Goal: Information Seeking & Learning: Learn about a topic

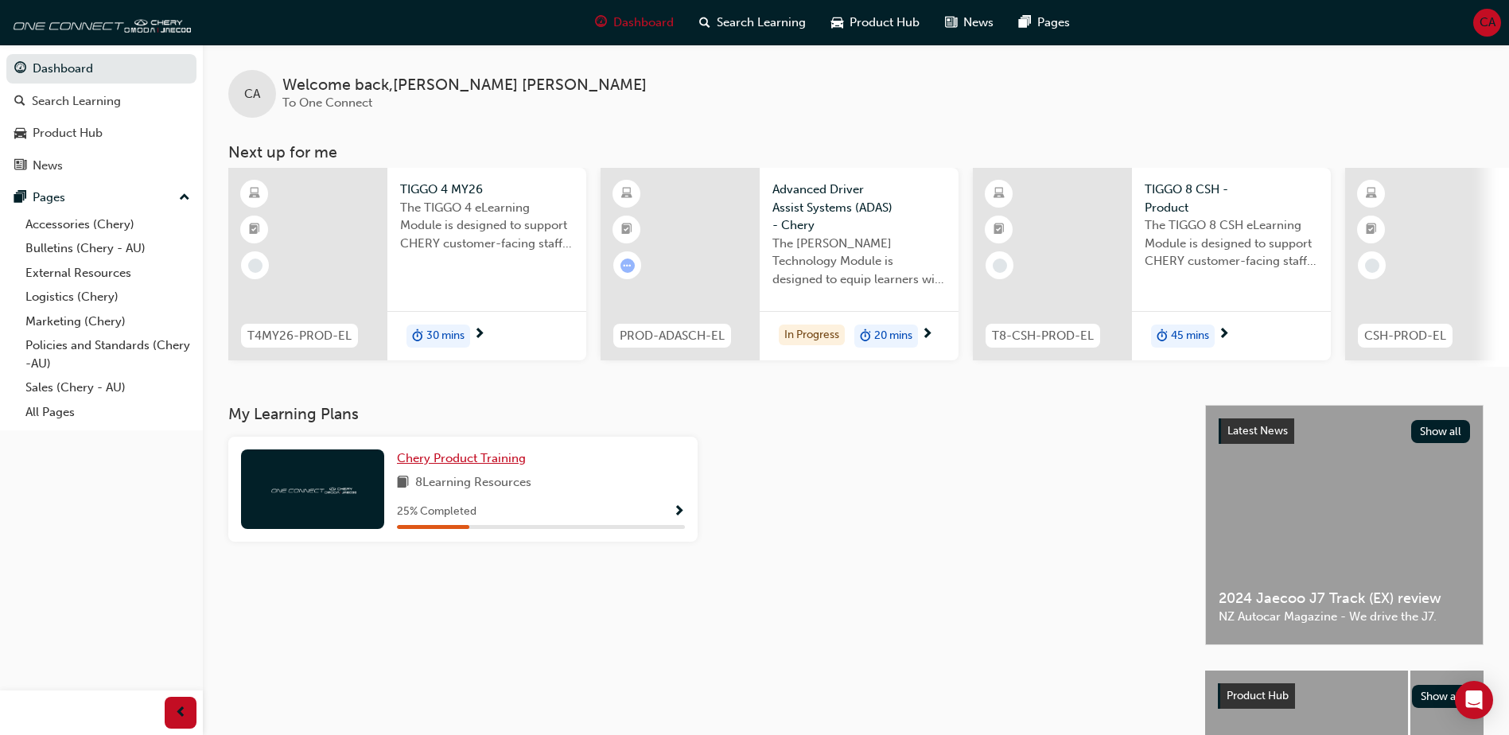
click at [471, 465] on span "Chery Product Training" at bounding box center [461, 458] width 129 height 14
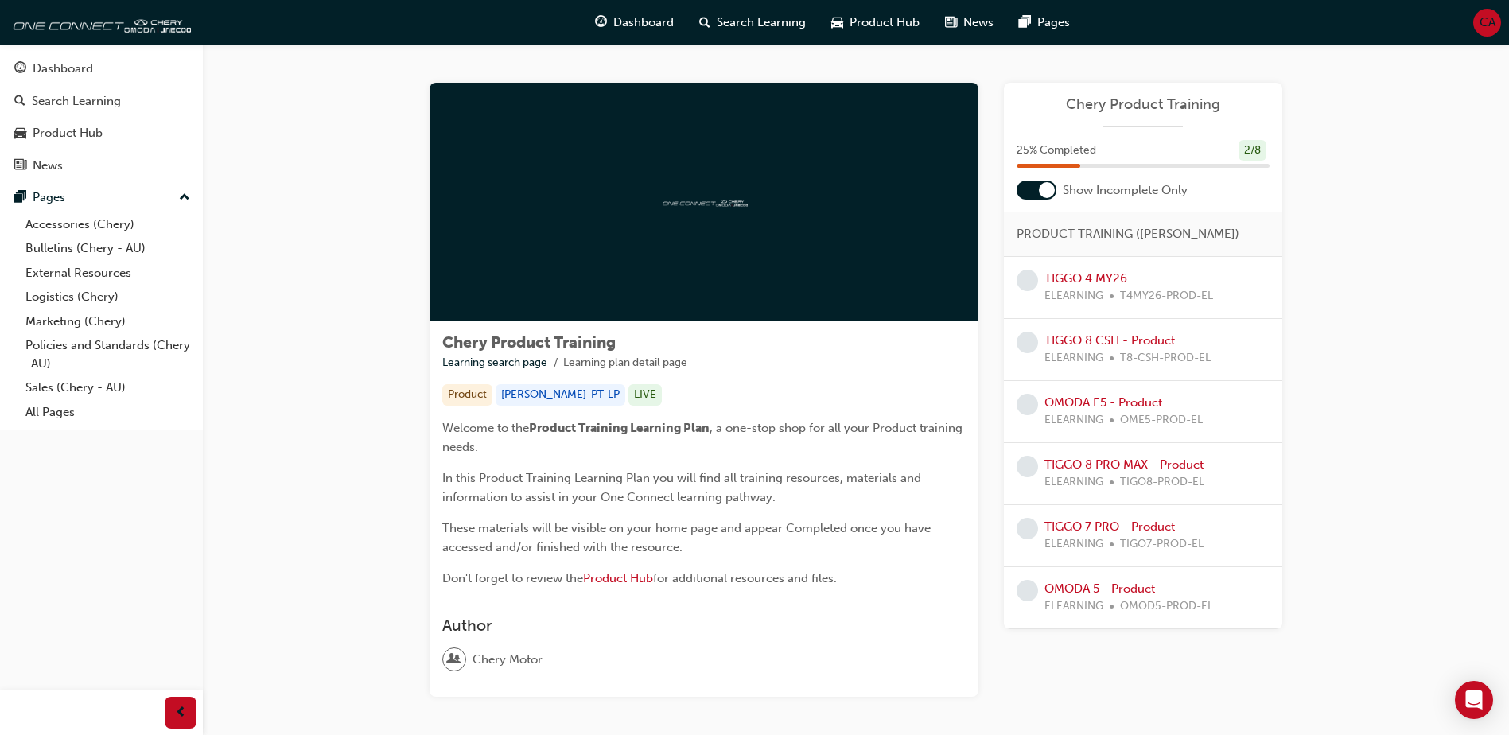
click at [1048, 188] on div at bounding box center [1047, 190] width 16 height 16
click at [1057, 176] on div "25 % Completed 2 / 8" at bounding box center [1143, 160] width 278 height 41
click at [1036, 184] on div at bounding box center [1037, 190] width 40 height 19
click at [1084, 281] on link "TIGGO 4 MY26" at bounding box center [1086, 278] width 83 height 14
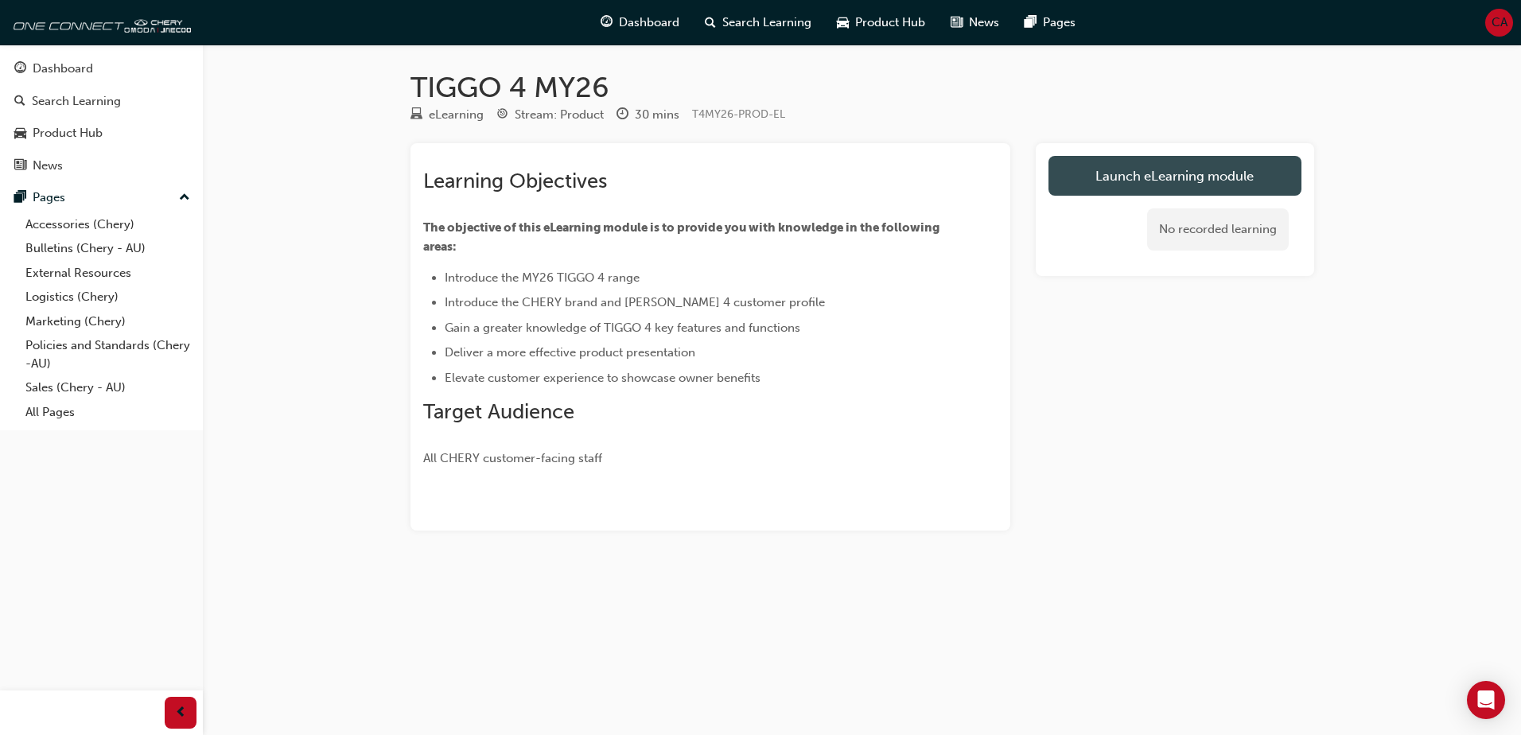
click at [1130, 167] on link "Launch eLearning module" at bounding box center [1175, 176] width 253 height 40
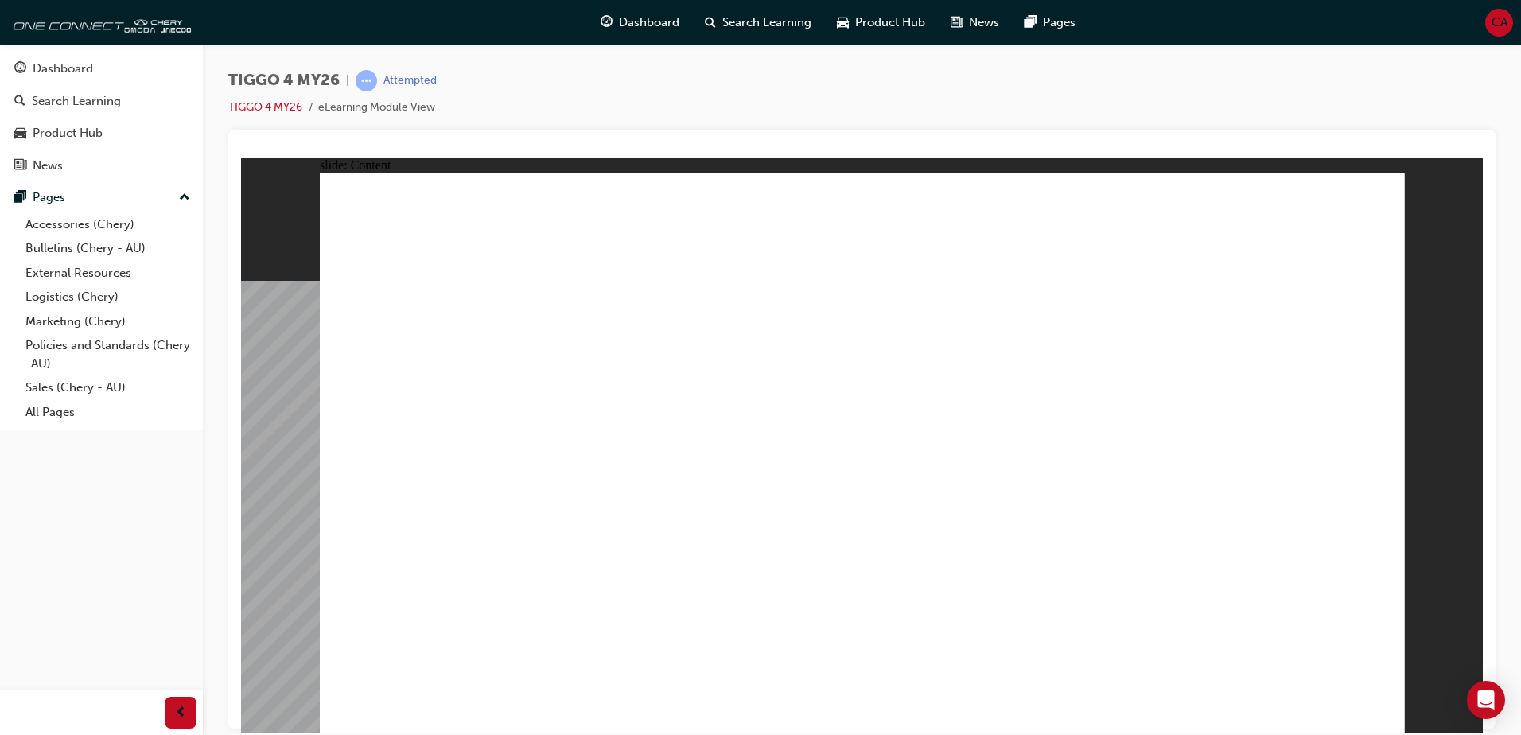
click at [1409, 600] on div "slide: Content Rectangle 1 Rectangle 1 ADAS CONTROLS close.png Line 1 Short Pre…" at bounding box center [862, 445] width 1242 height 574
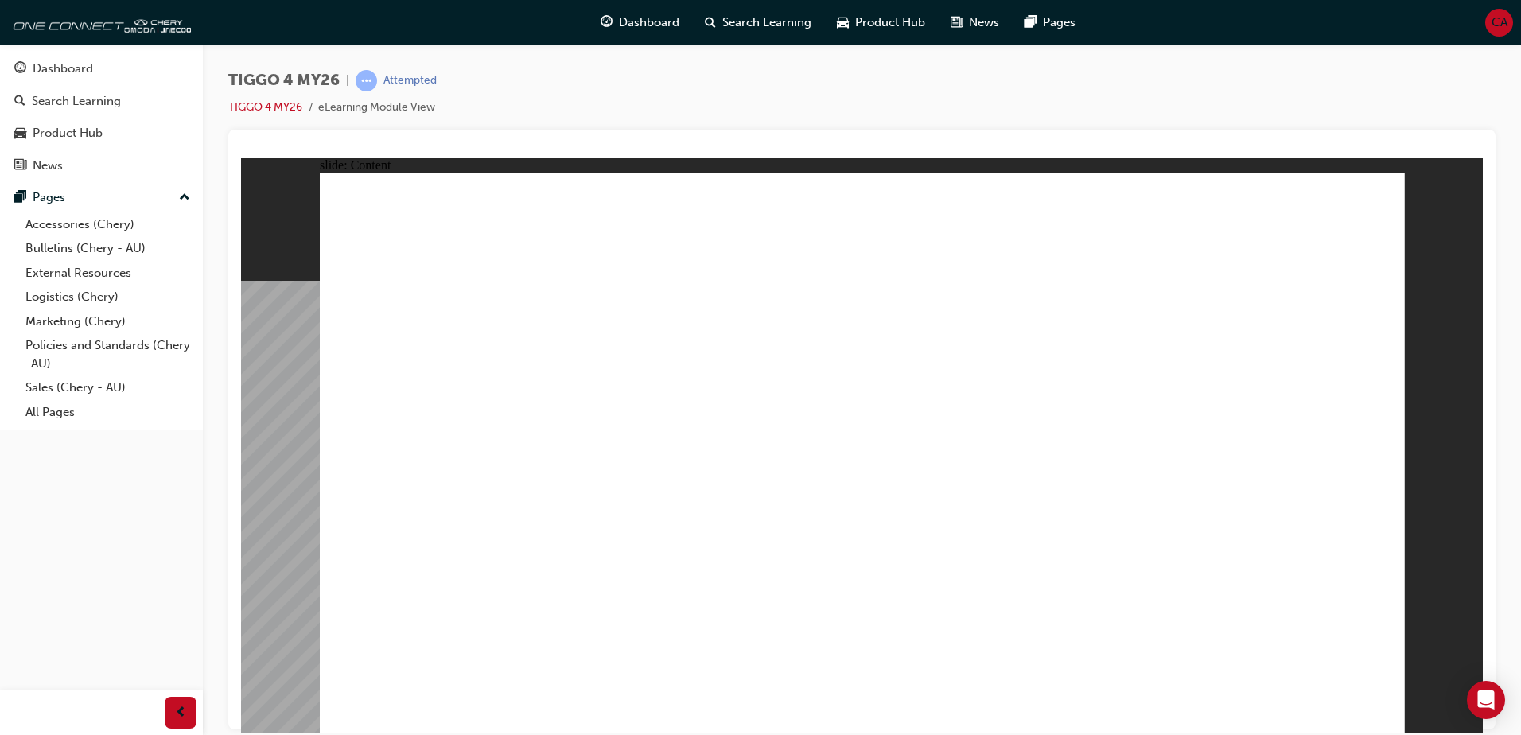
drag, startPoint x: 1072, startPoint y: 389, endPoint x: 1060, endPoint y: 392, distance: 12.4
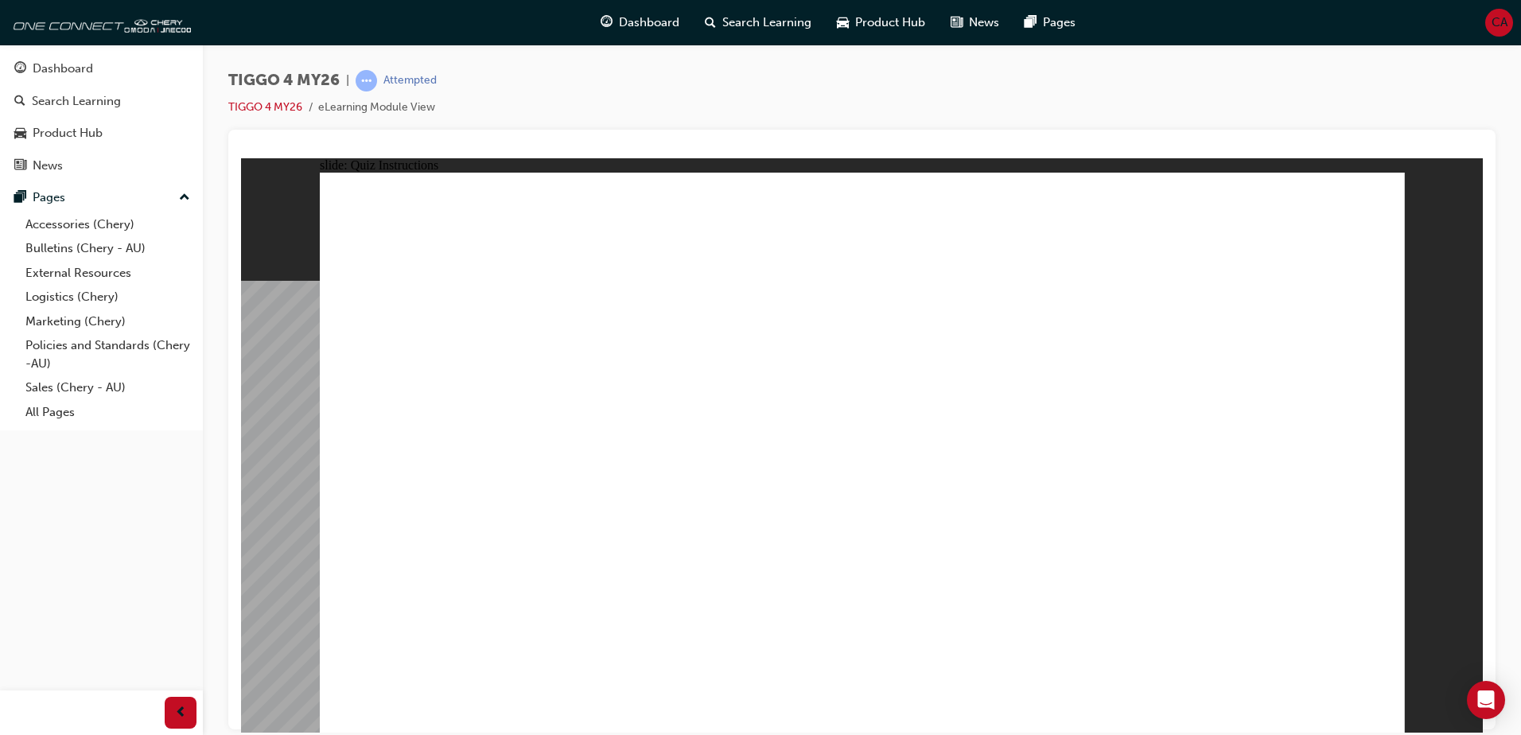
radio input "true"
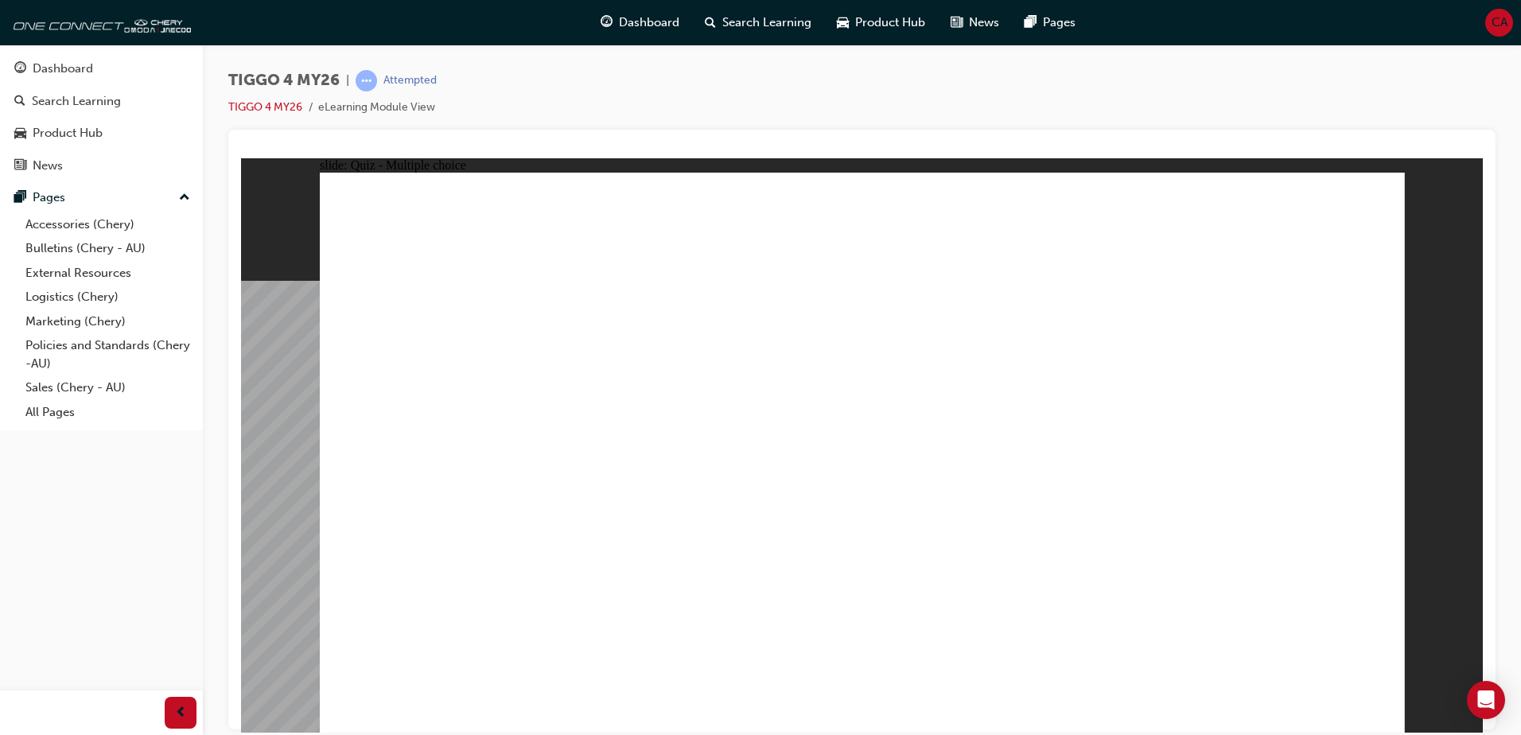
drag, startPoint x: 640, startPoint y: 359, endPoint x: 642, endPoint y: 567, distance: 208.5
drag, startPoint x: 795, startPoint y: 367, endPoint x: 765, endPoint y: 329, distance: 47.6
drag, startPoint x: 524, startPoint y: 439, endPoint x: 784, endPoint y: 575, distance: 293.6
drag, startPoint x: 1094, startPoint y: 357, endPoint x: 459, endPoint y: 574, distance: 671.0
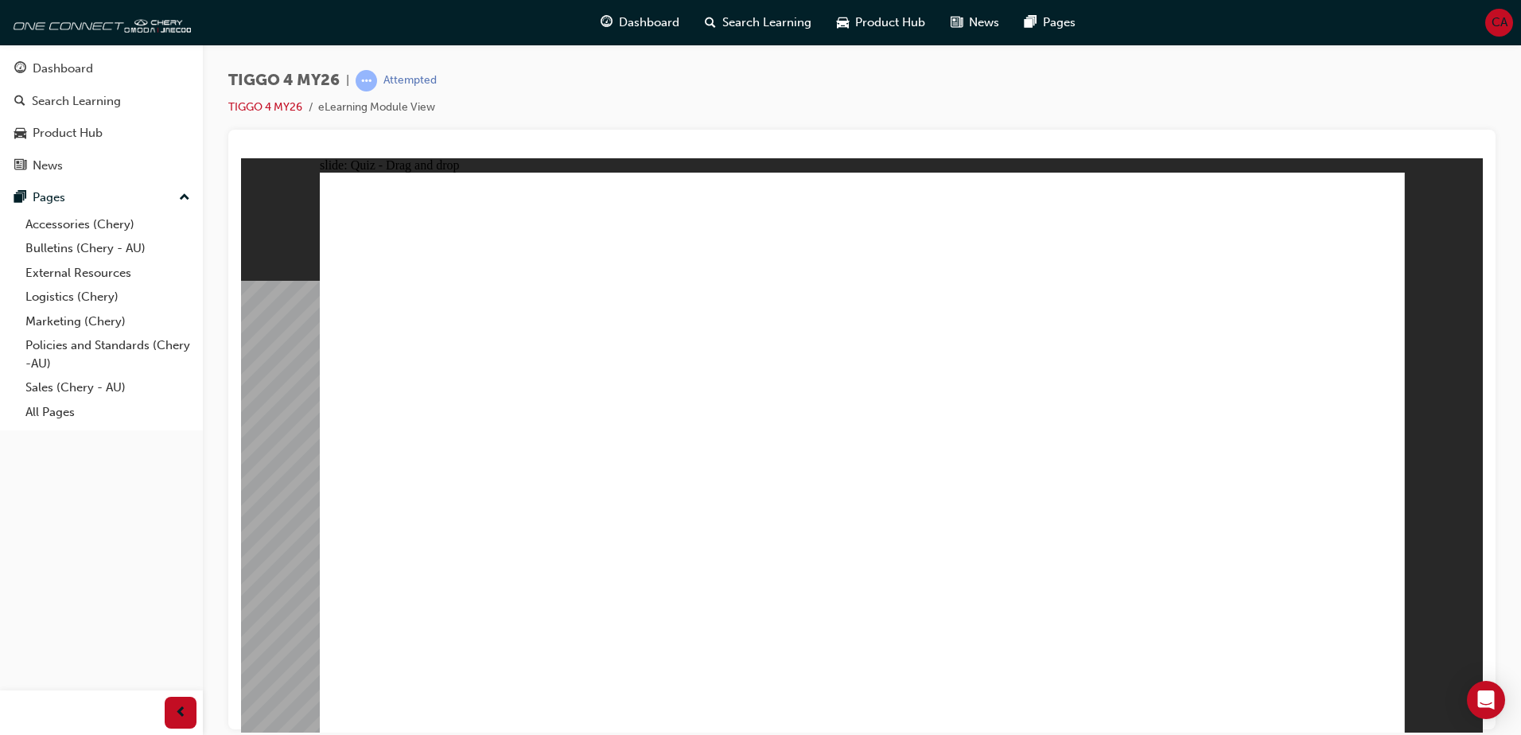
drag, startPoint x: 811, startPoint y: 351, endPoint x: 1019, endPoint y: 555, distance: 291.4
drag, startPoint x: 1252, startPoint y: 395, endPoint x: 1261, endPoint y: 577, distance: 182.4
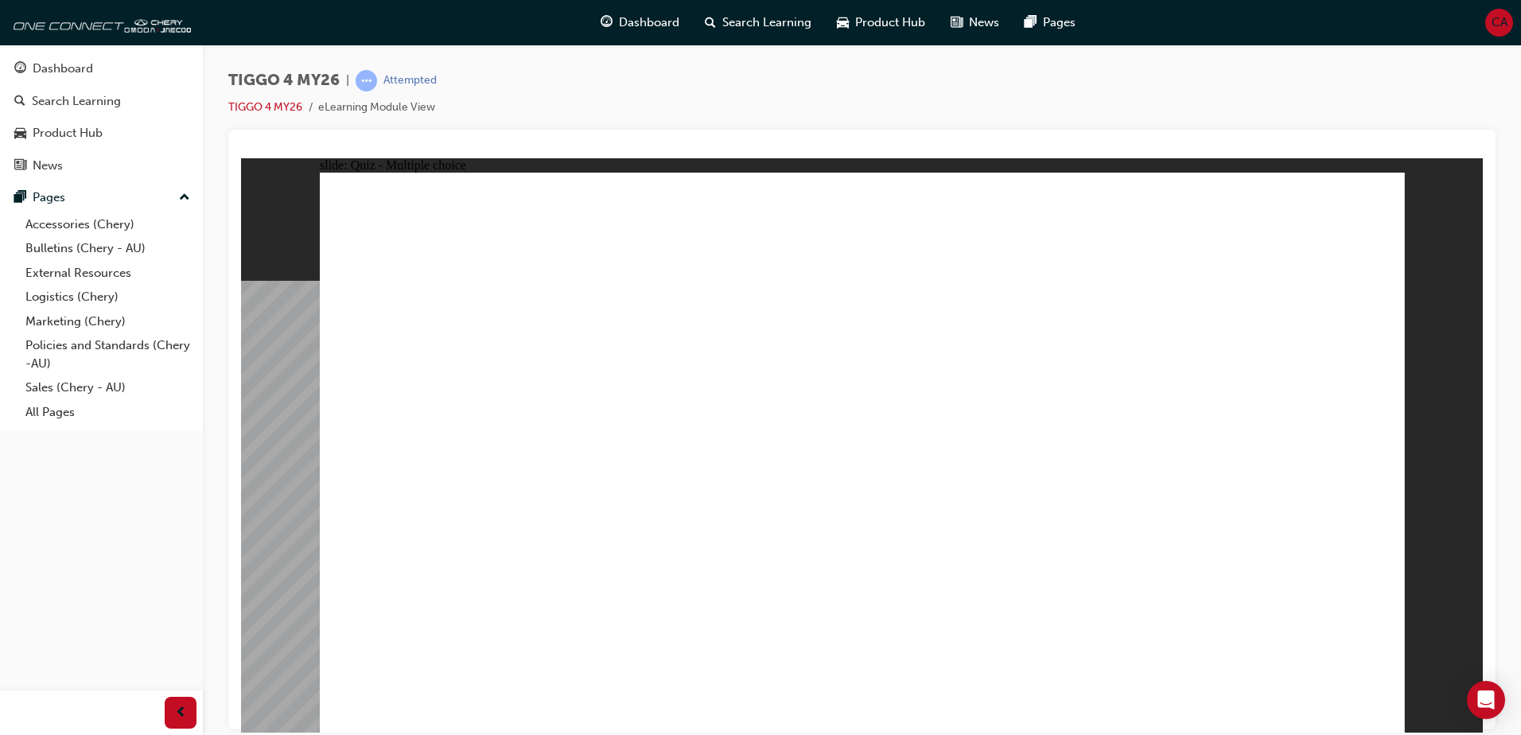
radio input "true"
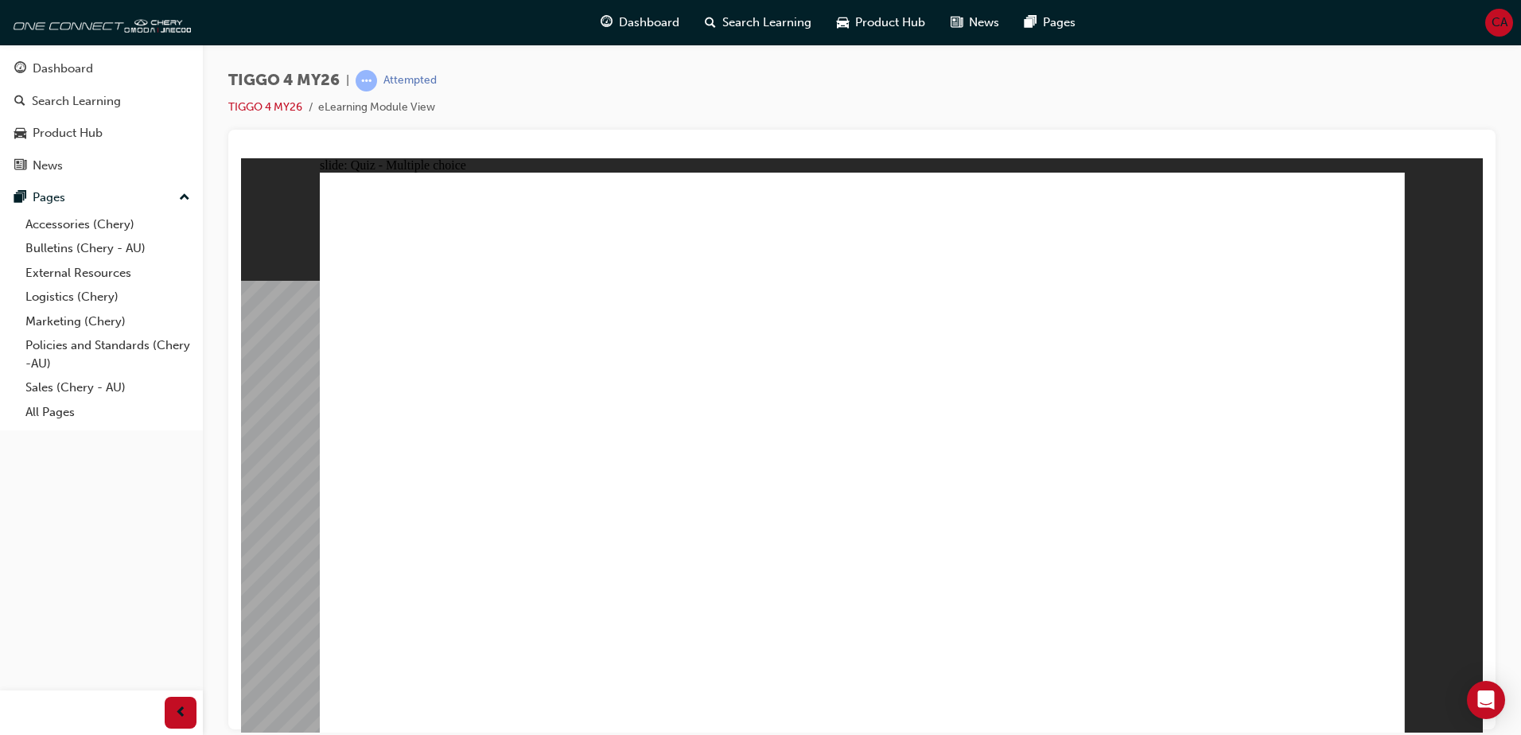
radio input "true"
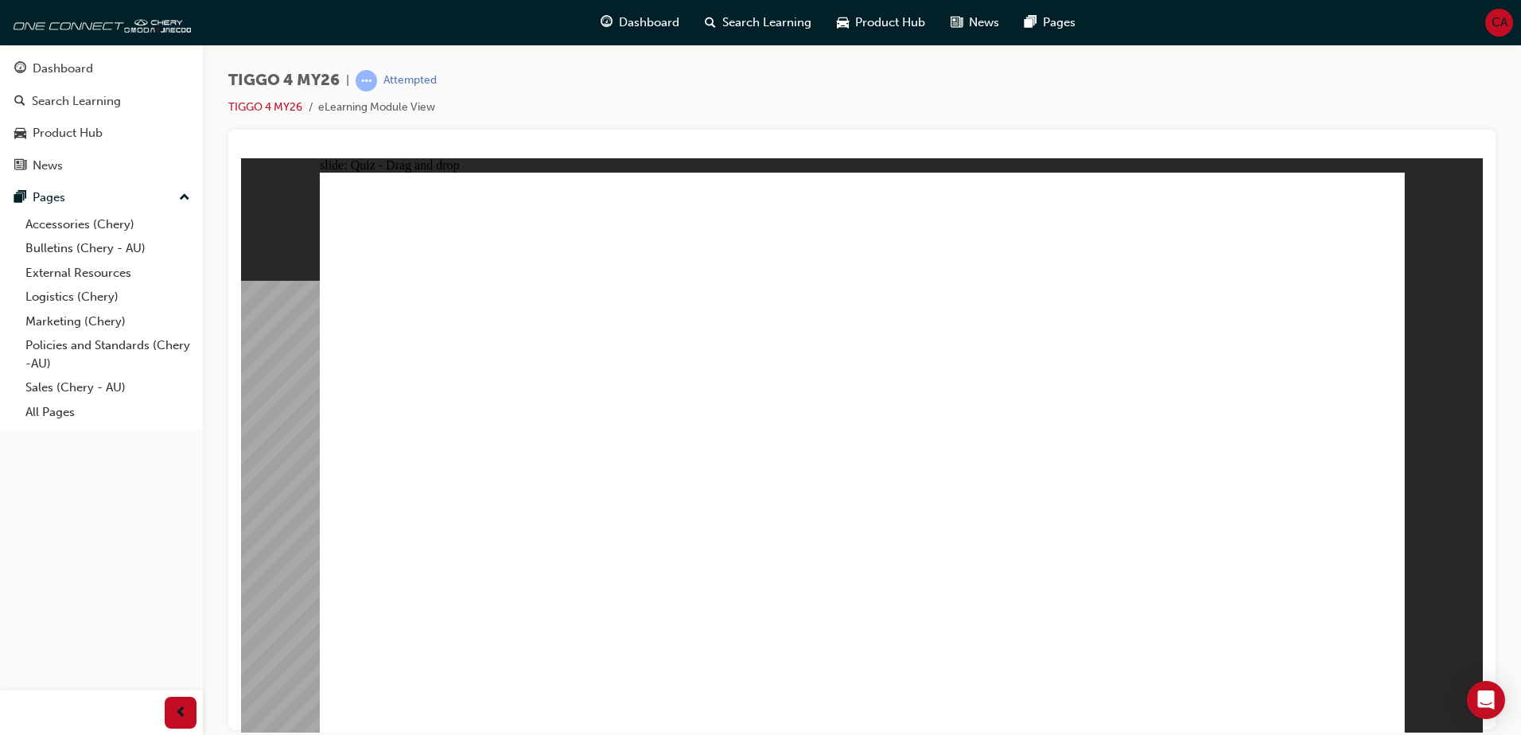
drag, startPoint x: 671, startPoint y: 452, endPoint x: 1201, endPoint y: 336, distance: 543.2
drag, startPoint x: 714, startPoint y: 418, endPoint x: 955, endPoint y: 356, distance: 249.1
drag, startPoint x: 708, startPoint y: 516, endPoint x: 1224, endPoint y: 379, distance: 533.6
drag, startPoint x: 395, startPoint y: 459, endPoint x: 1155, endPoint y: 401, distance: 762.8
drag, startPoint x: 418, startPoint y: 520, endPoint x: 916, endPoint y: 388, distance: 516.0
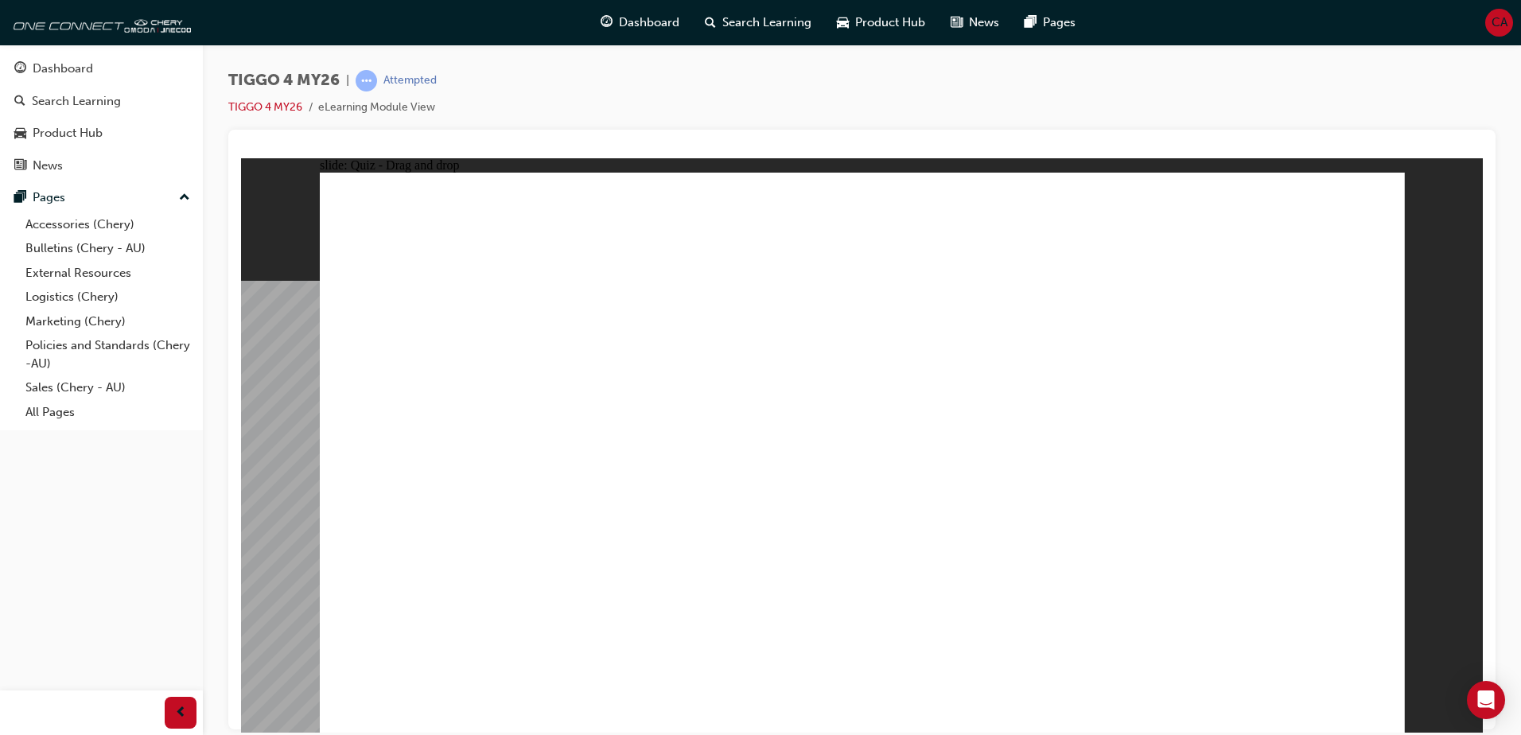
drag, startPoint x: 464, startPoint y: 580, endPoint x: 1212, endPoint y: 465, distance: 757.5
drag, startPoint x: 421, startPoint y: 406, endPoint x: 983, endPoint y: 414, distance: 562.5
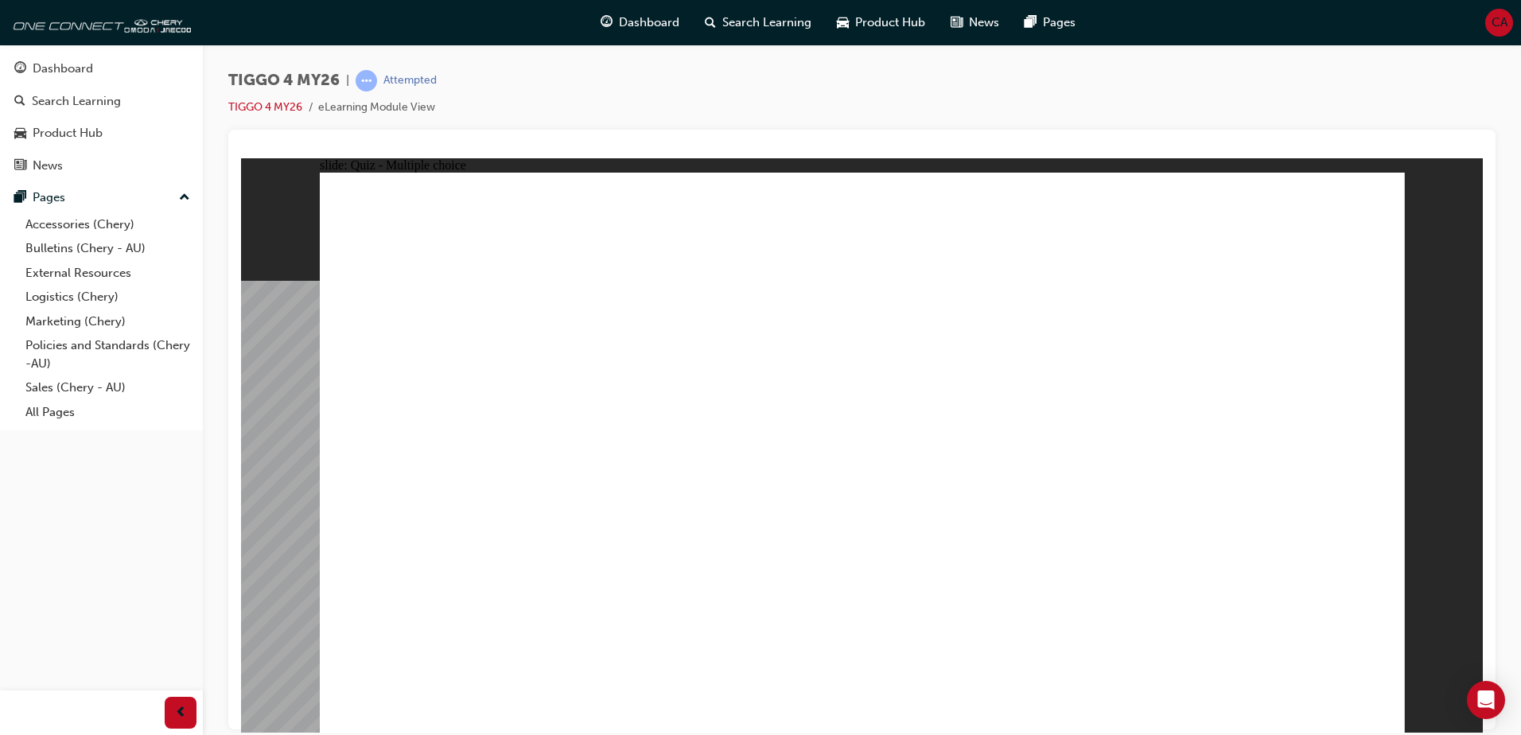
radio input "true"
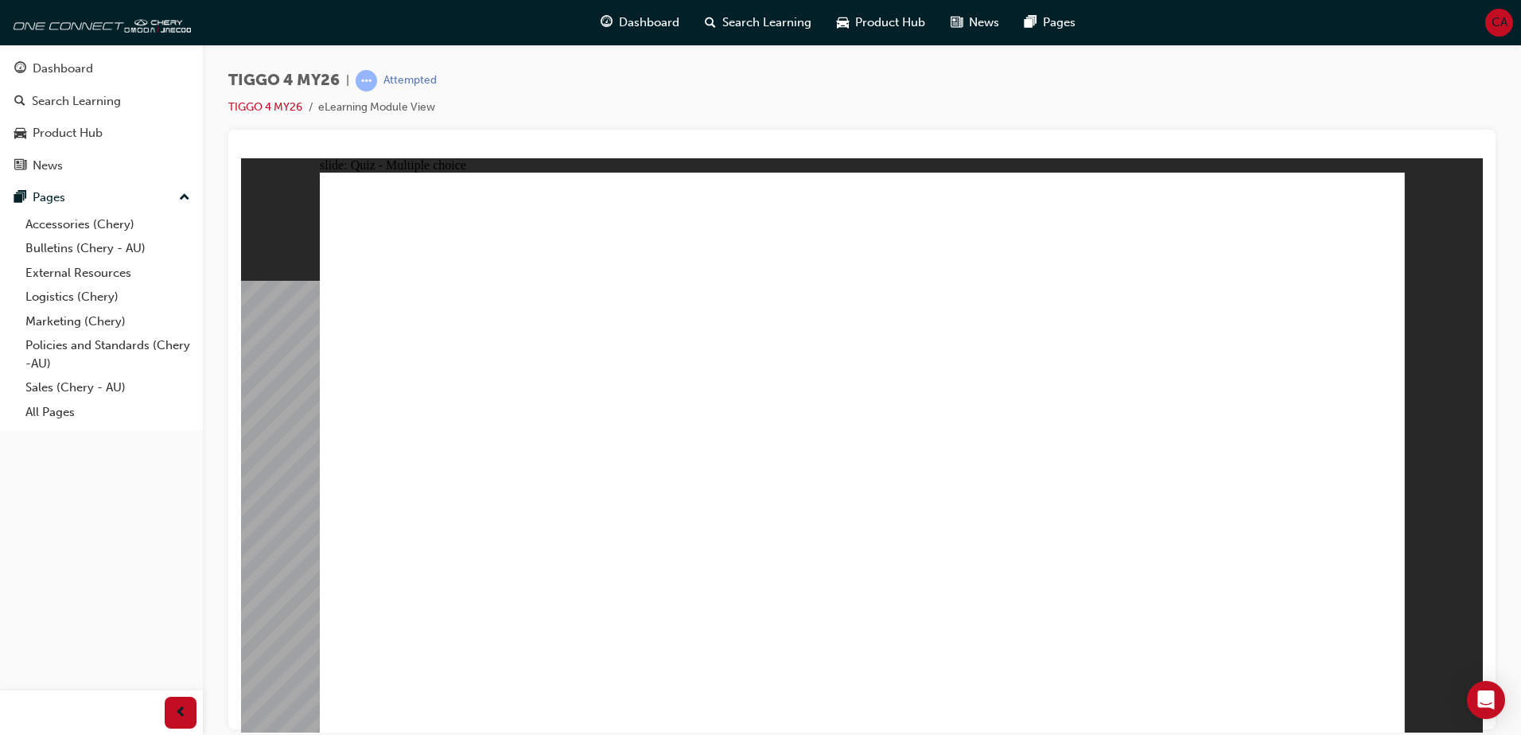
radio input "true"
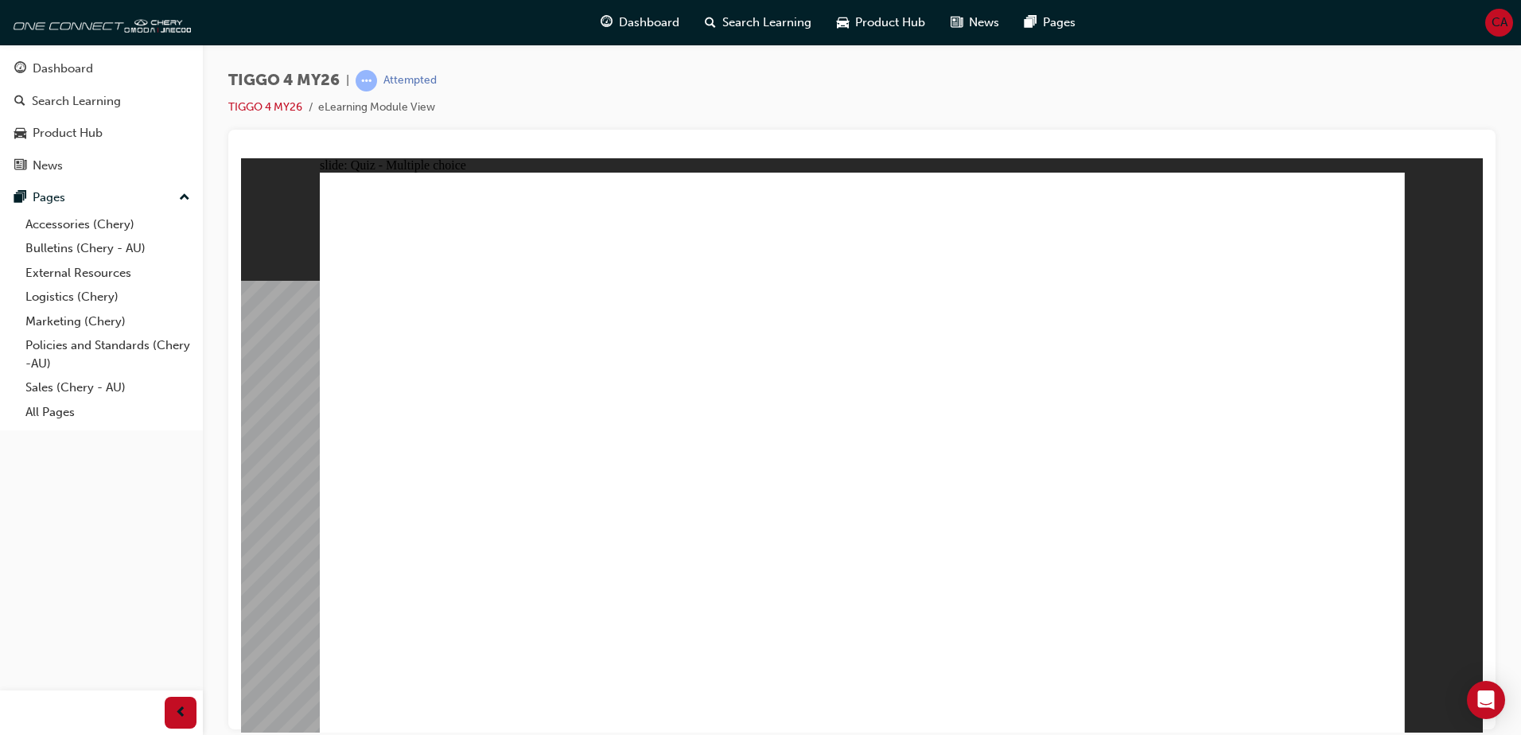
radio input "true"
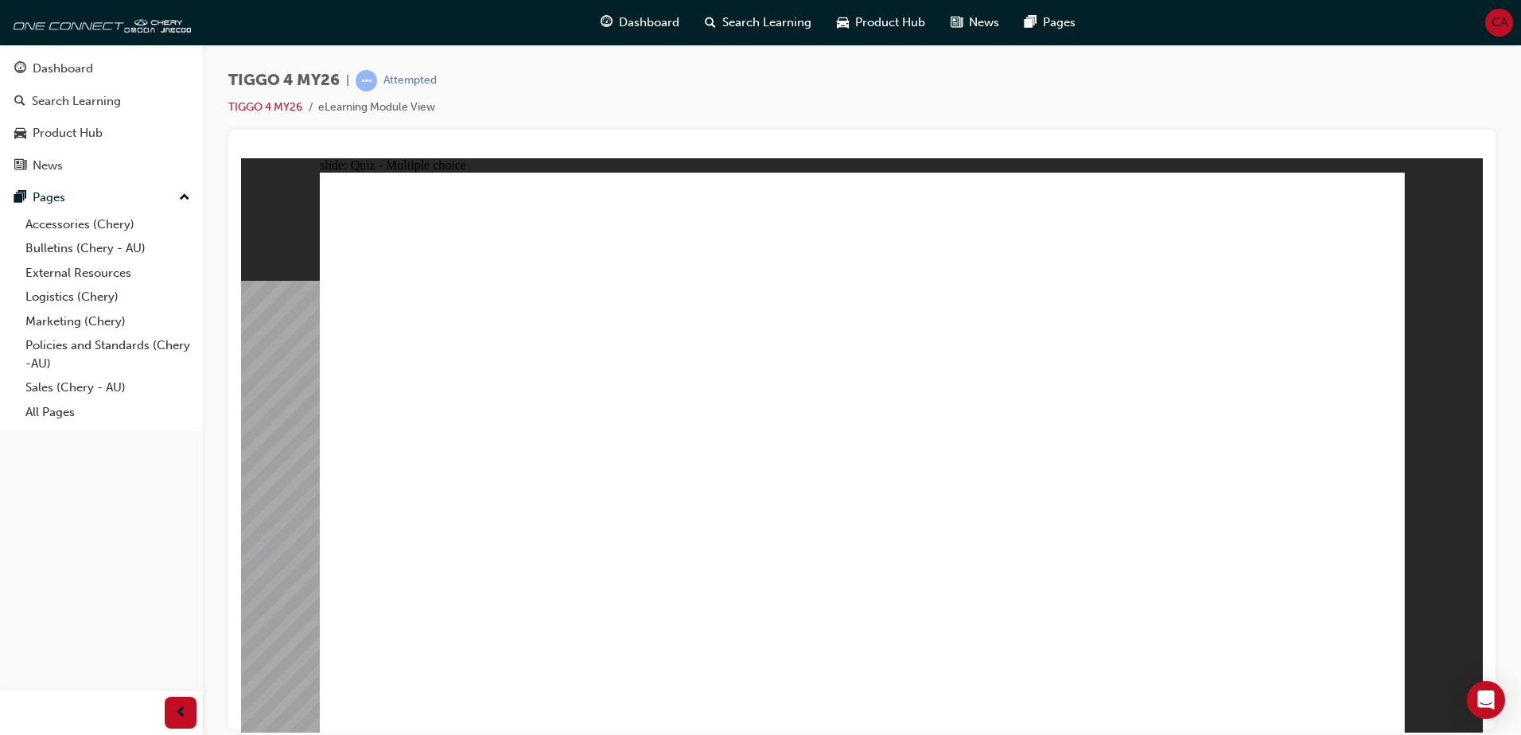
radio input "true"
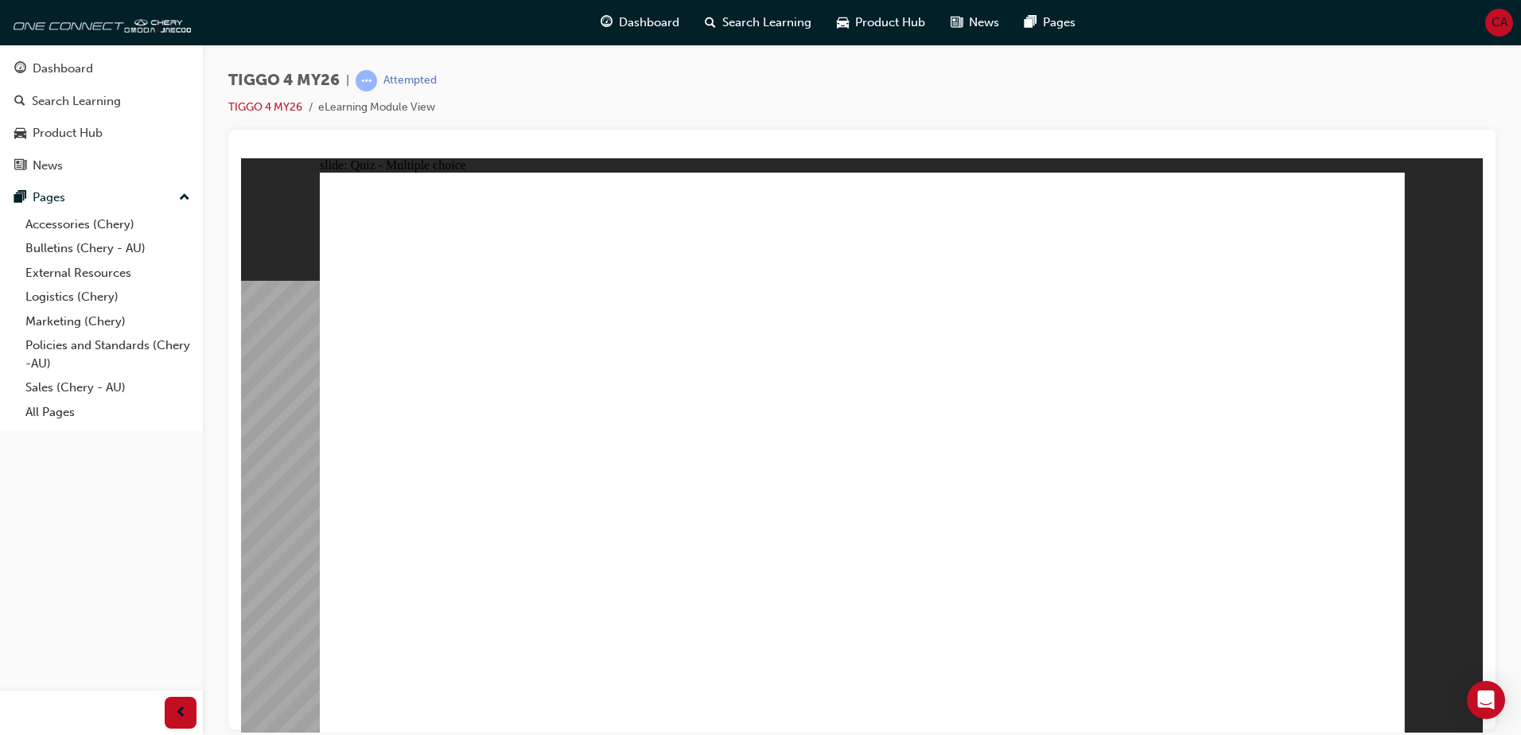
radio input "true"
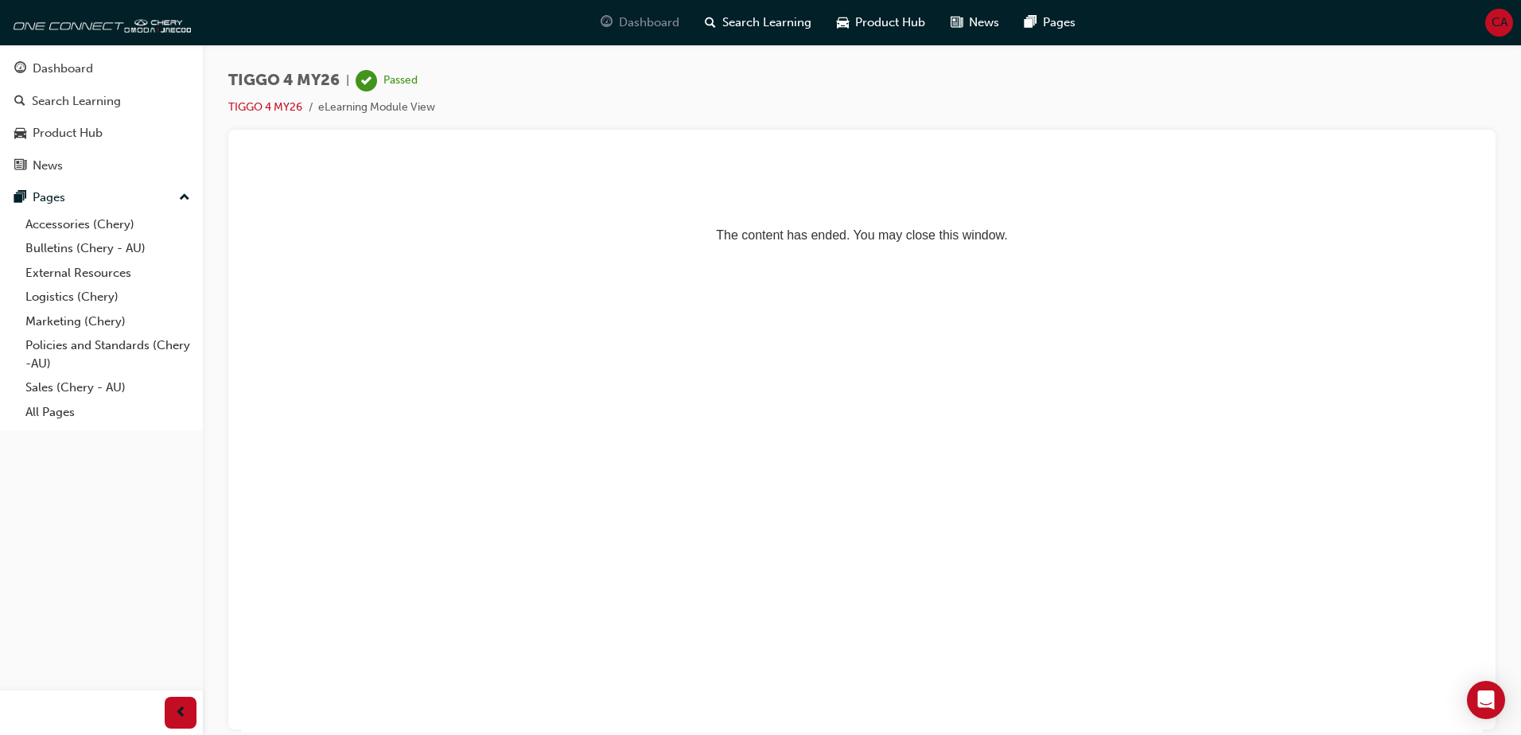
click at [614, 29] on div "Dashboard" at bounding box center [640, 22] width 104 height 33
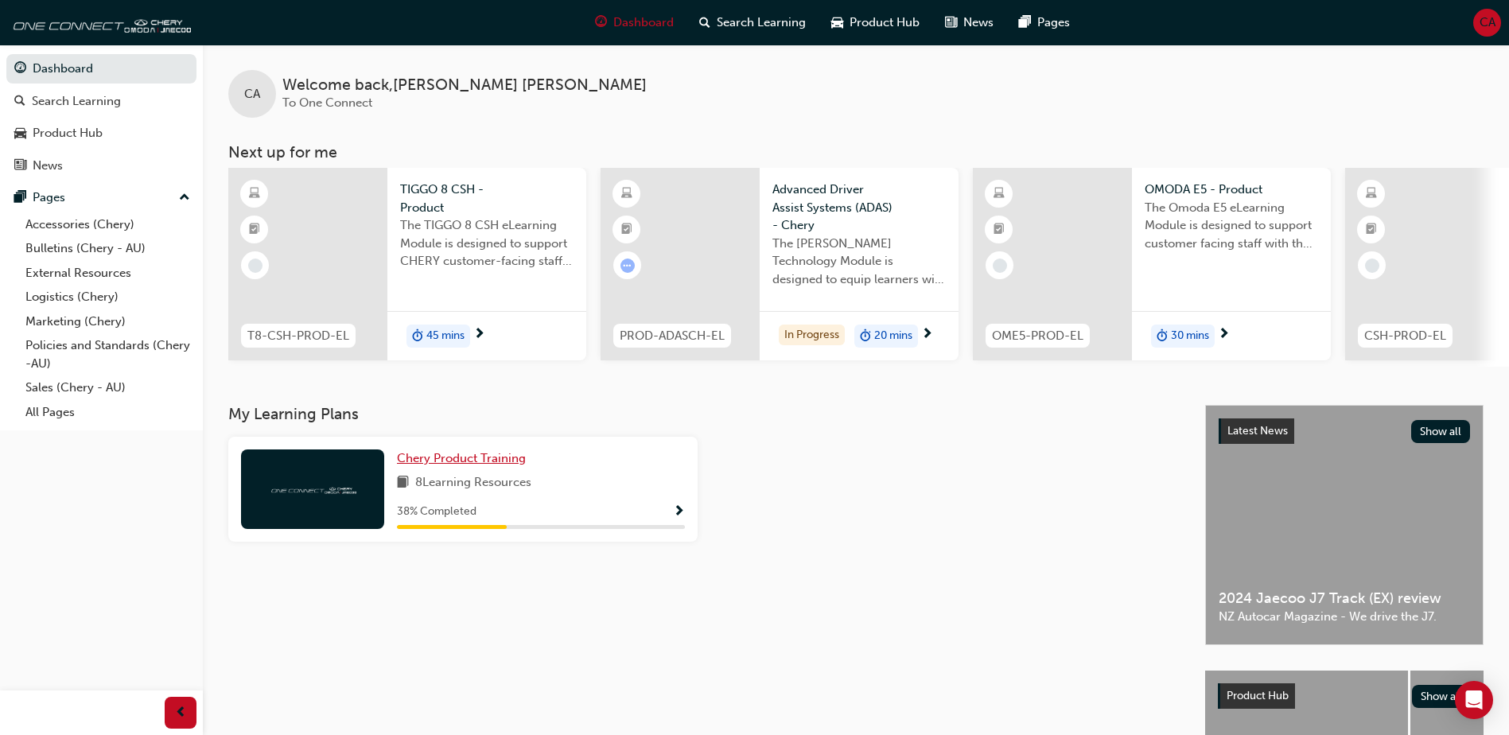
click at [481, 465] on span "Chery Product Training" at bounding box center [461, 458] width 129 height 14
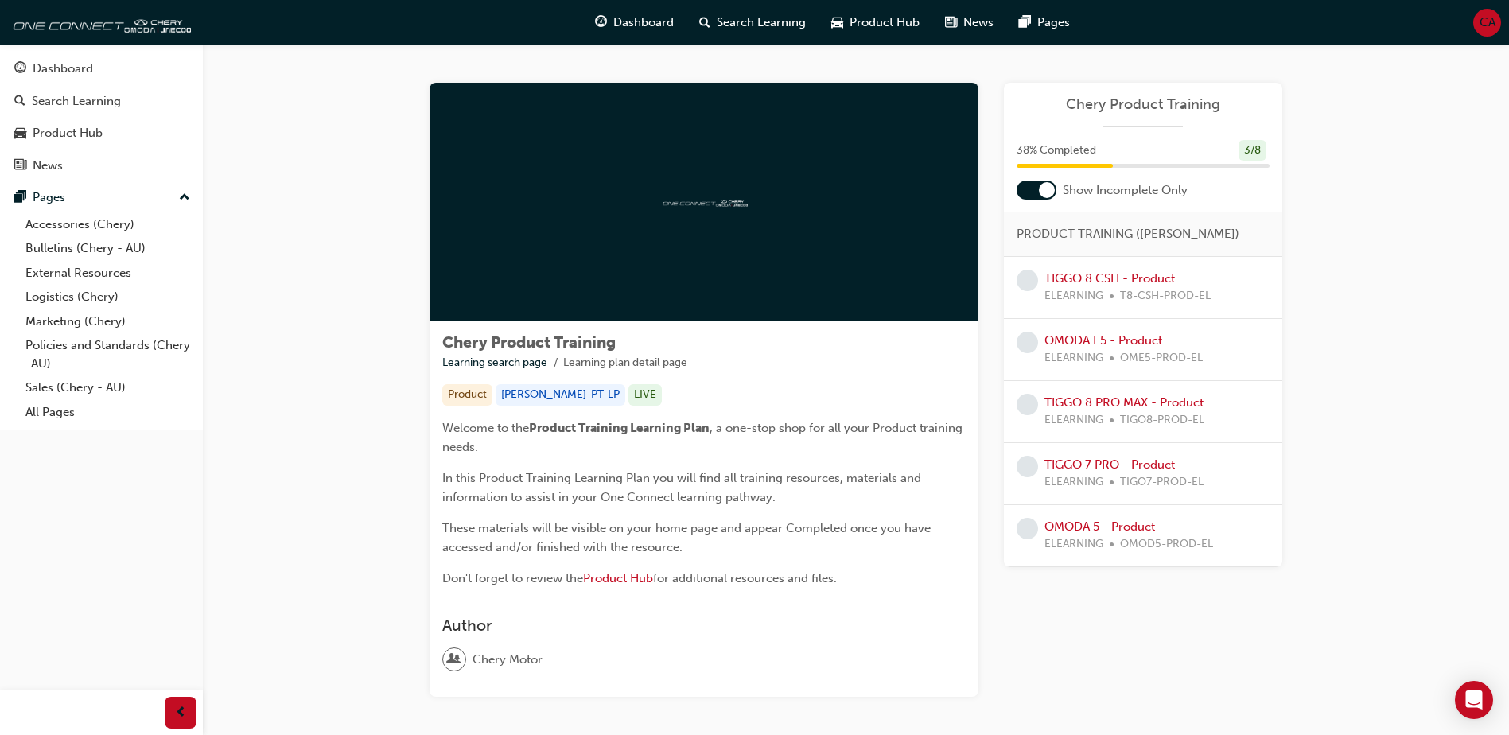
click at [1193, 100] on span "Chery Product Training" at bounding box center [1143, 104] width 253 height 18
click at [630, 14] on span "Dashboard" at bounding box center [643, 23] width 60 height 18
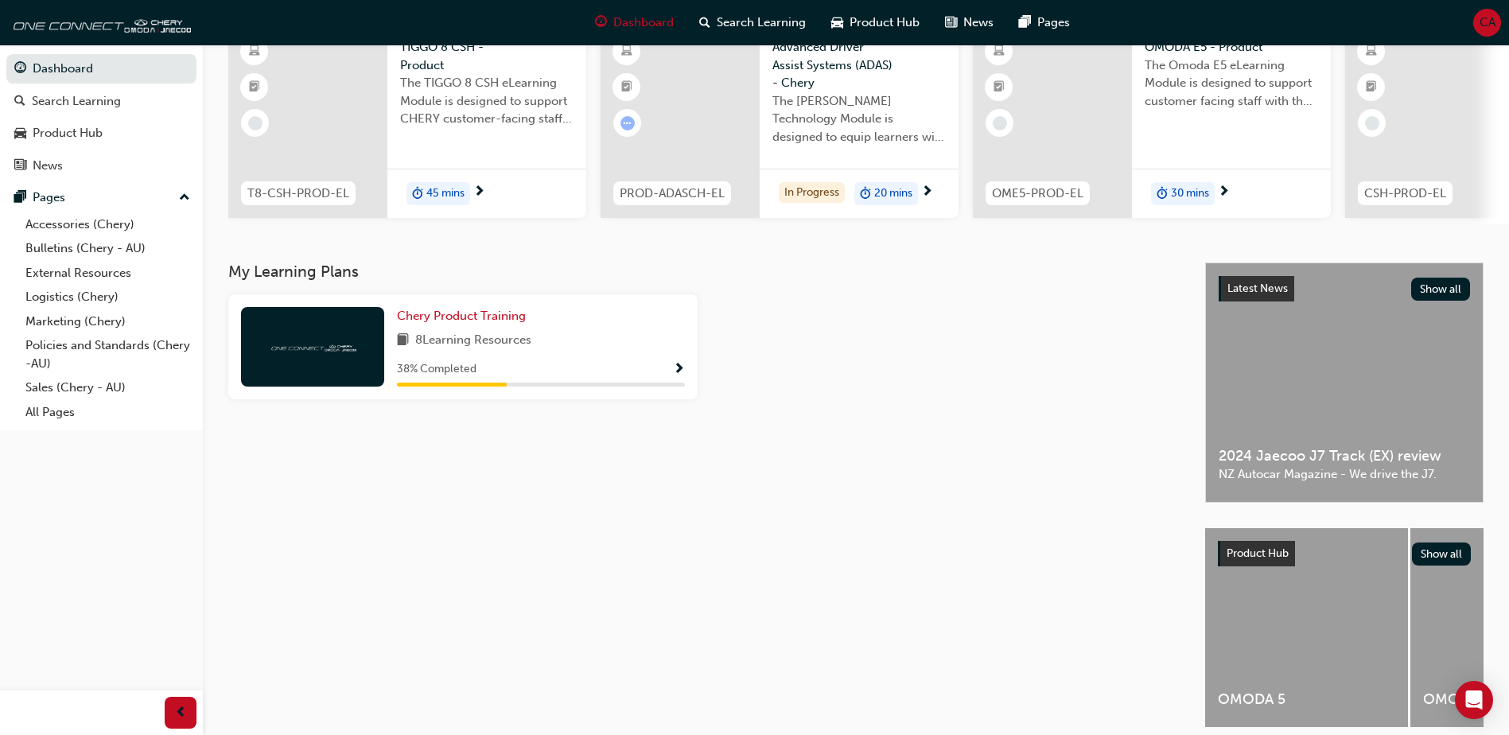
scroll to position [216, 0]
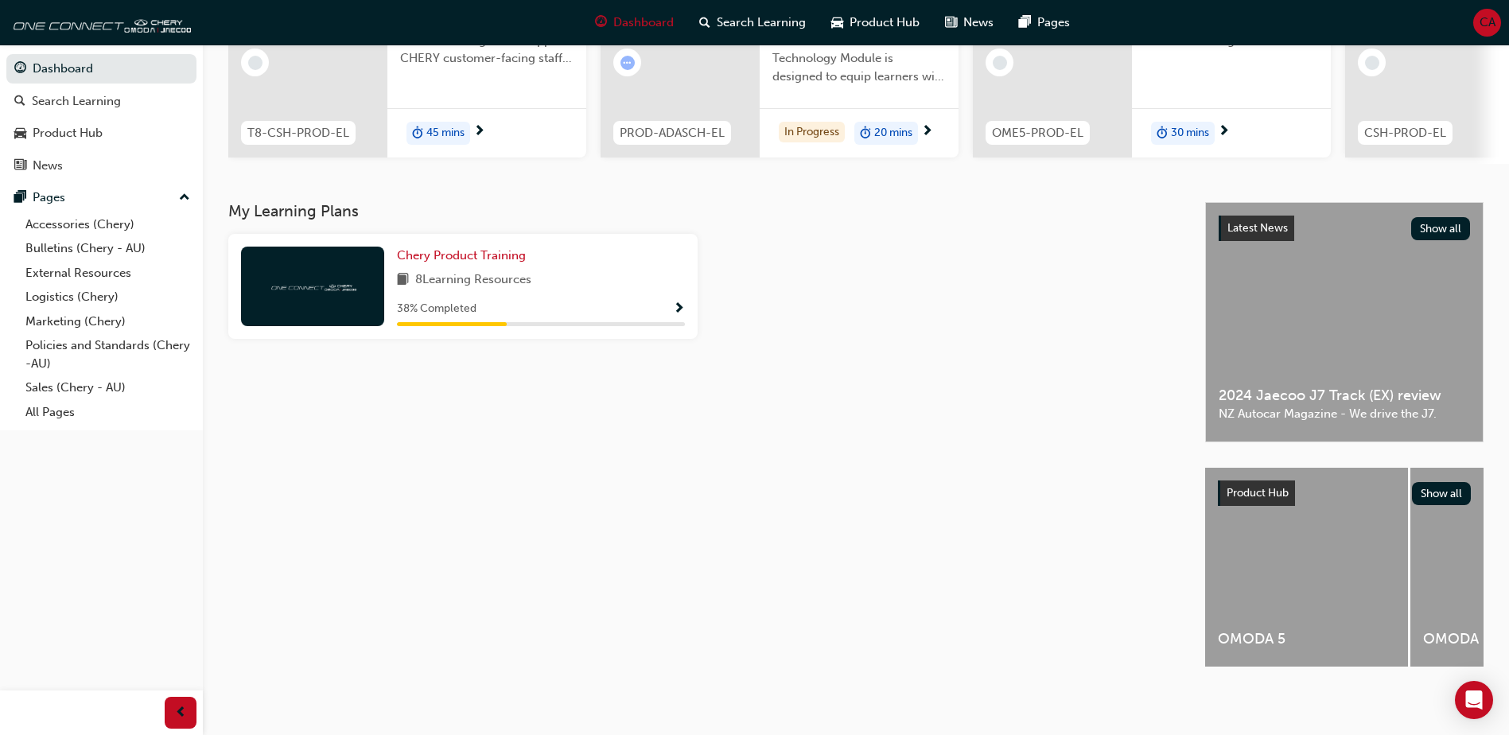
click at [512, 270] on span "8 Learning Resources" at bounding box center [473, 280] width 116 height 20
click at [488, 225] on div "My Learning Plans Chery Product Training 8 Learning Resources 38 % Completed" at bounding box center [716, 276] width 977 height 149
click at [491, 241] on div "Chery Product Training 8 Learning Resources 38 % Completed" at bounding box center [462, 286] width 469 height 105
click at [492, 247] on link "Chery Product Training" at bounding box center [464, 256] width 135 height 18
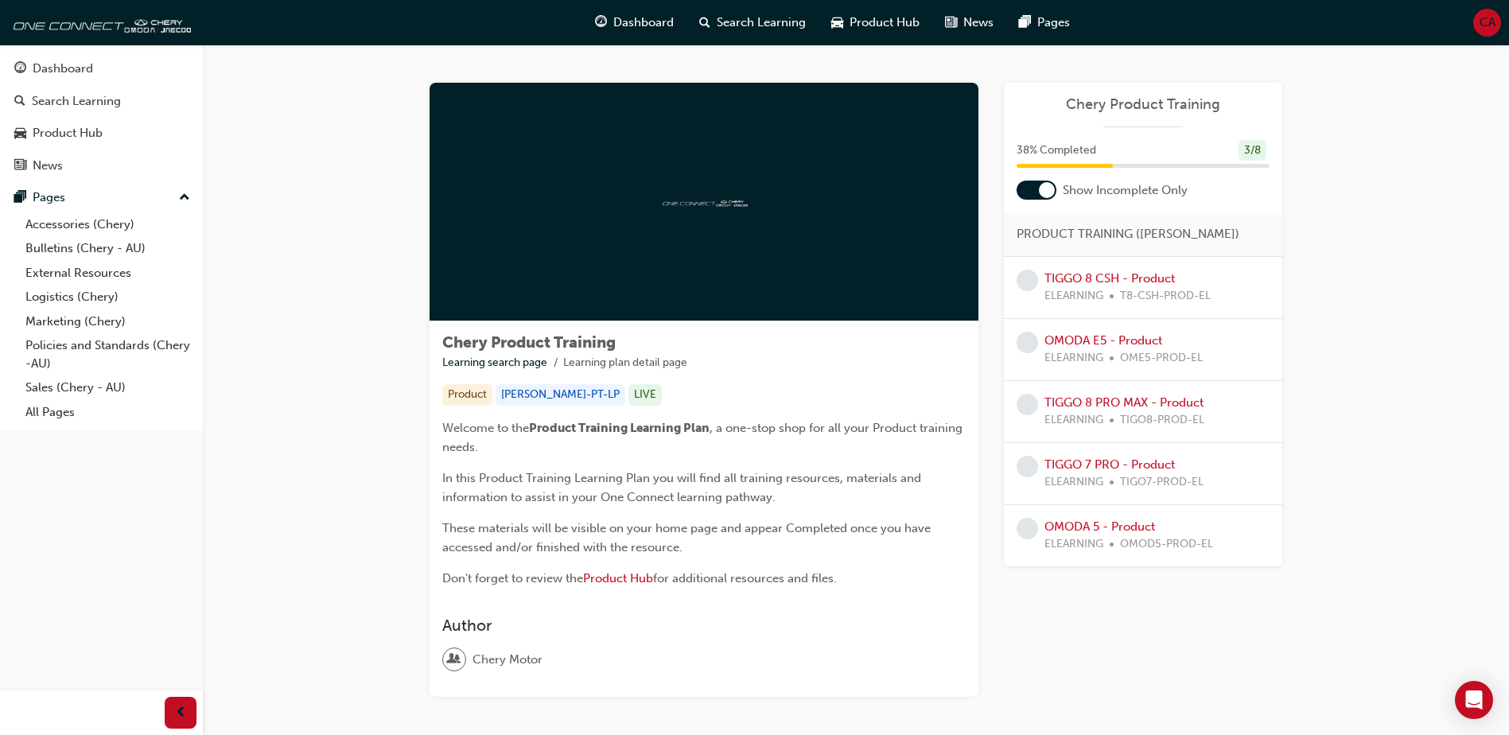
click at [1033, 196] on div at bounding box center [1037, 190] width 40 height 19
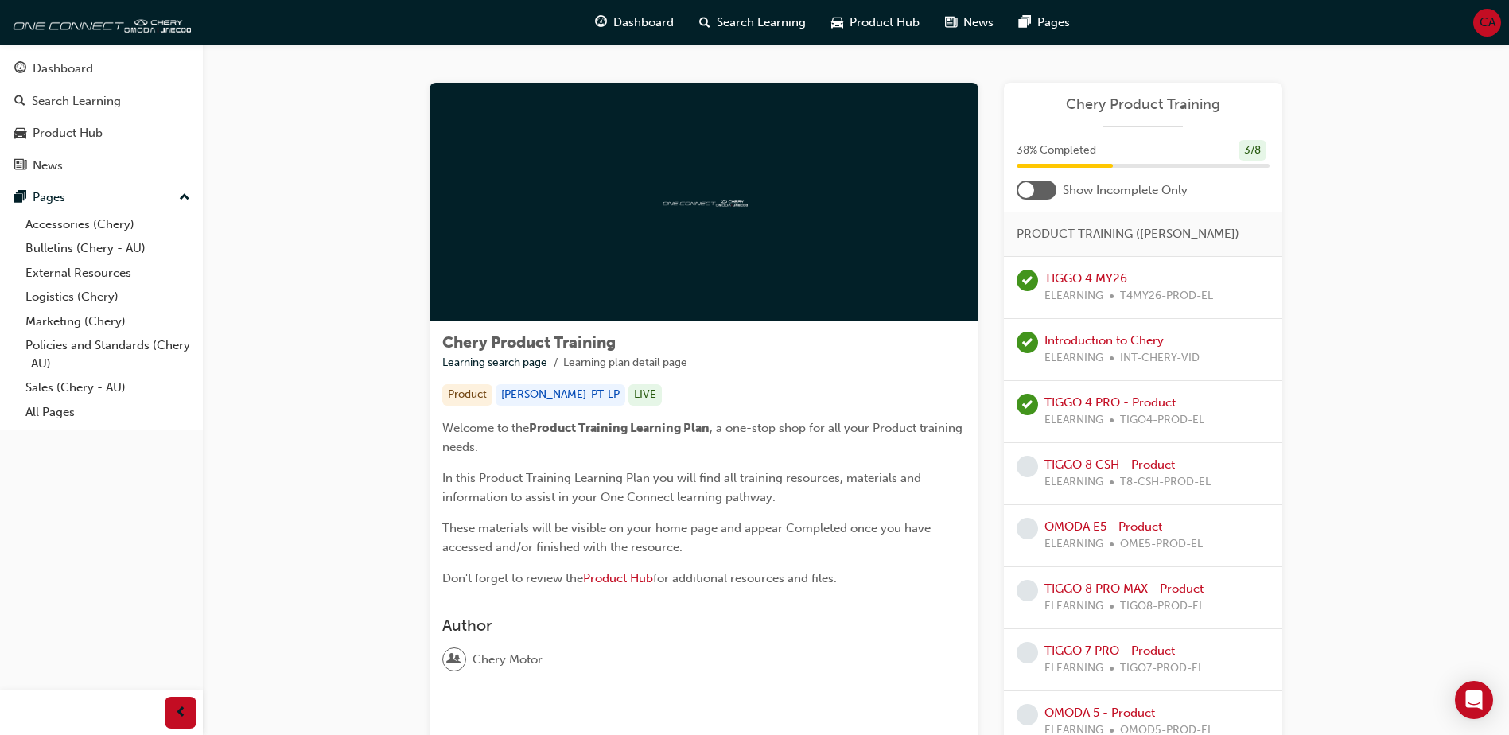
click at [1055, 182] on div at bounding box center [1037, 190] width 40 height 19
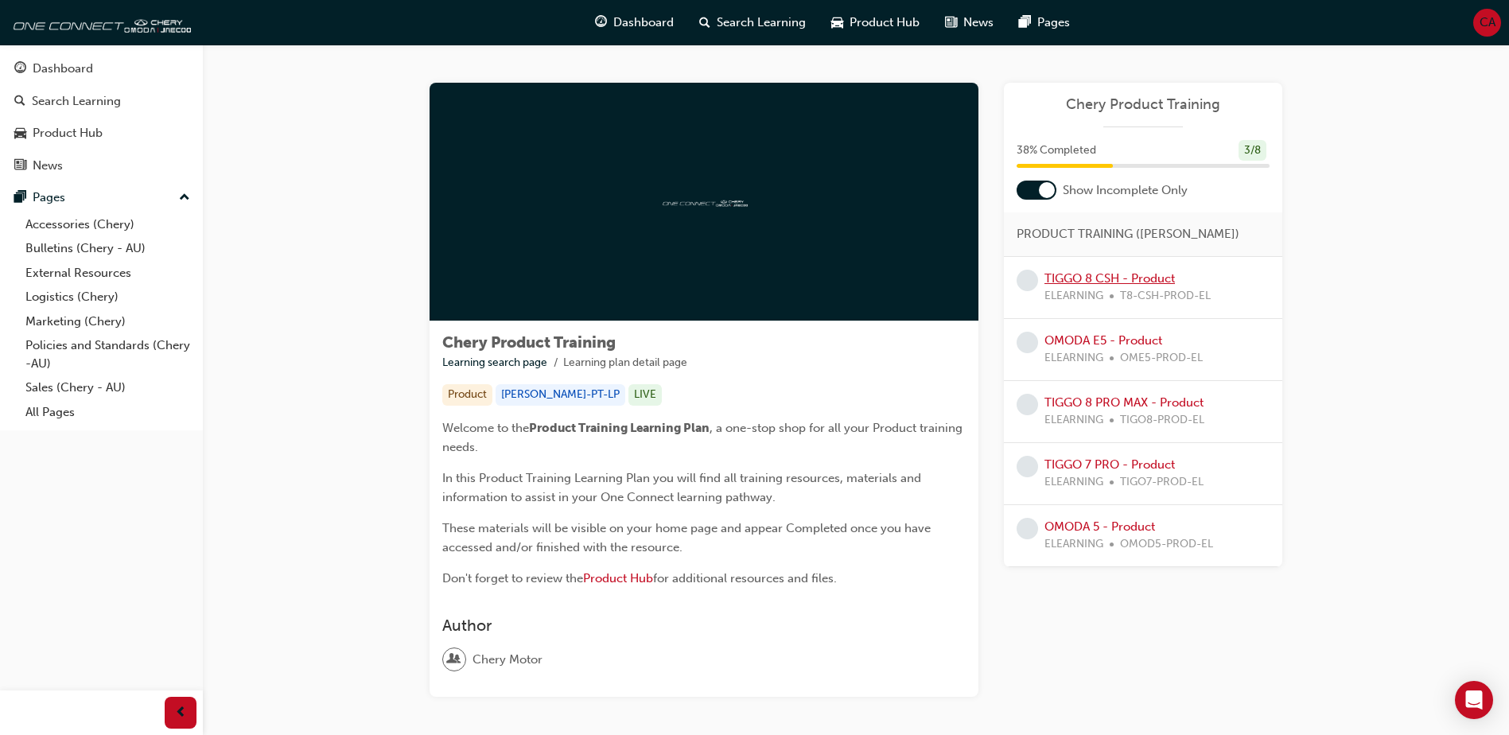
click at [1083, 283] on link "TIGGO 8 CSH - Product" at bounding box center [1110, 278] width 130 height 14
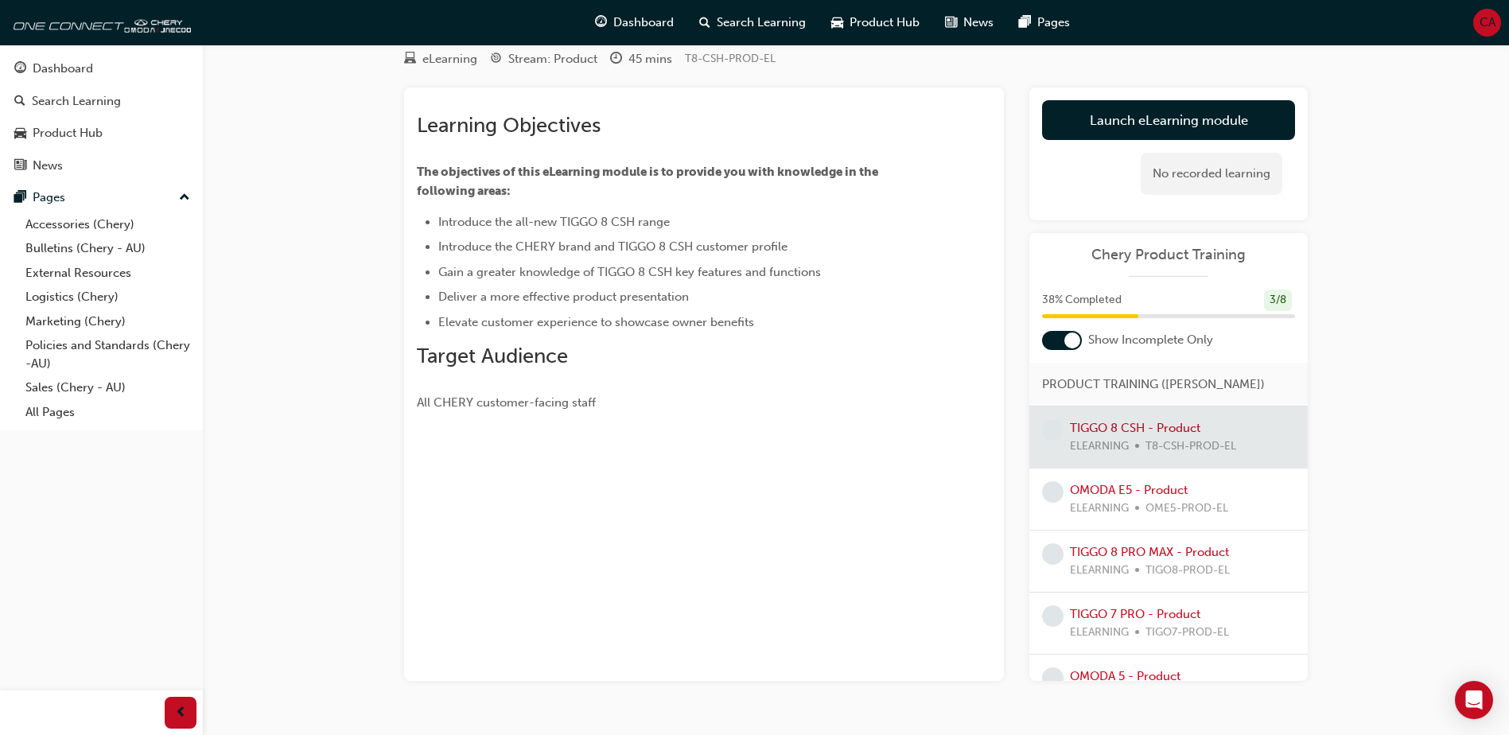
scroll to position [80, 0]
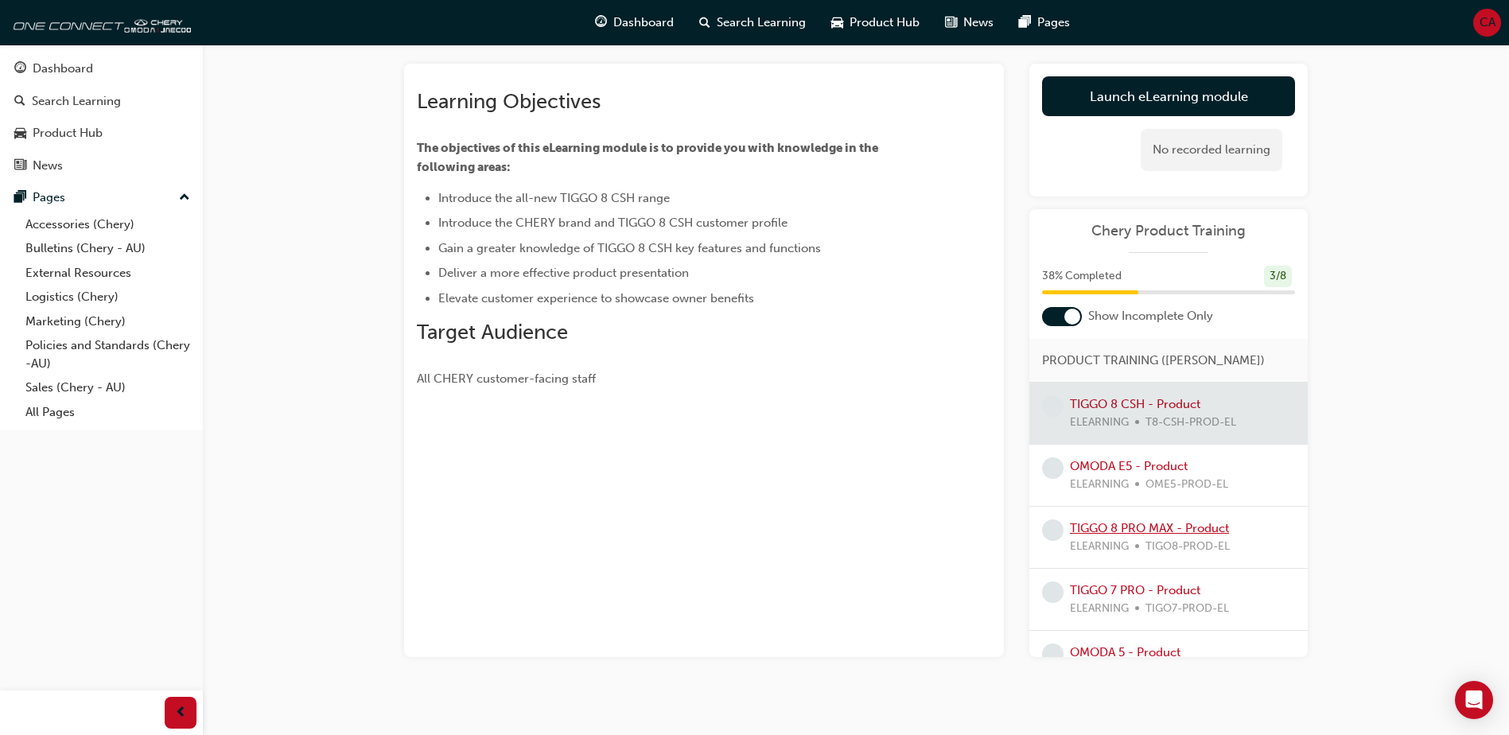
click at [1089, 527] on link "TIGGO 8 PRO MAX - Product" at bounding box center [1149, 528] width 159 height 14
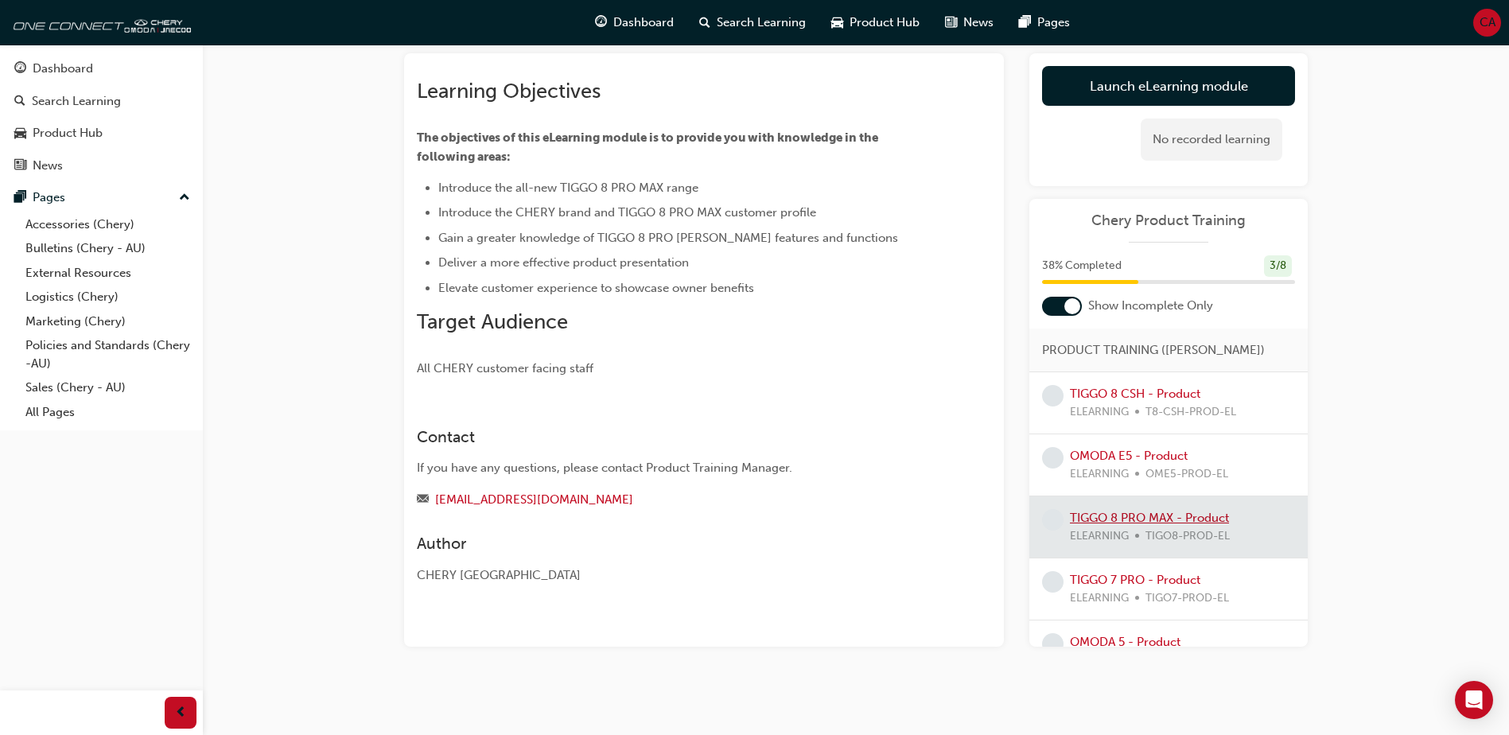
scroll to position [92, 0]
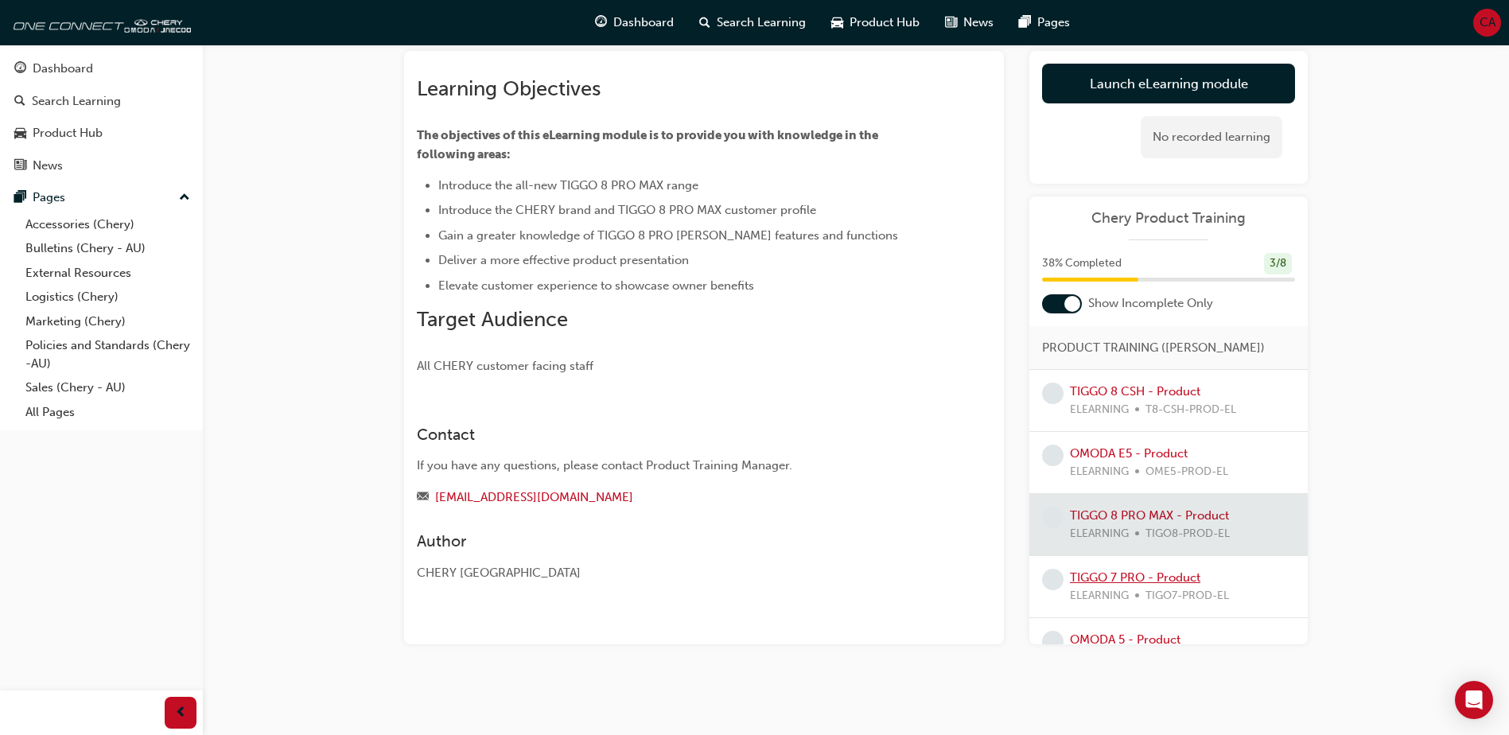
click at [1131, 576] on link "TIGGO 7 PRO - Product" at bounding box center [1135, 577] width 130 height 14
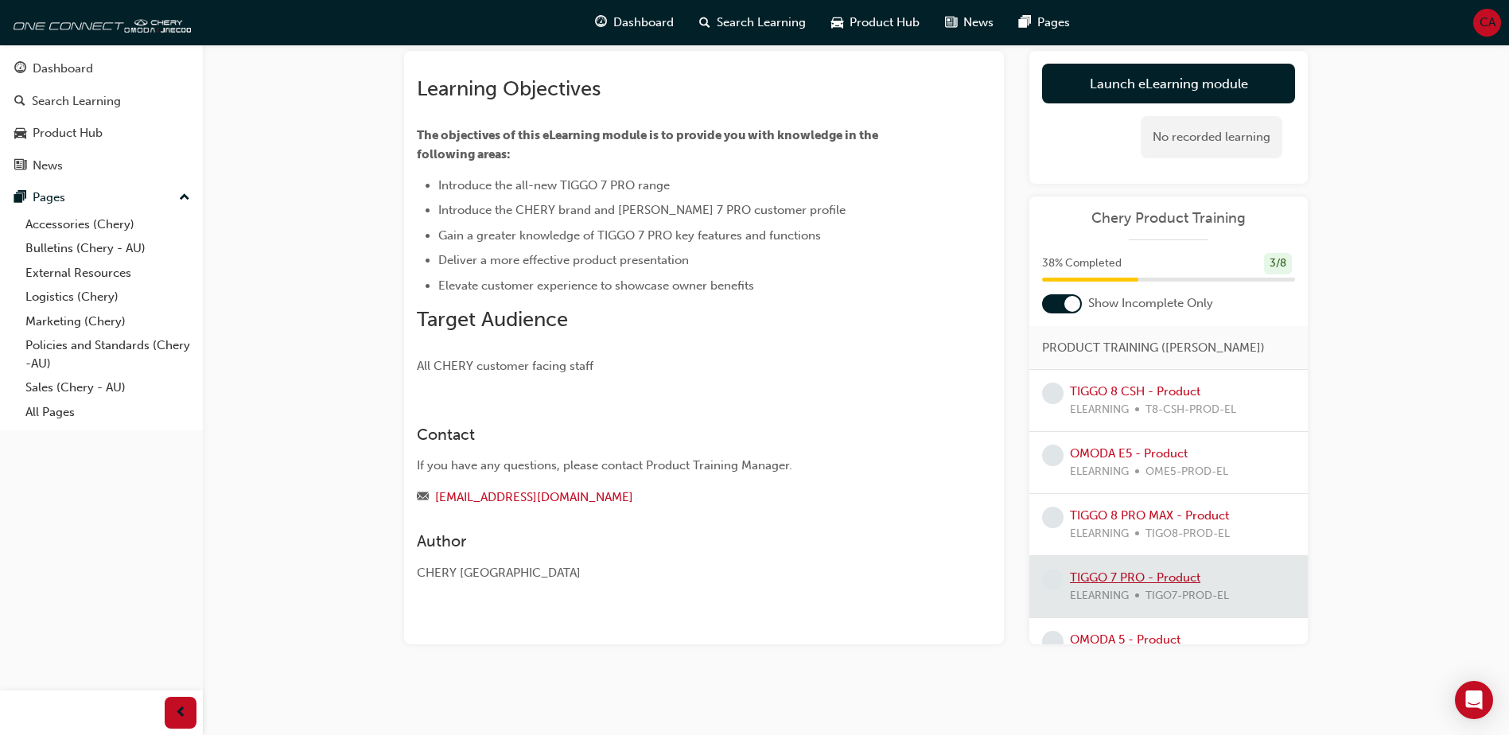
scroll to position [36, 0]
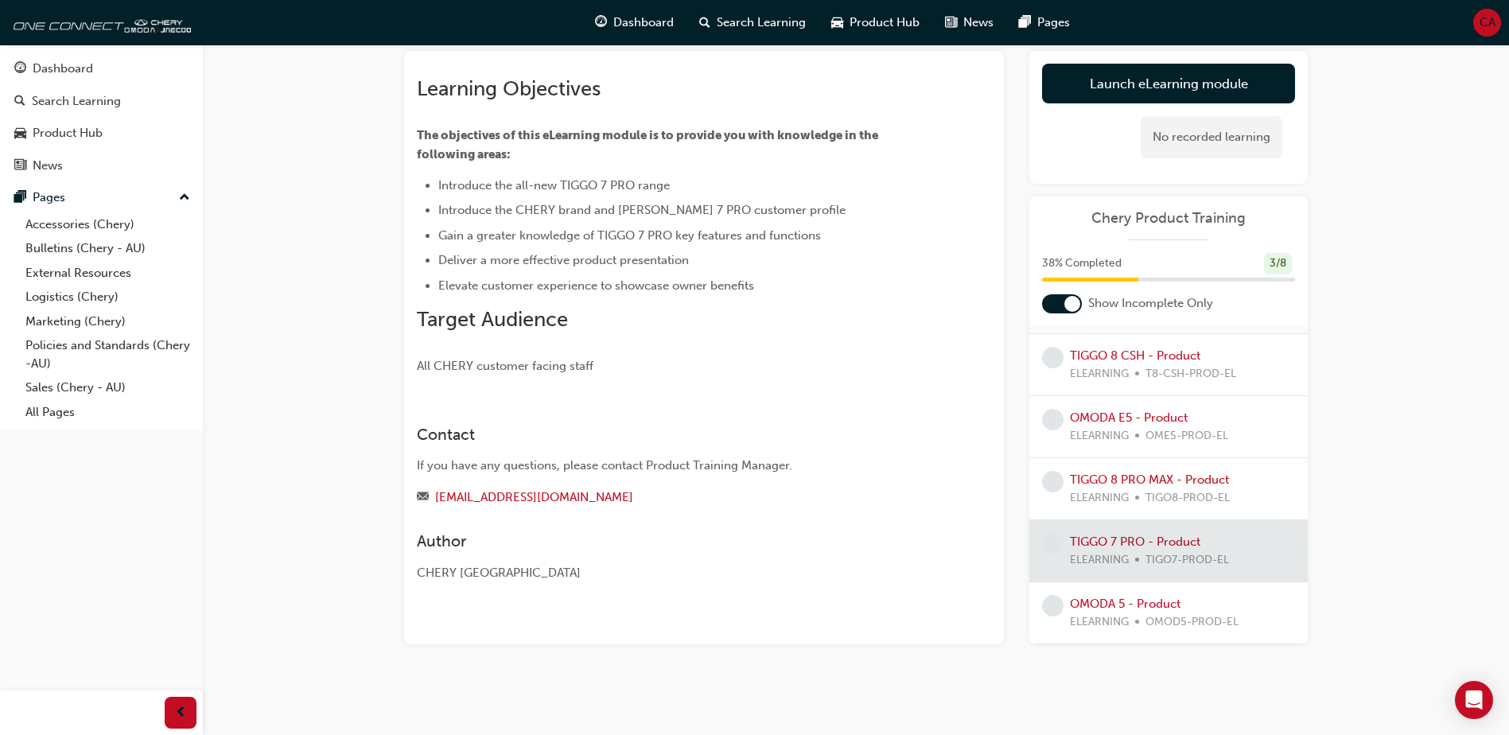
click at [1117, 614] on span "ELEARNING" at bounding box center [1099, 622] width 59 height 18
click at [1117, 613] on span "ELEARNING" at bounding box center [1099, 622] width 59 height 18
click at [1057, 304] on div at bounding box center [1062, 303] width 40 height 19
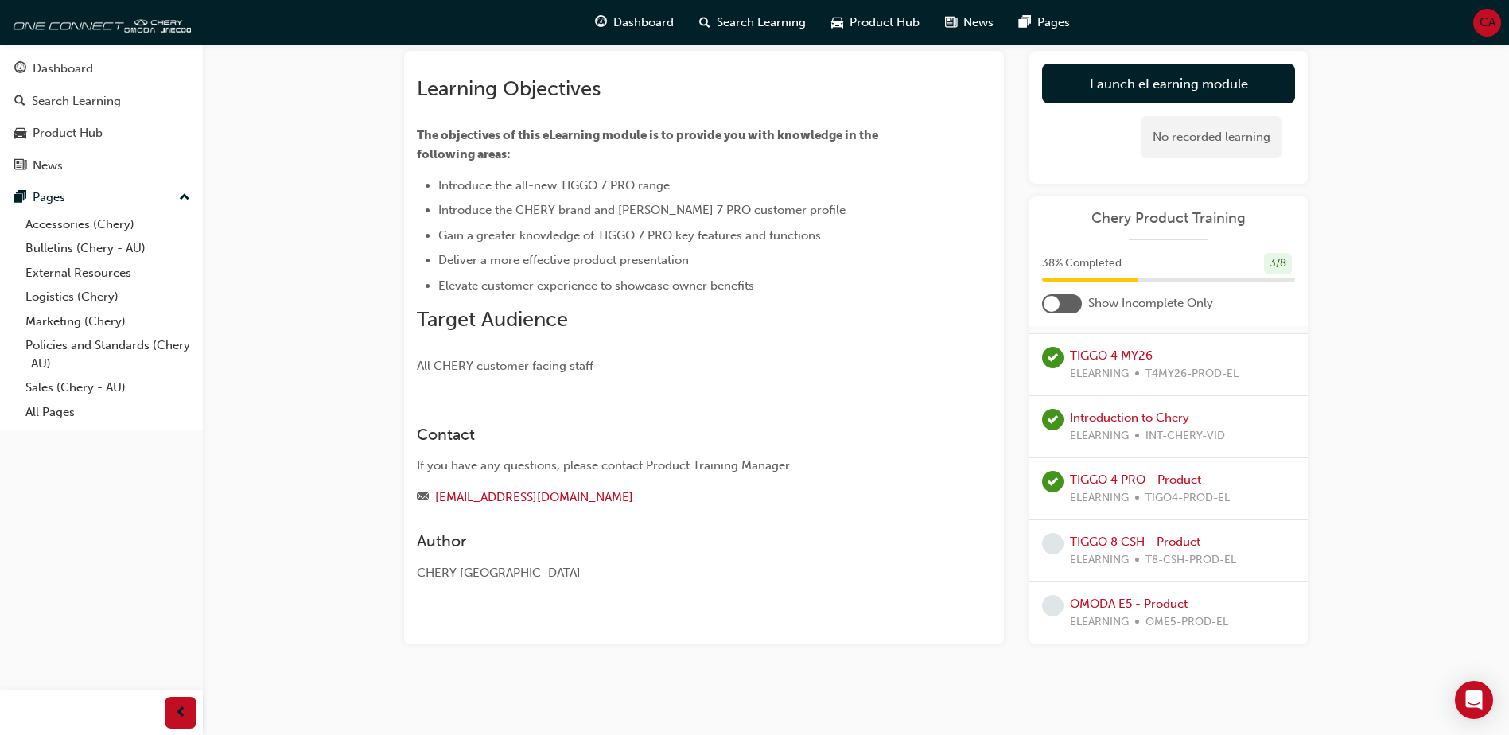
click at [1057, 304] on div at bounding box center [1052, 304] width 16 height 16
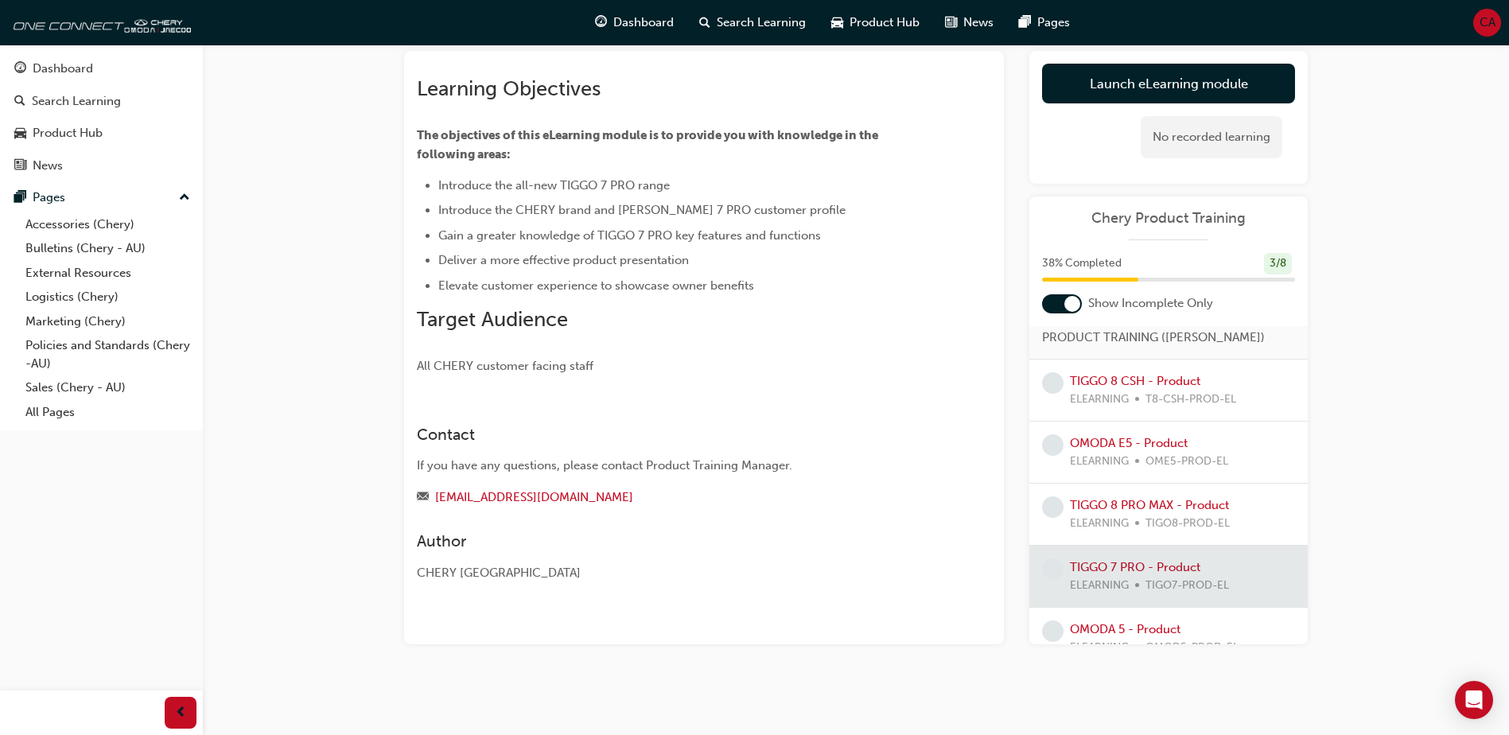
scroll to position [0, 0]
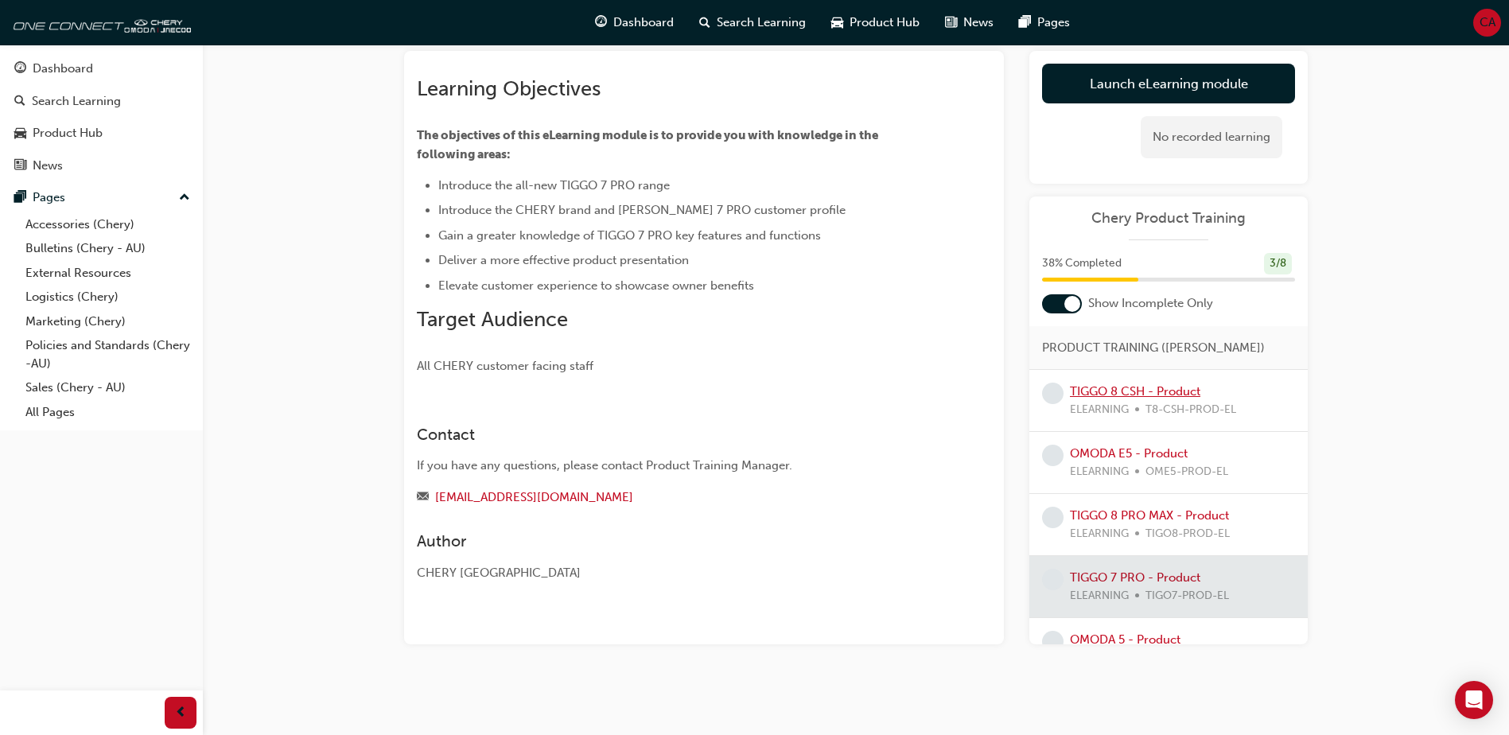
click at [1155, 397] on link "TIGGO 8 CSH - Product" at bounding box center [1135, 391] width 130 height 14
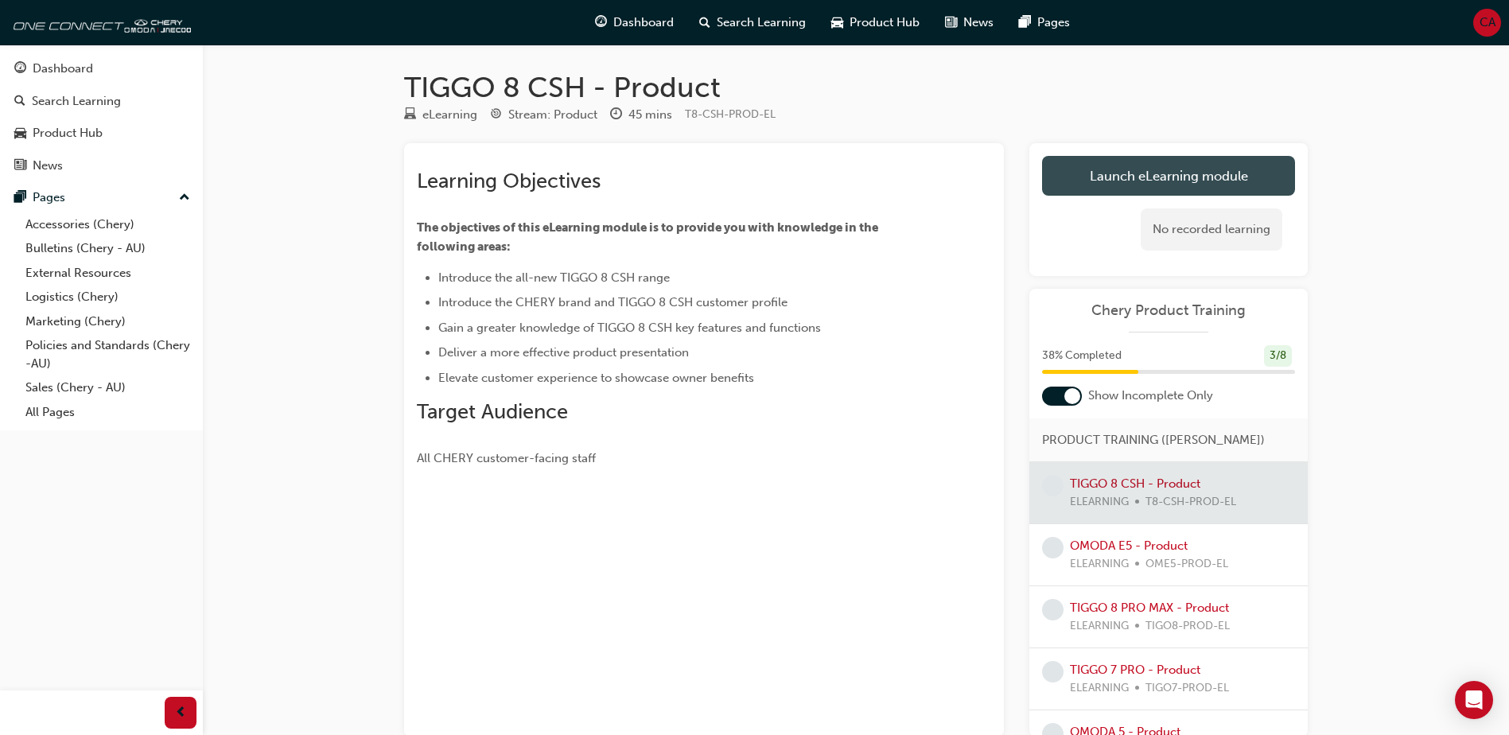
click at [1147, 162] on link "Launch eLearning module" at bounding box center [1168, 176] width 253 height 40
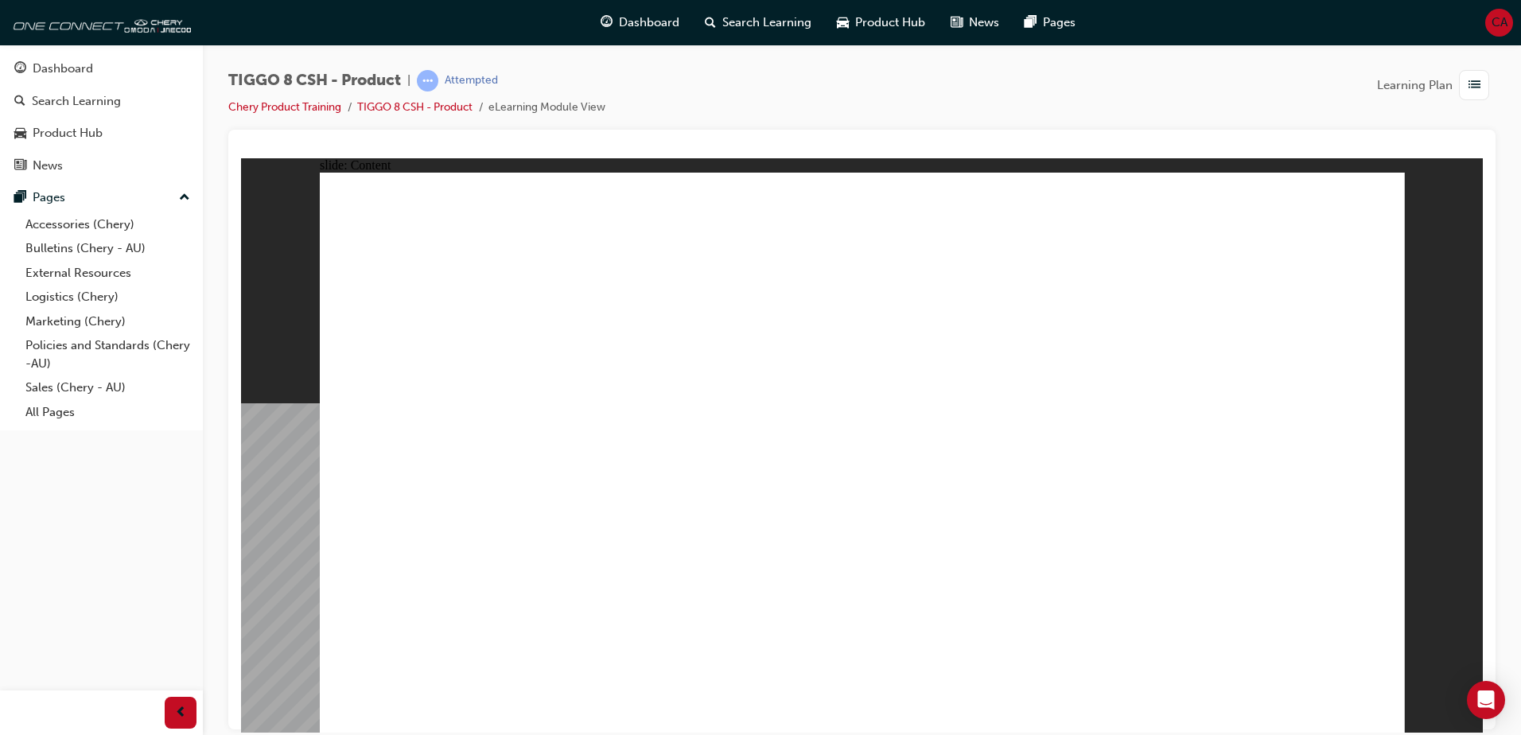
drag, startPoint x: 1198, startPoint y: 261, endPoint x: 1239, endPoint y: 263, distance: 41.4
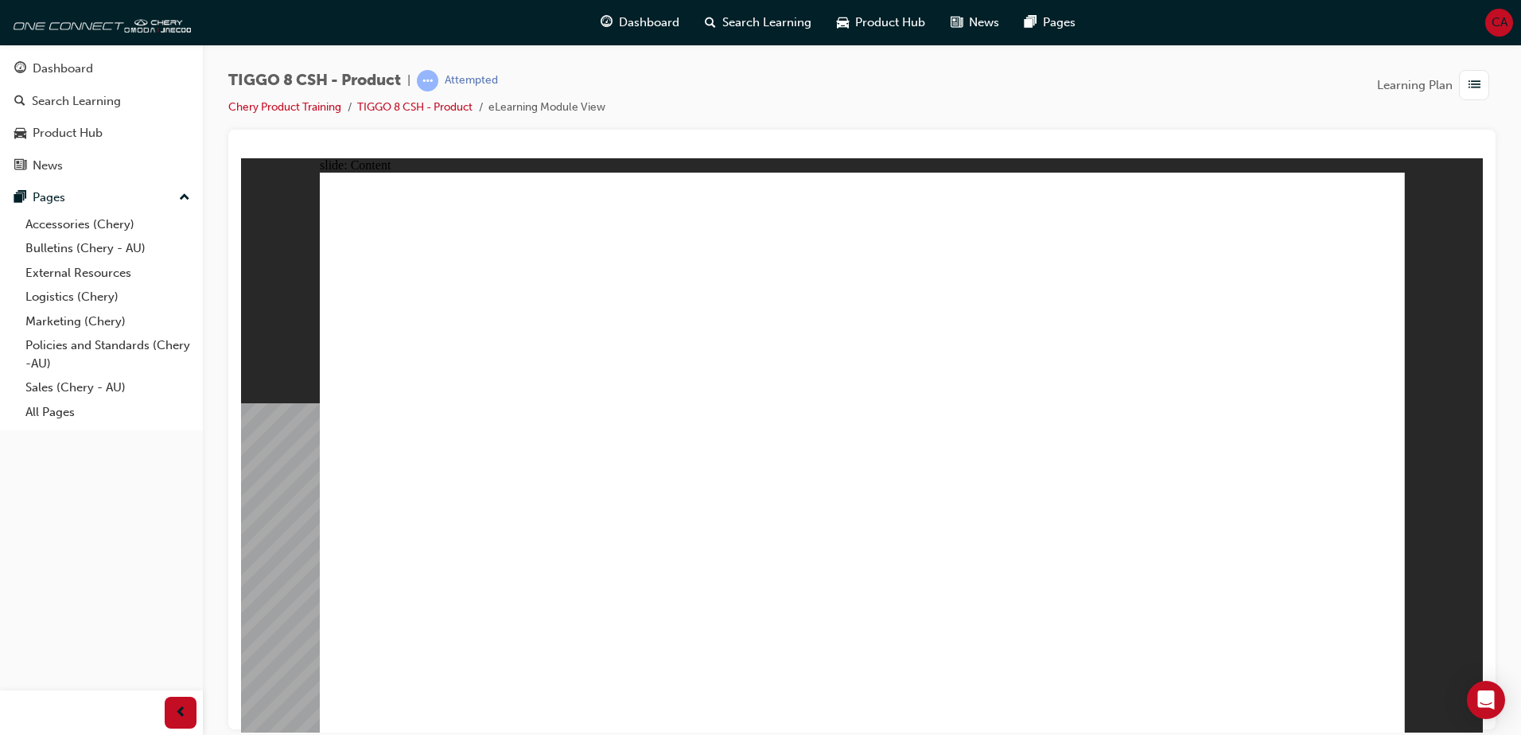
drag, startPoint x: 431, startPoint y: 543, endPoint x: 443, endPoint y: 559, distance: 20.5
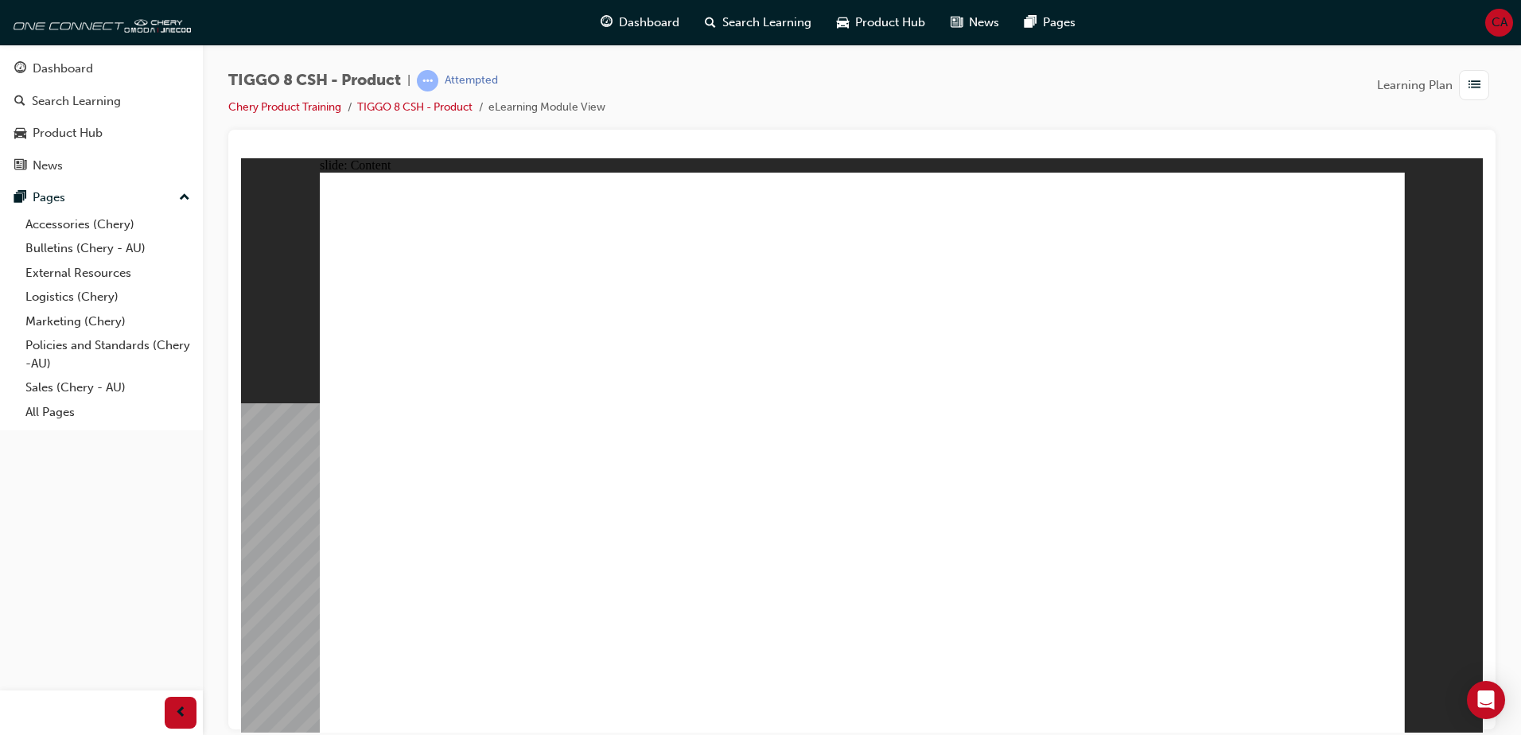
drag, startPoint x: 1382, startPoint y: 710, endPoint x: 1365, endPoint y: 710, distance: 16.7
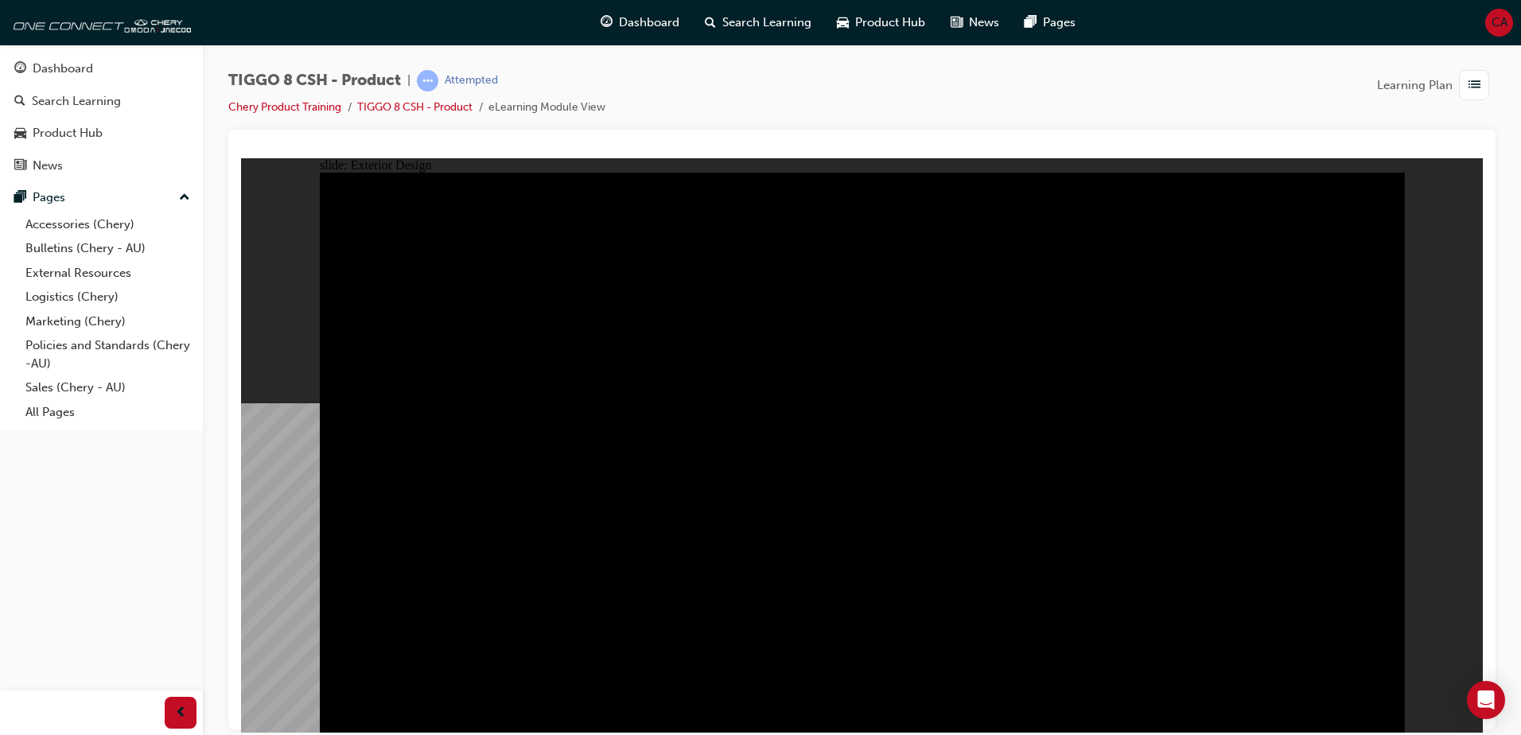
drag, startPoint x: 378, startPoint y: 232, endPoint x: 516, endPoint y: 255, distance: 140.3
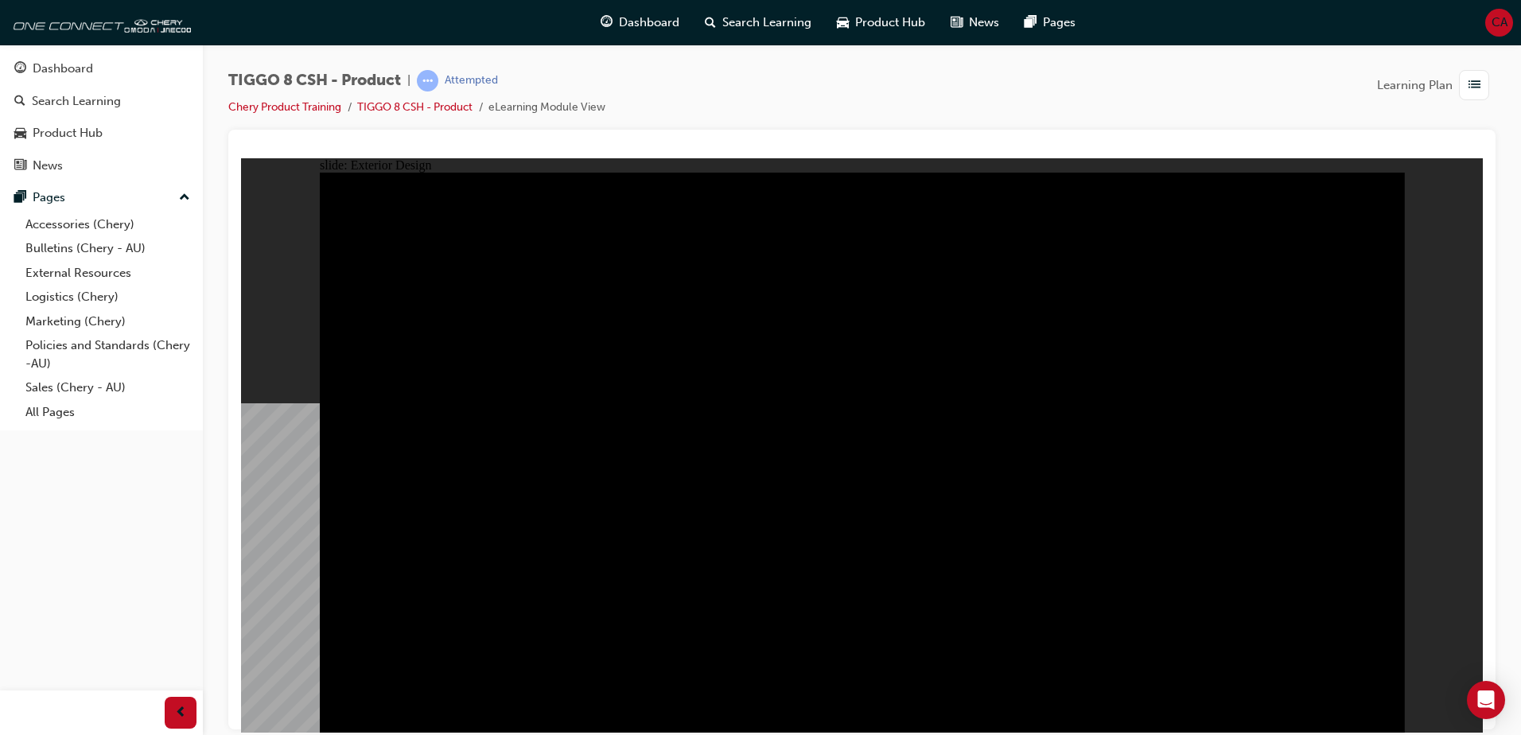
type input "1.09"
drag, startPoint x: 1069, startPoint y: 364, endPoint x: 656, endPoint y: 353, distance: 413.8
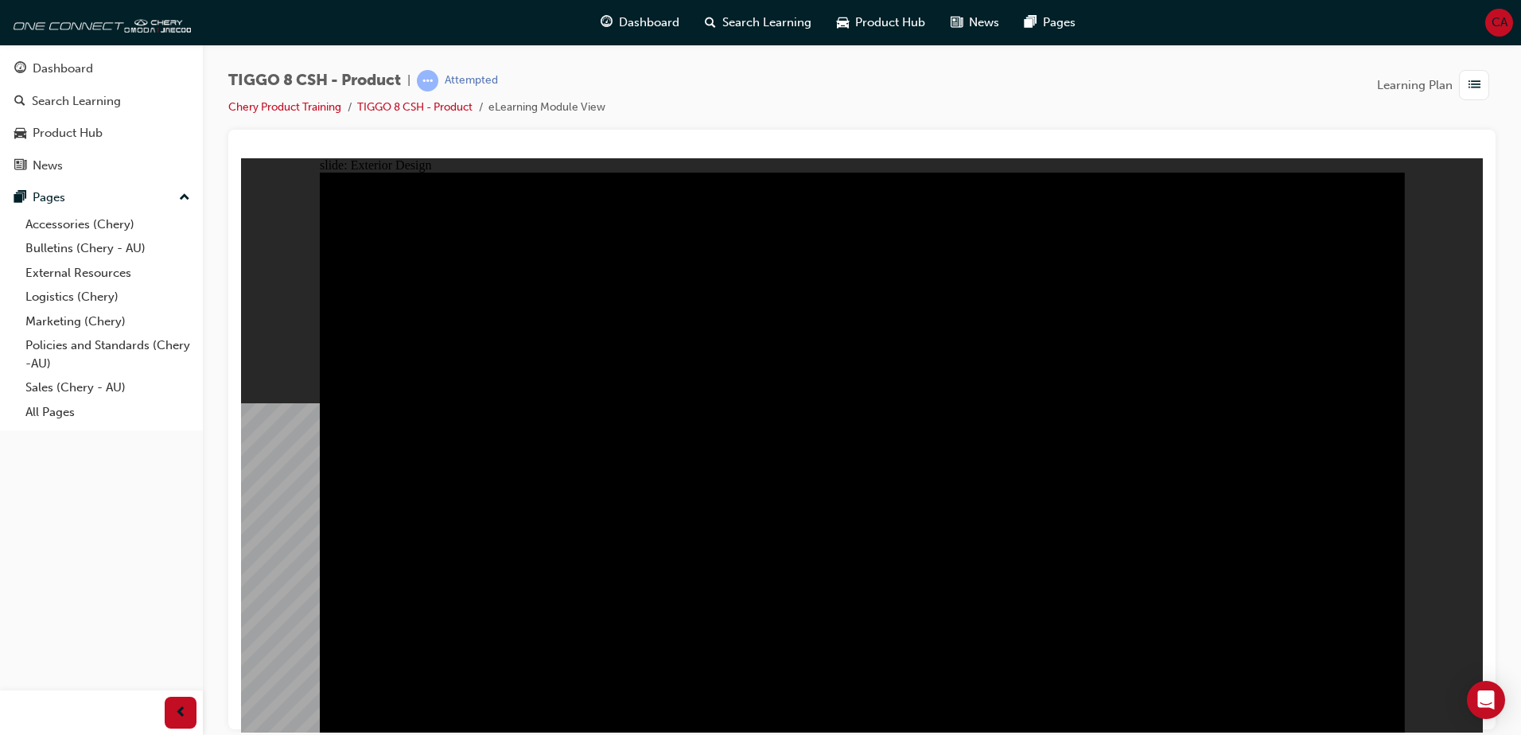
drag, startPoint x: 744, startPoint y: 412, endPoint x: 766, endPoint y: 412, distance: 22.3
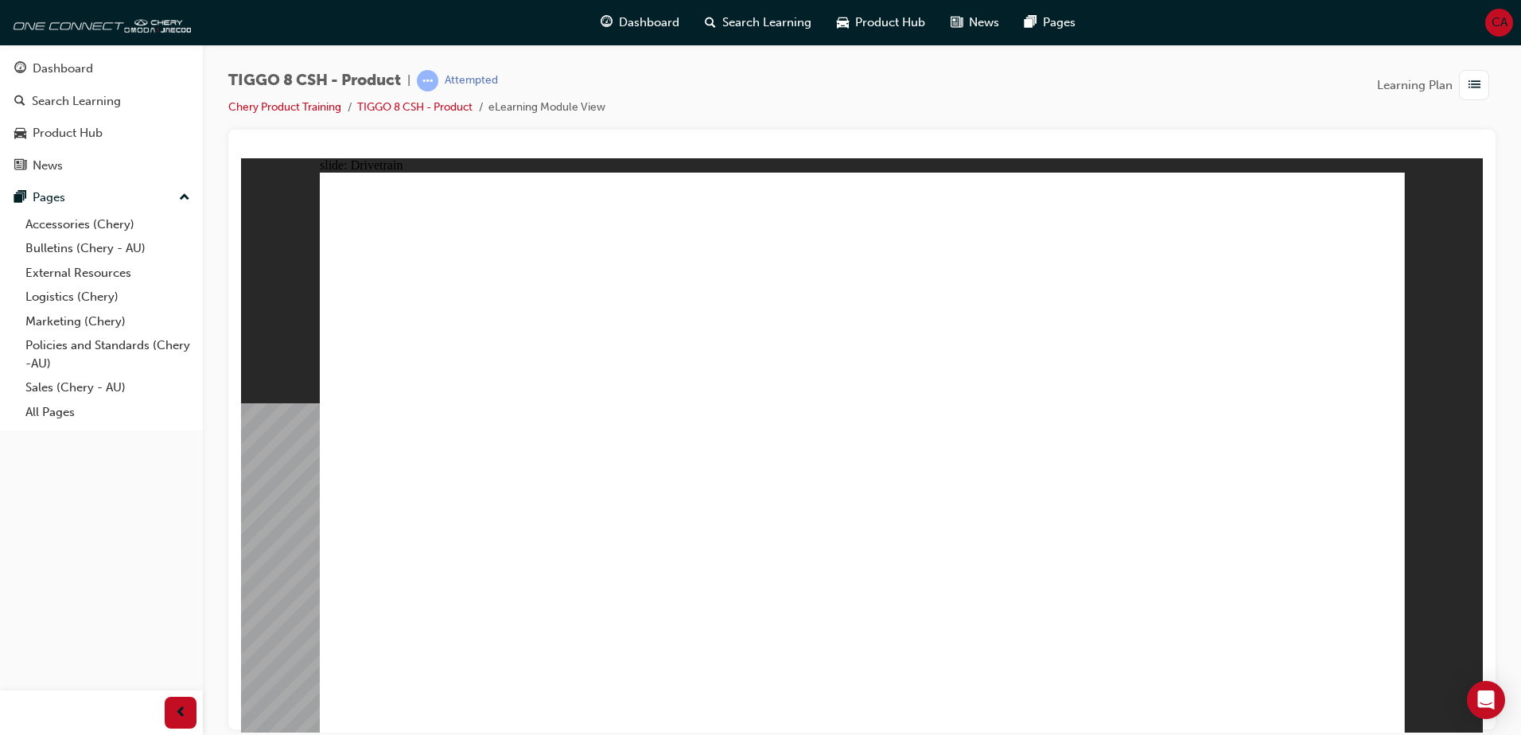
drag, startPoint x: 428, startPoint y: 418, endPoint x: 554, endPoint y: 418, distance: 125.7
type input "23"
drag, startPoint x: 411, startPoint y: 434, endPoint x: 583, endPoint y: 443, distance: 172.9
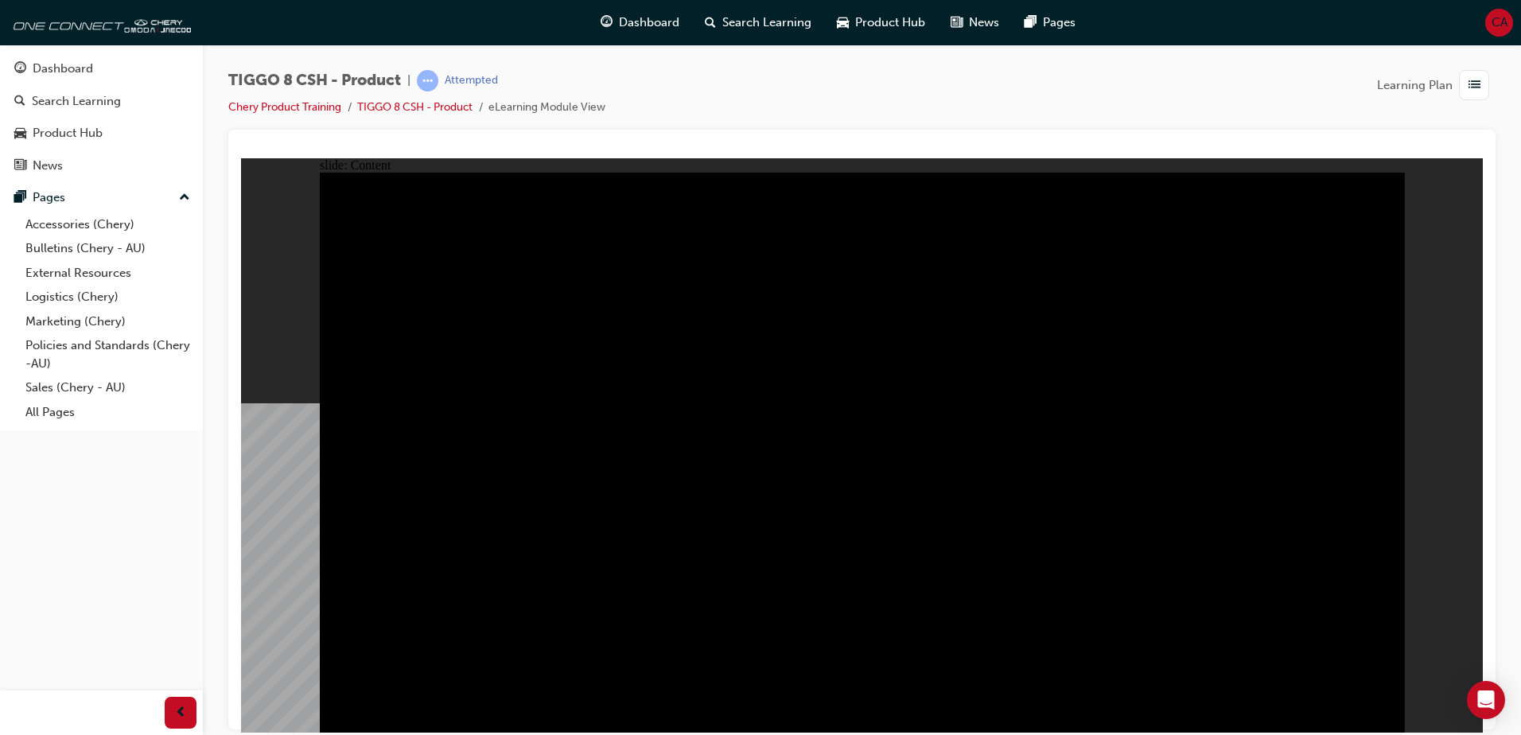
drag, startPoint x: 404, startPoint y: 470, endPoint x: 599, endPoint y: 456, distance: 195.4
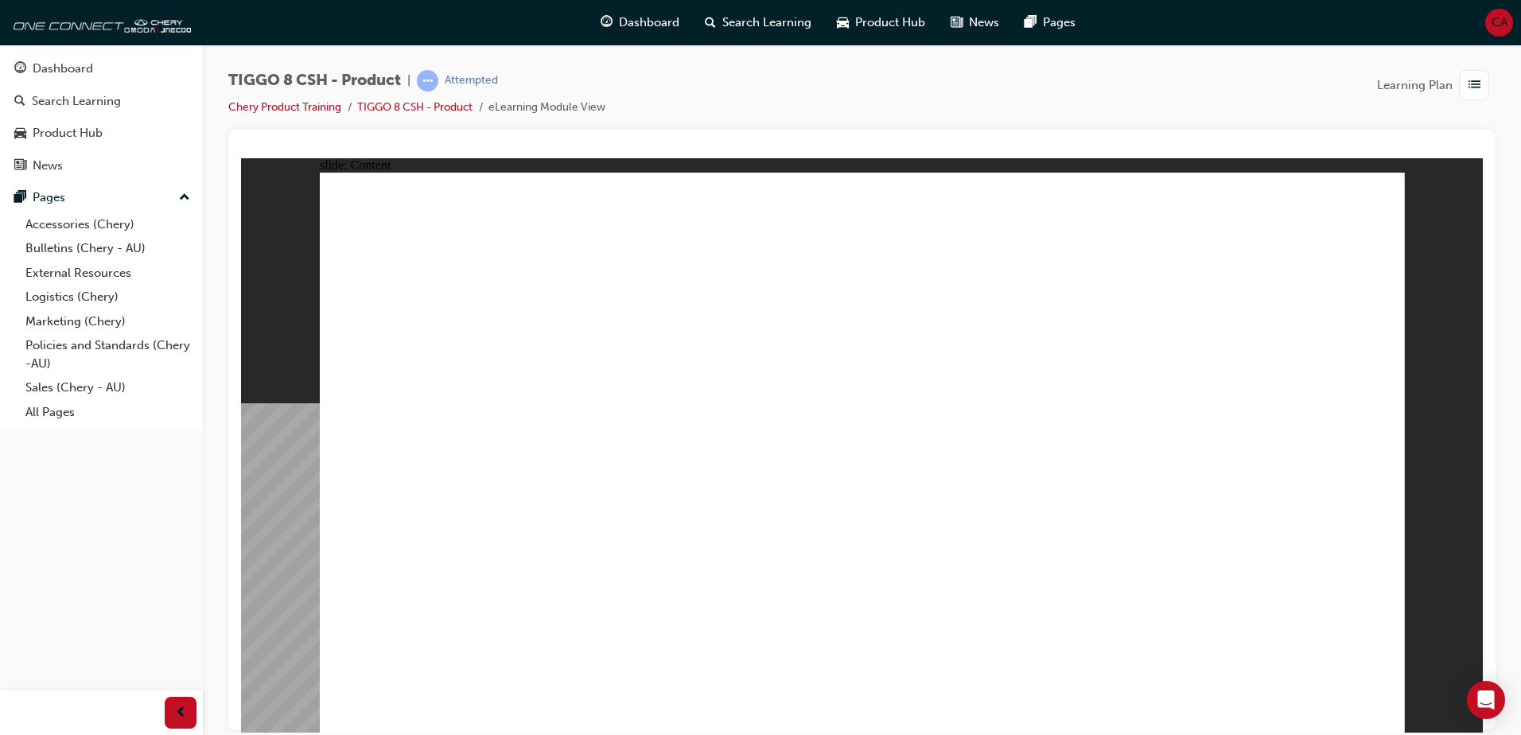
drag, startPoint x: 1104, startPoint y: 234, endPoint x: 1088, endPoint y: 233, distance: 16.7
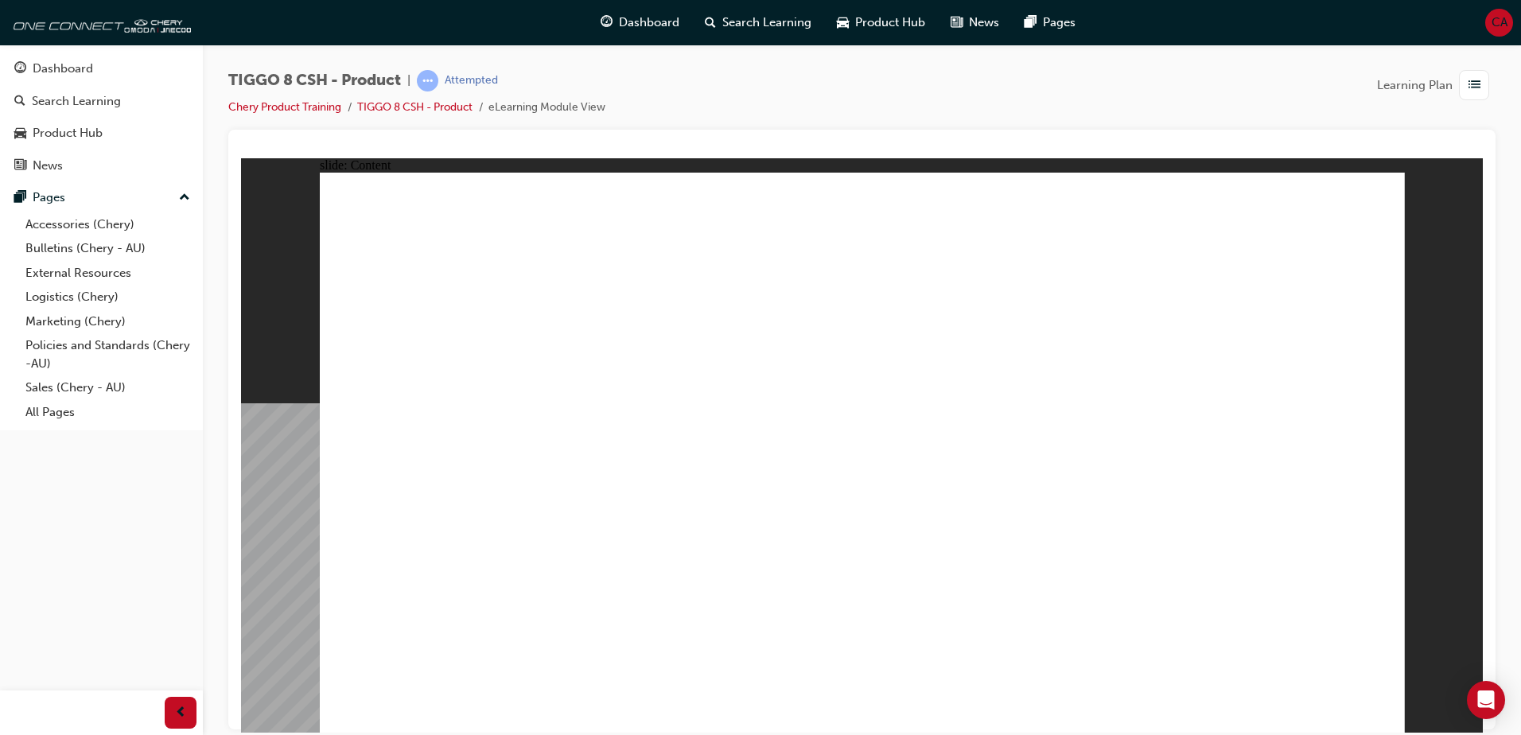
drag, startPoint x: 454, startPoint y: 527, endPoint x: 247, endPoint y: 527, distance: 207.6
click at [273, 527] on div "slide: Content Group 1 Charge Port Location Drivers Side Rear Charge Port Type …" at bounding box center [862, 445] width 1242 height 574
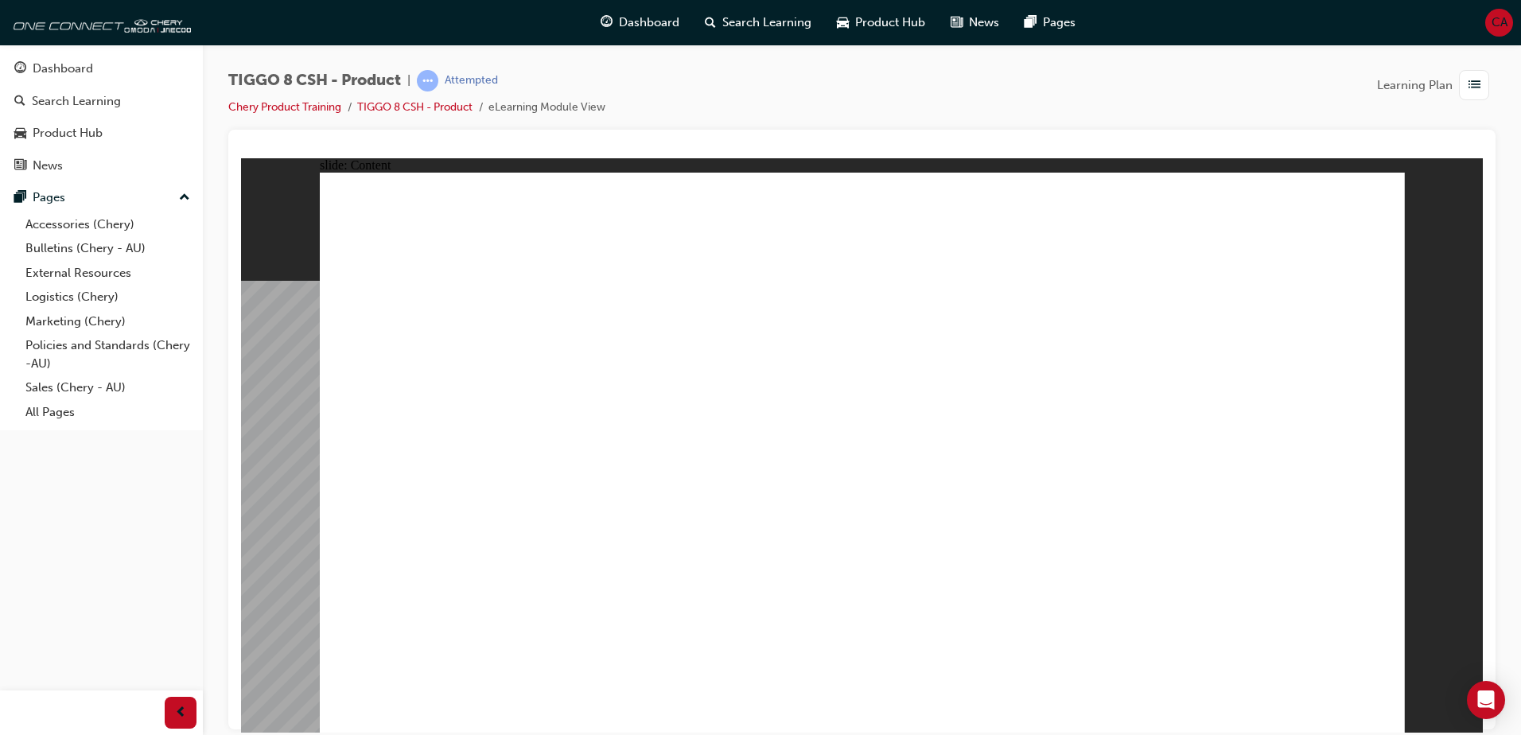
drag, startPoint x: 517, startPoint y: 344, endPoint x: 608, endPoint y: 341, distance: 90.8
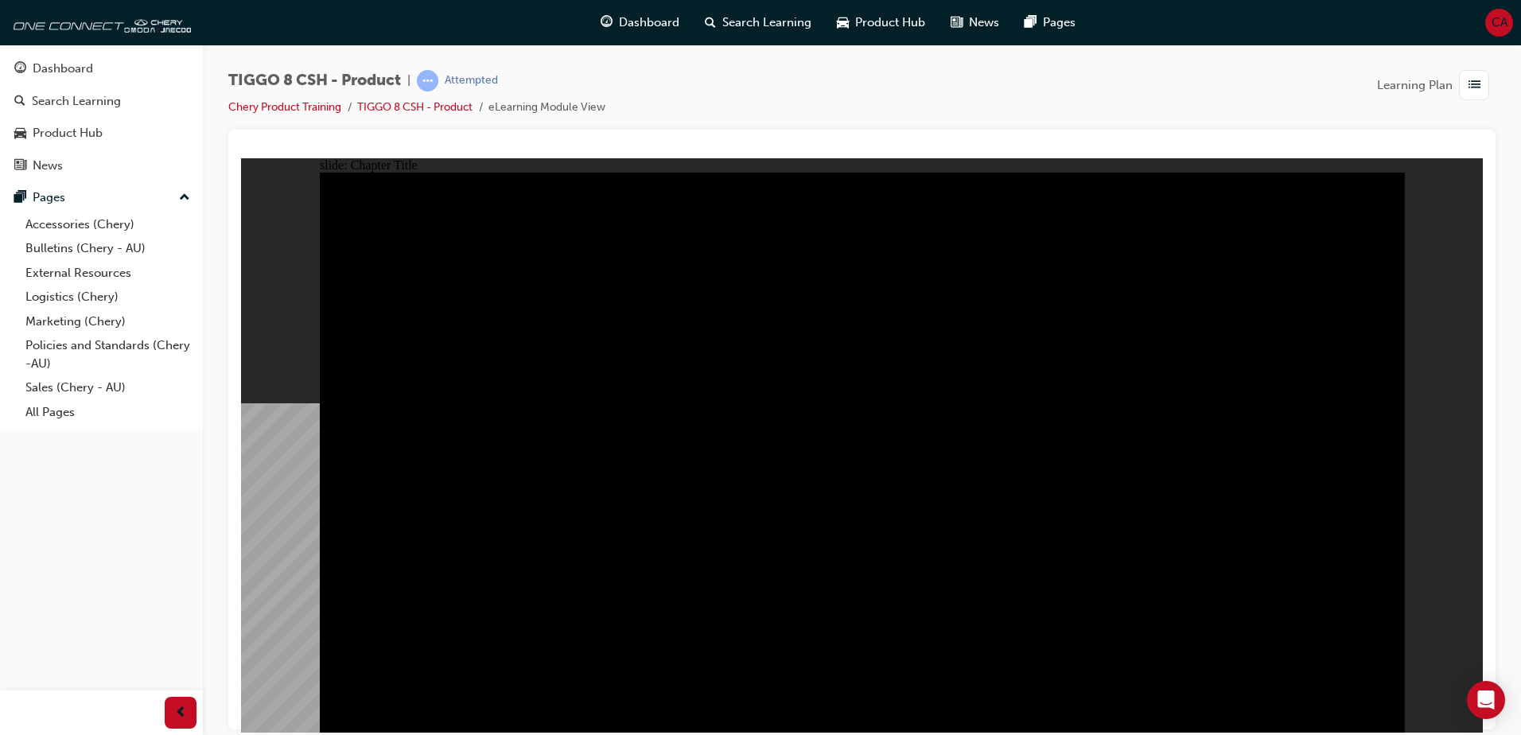
drag, startPoint x: 1374, startPoint y: 700, endPoint x: 1373, endPoint y: 714, distance: 13.5
radio input "true"
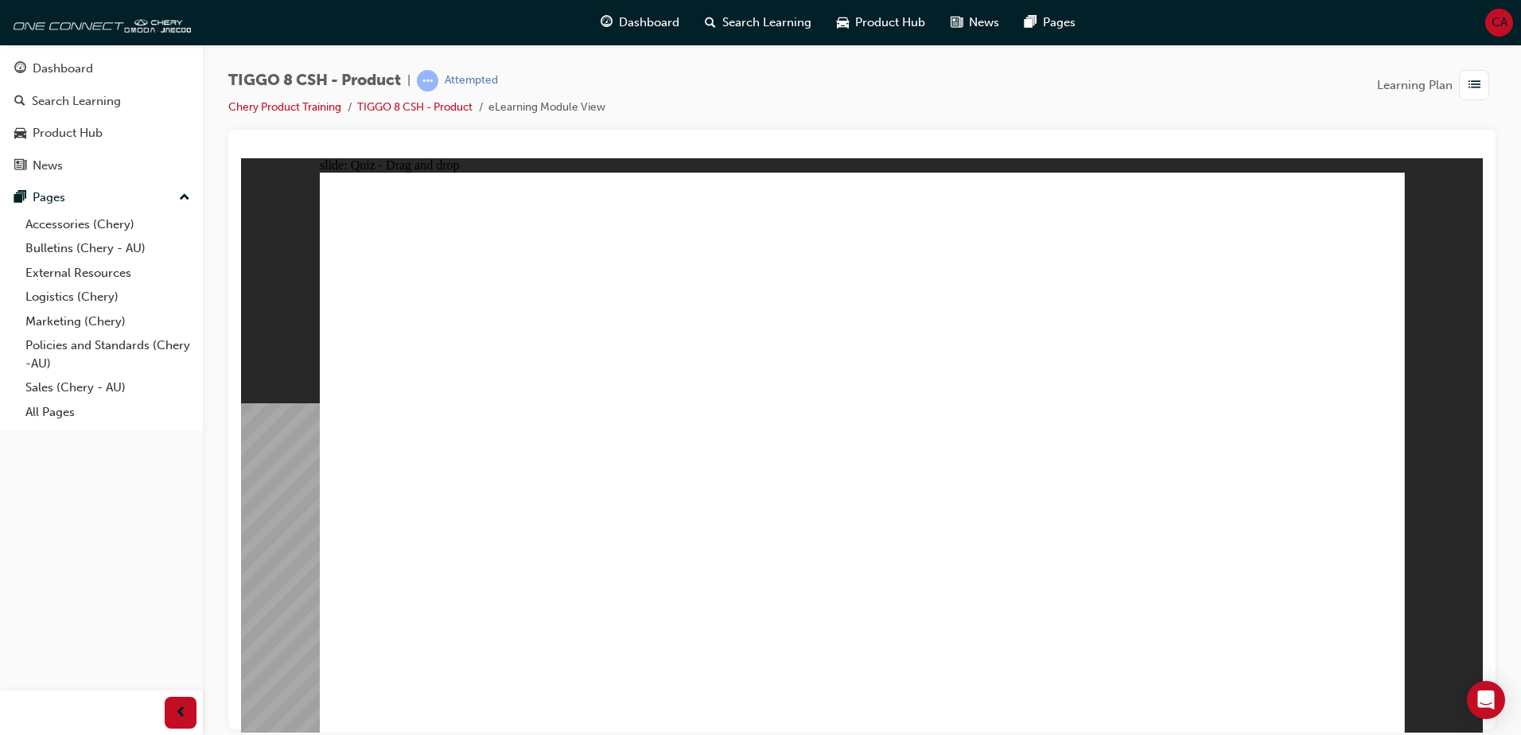
drag, startPoint x: 1205, startPoint y: 274, endPoint x: 396, endPoint y: 507, distance: 842.0
drag, startPoint x: 1054, startPoint y: 239, endPoint x: 670, endPoint y: 480, distance: 453.6
drag, startPoint x: 973, startPoint y: 357, endPoint x: 955, endPoint y: 464, distance: 108.0
drag, startPoint x: 896, startPoint y: 228, endPoint x: 1129, endPoint y: 468, distance: 334.8
drag, startPoint x: 1112, startPoint y: 375, endPoint x: 1231, endPoint y: 507, distance: 177.5
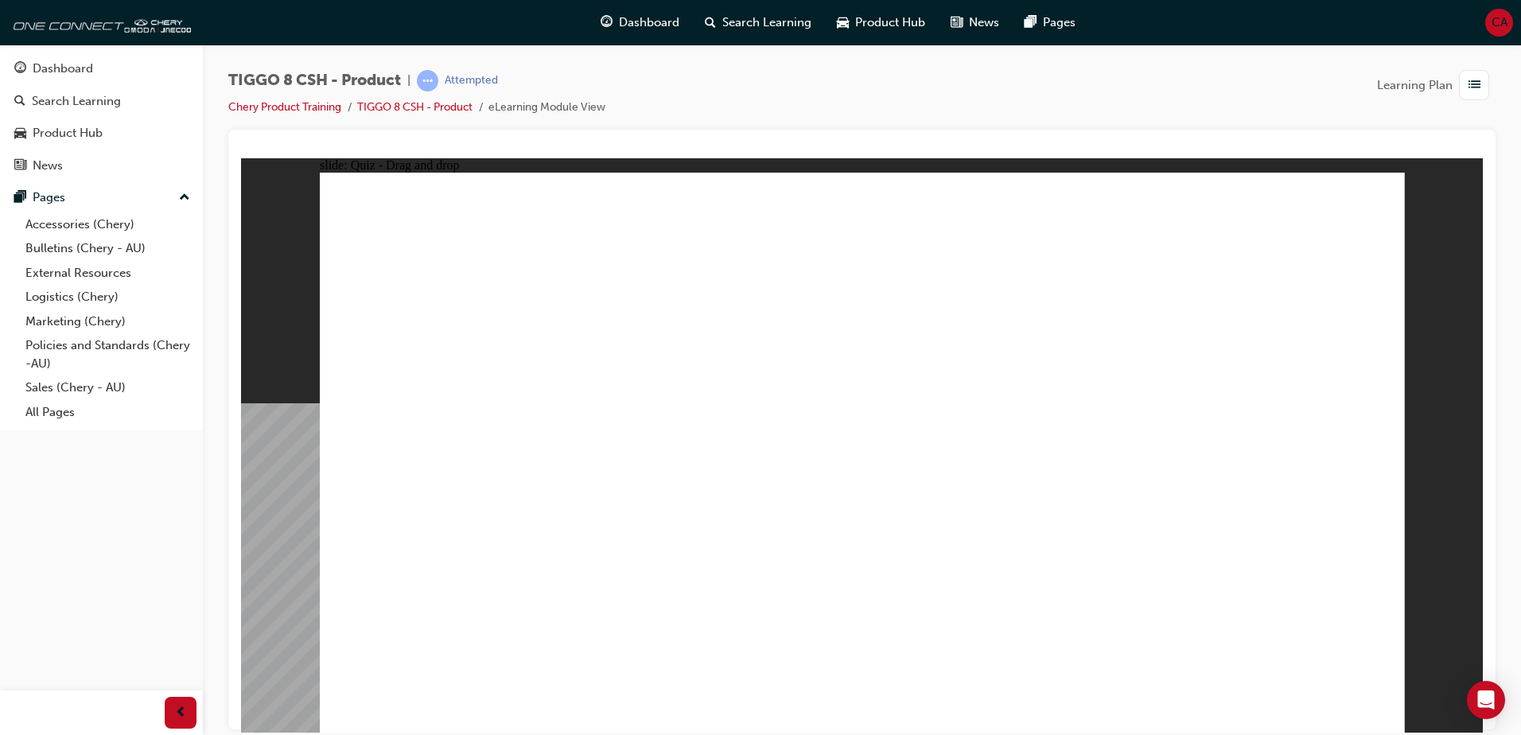
checkbox input "true"
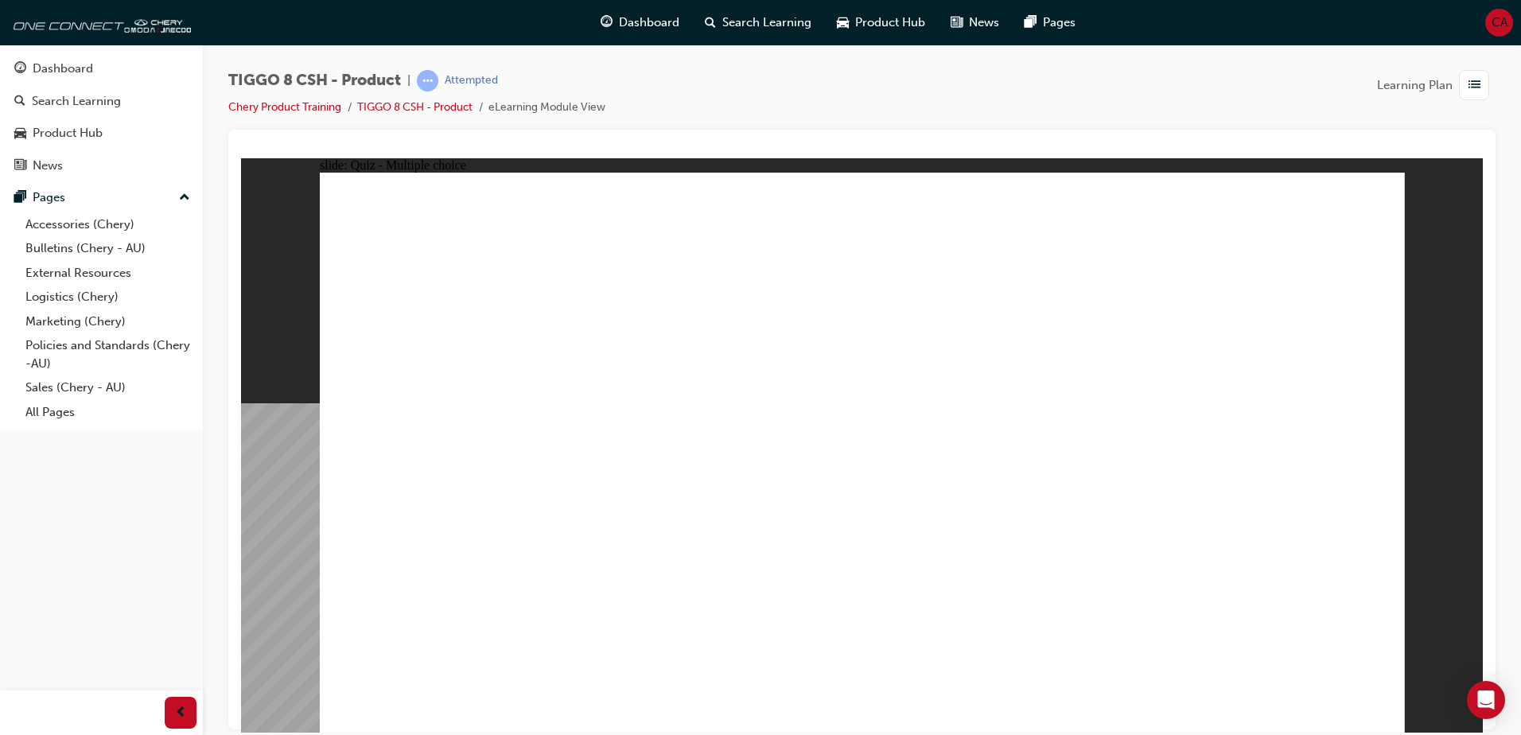
radio input "true"
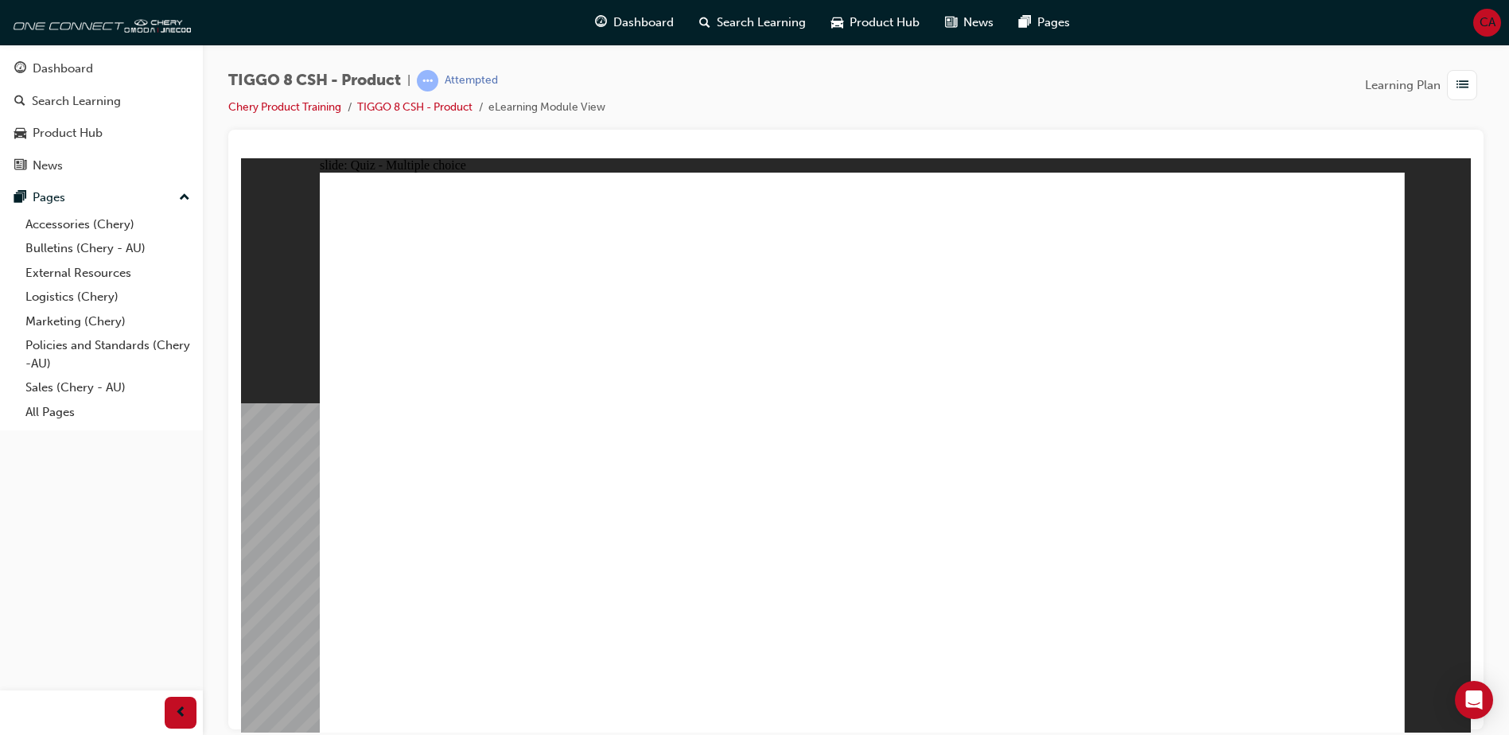
drag, startPoint x: 827, startPoint y: 525, endPoint x: 826, endPoint y: 543, distance: 17.5
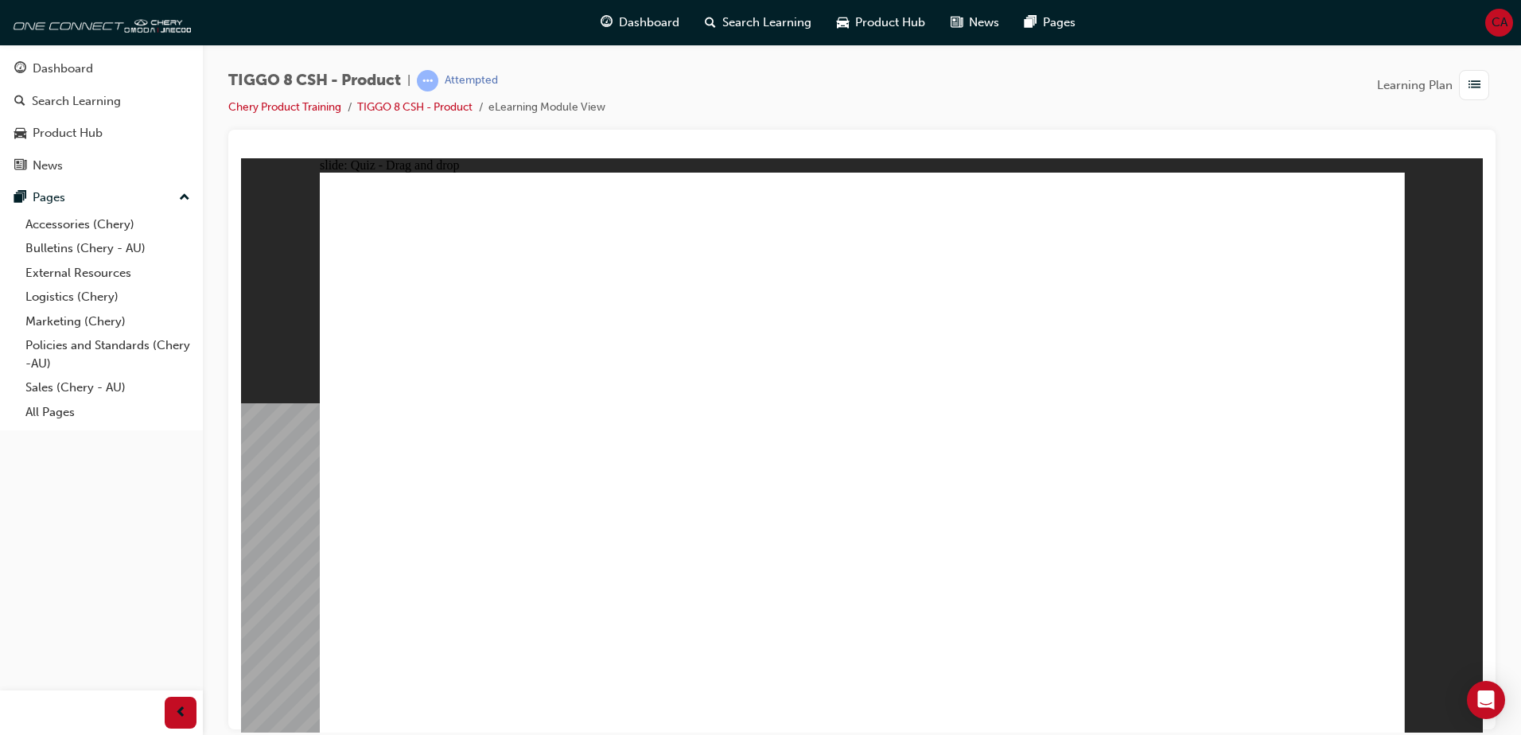
drag, startPoint x: 860, startPoint y: 381, endPoint x: 926, endPoint y: 505, distance: 140.6
drag, startPoint x: 862, startPoint y: 279, endPoint x: 931, endPoint y: 547, distance: 275.9
drag, startPoint x: 1000, startPoint y: 241, endPoint x: 963, endPoint y: 583, distance: 344.0
drag, startPoint x: 1033, startPoint y: 274, endPoint x: 1020, endPoint y: 572, distance: 298.6
drag, startPoint x: 1212, startPoint y: 232, endPoint x: 1100, endPoint y: 569, distance: 354.5
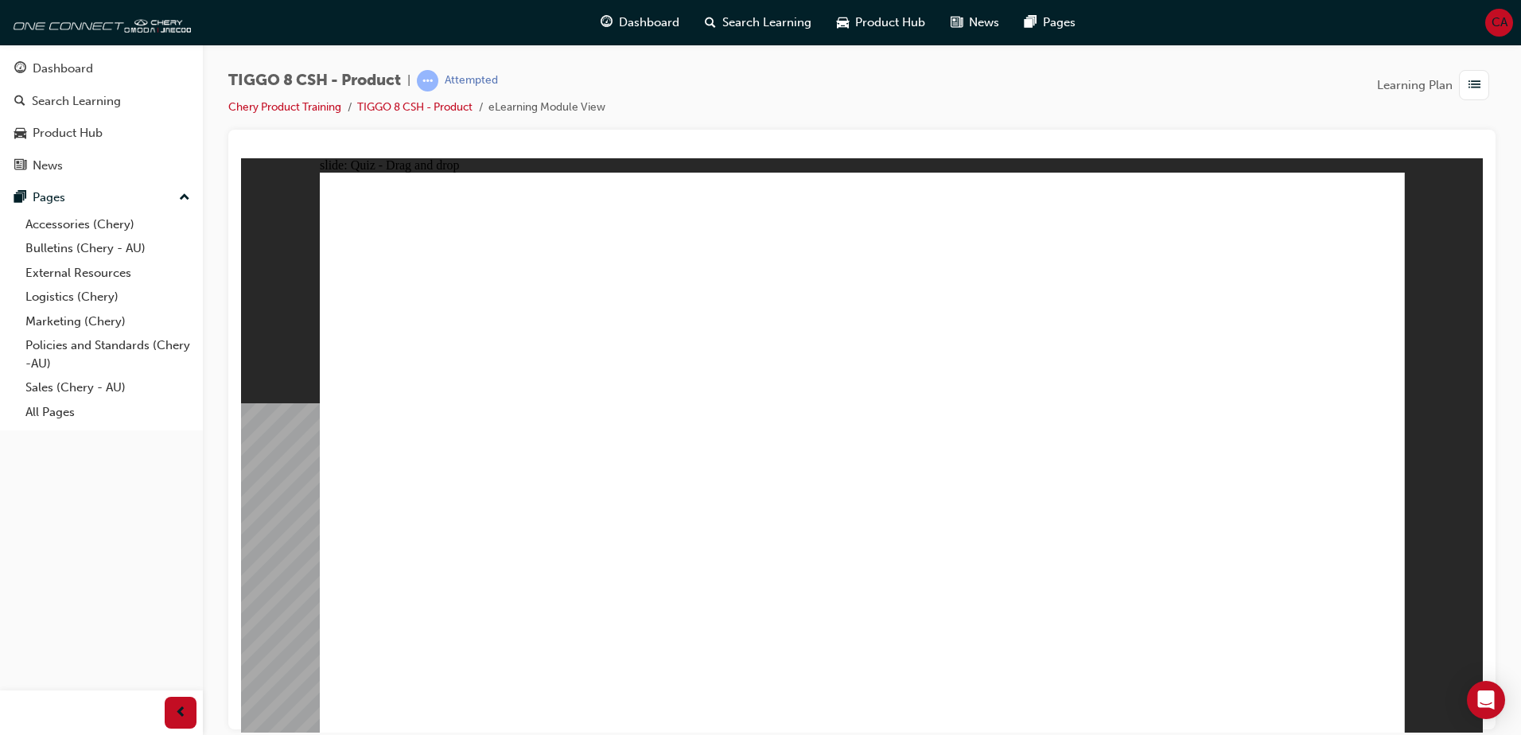
drag, startPoint x: 1216, startPoint y: 273, endPoint x: 1053, endPoint y: 555, distance: 325.8
drag, startPoint x: 1052, startPoint y: 307, endPoint x: 998, endPoint y: 578, distance: 276.5
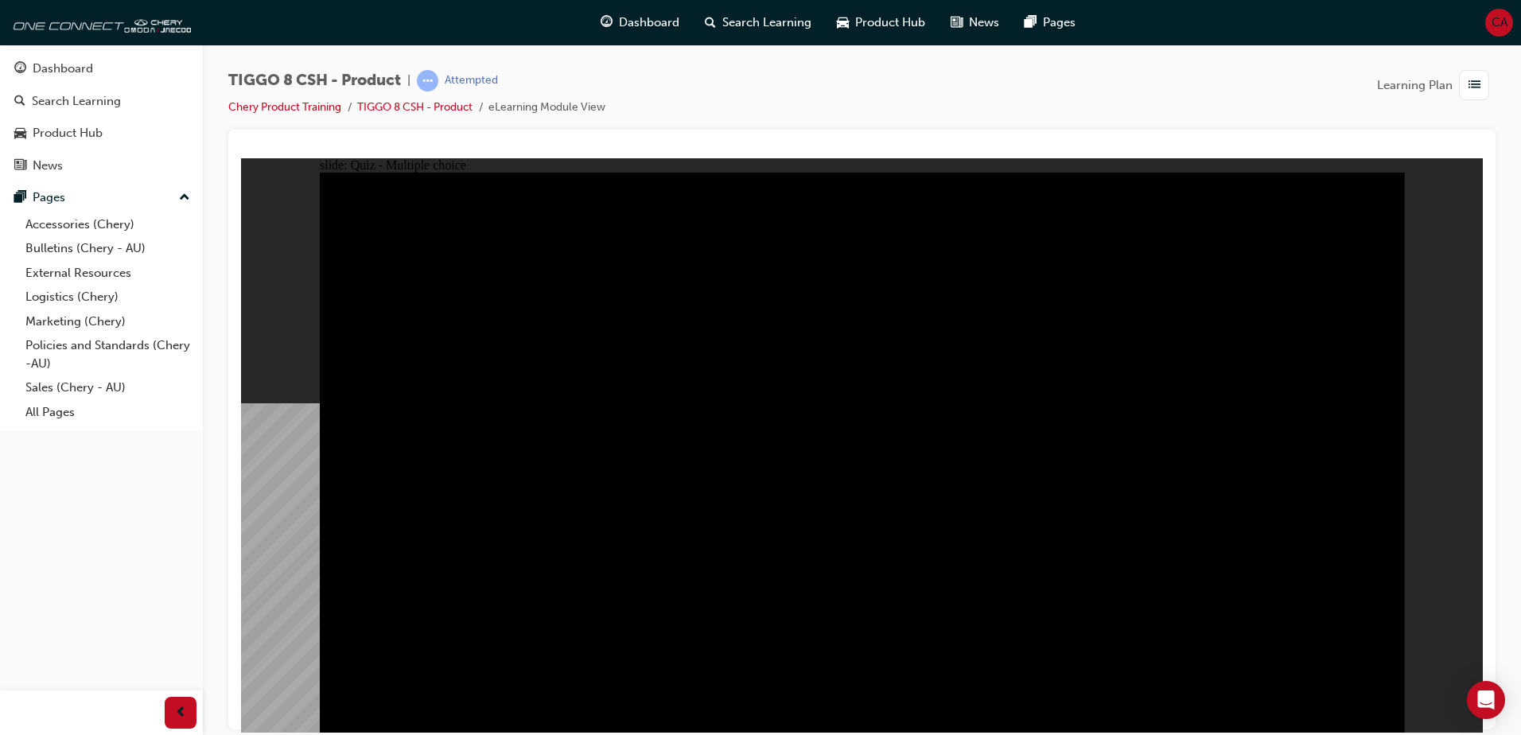
radio input "true"
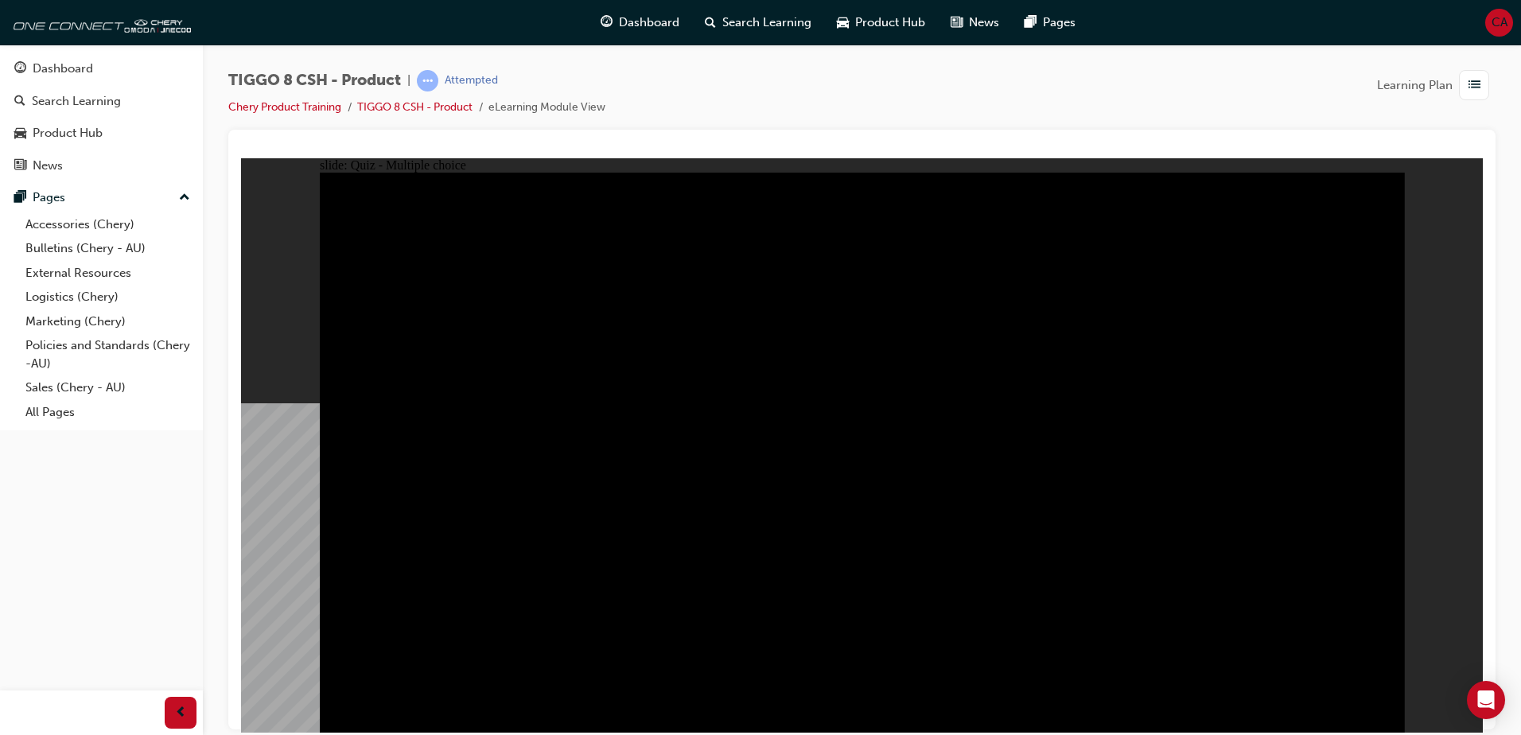
radio input "true"
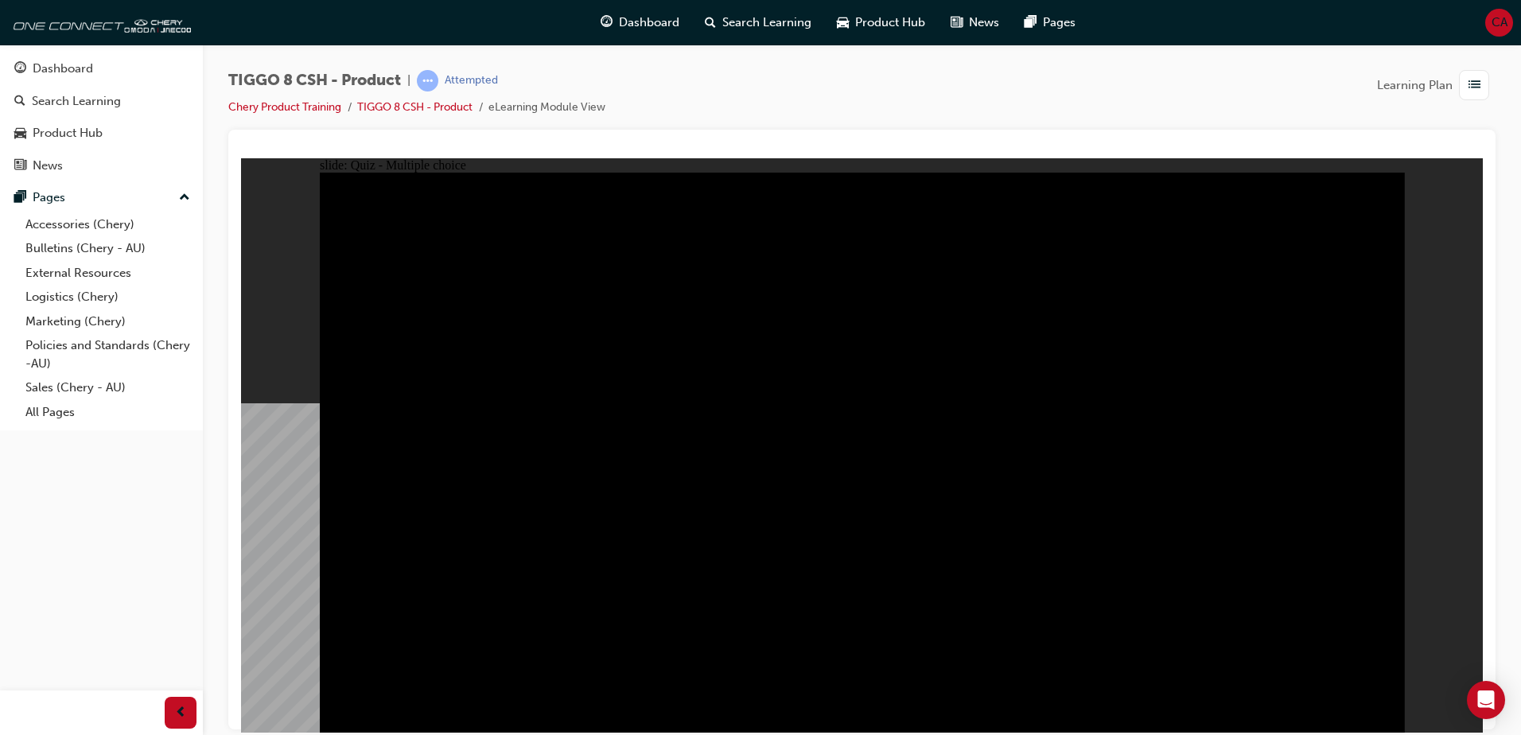
radio input "true"
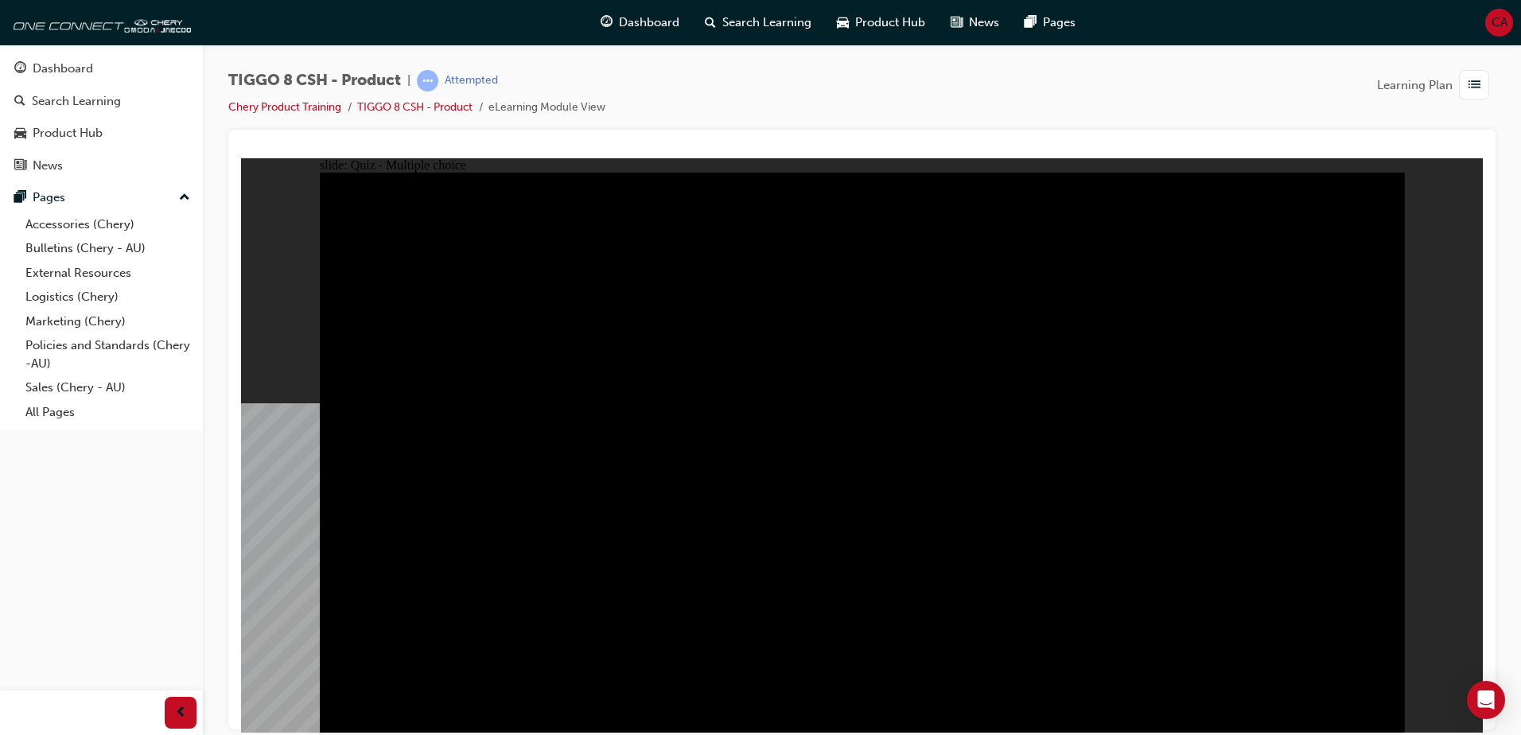
checkbox input "true"
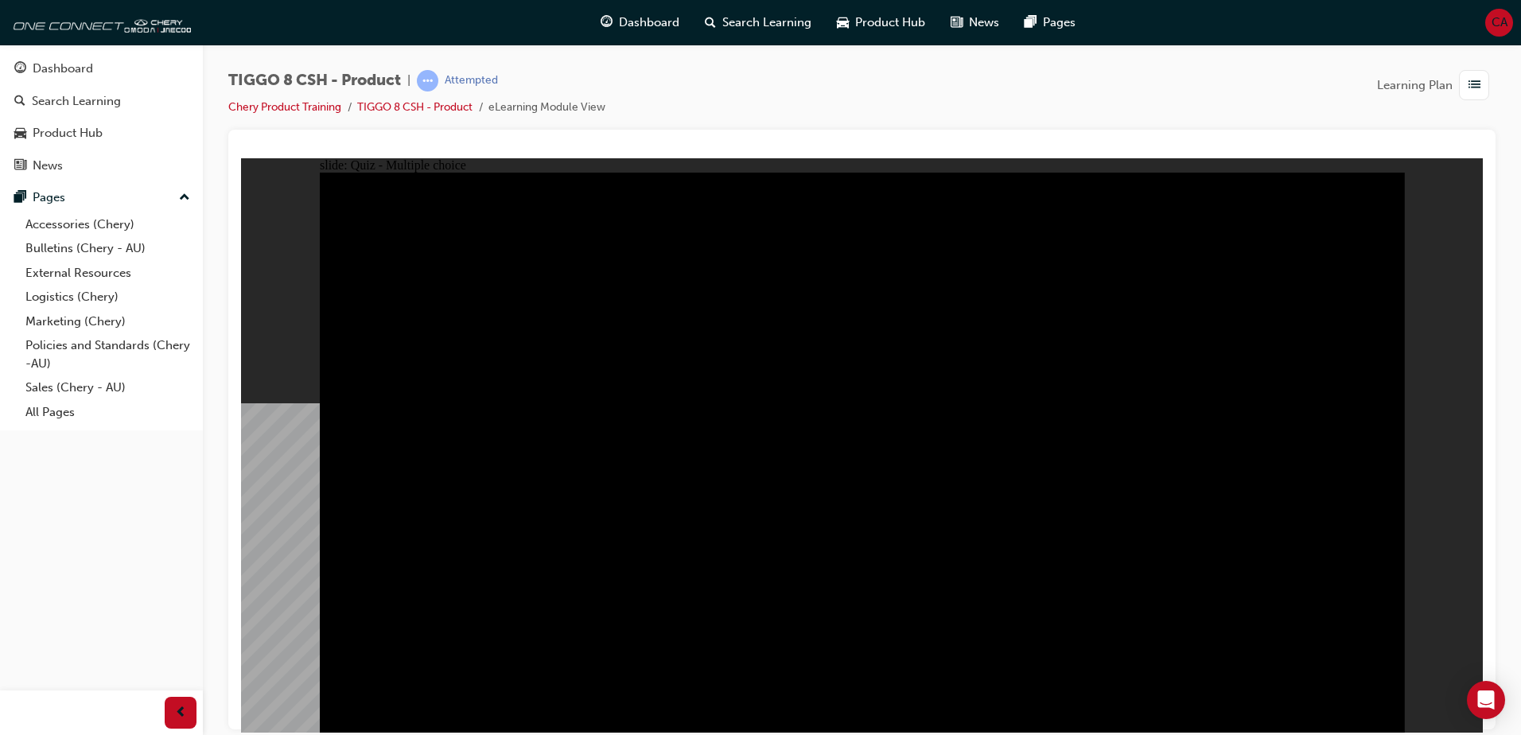
drag, startPoint x: 1059, startPoint y: 609, endPoint x: 933, endPoint y: 572, distance: 131.1
checkbox input "true"
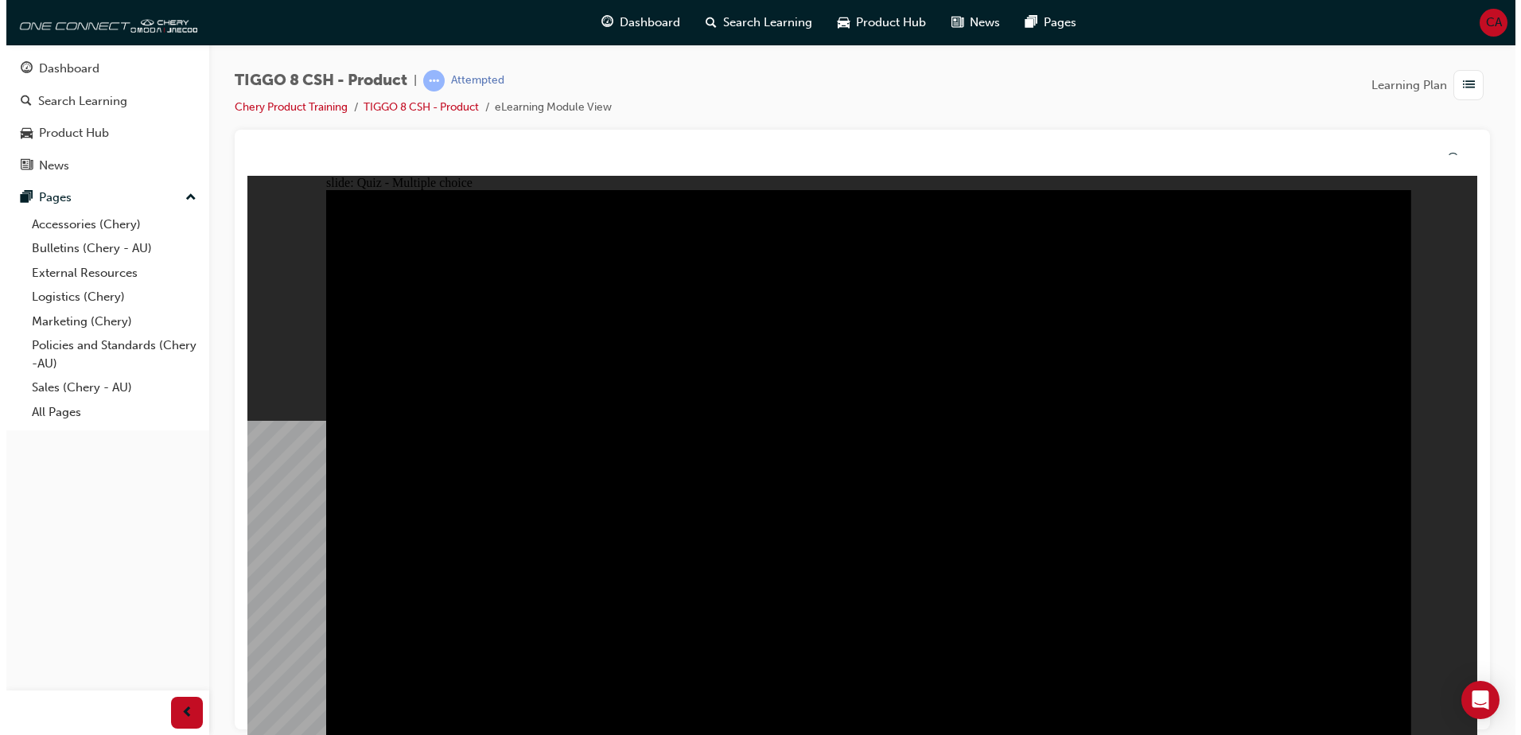
drag, startPoint x: 862, startPoint y: 519, endPoint x: 868, endPoint y: 526, distance: 9.1
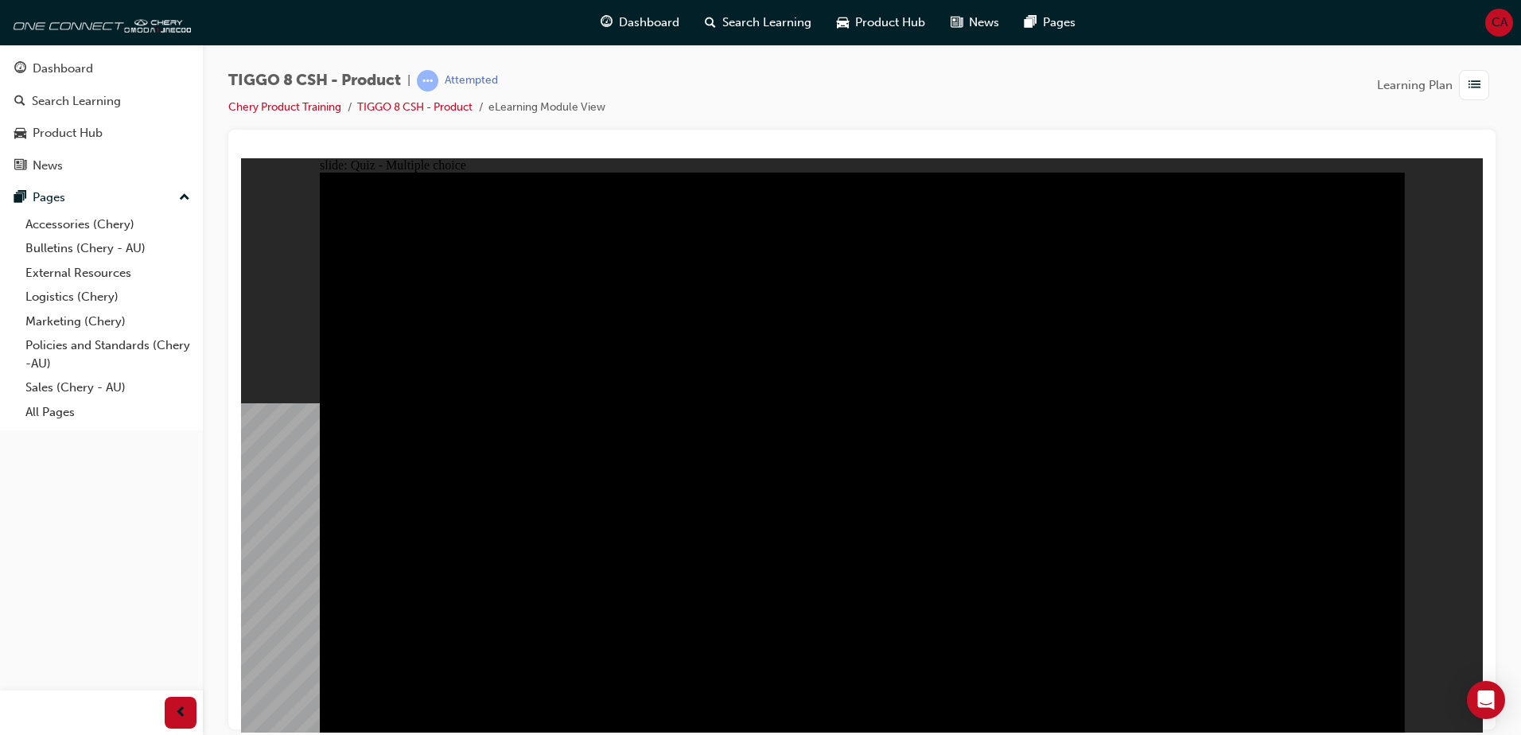
checkbox input "true"
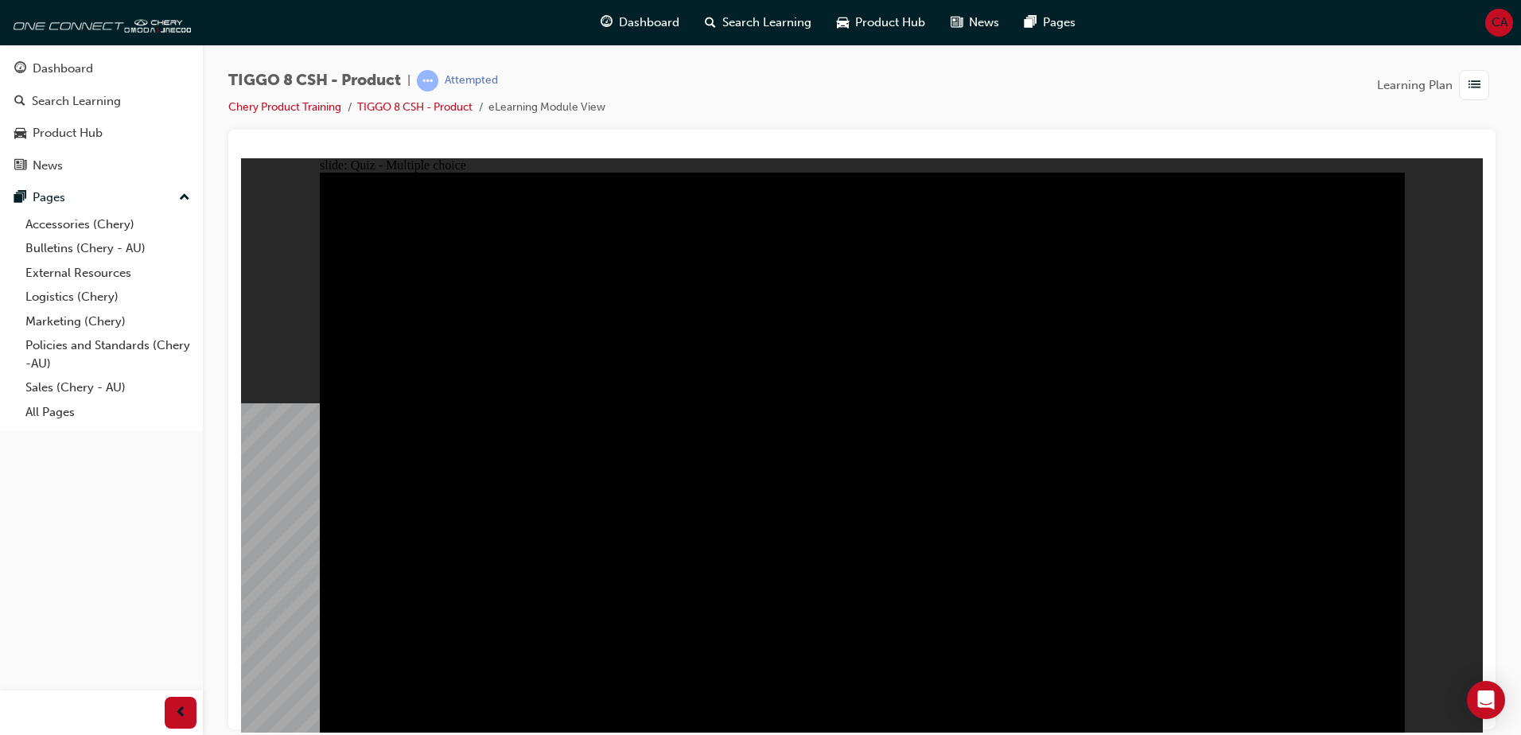
checkbox input "true"
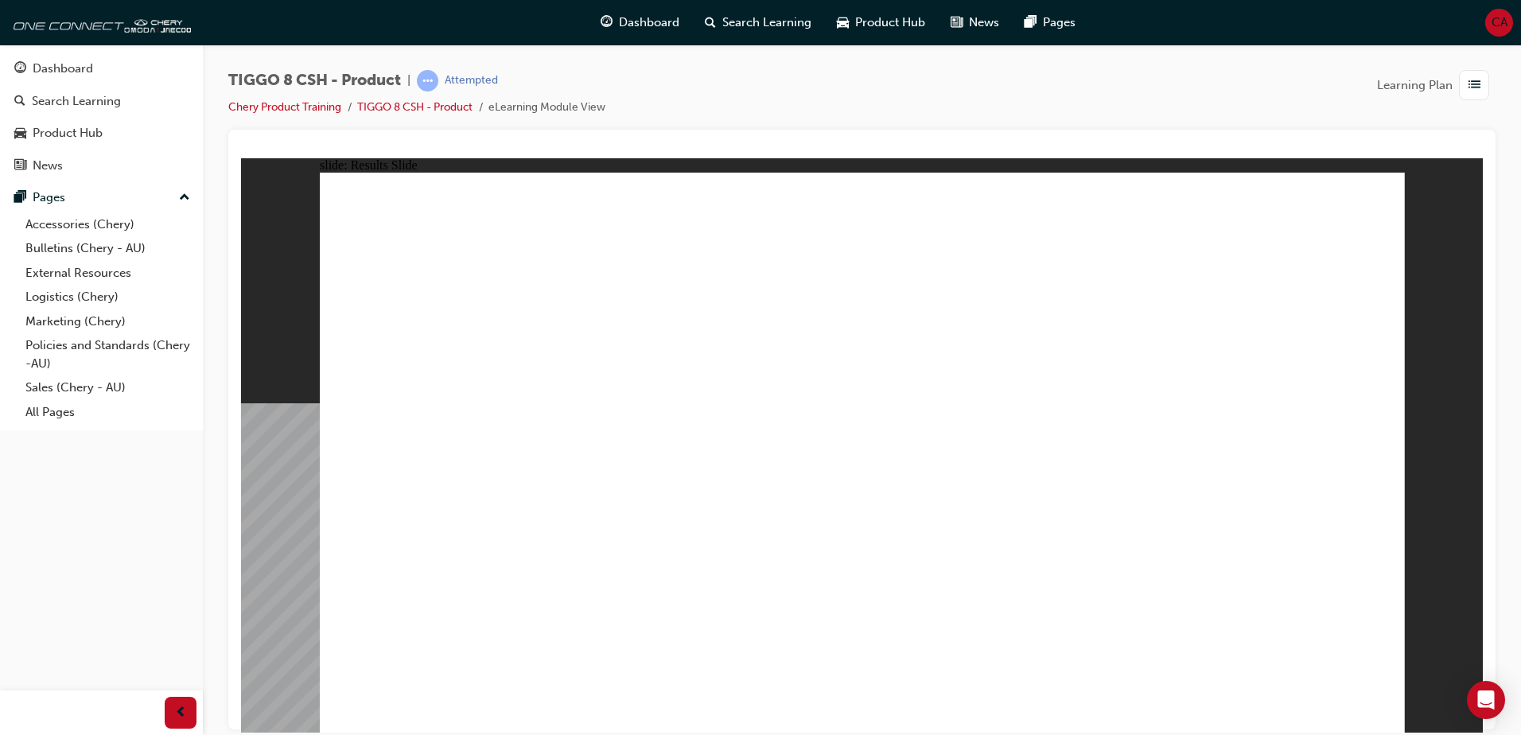
drag, startPoint x: 633, startPoint y: 575, endPoint x: 621, endPoint y: 602, distance: 29.6
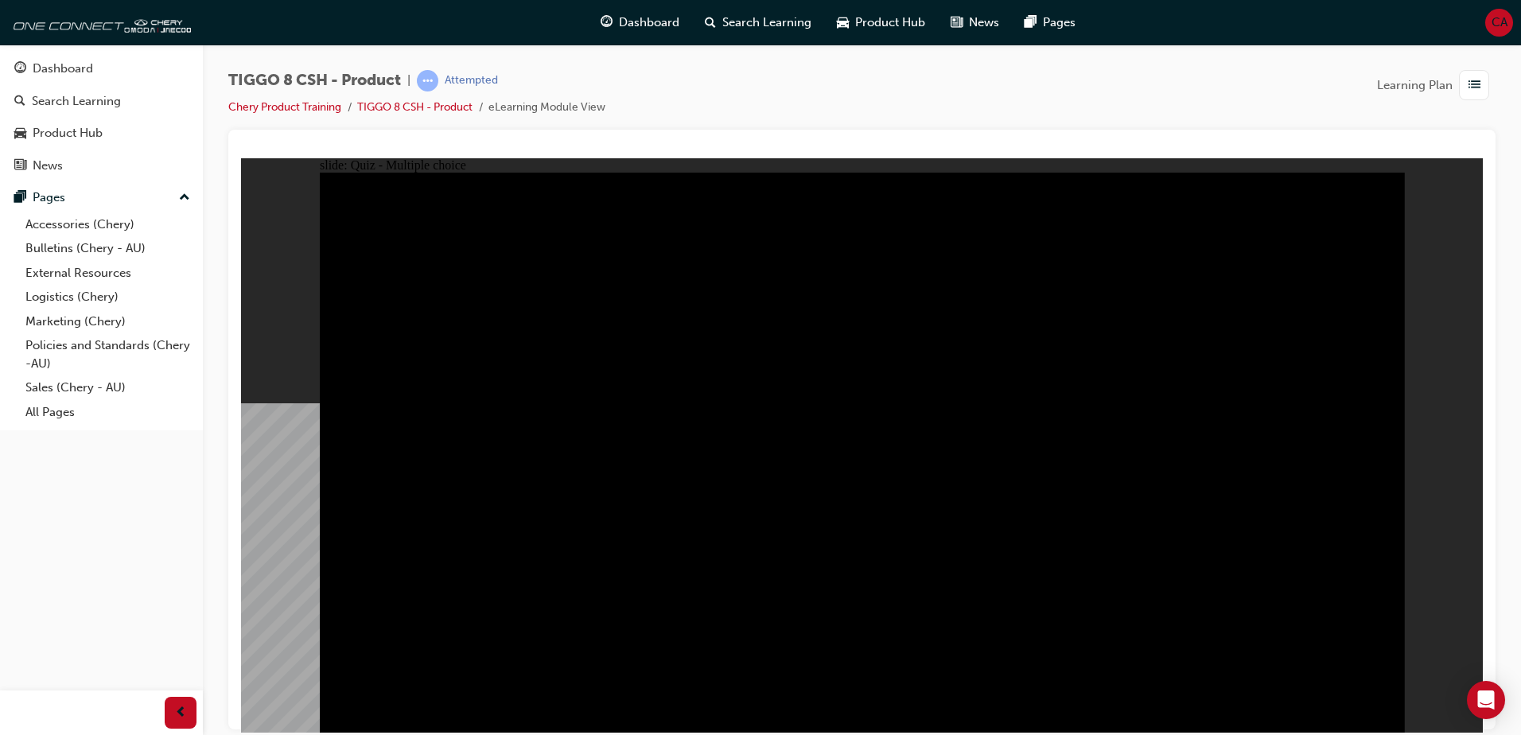
radio input "true"
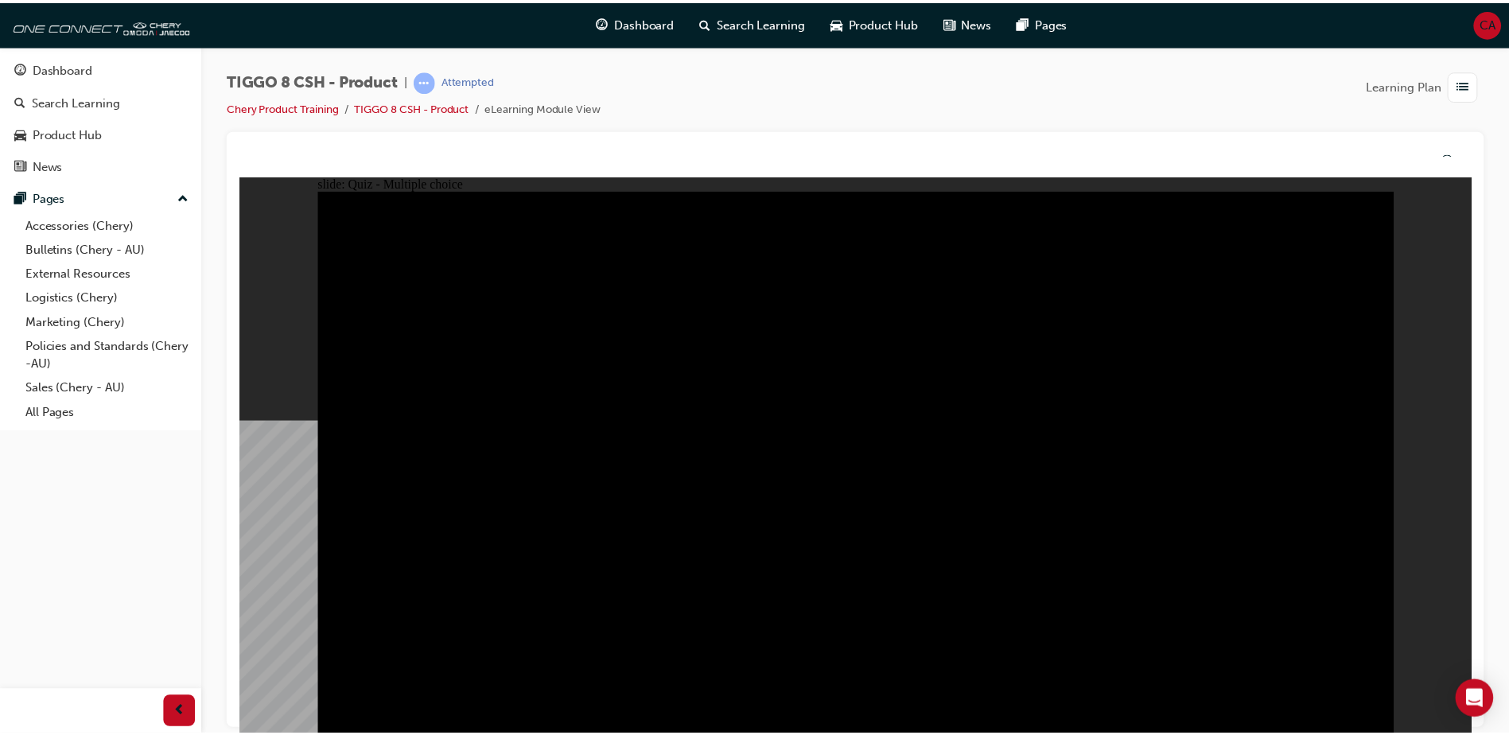
drag, startPoint x: 784, startPoint y: 570, endPoint x: 796, endPoint y: 572, distance: 12.0
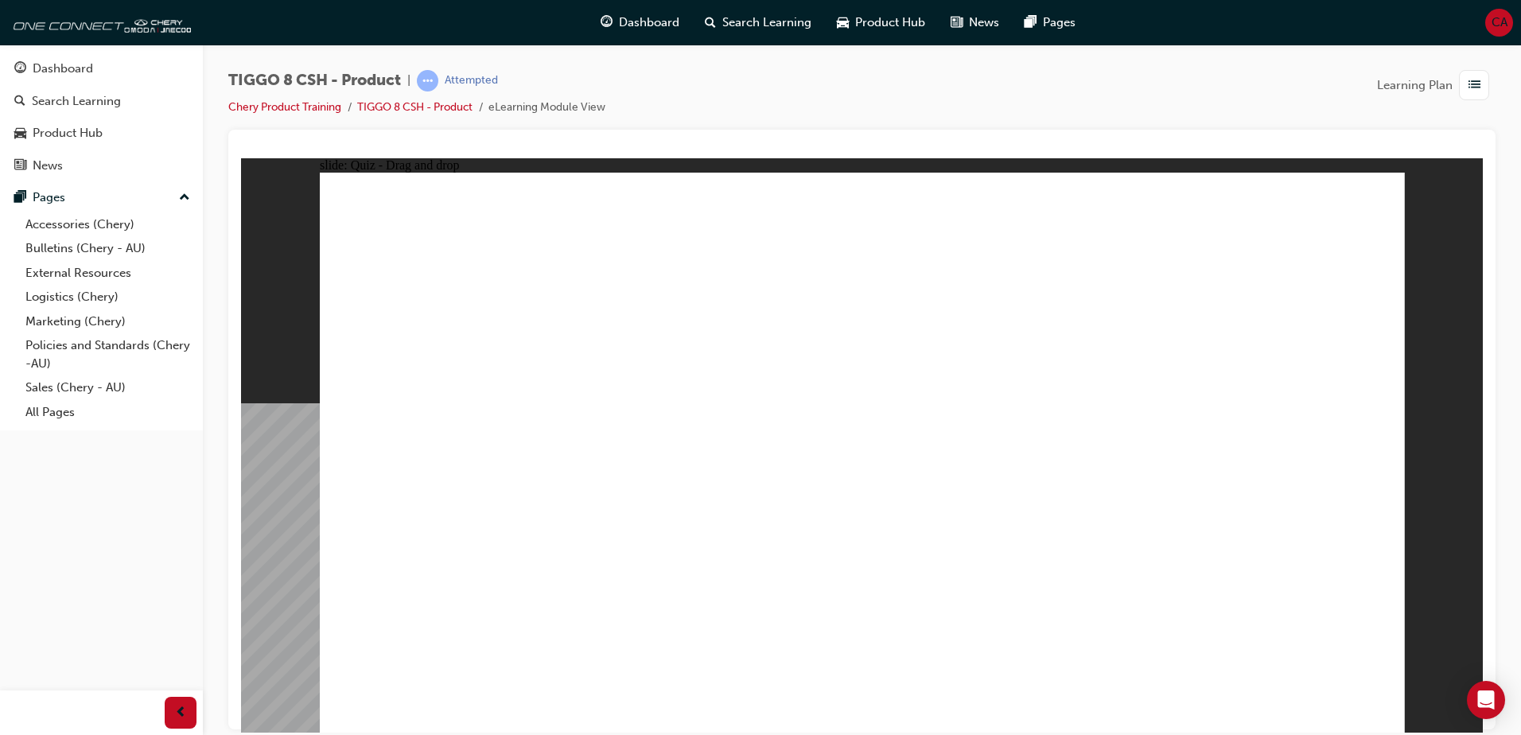
drag, startPoint x: 1211, startPoint y: 252, endPoint x: 418, endPoint y: 516, distance: 835.2
drag, startPoint x: 944, startPoint y: 360, endPoint x: 890, endPoint y: 486, distance: 137.3
drag, startPoint x: 859, startPoint y: 261, endPoint x: 1083, endPoint y: 508, distance: 332.9
drag, startPoint x: 1049, startPoint y: 253, endPoint x: 797, endPoint y: 426, distance: 306.1
drag, startPoint x: 1177, startPoint y: 331, endPoint x: 1324, endPoint y: 472, distance: 203.7
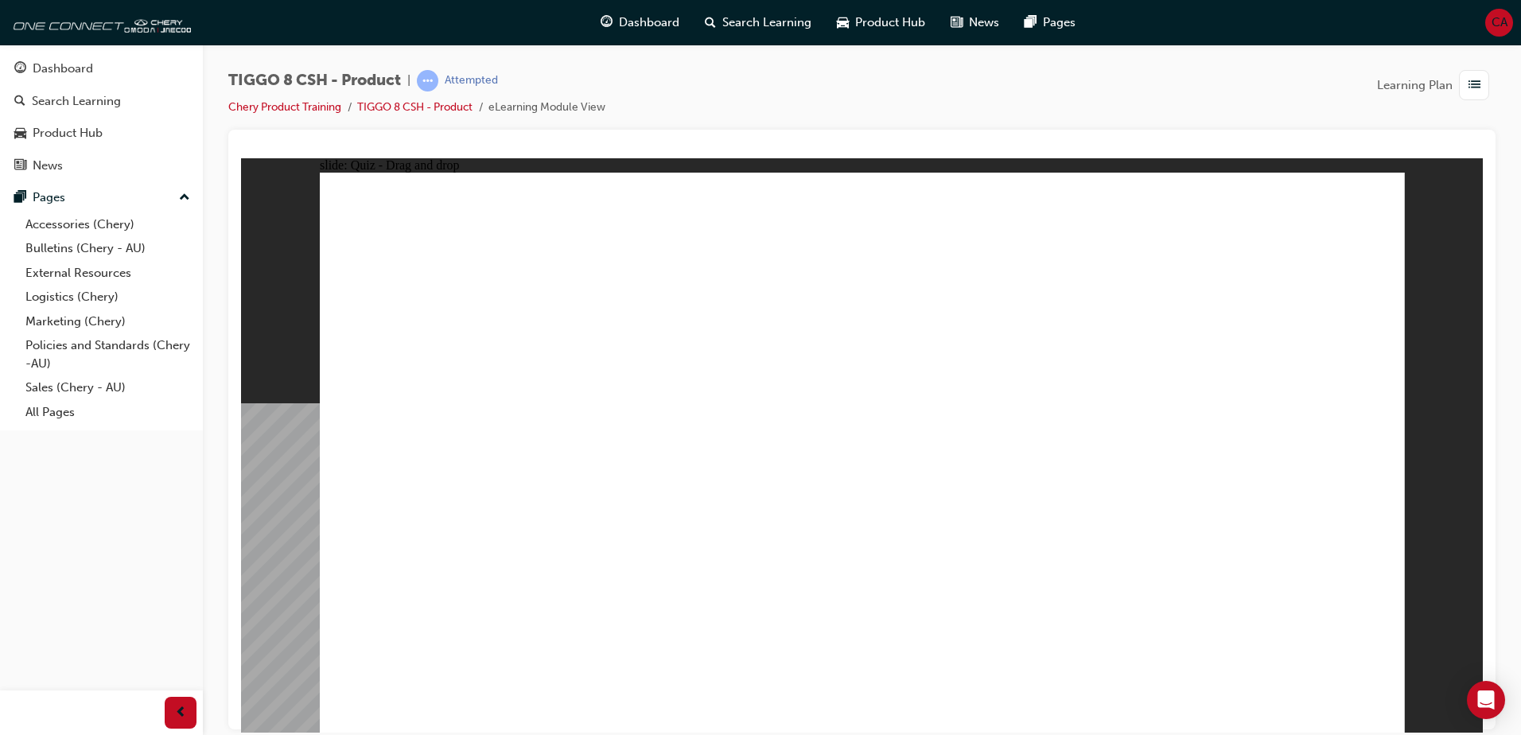
checkbox input "true"
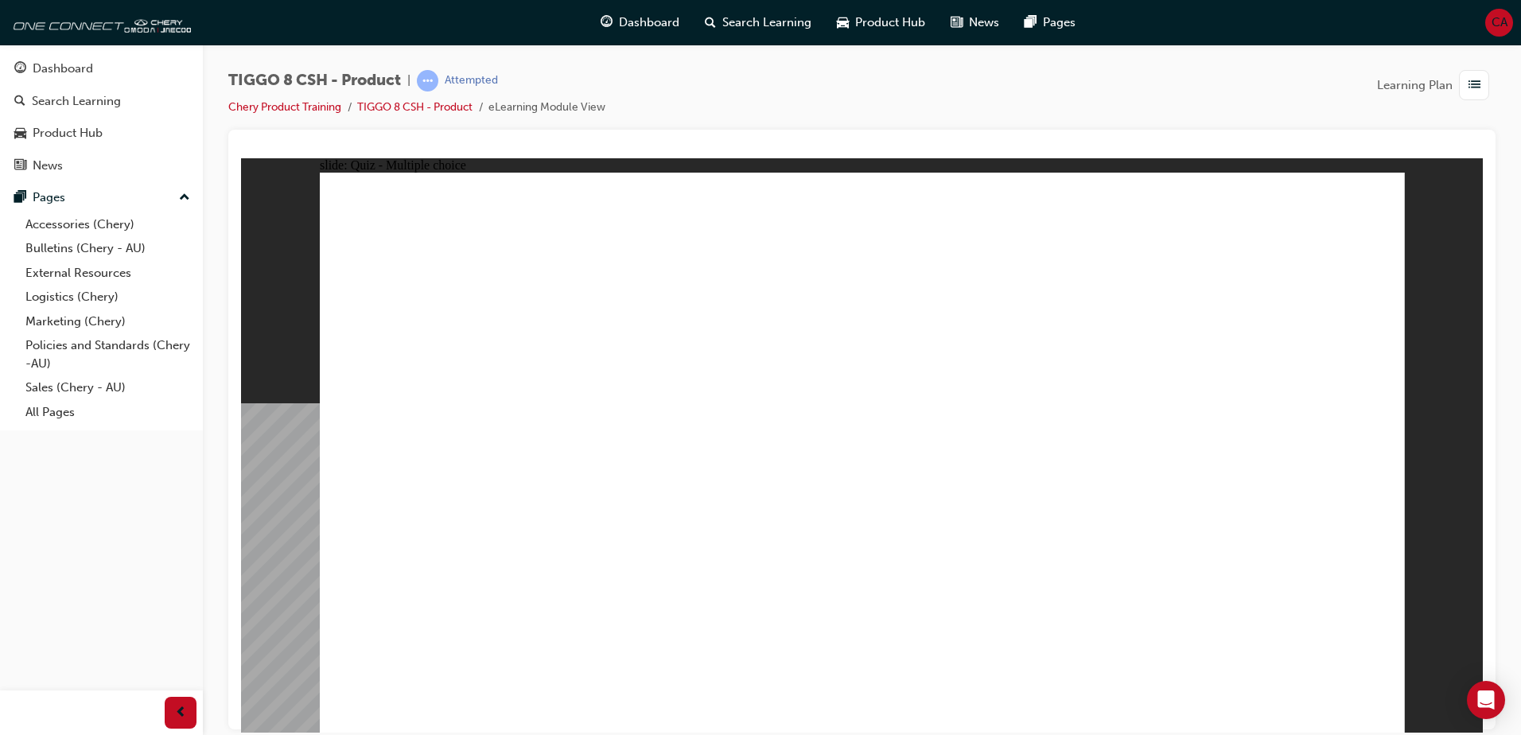
radio input "true"
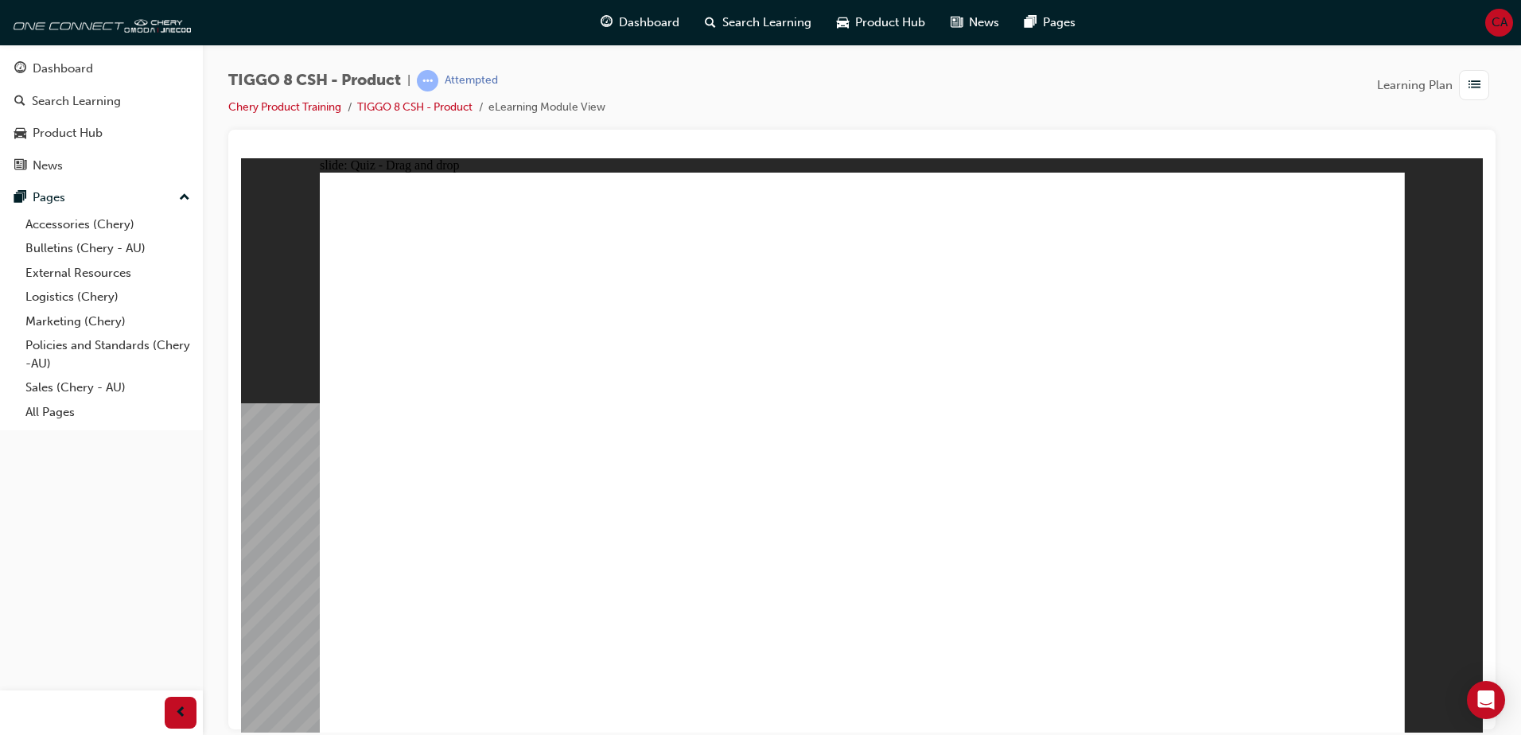
drag, startPoint x: 851, startPoint y: 230, endPoint x: 881, endPoint y: 426, distance: 198.0
drag, startPoint x: 858, startPoint y: 278, endPoint x: 922, endPoint y: 534, distance: 264.0
drag, startPoint x: 1006, startPoint y: 340, endPoint x: 955, endPoint y: 554, distance: 220.2
drag, startPoint x: 1053, startPoint y: 322, endPoint x: 1041, endPoint y: 586, distance: 263.6
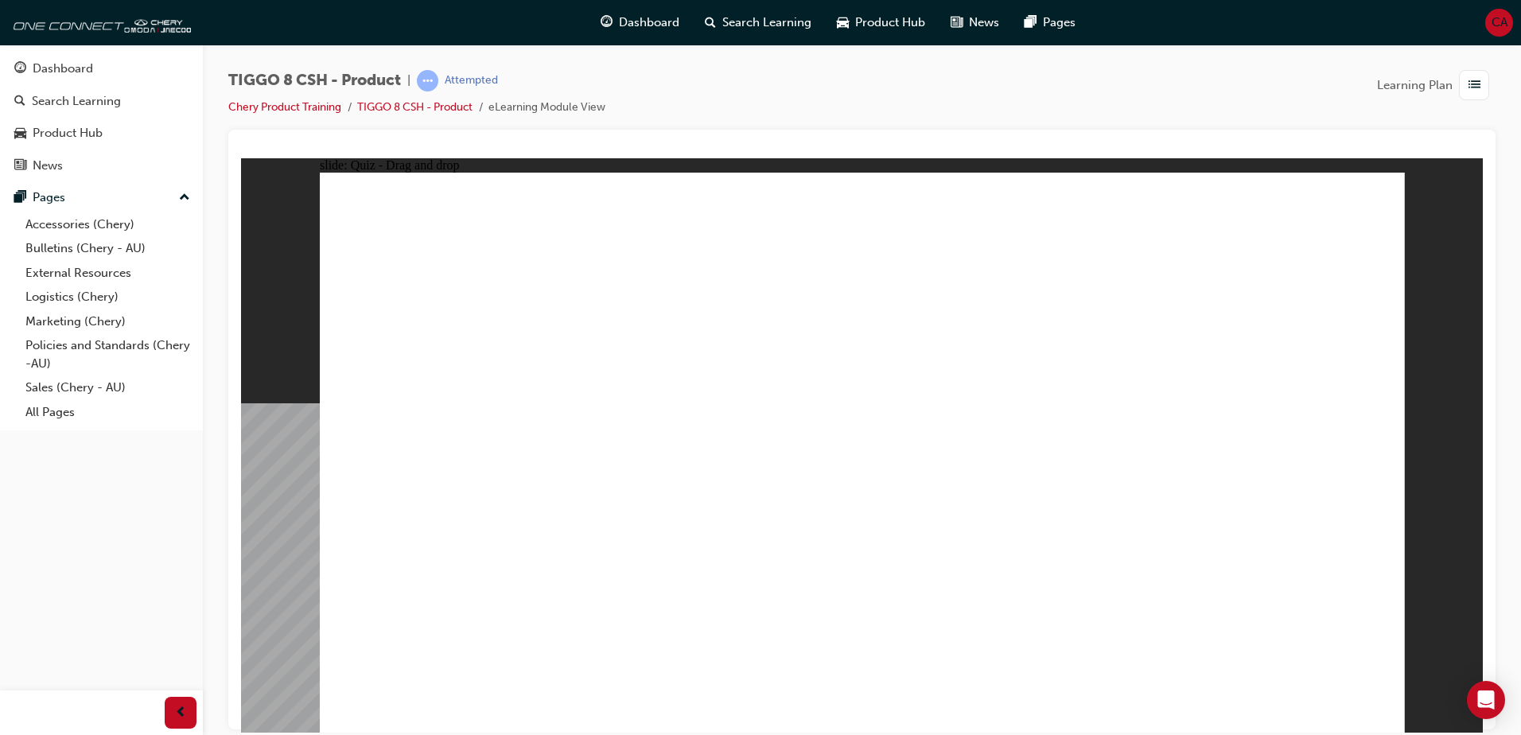
drag, startPoint x: 1041, startPoint y: 322, endPoint x: 1023, endPoint y: 597, distance: 275.8
drag, startPoint x: 1199, startPoint y: 276, endPoint x: 1079, endPoint y: 558, distance: 306.2
drag, startPoint x: 1204, startPoint y: 240, endPoint x: 1039, endPoint y: 609, distance: 403.8
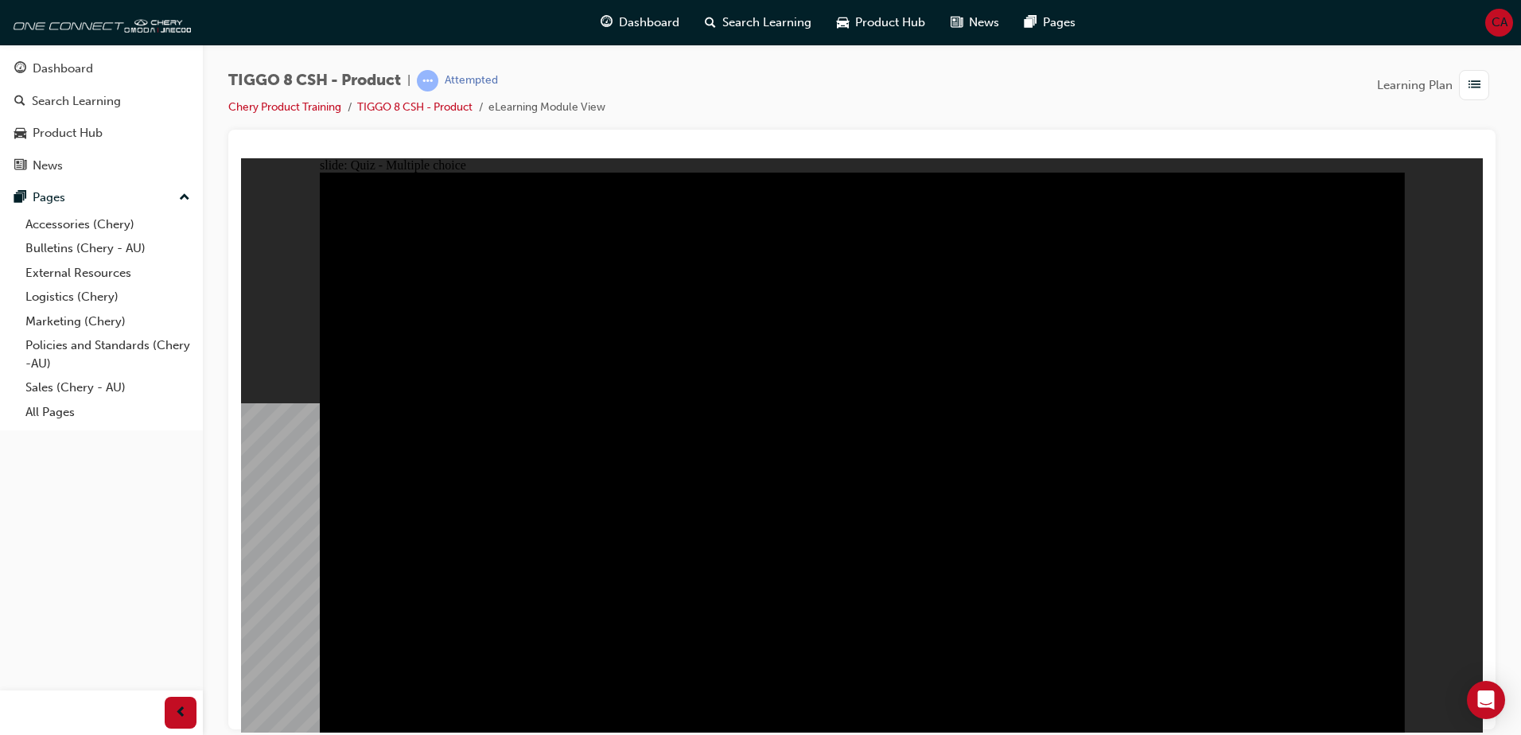
radio input "true"
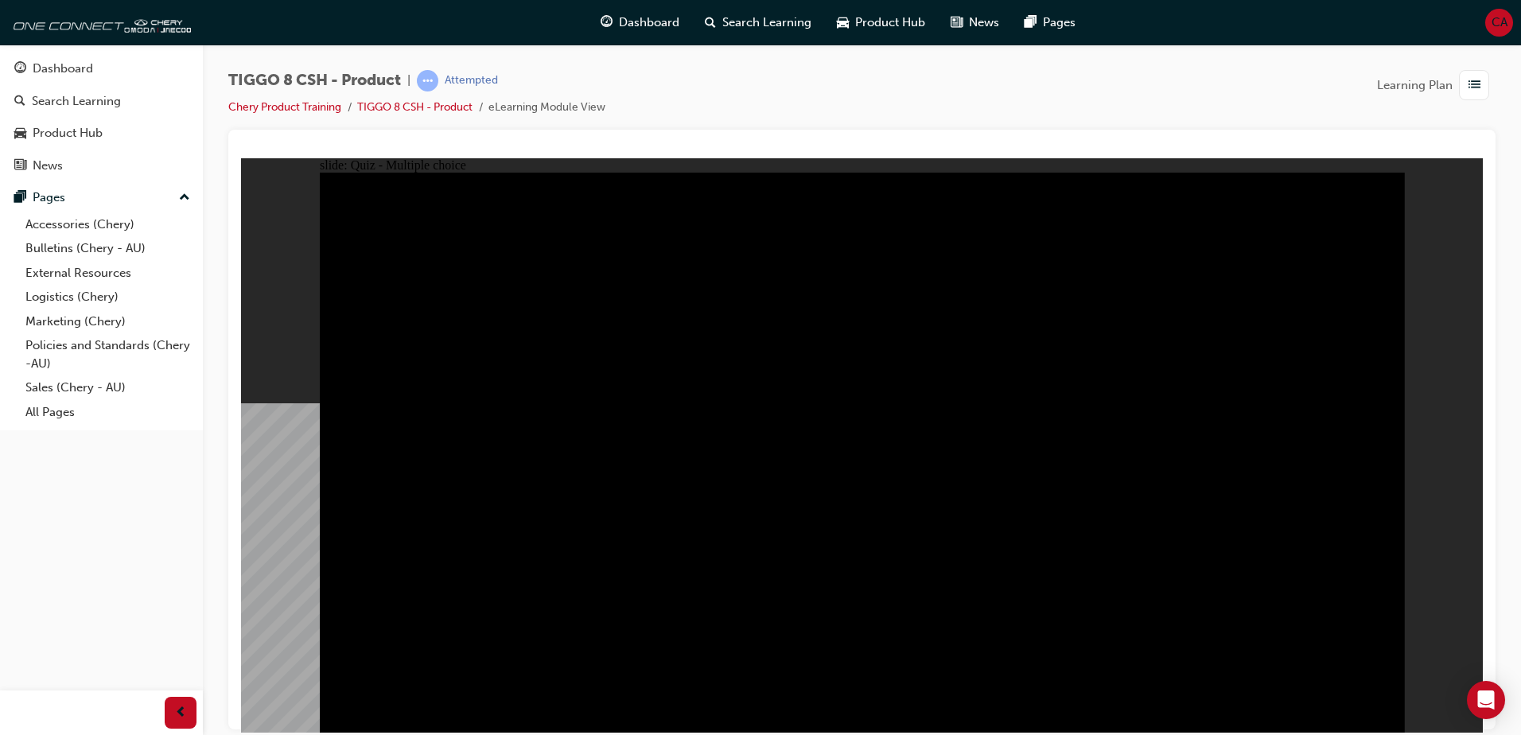
radio input "true"
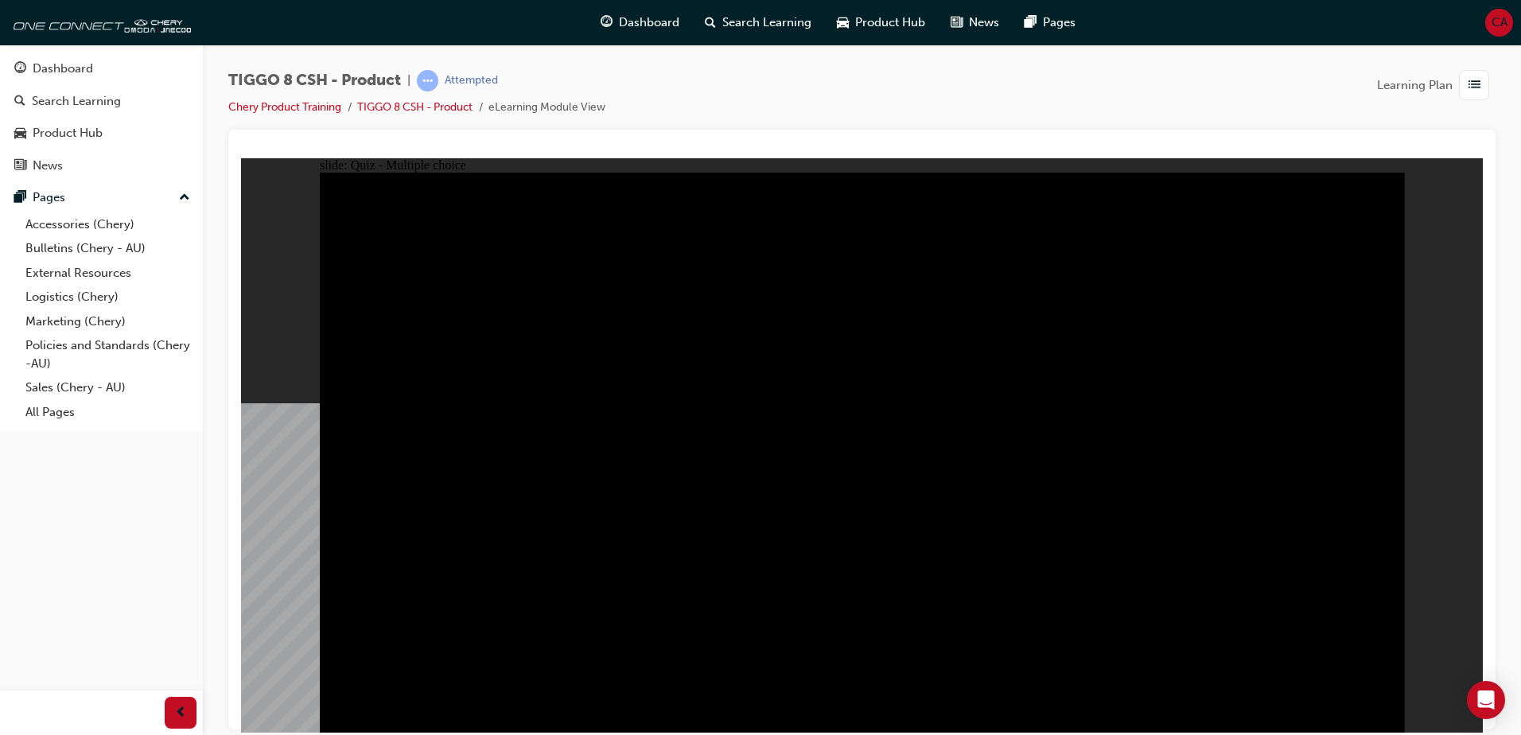
drag, startPoint x: 787, startPoint y: 552, endPoint x: 803, endPoint y: 552, distance: 15.9
checkbox input "true"
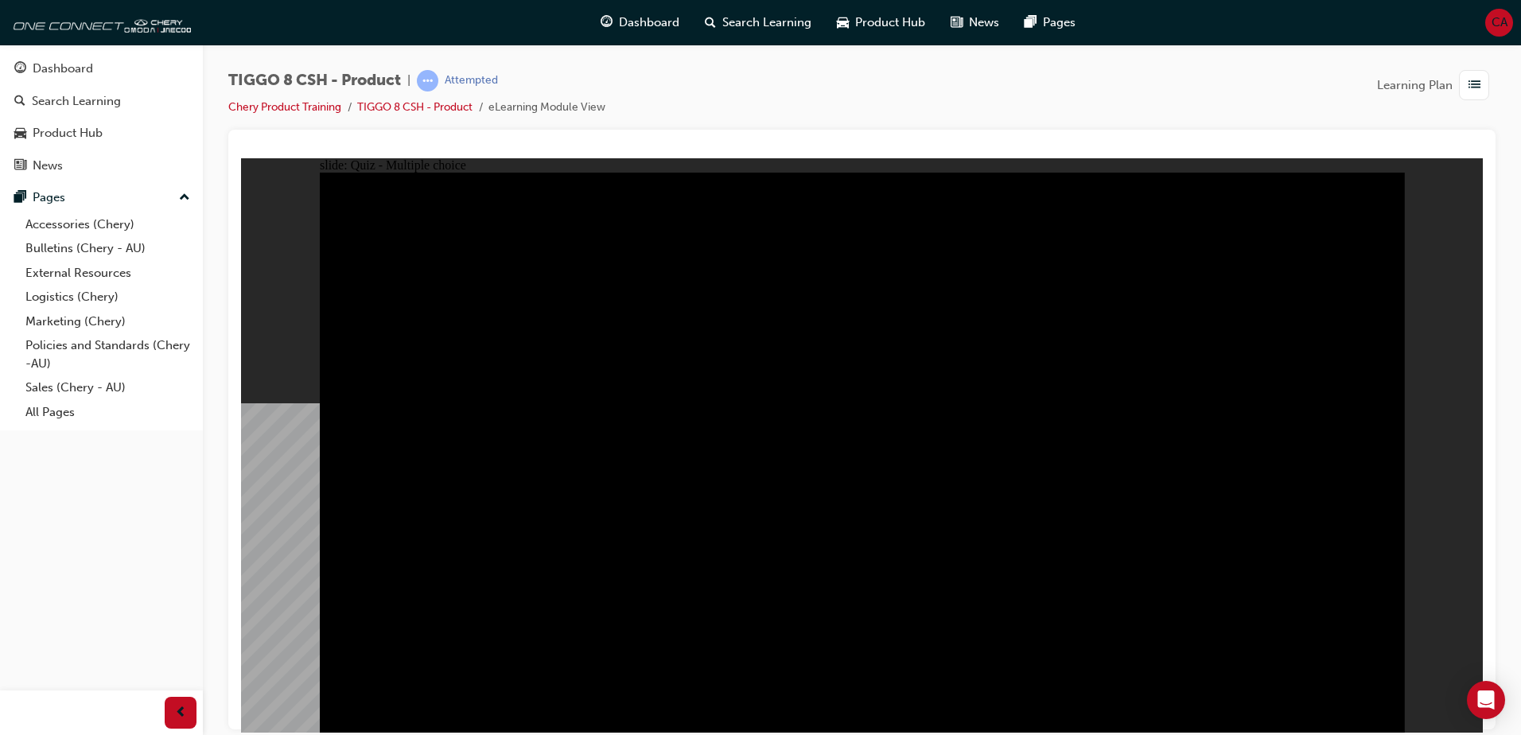
checkbox input "true"
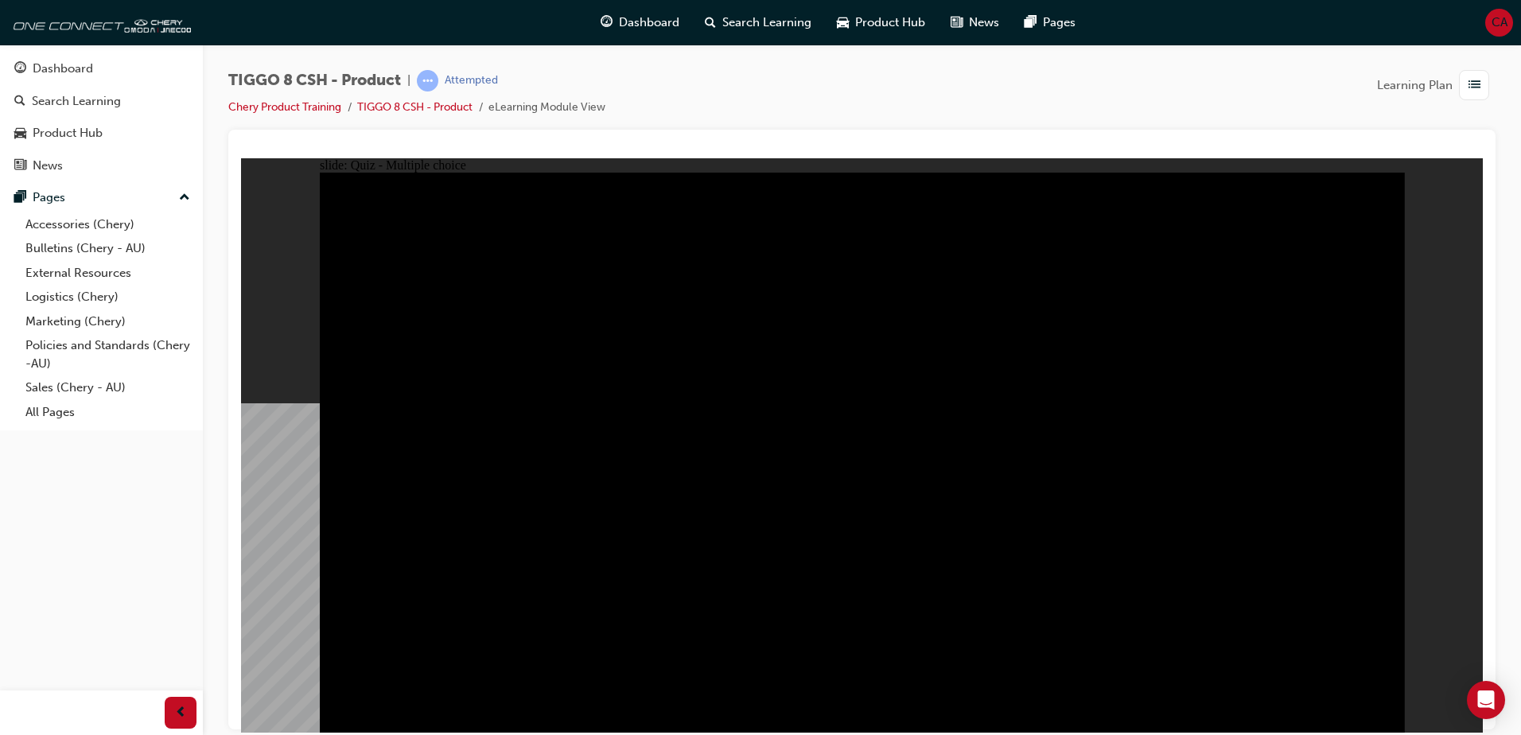
checkbox input "true"
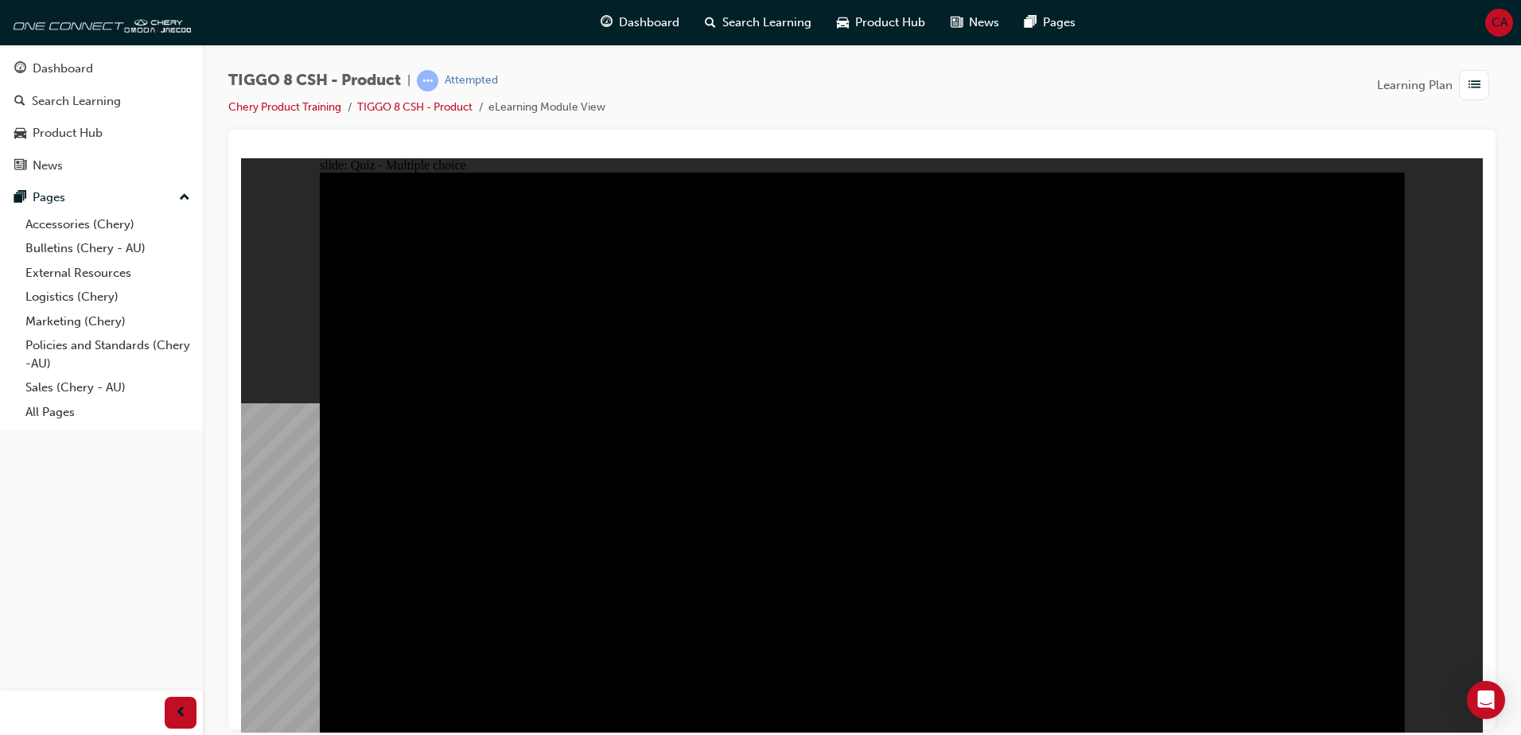
checkbox input "true"
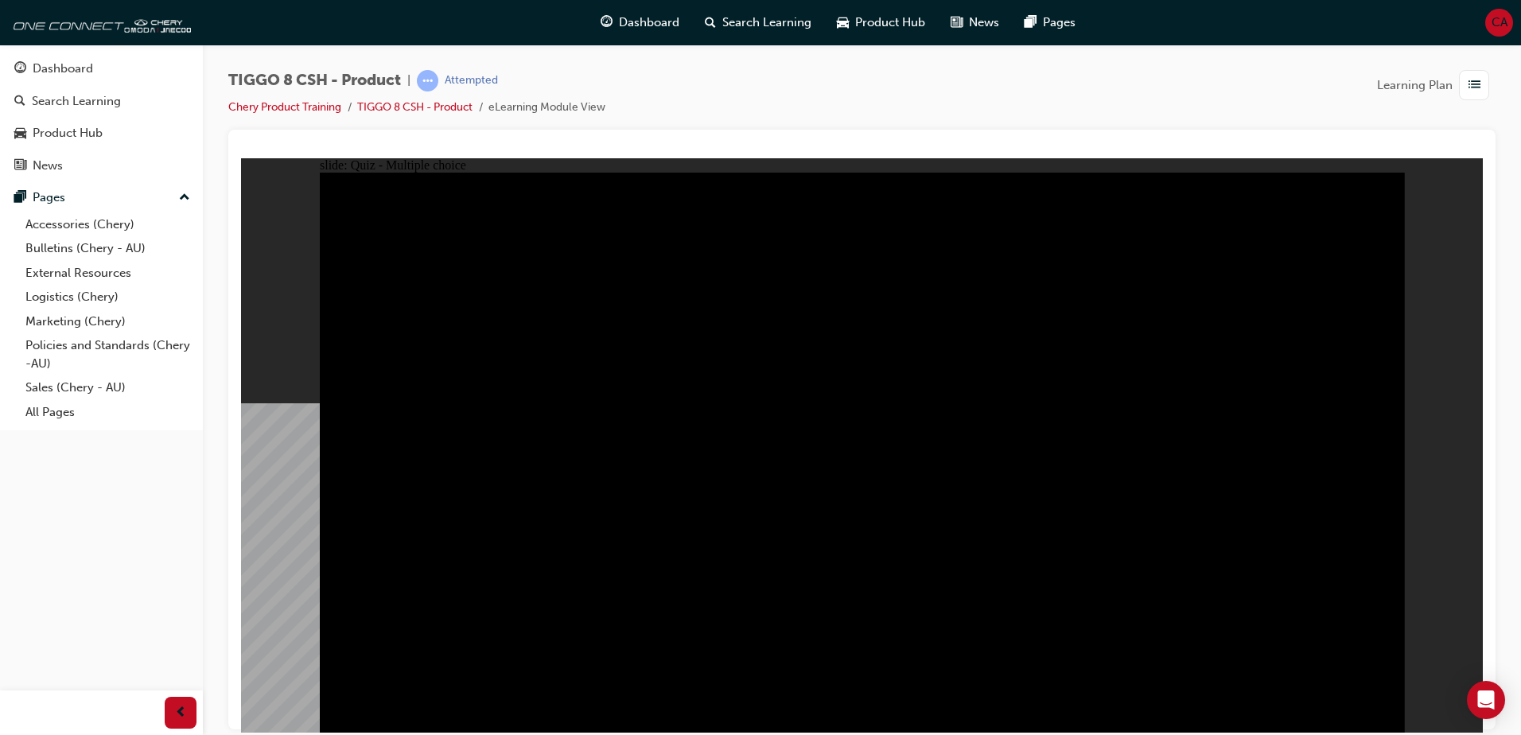
checkbox input "true"
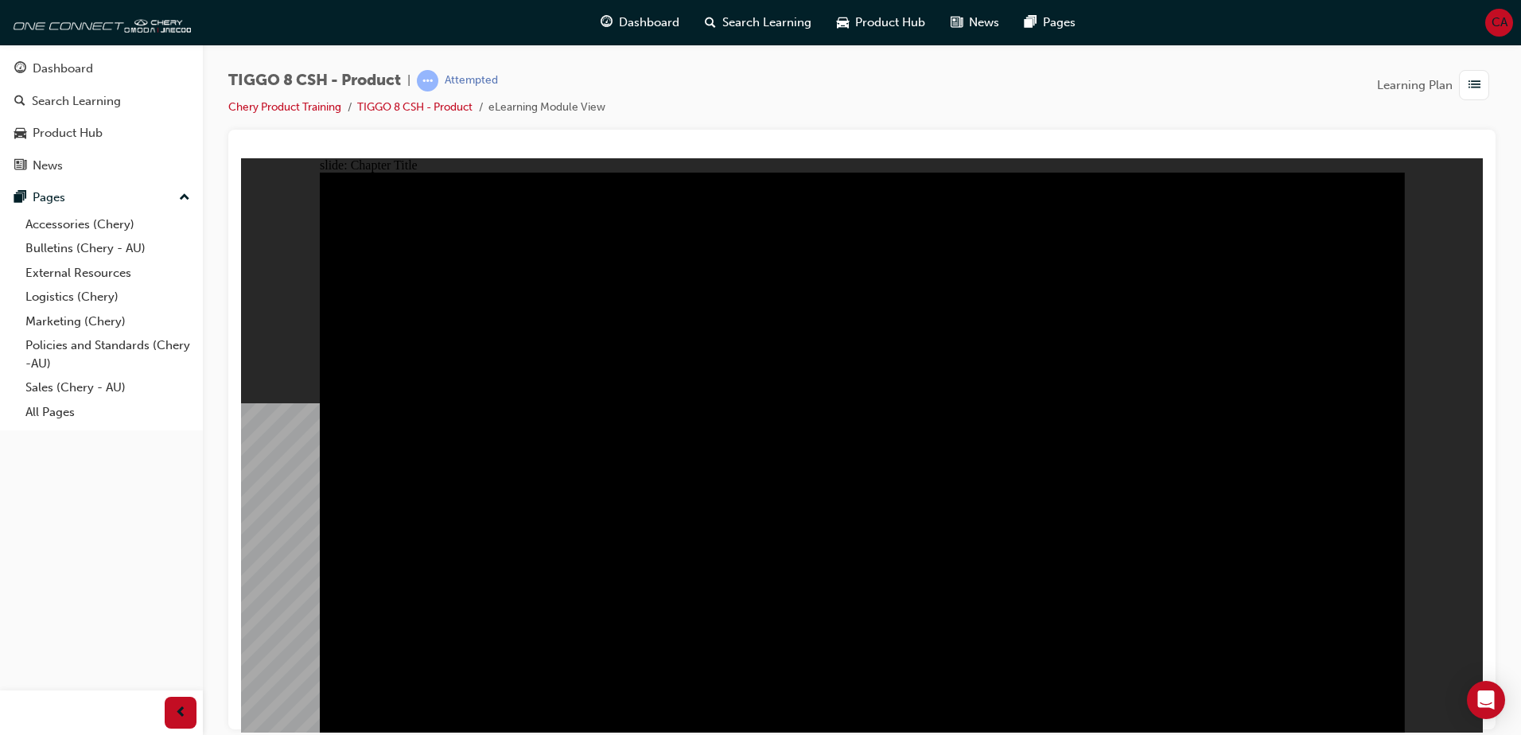
radio input "true"
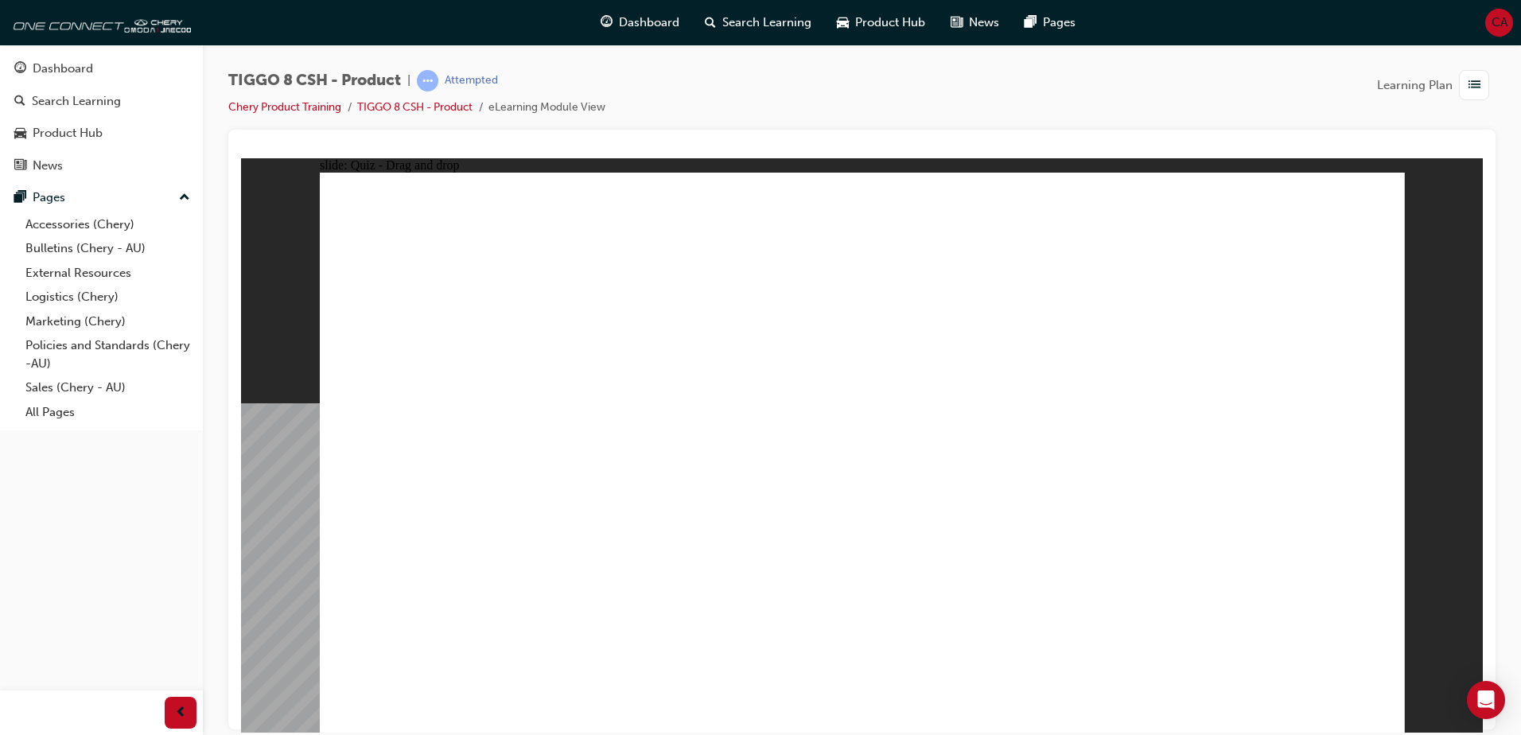
drag, startPoint x: 848, startPoint y: 235, endPoint x: 1037, endPoint y: 490, distance: 316.8
drag, startPoint x: 940, startPoint y: 358, endPoint x: 895, endPoint y: 486, distance: 135.6
drag, startPoint x: 1022, startPoint y: 244, endPoint x: 642, endPoint y: 477, distance: 446.0
drag, startPoint x: 1175, startPoint y: 344, endPoint x: 1300, endPoint y: 483, distance: 187.0
drag, startPoint x: 1285, startPoint y: 265, endPoint x: 501, endPoint y: 492, distance: 815.8
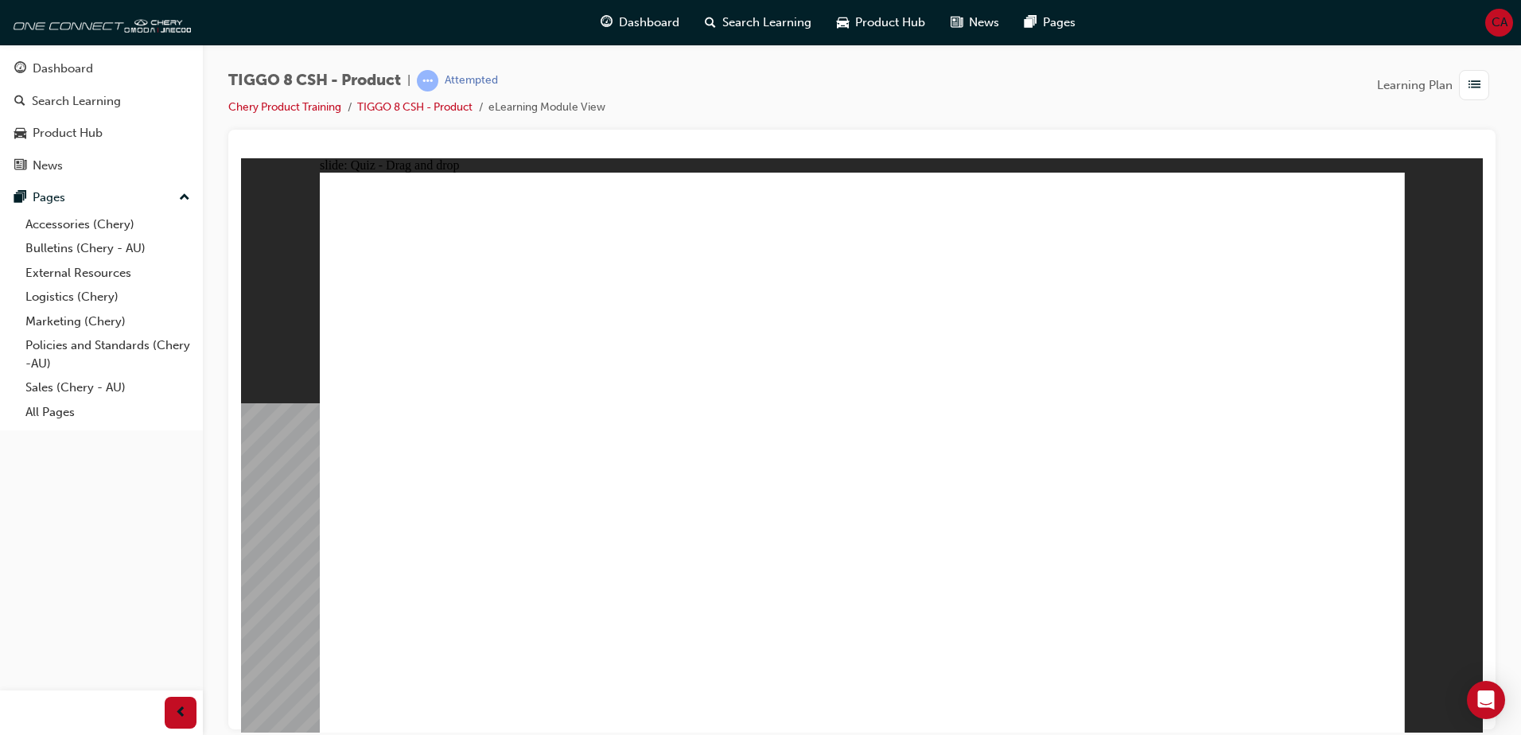
checkbox input "true"
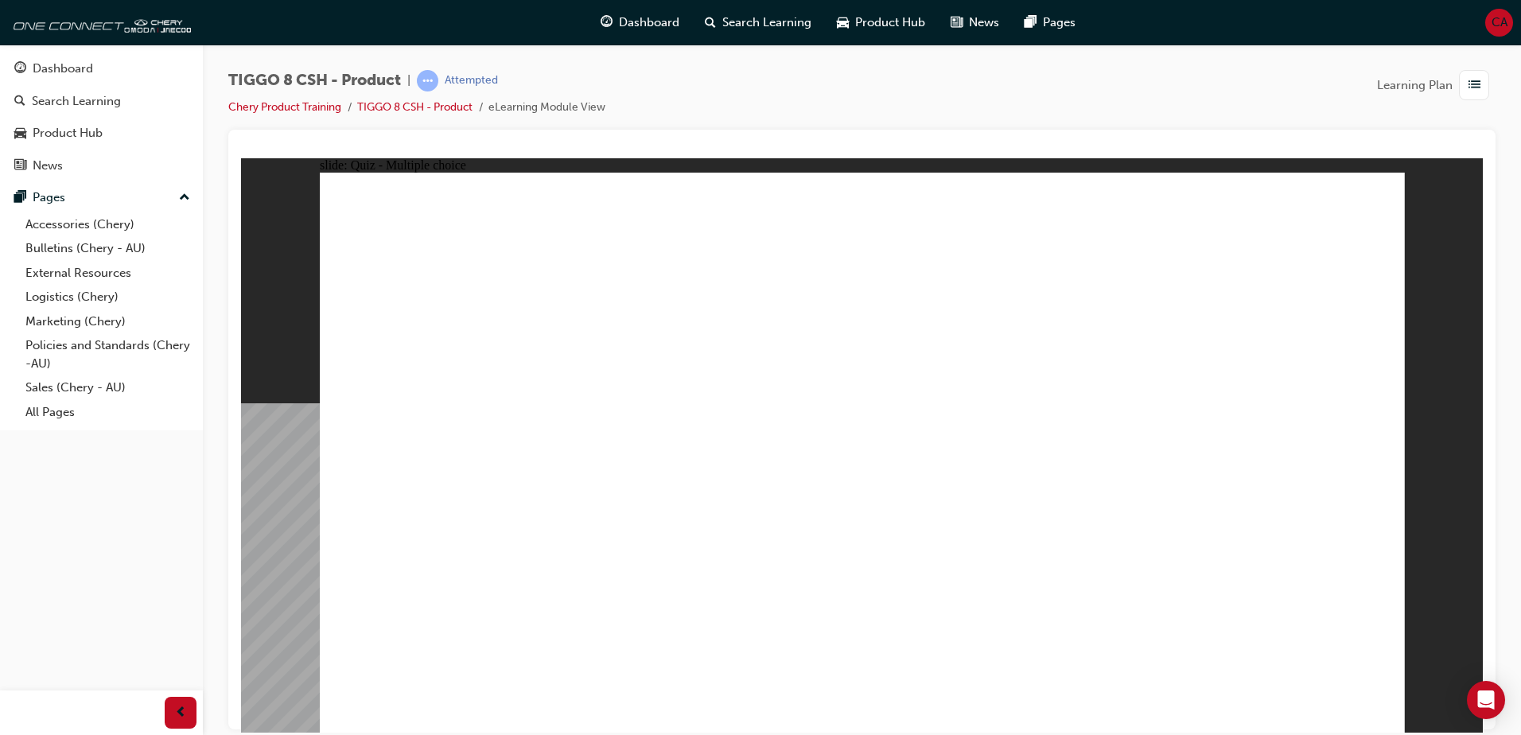
radio input "true"
drag, startPoint x: 881, startPoint y: 239, endPoint x: 920, endPoint y: 528, distance: 291.4
drag, startPoint x: 920, startPoint y: 391, endPoint x: 997, endPoint y: 468, distance: 109.1
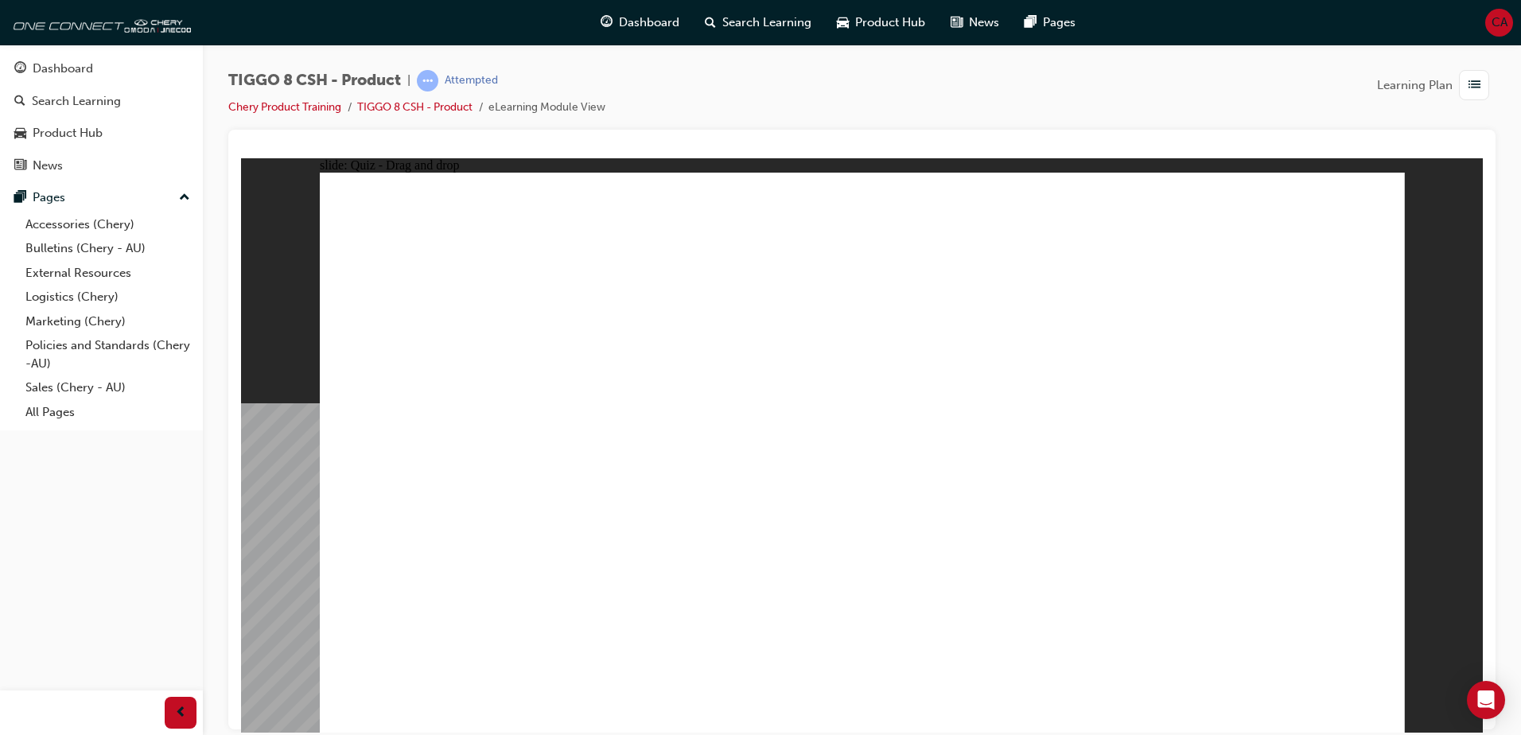
drag, startPoint x: 1028, startPoint y: 381, endPoint x: 1006, endPoint y: 533, distance: 153.5
drag, startPoint x: 1012, startPoint y: 267, endPoint x: 1022, endPoint y: 479, distance: 211.9
drag, startPoint x: 1024, startPoint y: 235, endPoint x: 1028, endPoint y: 540, distance: 305.5
drag, startPoint x: 1256, startPoint y: 266, endPoint x: 1126, endPoint y: 528, distance: 293.2
drag, startPoint x: 1207, startPoint y: 230, endPoint x: 1088, endPoint y: 535, distance: 326.9
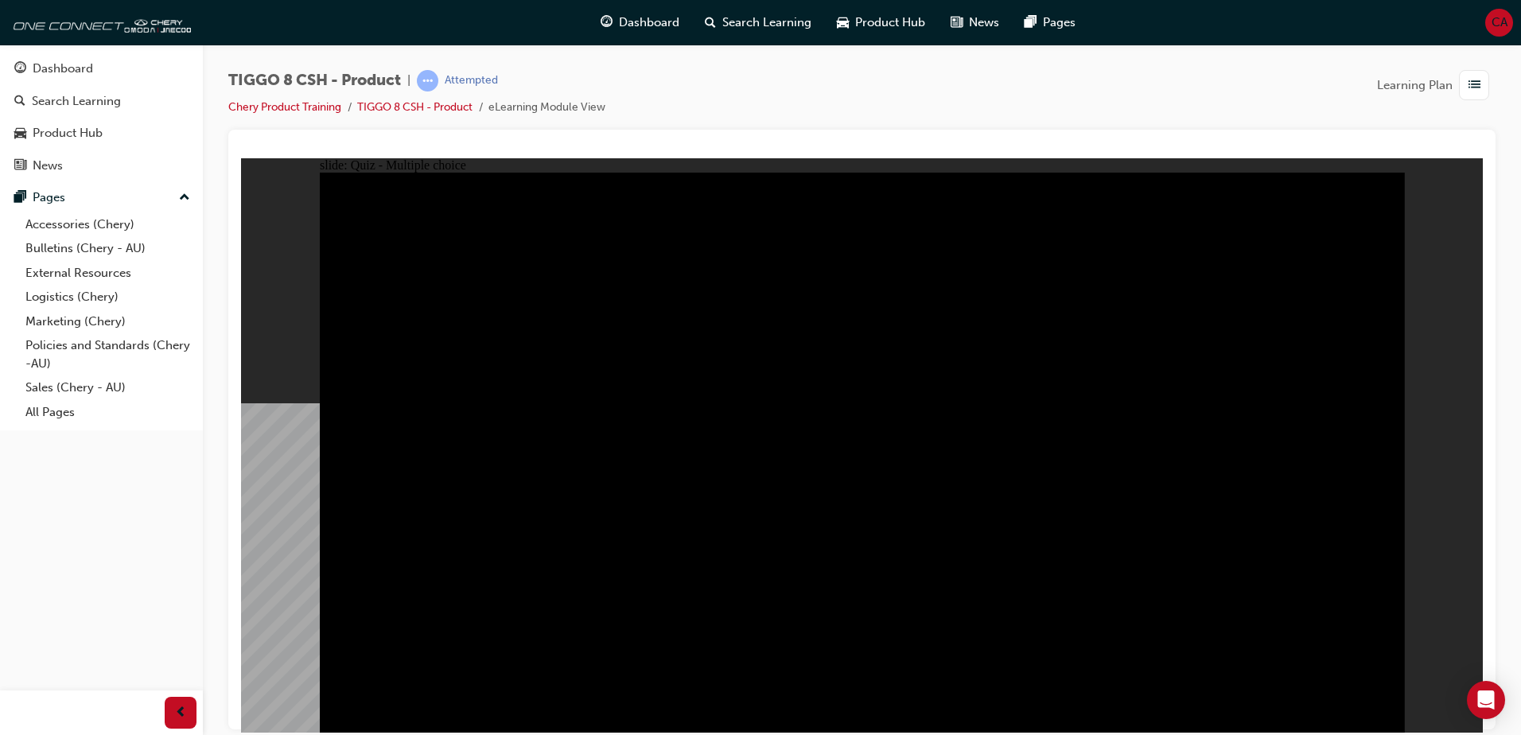
drag, startPoint x: 1321, startPoint y: 405, endPoint x: 1234, endPoint y: 410, distance: 87.6
radio input "true"
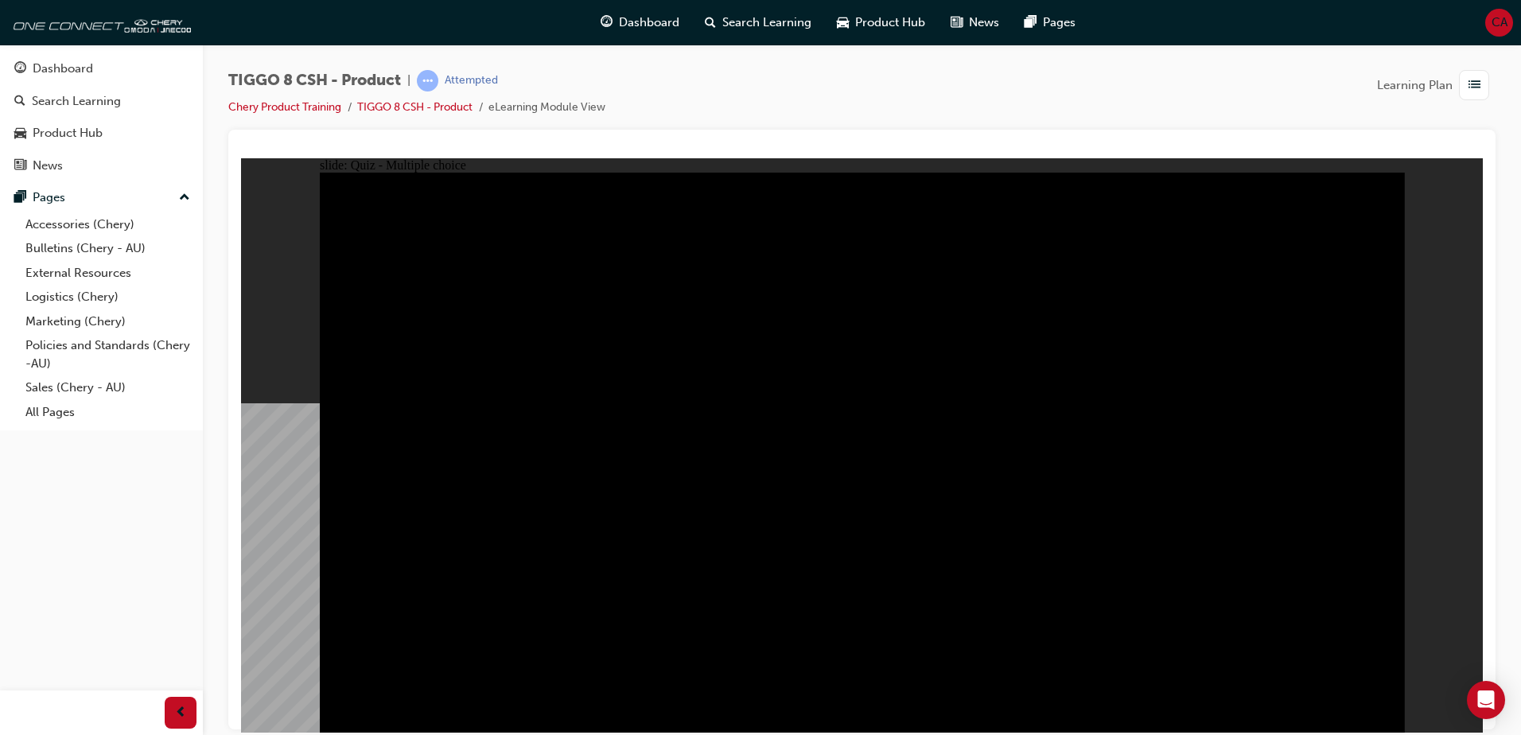
radio input "true"
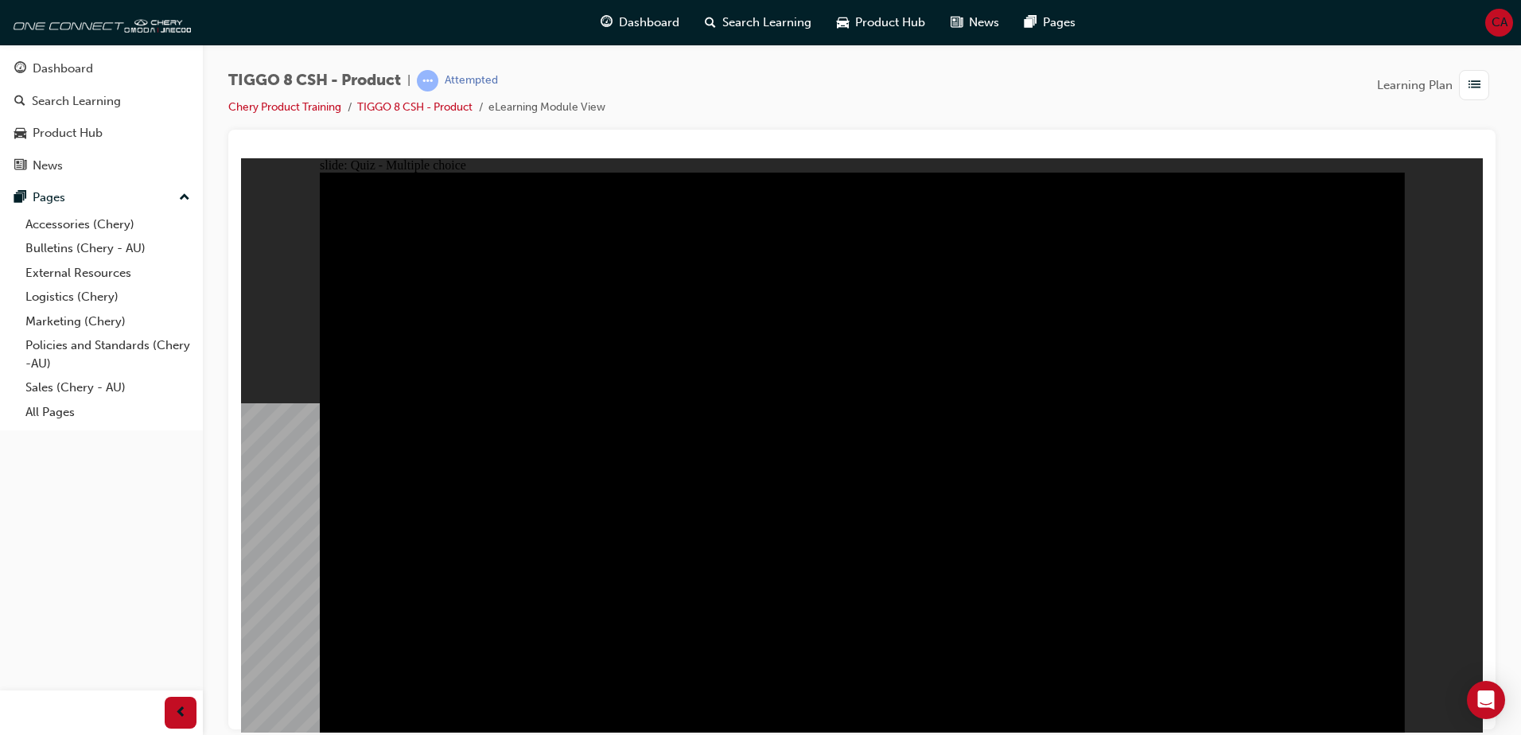
checkbox input "true"
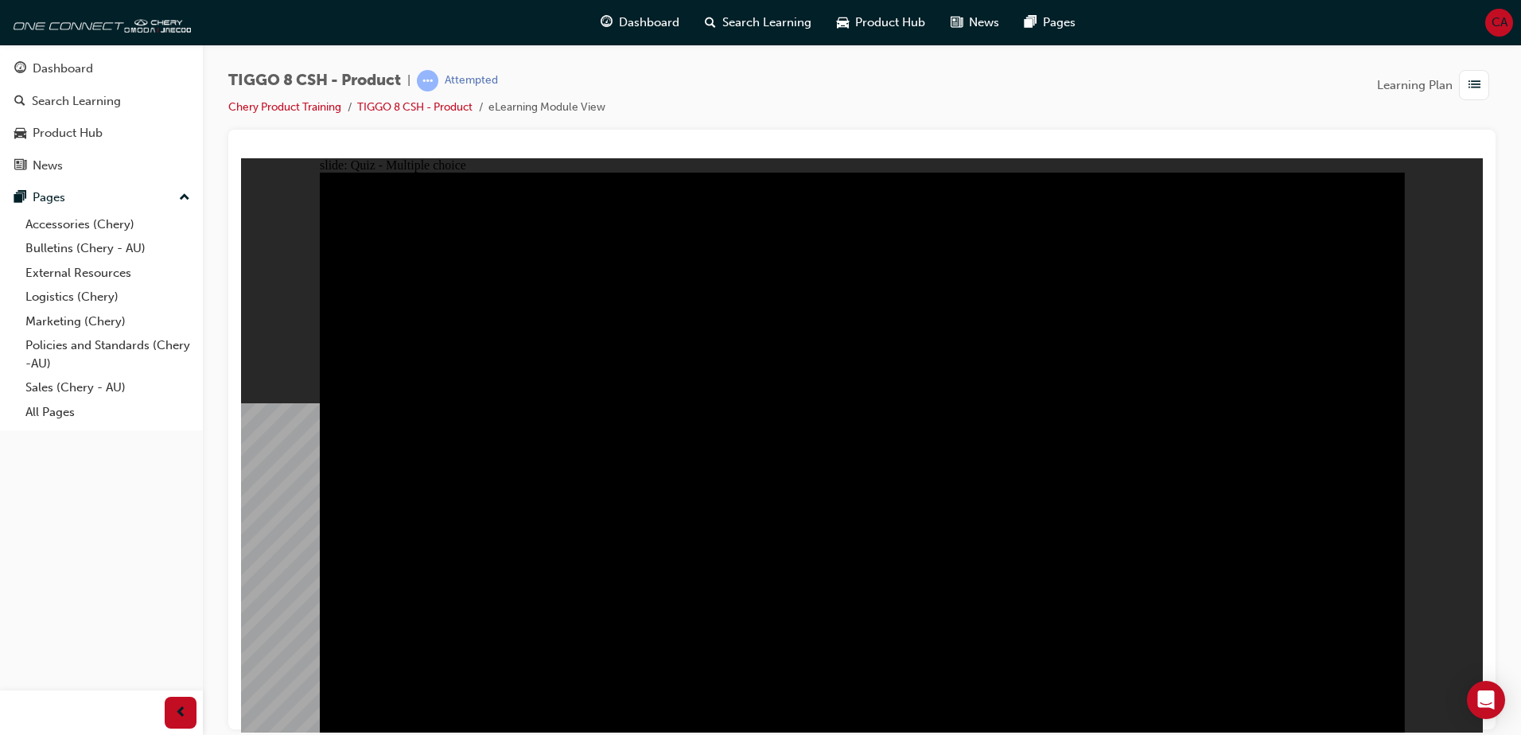
checkbox input "true"
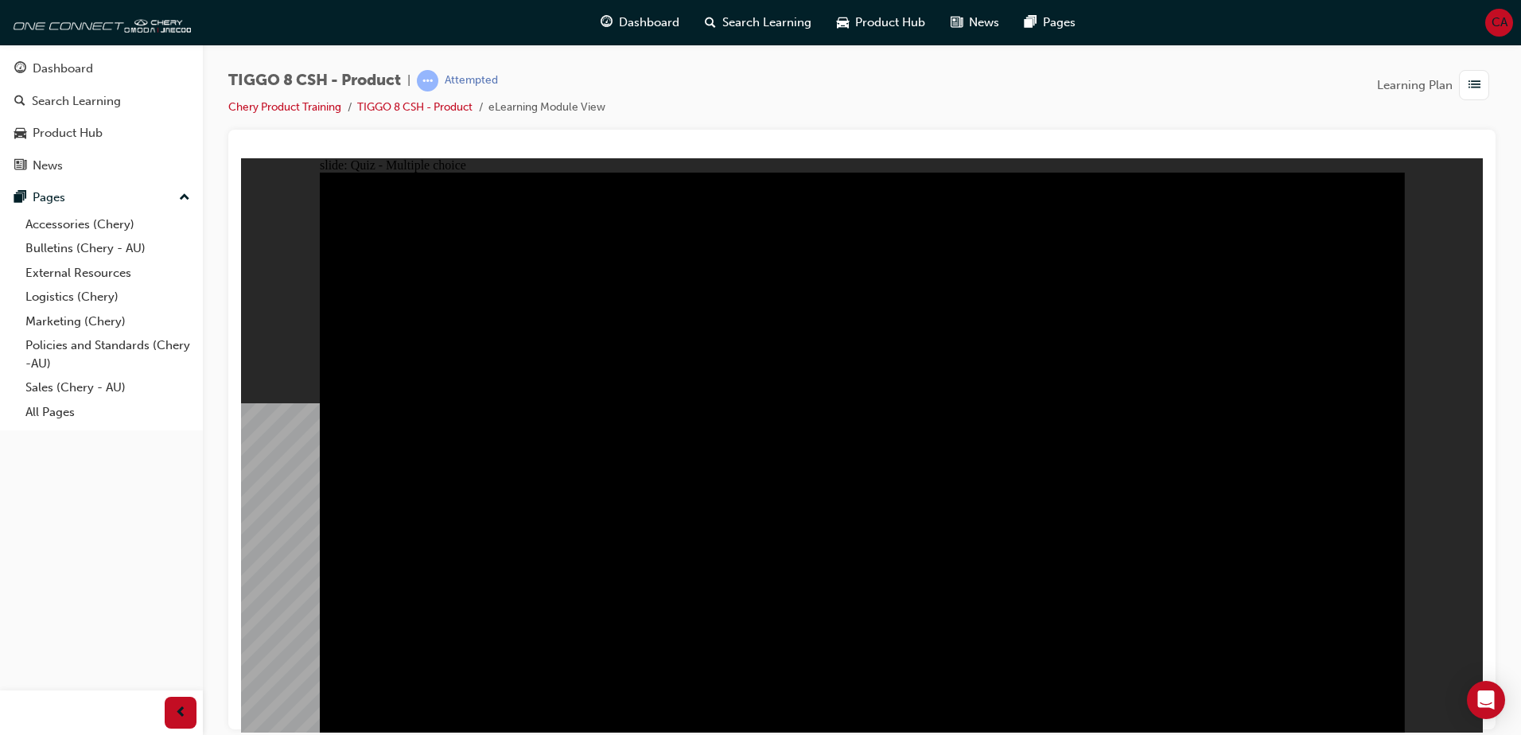
checkbox input "true"
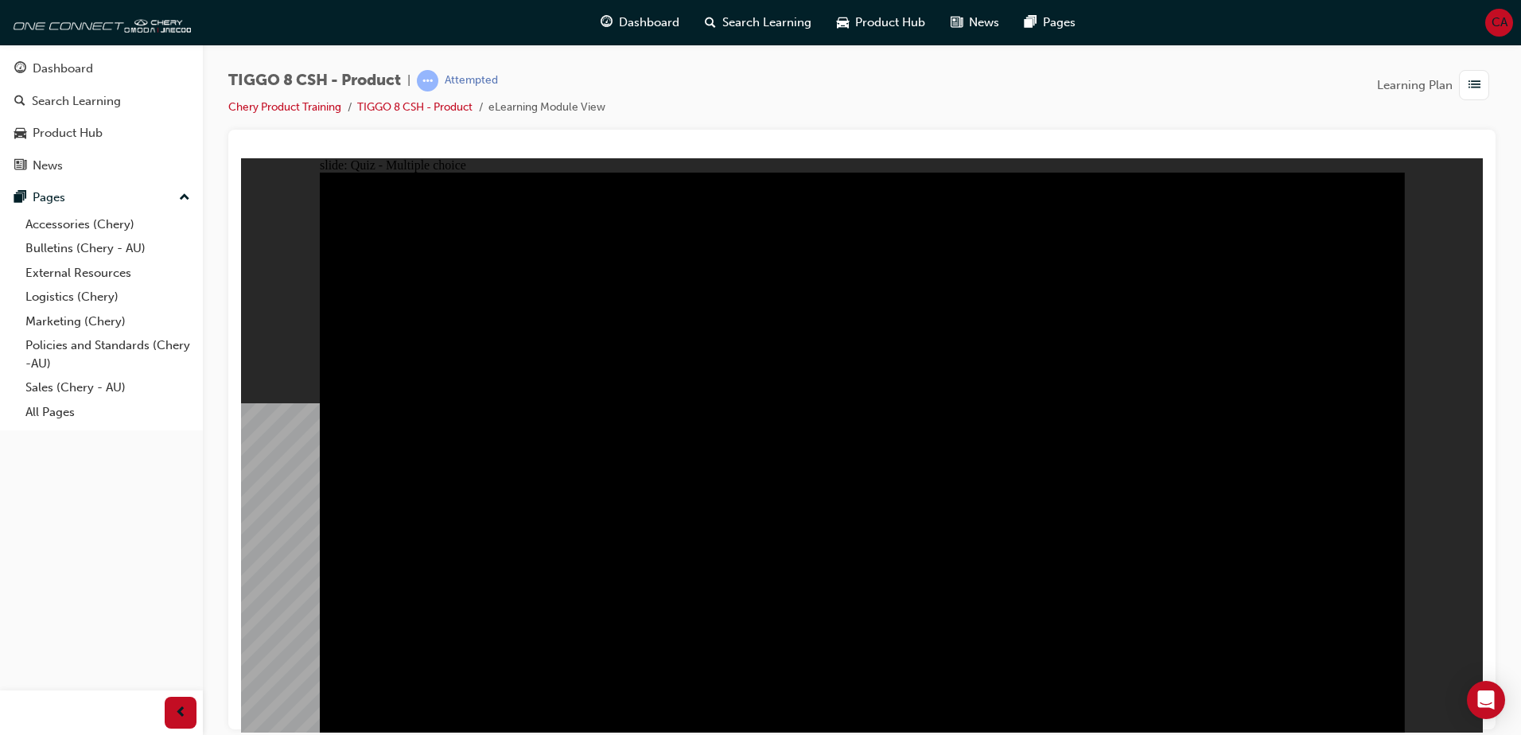
checkbox input "true"
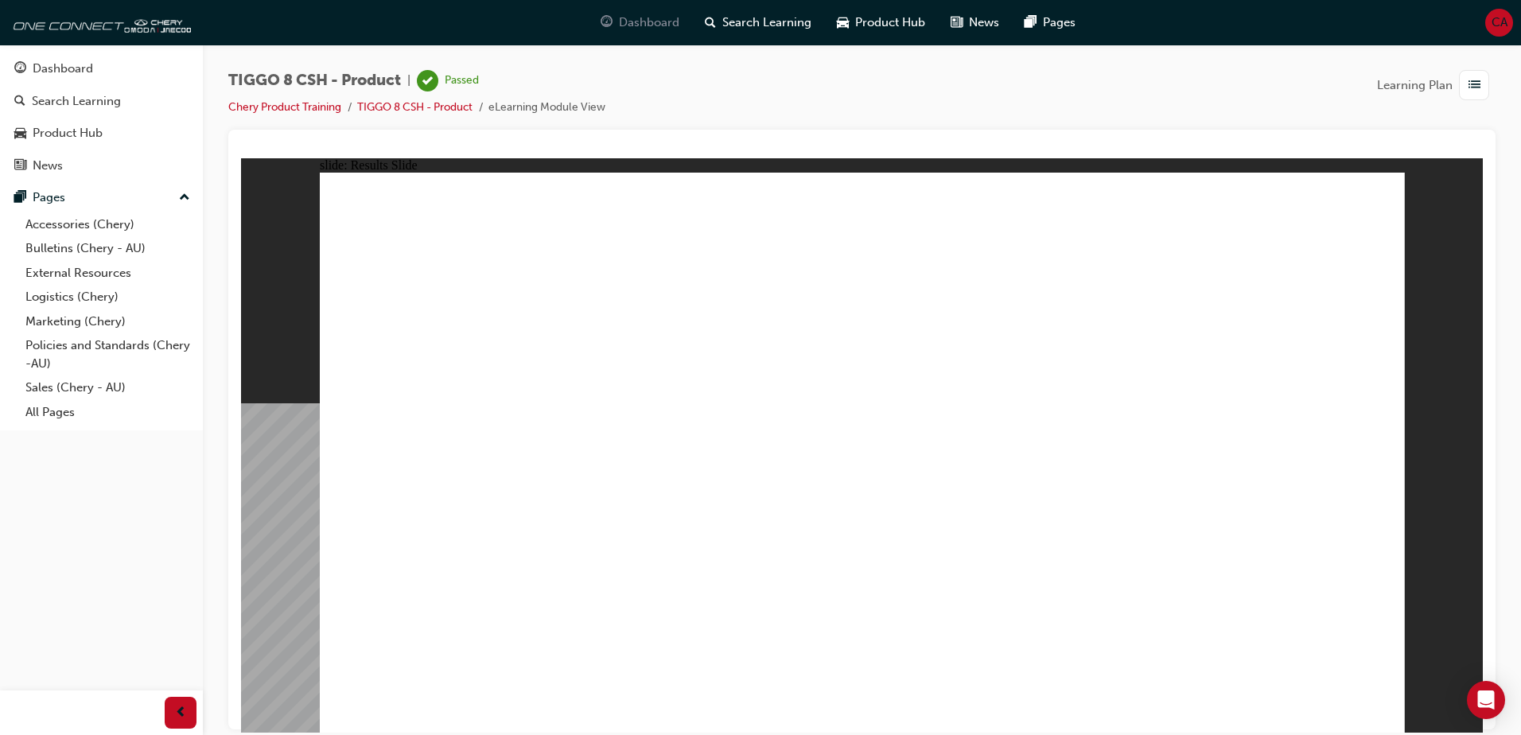
click at [654, 31] on span "Dashboard" at bounding box center [649, 23] width 60 height 18
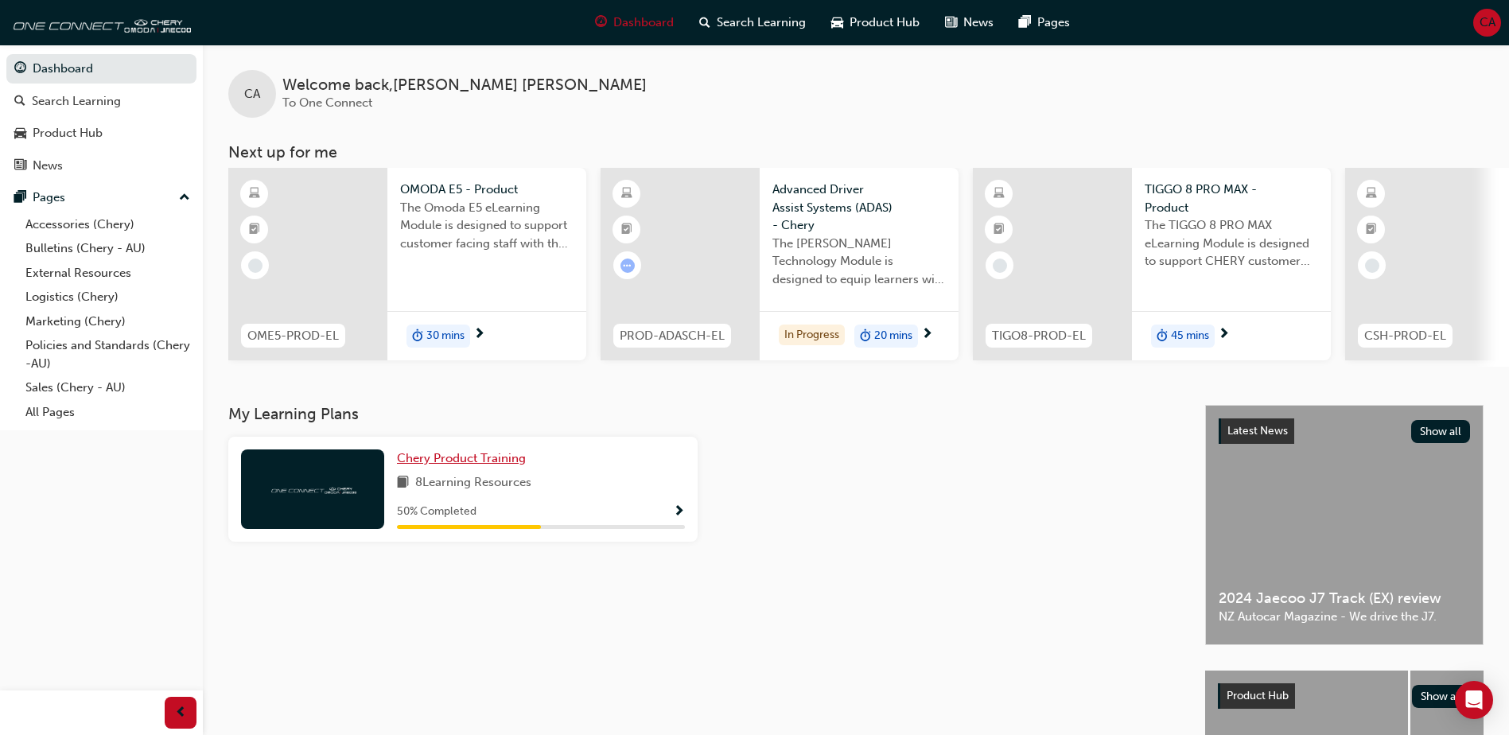
click at [458, 465] on span "Chery Product Training" at bounding box center [461, 458] width 129 height 14
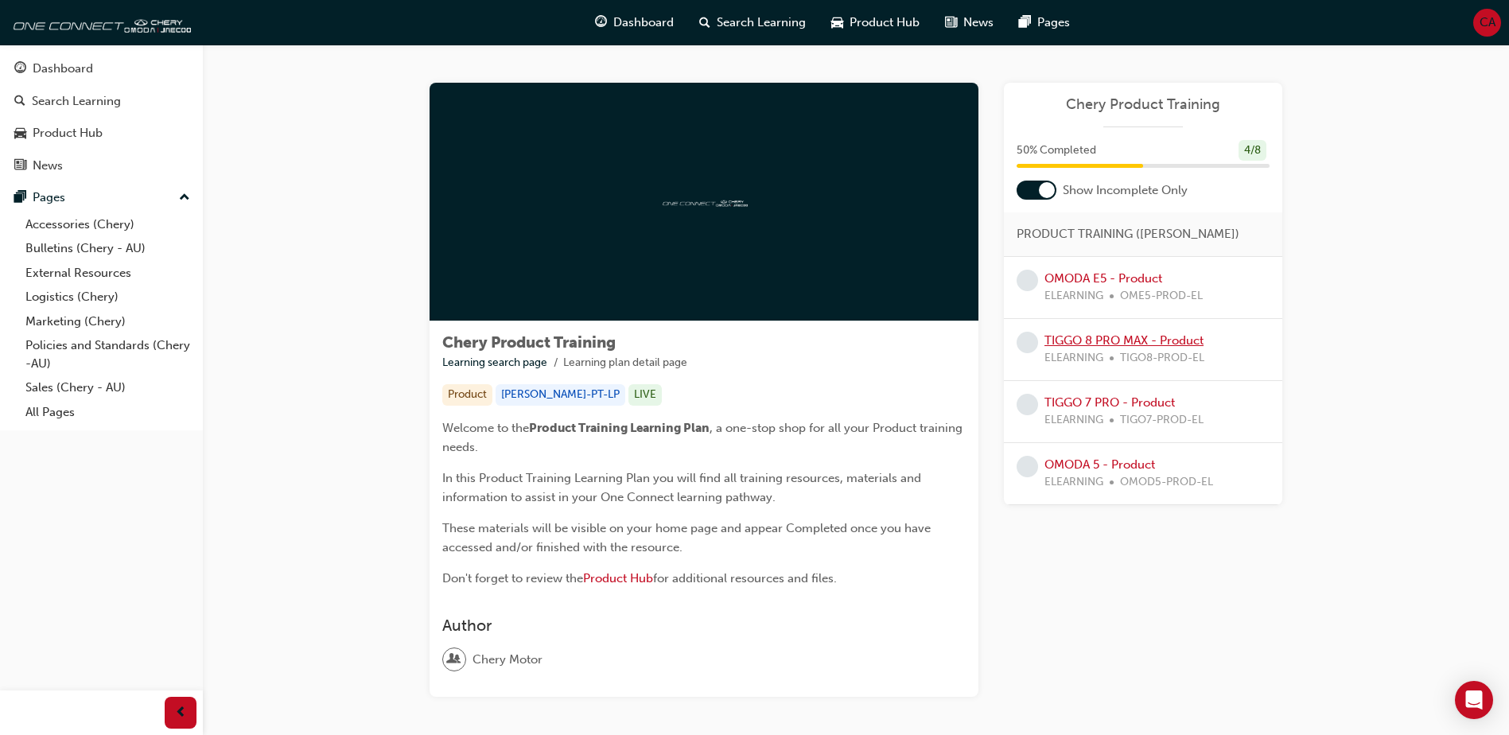
click at [1131, 342] on link "TIGGO 8 PRO MAX - Product" at bounding box center [1124, 340] width 159 height 14
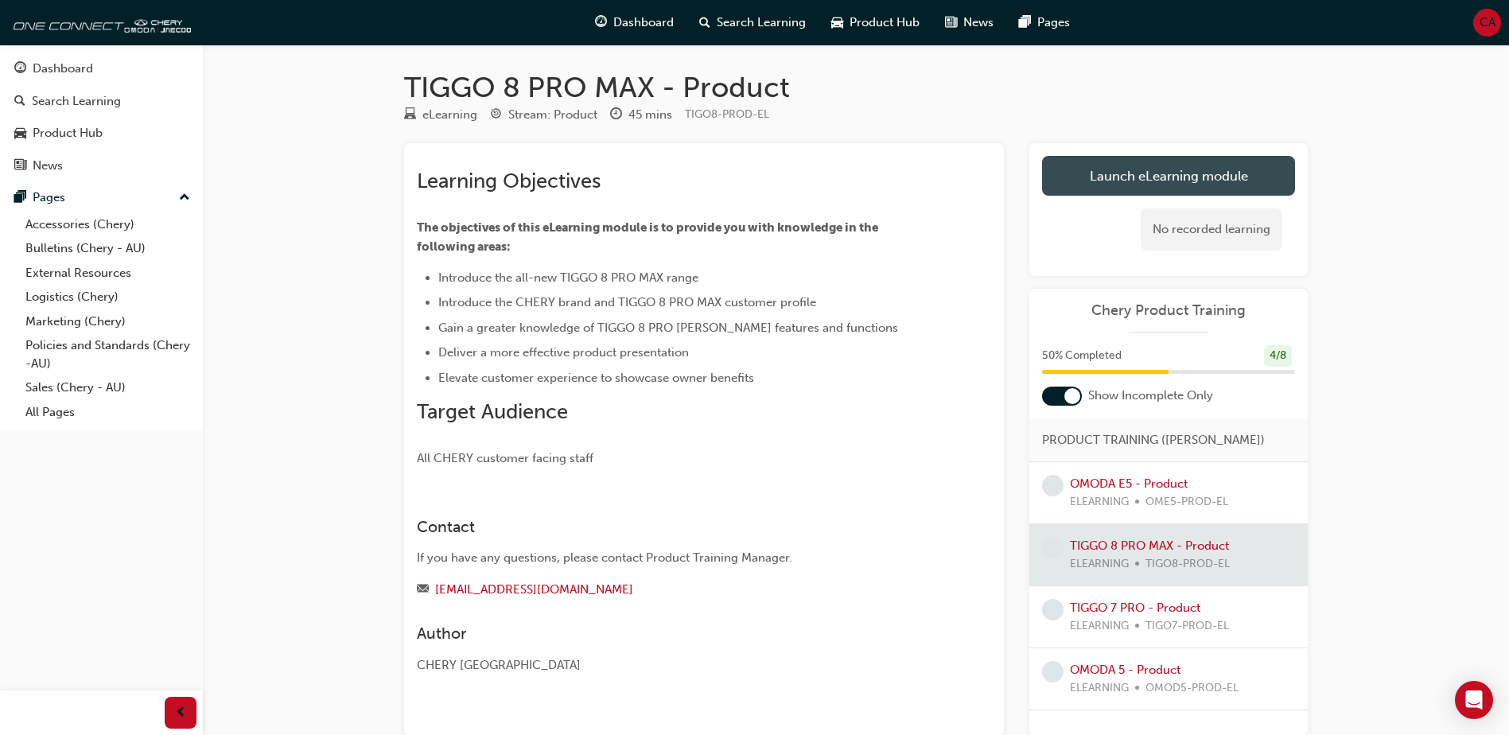
click at [1172, 166] on link "Launch eLearning module" at bounding box center [1168, 176] width 253 height 40
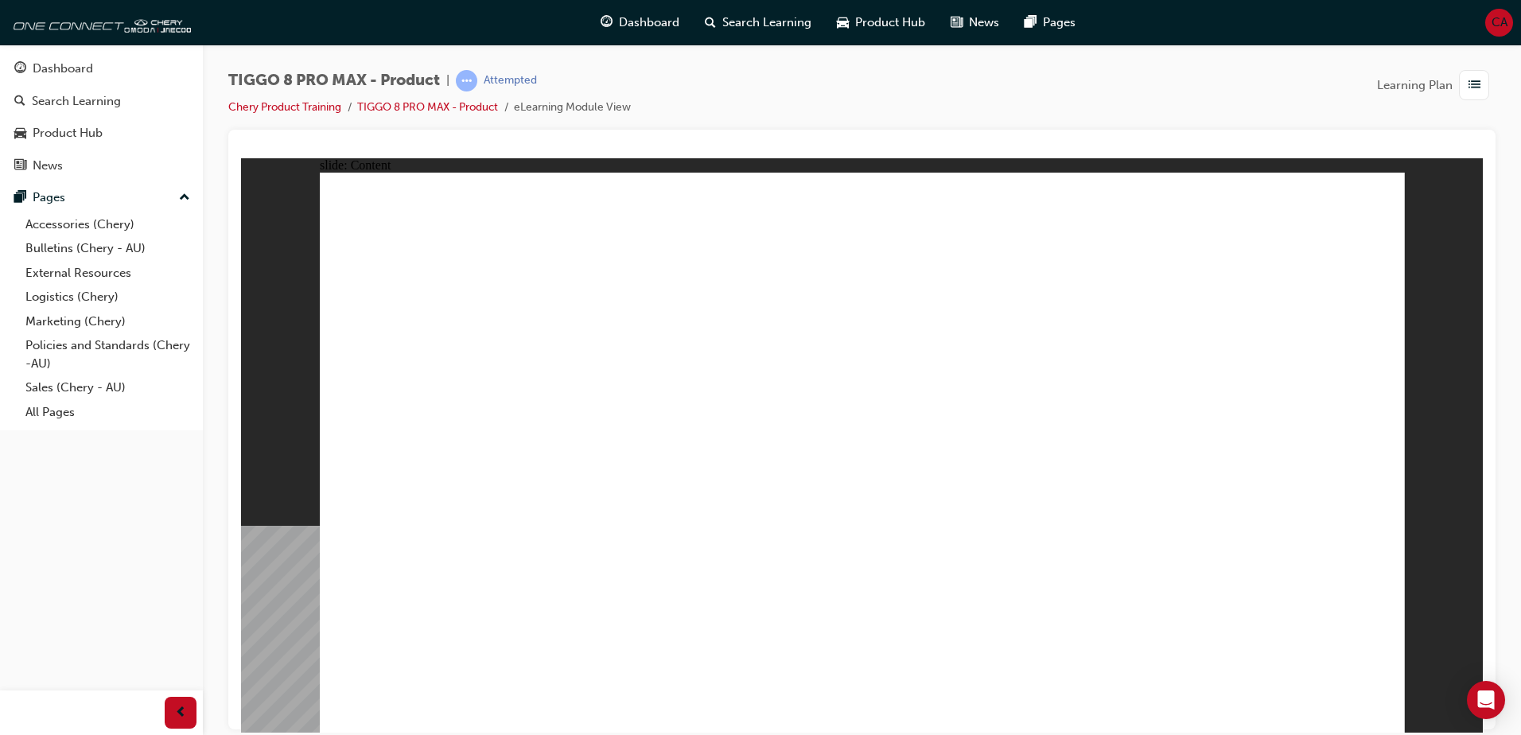
drag, startPoint x: 1248, startPoint y: 421, endPoint x: 1178, endPoint y: 421, distance: 70.0
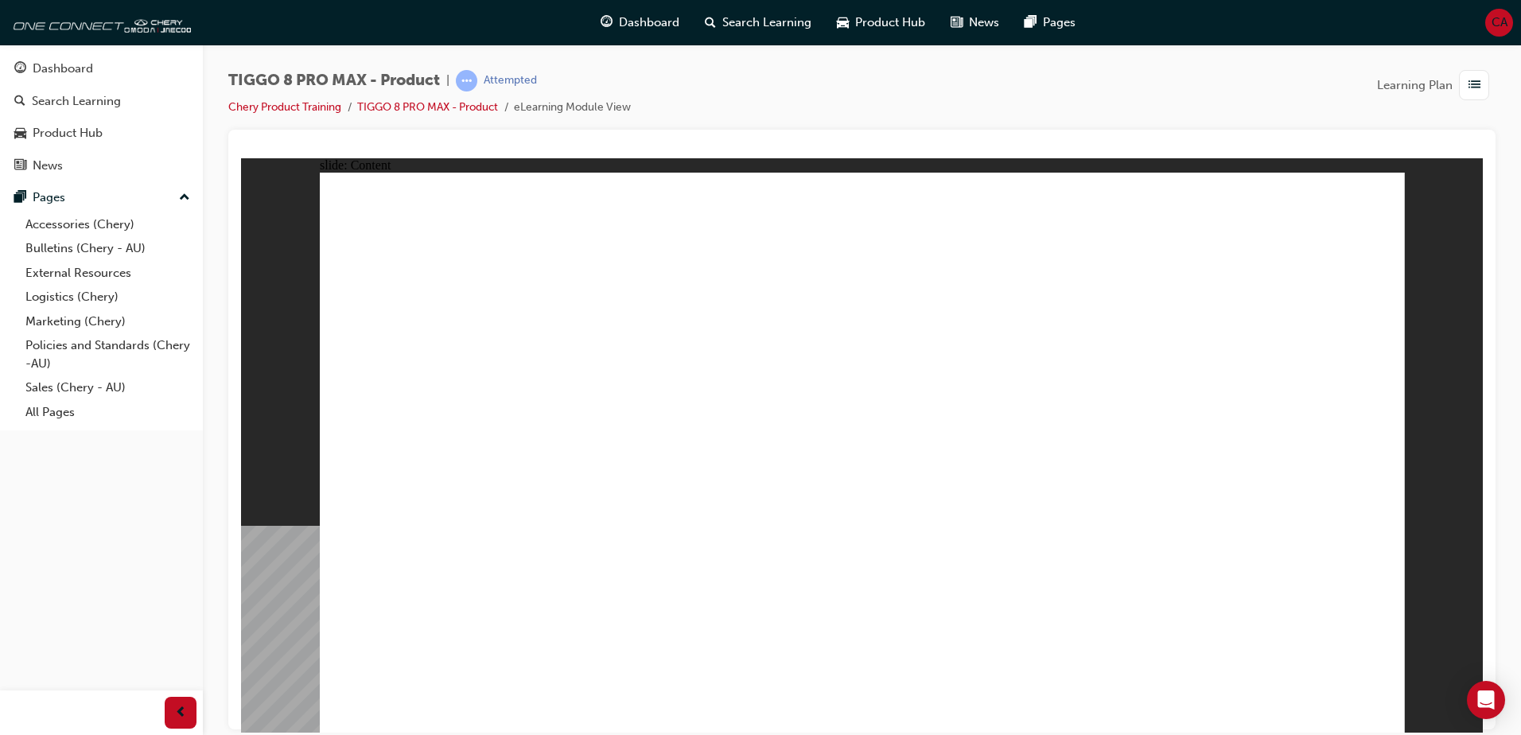
drag, startPoint x: 1198, startPoint y: 460, endPoint x: 1173, endPoint y: 449, distance: 26.7
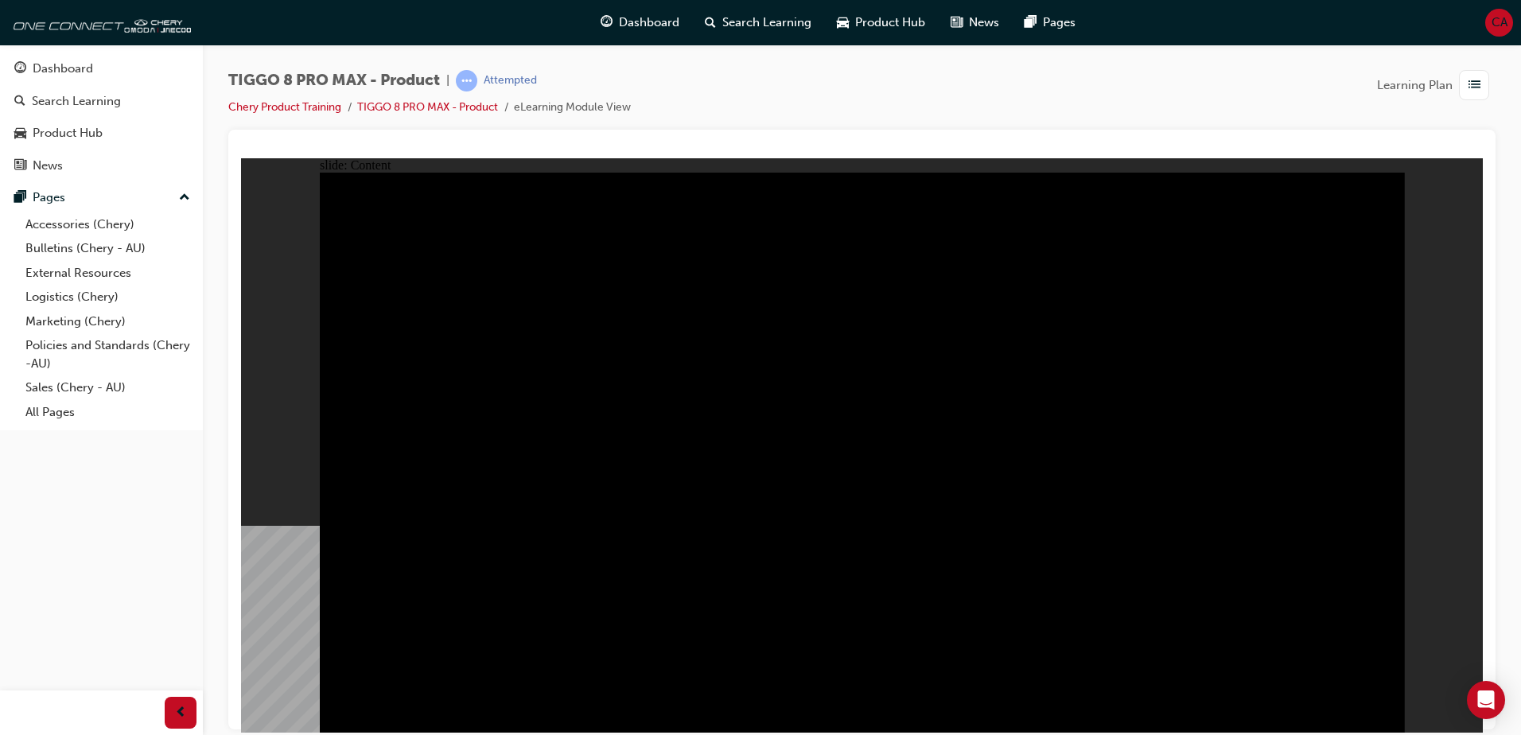
drag, startPoint x: 875, startPoint y: 605, endPoint x: 603, endPoint y: 591, distance: 272.5
drag, startPoint x: 1008, startPoint y: 543, endPoint x: 920, endPoint y: 535, distance: 87.9
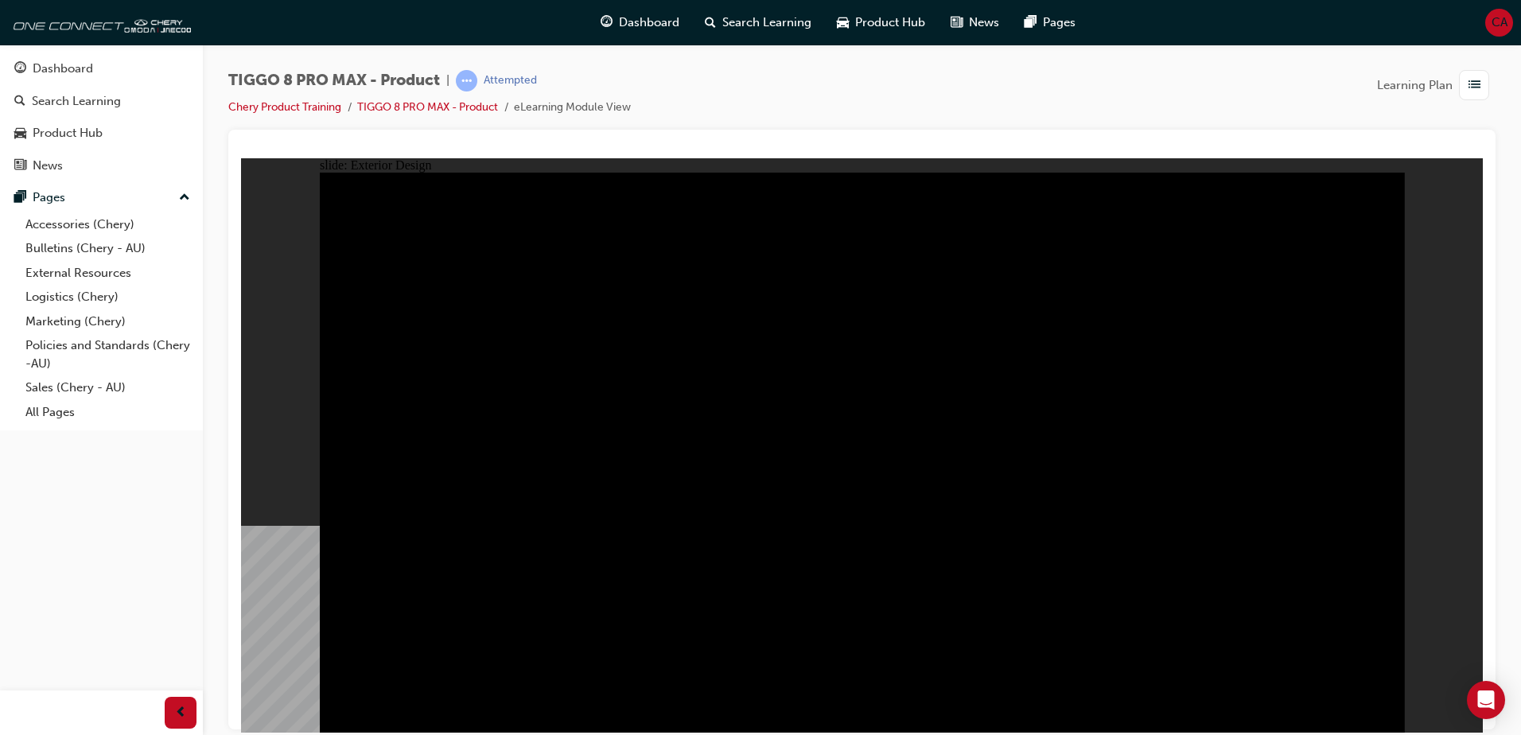
drag, startPoint x: 1308, startPoint y: 228, endPoint x: 1231, endPoint y: 360, distance: 153.6
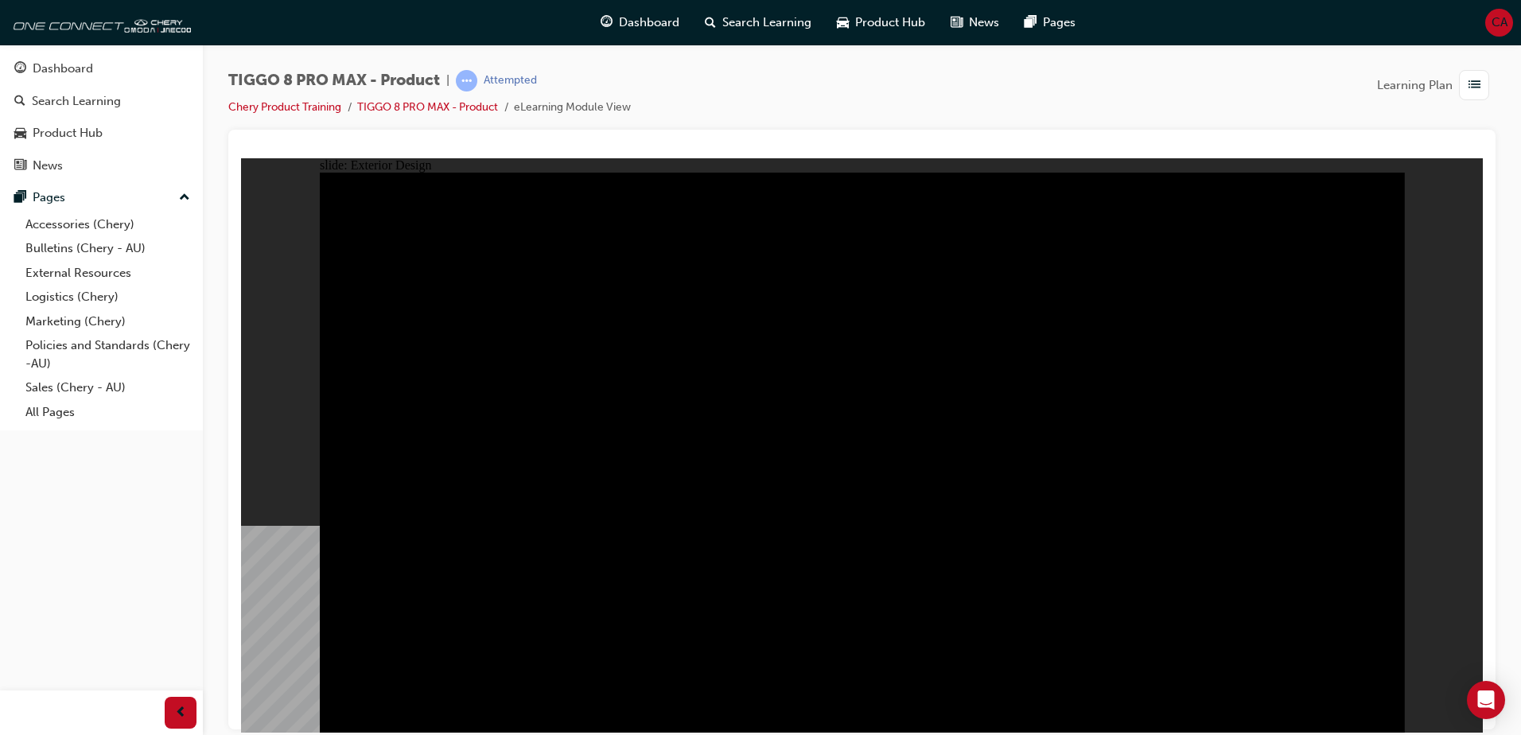
drag, startPoint x: 1091, startPoint y: 516, endPoint x: 508, endPoint y: 577, distance: 585.5
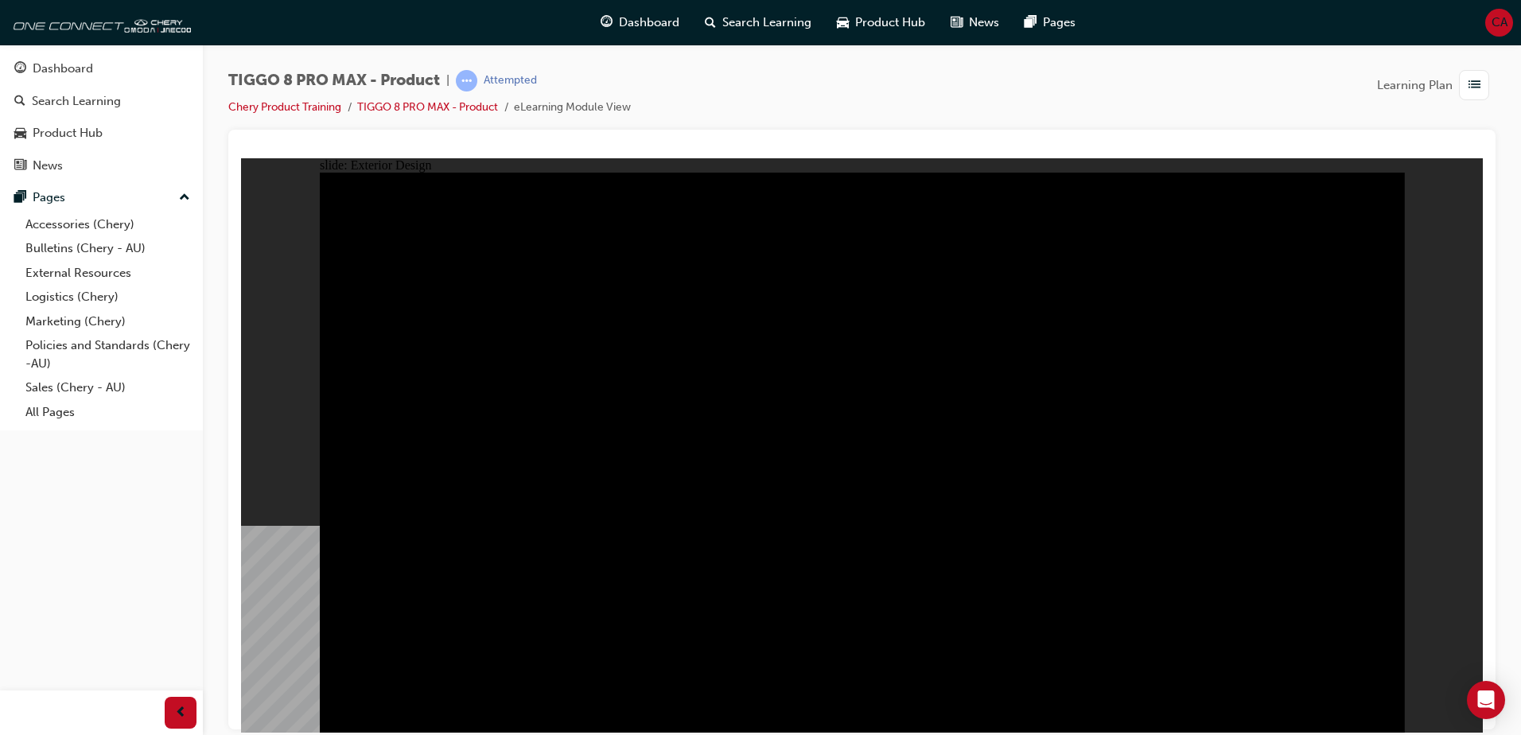
drag, startPoint x: 1179, startPoint y: 224, endPoint x: 1225, endPoint y: 228, distance: 46.3
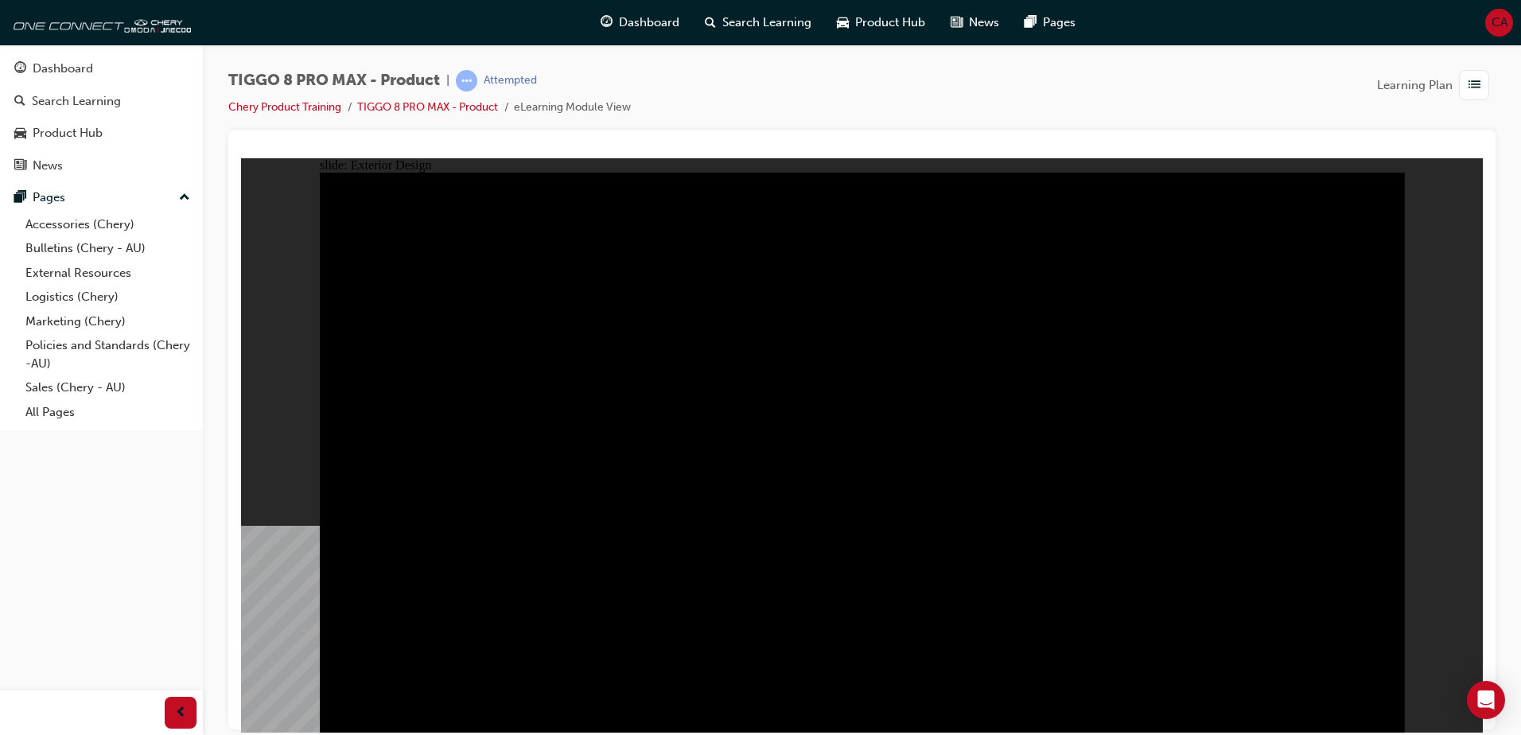
drag, startPoint x: 1371, startPoint y: 700, endPoint x: 899, endPoint y: 523, distance: 503.7
drag, startPoint x: 545, startPoint y: 321, endPoint x: 457, endPoint y: 444, distance: 150.6
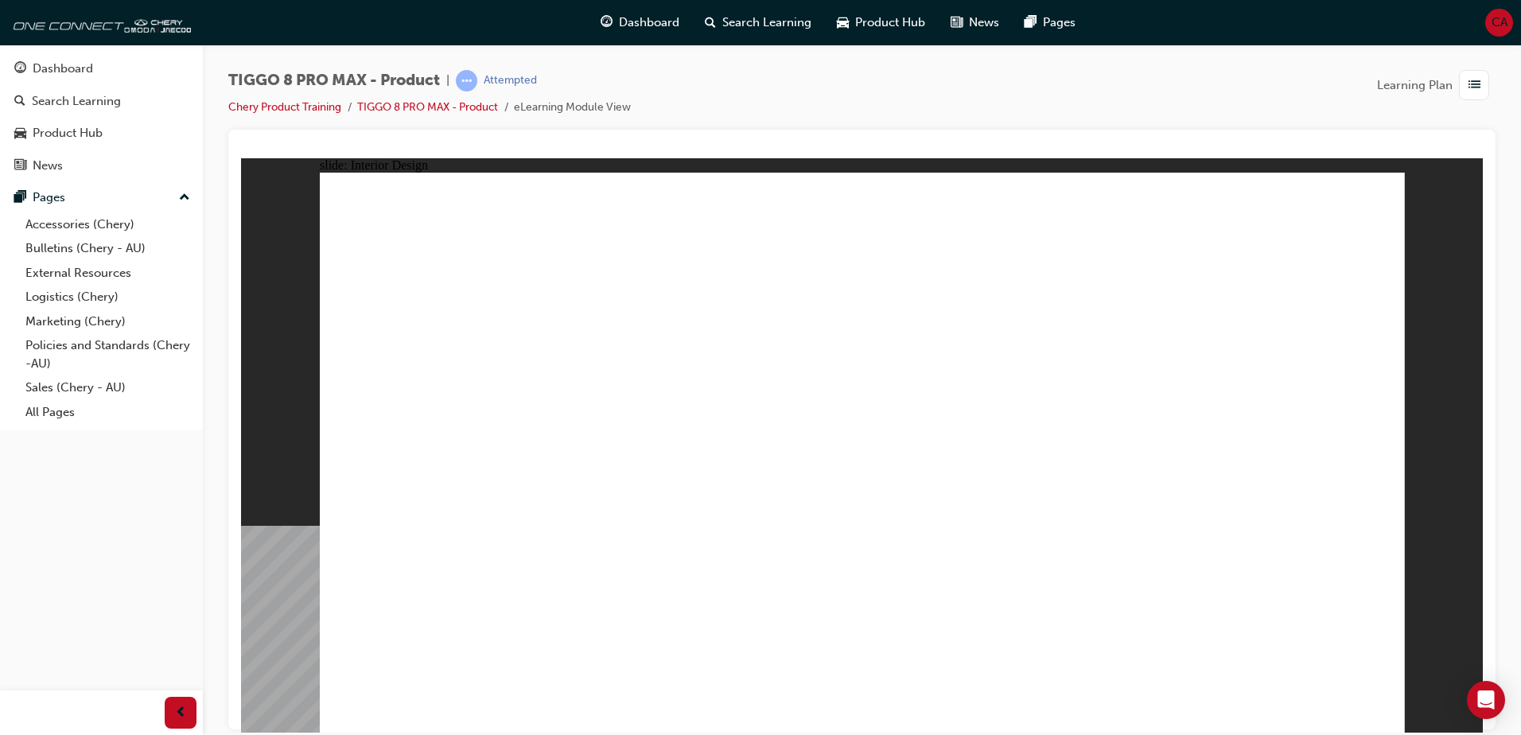
drag, startPoint x: 440, startPoint y: 593, endPoint x: 442, endPoint y: 612, distance: 19.2
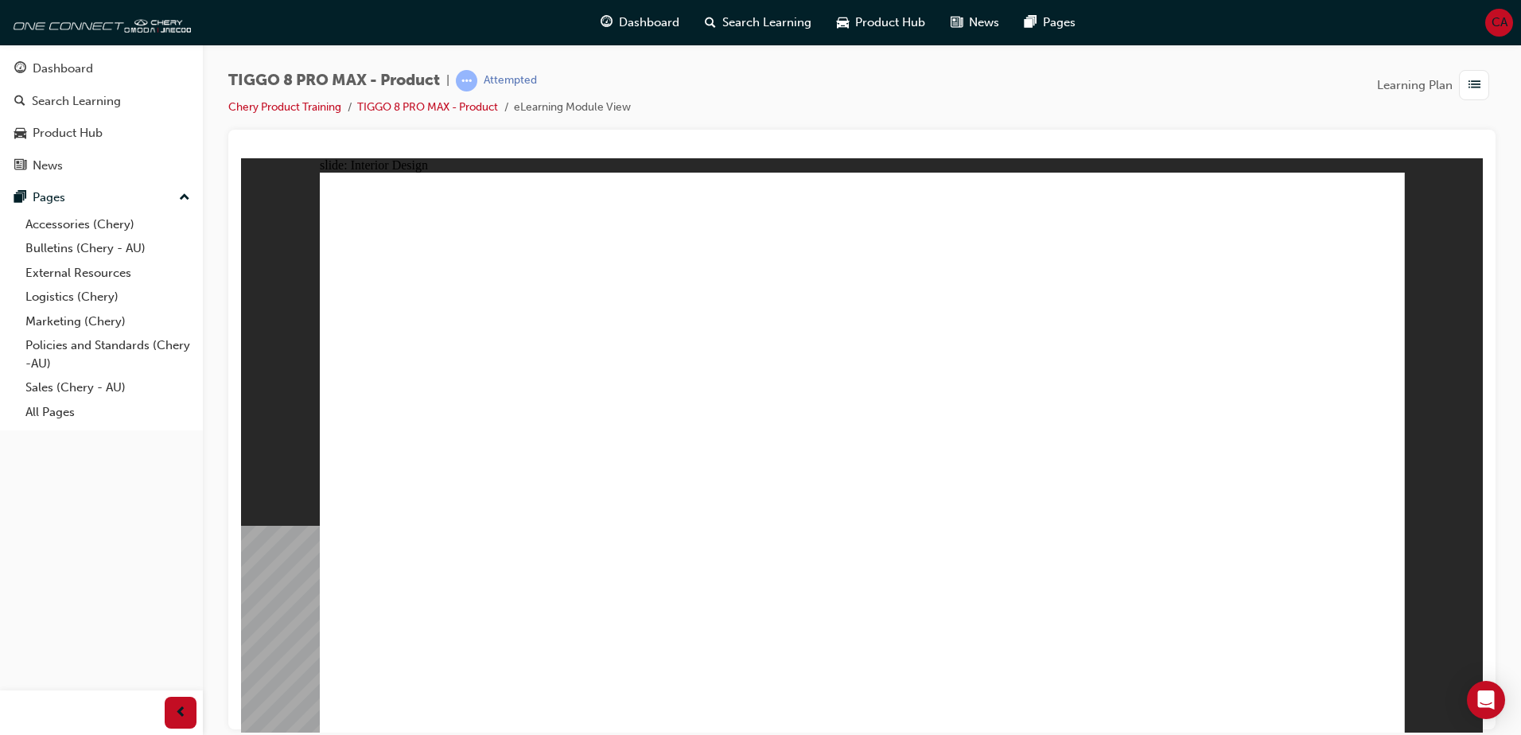
drag, startPoint x: 1348, startPoint y: 280, endPoint x: 1188, endPoint y: 265, distance: 161.4
drag, startPoint x: 604, startPoint y: 359, endPoint x: 613, endPoint y: 391, distance: 33.2
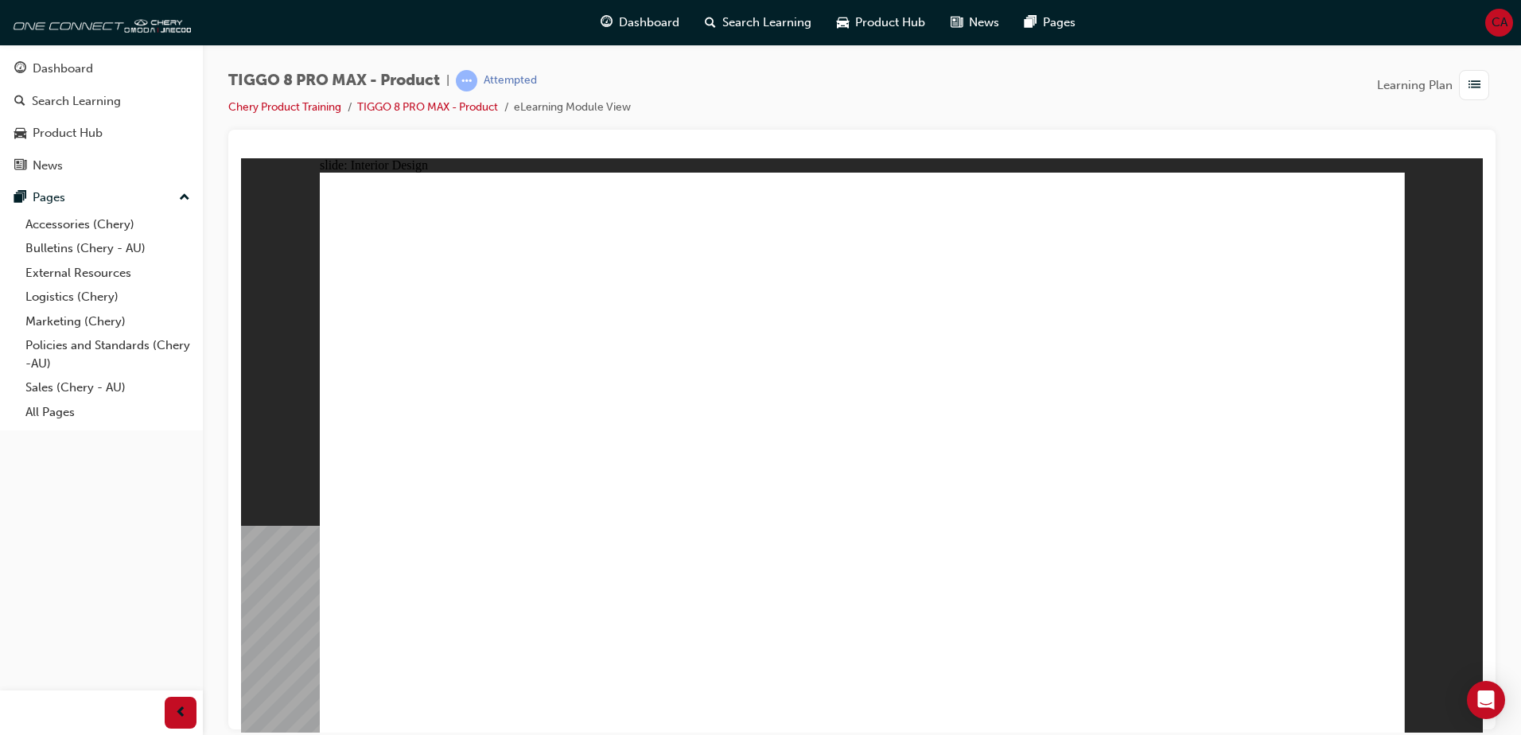
drag, startPoint x: 1019, startPoint y: 640, endPoint x: 1076, endPoint y: 590, distance: 75.0
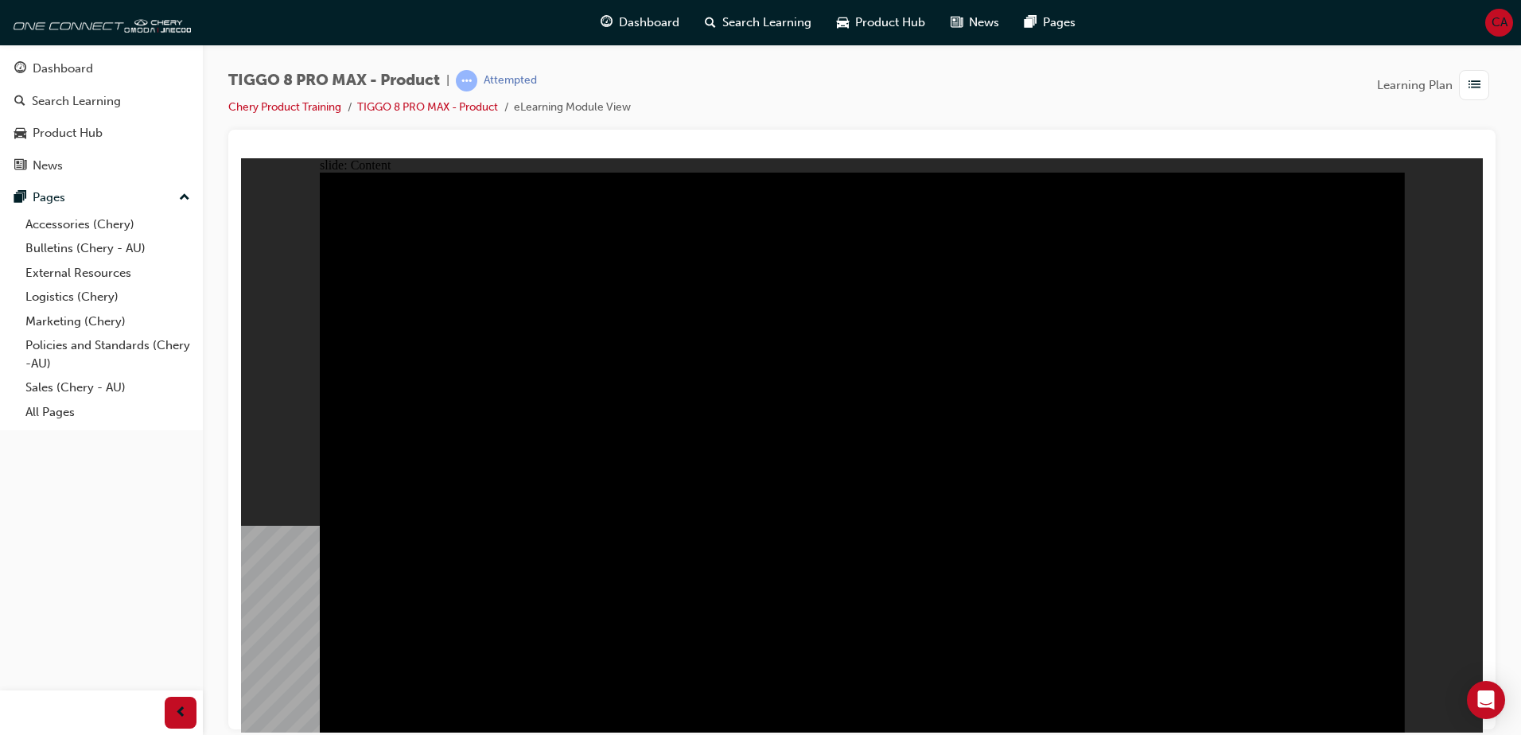
drag, startPoint x: 1385, startPoint y: 714, endPoint x: 1372, endPoint y: 717, distance: 13.1
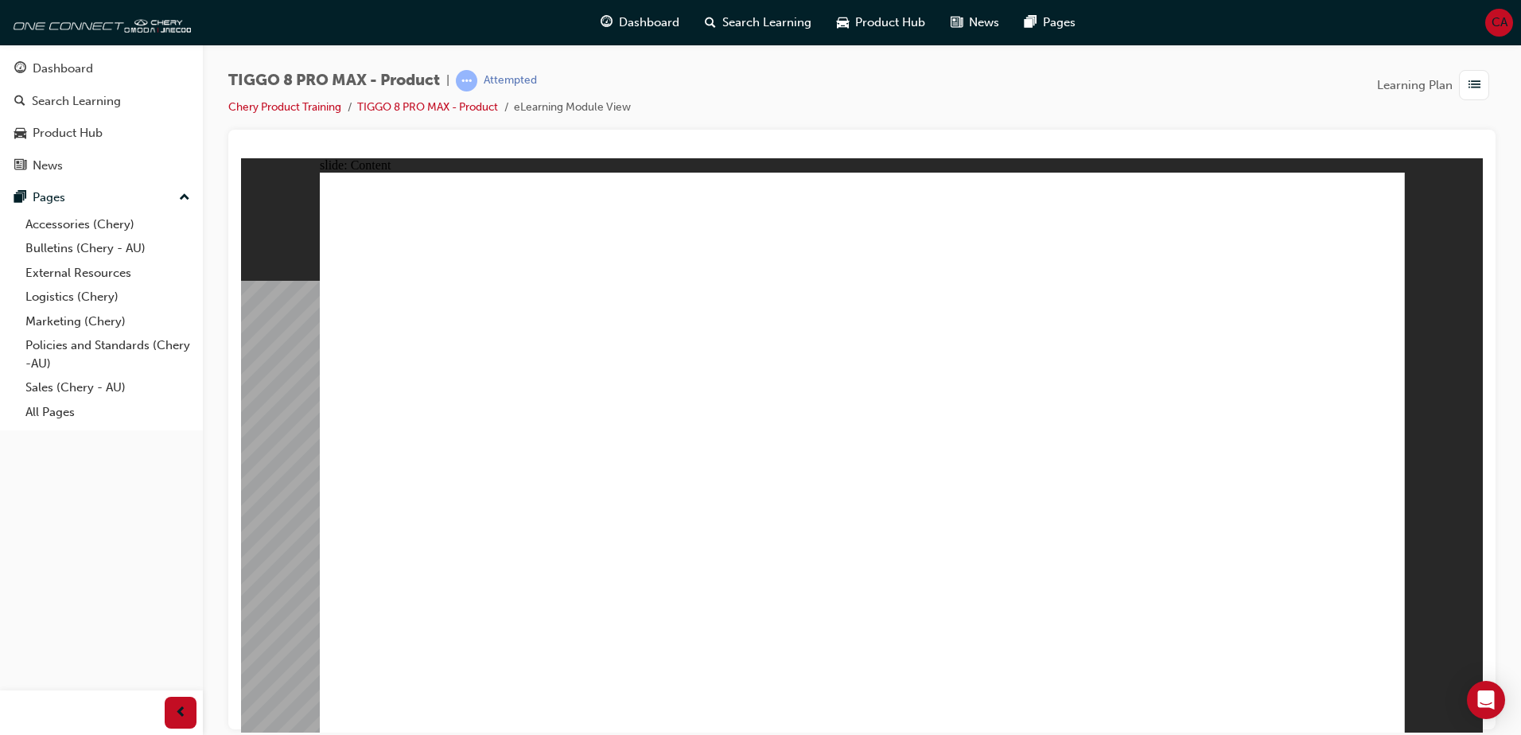
drag, startPoint x: 1216, startPoint y: 529, endPoint x: 1208, endPoint y: 520, distance: 11.3
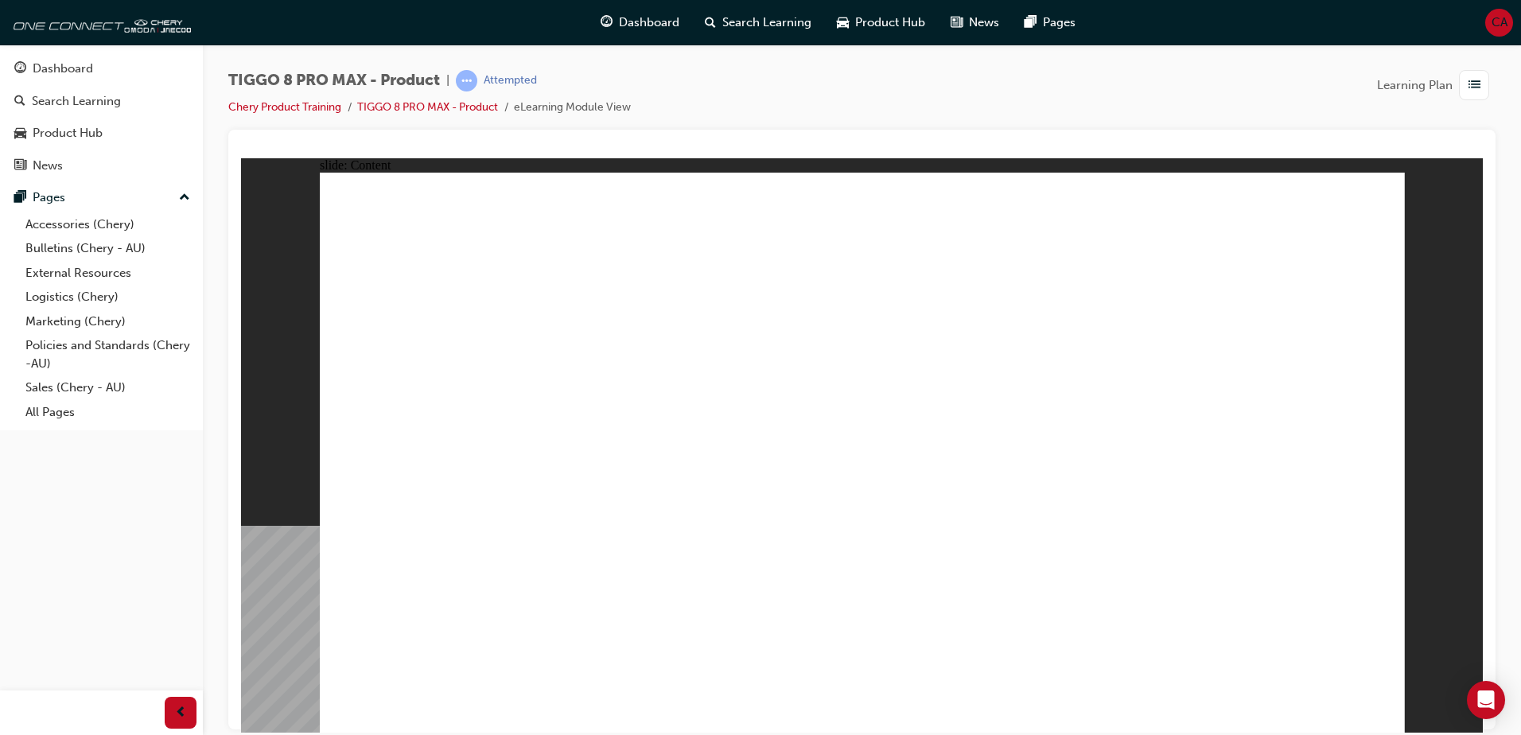
drag, startPoint x: 1049, startPoint y: 249, endPoint x: 1070, endPoint y: 249, distance: 21.5
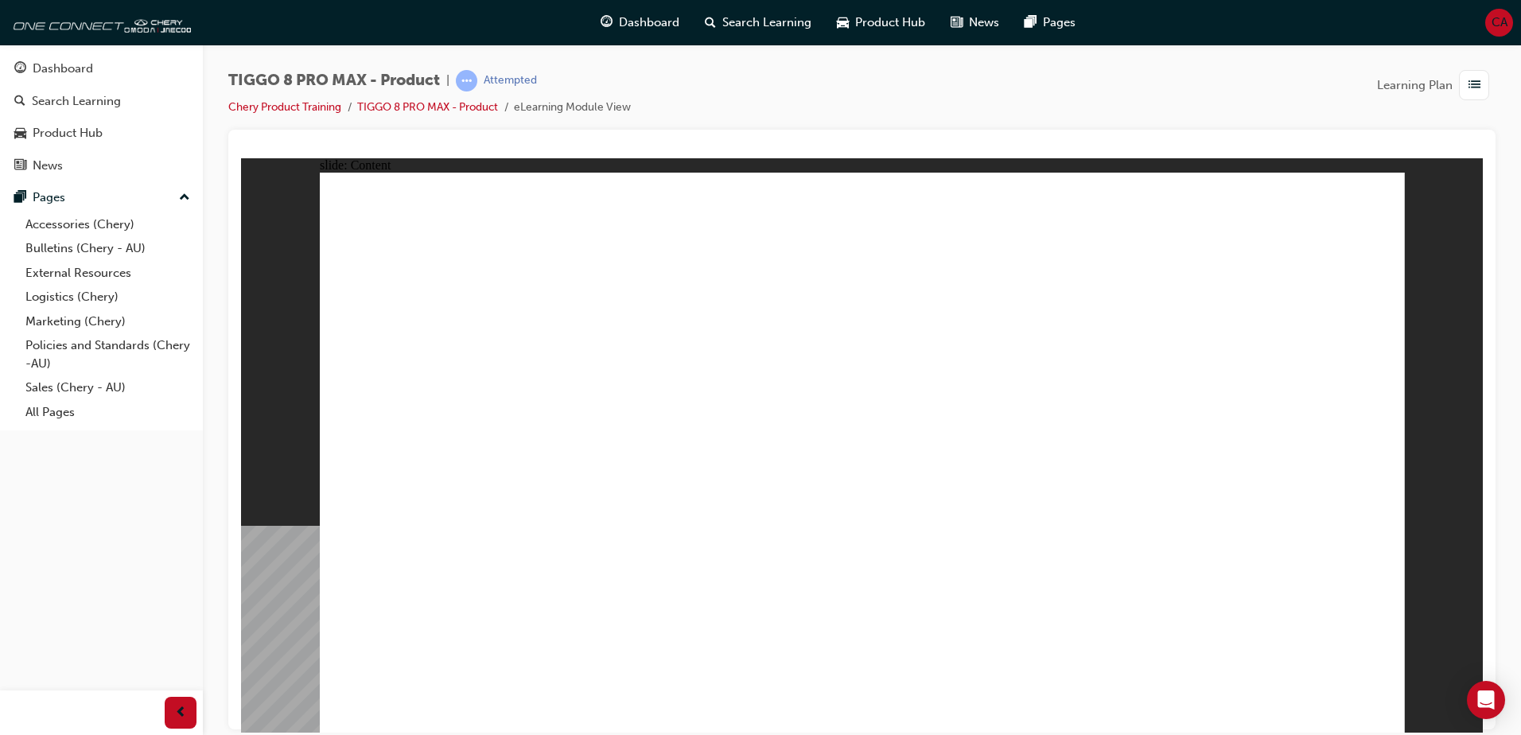
drag, startPoint x: 411, startPoint y: 470, endPoint x: 407, endPoint y: 501, distance: 31.3
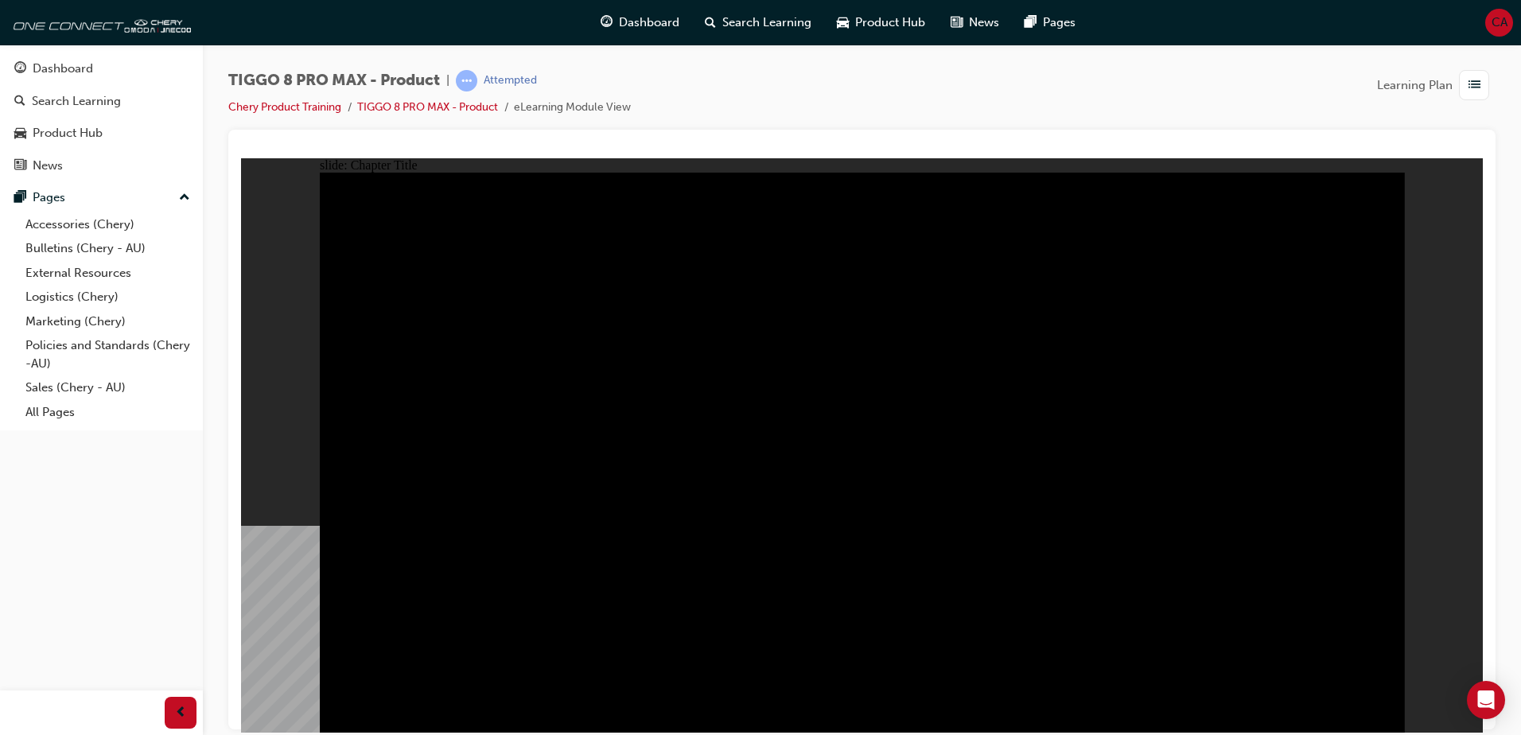
radio input "true"
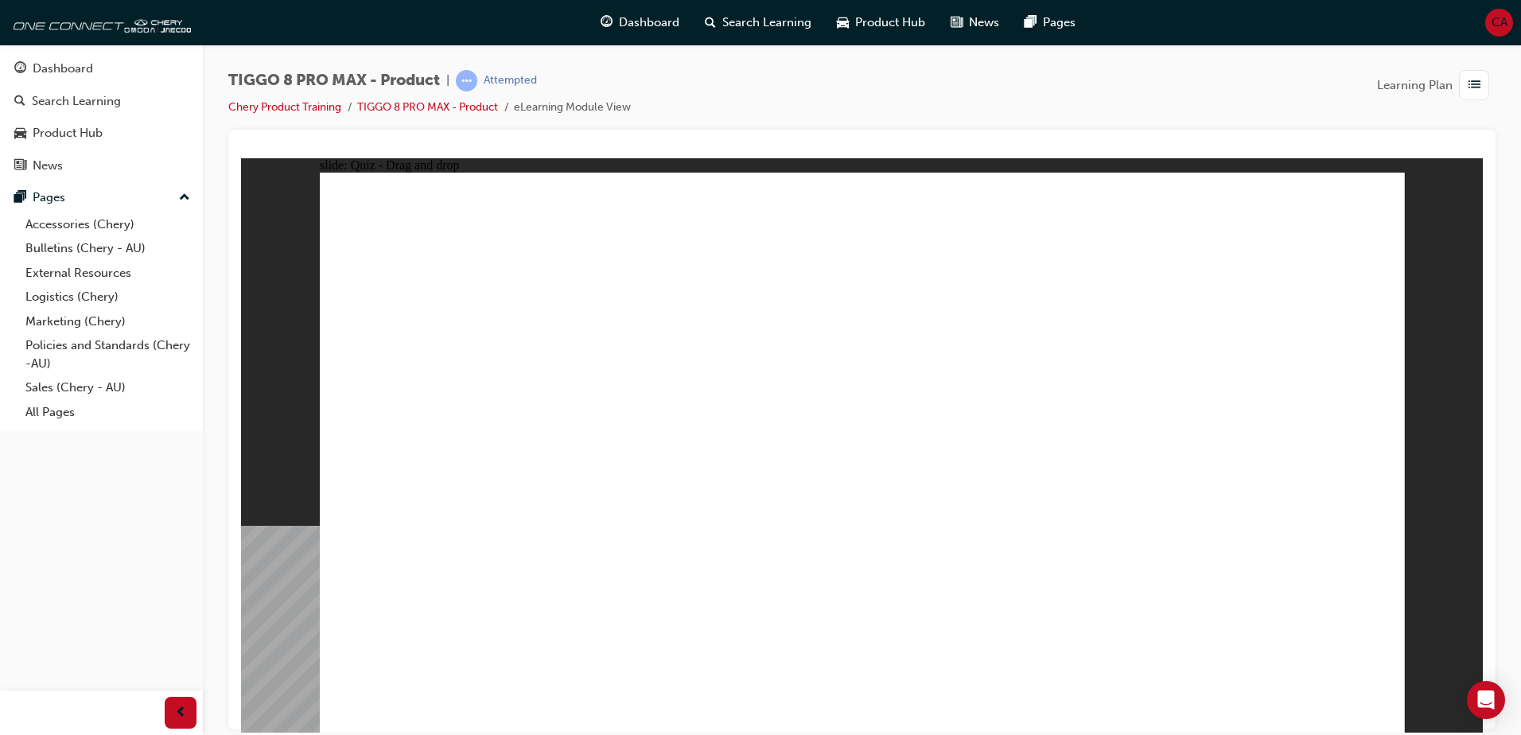
drag, startPoint x: 1270, startPoint y: 228, endPoint x: 430, endPoint y: 471, distance: 873.9
drag, startPoint x: 795, startPoint y: 227, endPoint x: 1029, endPoint y: 460, distance: 330.8
drag, startPoint x: 883, startPoint y: 338, endPoint x: 709, endPoint y: 488, distance: 230.1
drag, startPoint x: 920, startPoint y: 345, endPoint x: 893, endPoint y: 484, distance: 141.7
drag, startPoint x: 1133, startPoint y: 343, endPoint x: 1258, endPoint y: 533, distance: 227.5
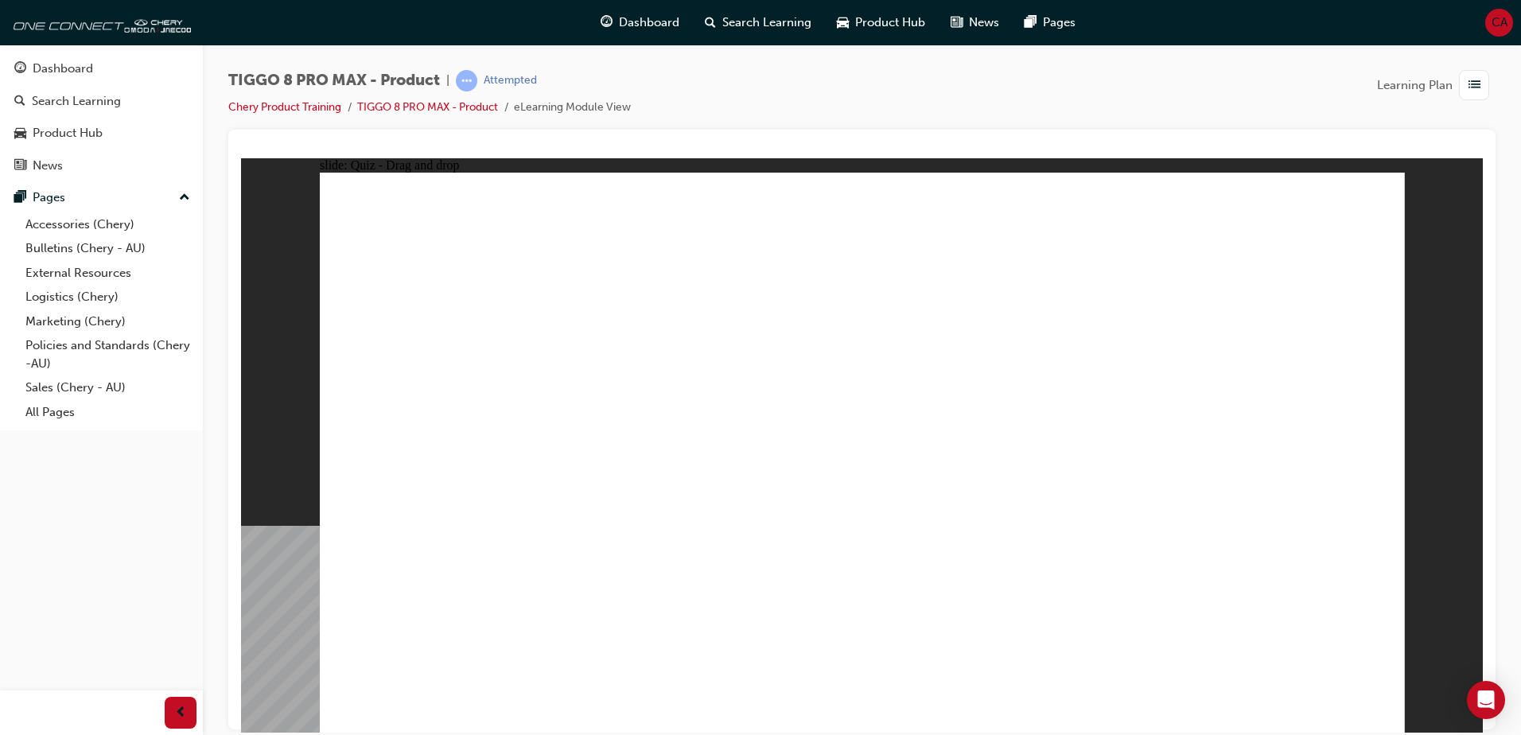
checkbox input "true"
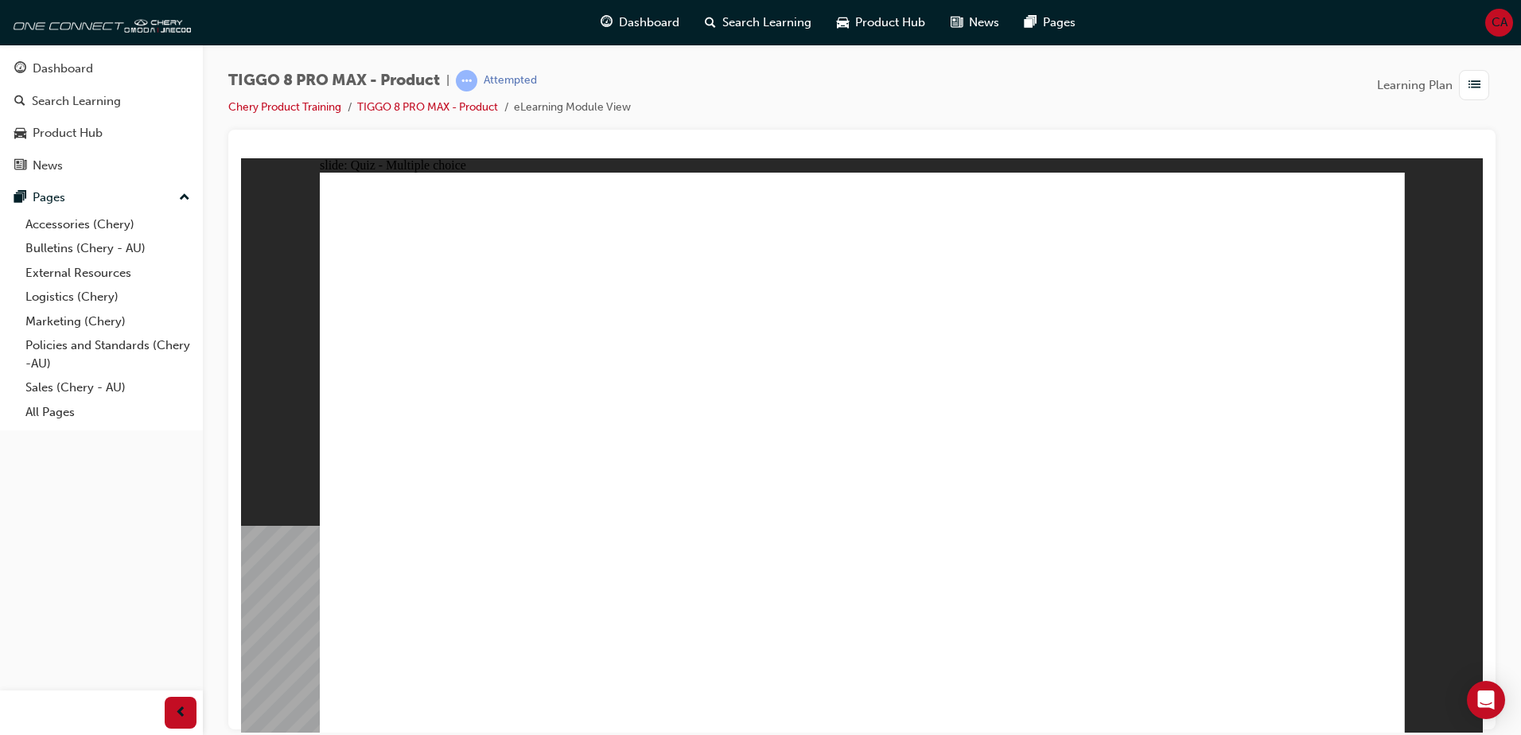
radio input "true"
drag, startPoint x: 833, startPoint y: 241, endPoint x: 928, endPoint y: 560, distance: 333.0
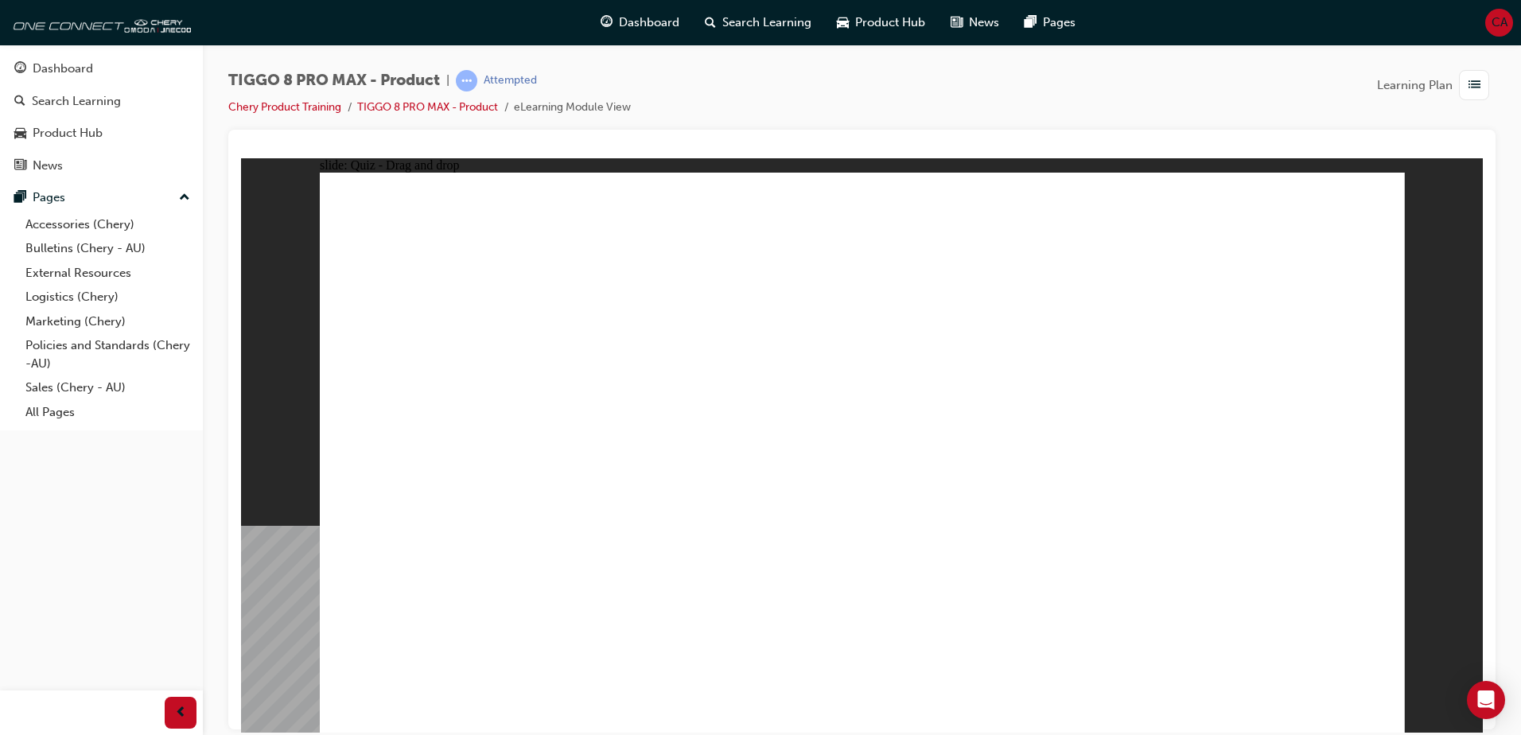
drag, startPoint x: 841, startPoint y: 270, endPoint x: 919, endPoint y: 565, distance: 305.3
drag, startPoint x: 1021, startPoint y: 270, endPoint x: 971, endPoint y: 540, distance: 275.1
drag, startPoint x: 1025, startPoint y: 282, endPoint x: 964, endPoint y: 582, distance: 306.0
drag, startPoint x: 1079, startPoint y: 311, endPoint x: 1033, endPoint y: 562, distance: 255.6
drag, startPoint x: 1244, startPoint y: 240, endPoint x: 1114, endPoint y: 560, distance: 345.4
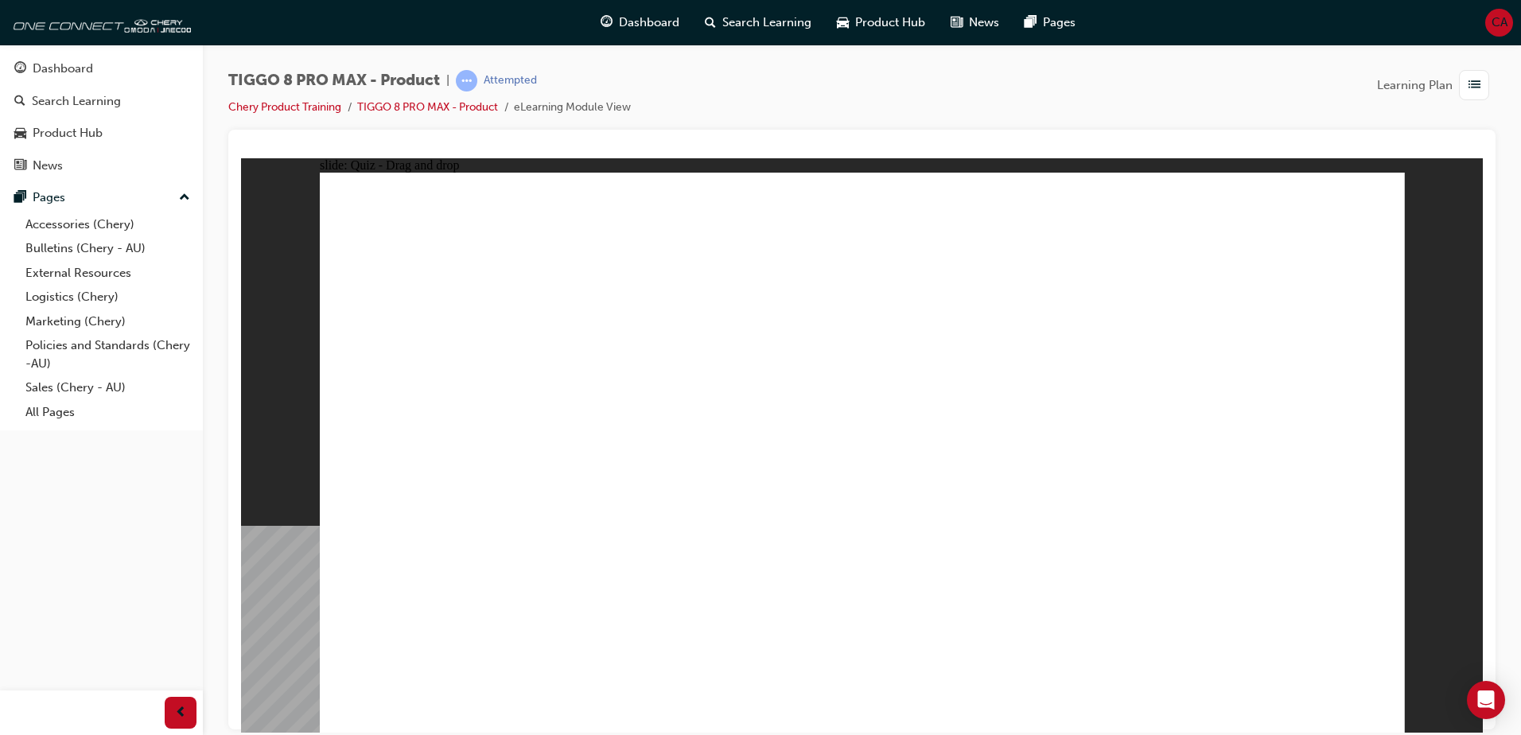
drag, startPoint x: 1250, startPoint y: 257, endPoint x: 1165, endPoint y: 451, distance: 212.0
drag, startPoint x: 1205, startPoint y: 286, endPoint x: 1032, endPoint y: 603, distance: 361.0
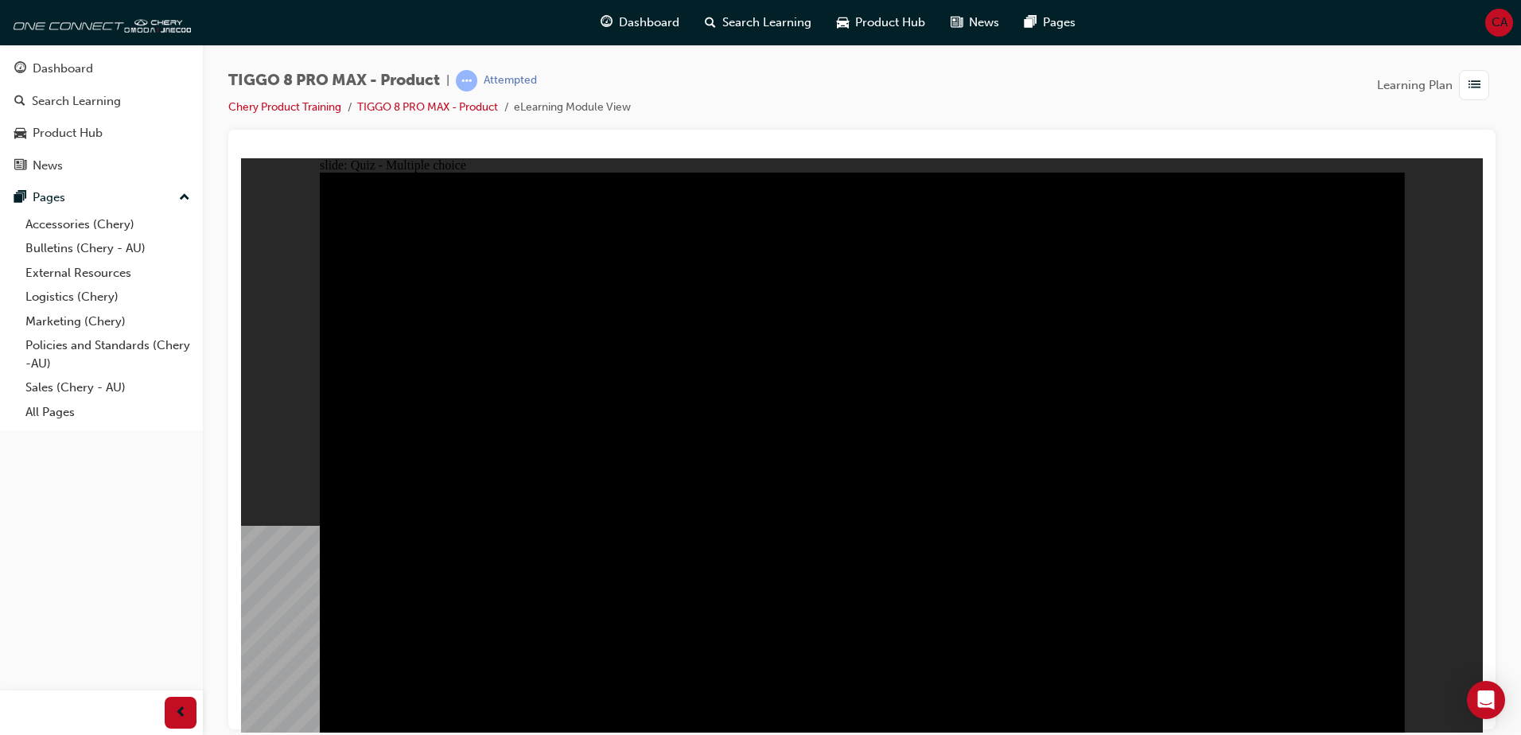
radio input "true"
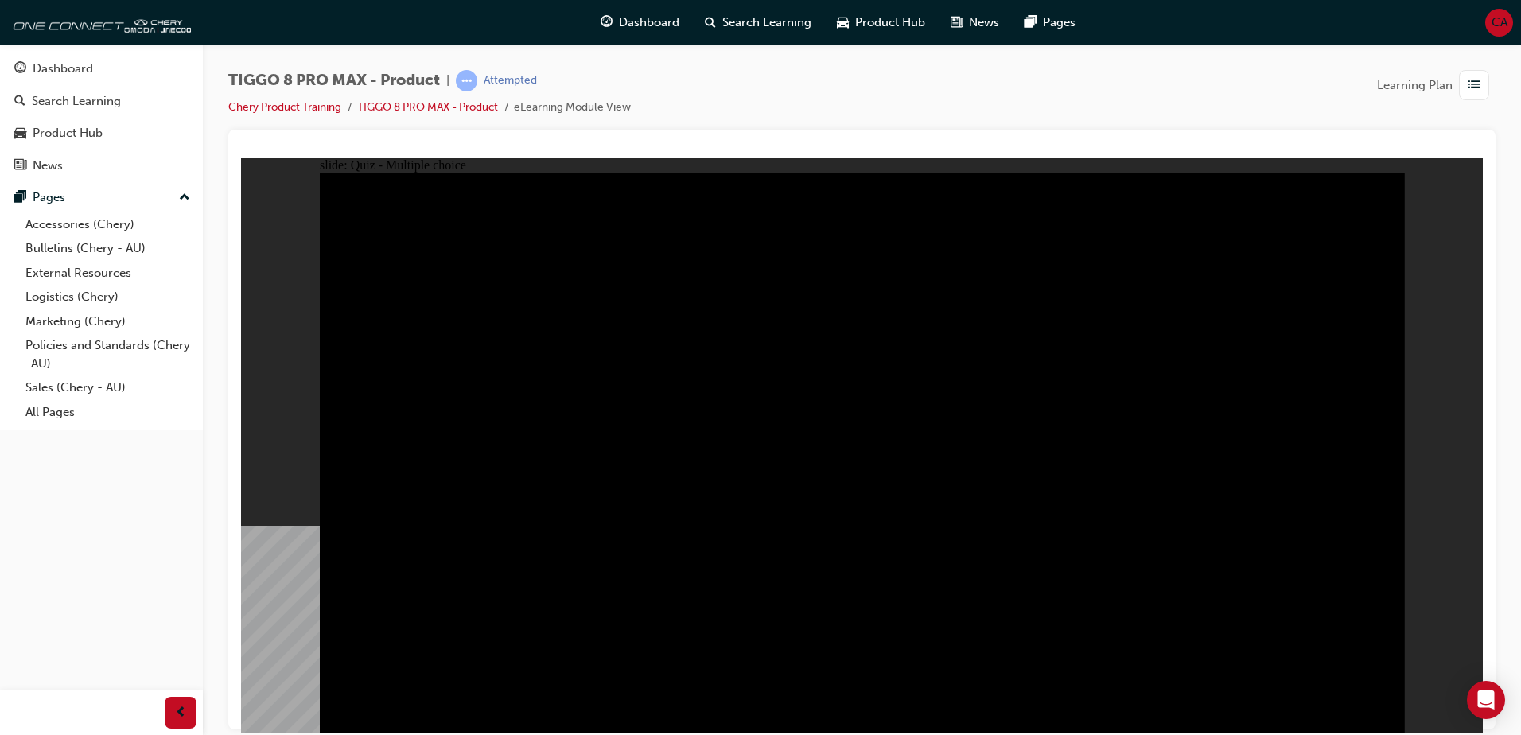
radio input "true"
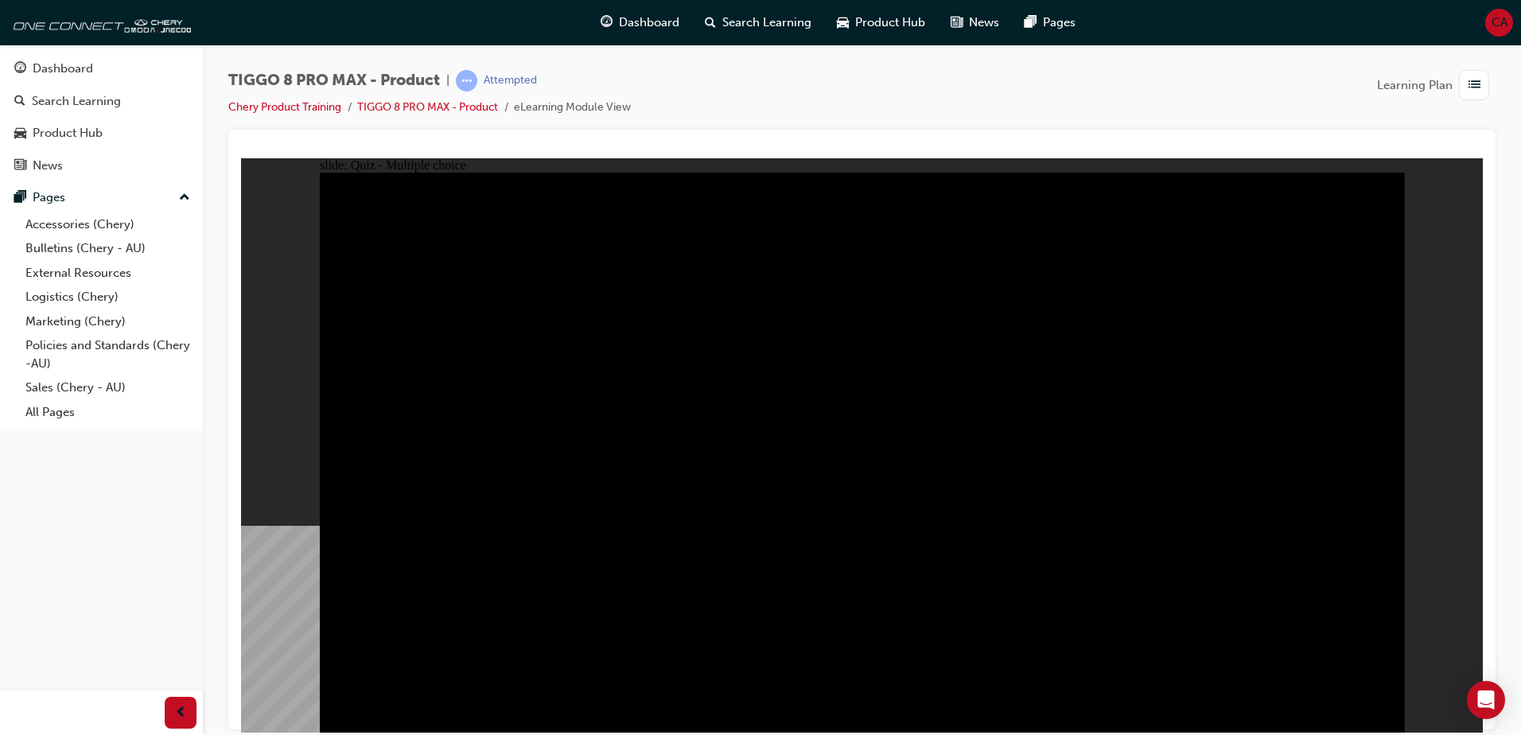
radio input "true"
drag, startPoint x: 909, startPoint y: 592, endPoint x: 910, endPoint y: 574, distance: 17.5
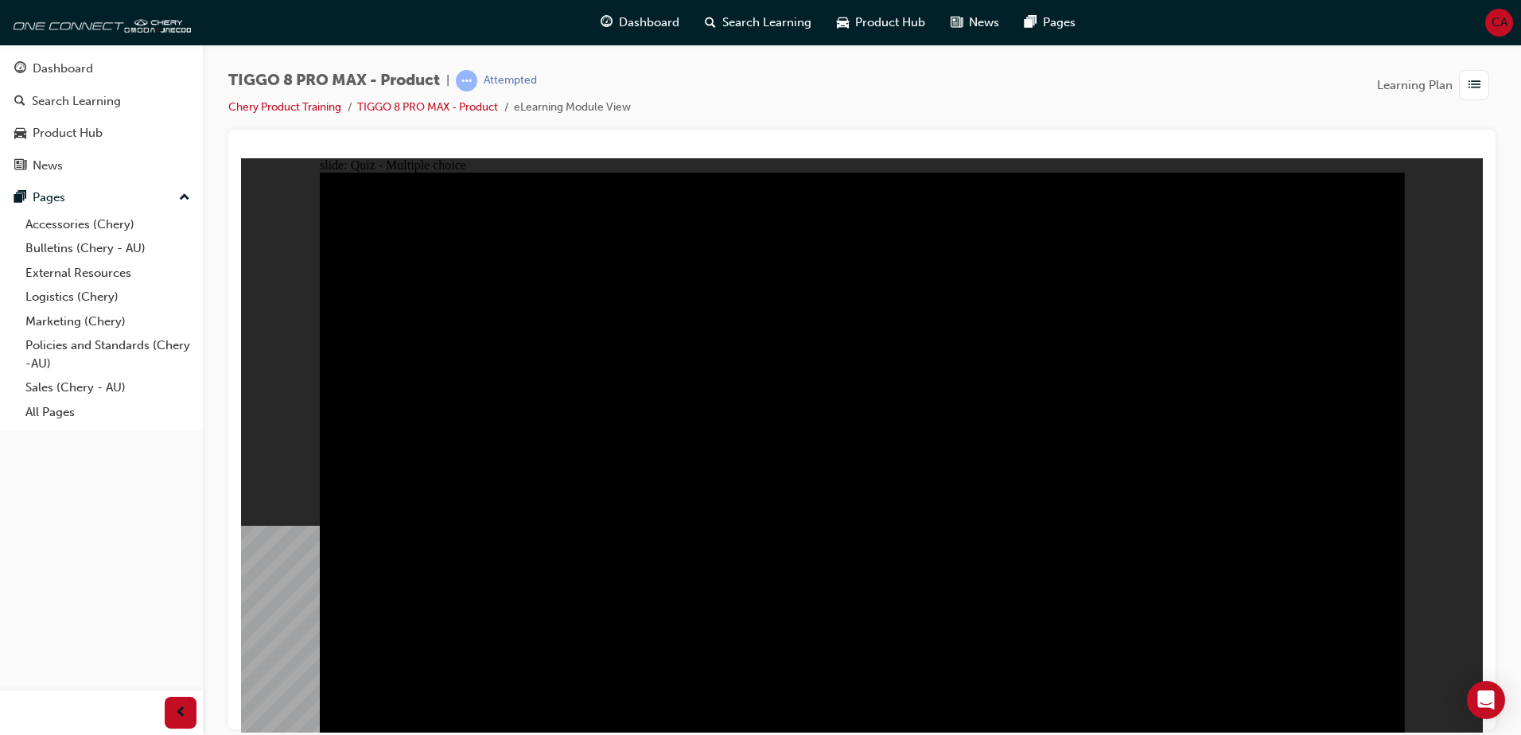
checkbox input "true"
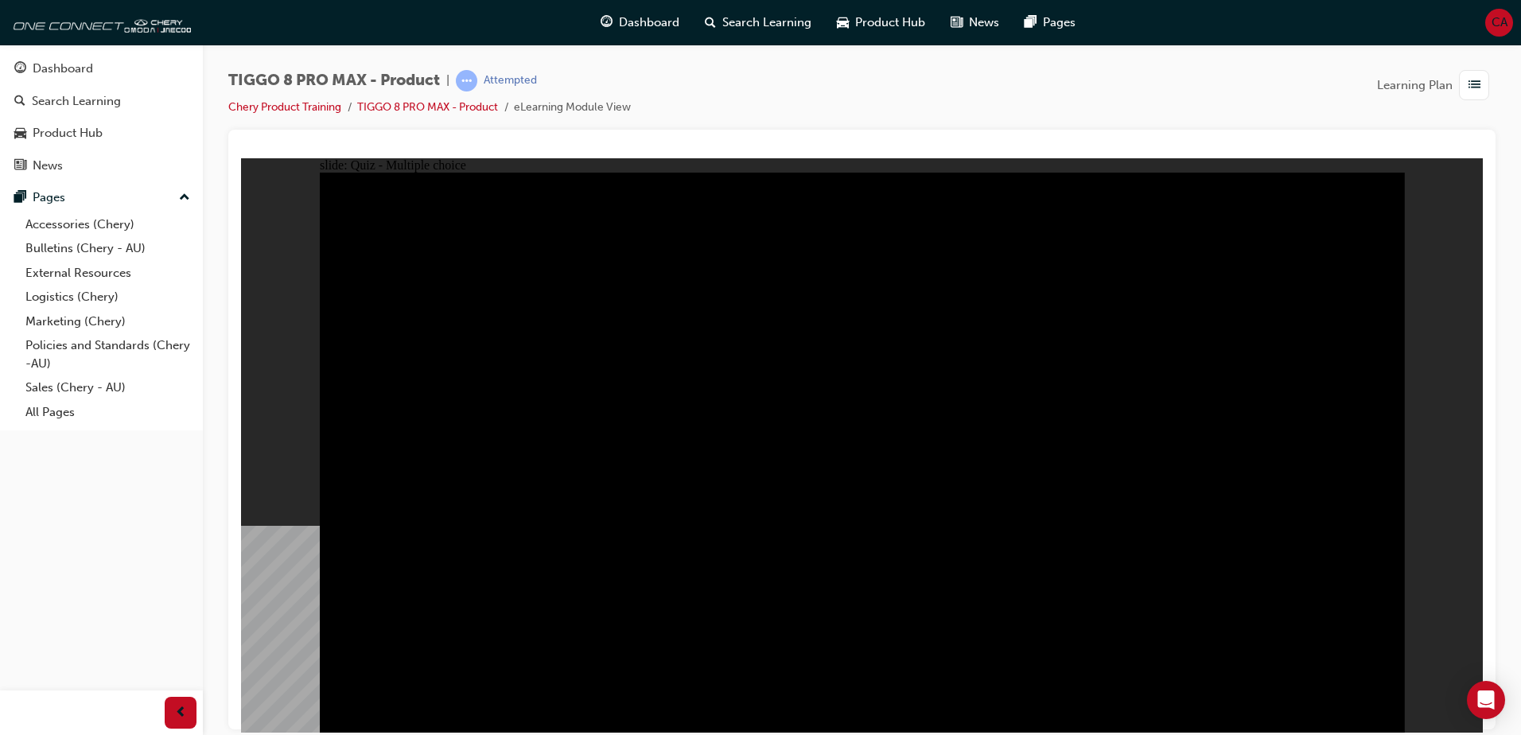
checkbox input "true"
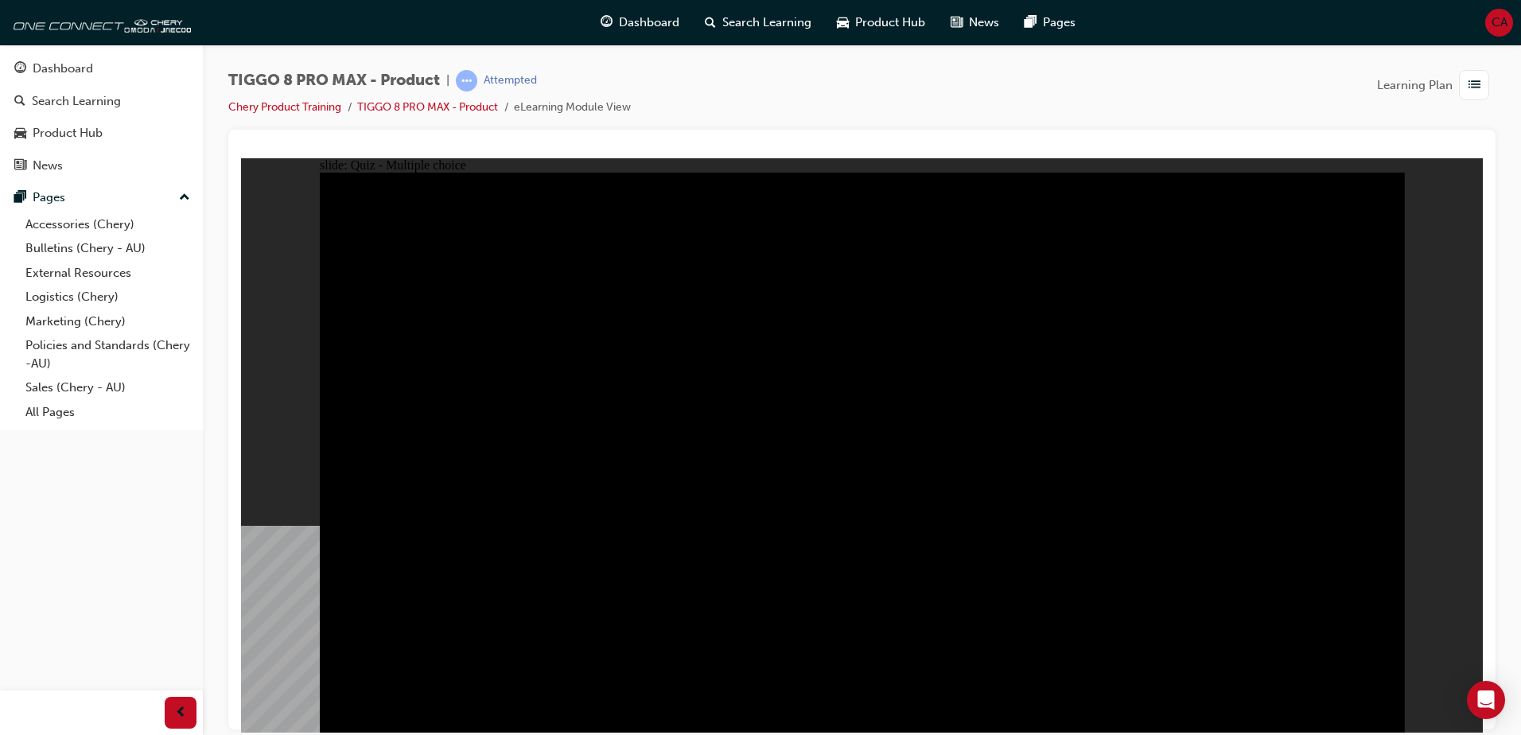
checkbox input "true"
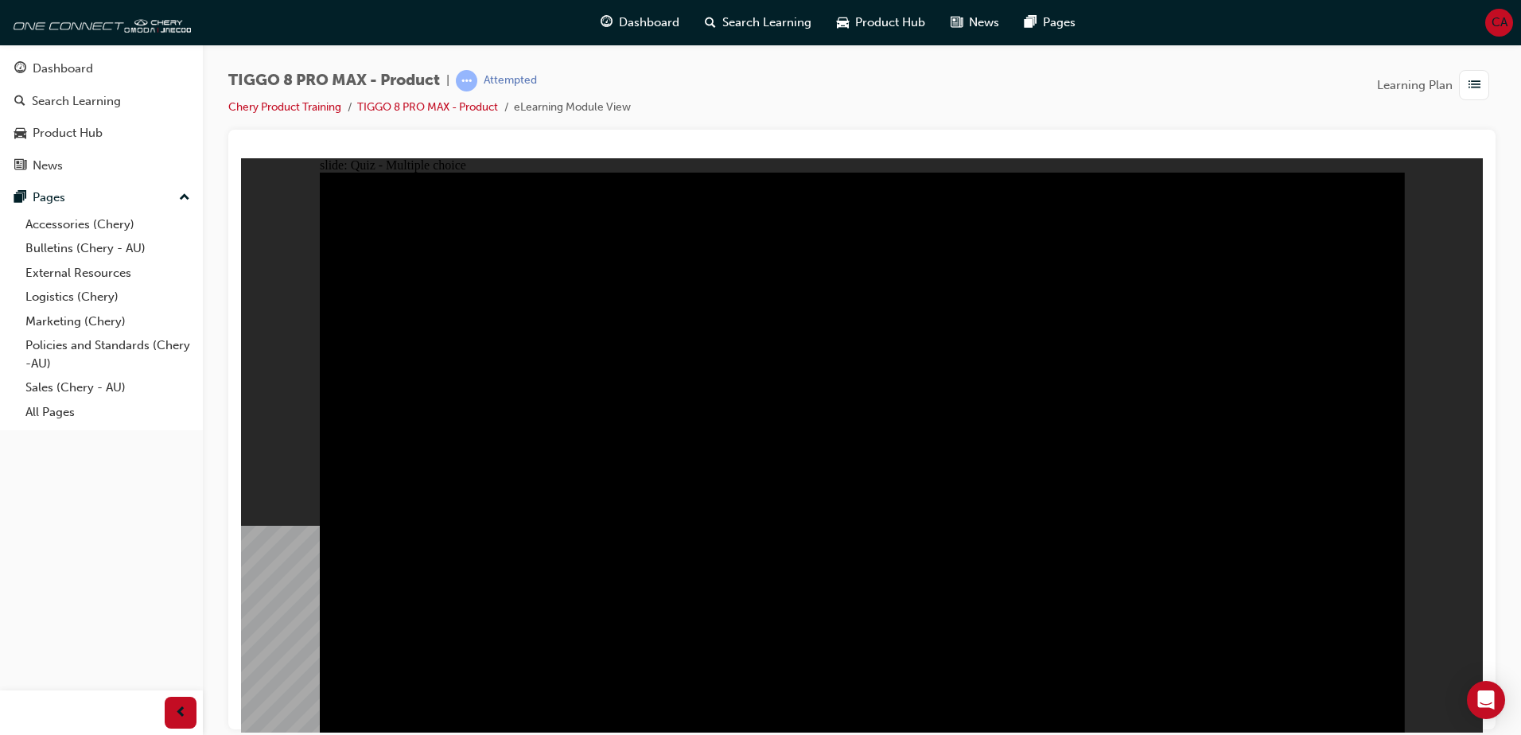
checkbox input "true"
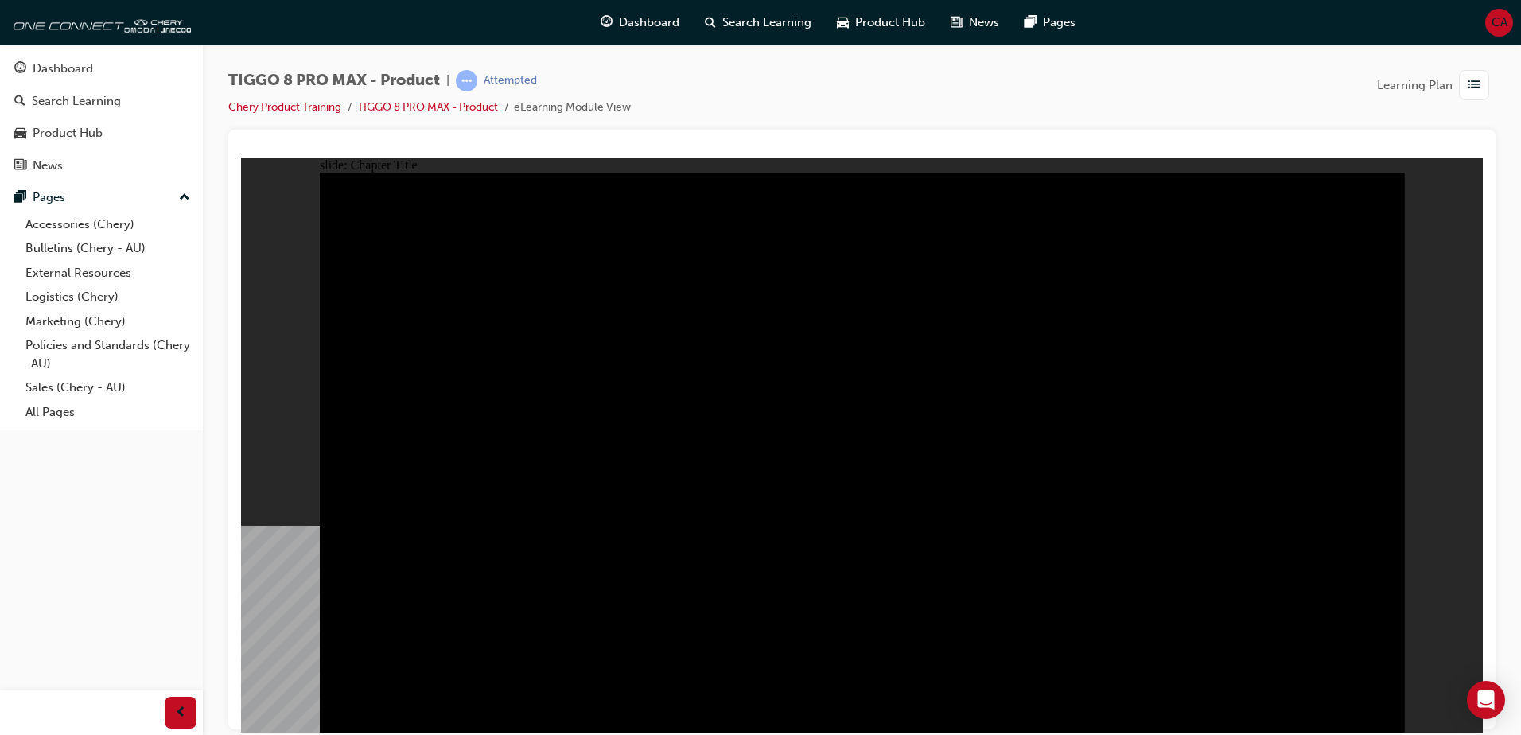
radio input "true"
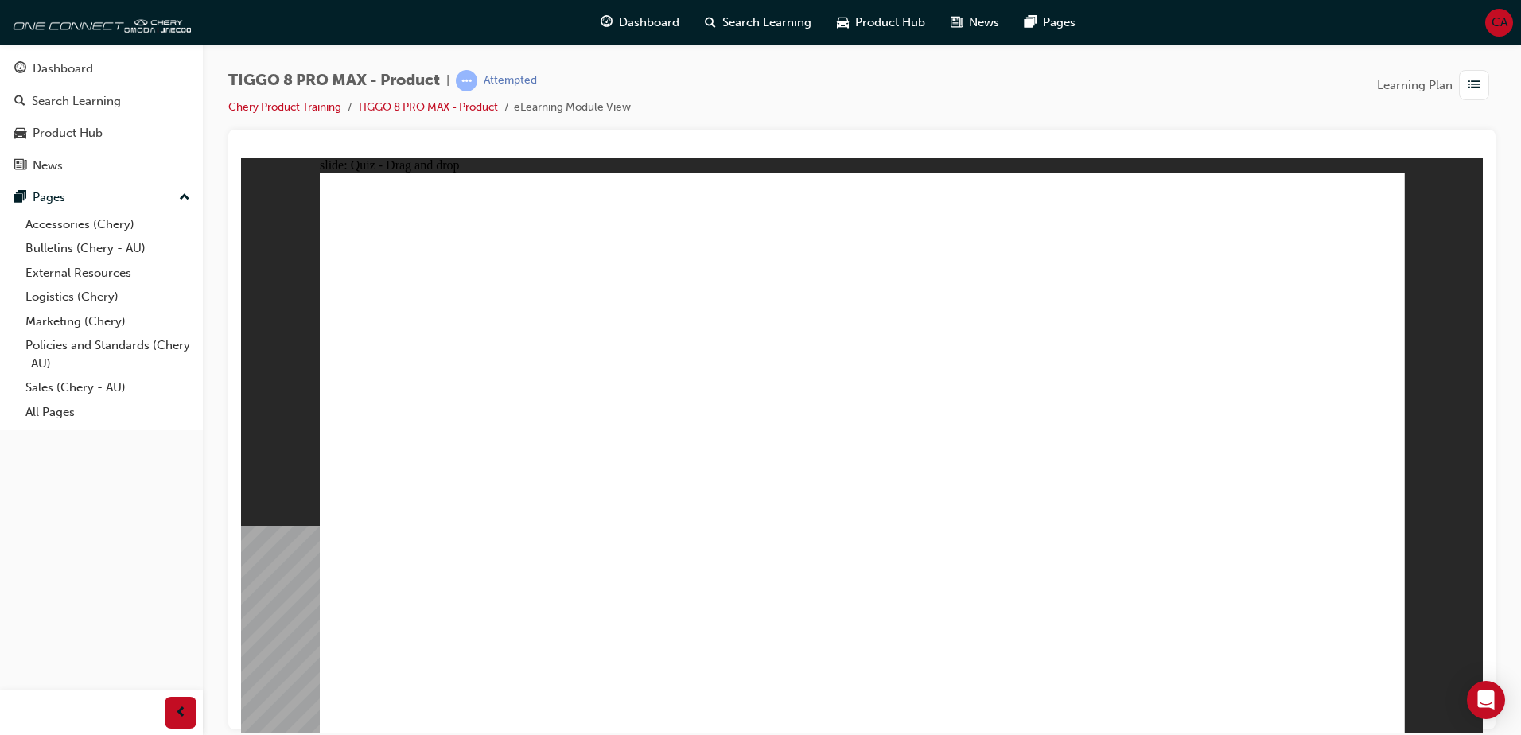
drag, startPoint x: 1290, startPoint y: 231, endPoint x: 470, endPoint y: 521, distance: 869.4
drag, startPoint x: 1138, startPoint y: 331, endPoint x: 1249, endPoint y: 492, distance: 195.7
drag, startPoint x: 994, startPoint y: 345, endPoint x: 981, endPoint y: 492, distance: 147.0
drag, startPoint x: 1033, startPoint y: 224, endPoint x: 702, endPoint y: 323, distance: 344.6
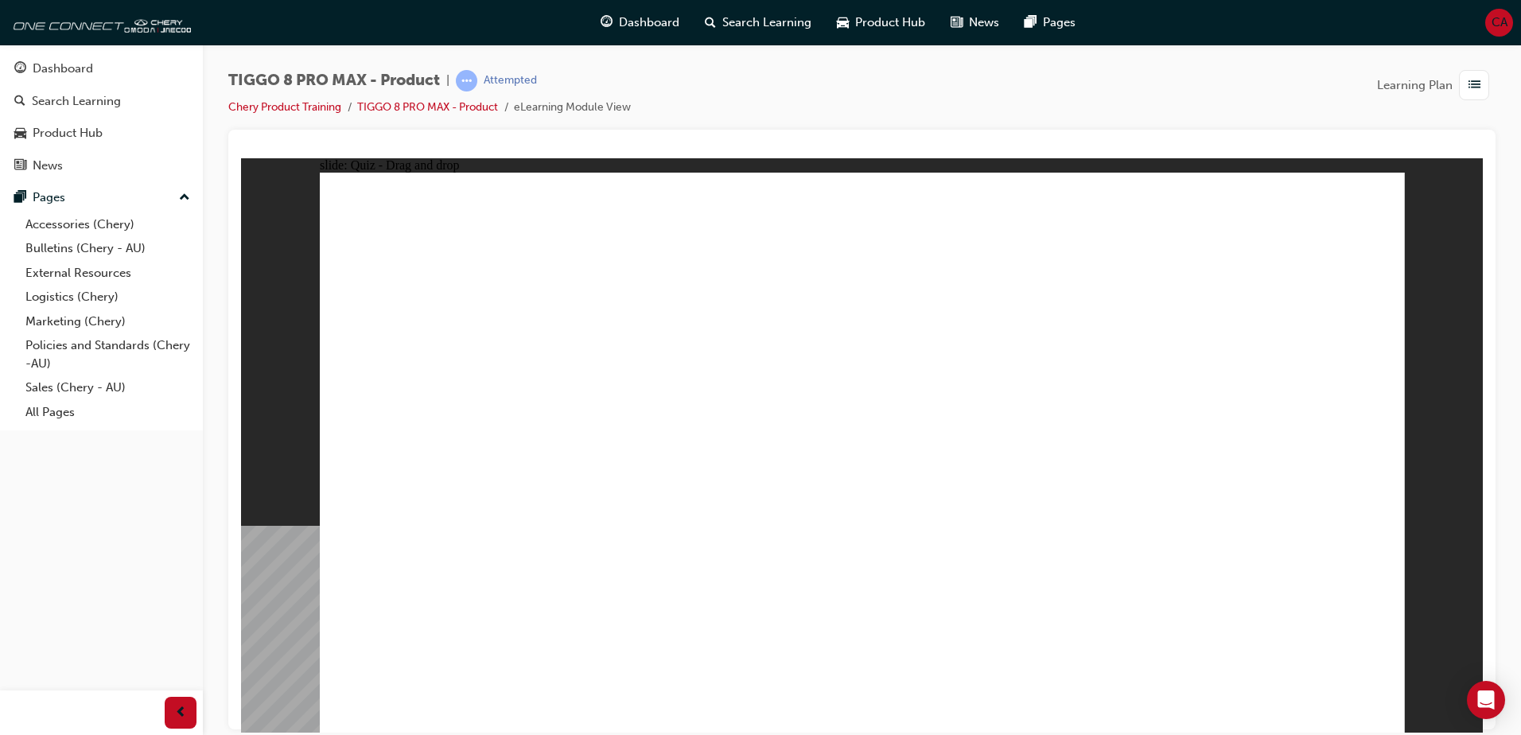
drag, startPoint x: 802, startPoint y: 232, endPoint x: 1053, endPoint y: 476, distance: 350.0
checkbox input "true"
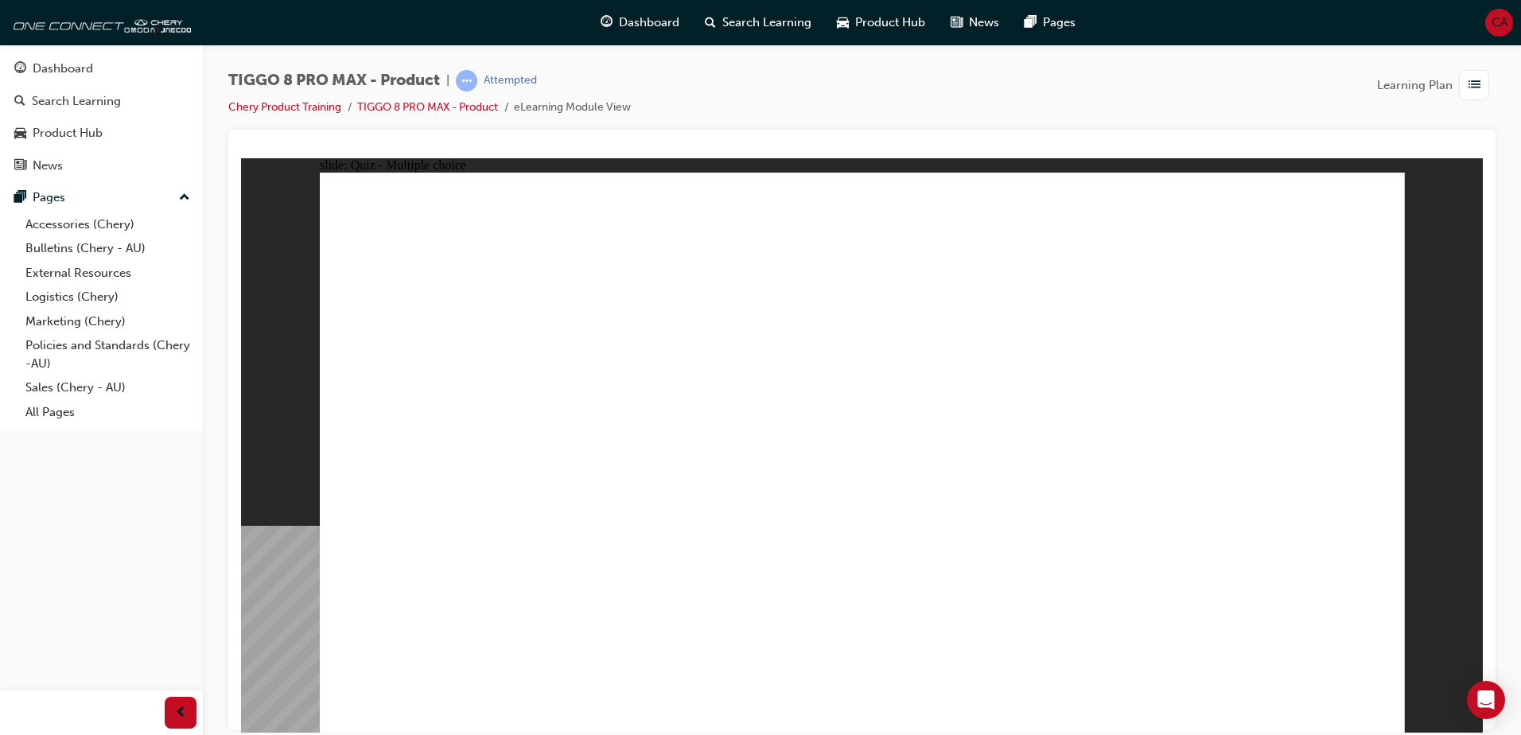
checkbox input "true"
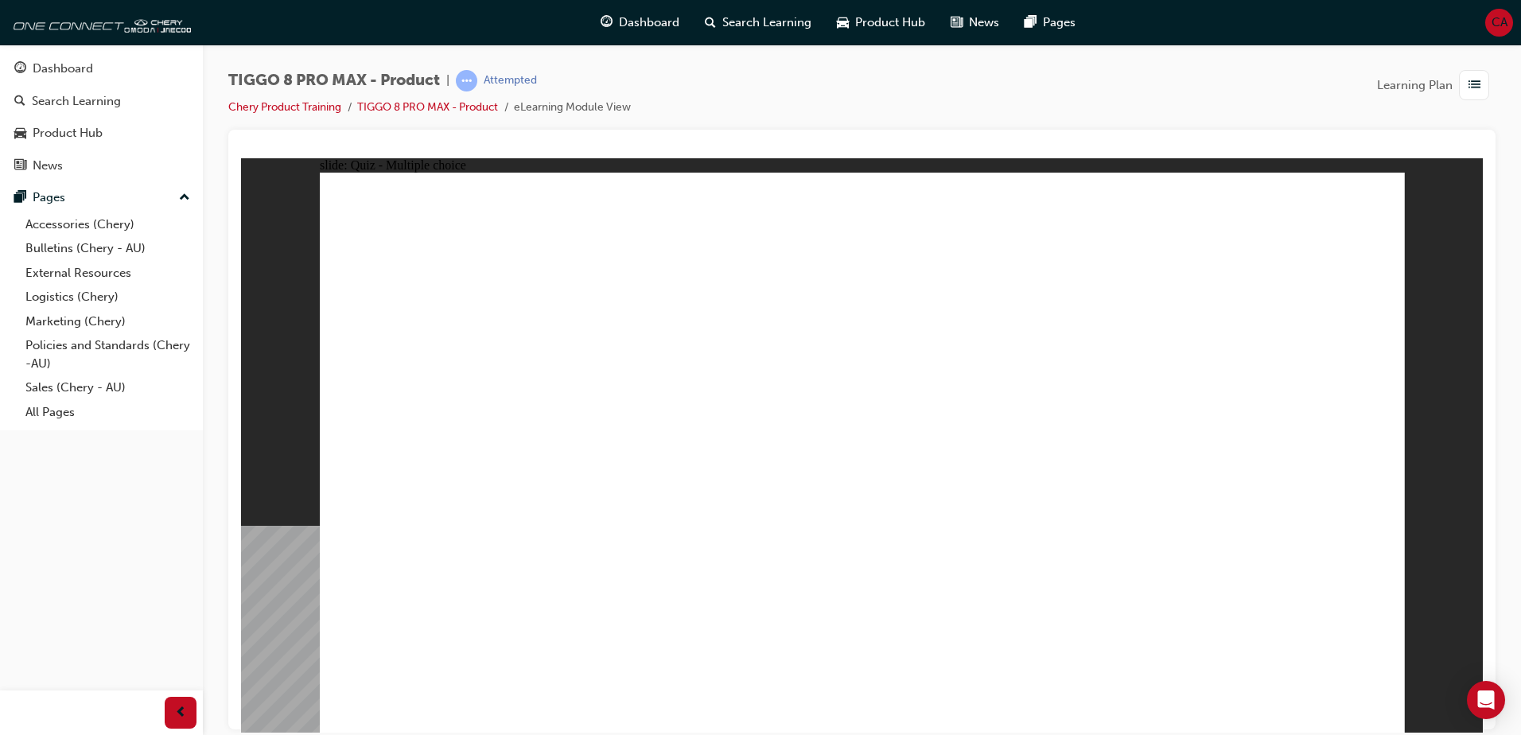
radio input "true"
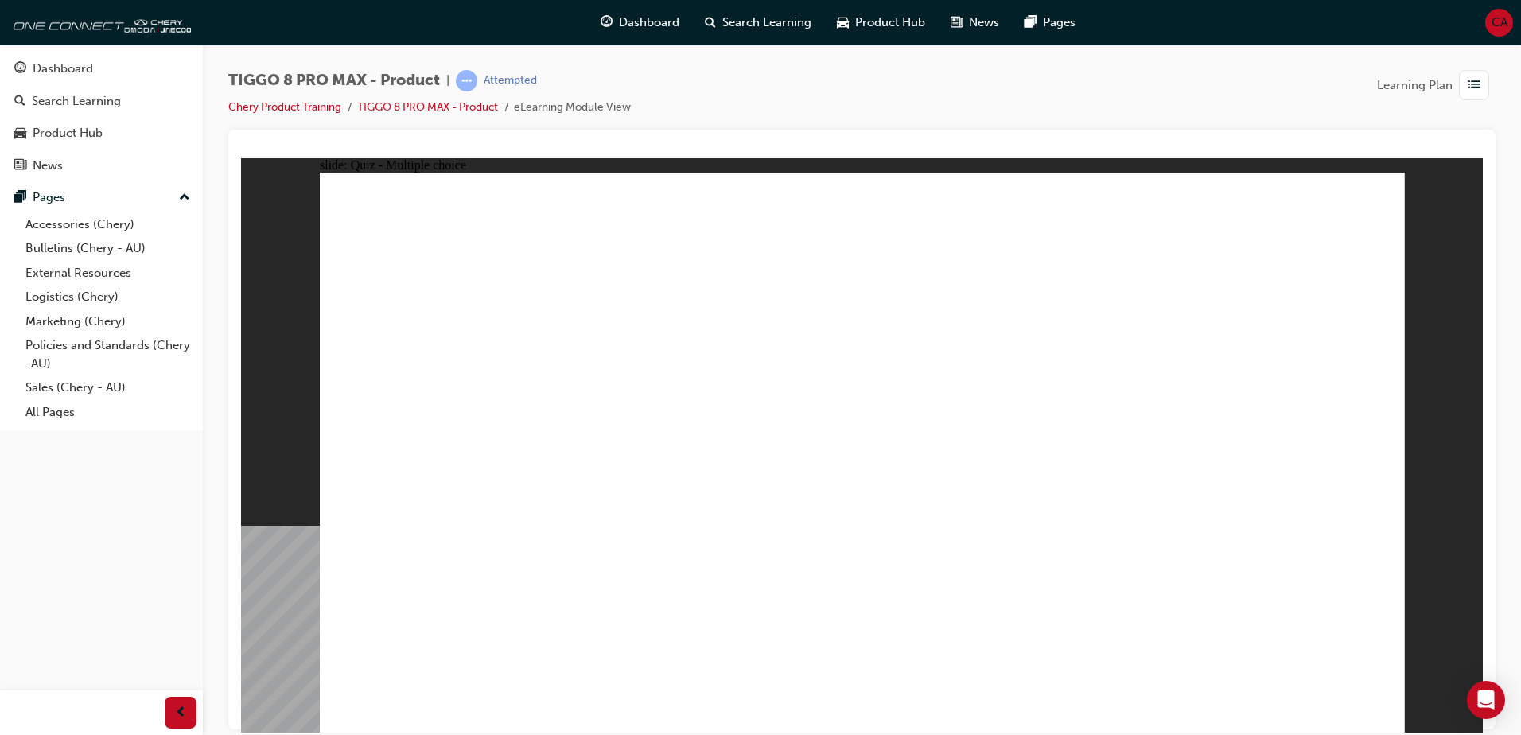
drag, startPoint x: 817, startPoint y: 233, endPoint x: 899, endPoint y: 540, distance: 317.8
drag, startPoint x: 857, startPoint y: 294, endPoint x: 923, endPoint y: 543, distance: 258.4
drag, startPoint x: 999, startPoint y: 317, endPoint x: 999, endPoint y: 527, distance: 210.0
drag, startPoint x: 1013, startPoint y: 259, endPoint x: 1006, endPoint y: 536, distance: 276.9
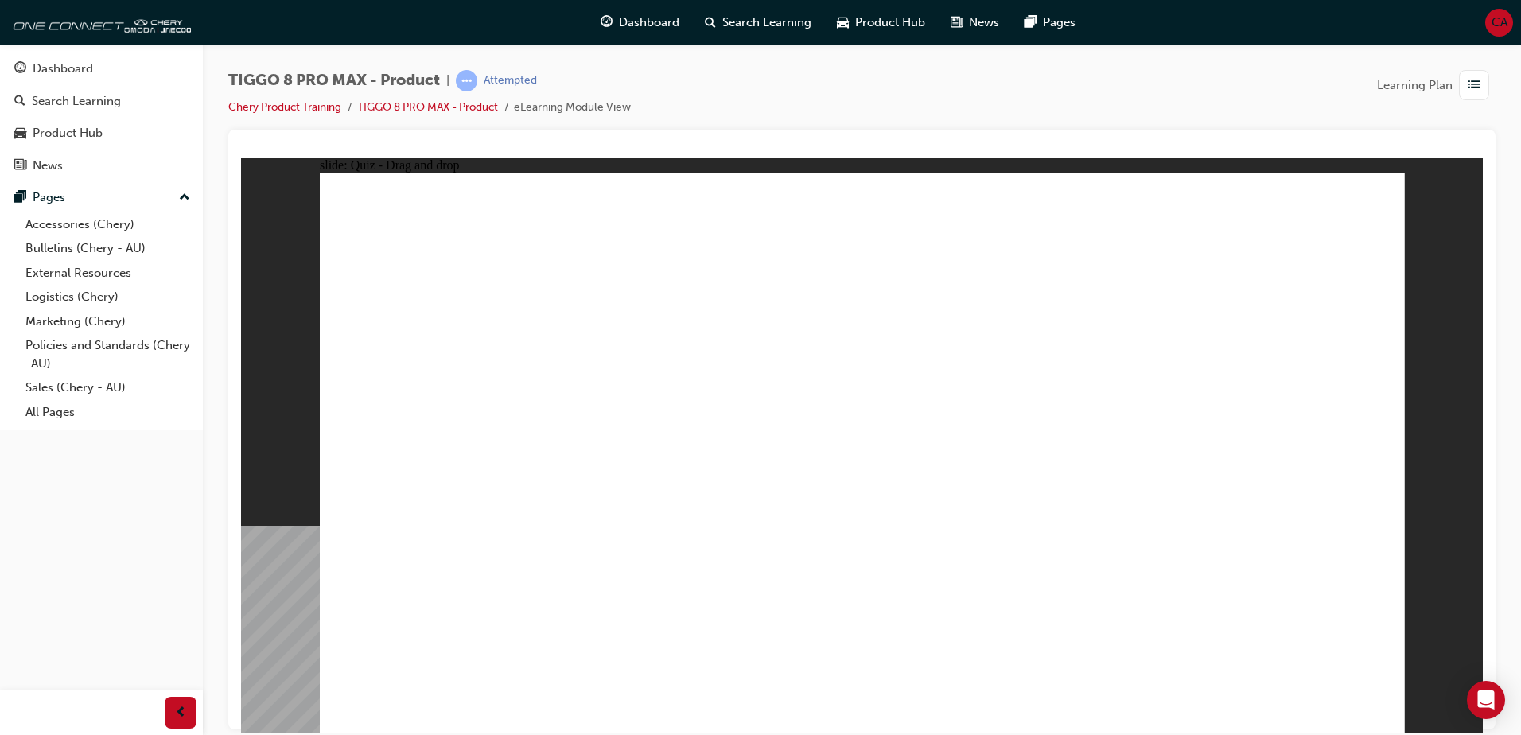
drag, startPoint x: 1045, startPoint y: 246, endPoint x: 1019, endPoint y: 589, distance: 343.9
drag, startPoint x: 1253, startPoint y: 264, endPoint x: 1102, endPoint y: 529, distance: 305.0
drag, startPoint x: 1223, startPoint y: 229, endPoint x: 1077, endPoint y: 599, distance: 397.6
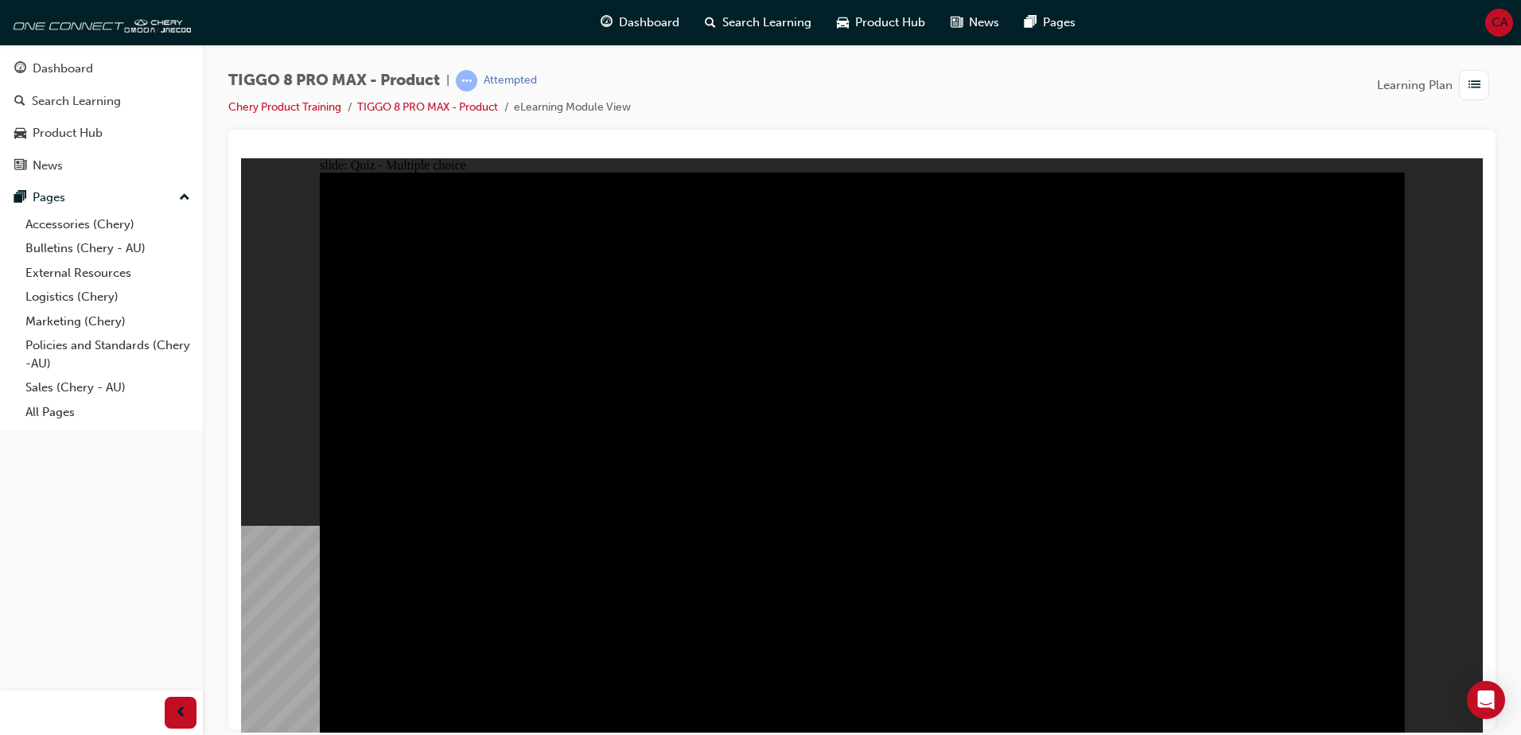
radio input "true"
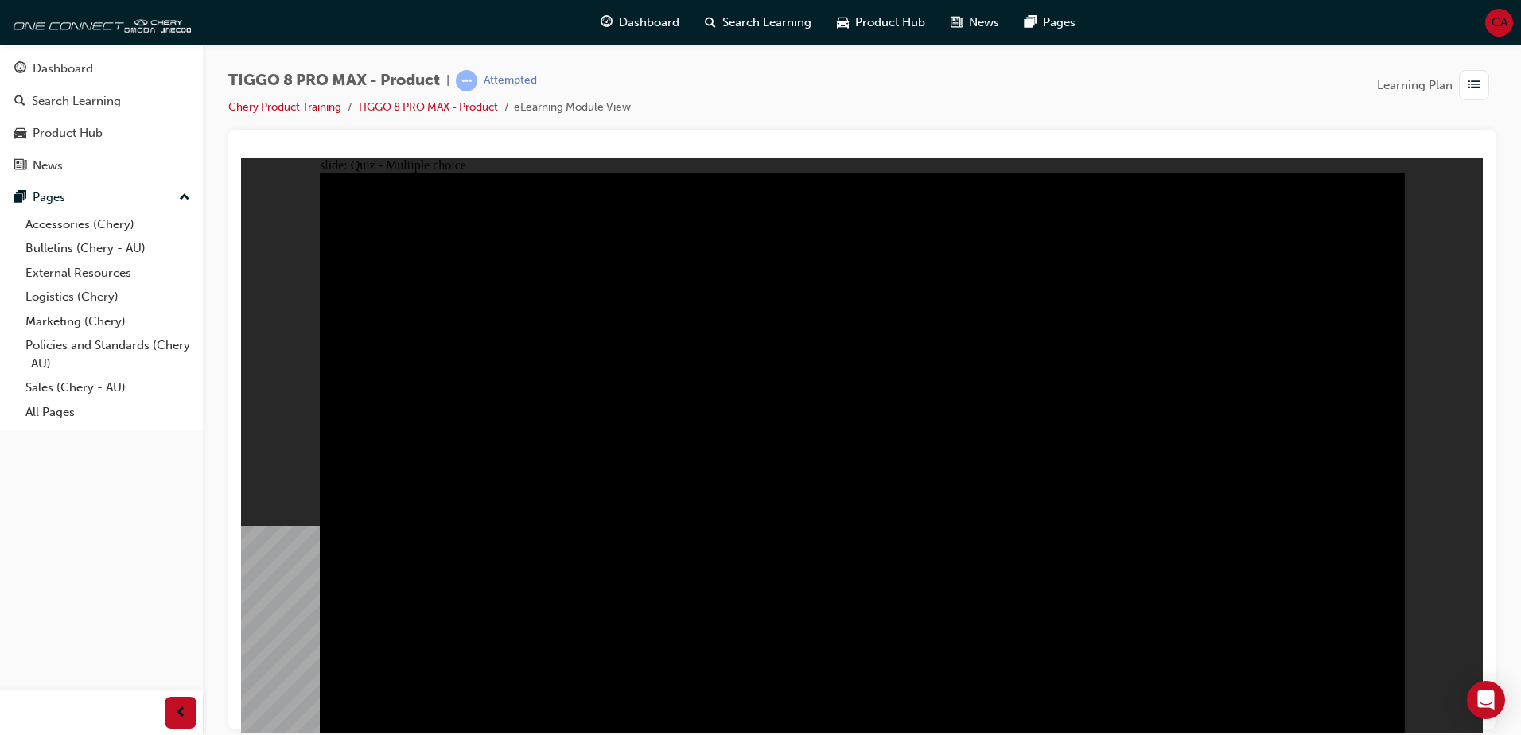
radio input "true"
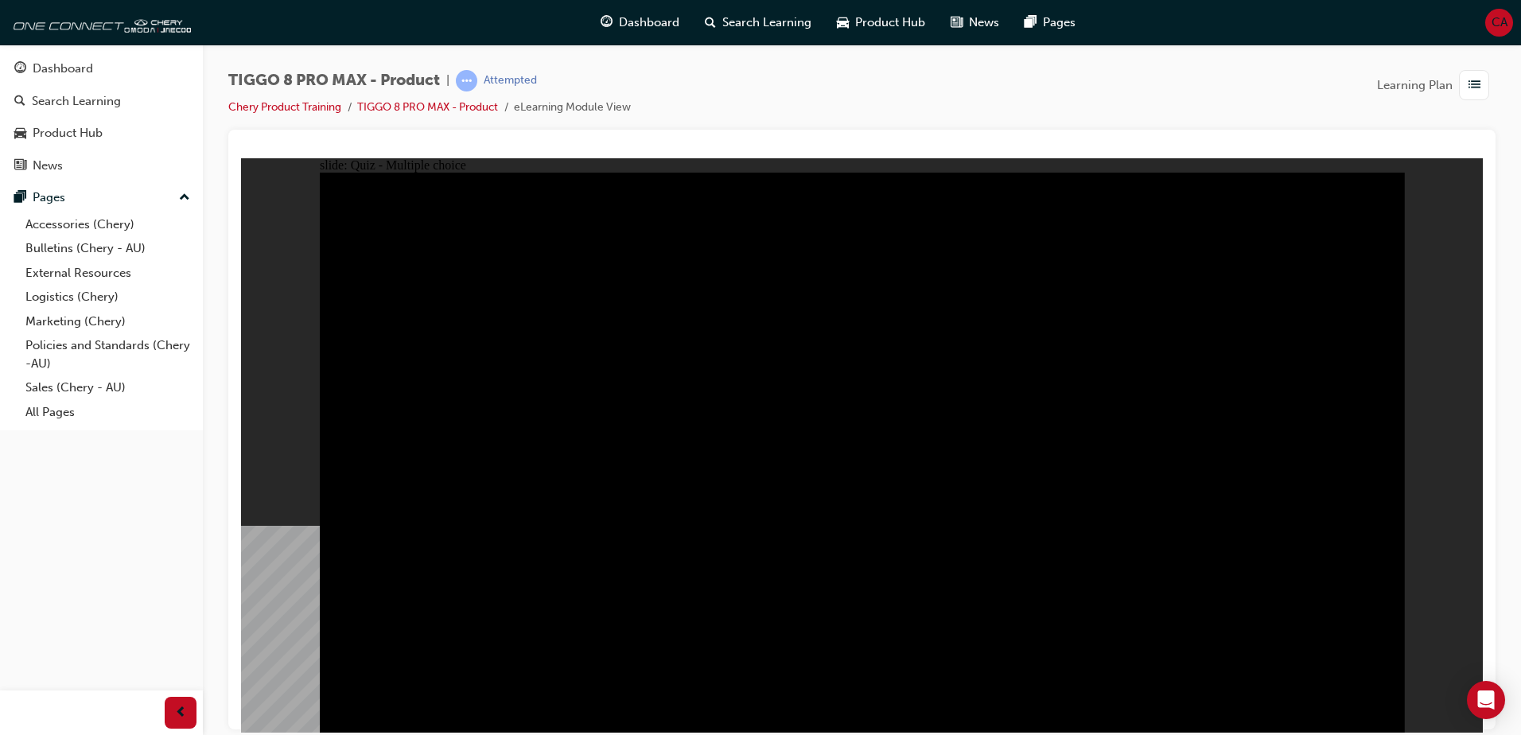
radio input "true"
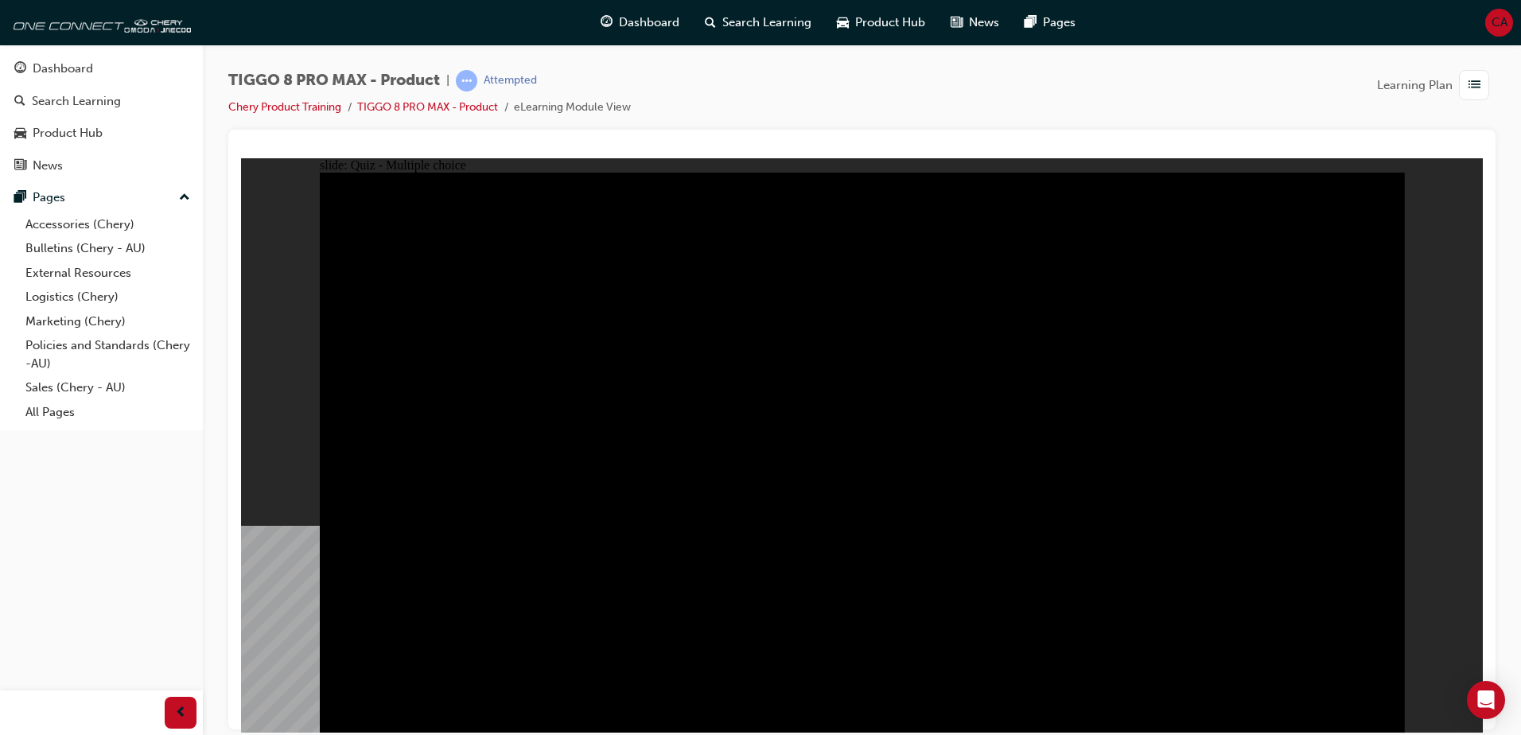
checkbox input "true"
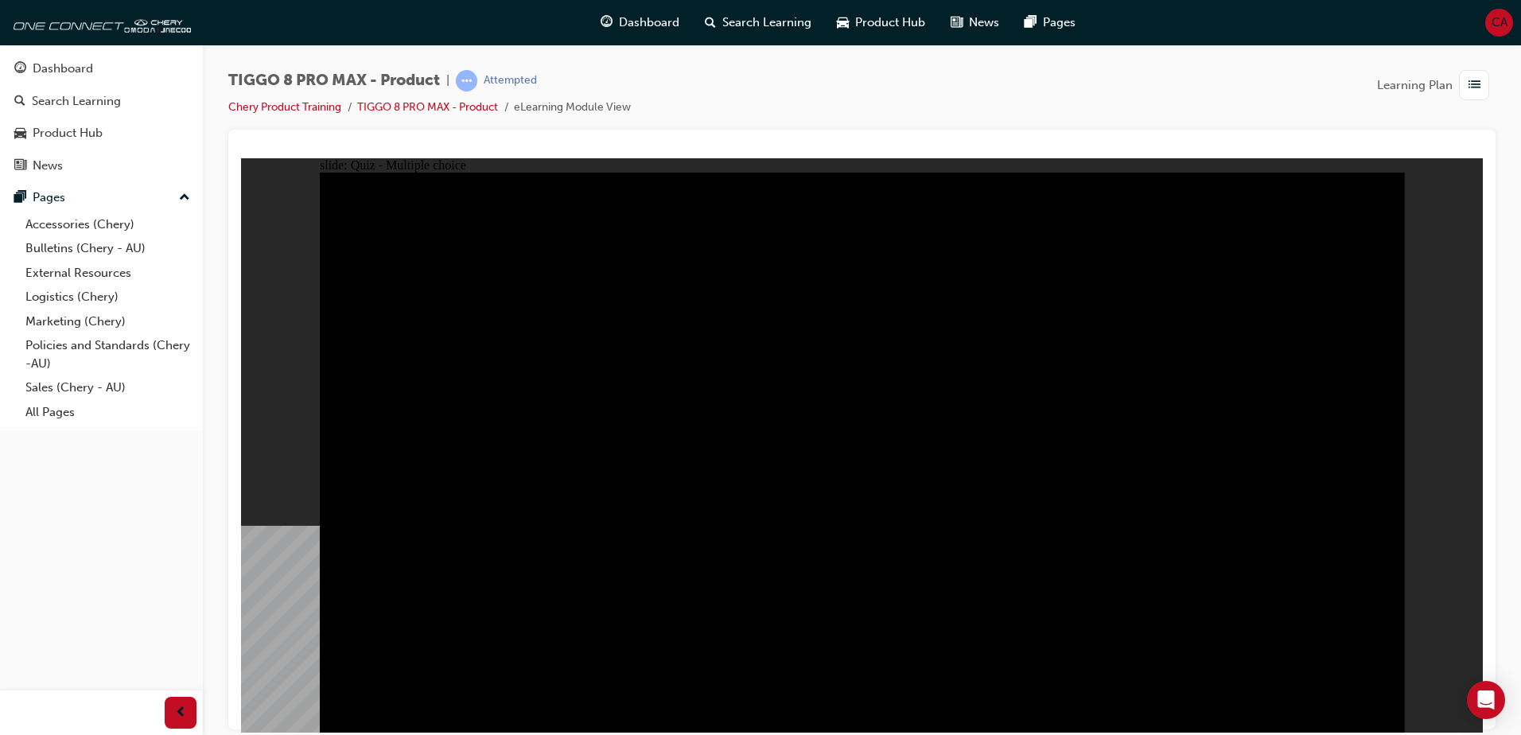
checkbox input "true"
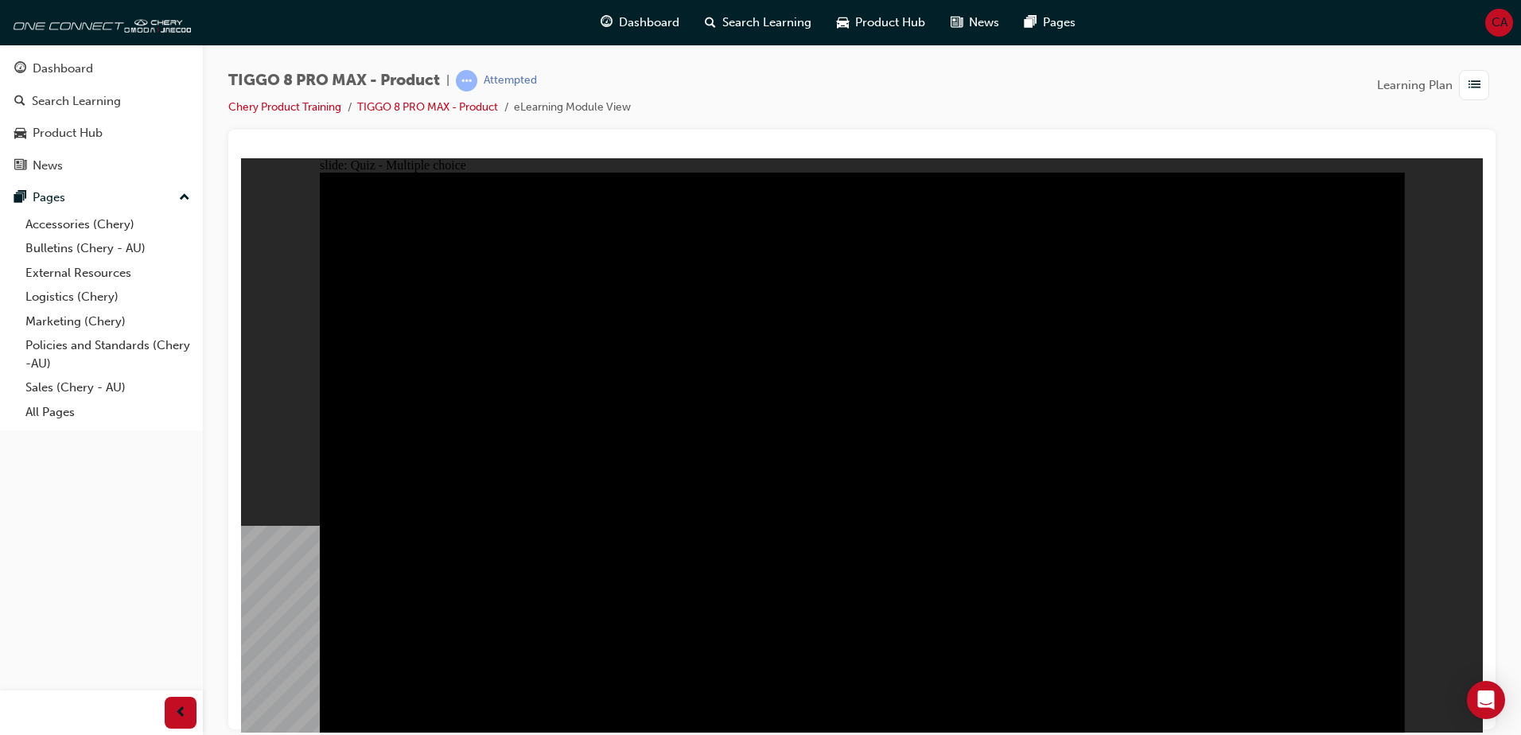
checkbox input "true"
drag, startPoint x: 1204, startPoint y: 500, endPoint x: 1077, endPoint y: 513, distance: 127.1
checkbox input "true"
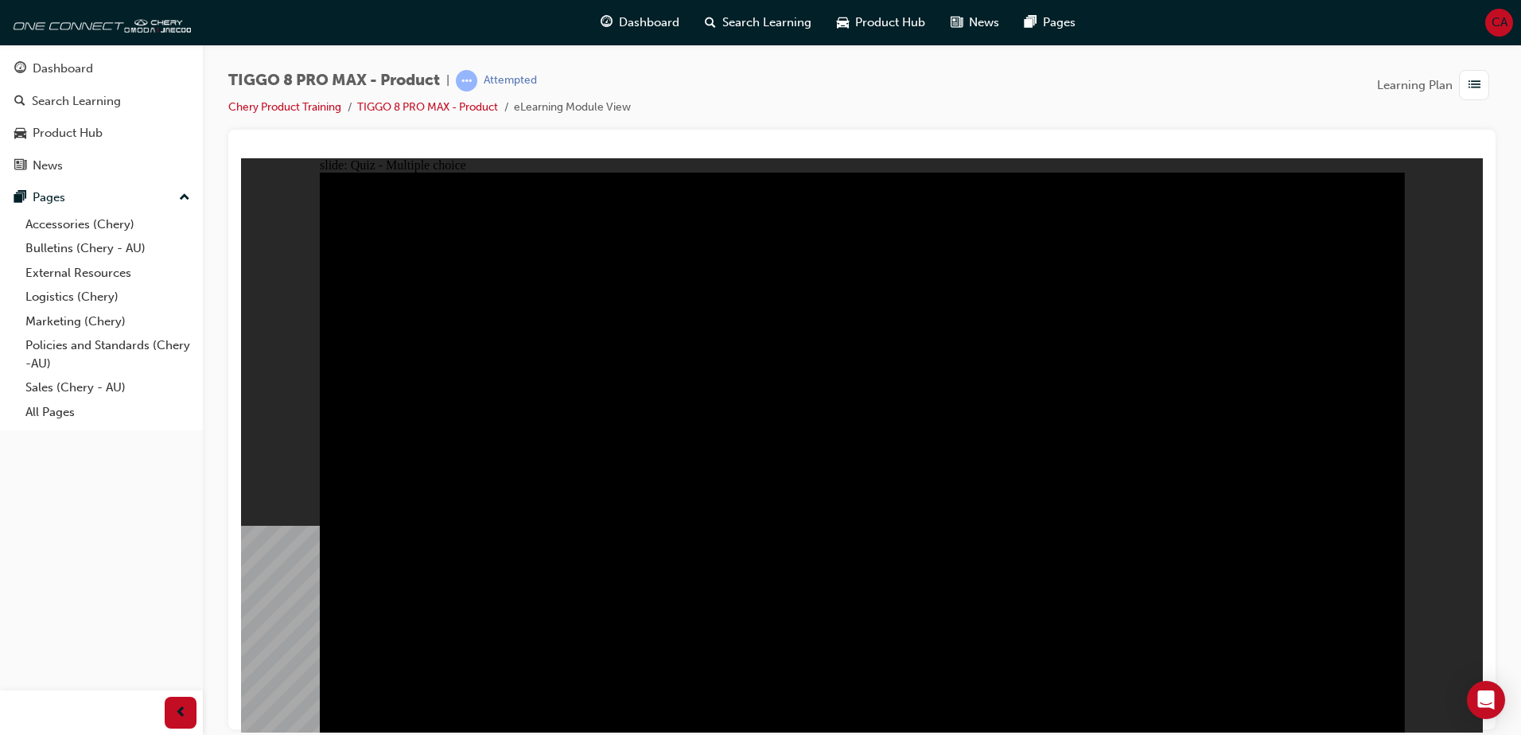
checkbox input "true"
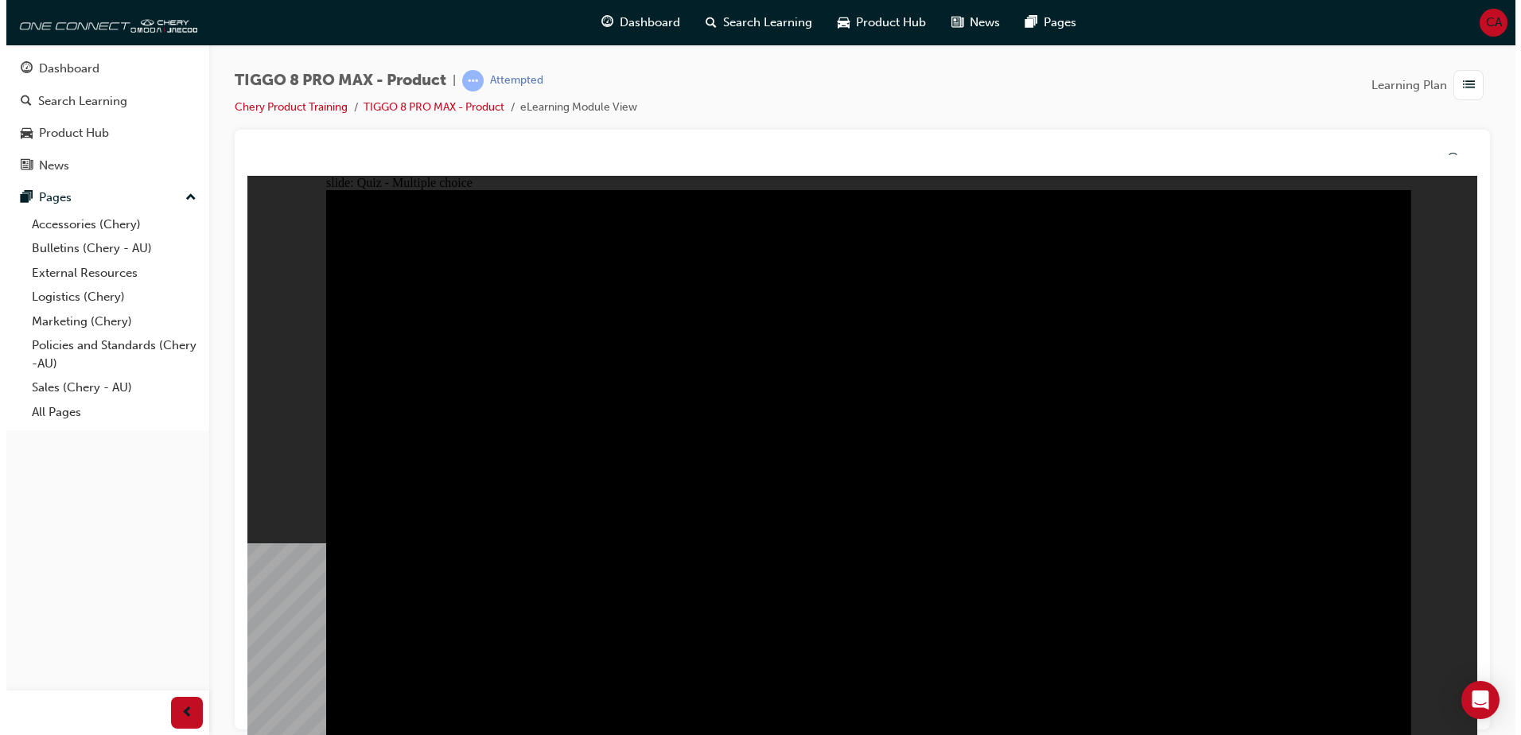
drag, startPoint x: 815, startPoint y: 545, endPoint x: 815, endPoint y: 563, distance: 18.3
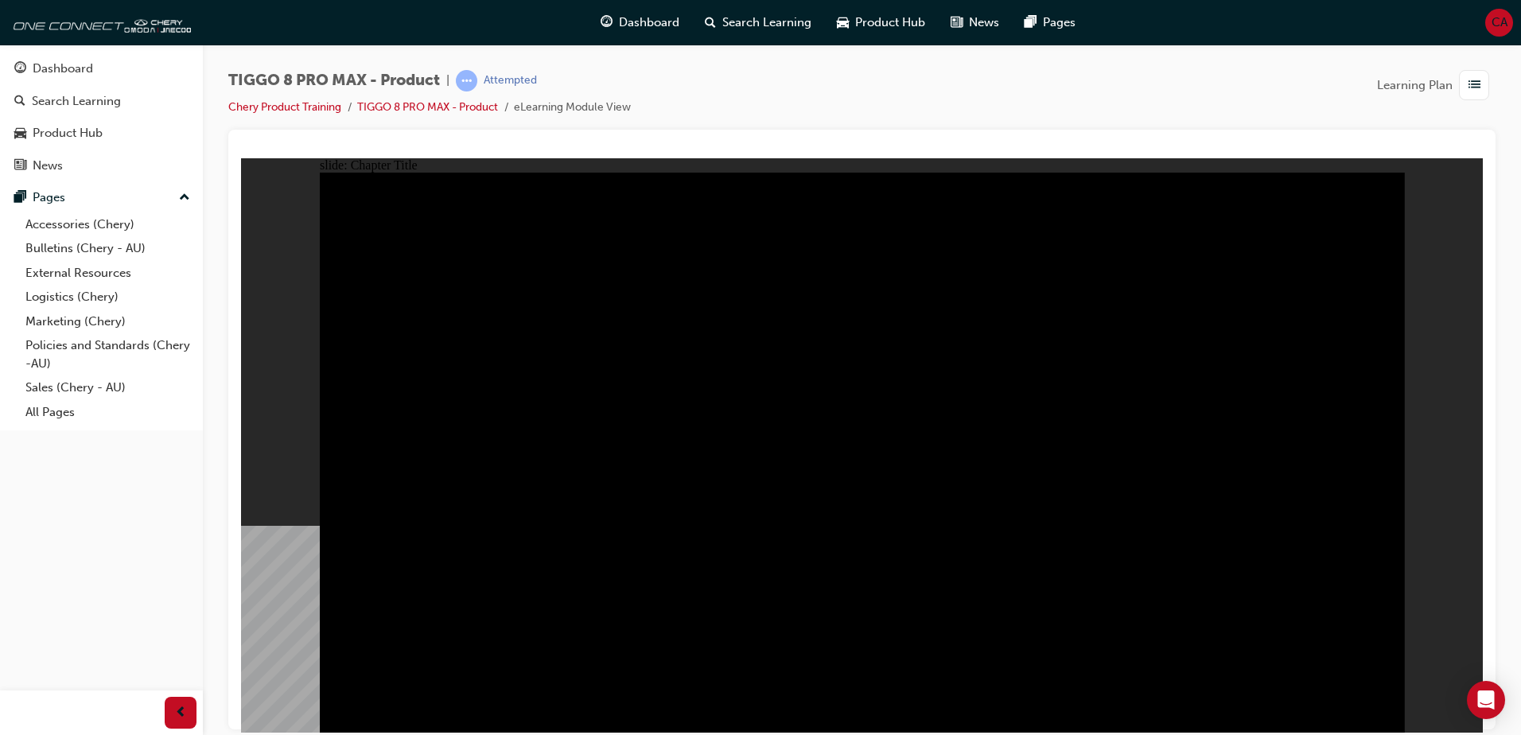
radio input "true"
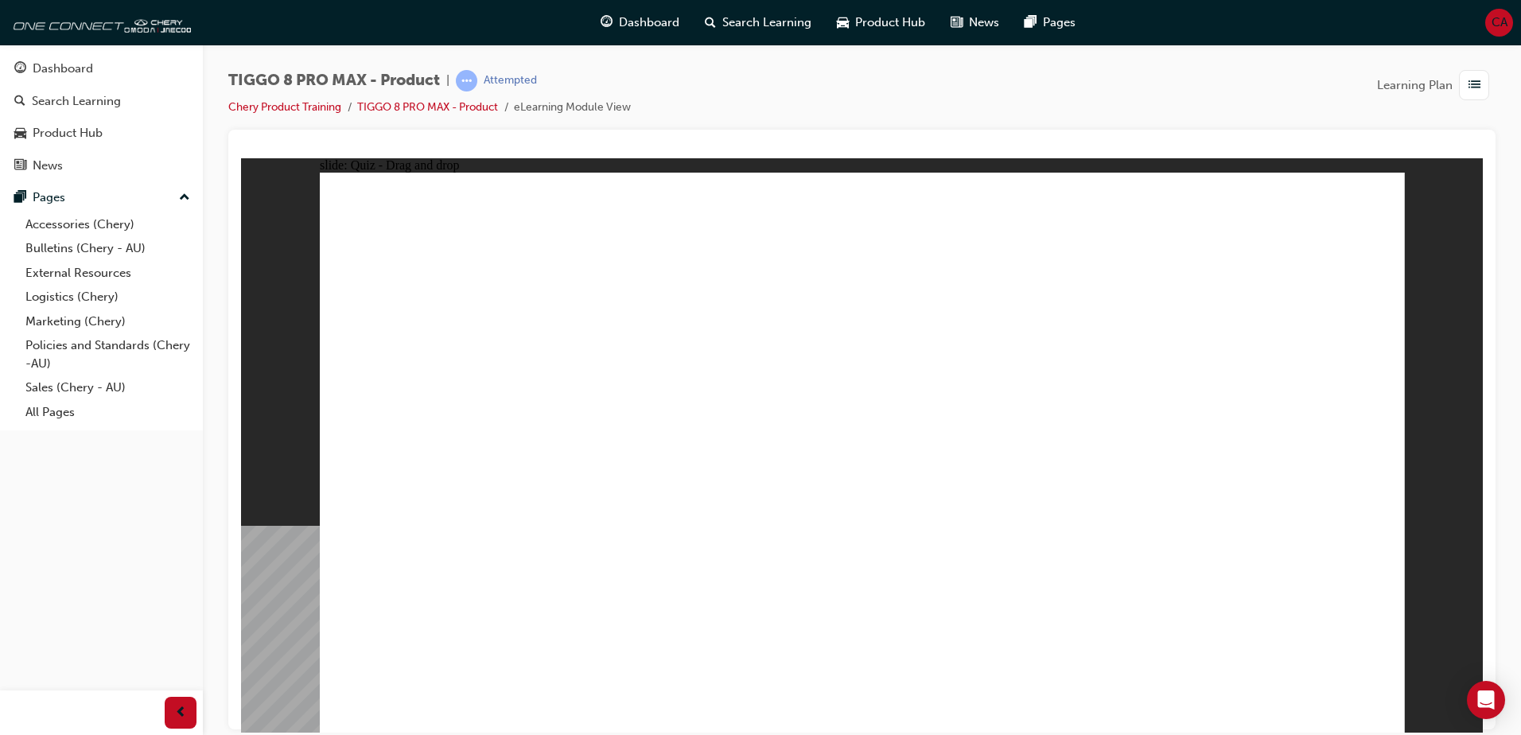
drag, startPoint x: 1212, startPoint y: 243, endPoint x: 491, endPoint y: 492, distance: 762.3
drag, startPoint x: 984, startPoint y: 324, endPoint x: 899, endPoint y: 449, distance: 151.2
drag, startPoint x: 1010, startPoint y: 277, endPoint x: 690, endPoint y: 480, distance: 378.7
drag, startPoint x: 823, startPoint y: 228, endPoint x: 1057, endPoint y: 450, distance: 322.5
drag, startPoint x: 1209, startPoint y: 378, endPoint x: 1258, endPoint y: 435, distance: 75.1
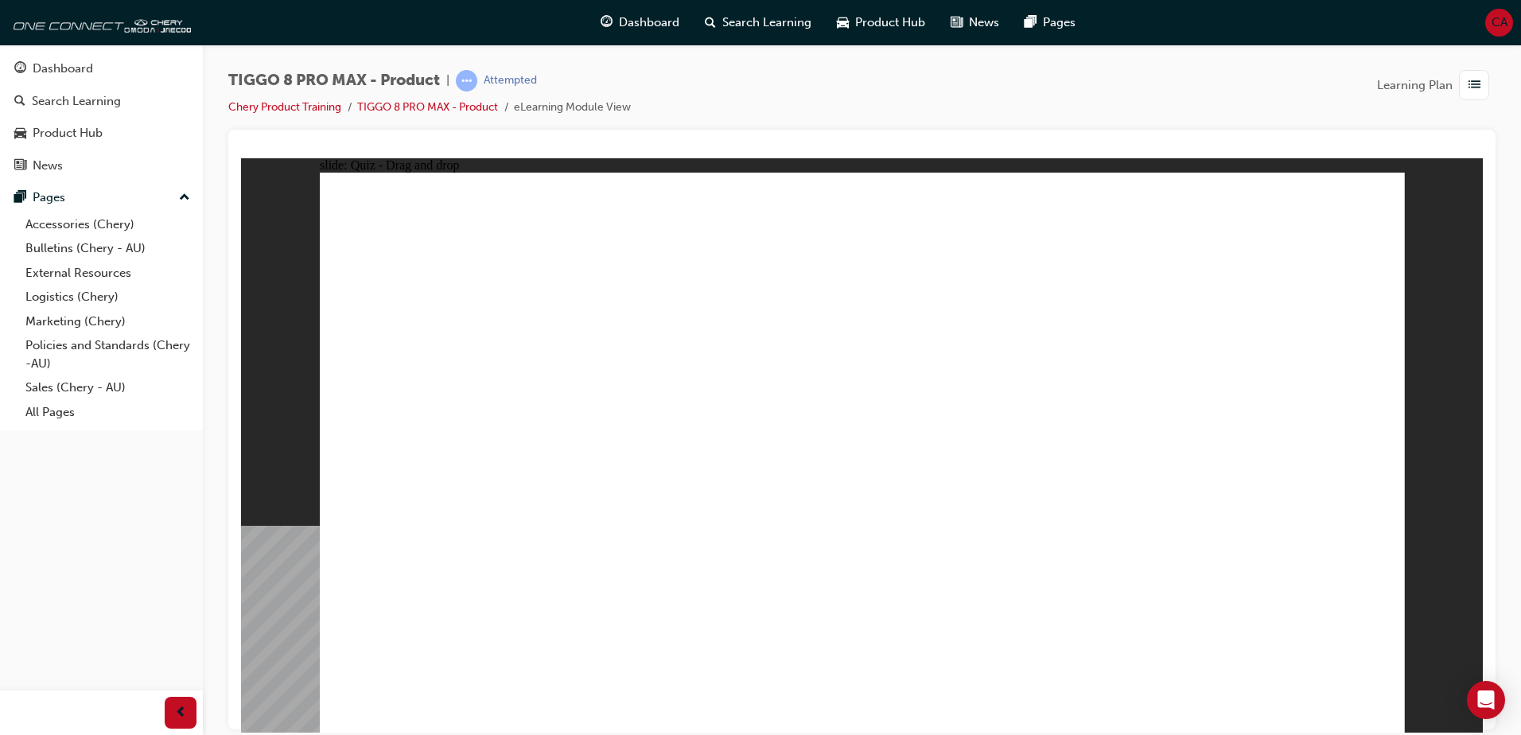
drag, startPoint x: 909, startPoint y: 514, endPoint x: 905, endPoint y: 521, distance: 8.2
checkbox input "true"
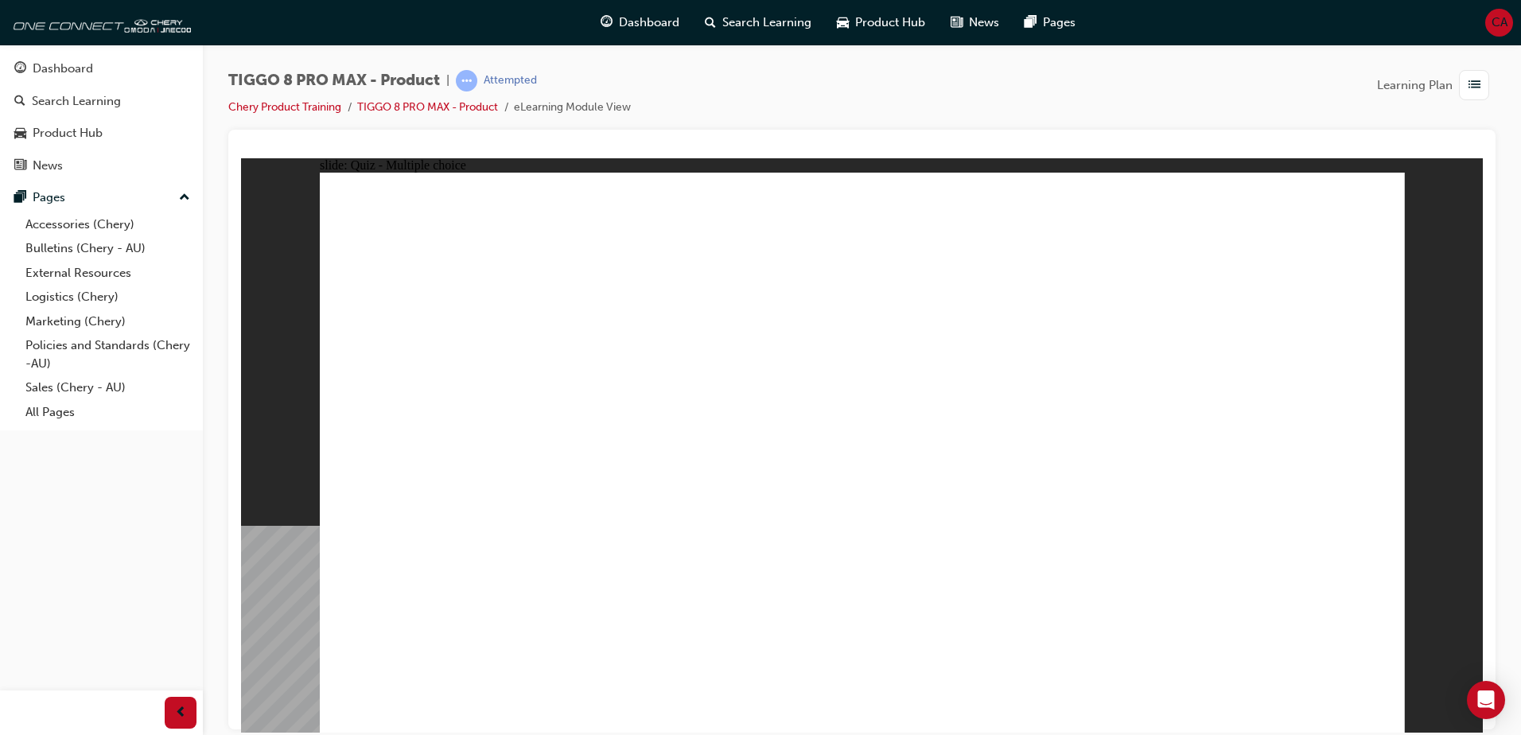
checkbox input "true"
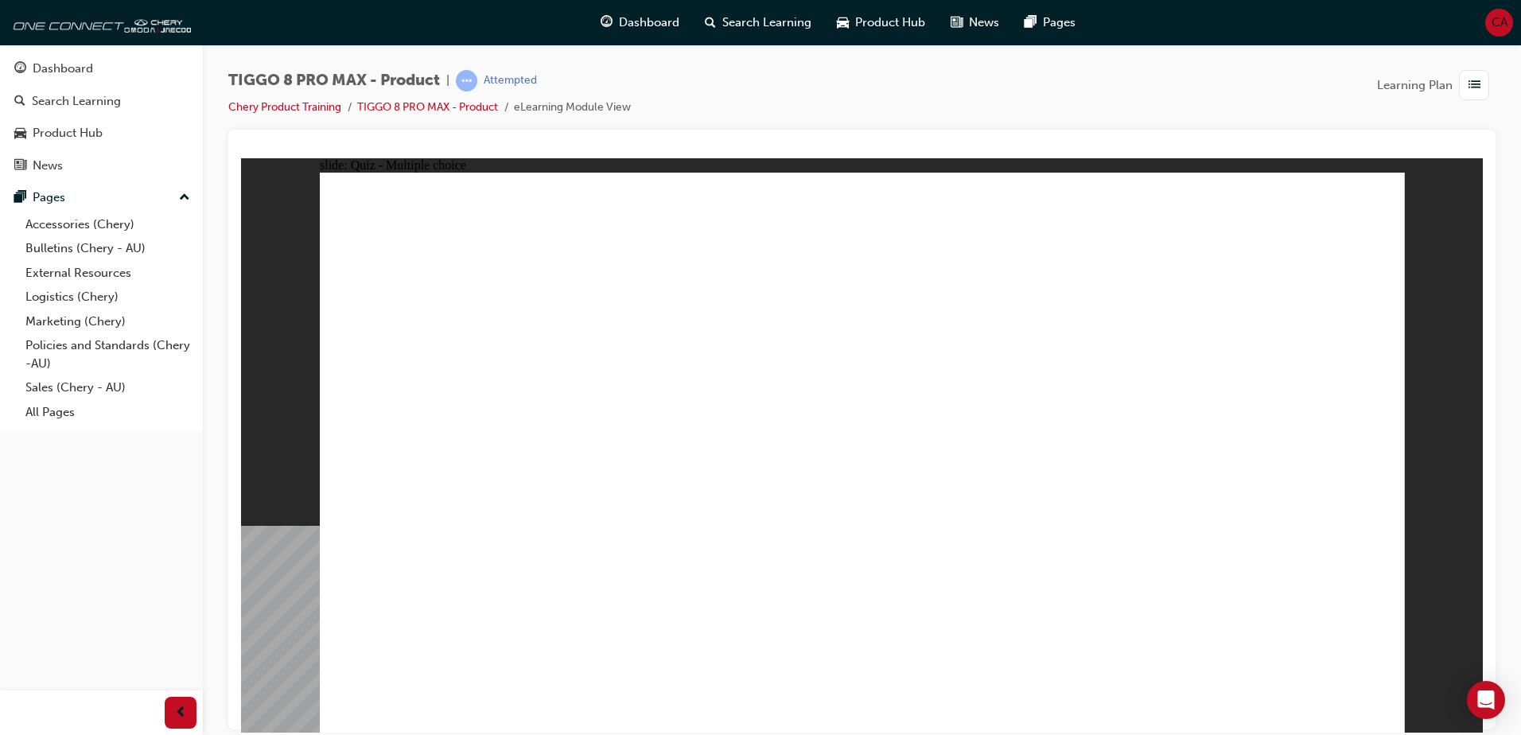
radio input "true"
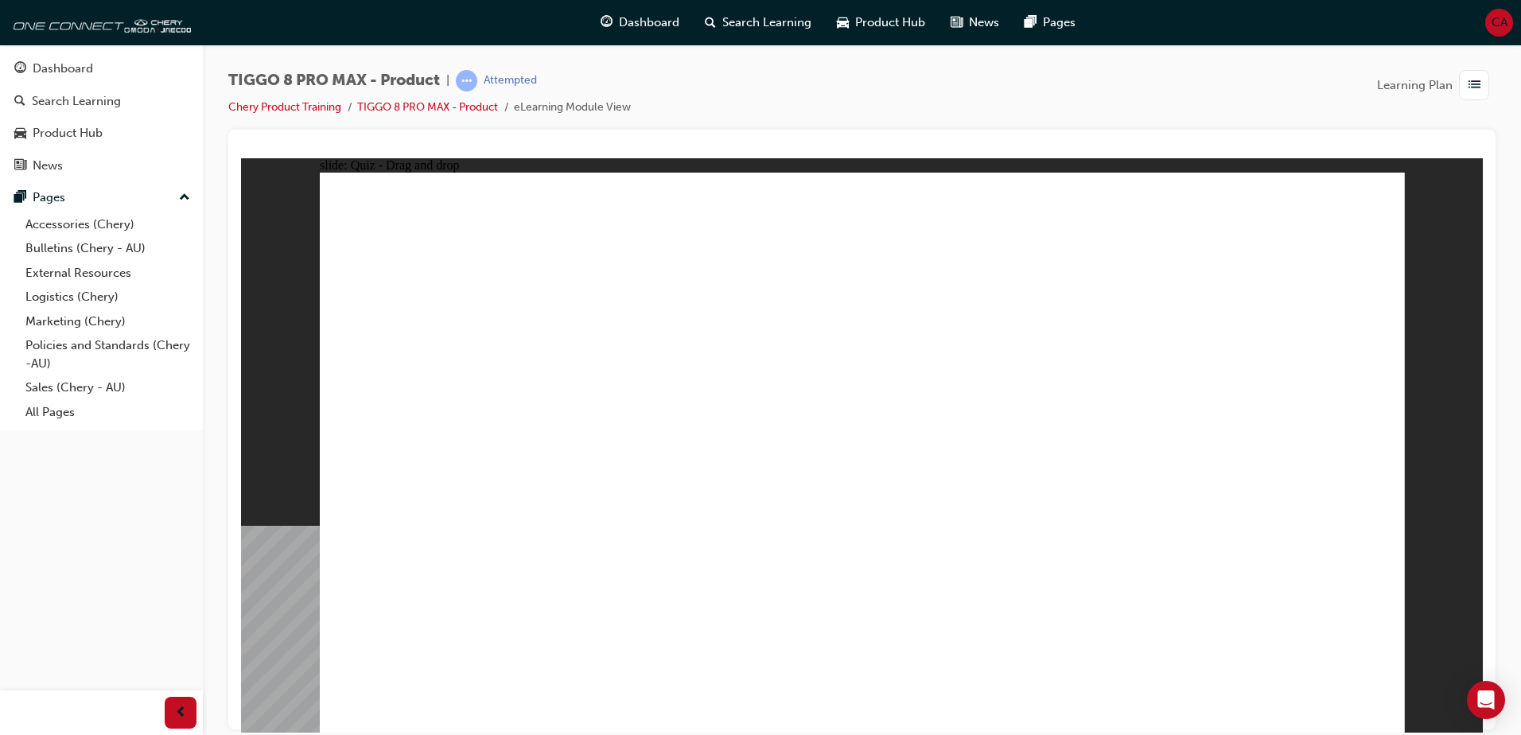
drag, startPoint x: 904, startPoint y: 235, endPoint x: 925, endPoint y: 515, distance: 280.9
drag, startPoint x: 891, startPoint y: 284, endPoint x: 956, endPoint y: 562, distance: 285.2
drag, startPoint x: 1084, startPoint y: 316, endPoint x: 1073, endPoint y: 527, distance: 211.1
drag, startPoint x: 1057, startPoint y: 267, endPoint x: 1058, endPoint y: 523, distance: 256.2
drag, startPoint x: 1060, startPoint y: 229, endPoint x: 1069, endPoint y: 511, distance: 281.8
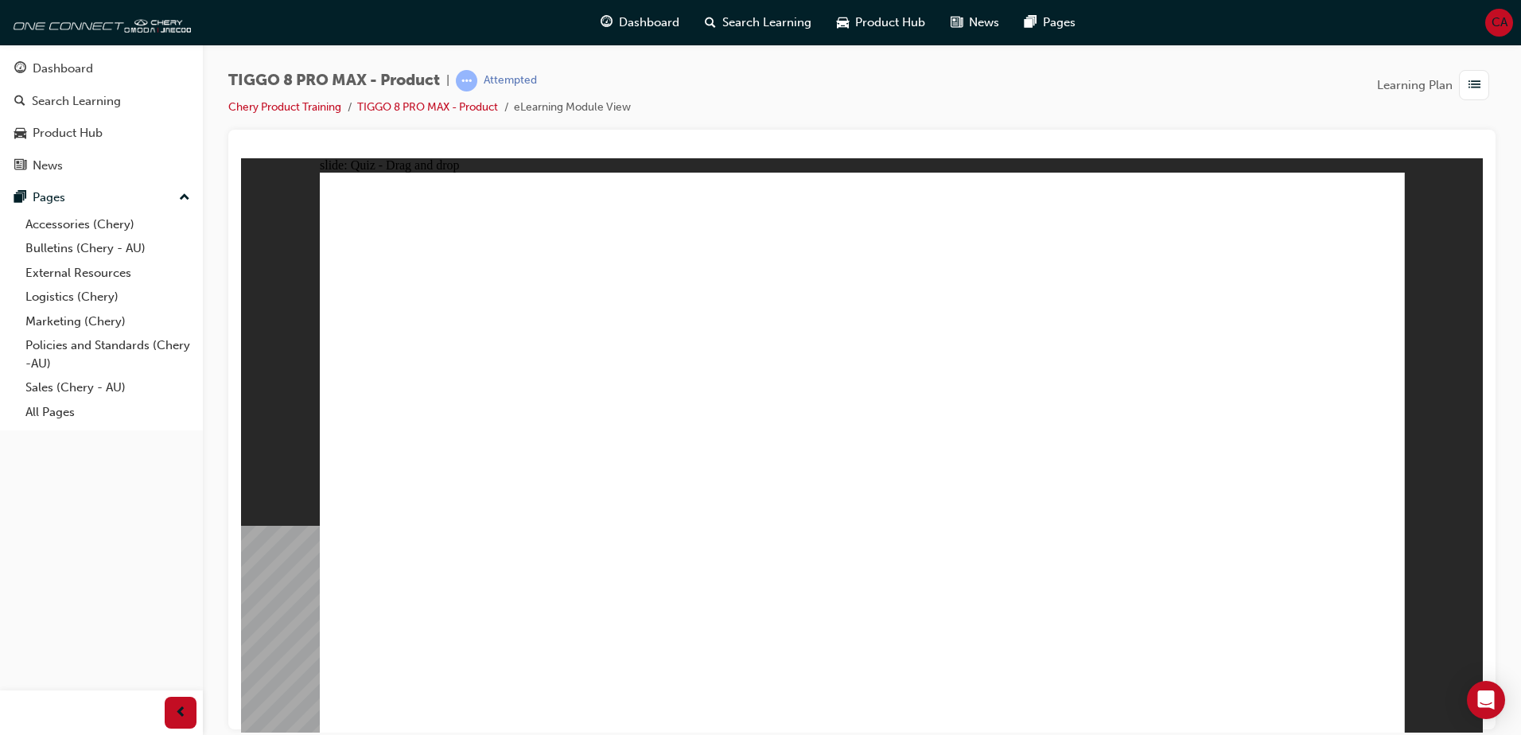
drag, startPoint x: 1313, startPoint y: 235, endPoint x: 1185, endPoint y: 519, distance: 310.8
drag, startPoint x: 1236, startPoint y: 260, endPoint x: 1074, endPoint y: 559, distance: 340.3
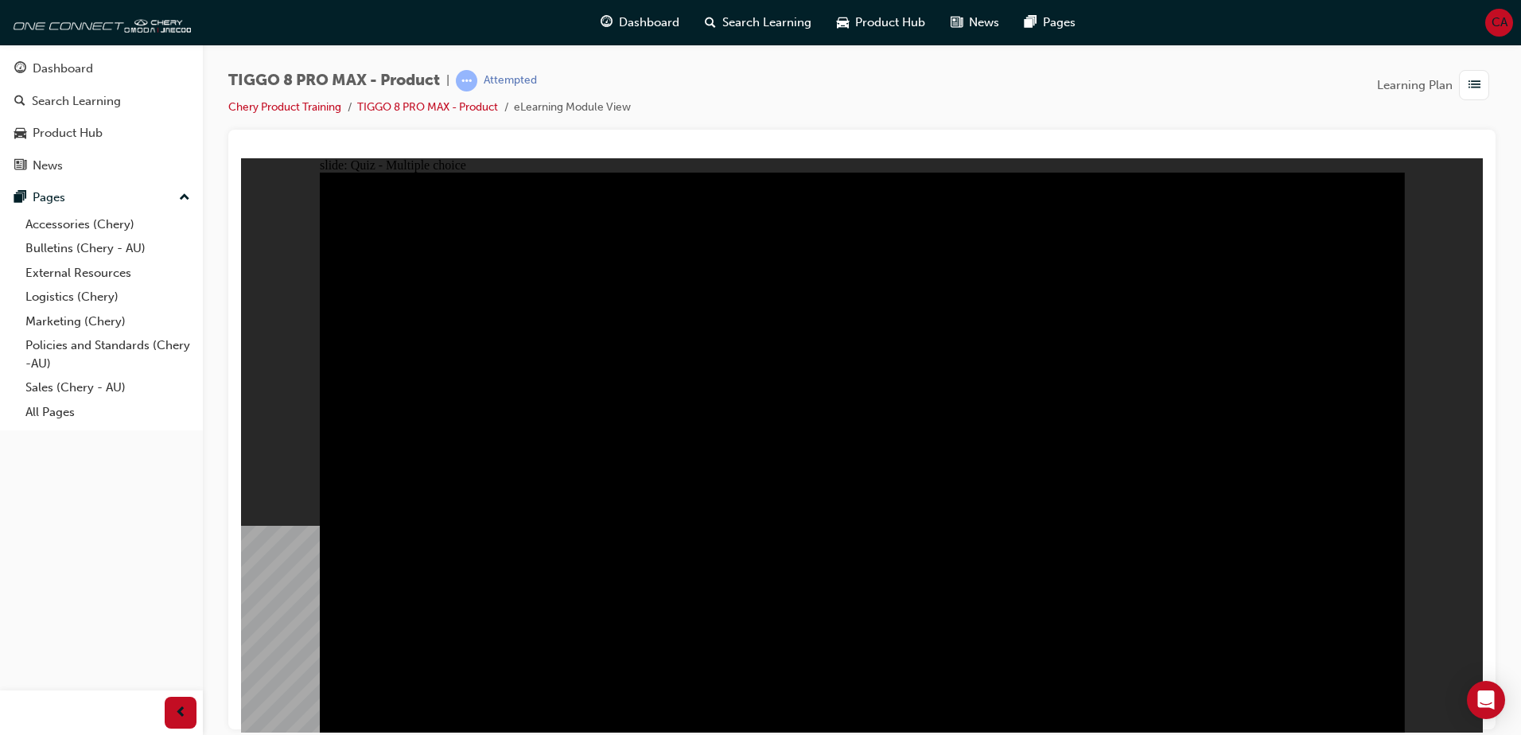
radio input "true"
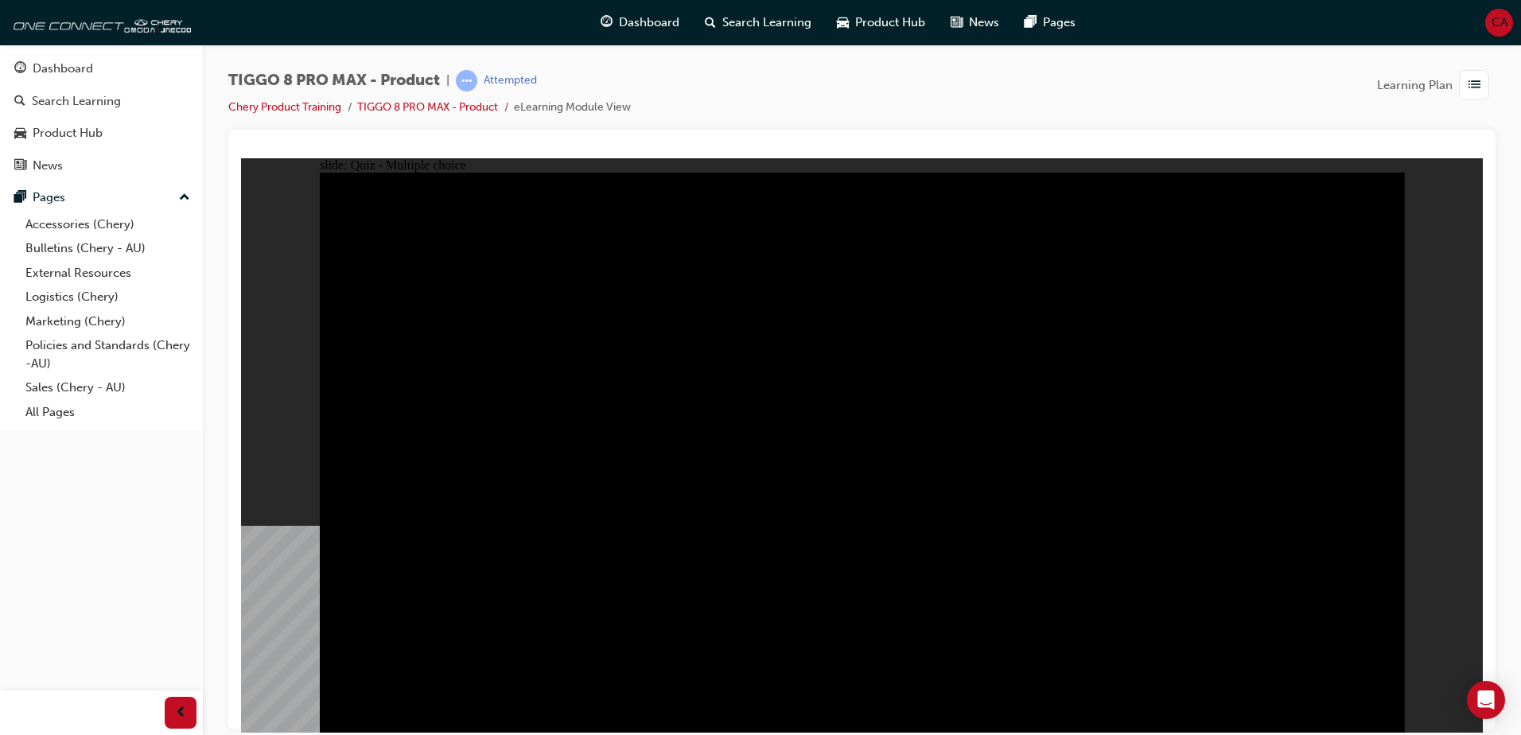
radio input "true"
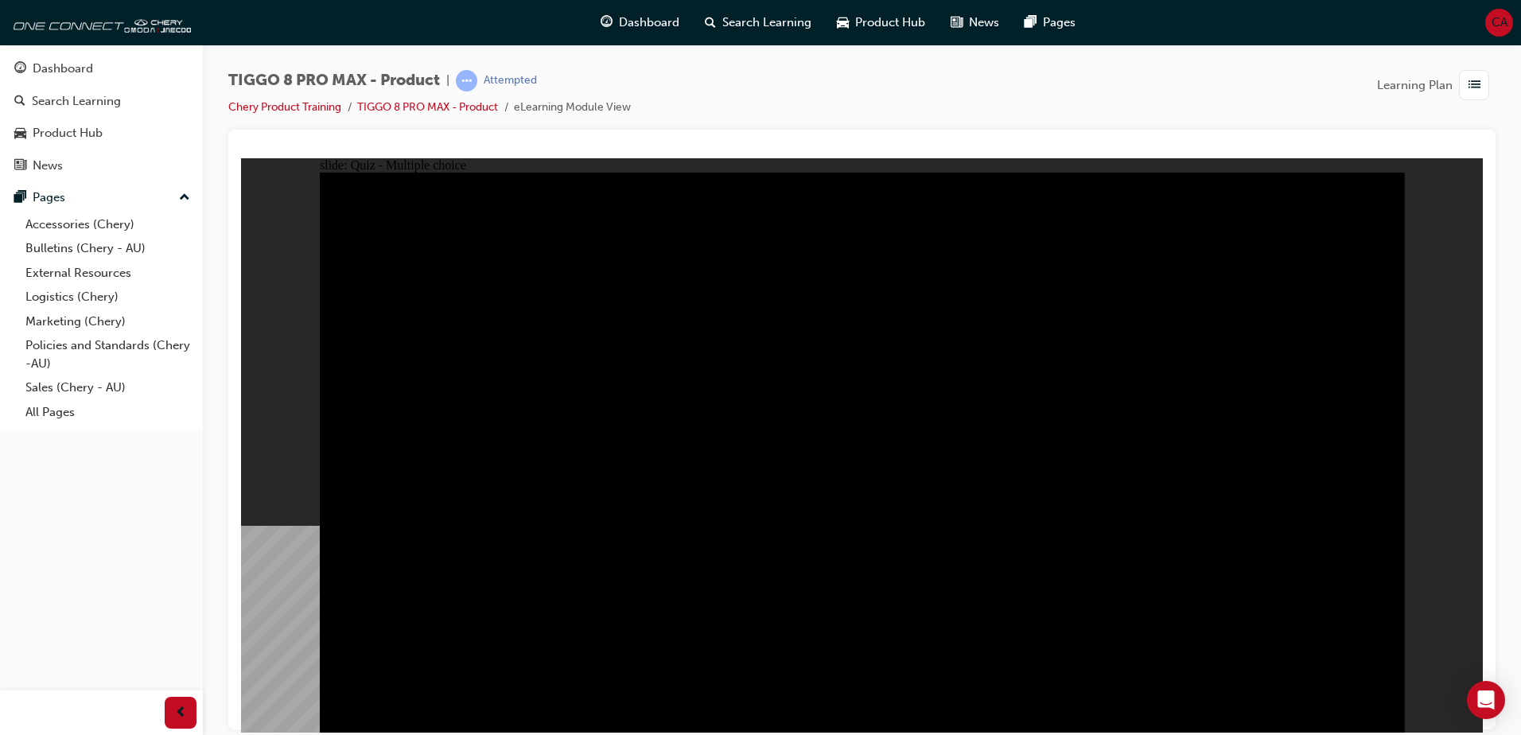
checkbox input "true"
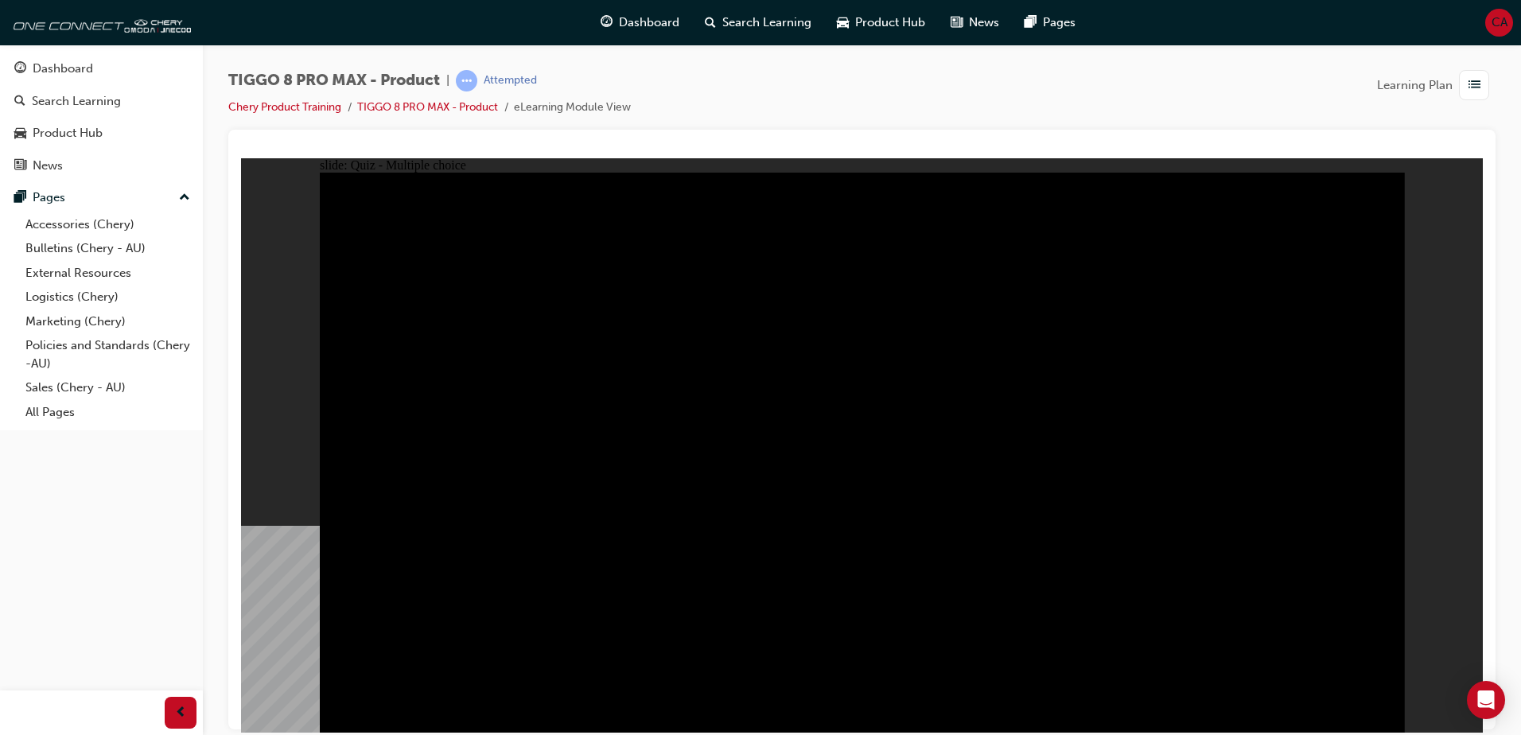
checkbox input "true"
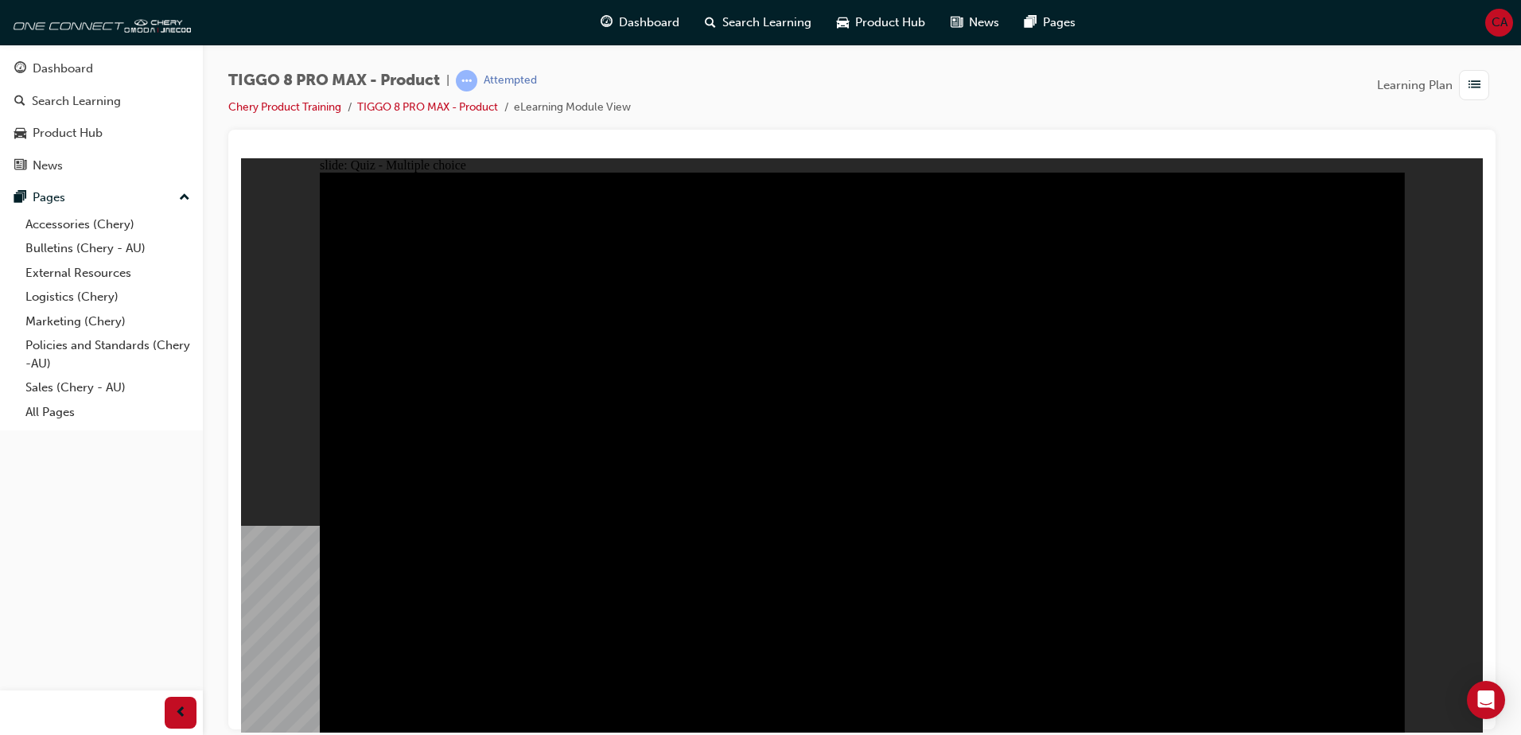
checkbox input "true"
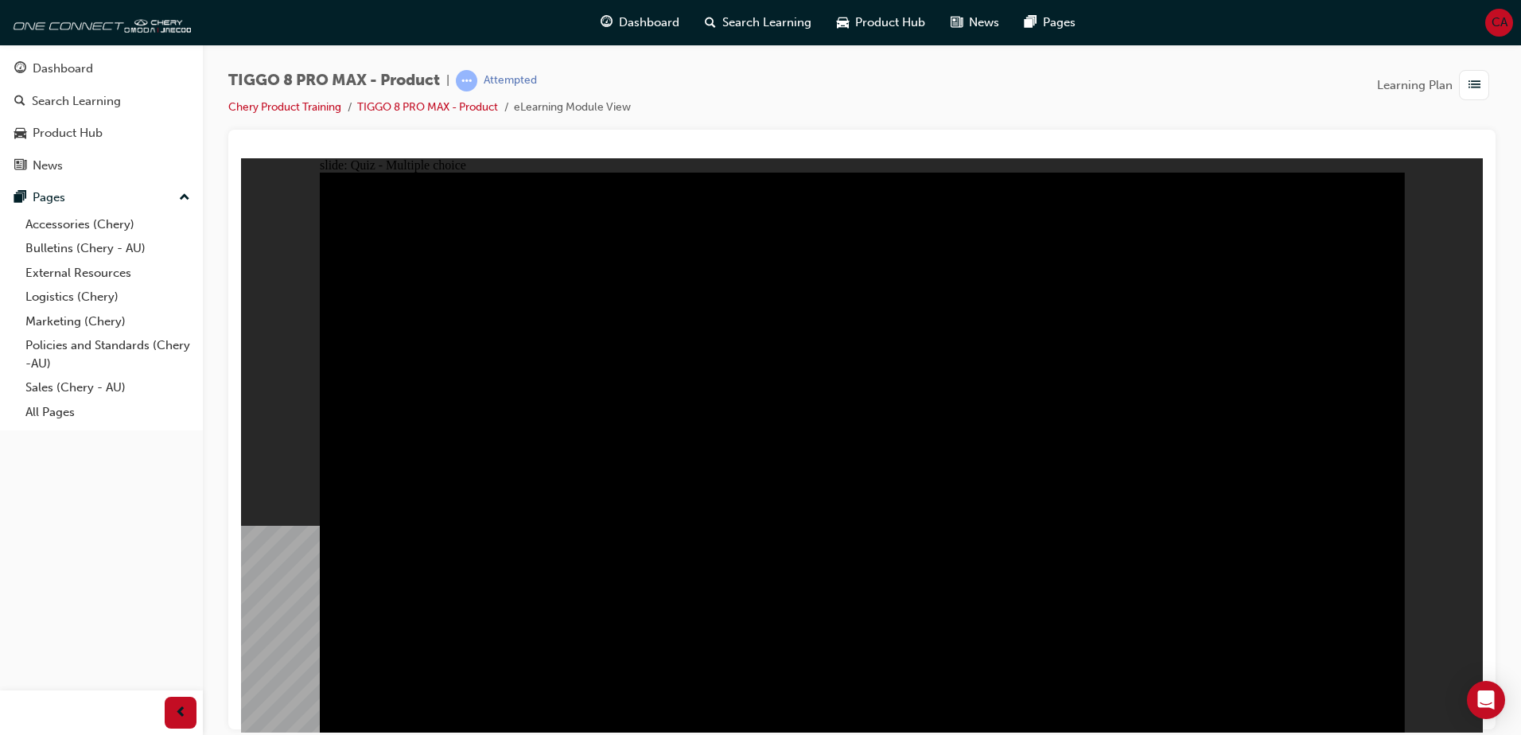
checkbox input "true"
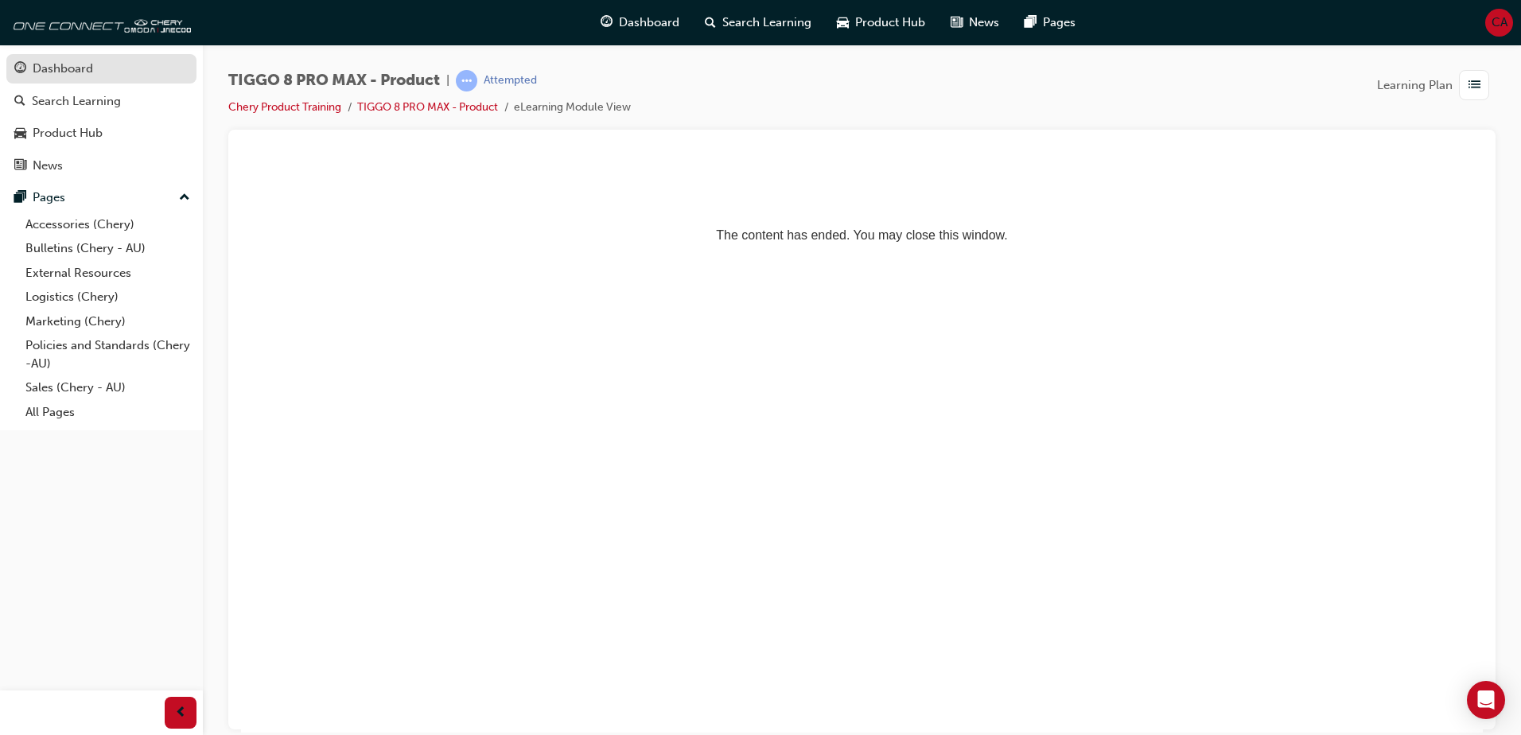
click at [117, 68] on div "Dashboard" at bounding box center [101, 69] width 174 height 20
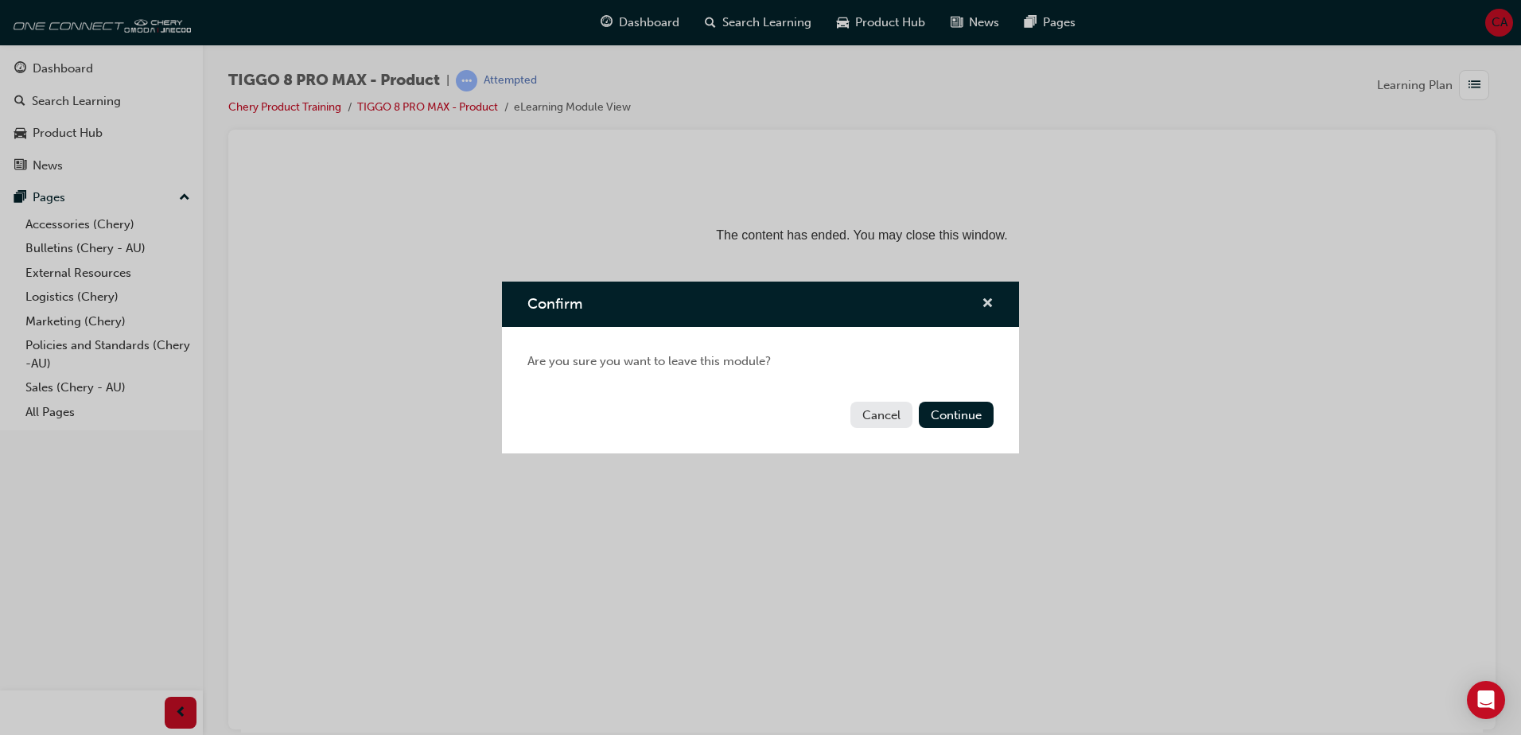
click at [991, 308] on span "cross-icon" at bounding box center [988, 305] width 12 height 14
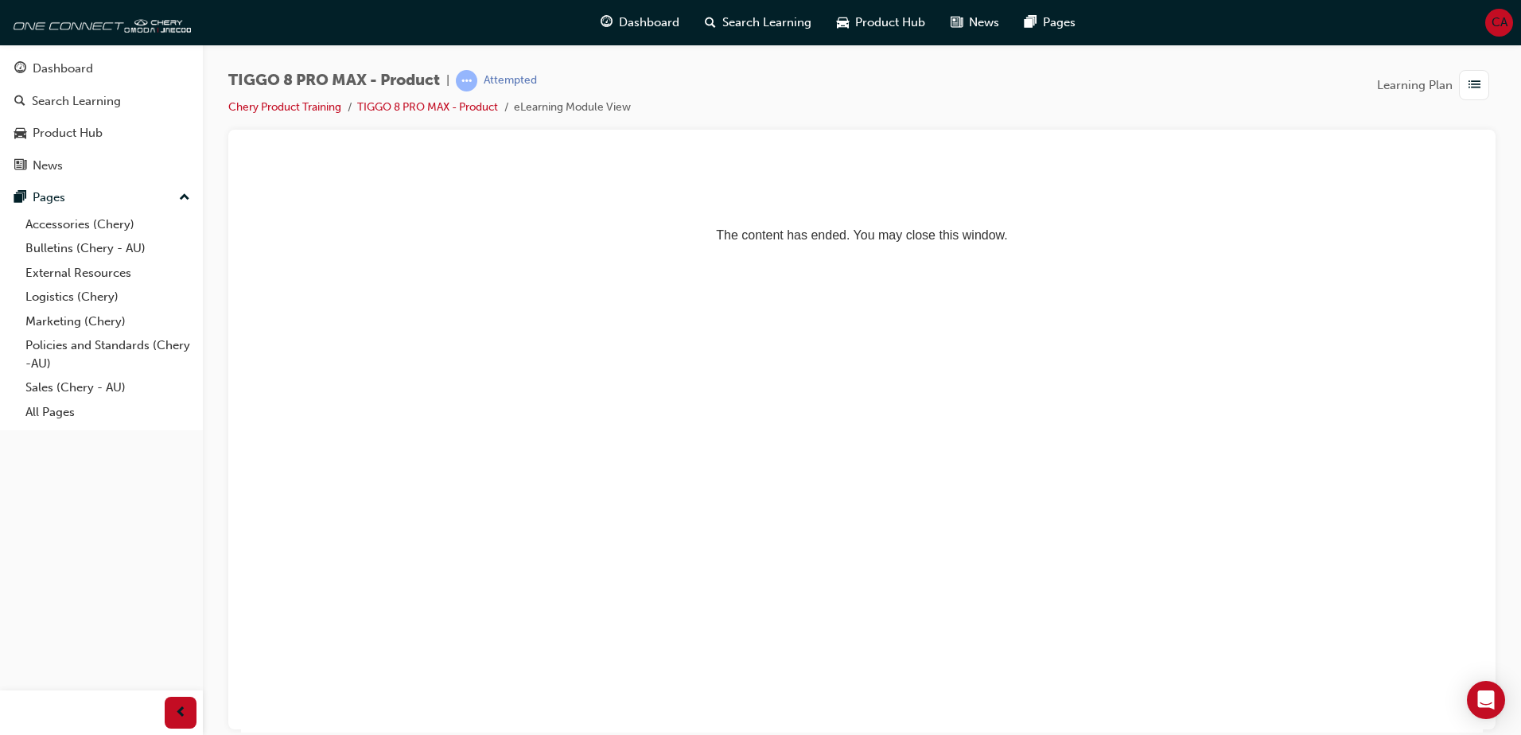
click at [1244, 255] on html "The content has ended. You may close this window." at bounding box center [862, 206] width 1242 height 97
click at [640, 17] on span "Dashboard" at bounding box center [649, 23] width 60 height 18
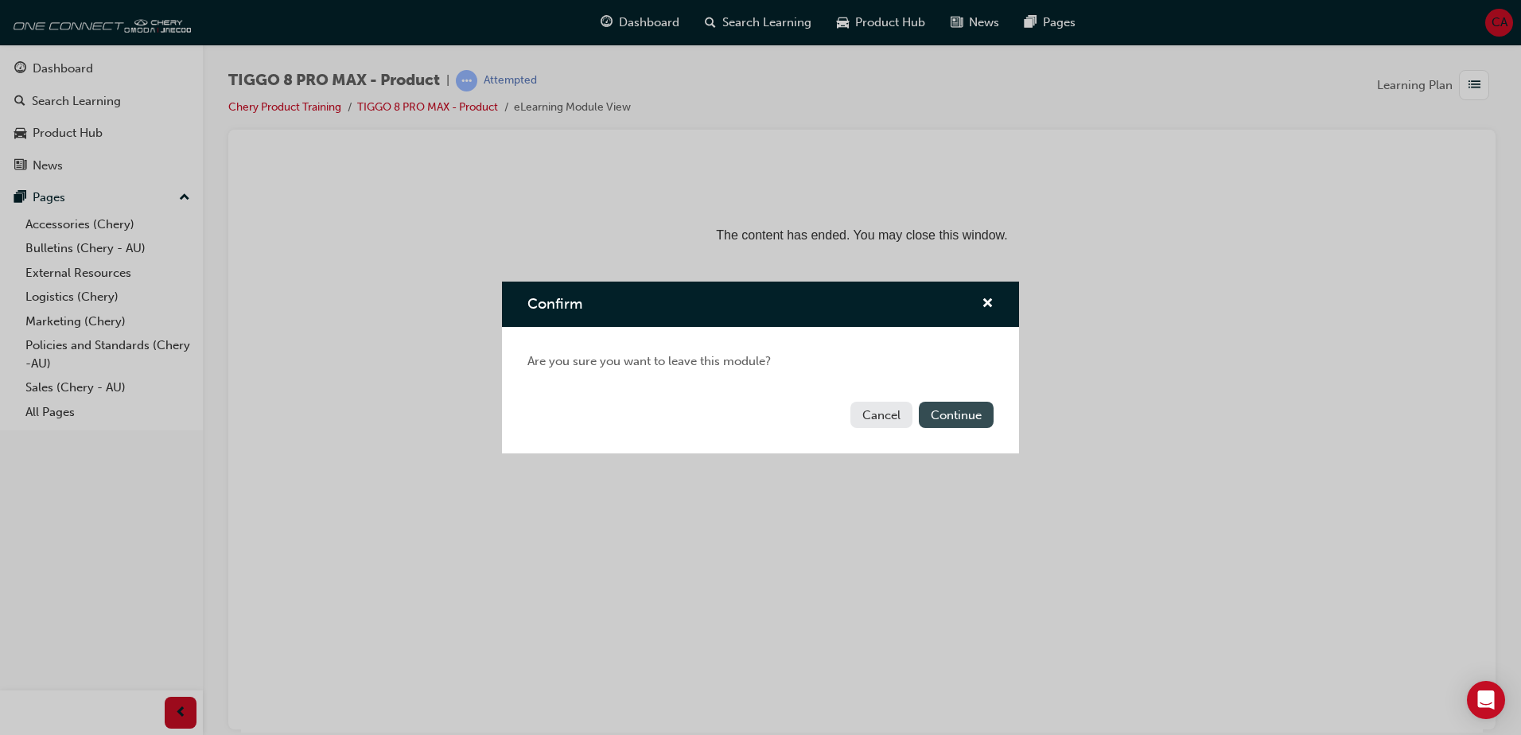
click at [948, 420] on button "Continue" at bounding box center [956, 415] width 75 height 26
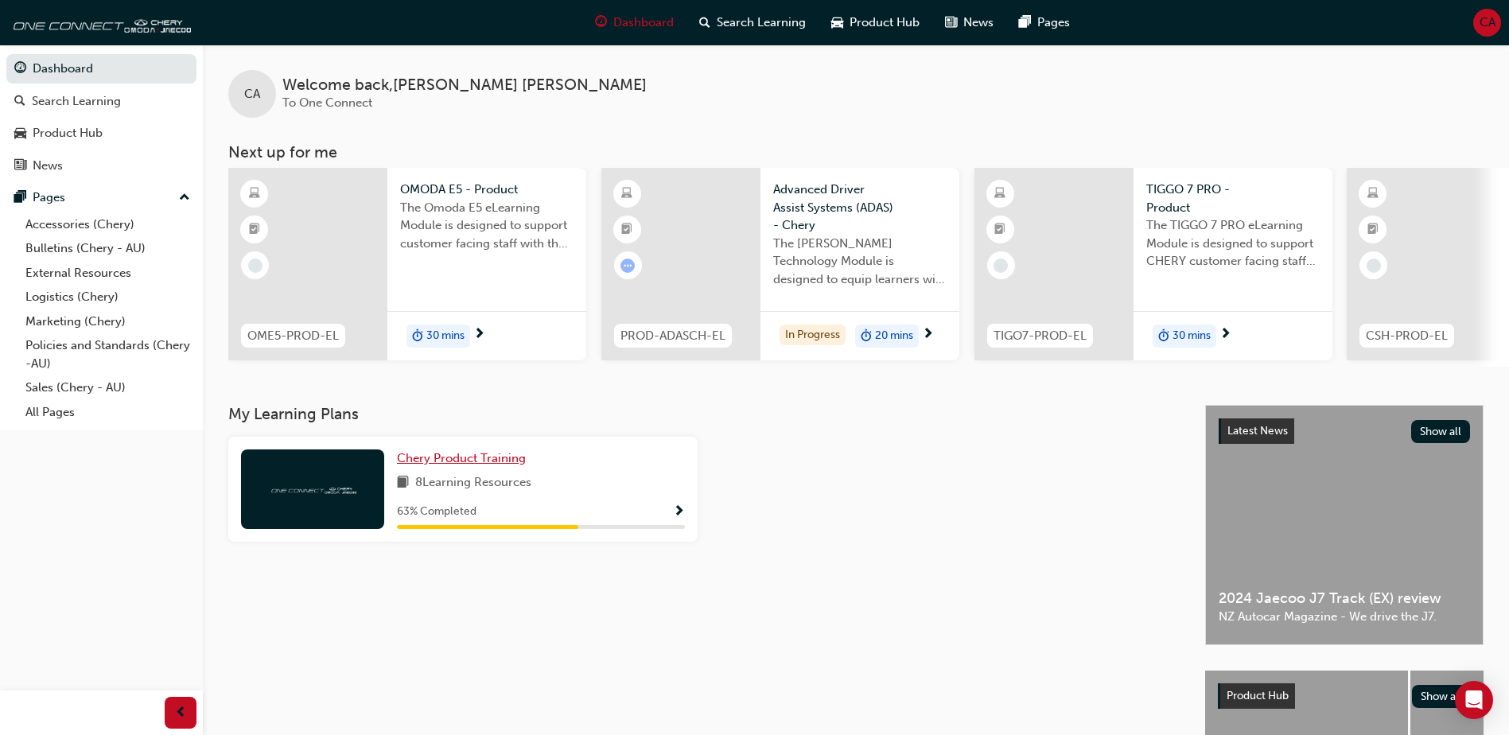
click at [483, 465] on span "Chery Product Training" at bounding box center [461, 458] width 129 height 14
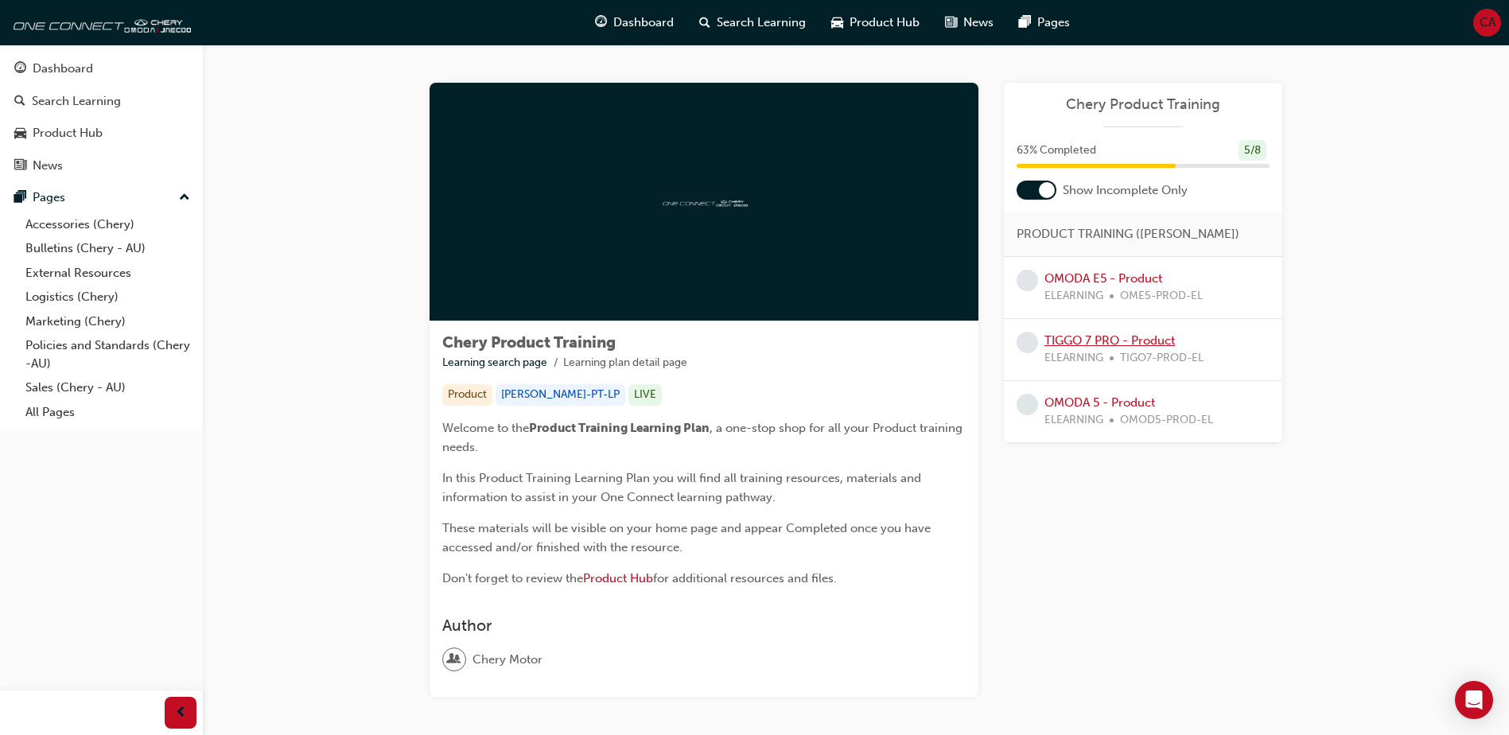
click at [1089, 343] on link "TIGGO 7 PRO - Product" at bounding box center [1110, 340] width 130 height 14
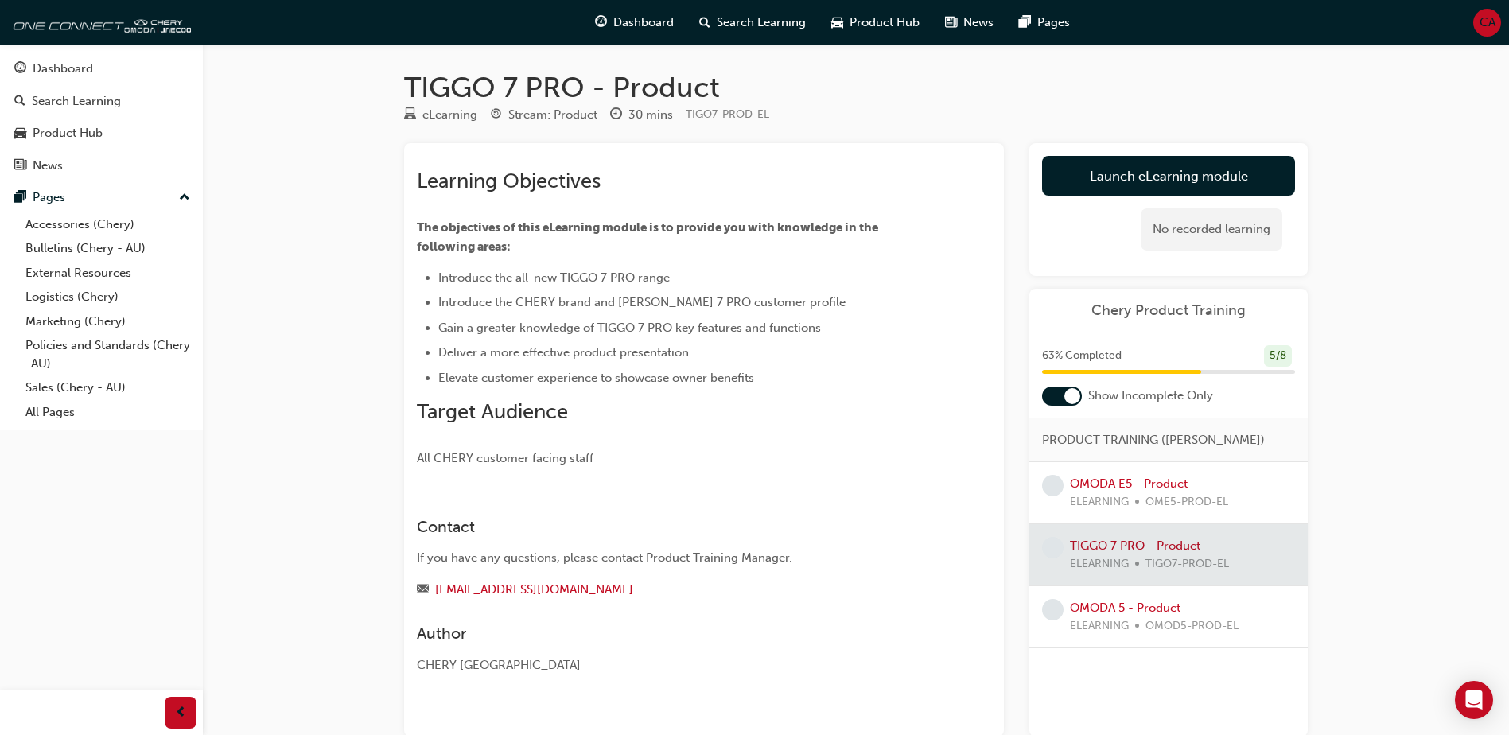
click at [1152, 178] on link "Launch eLearning module" at bounding box center [1168, 176] width 253 height 40
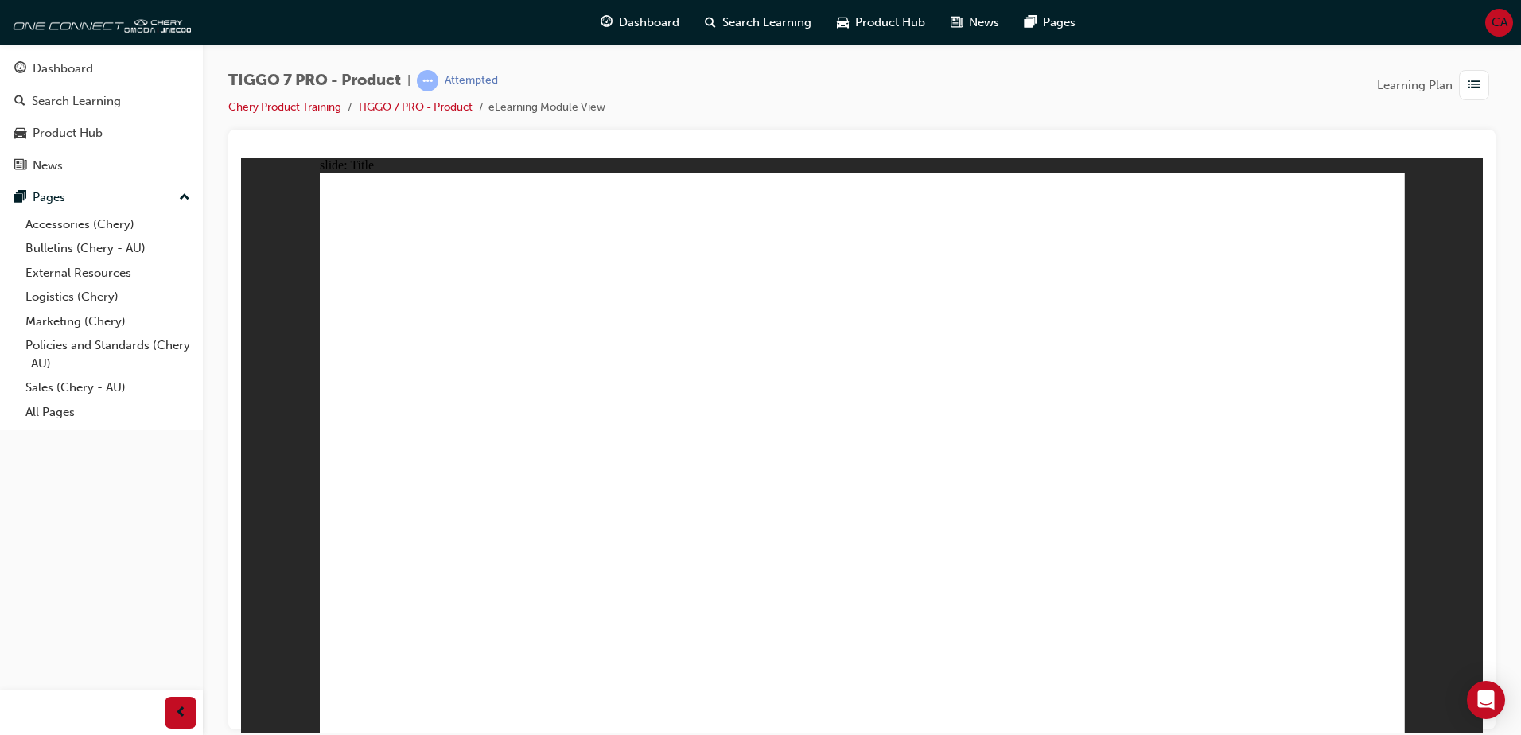
drag, startPoint x: 412, startPoint y: 434, endPoint x: 433, endPoint y: 443, distance: 22.8
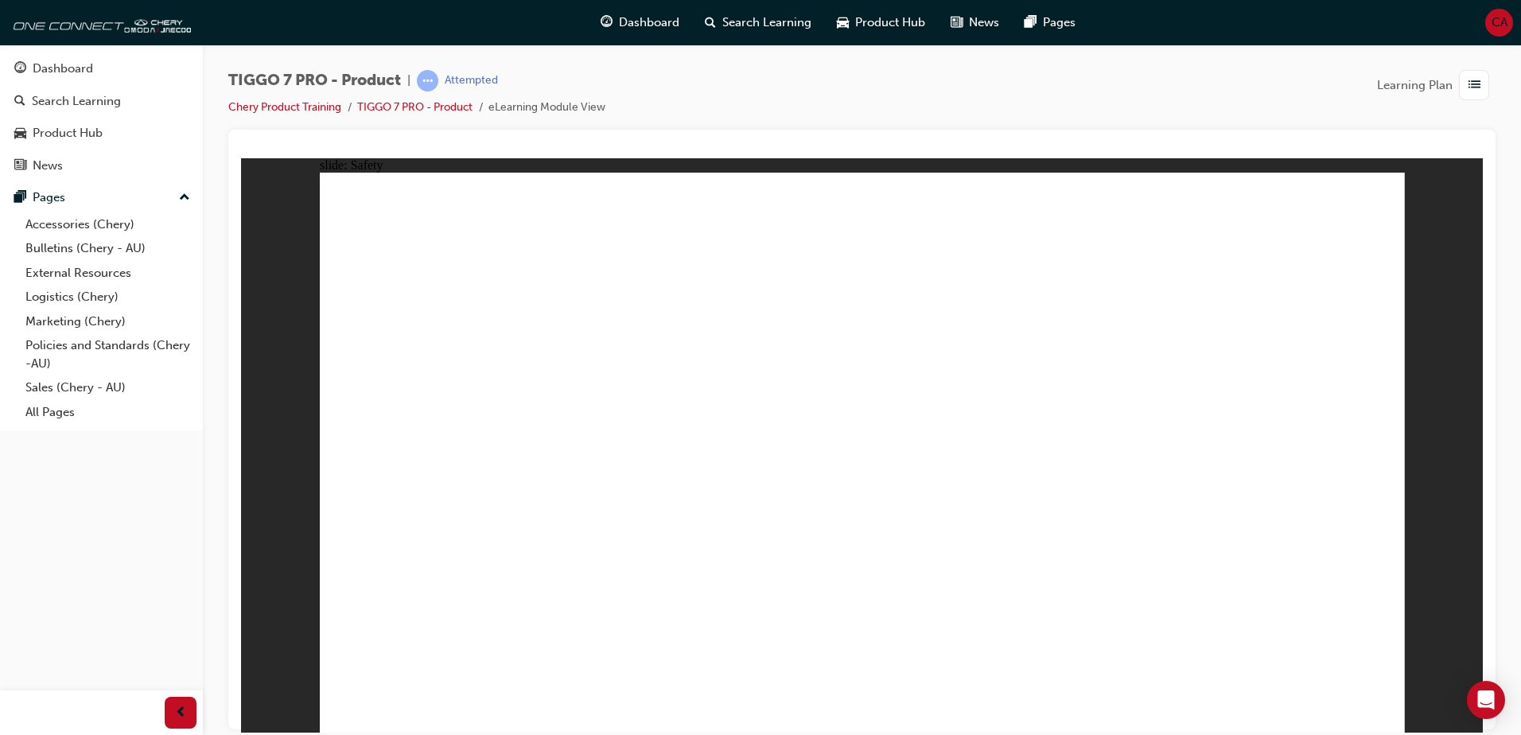
drag, startPoint x: 676, startPoint y: 399, endPoint x: 691, endPoint y: 397, distance: 14.5
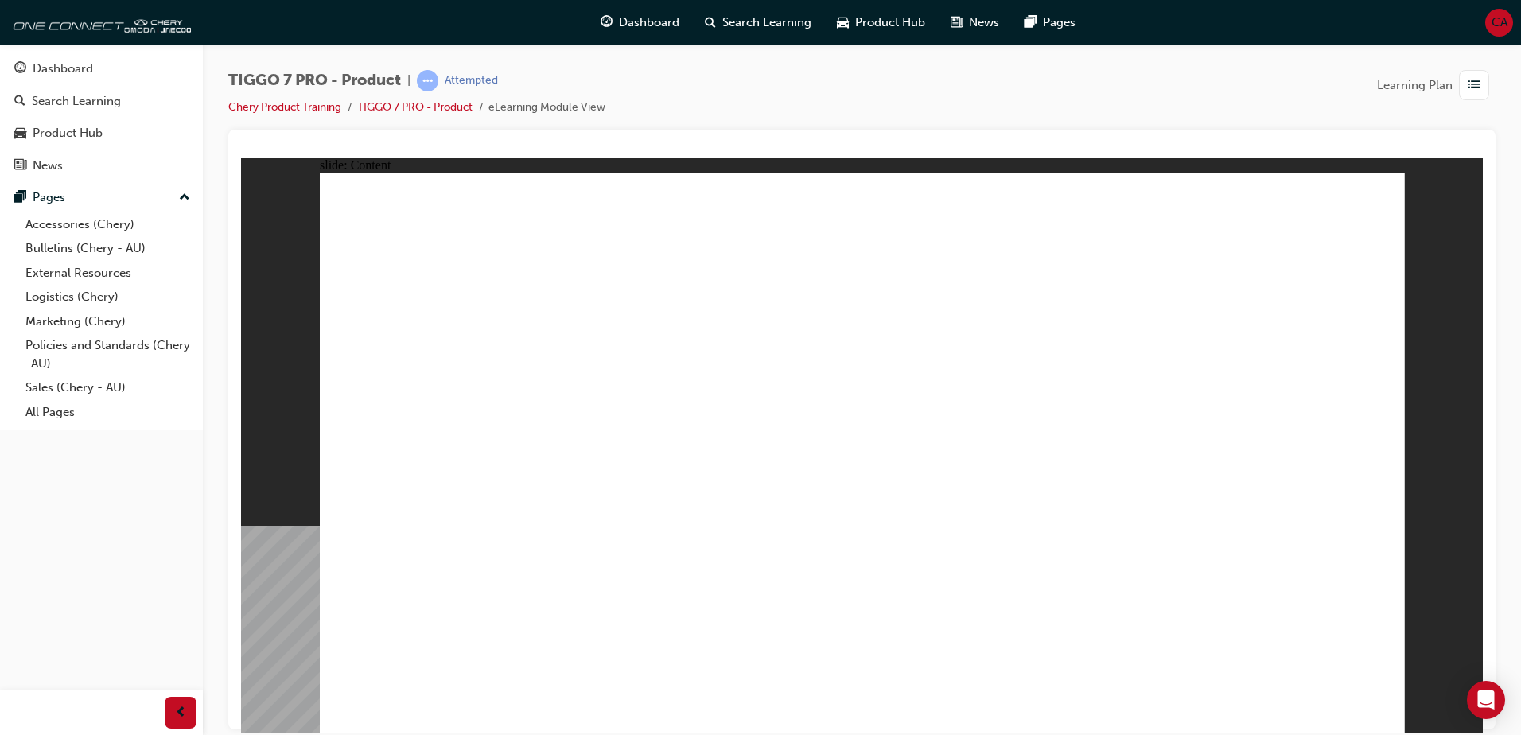
drag, startPoint x: 1387, startPoint y: 208, endPoint x: 1403, endPoint y: 344, distance: 137.0
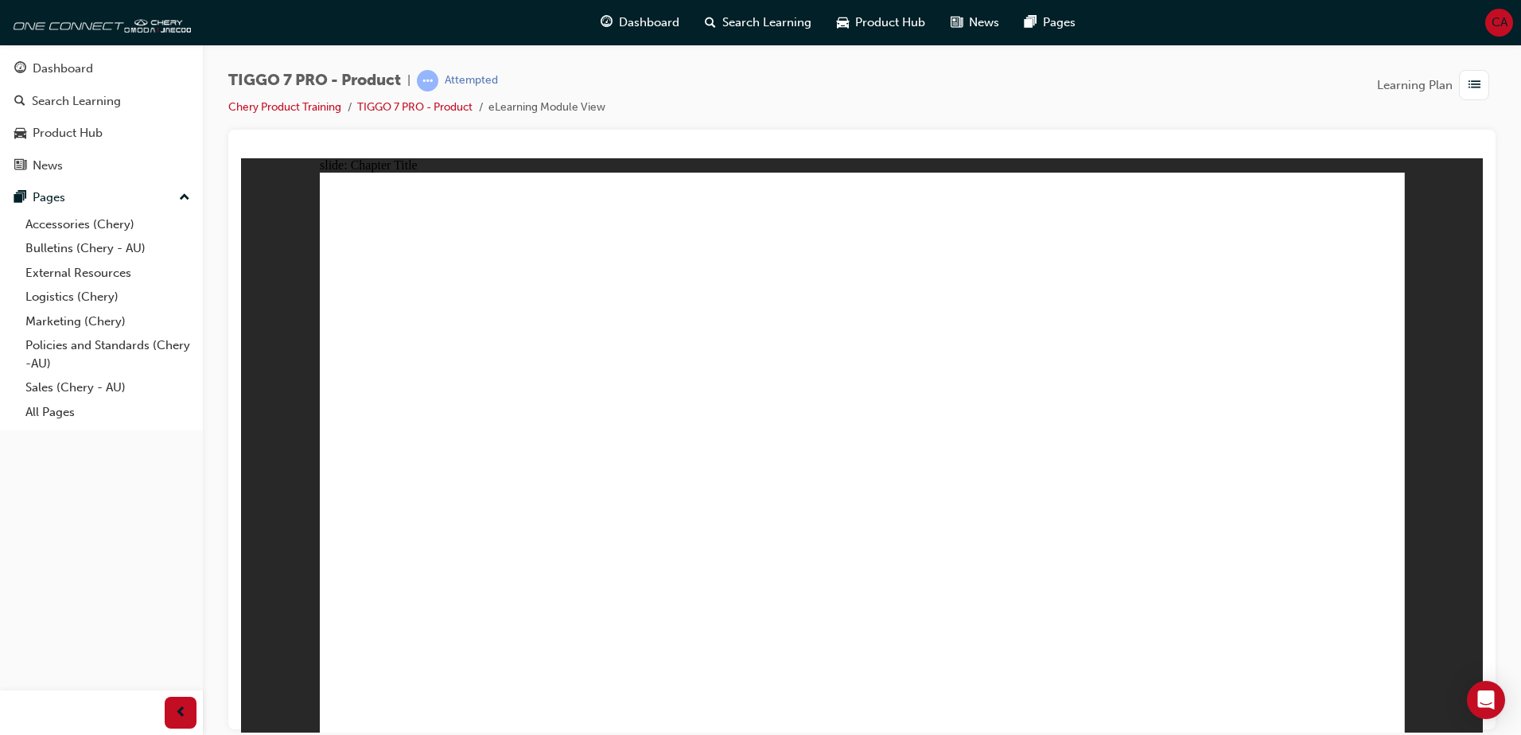
drag, startPoint x: 836, startPoint y: 248, endPoint x: 1256, endPoint y: 522, distance: 501.3
drag, startPoint x: 911, startPoint y: 356, endPoint x: 1012, endPoint y: 532, distance: 202.8
drag, startPoint x: 996, startPoint y: 216, endPoint x: 801, endPoint y: 231, distance: 195.4
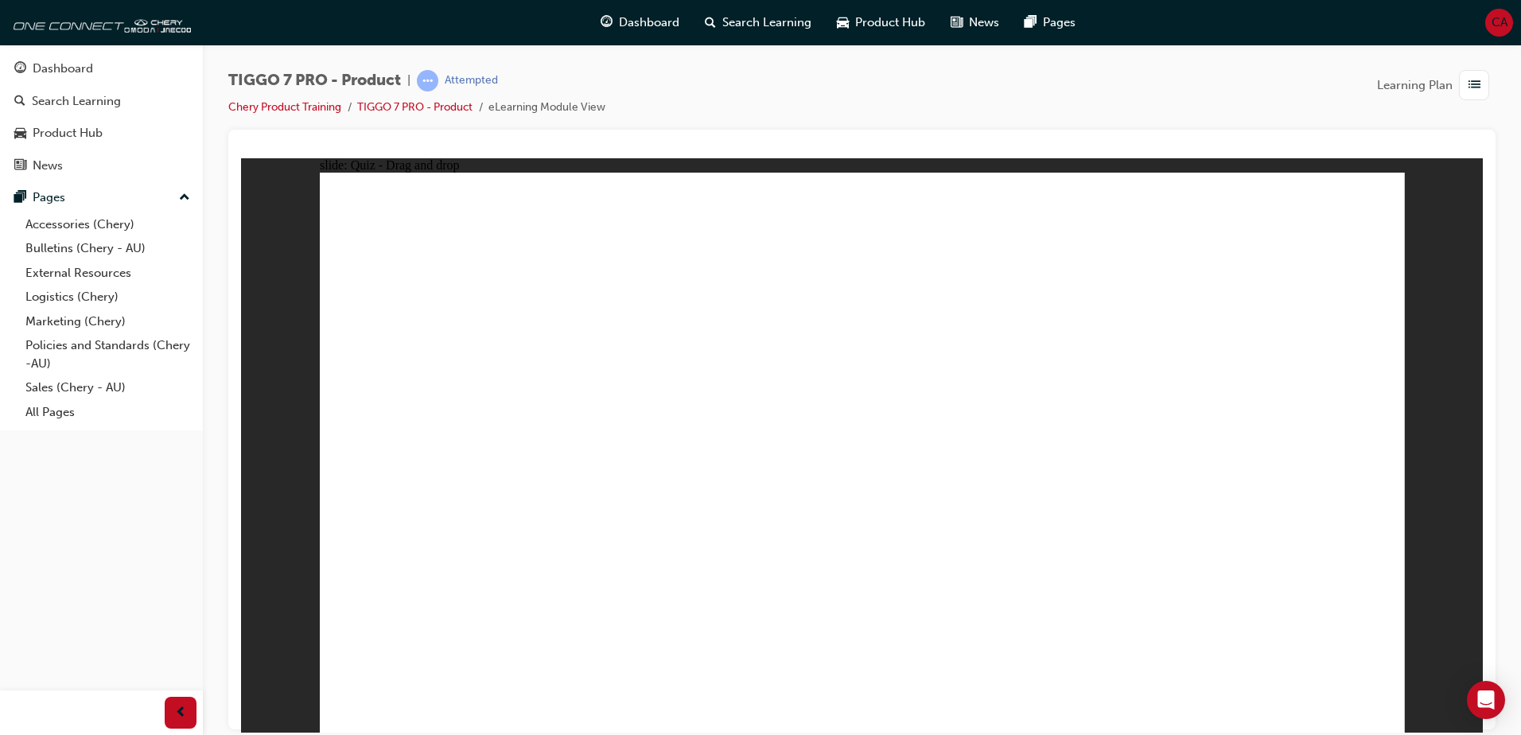
drag, startPoint x: 1107, startPoint y: 353, endPoint x: 869, endPoint y: 472, distance: 265.8
drag, startPoint x: 1006, startPoint y: 385, endPoint x: 619, endPoint y: 506, distance: 405.1
drag, startPoint x: 983, startPoint y: 243, endPoint x: 457, endPoint y: 510, distance: 590.3
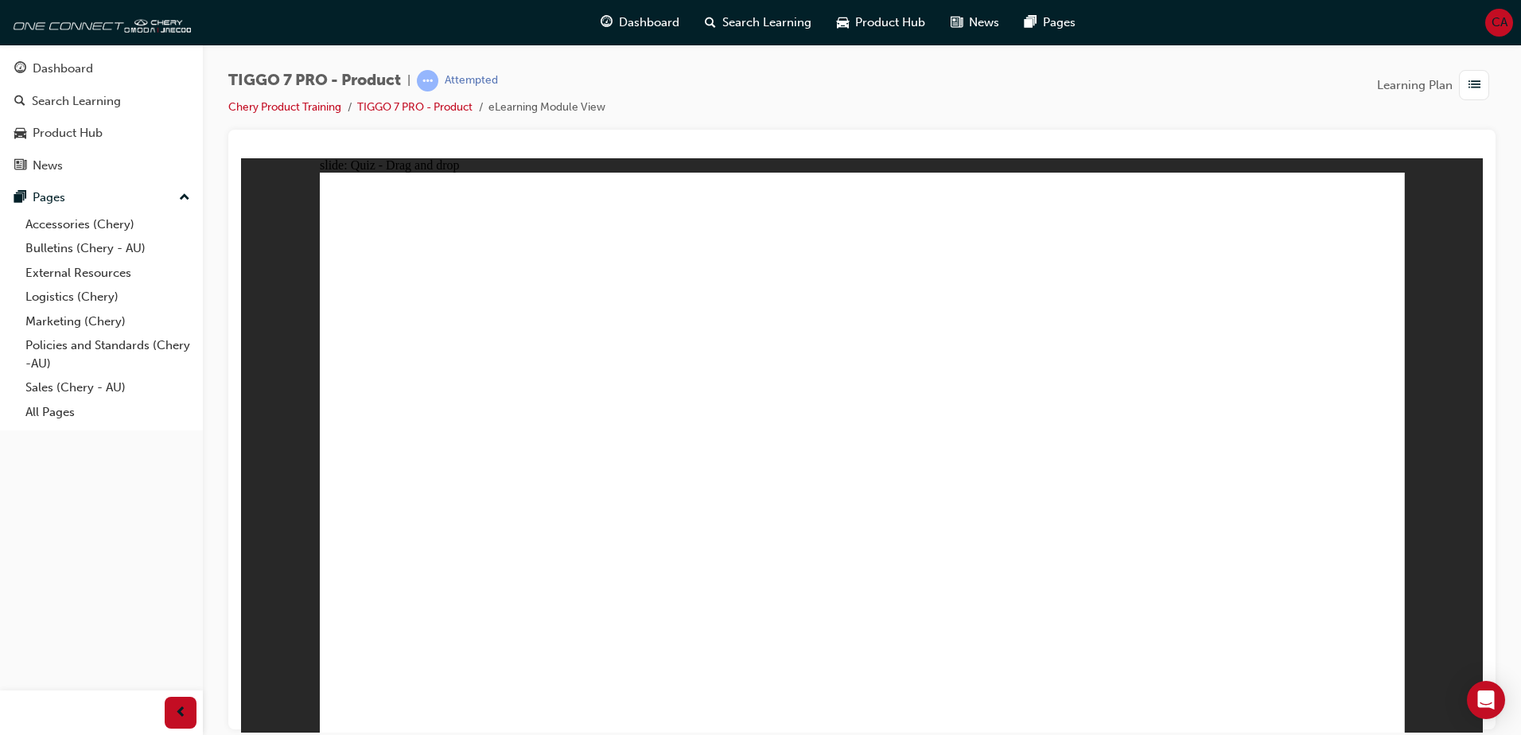
drag, startPoint x: 897, startPoint y: 282, endPoint x: 516, endPoint y: 535, distance: 457.0
drag, startPoint x: 1049, startPoint y: 300, endPoint x: 664, endPoint y: 553, distance: 460.7
drag, startPoint x: 1308, startPoint y: 307, endPoint x: 1010, endPoint y: 586, distance: 408.1
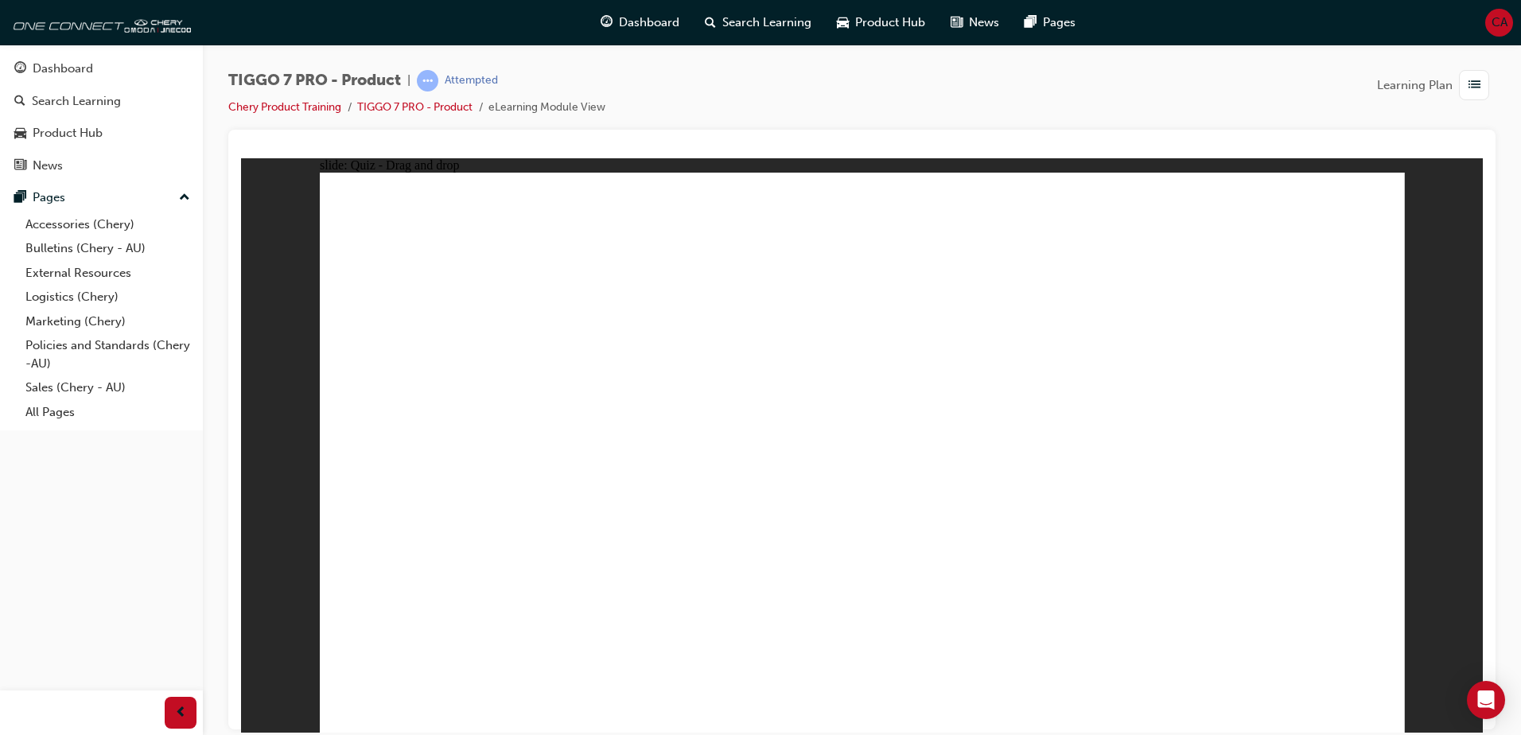
drag, startPoint x: 597, startPoint y: 621, endPoint x: 581, endPoint y: 584, distance: 40.2
drag, startPoint x: 570, startPoint y: 562, endPoint x: 1154, endPoint y: 520, distance: 586.2
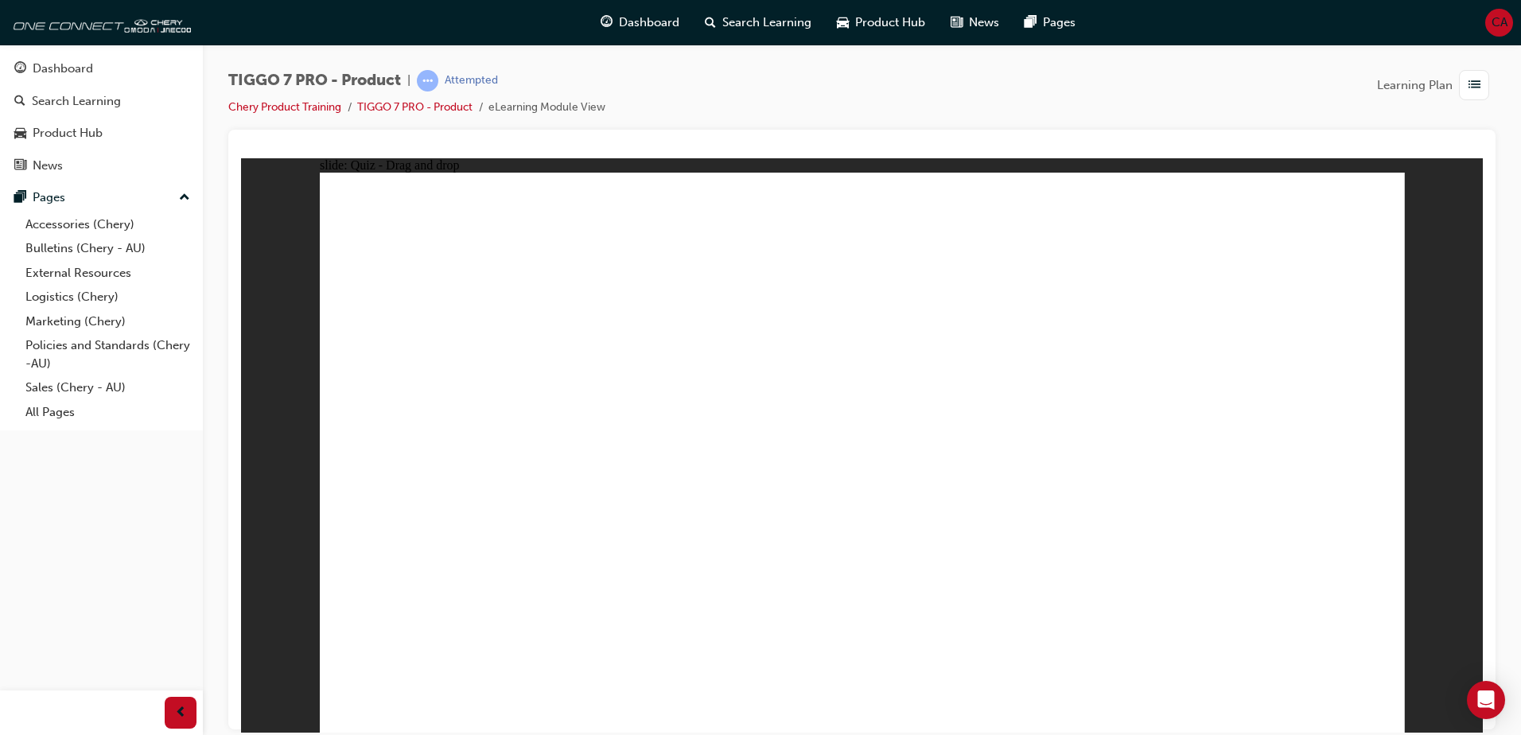
drag, startPoint x: 1166, startPoint y: 569, endPoint x: 1144, endPoint y: 564, distance: 22.0
drag, startPoint x: 850, startPoint y: 225, endPoint x: 662, endPoint y: 533, distance: 361.0
drag, startPoint x: 963, startPoint y: 240, endPoint x: 1006, endPoint y: 532, distance: 295.2
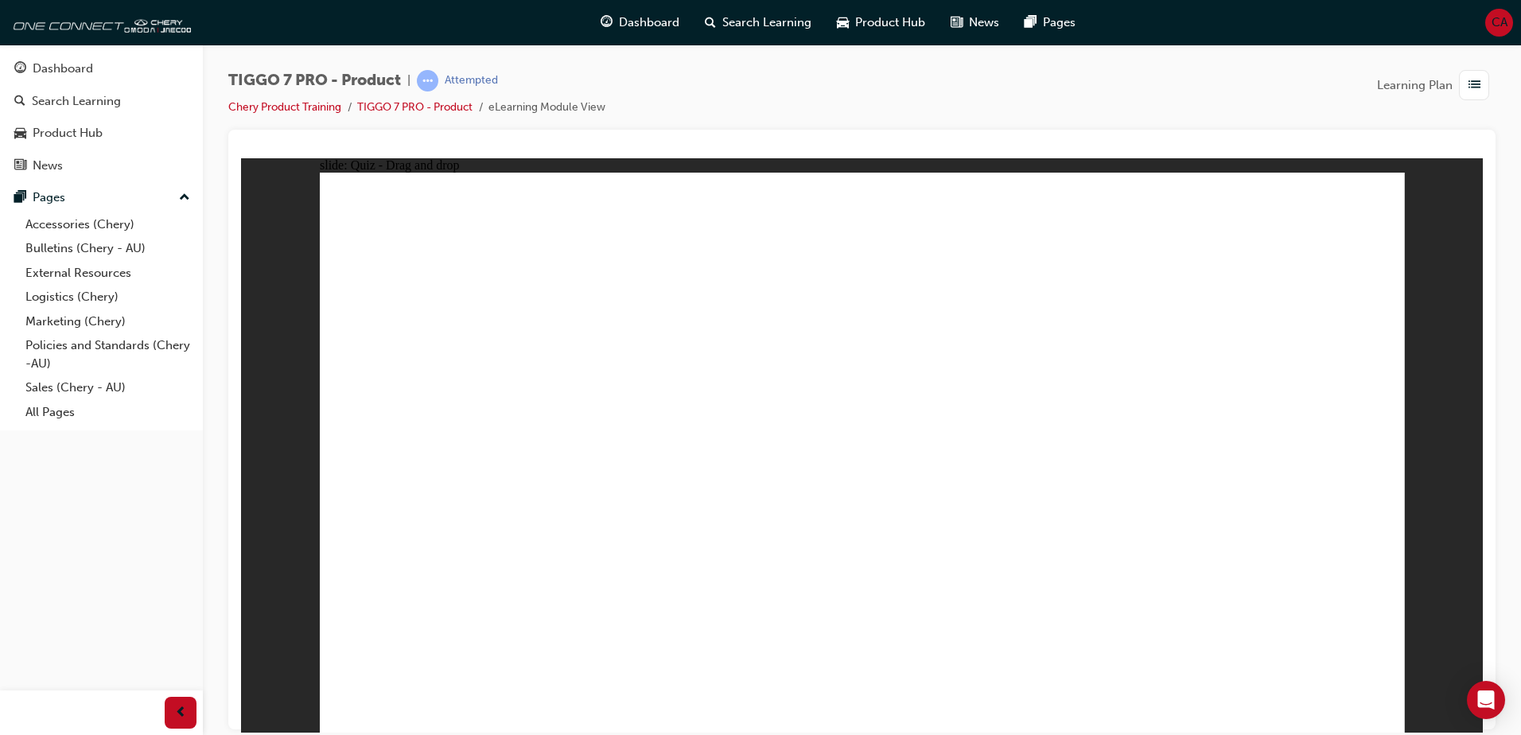
drag, startPoint x: 1061, startPoint y: 235, endPoint x: 609, endPoint y: 547, distance: 549.3
drag, startPoint x: 1174, startPoint y: 232, endPoint x: 1143, endPoint y: 500, distance: 269.9
drag, startPoint x: 1311, startPoint y: 233, endPoint x: 733, endPoint y: 542, distance: 655.6
drag, startPoint x: 818, startPoint y: 285, endPoint x: 721, endPoint y: 555, distance: 287.4
drag, startPoint x: 950, startPoint y: 284, endPoint x: 931, endPoint y: 593, distance: 310.1
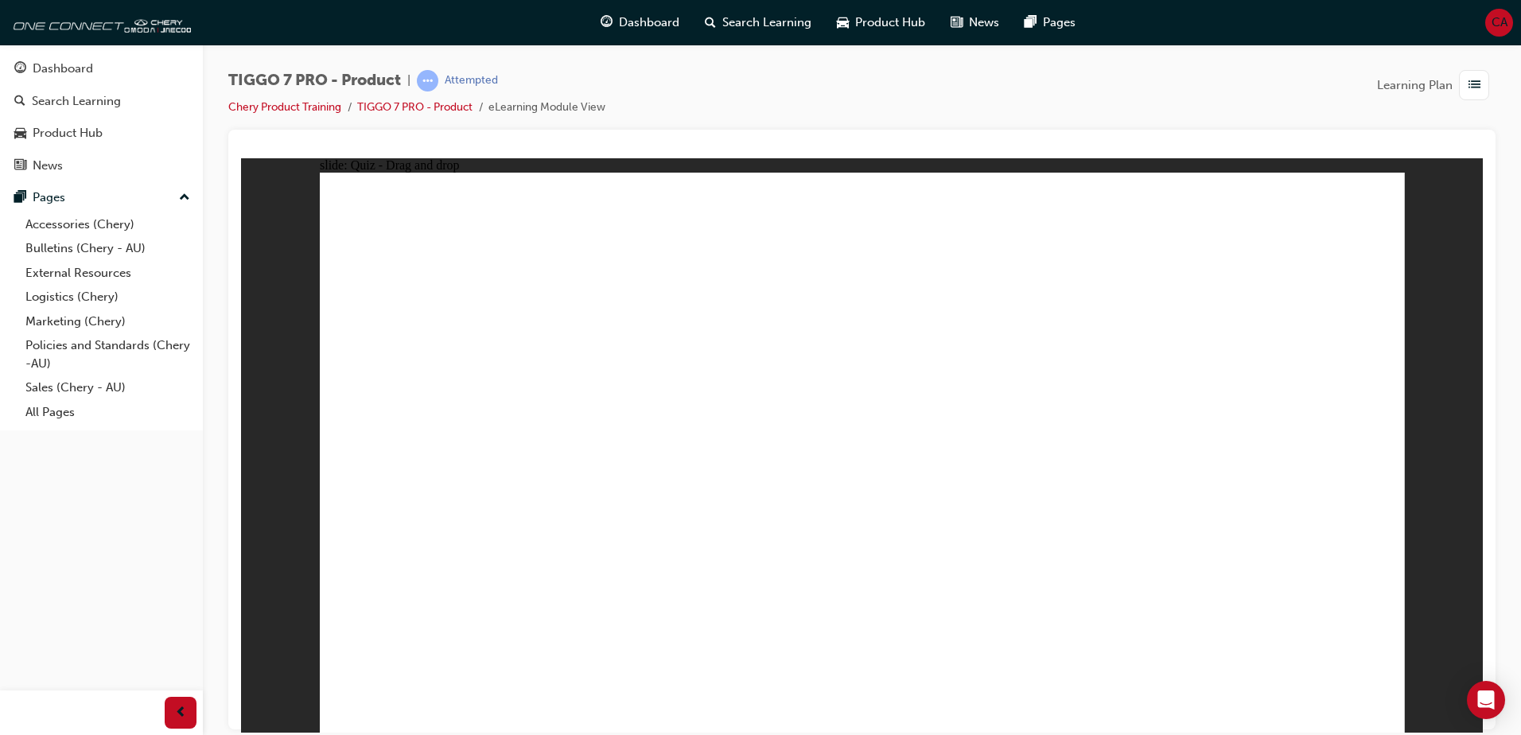
drag, startPoint x: 1082, startPoint y: 277, endPoint x: 936, endPoint y: 523, distance: 286.8
drag, startPoint x: 1188, startPoint y: 284, endPoint x: 561, endPoint y: 587, distance: 696.3
drag, startPoint x: 1337, startPoint y: 283, endPoint x: 1114, endPoint y: 553, distance: 349.8
drag, startPoint x: 982, startPoint y: 327, endPoint x: 730, endPoint y: 528, distance: 322.0
drag, startPoint x: 1095, startPoint y: 331, endPoint x: 979, endPoint y: 546, distance: 244.2
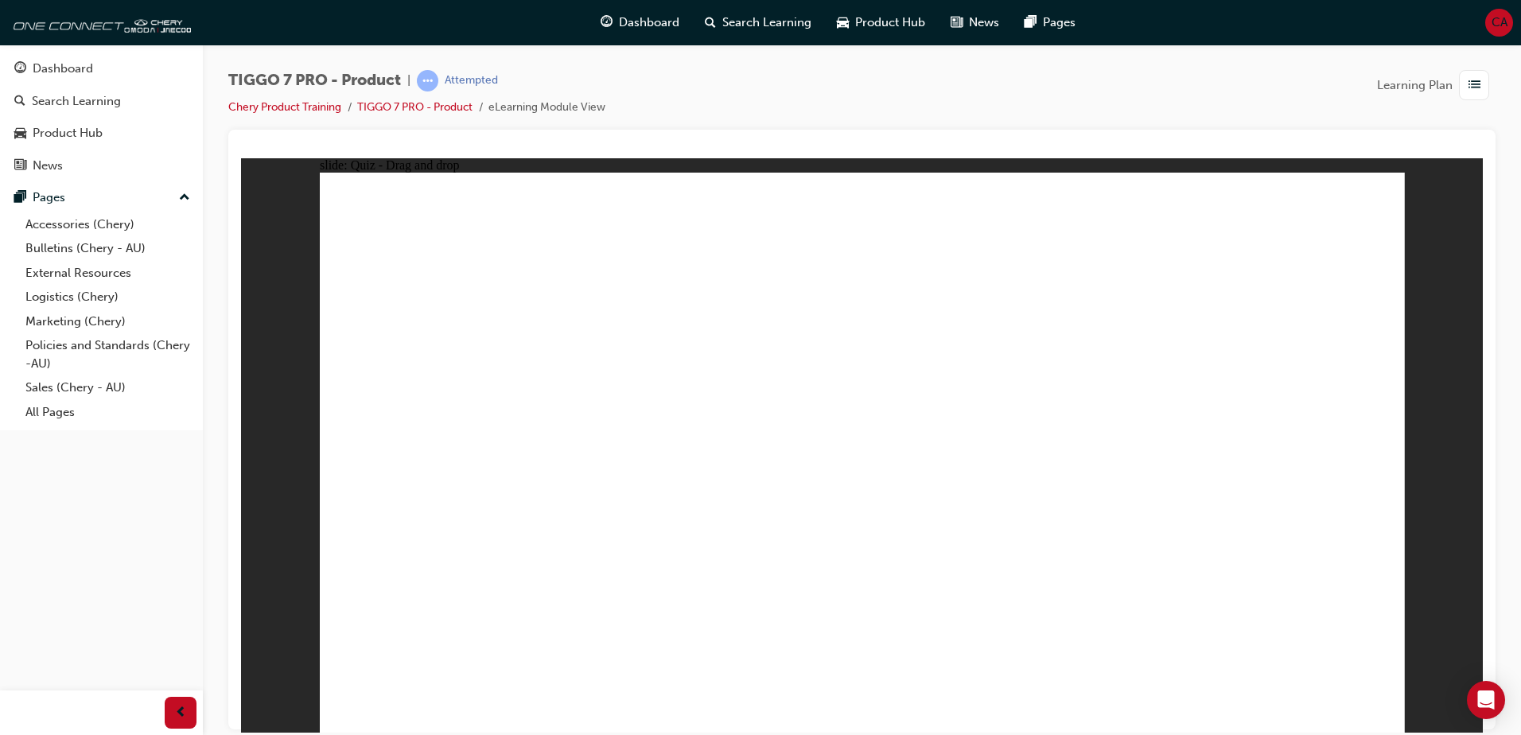
drag, startPoint x: 1190, startPoint y: 318, endPoint x: 611, endPoint y: 537, distance: 619.1
drag, startPoint x: 857, startPoint y: 527, endPoint x: 862, endPoint y: 540, distance: 13.6
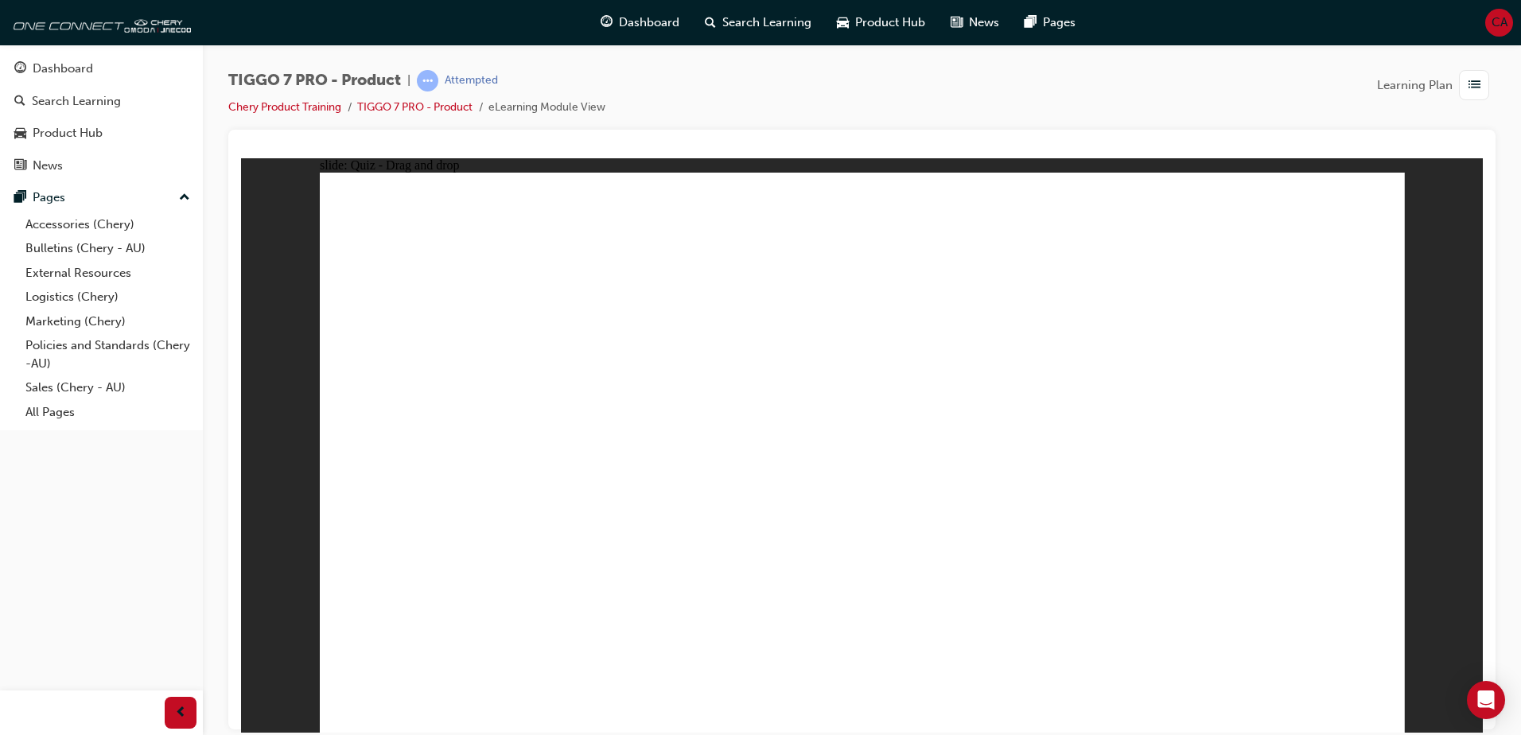
drag, startPoint x: 1245, startPoint y: 268, endPoint x: 1092, endPoint y: 439, distance: 229.9
drag, startPoint x: 1002, startPoint y: 317, endPoint x: 587, endPoint y: 483, distance: 446.6
drag, startPoint x: 856, startPoint y: 274, endPoint x: 696, endPoint y: 464, distance: 248.4
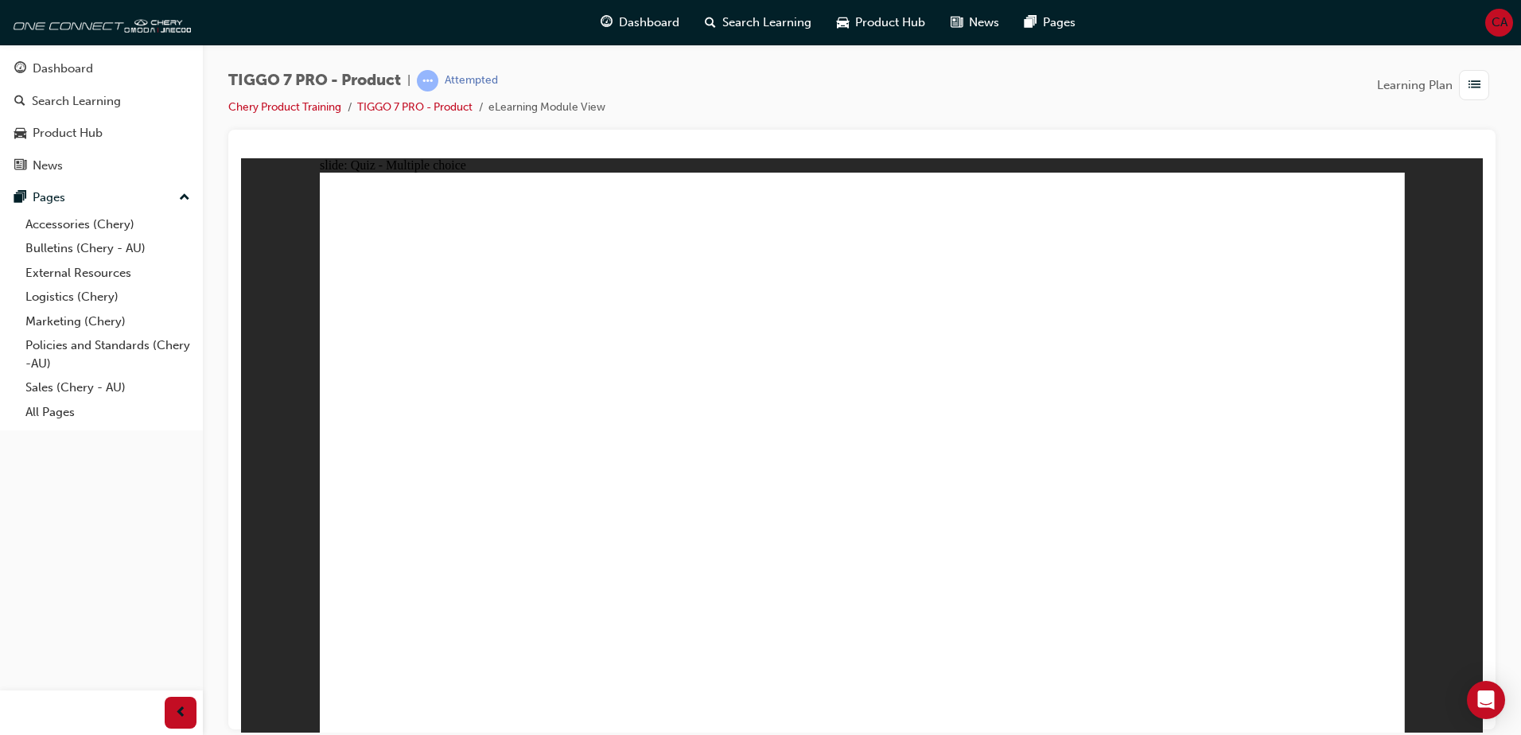
radio input "true"
drag, startPoint x: 863, startPoint y: 227, endPoint x: 963, endPoint y: 407, distance: 206.2
drag, startPoint x: 1041, startPoint y: 231, endPoint x: 1016, endPoint y: 570, distance: 339.9
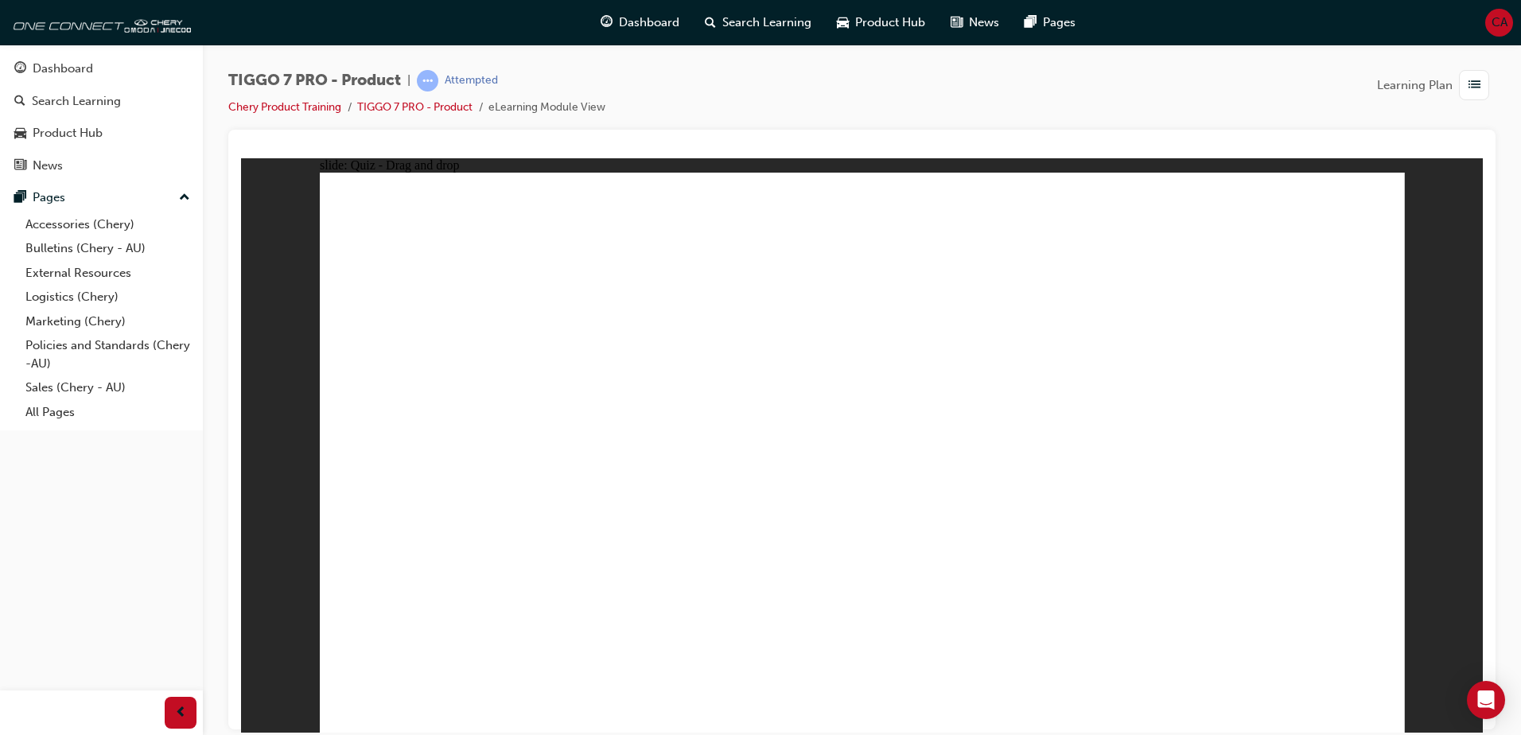
drag, startPoint x: 1149, startPoint y: 240, endPoint x: 469, endPoint y: 586, distance: 762.5
drag, startPoint x: 1161, startPoint y: 288, endPoint x: 678, endPoint y: 543, distance: 545.9
drag, startPoint x: 1213, startPoint y: 229, endPoint x: 477, endPoint y: 554, distance: 805.0
drag, startPoint x: 1251, startPoint y: 235, endPoint x: 971, endPoint y: 613, distance: 470.5
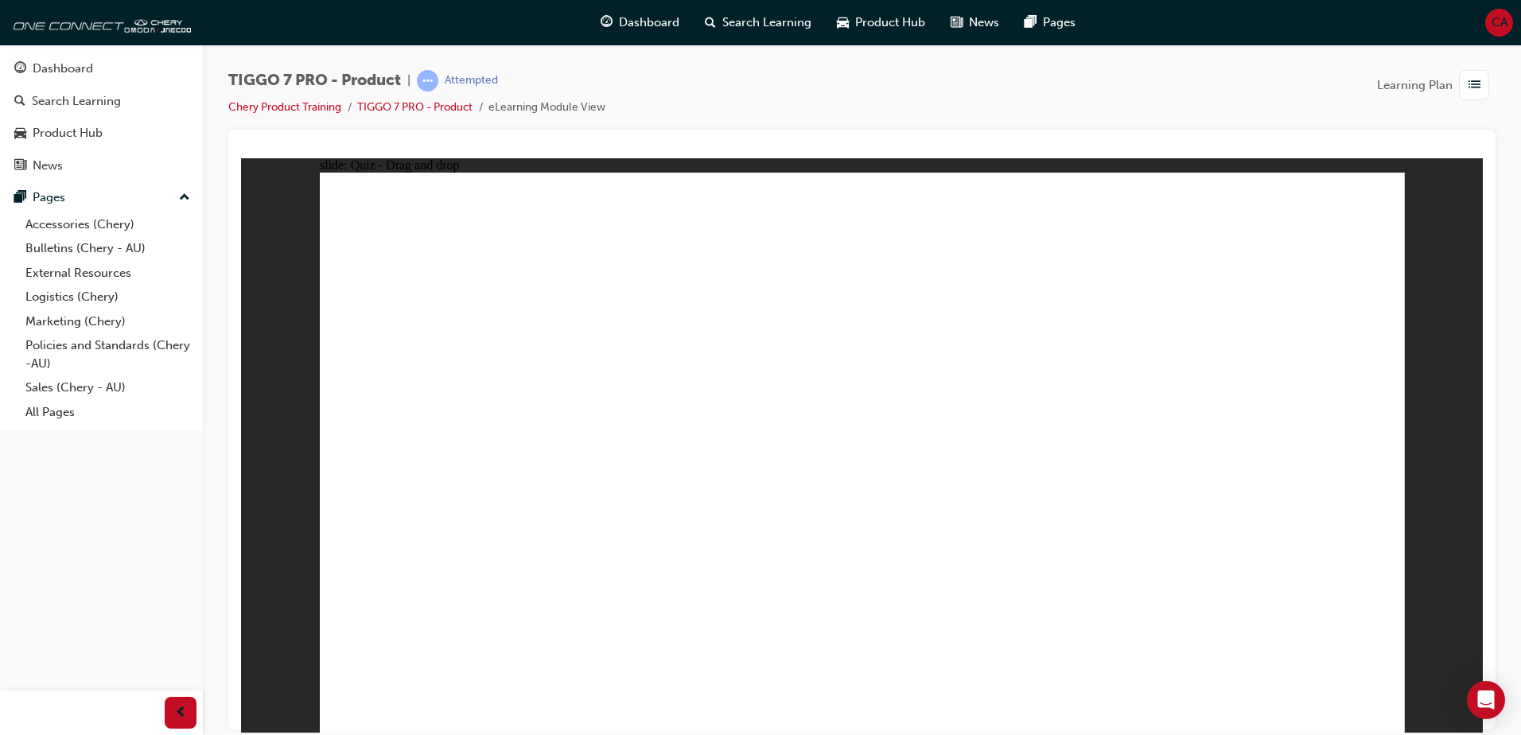
drag, startPoint x: 745, startPoint y: 555, endPoint x: 485, endPoint y: 574, distance: 260.1
drag, startPoint x: 863, startPoint y: 280, endPoint x: 621, endPoint y: 582, distance: 387.2
drag, startPoint x: 870, startPoint y: 528, endPoint x: 579, endPoint y: 561, distance: 293.0
drag, startPoint x: 818, startPoint y: 519, endPoint x: 460, endPoint y: 557, distance: 360.0
drag, startPoint x: 857, startPoint y: 241, endPoint x: 889, endPoint y: 508, distance: 268.4
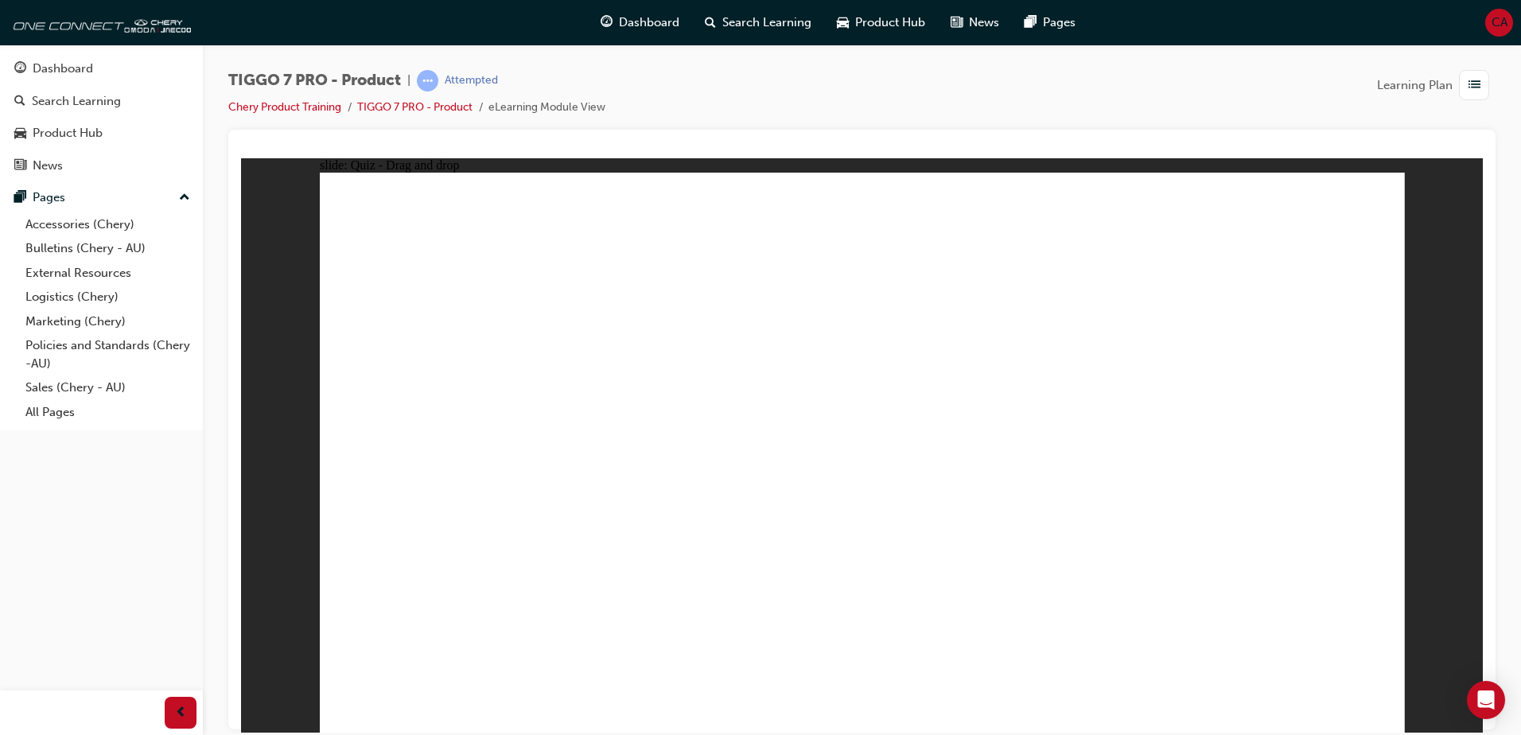
drag, startPoint x: 775, startPoint y: 350, endPoint x: 462, endPoint y: 595, distance: 397.2
drag, startPoint x: 884, startPoint y: 289, endPoint x: 889, endPoint y: 424, distance: 135.4
drag, startPoint x: 853, startPoint y: 289, endPoint x: 940, endPoint y: 565, distance: 289.6
drag, startPoint x: 1002, startPoint y: 239, endPoint x: 512, endPoint y: 582, distance: 597.0
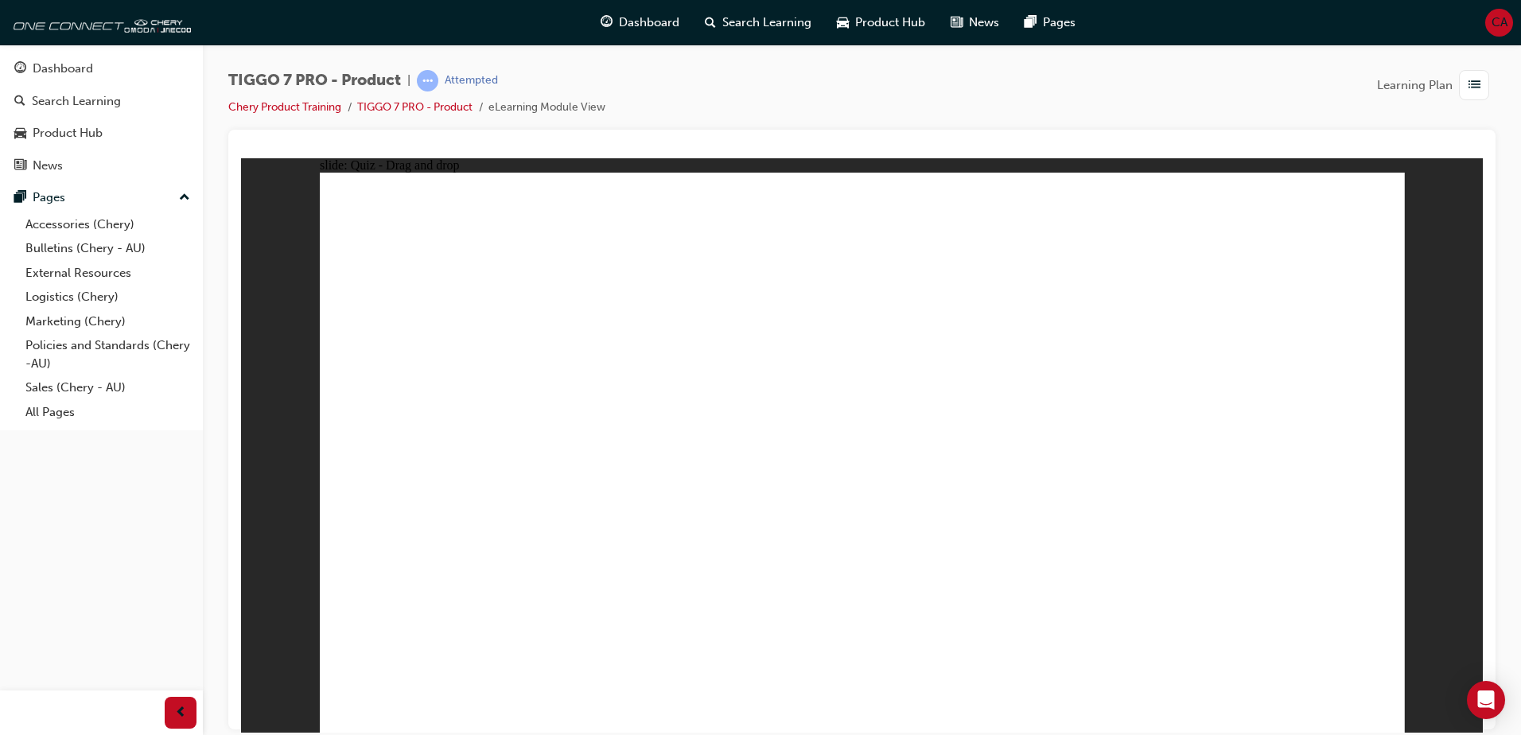
drag, startPoint x: 1064, startPoint y: 241, endPoint x: 1074, endPoint y: 609, distance: 368.5
drag, startPoint x: 1036, startPoint y: 268, endPoint x: 617, endPoint y: 565, distance: 513.0
drag, startPoint x: 1123, startPoint y: 317, endPoint x: 1123, endPoint y: 525, distance: 207.6
drag, startPoint x: 1096, startPoint y: 319, endPoint x: 1160, endPoint y: 440, distance: 136.7
drag, startPoint x: 1218, startPoint y: 260, endPoint x: 512, endPoint y: 550, distance: 762.8
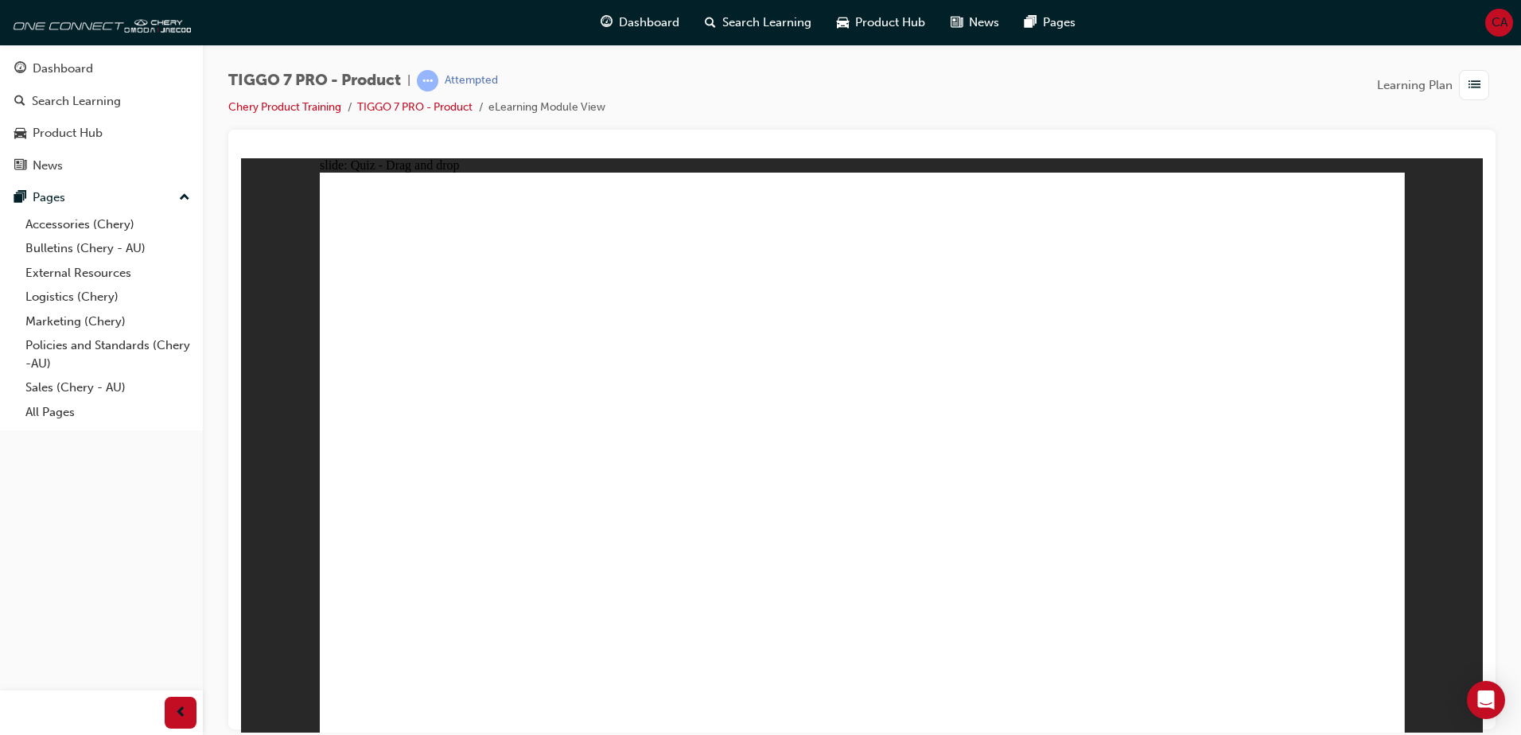
drag, startPoint x: 1200, startPoint y: 314, endPoint x: 1127, endPoint y: 504, distance: 203.7
drag, startPoint x: 1212, startPoint y: 278, endPoint x: 467, endPoint y: 576, distance: 802.2
drag, startPoint x: 1184, startPoint y: 283, endPoint x: 1060, endPoint y: 582, distance: 323.9
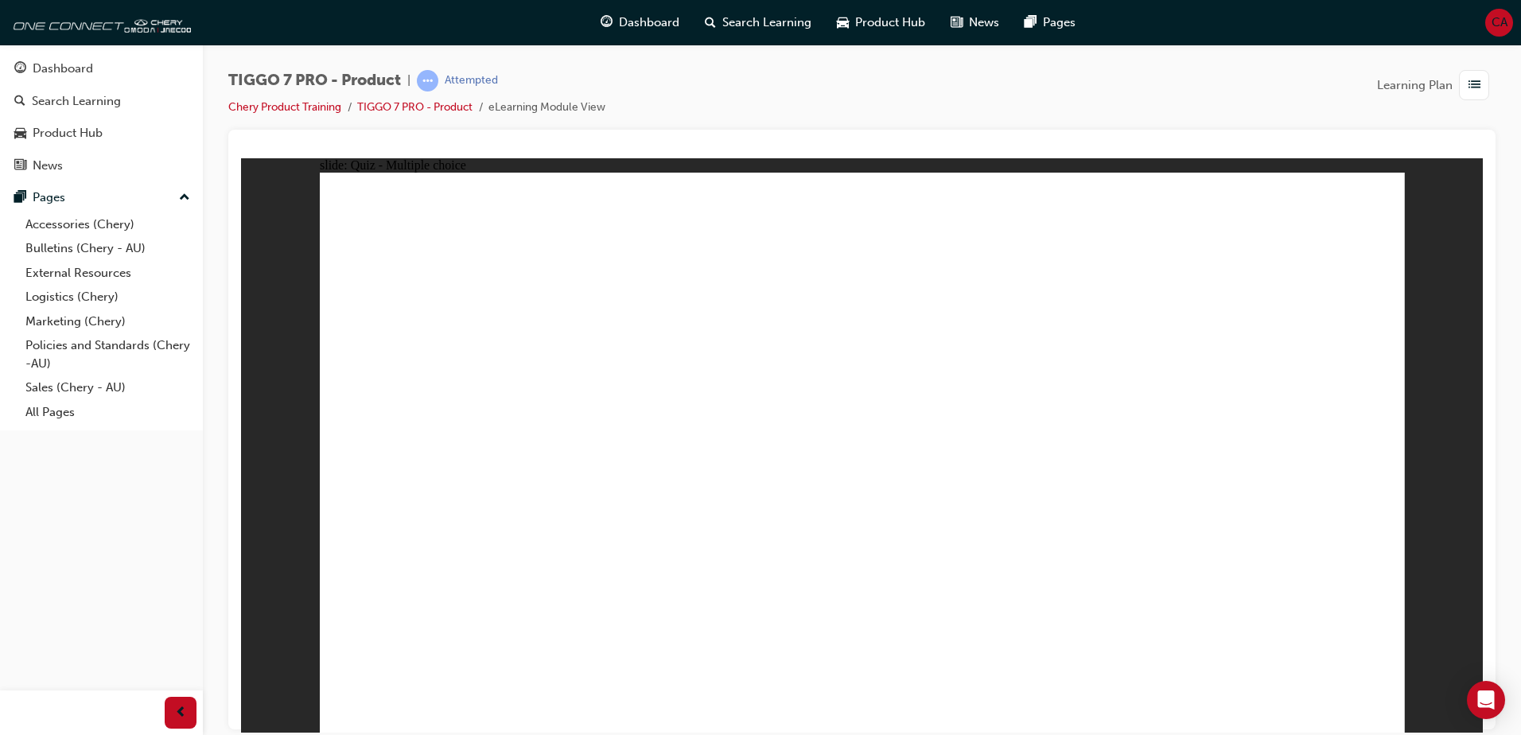
radio input "true"
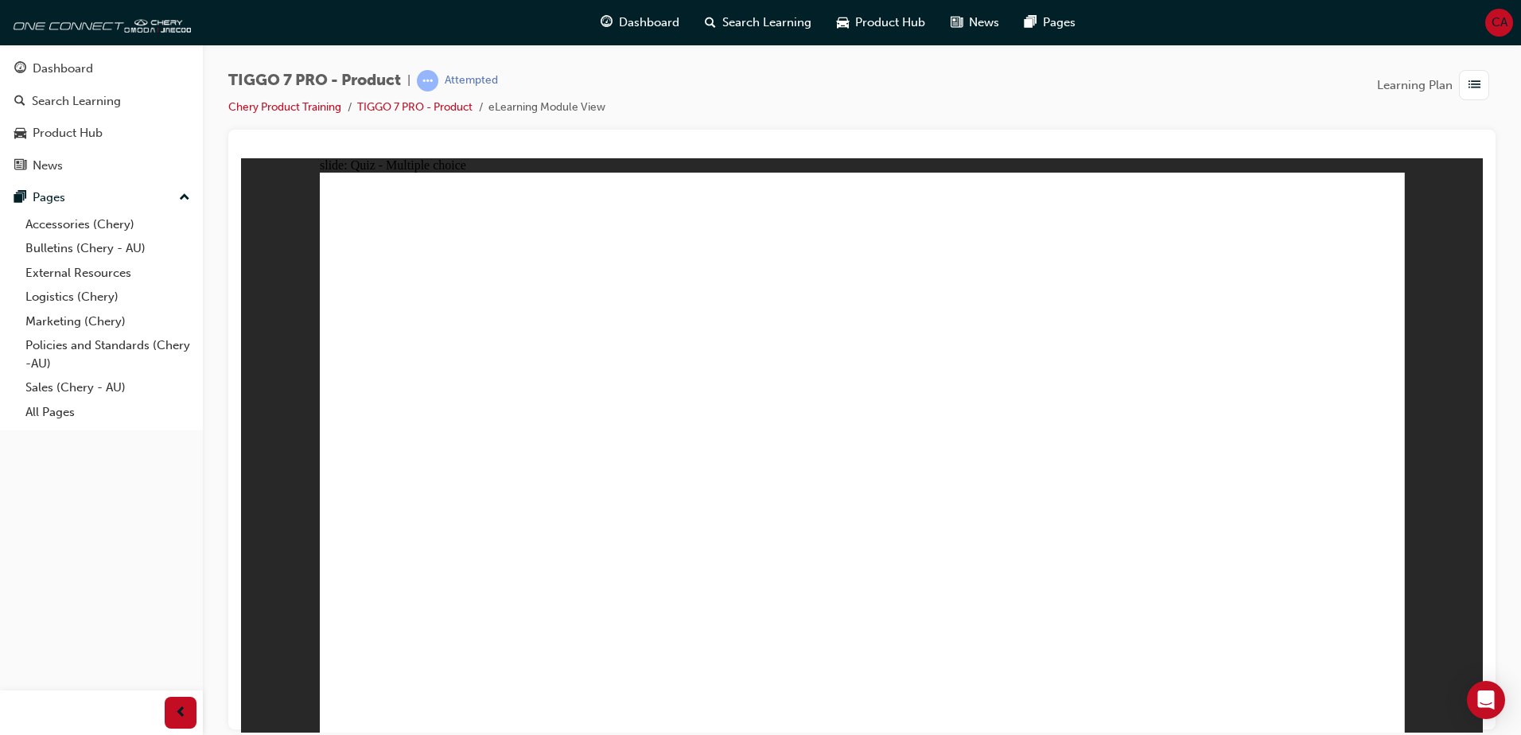
drag, startPoint x: 1329, startPoint y: 227, endPoint x: 591, endPoint y: 461, distance: 773.9
drag, startPoint x: 870, startPoint y: 245, endPoint x: 1064, endPoint y: 459, distance: 288.9
drag, startPoint x: 800, startPoint y: 359, endPoint x: 619, endPoint y: 455, distance: 205.3
drag, startPoint x: 841, startPoint y: 410, endPoint x: 805, endPoint y: 496, distance: 93.1
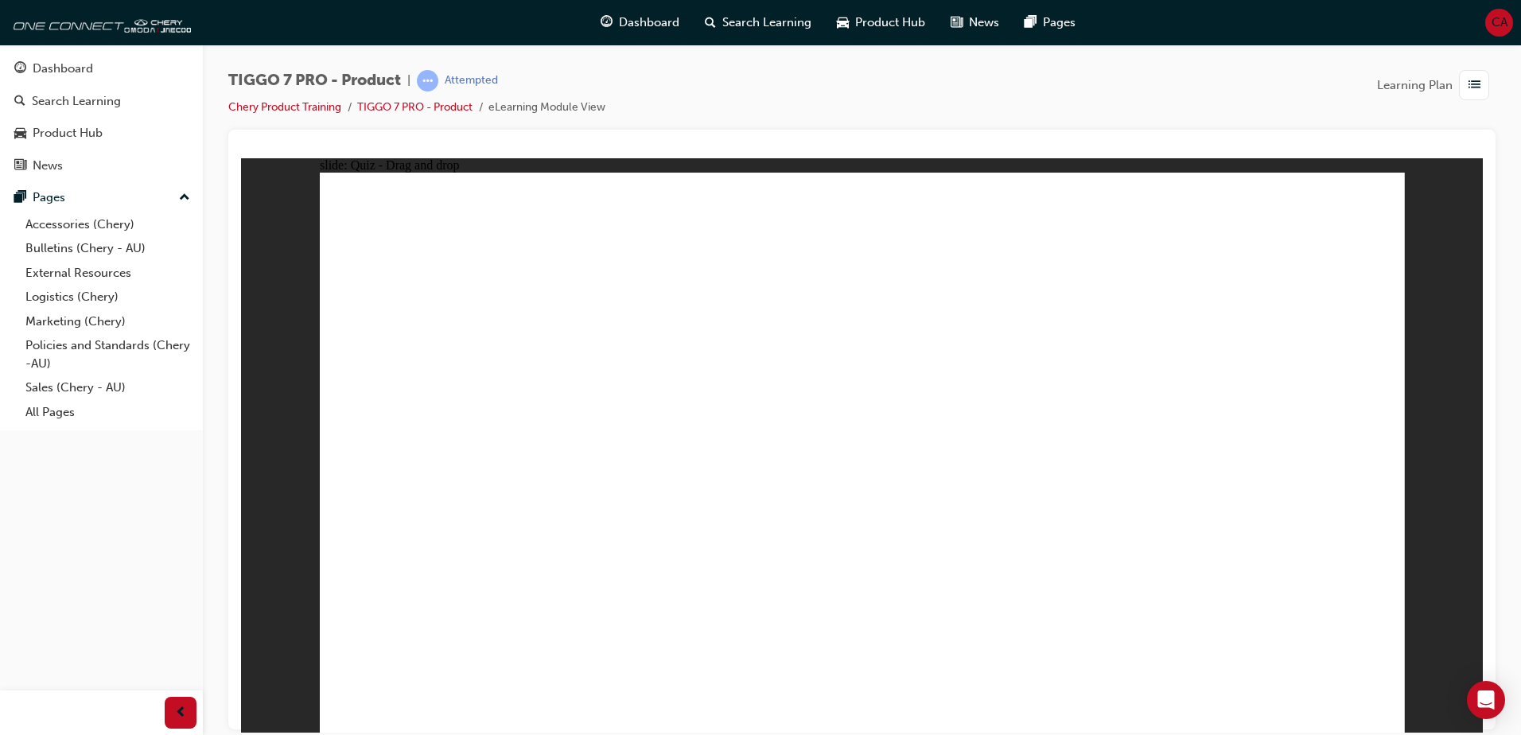
drag, startPoint x: 1212, startPoint y: 341, endPoint x: 1290, endPoint y: 455, distance: 138.6
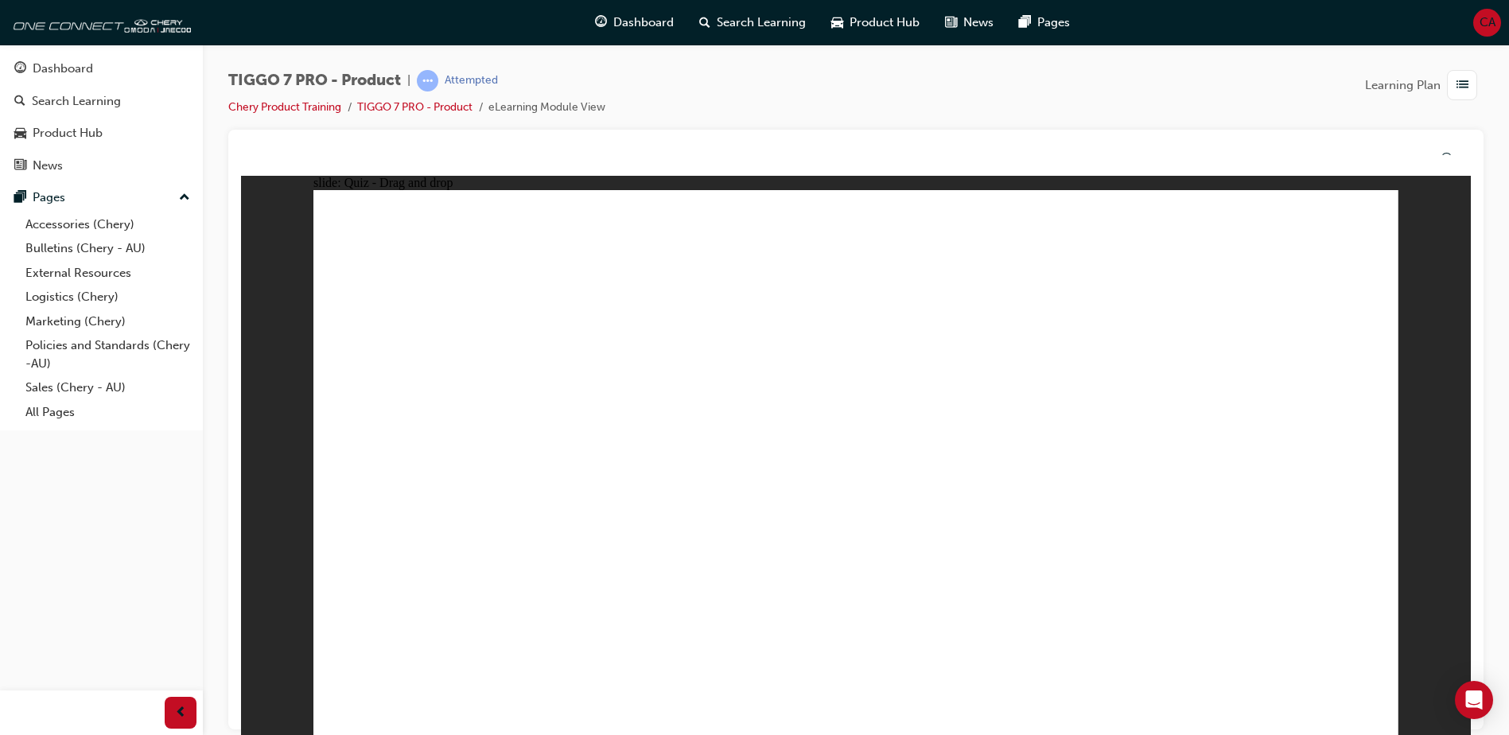
drag, startPoint x: 967, startPoint y: 570, endPoint x: 928, endPoint y: 558, distance: 41.5
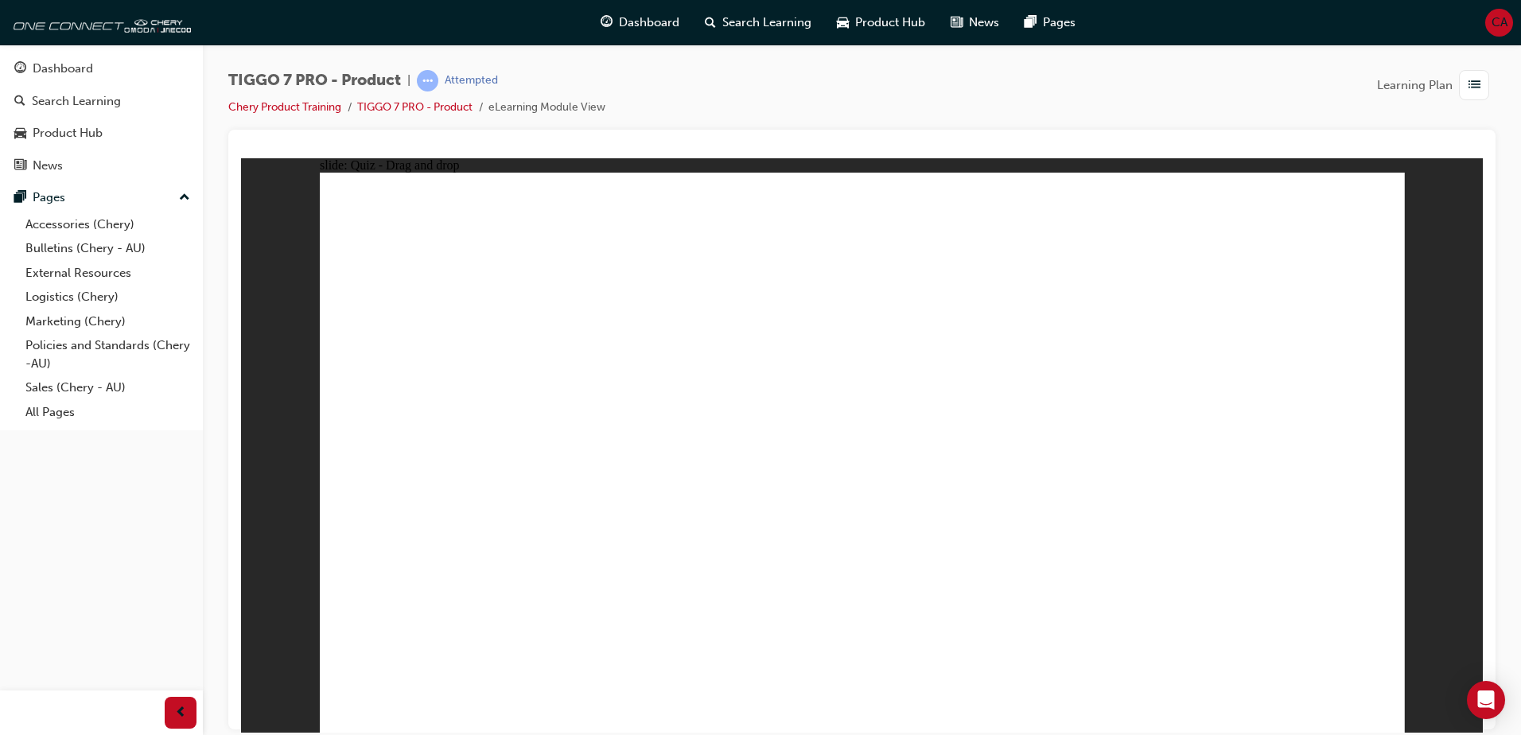
radio input "true"
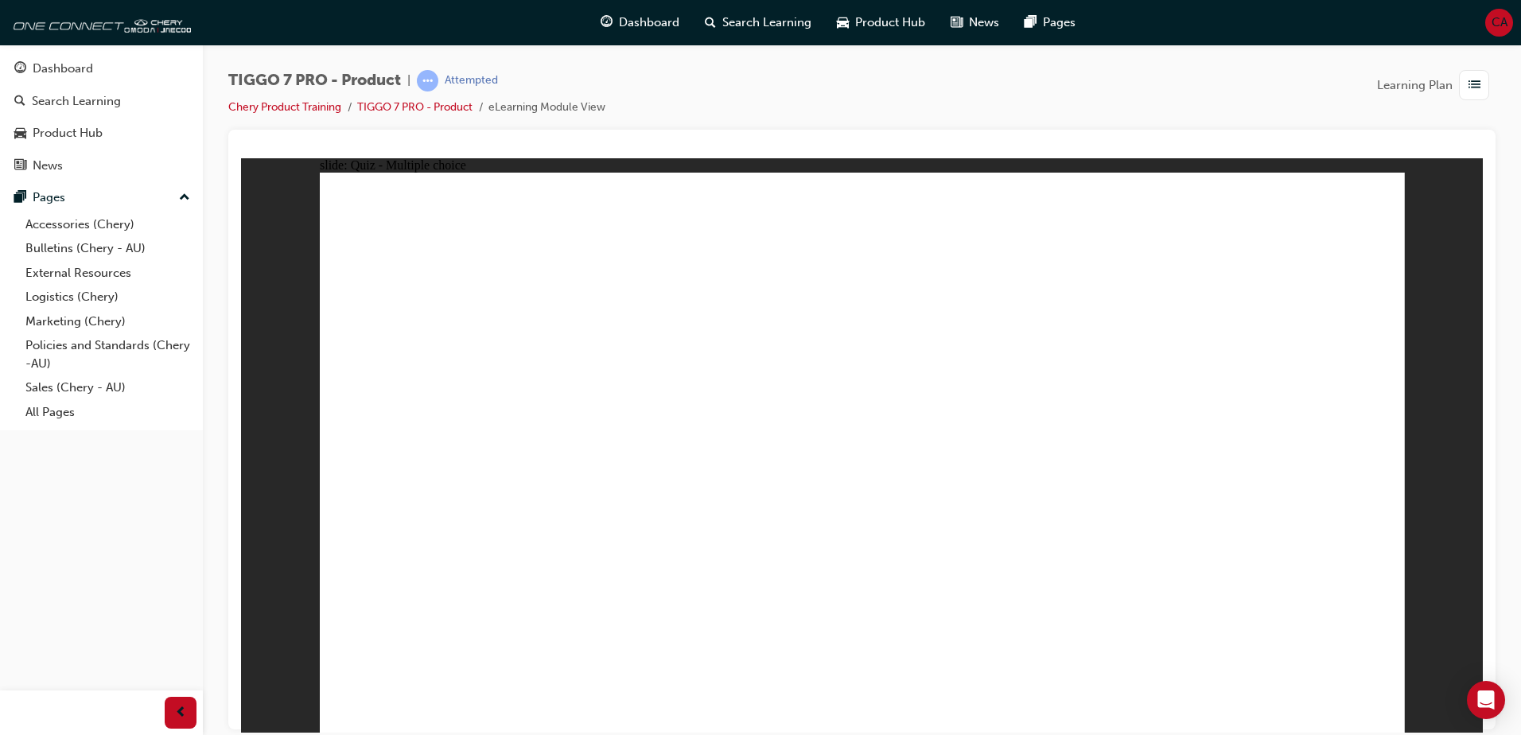
radio input "true"
click at [652, 25] on span "Dashboard" at bounding box center [649, 23] width 60 height 18
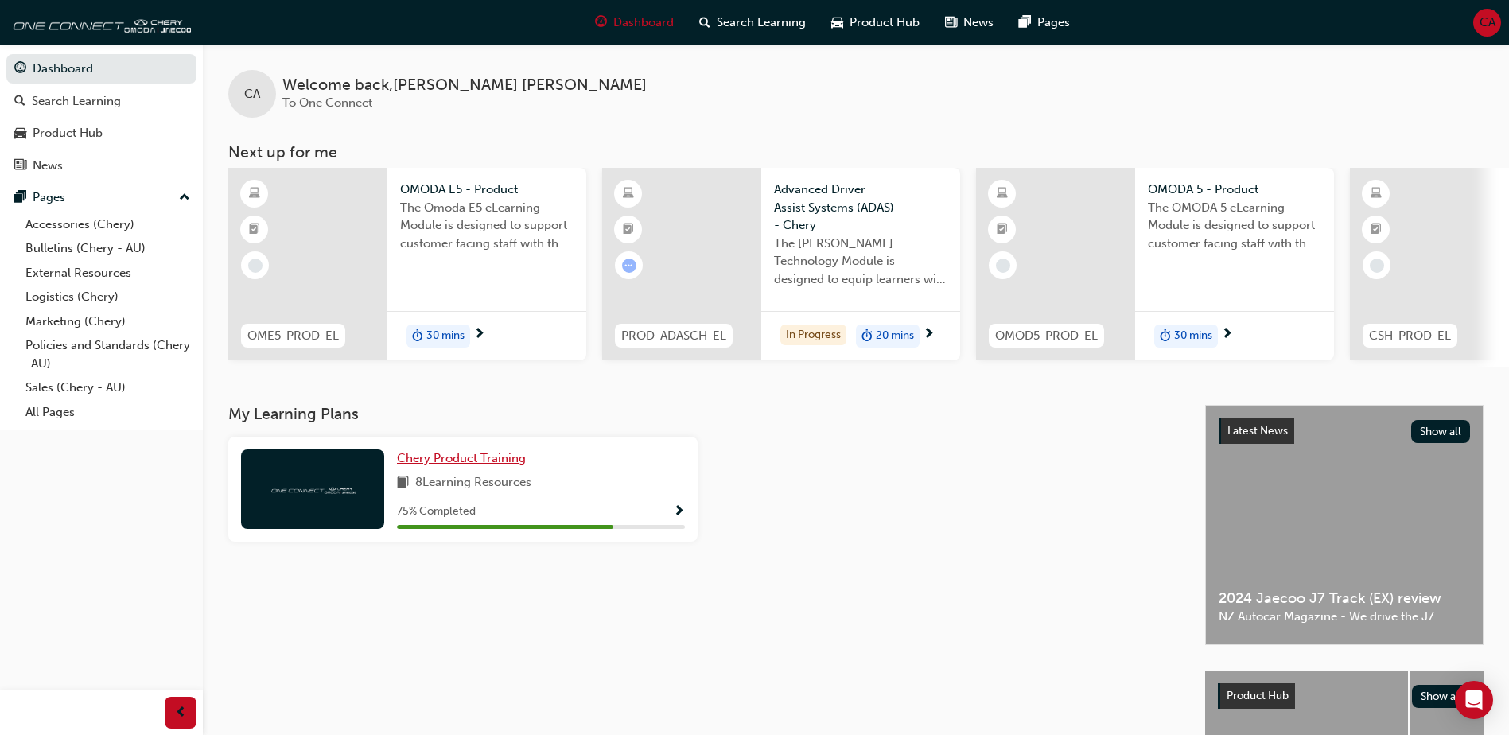
click at [437, 465] on span "Chery Product Training" at bounding box center [461, 458] width 129 height 14
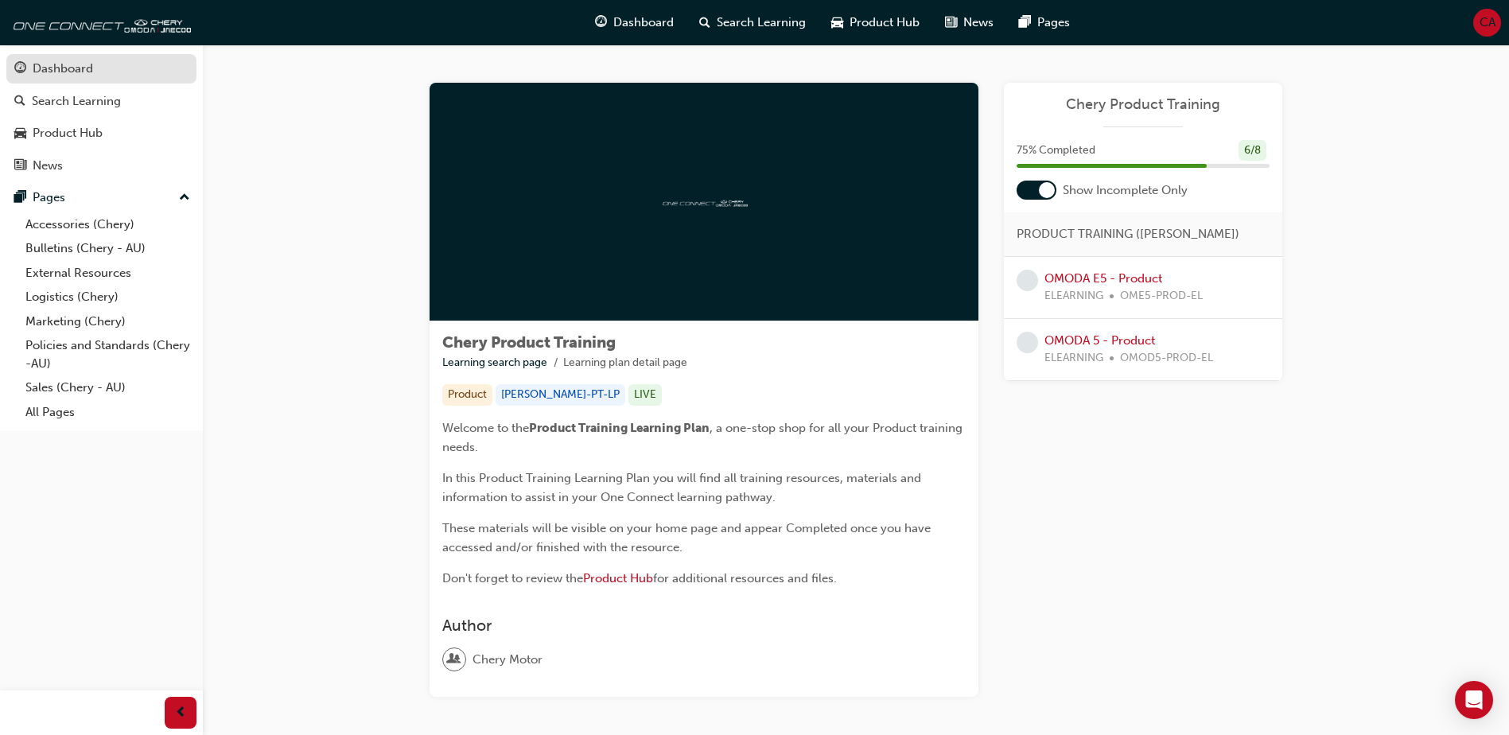
click at [62, 71] on div "Dashboard" at bounding box center [63, 69] width 60 height 18
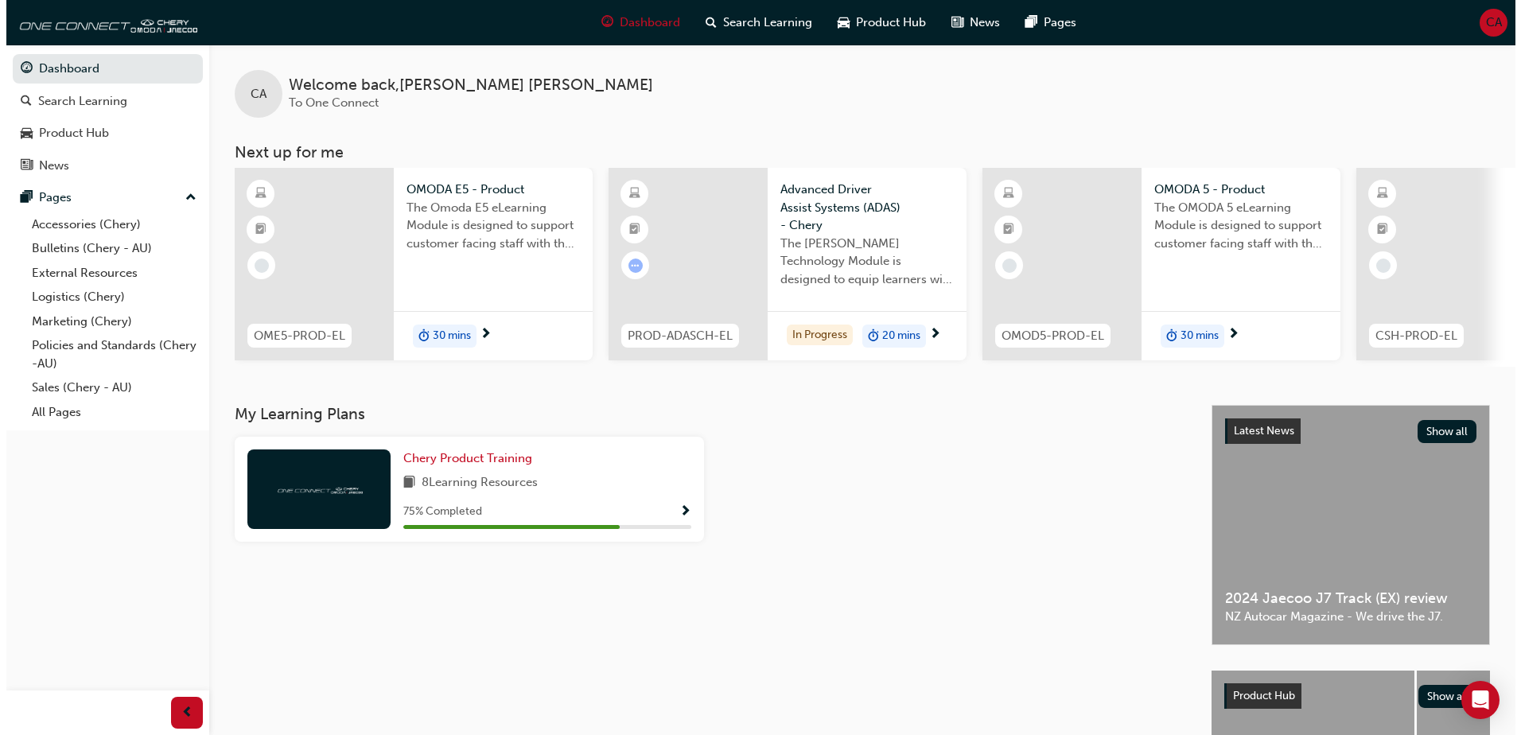
scroll to position [0, 211]
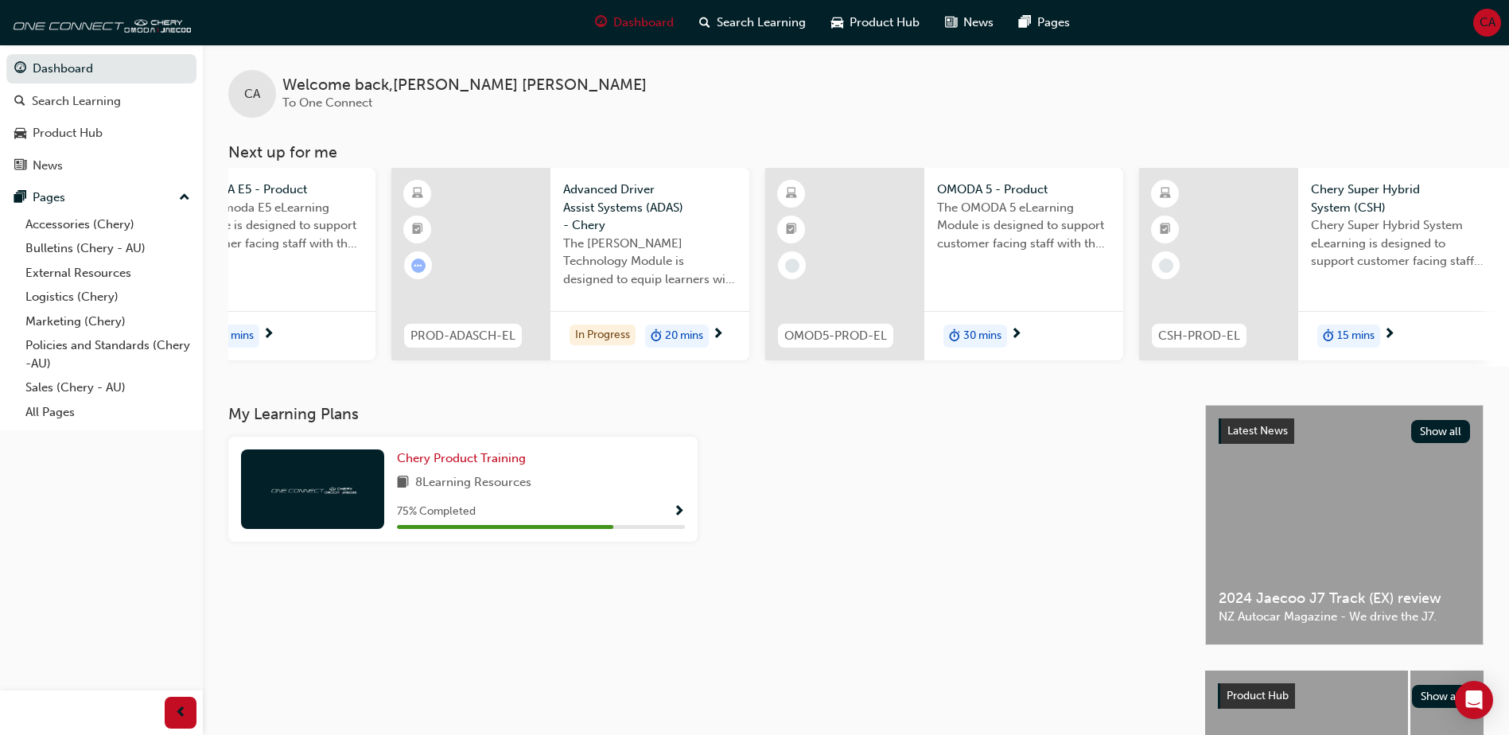
click at [1367, 208] on span "Chery Super Hybrid System (CSH)" at bounding box center [1397, 199] width 173 height 36
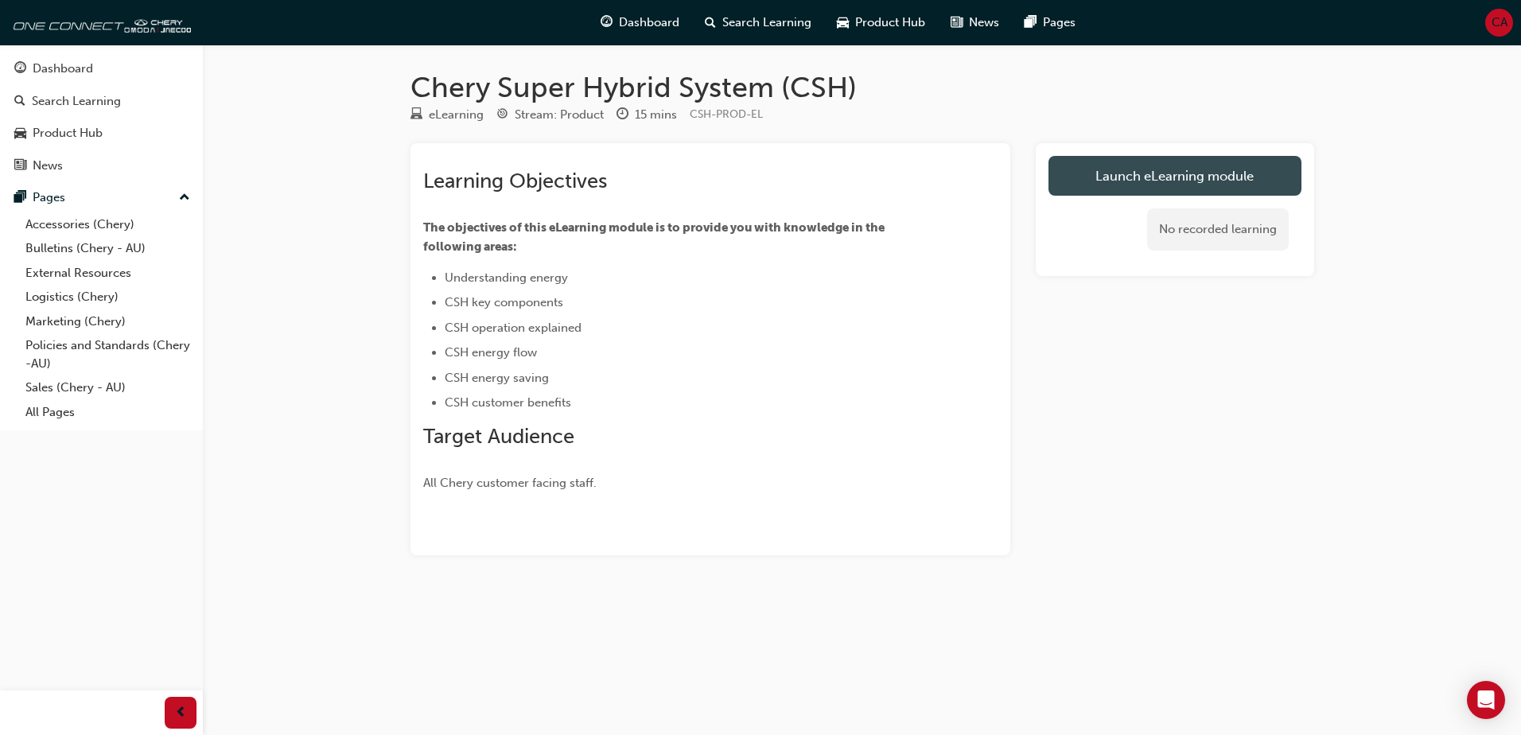
click at [1073, 188] on link "Launch eLearning module" at bounding box center [1175, 176] width 253 height 40
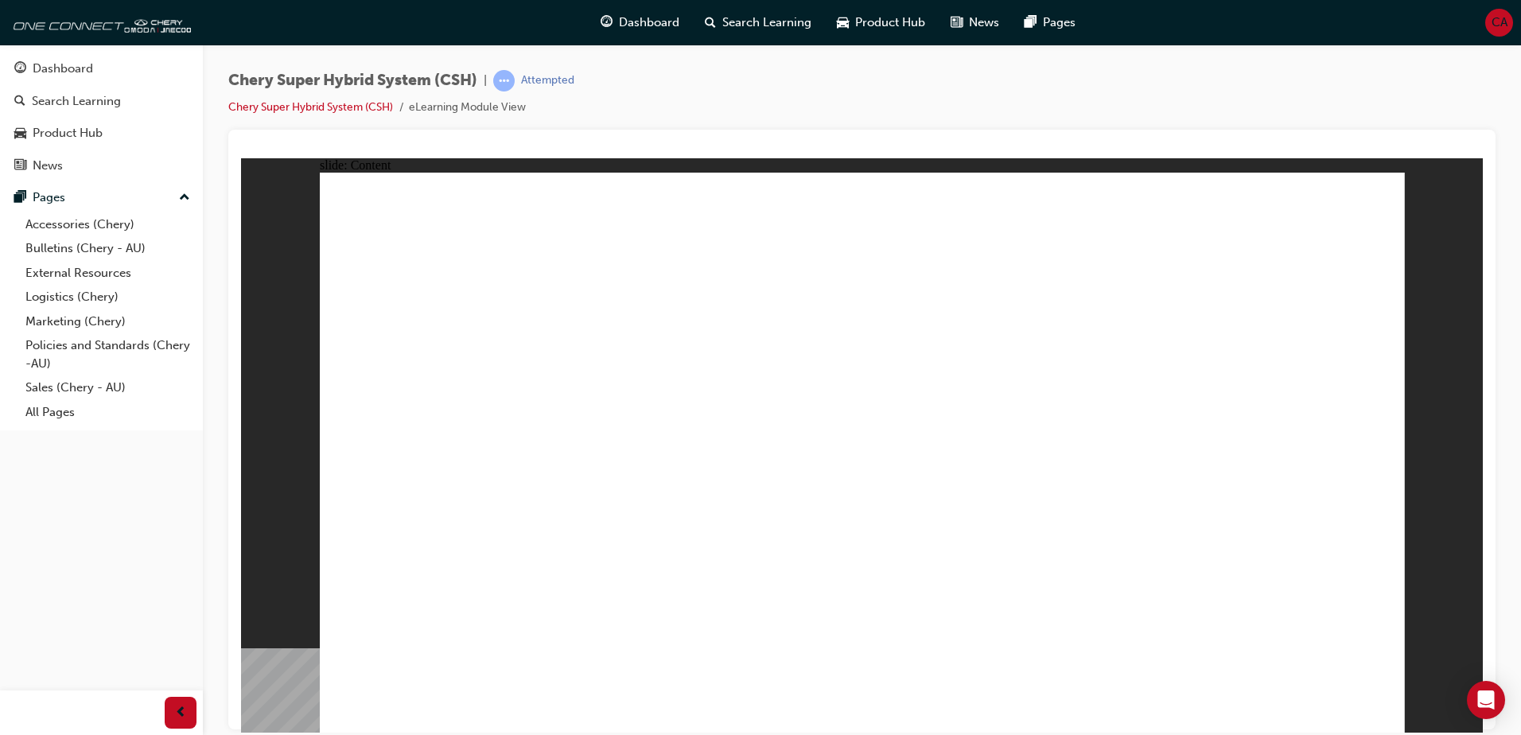
drag, startPoint x: 731, startPoint y: 649, endPoint x: 582, endPoint y: 649, distance: 148.8
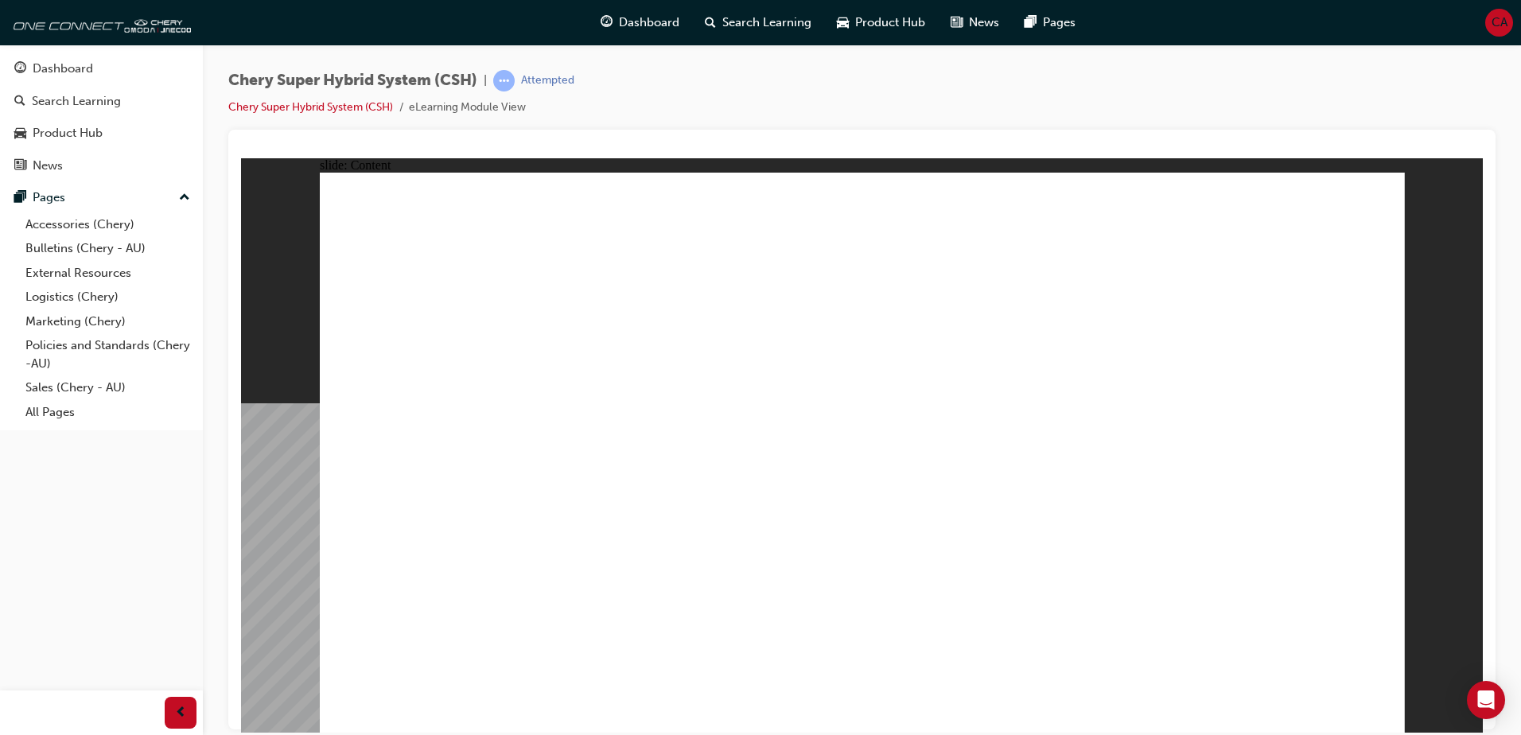
drag, startPoint x: 632, startPoint y: 581, endPoint x: 727, endPoint y: 576, distance: 95.6
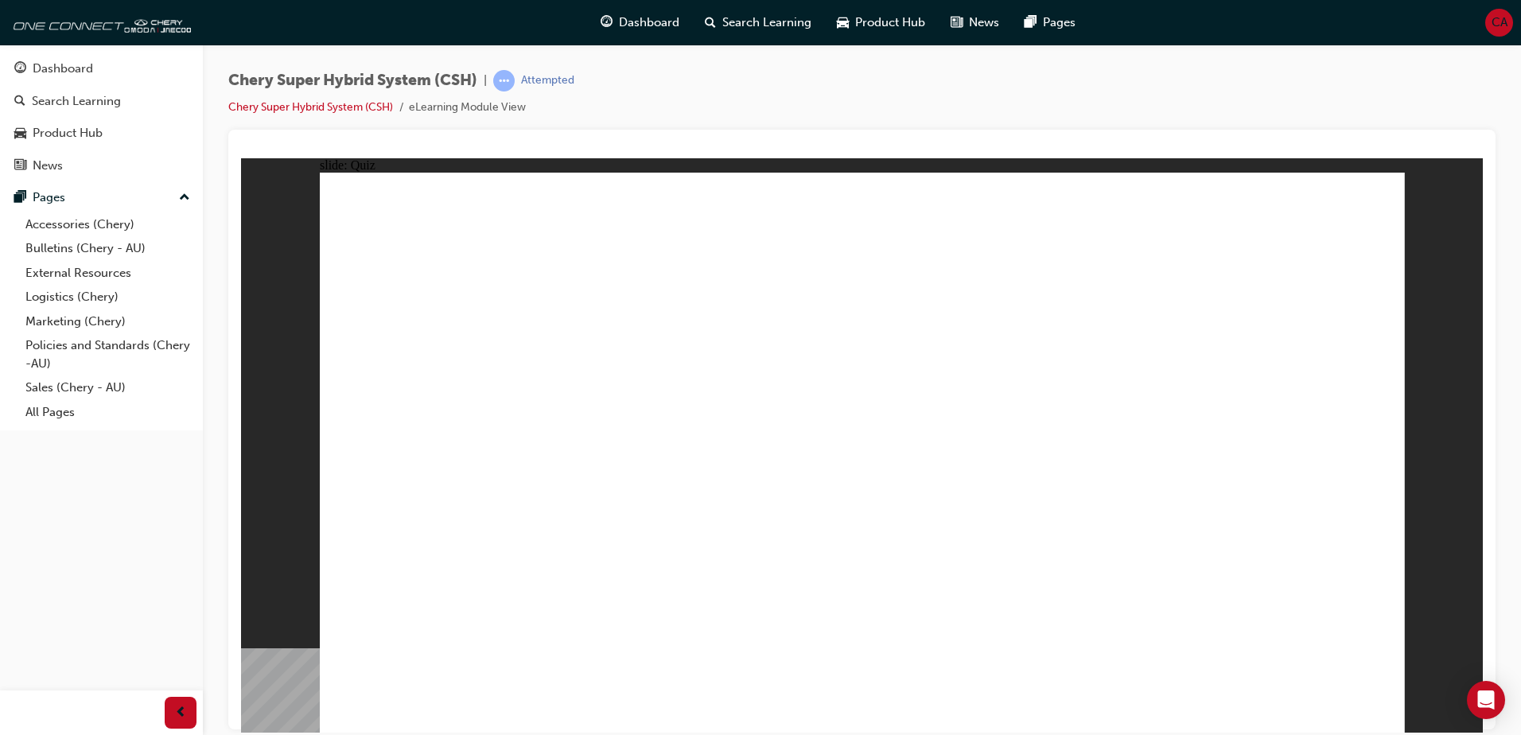
radio input "true"
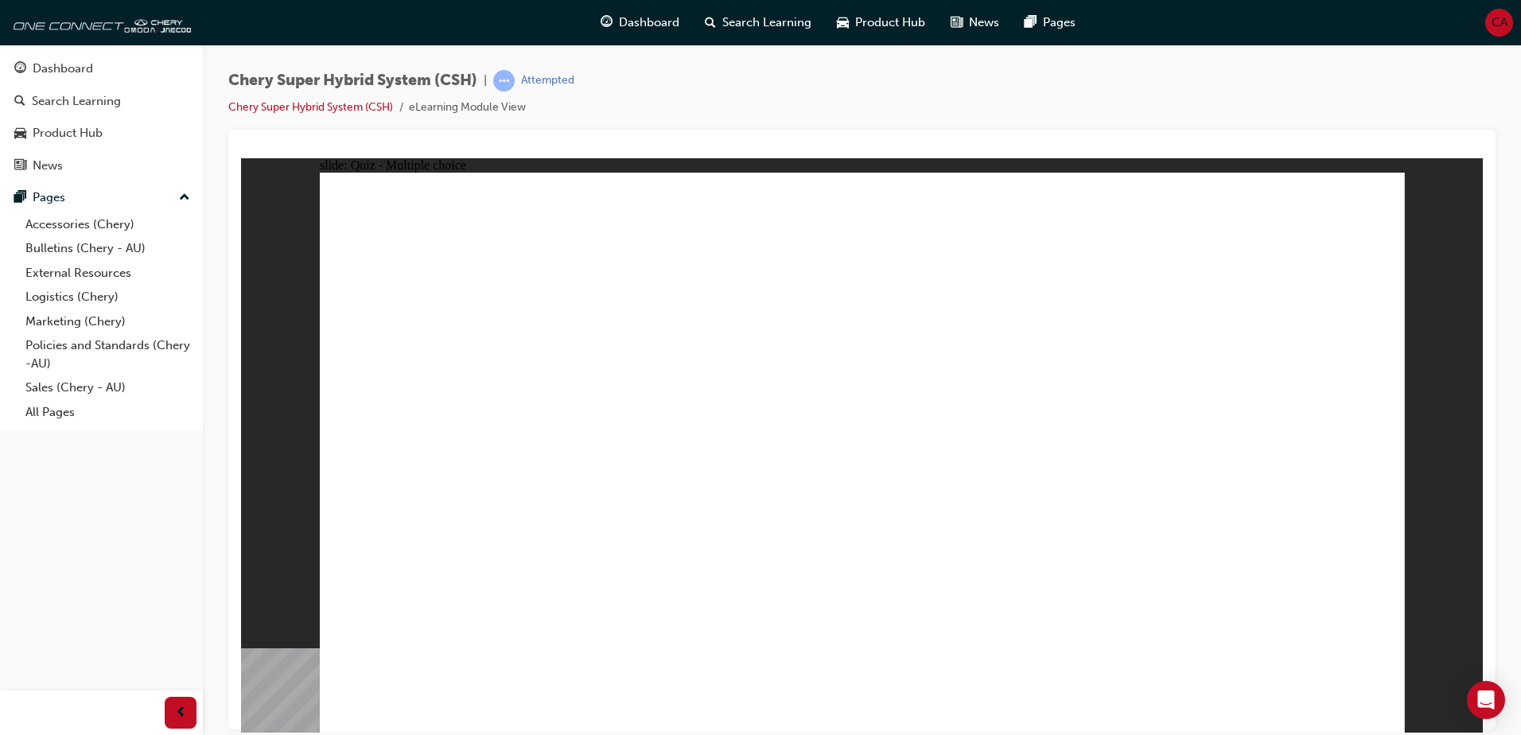
radio input "true"
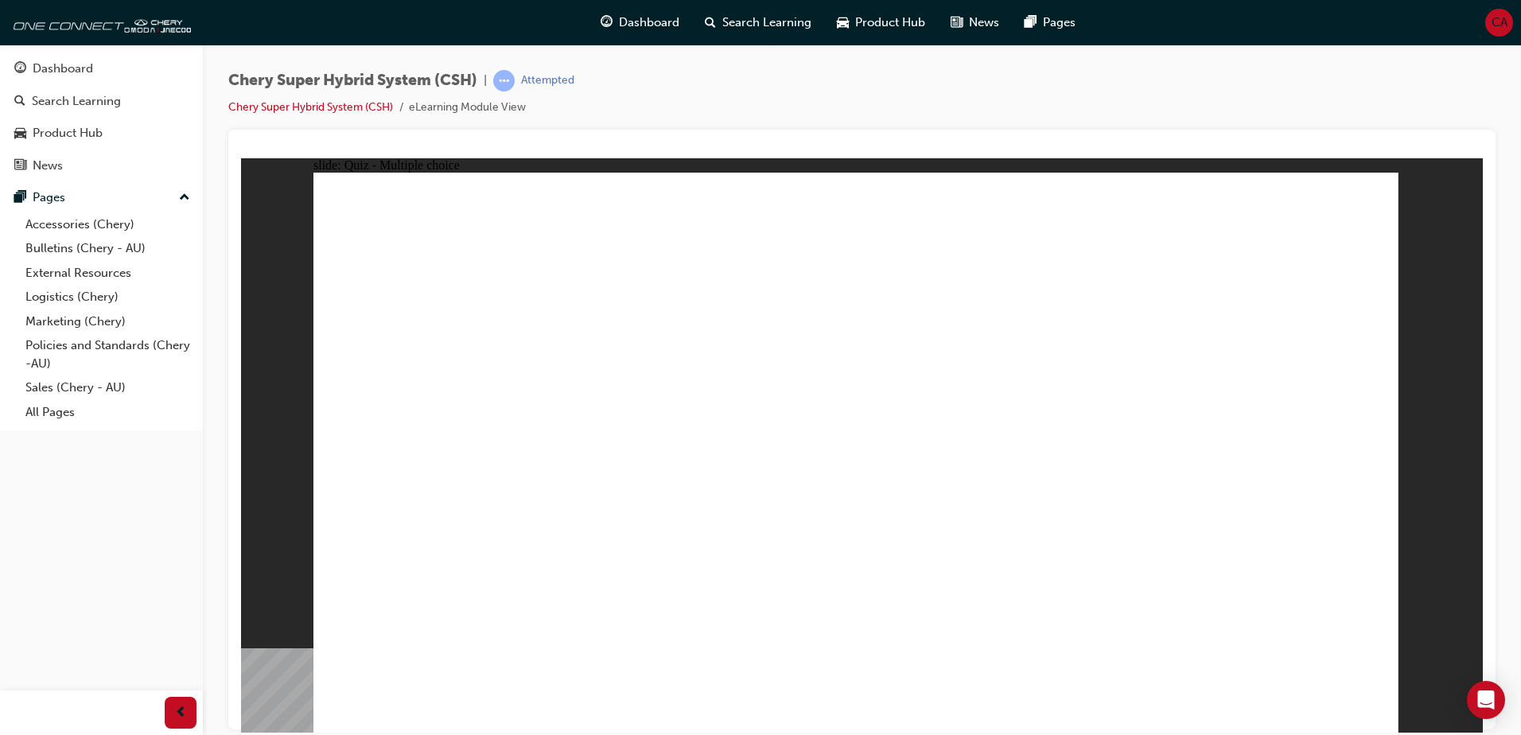
drag, startPoint x: 866, startPoint y: 540, endPoint x: 862, endPoint y: 558, distance: 17.8
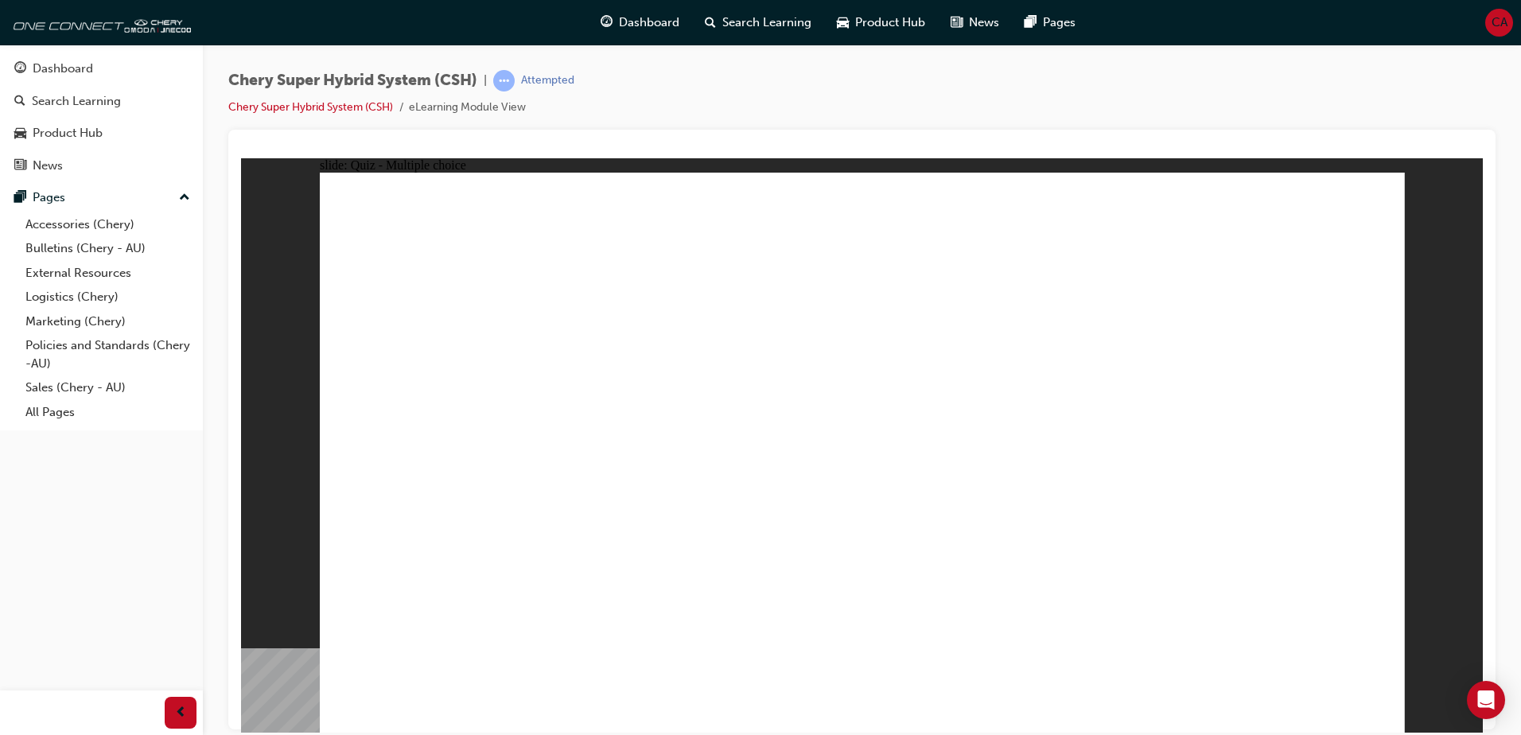
radio input "true"
drag, startPoint x: 793, startPoint y: 541, endPoint x: 807, endPoint y: 562, distance: 25.4
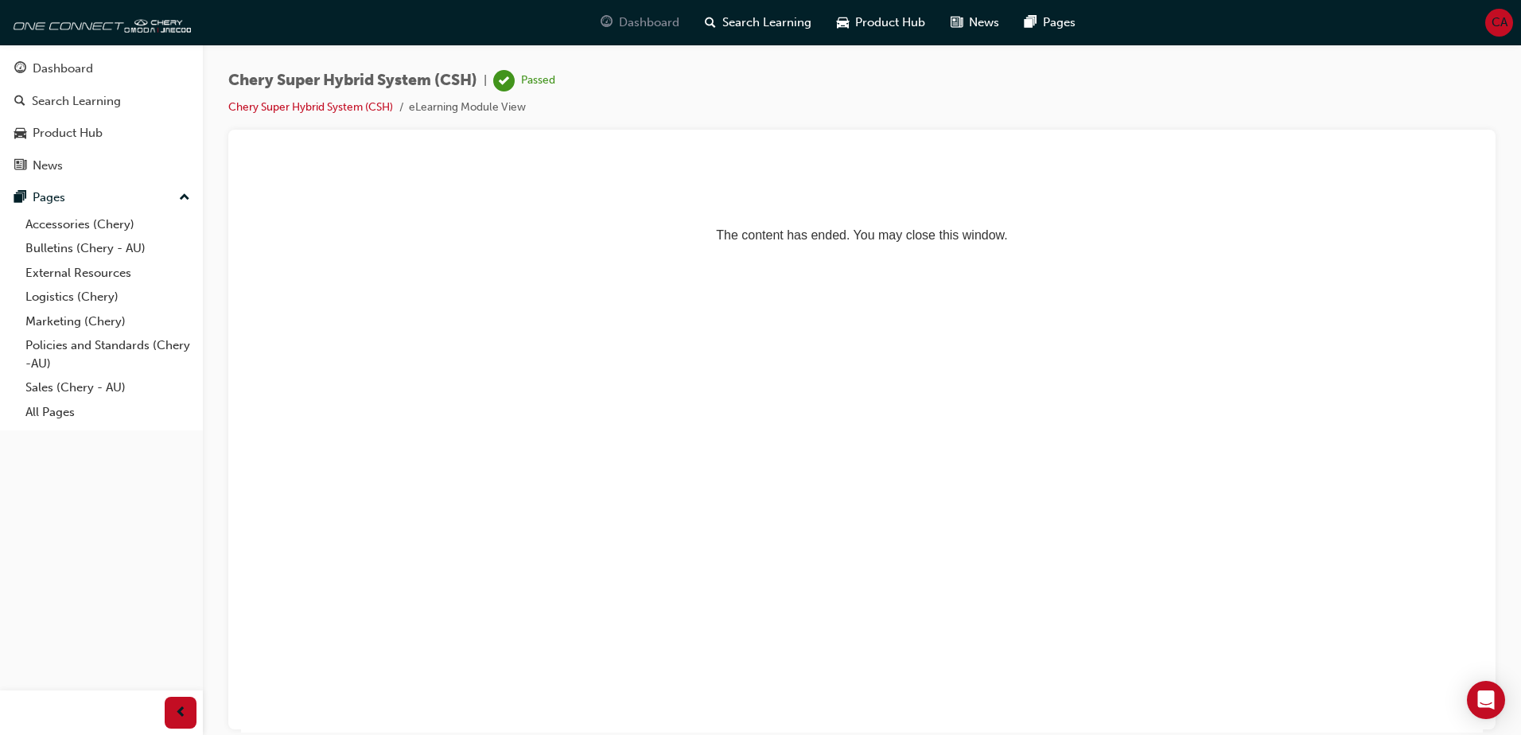
click at [629, 25] on span "Dashboard" at bounding box center [649, 23] width 60 height 18
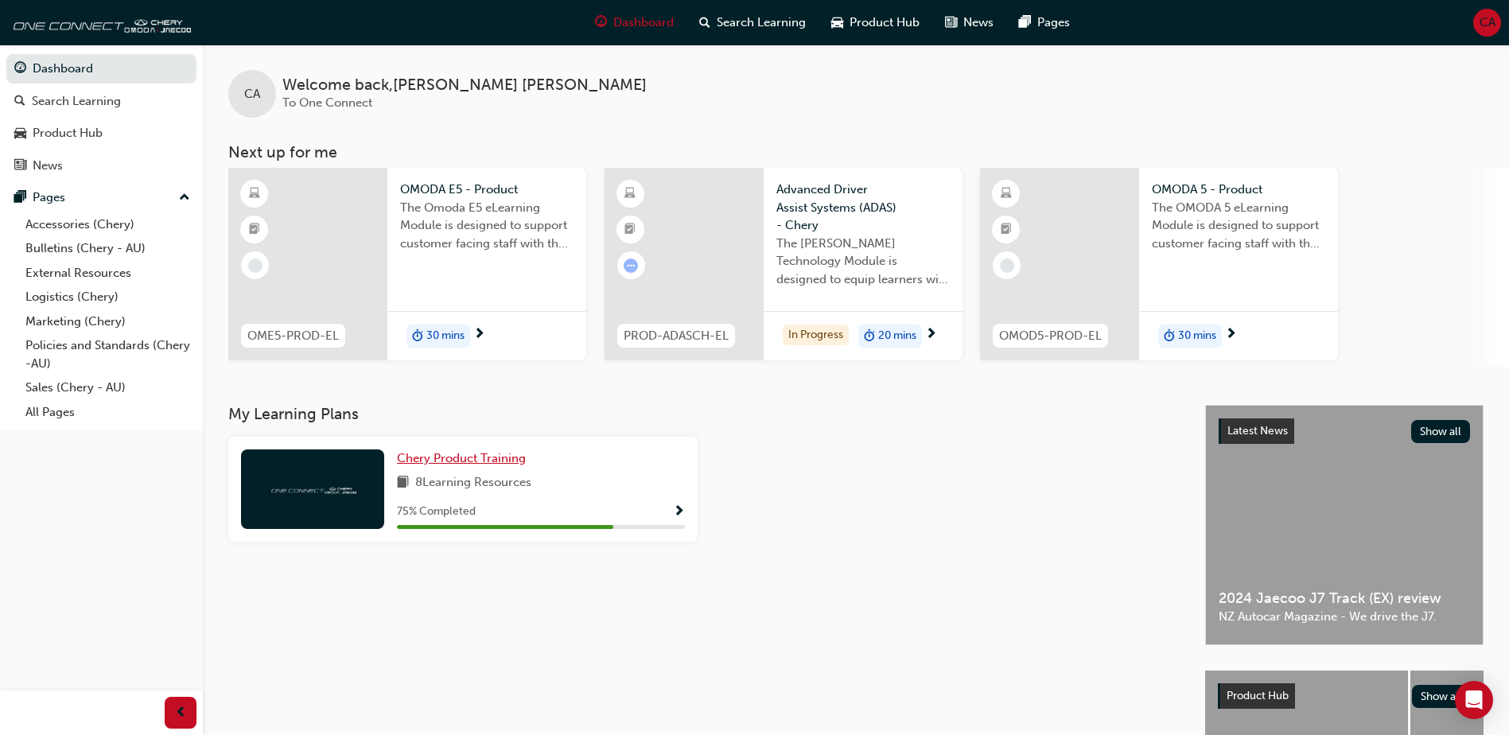
click at [494, 460] on span "Chery Product Training" at bounding box center [461, 458] width 129 height 14
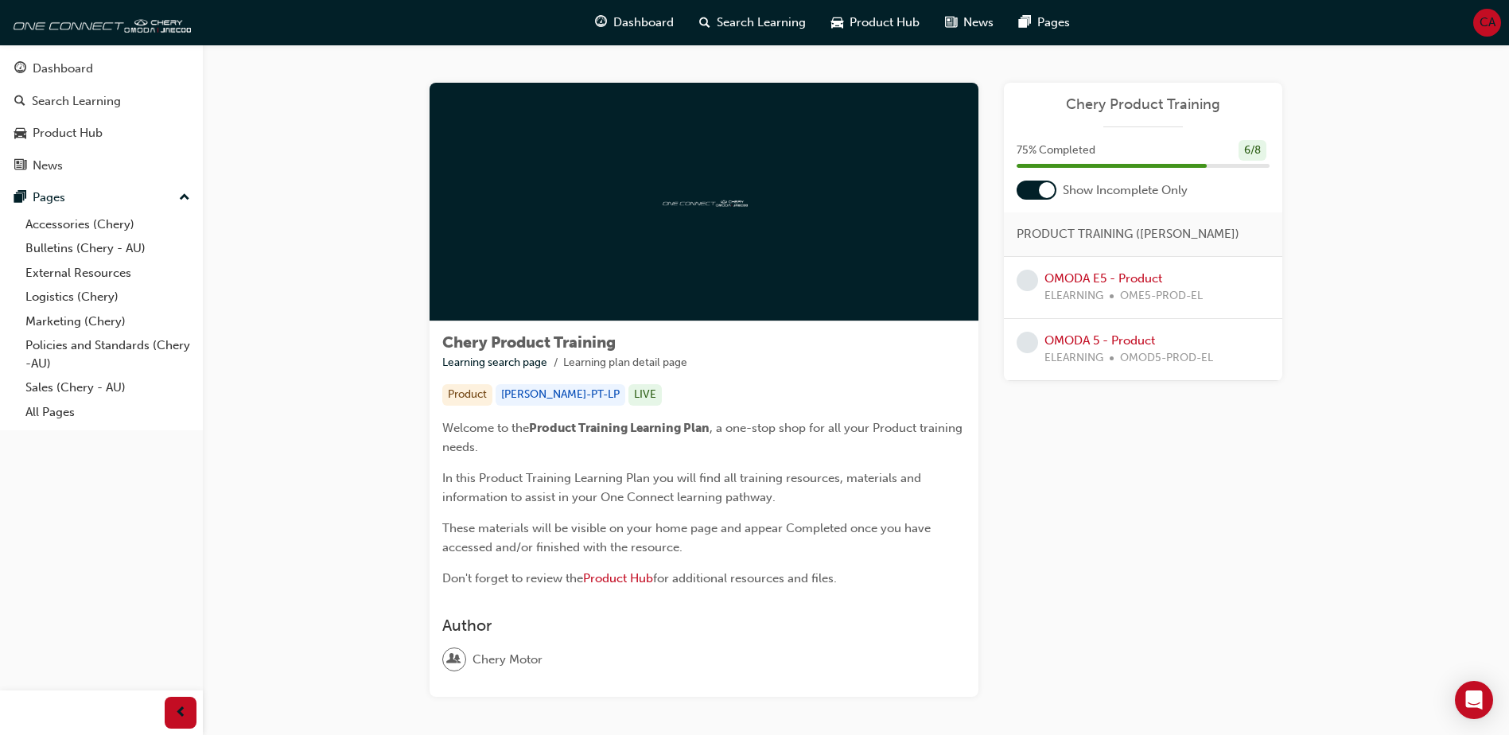
click at [1024, 198] on div at bounding box center [1037, 190] width 40 height 19
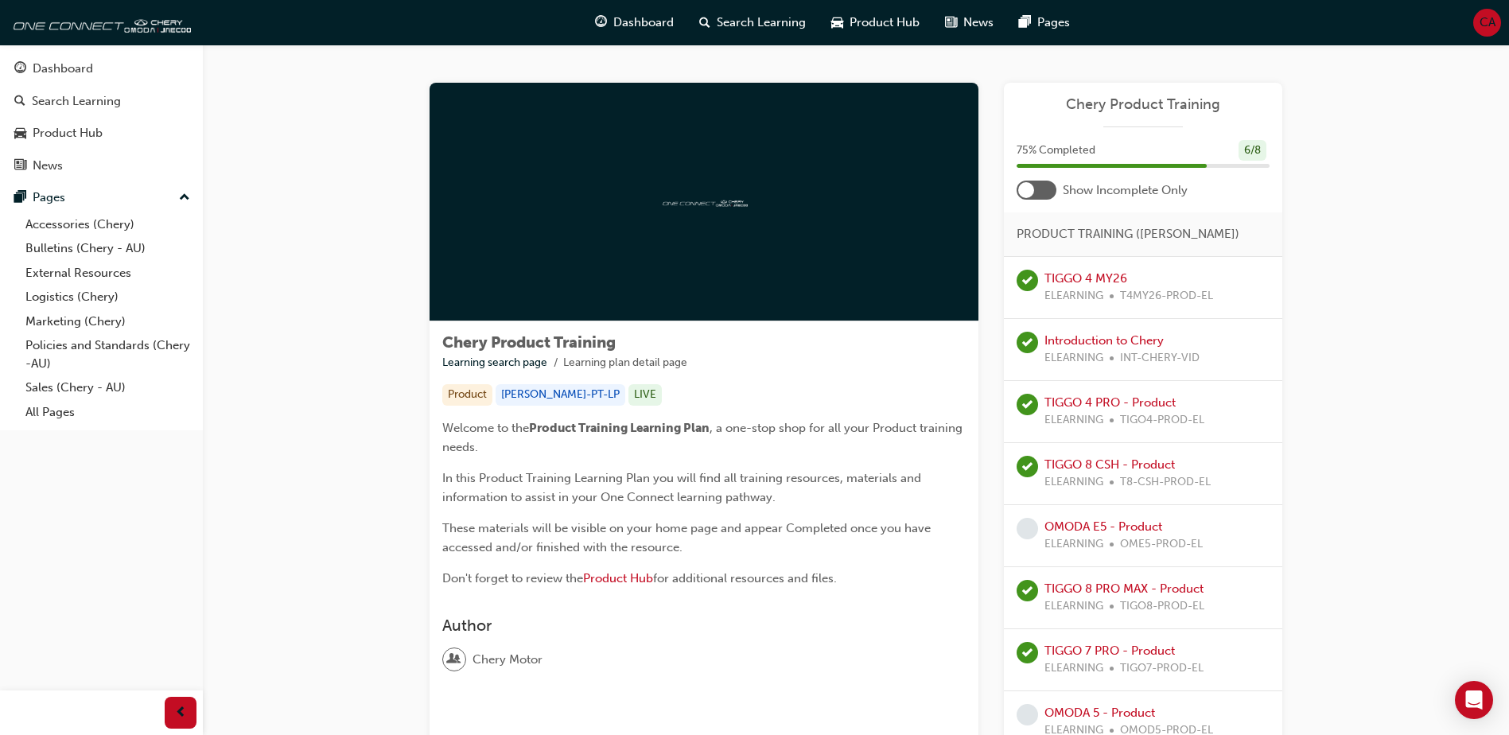
click at [1037, 183] on div at bounding box center [1037, 190] width 40 height 19
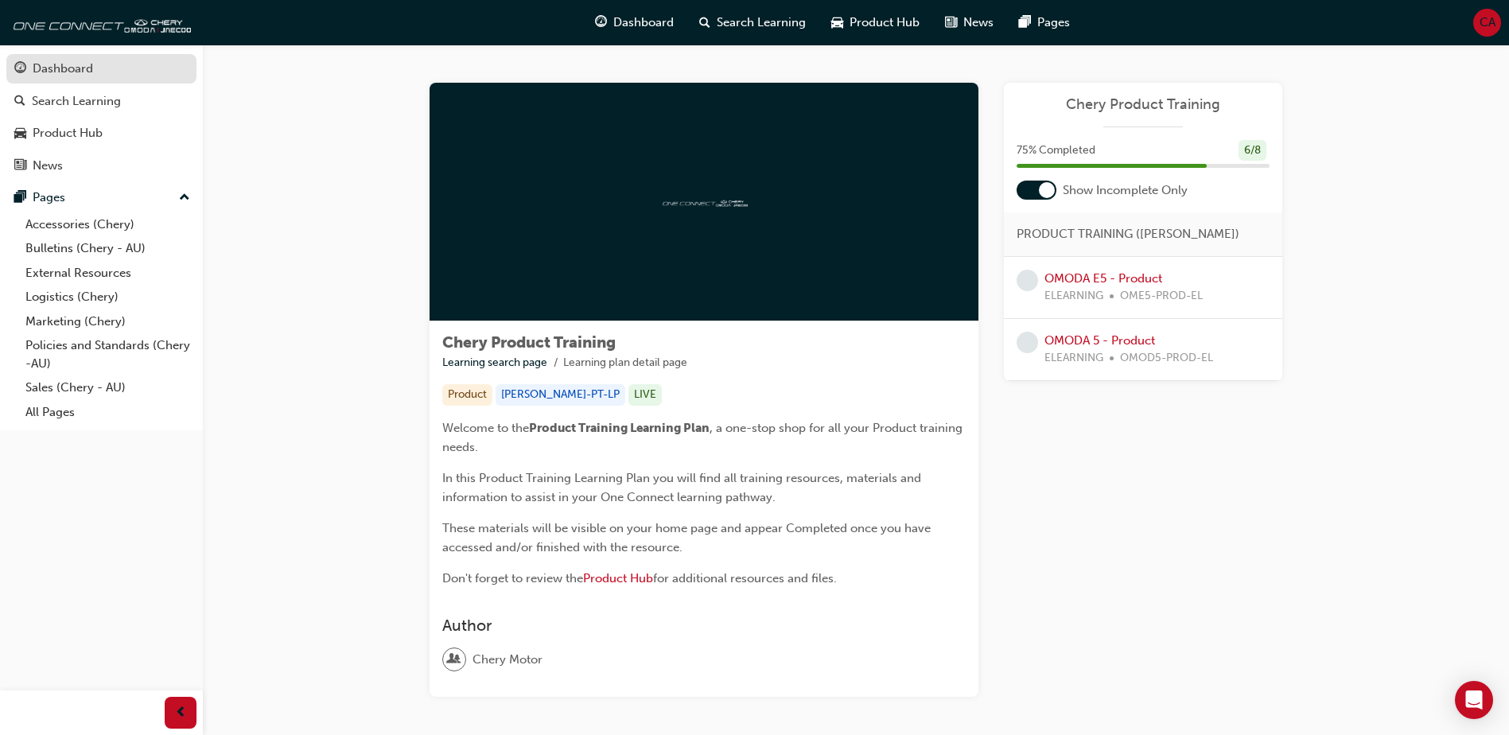
click at [76, 80] on link "Dashboard" at bounding box center [101, 68] width 190 height 29
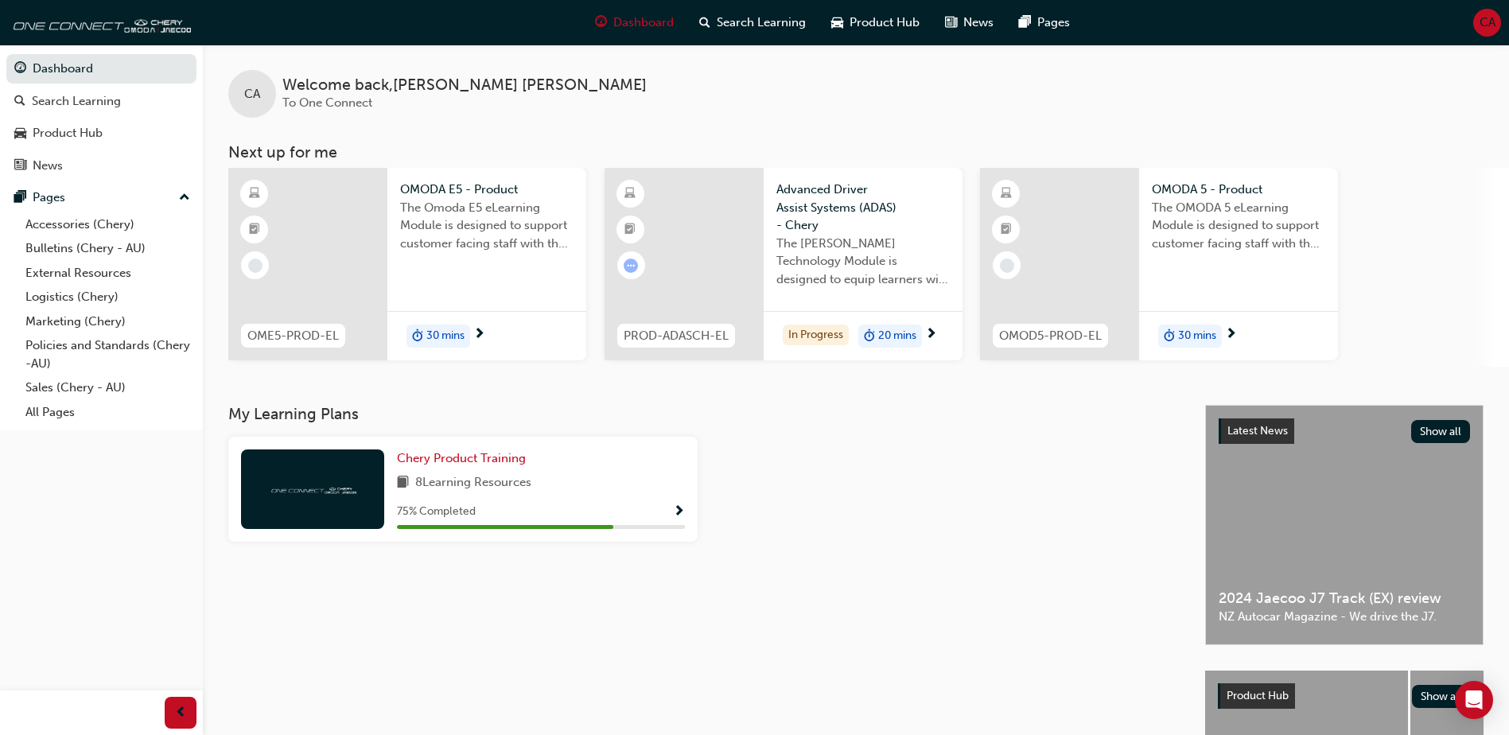
click at [328, 341] on span "OME5-PROD-EL" at bounding box center [292, 336] width 91 height 18
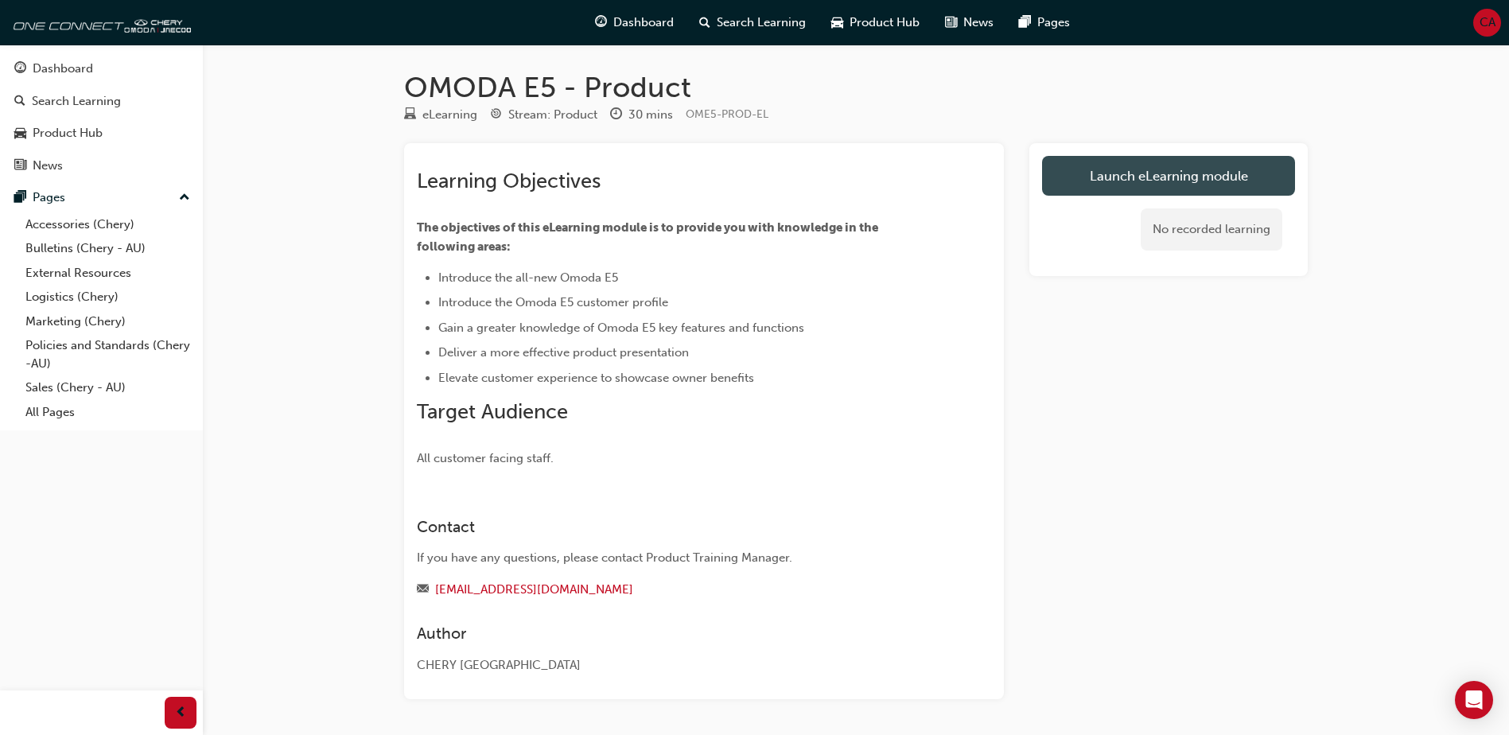
click at [1154, 169] on link "Launch eLearning module" at bounding box center [1168, 176] width 253 height 40
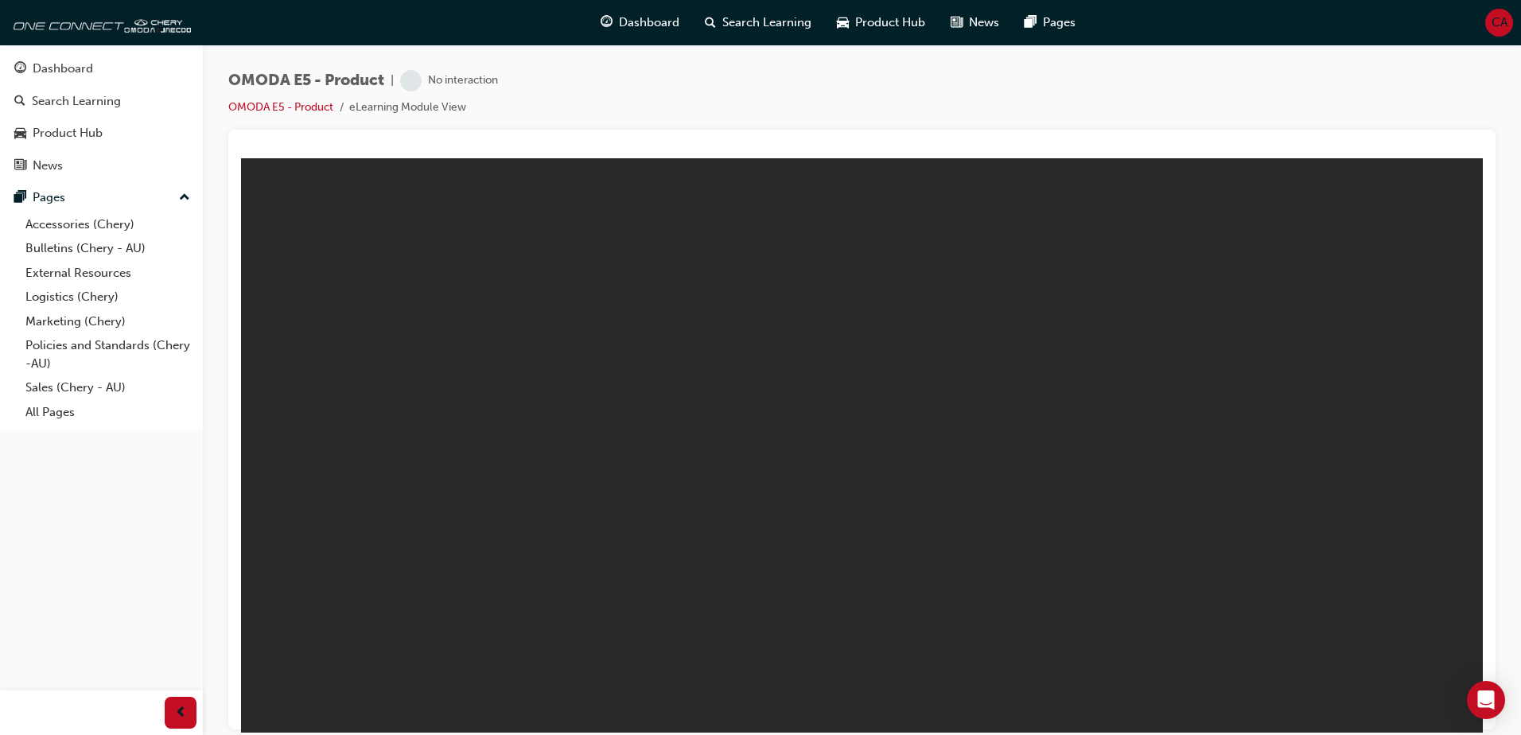
click at [1345, 490] on body "OMODA E5 Technical eLearning 082824 V2 You are offline. Trying to reconnect..." at bounding box center [862, 445] width 1242 height 574
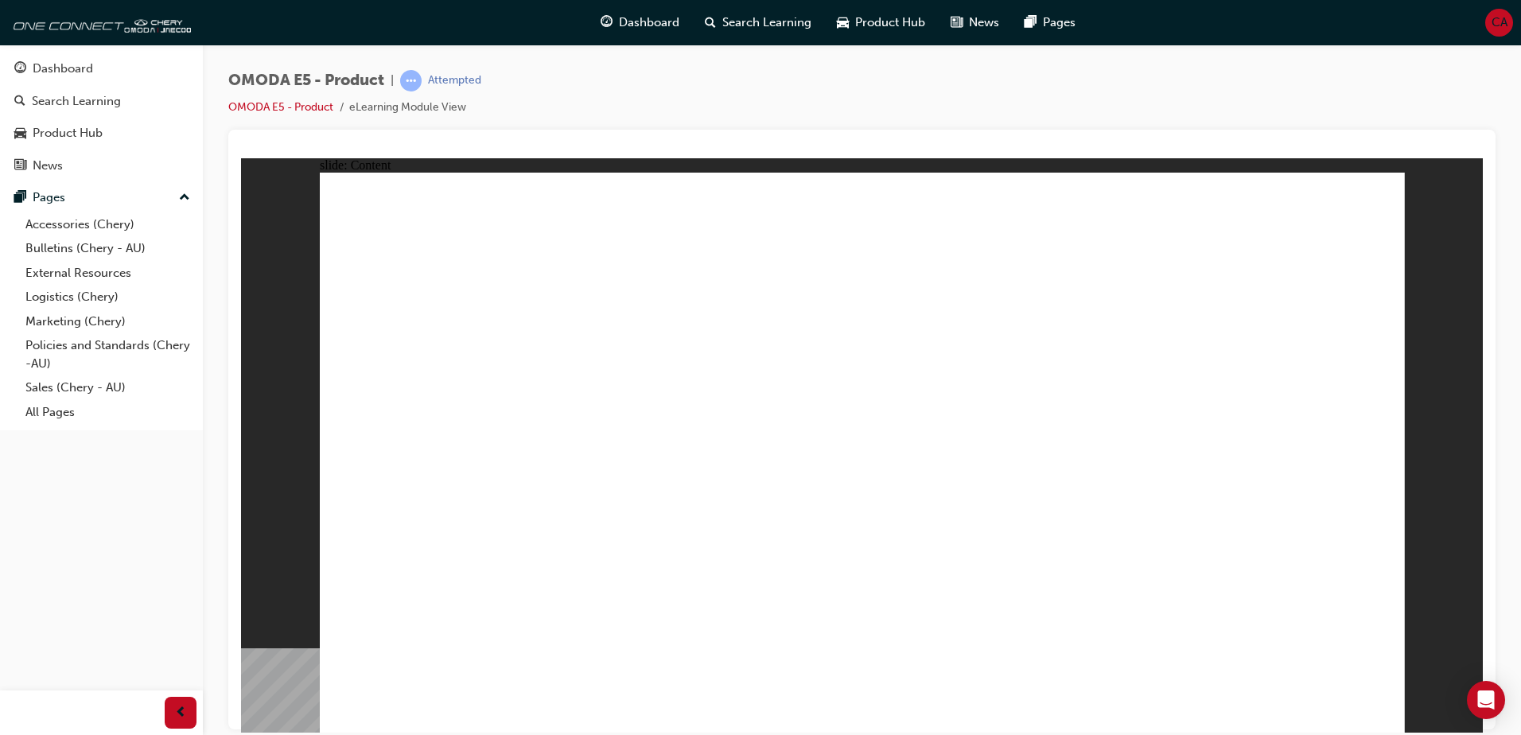
click at [1405, 710] on div "slide: Content EXTERIOR DESIGN INTERIOR DESIGN POWER SYSTEM TECHNOLOGY SAFETY •…" at bounding box center [862, 445] width 1242 height 574
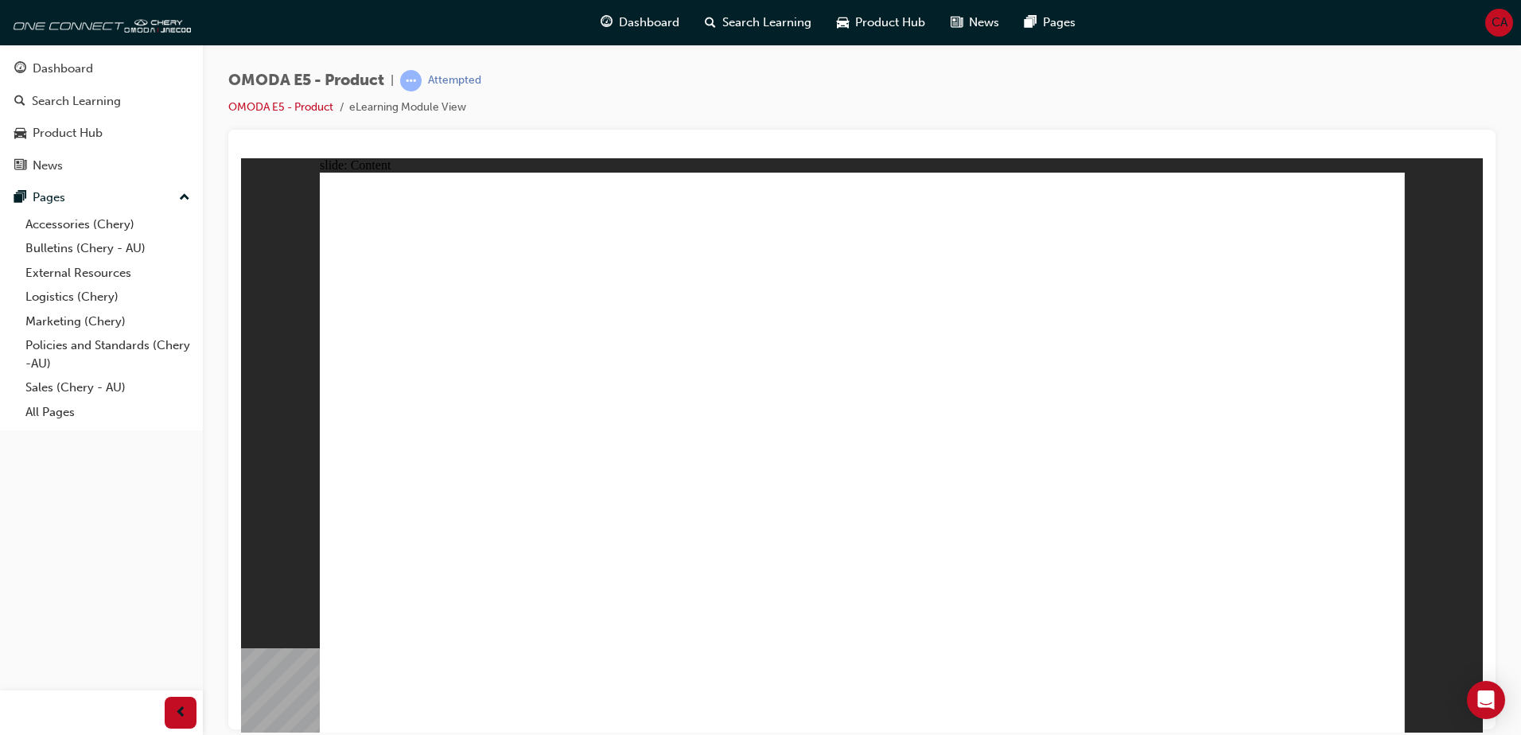
drag, startPoint x: 625, startPoint y: 617, endPoint x: 630, endPoint y: 628, distance: 11.4
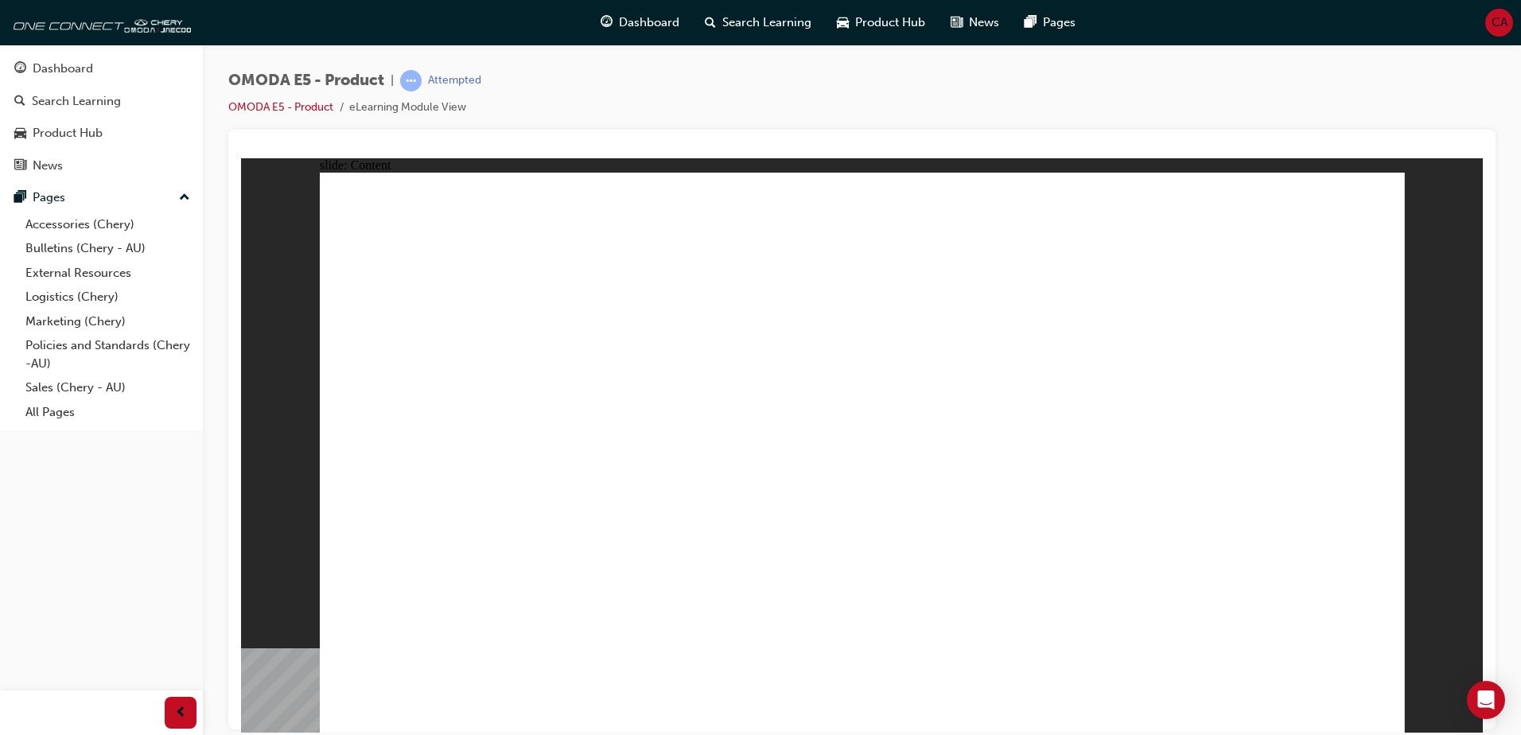
drag, startPoint x: 588, startPoint y: 631, endPoint x: 784, endPoint y: 660, distance: 197.8
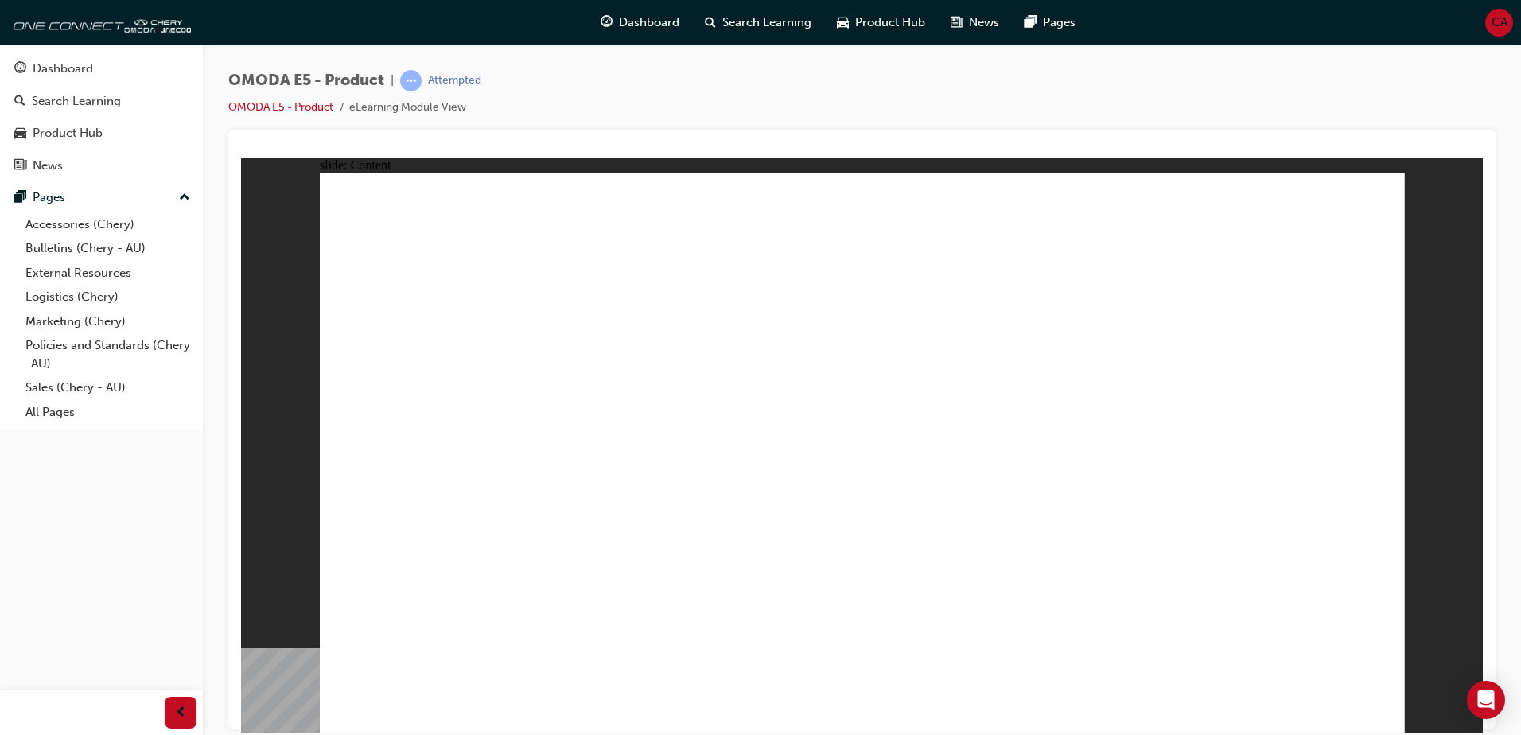
drag, startPoint x: 645, startPoint y: 628, endPoint x: 670, endPoint y: 628, distance: 24.7
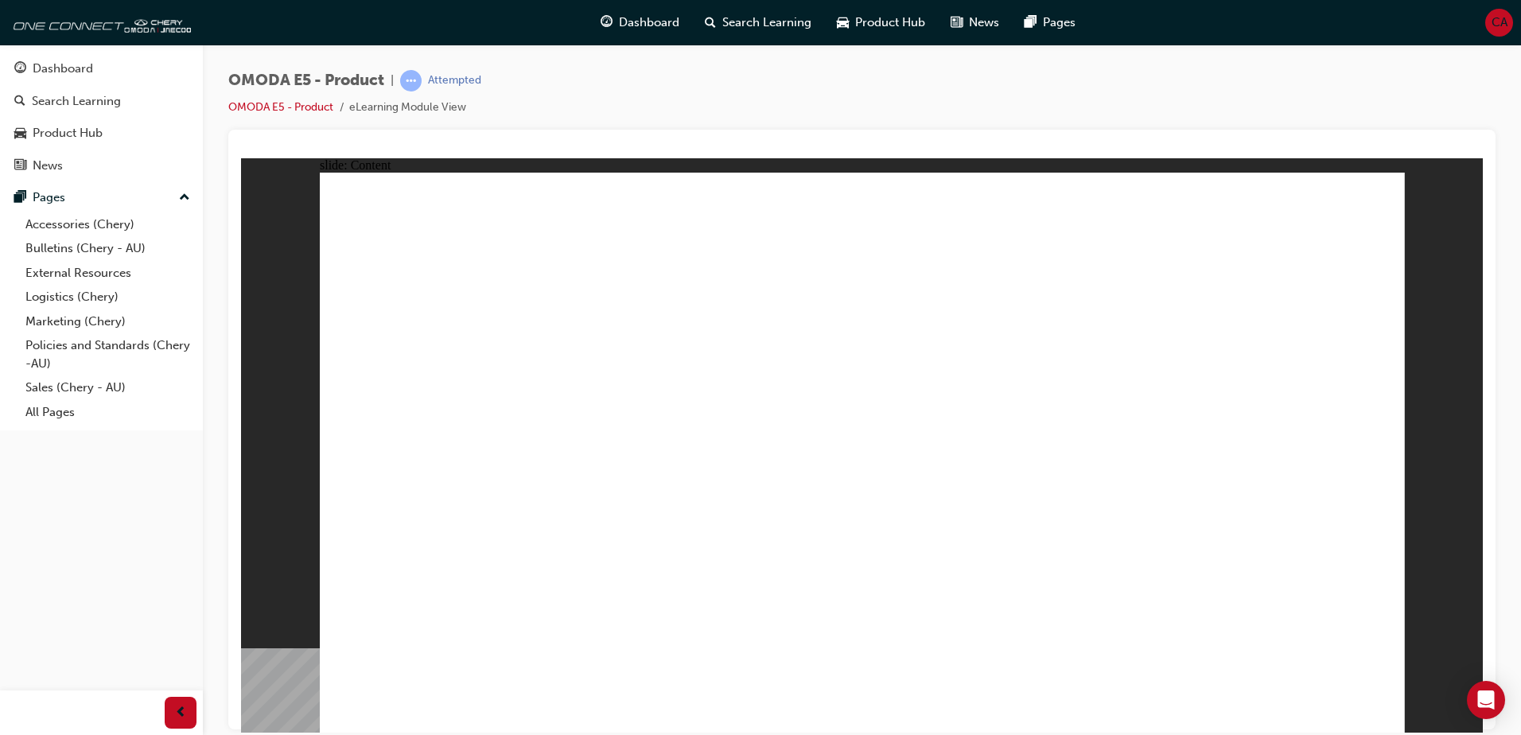
drag, startPoint x: 1049, startPoint y: 431, endPoint x: 1008, endPoint y: 440, distance: 41.5
drag, startPoint x: 1008, startPoint y: 440, endPoint x: 882, endPoint y: 454, distance: 126.5
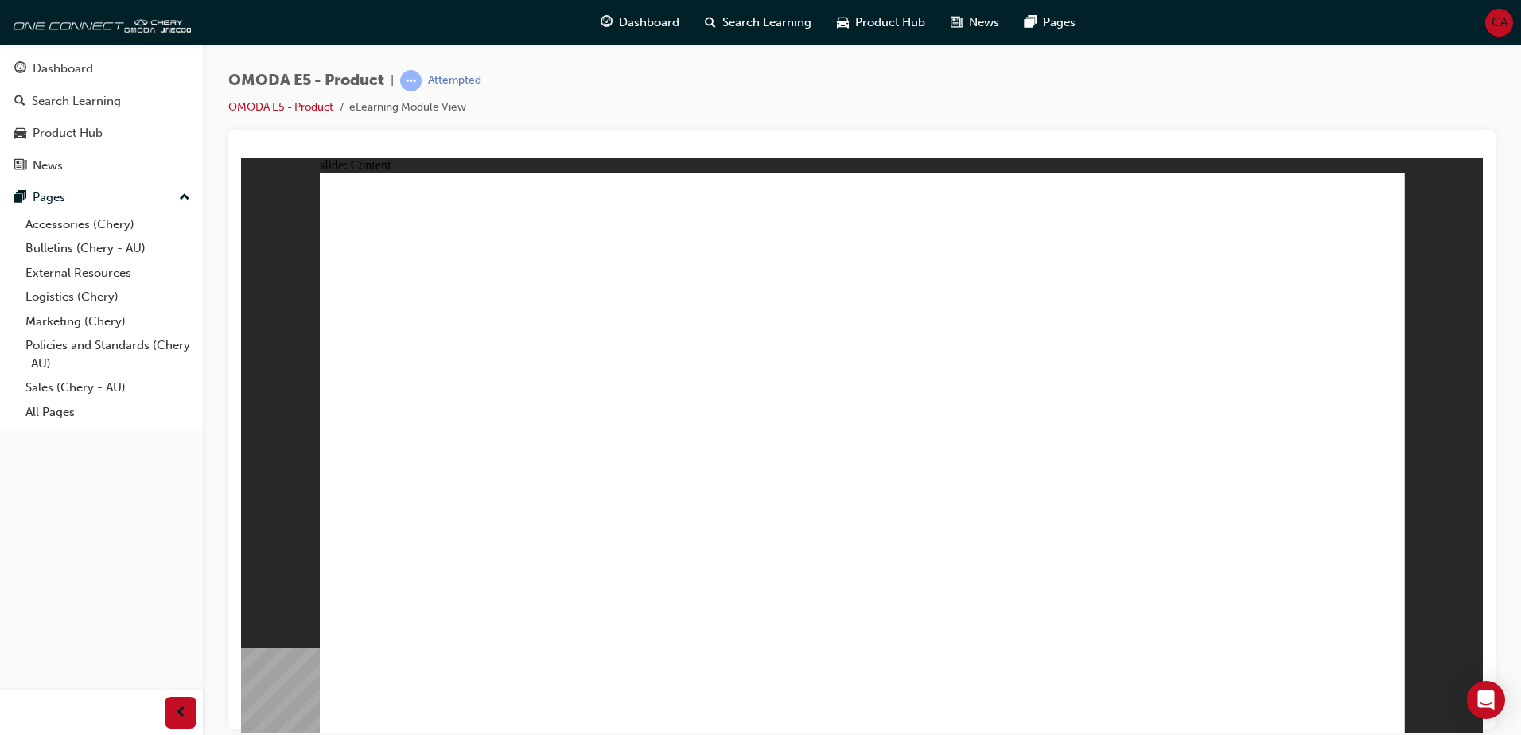
drag, startPoint x: 1109, startPoint y: 245, endPoint x: 1281, endPoint y: 245, distance: 171.8
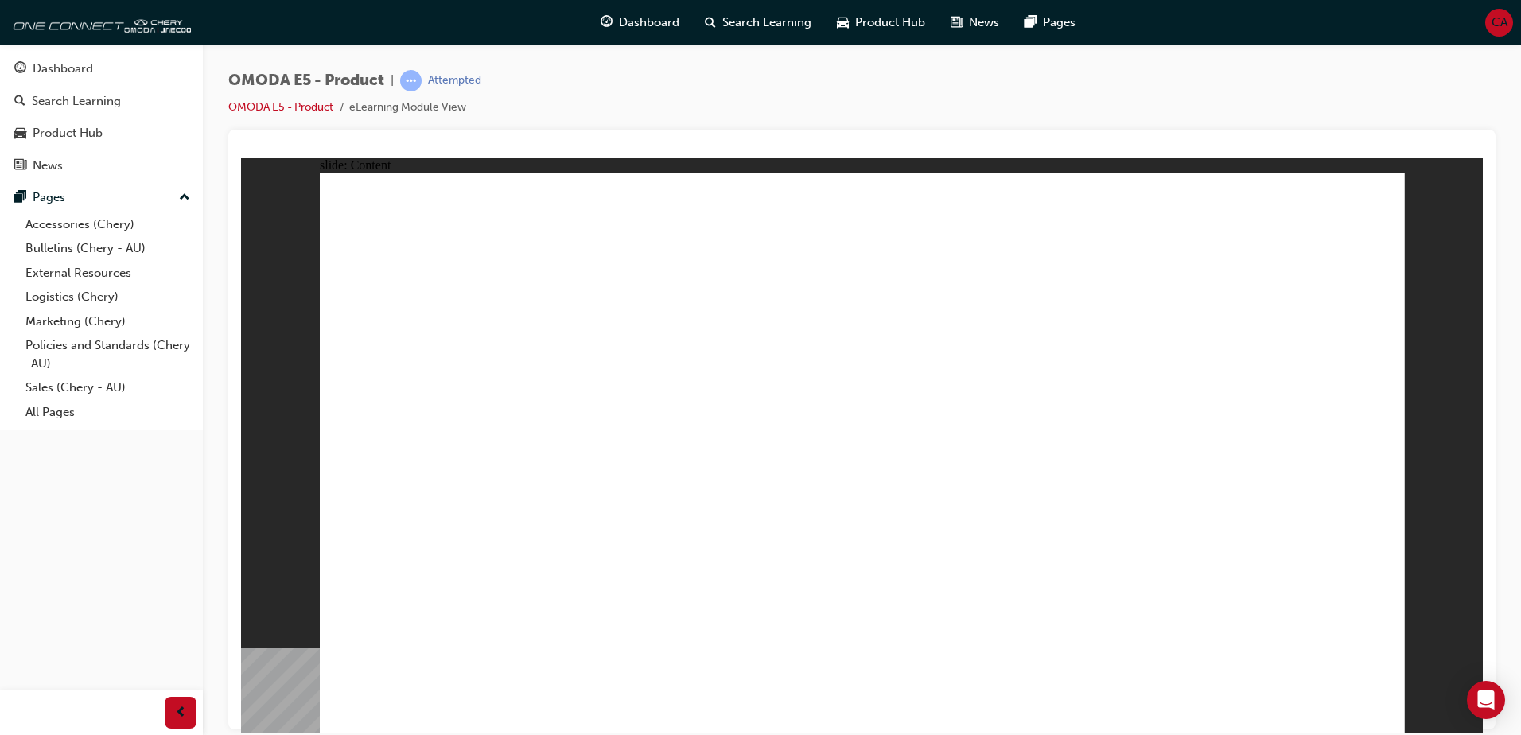
drag, startPoint x: 356, startPoint y: 334, endPoint x: 391, endPoint y: 334, distance: 35.0
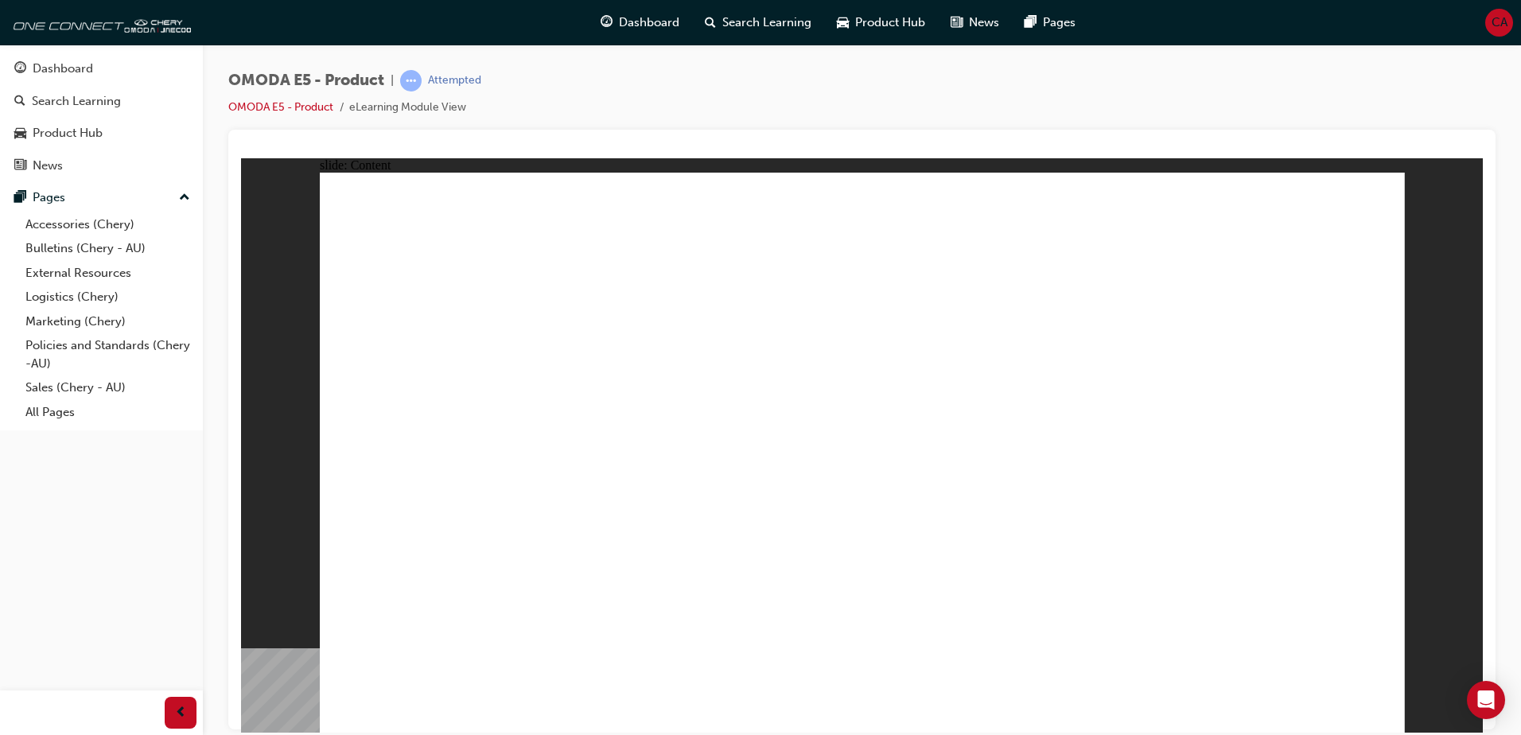
drag, startPoint x: 898, startPoint y: 345, endPoint x: 915, endPoint y: 345, distance: 16.7
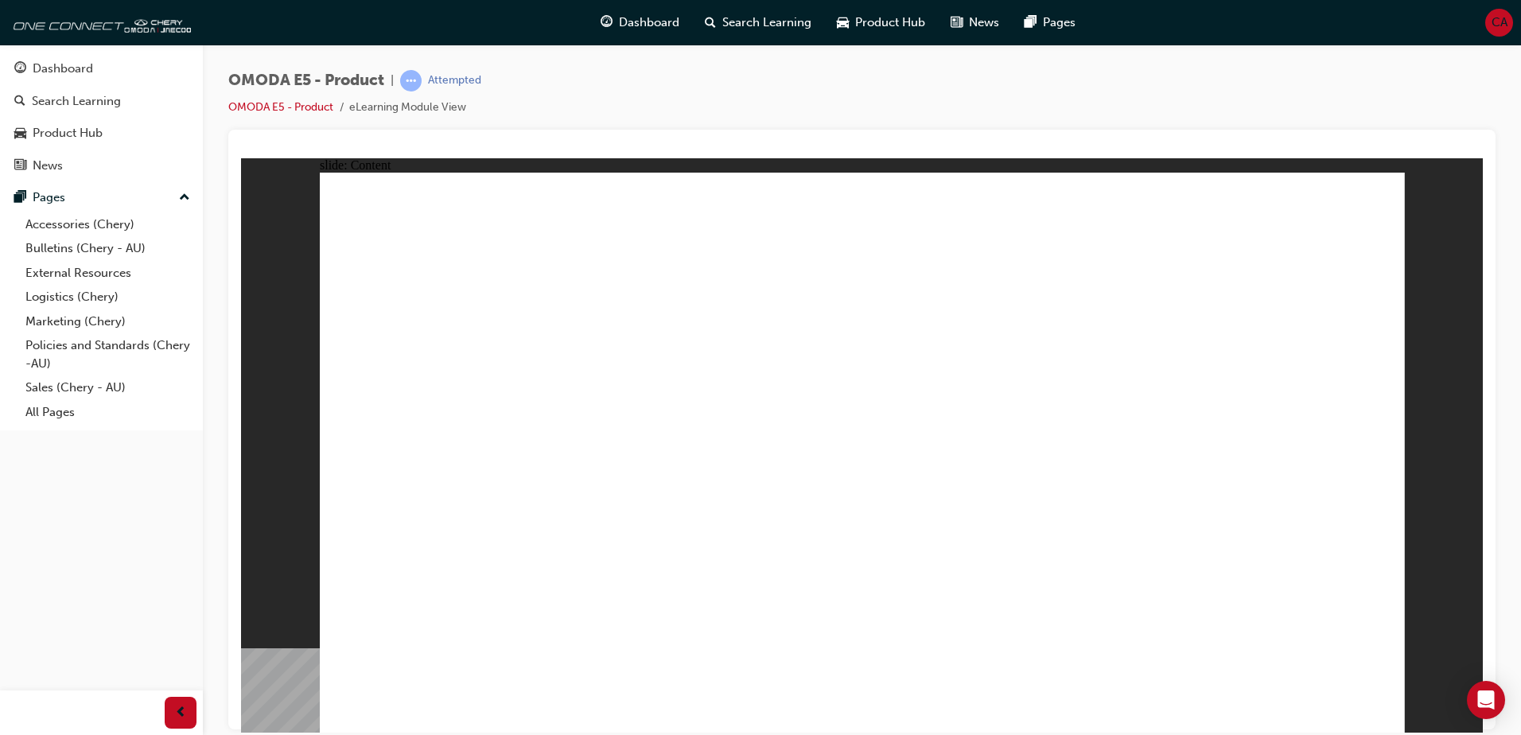
drag, startPoint x: 1372, startPoint y: 710, endPoint x: 1356, endPoint y: 710, distance: 15.1
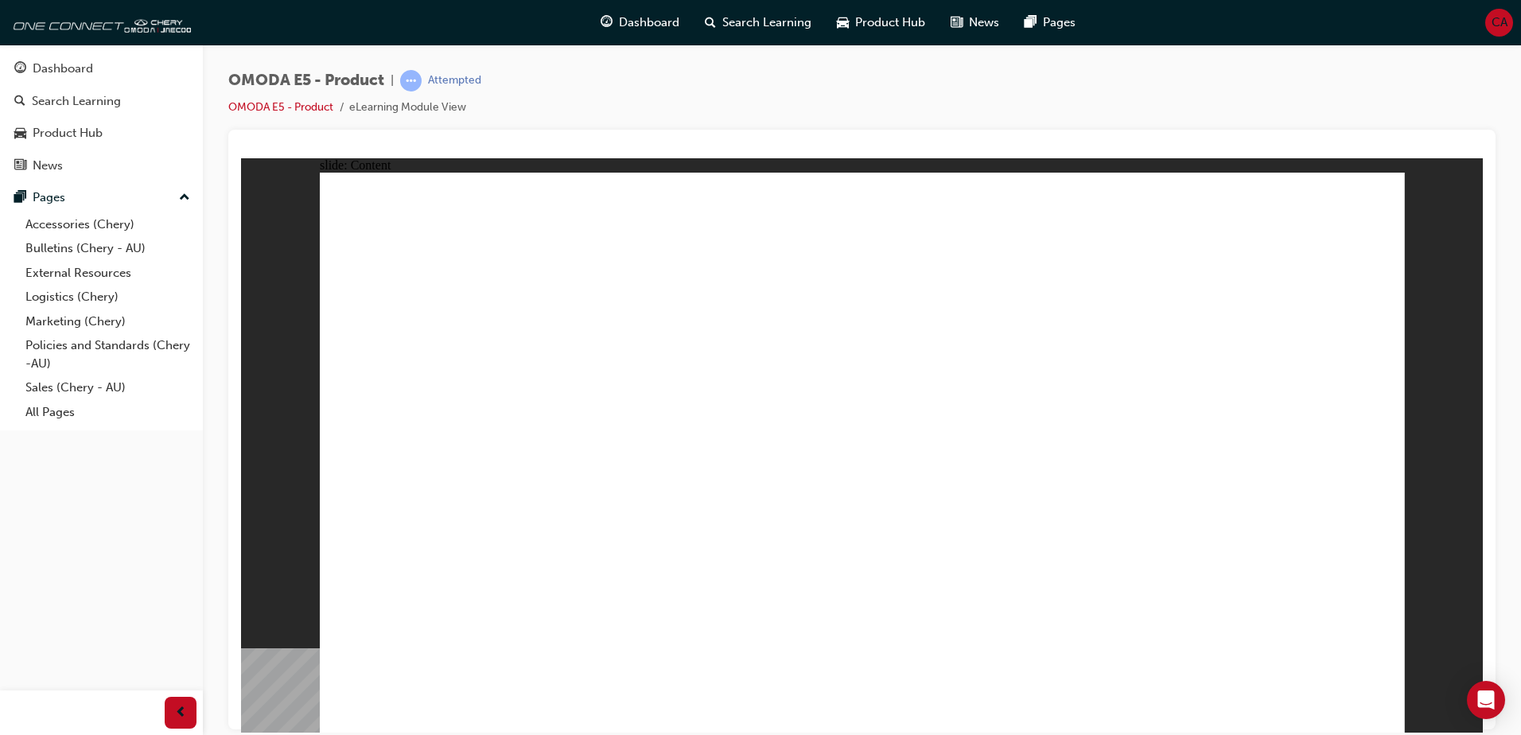
drag, startPoint x: 1226, startPoint y: 568, endPoint x: 1216, endPoint y: 559, distance: 13.0
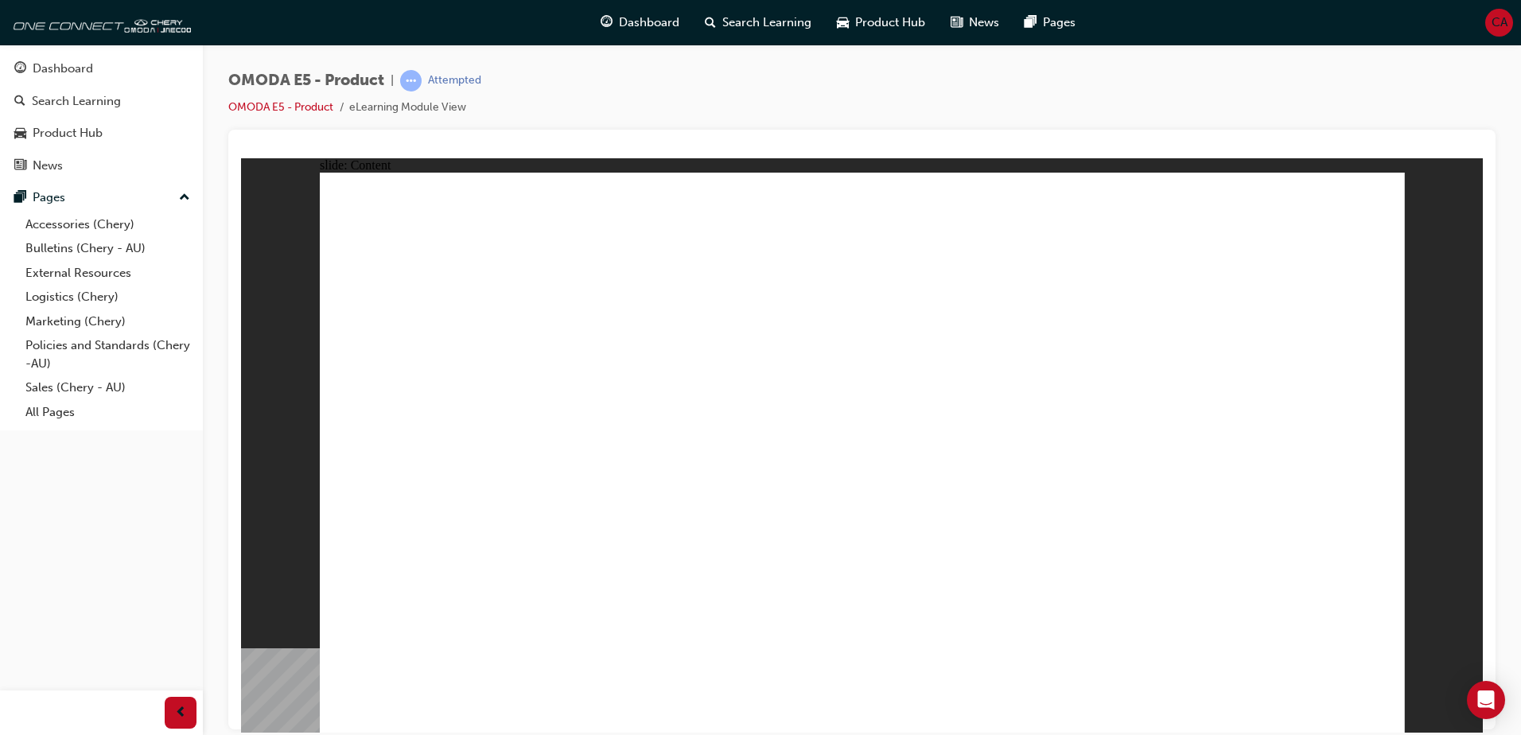
drag, startPoint x: 703, startPoint y: 484, endPoint x: 769, endPoint y: 473, distance: 66.8
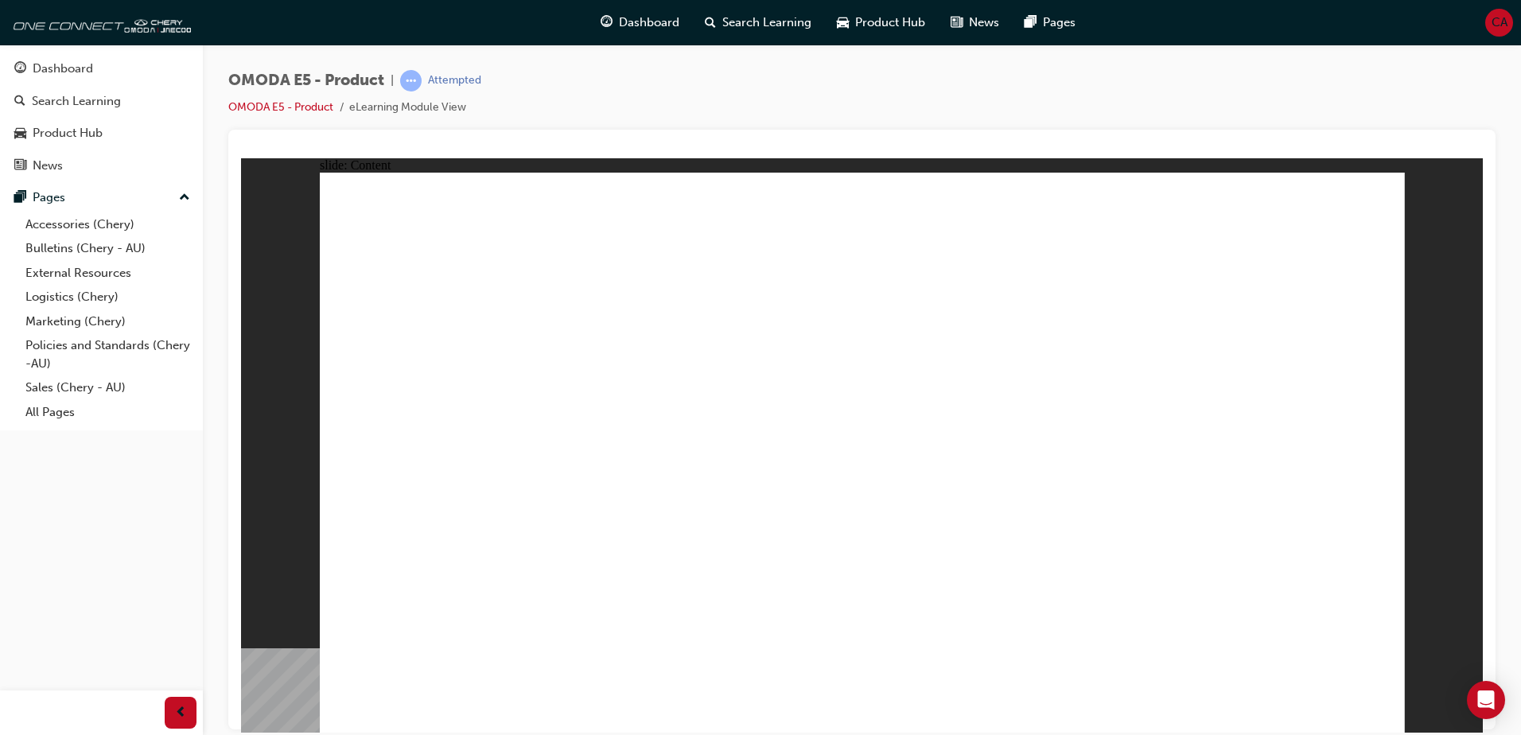
drag, startPoint x: 1369, startPoint y: 198, endPoint x: 1355, endPoint y: 204, distance: 15.7
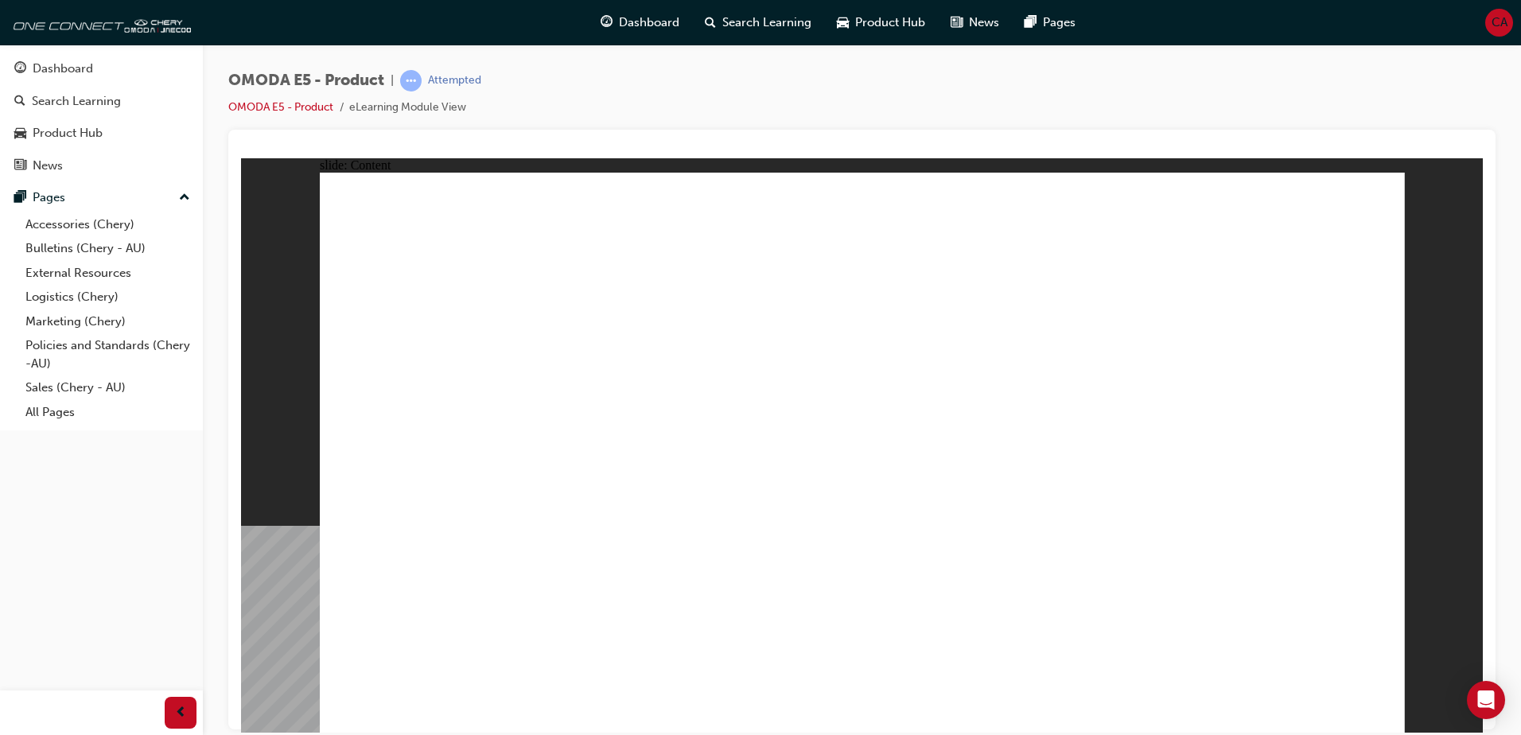
drag, startPoint x: 1383, startPoint y: 200, endPoint x: 1360, endPoint y: 221, distance: 31.6
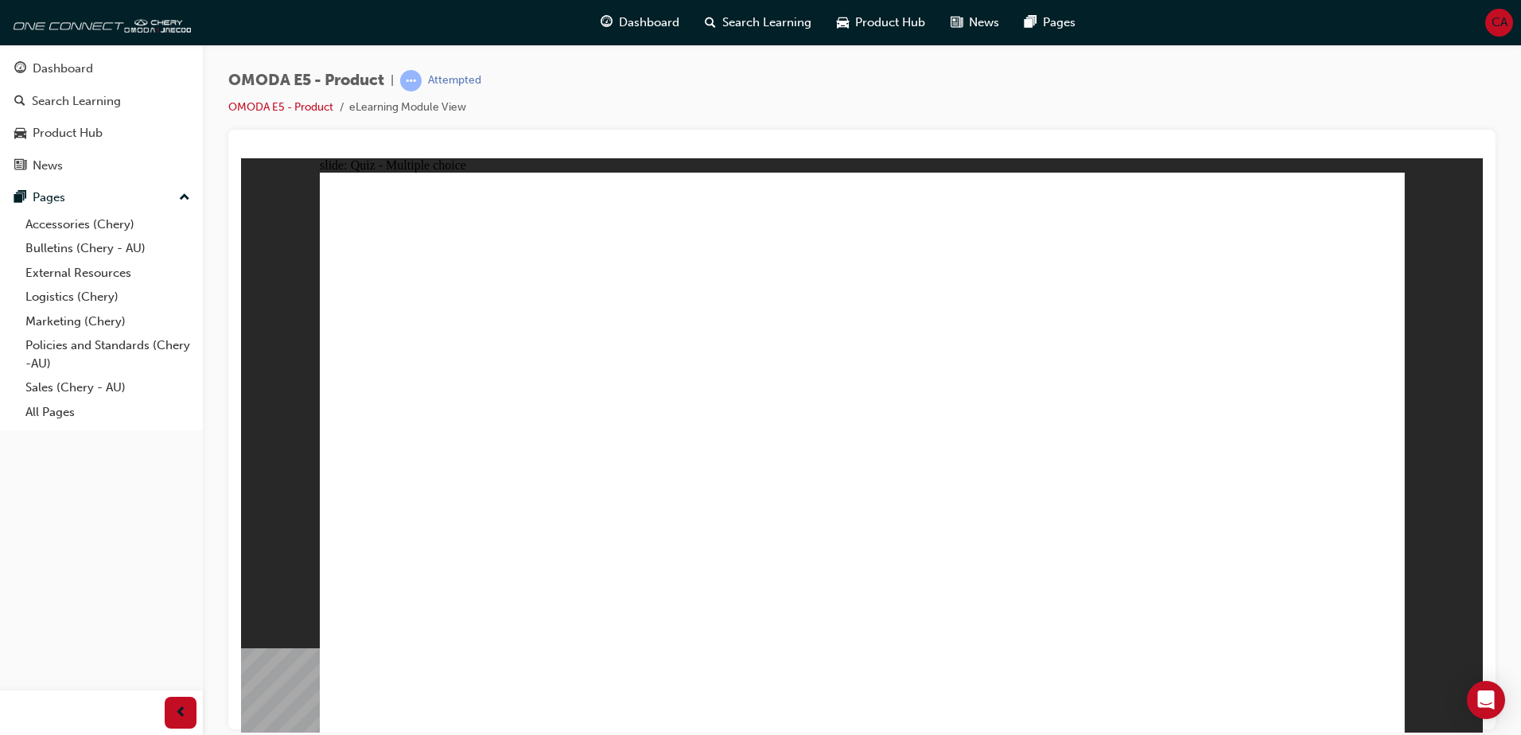
radio input "true"
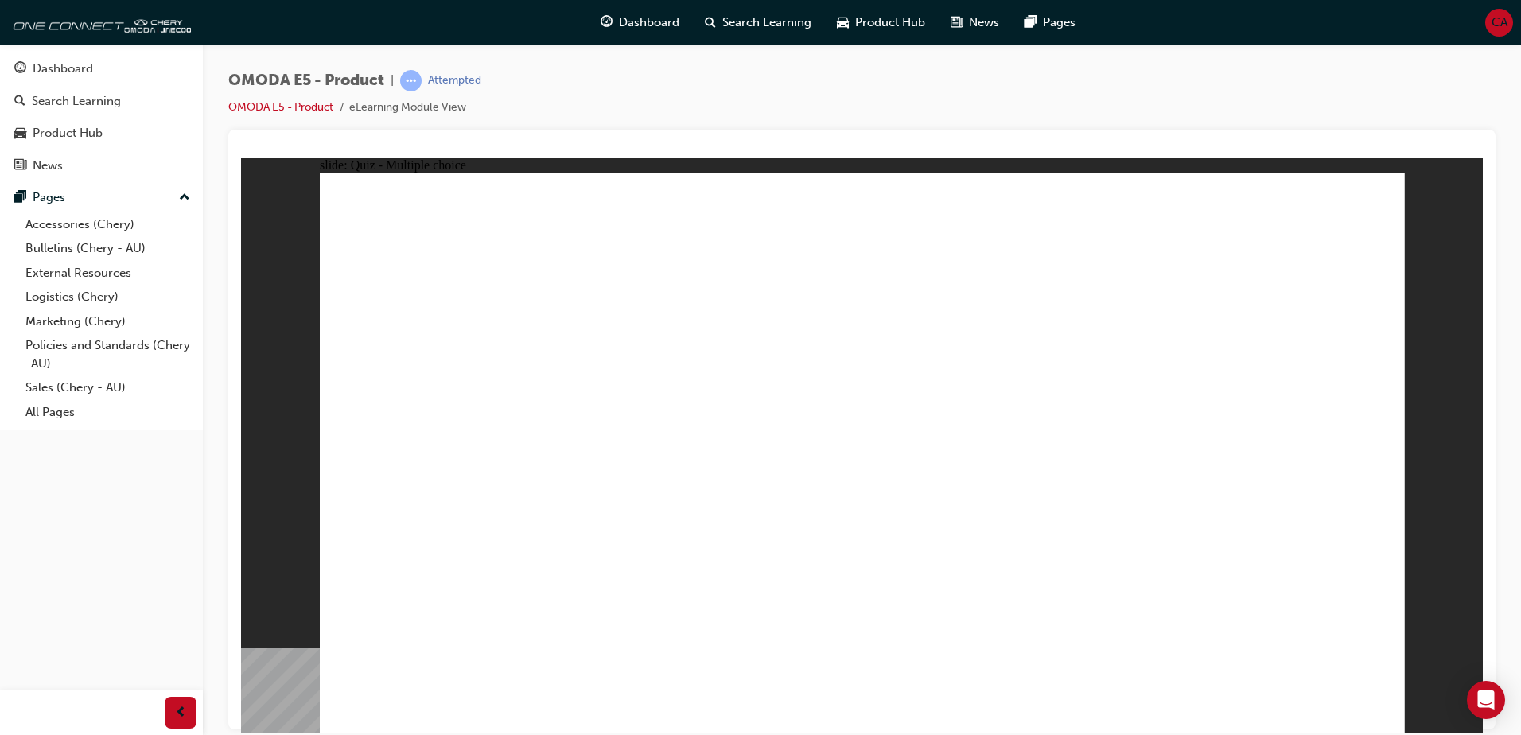
radio input "true"
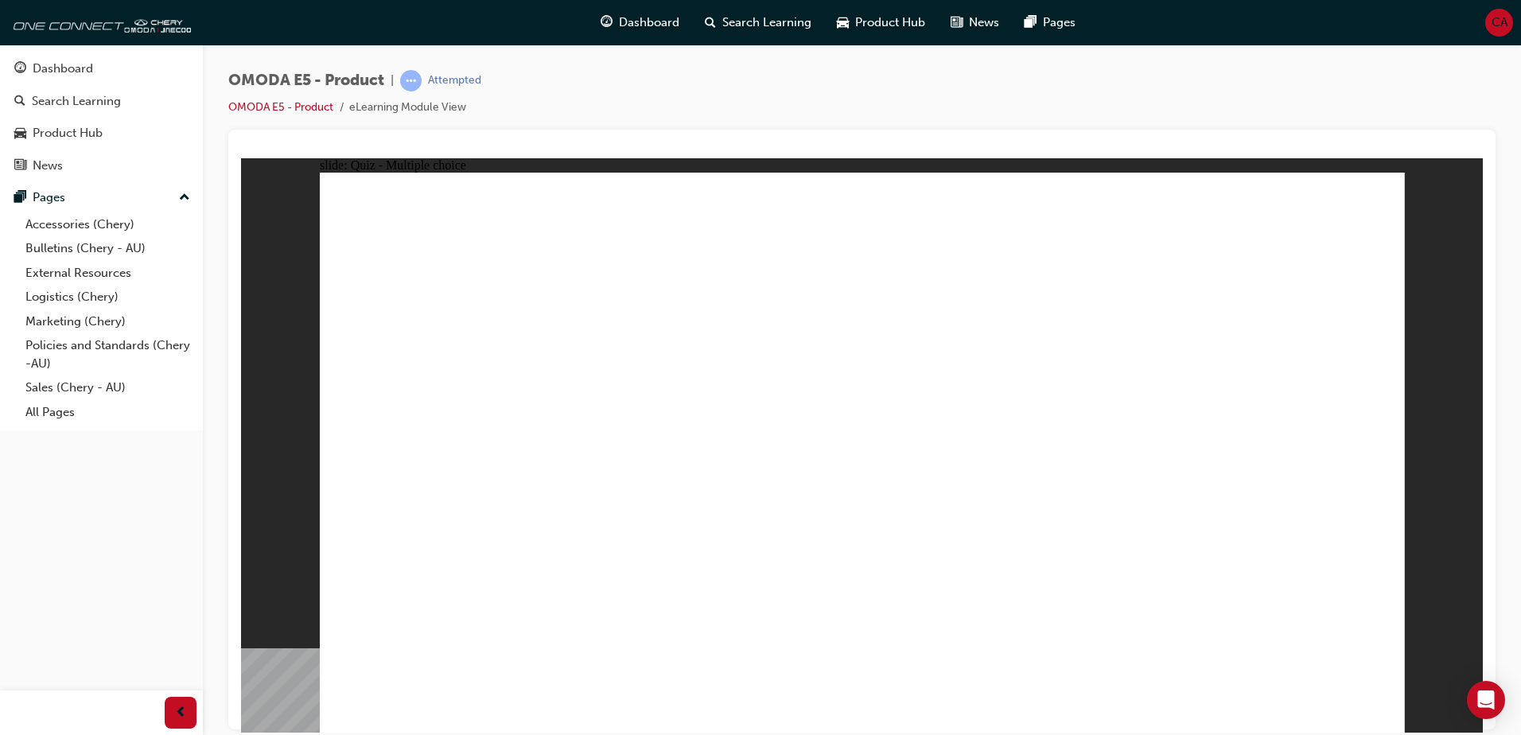
radio input "true"
drag, startPoint x: 1082, startPoint y: 446, endPoint x: 905, endPoint y: 491, distance: 182.3
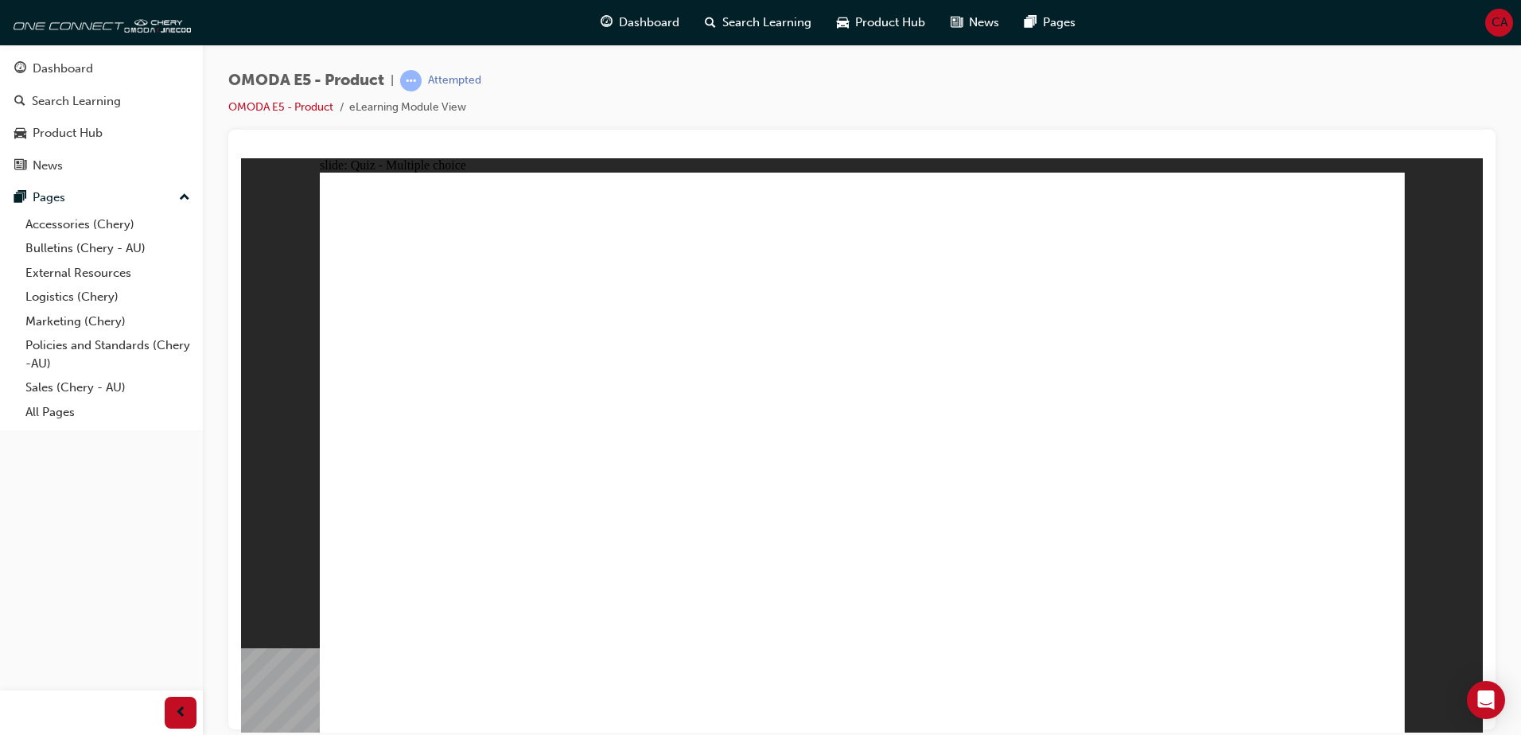
radio input "true"
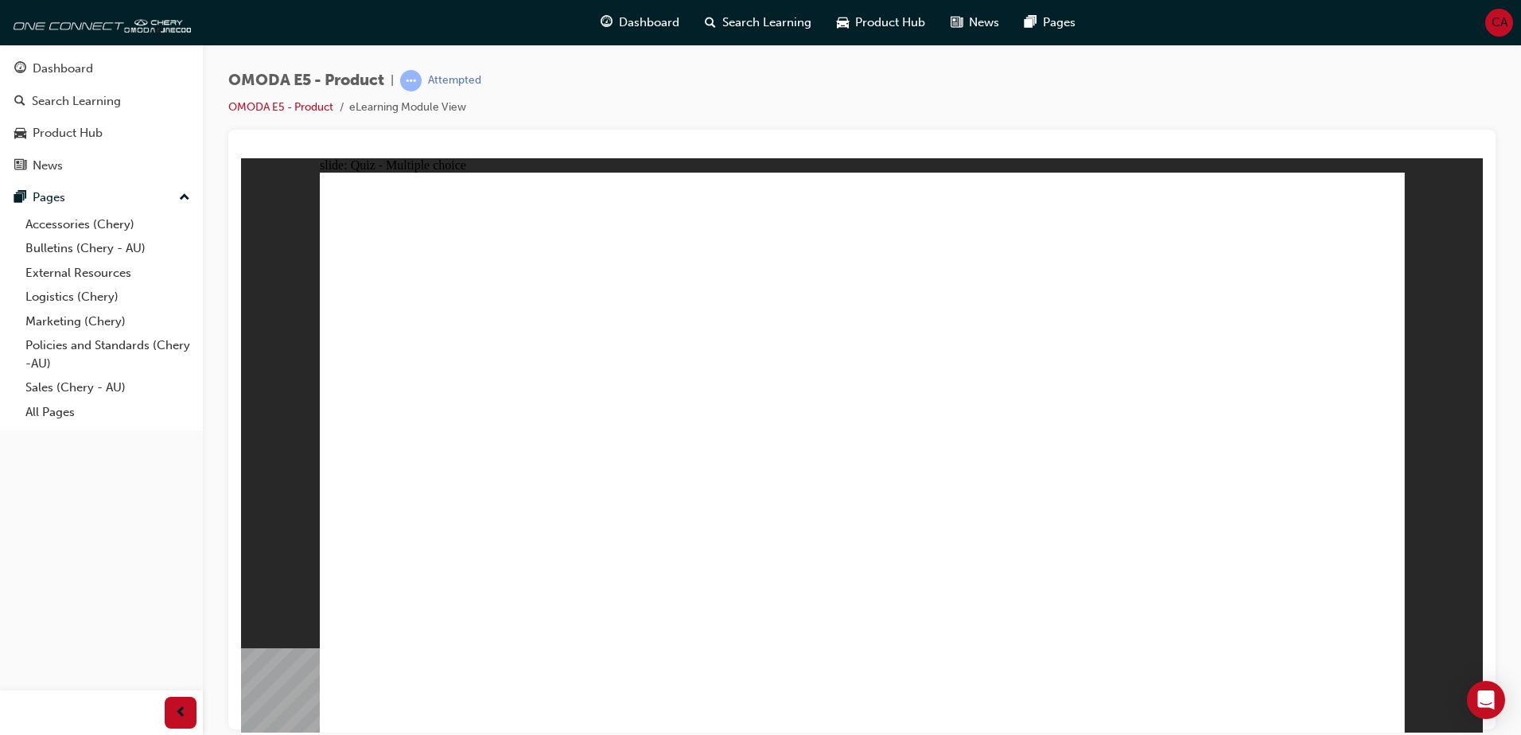
radio input "true"
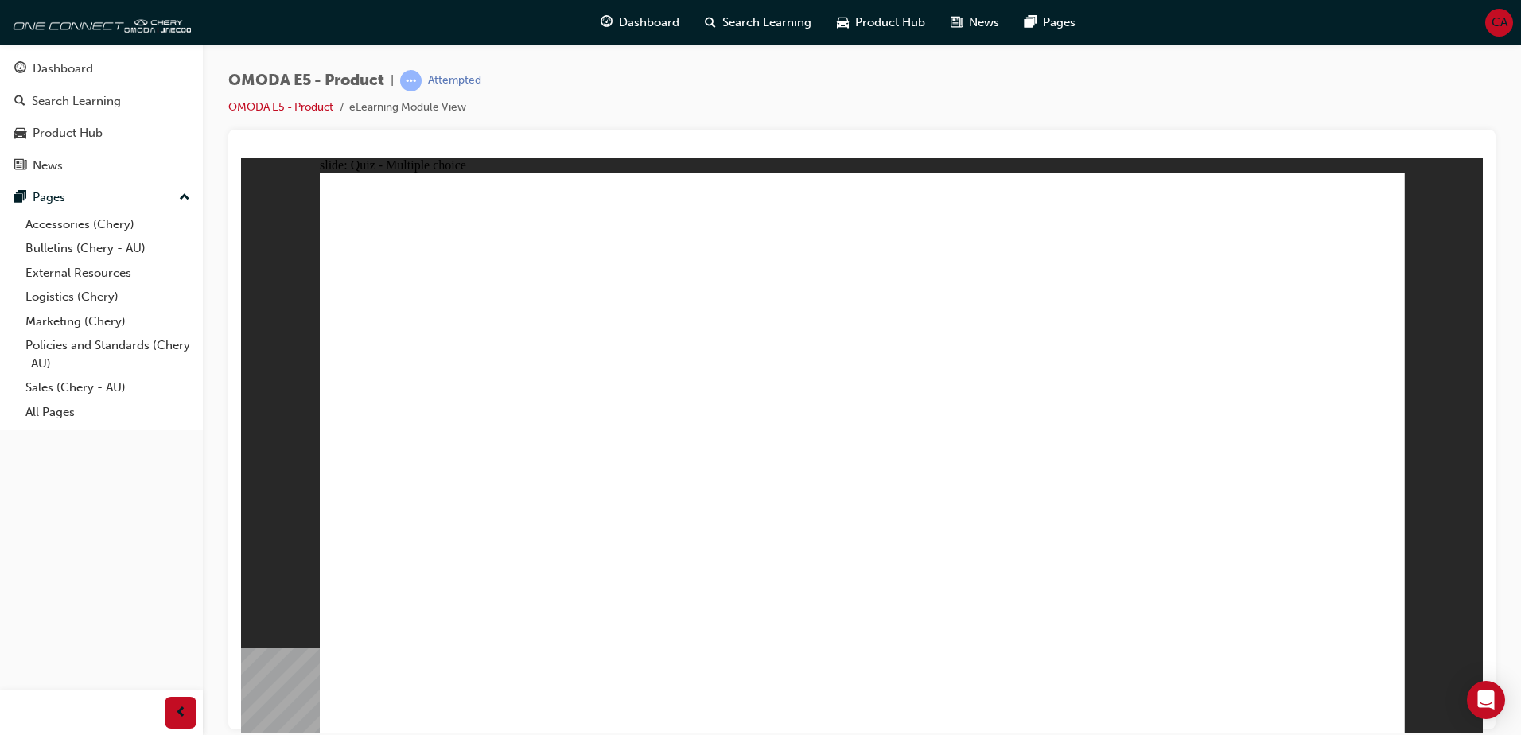
radio input "true"
drag, startPoint x: 950, startPoint y: 313, endPoint x: 848, endPoint y: 410, distance: 140.1
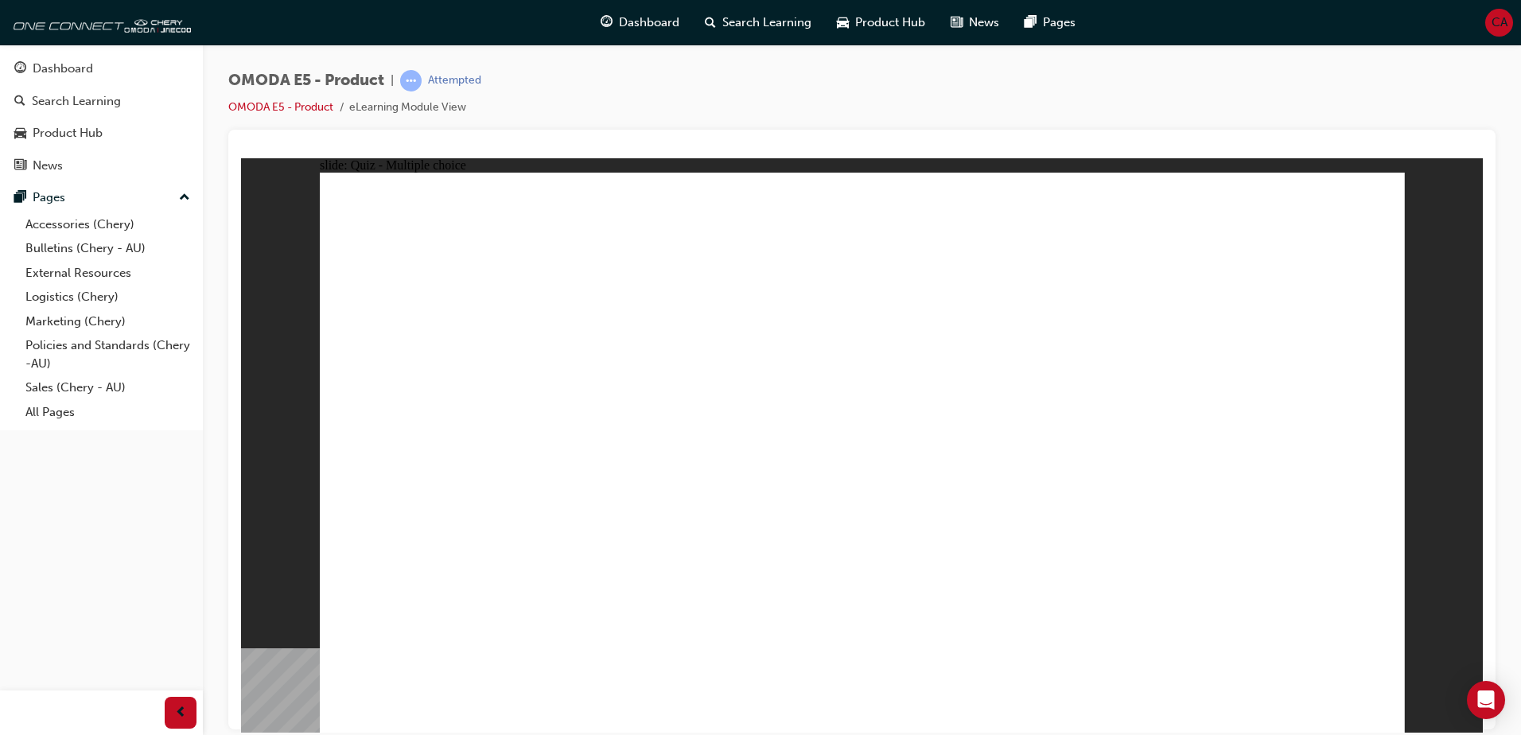
radio input "false"
radio input "true"
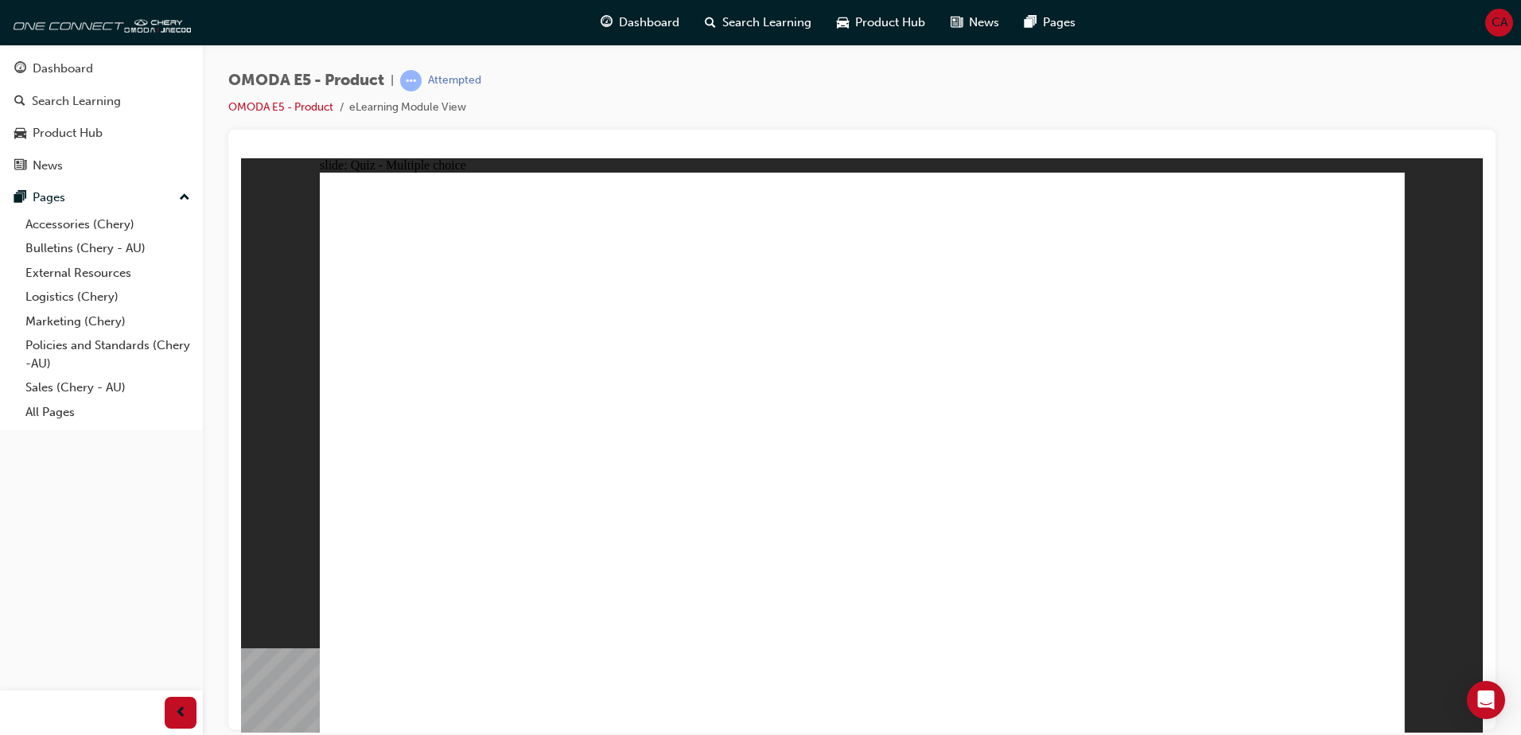
radio input "true"
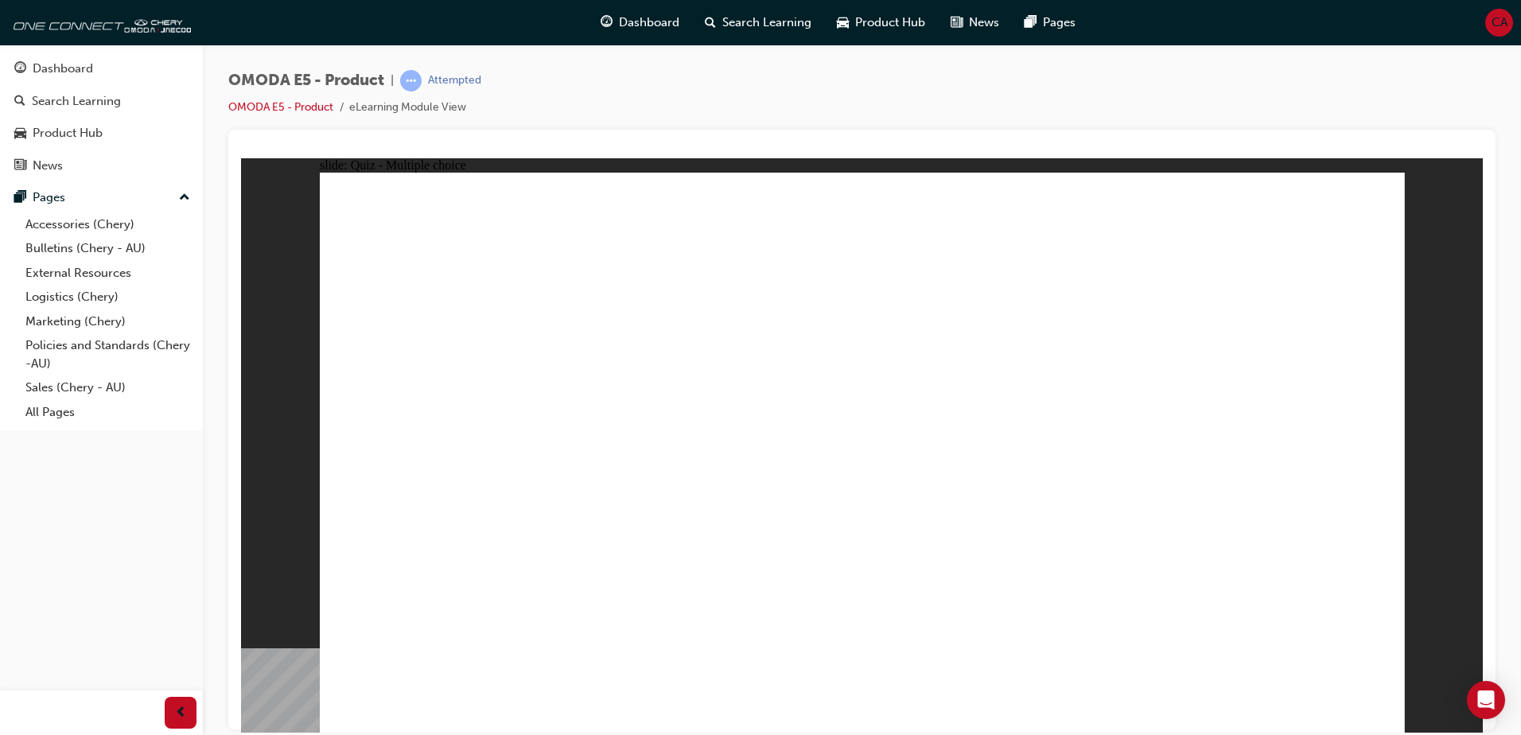
radio input "true"
drag, startPoint x: 694, startPoint y: 522, endPoint x: 686, endPoint y: 523, distance: 8.1
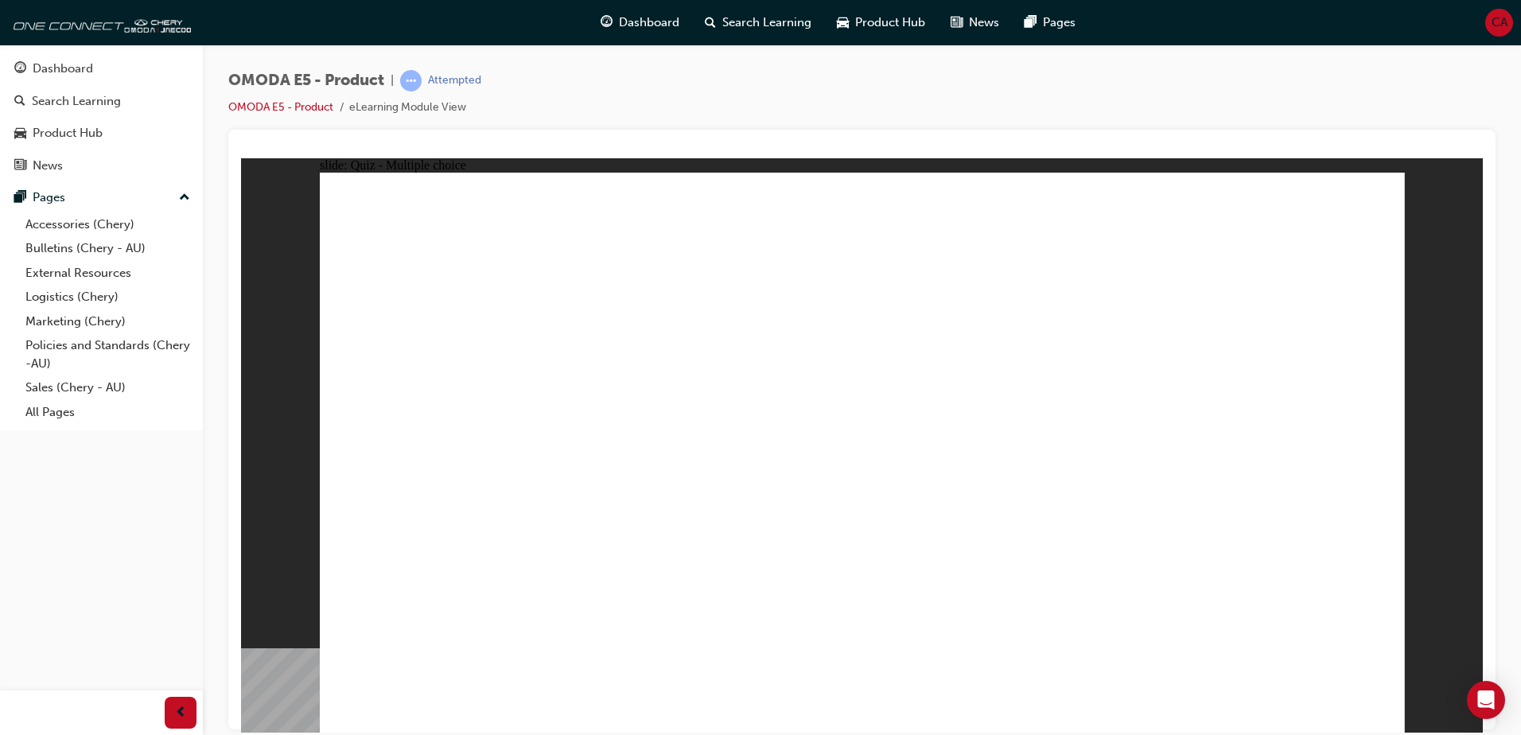
radio input "true"
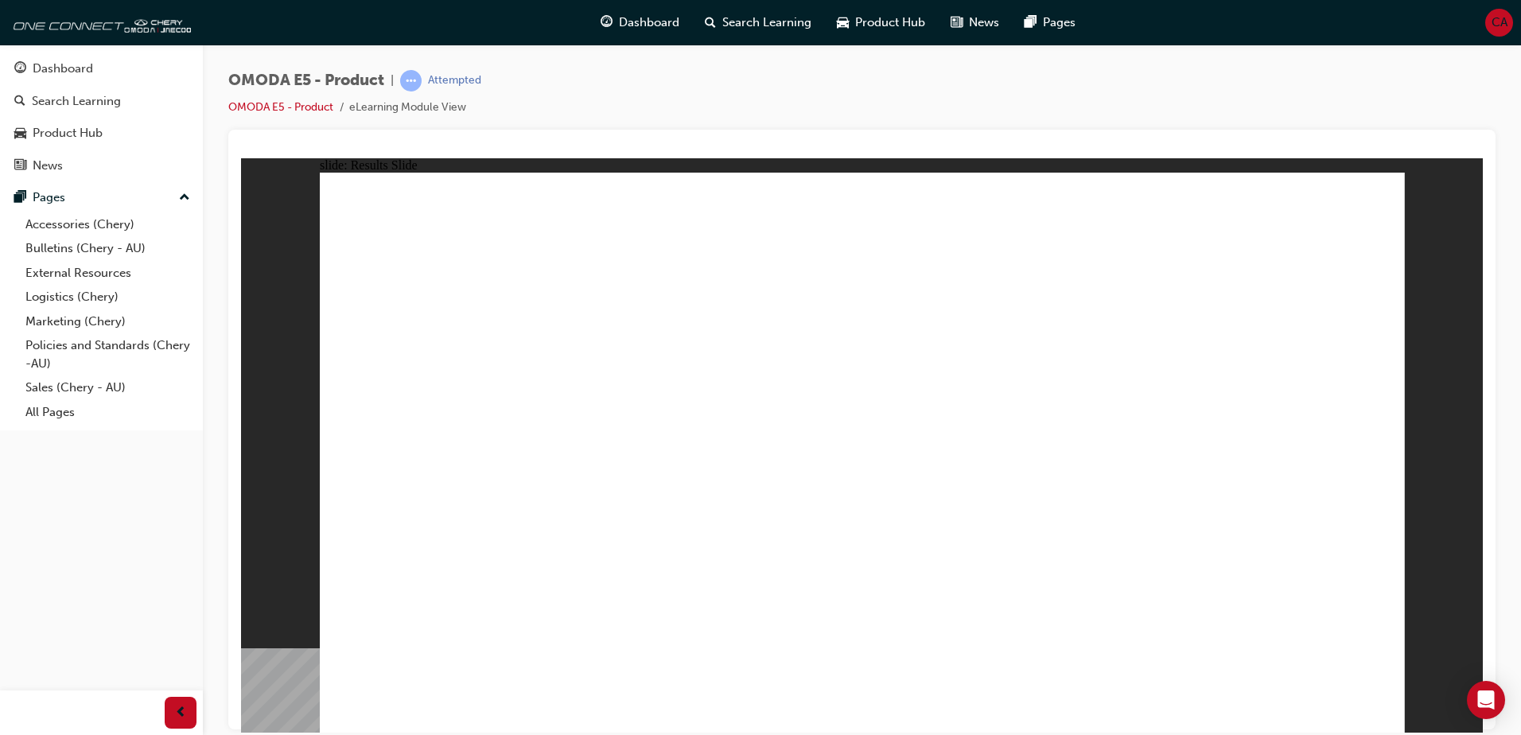
radio input "true"
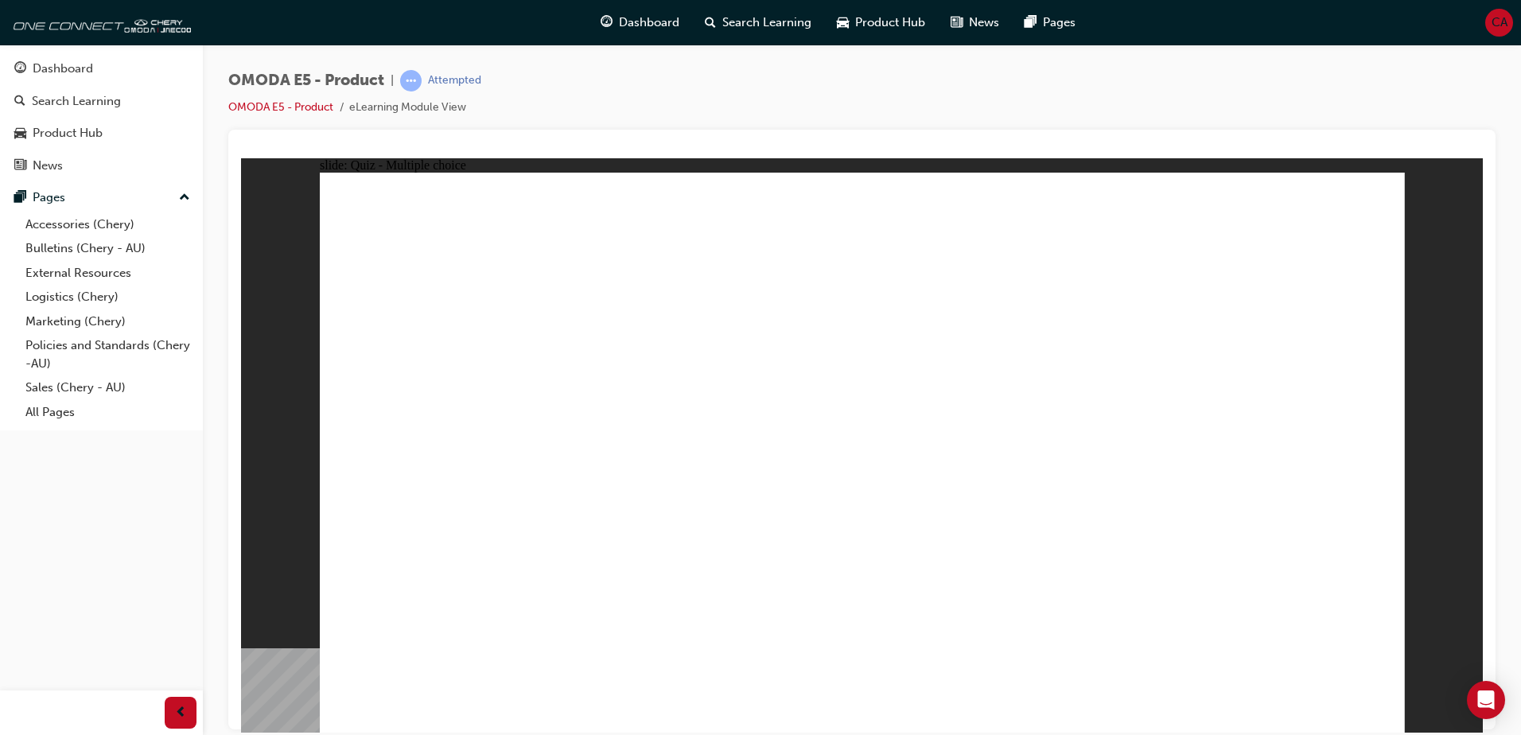
radio input "true"
drag, startPoint x: 874, startPoint y: 467, endPoint x: 648, endPoint y: 565, distance: 245.5
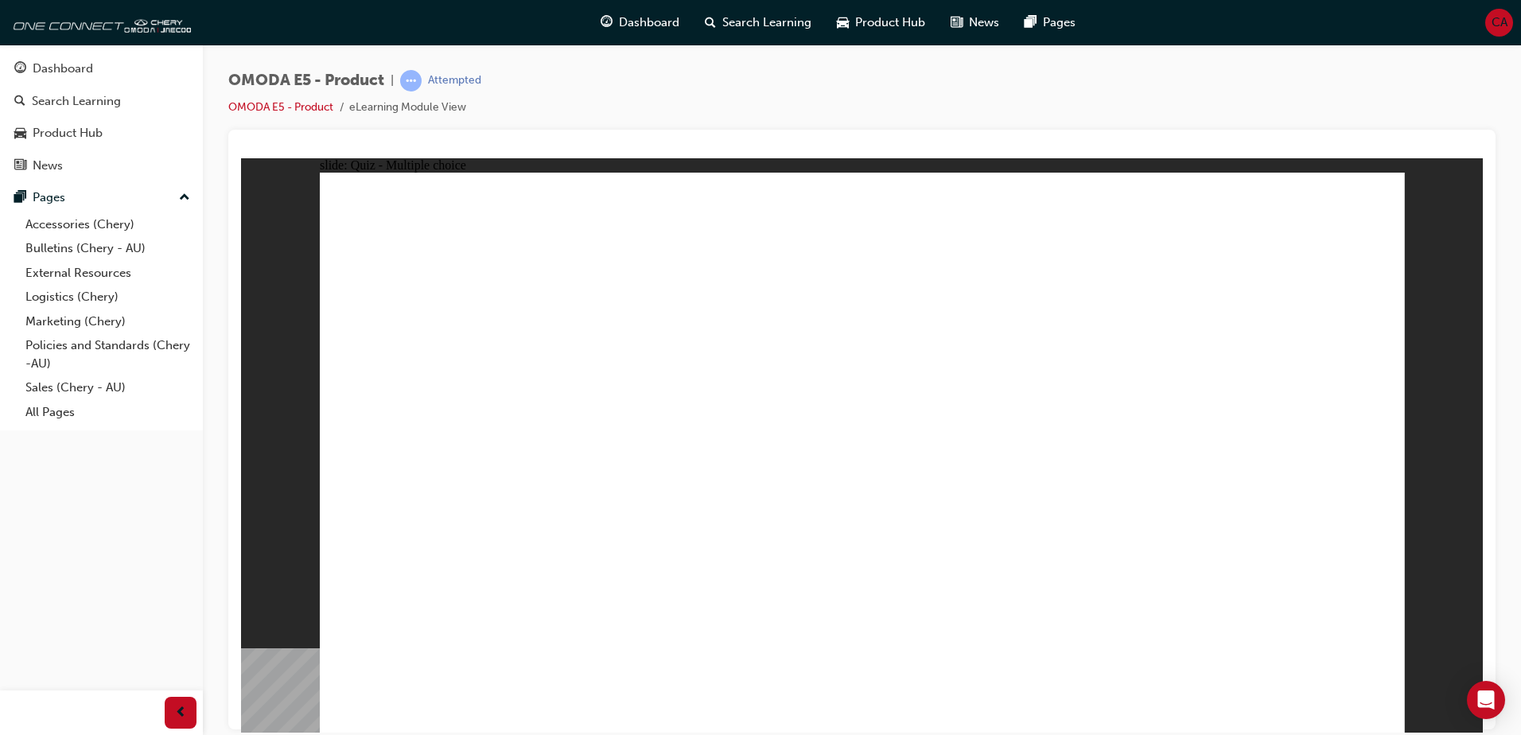
radio input "true"
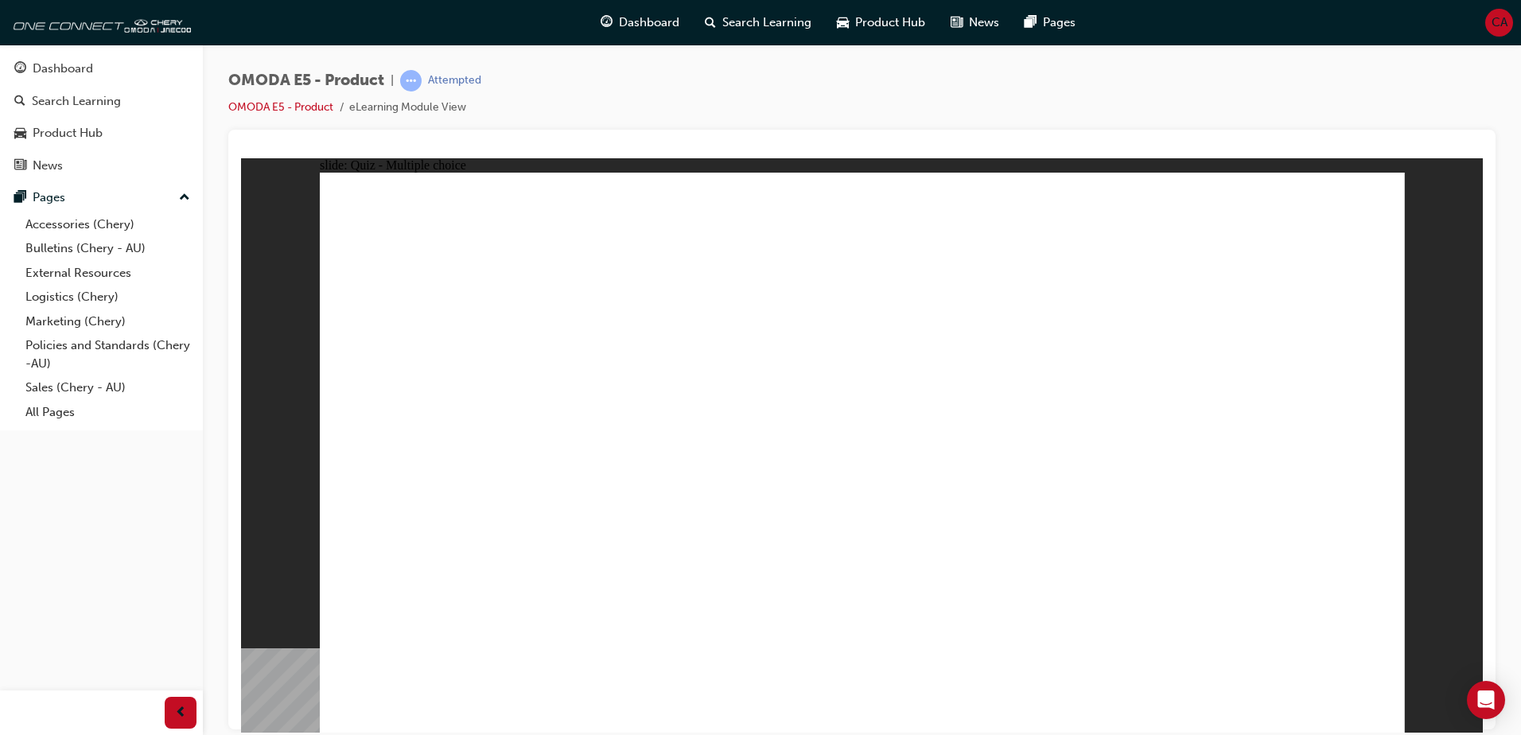
radio input "true"
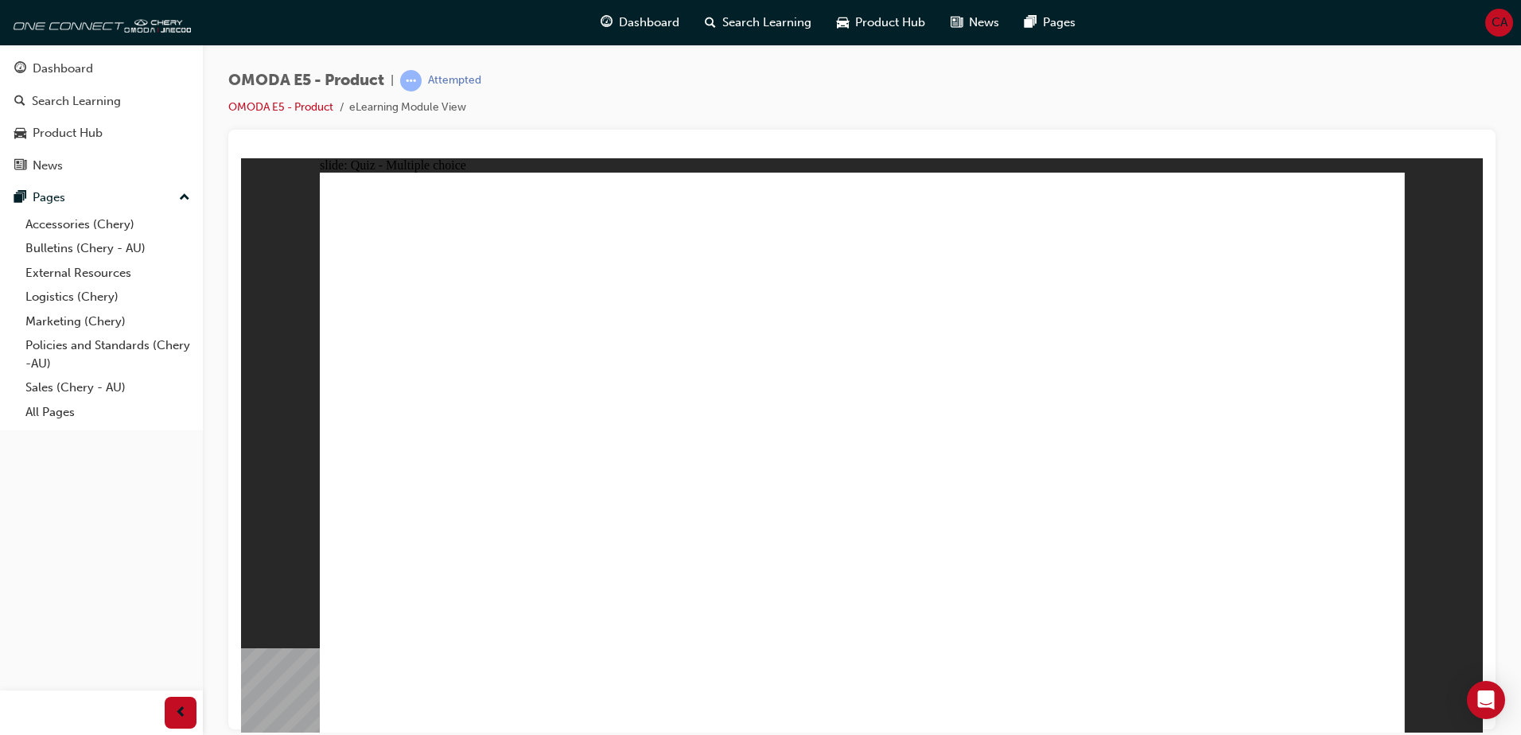
radio input "true"
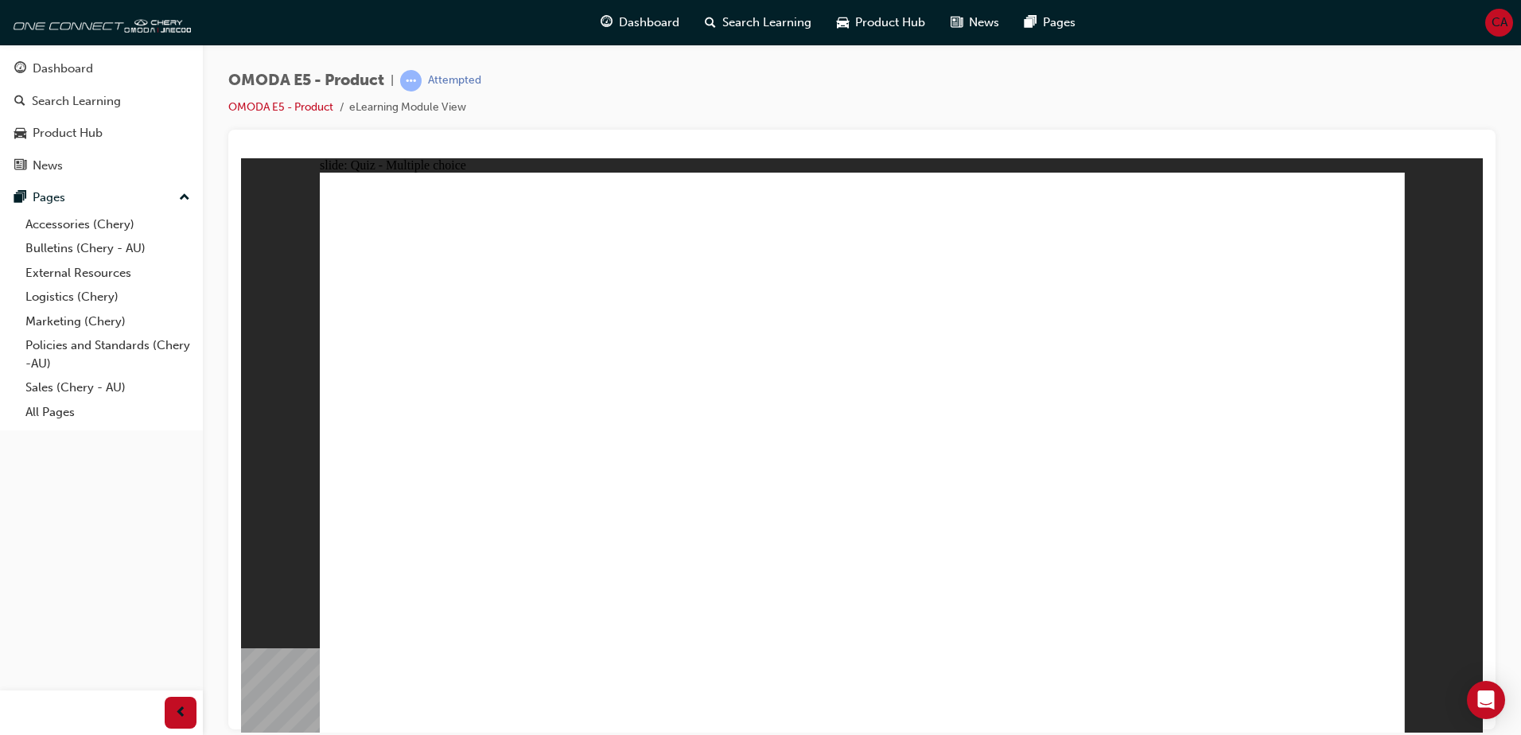
radio input "true"
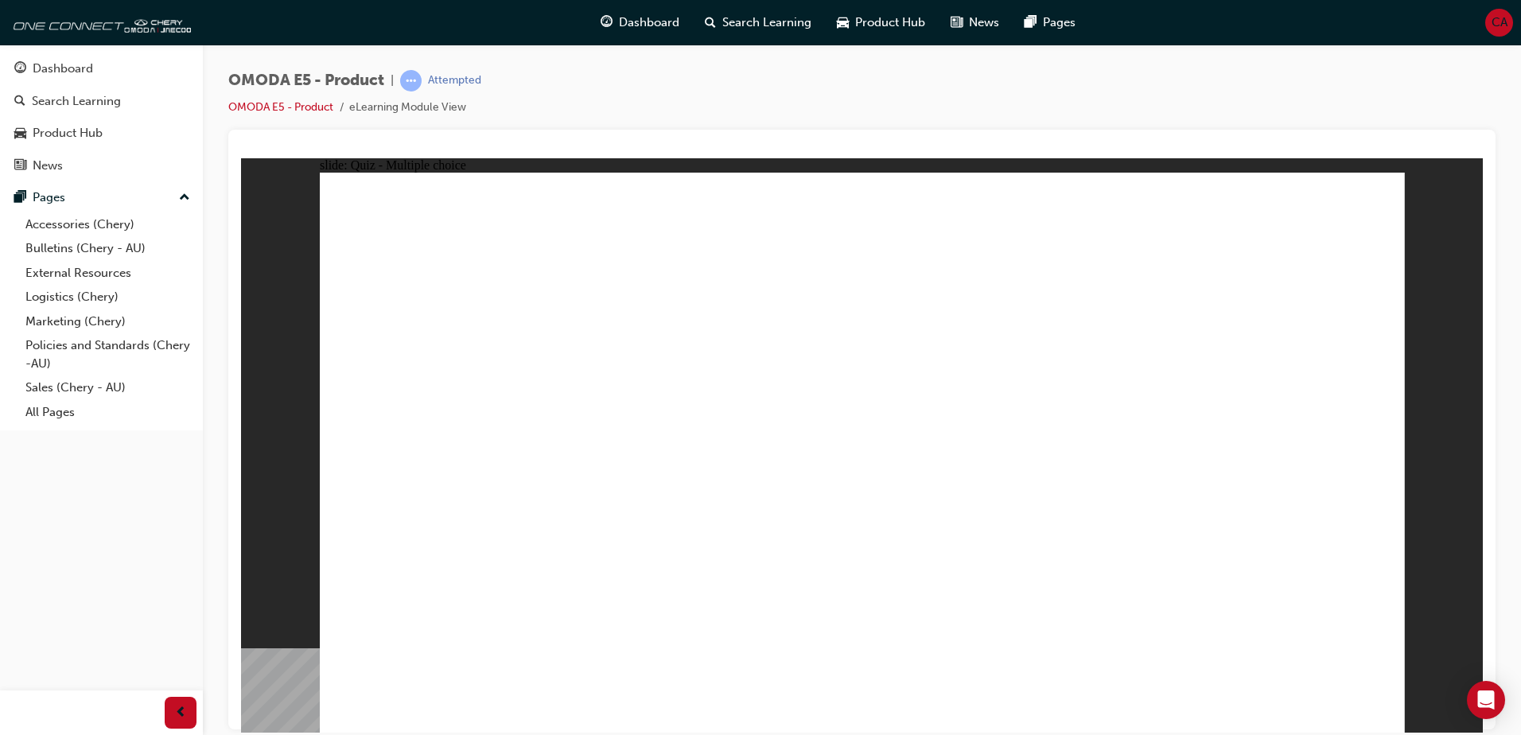
radio input "false"
radio input "true"
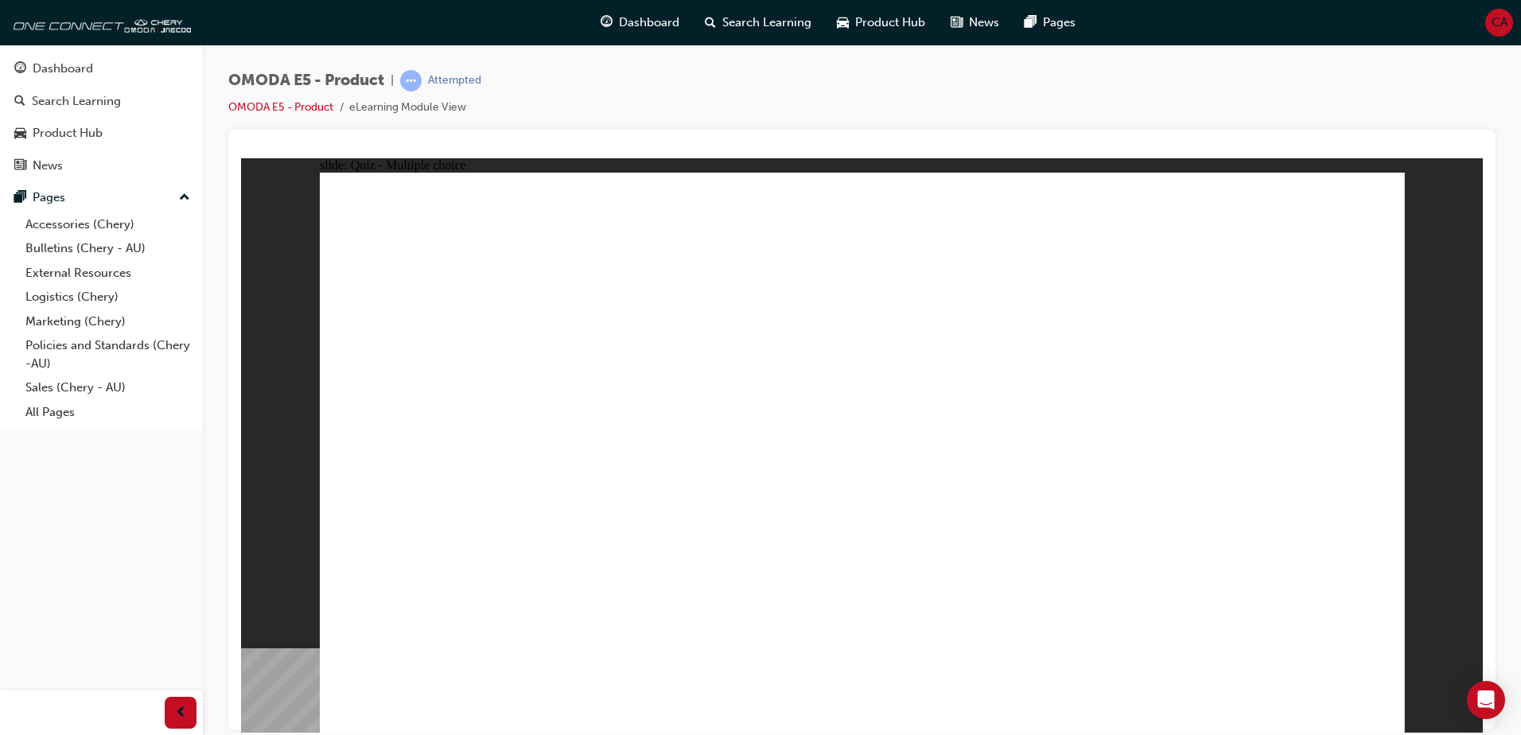
radio input "true"
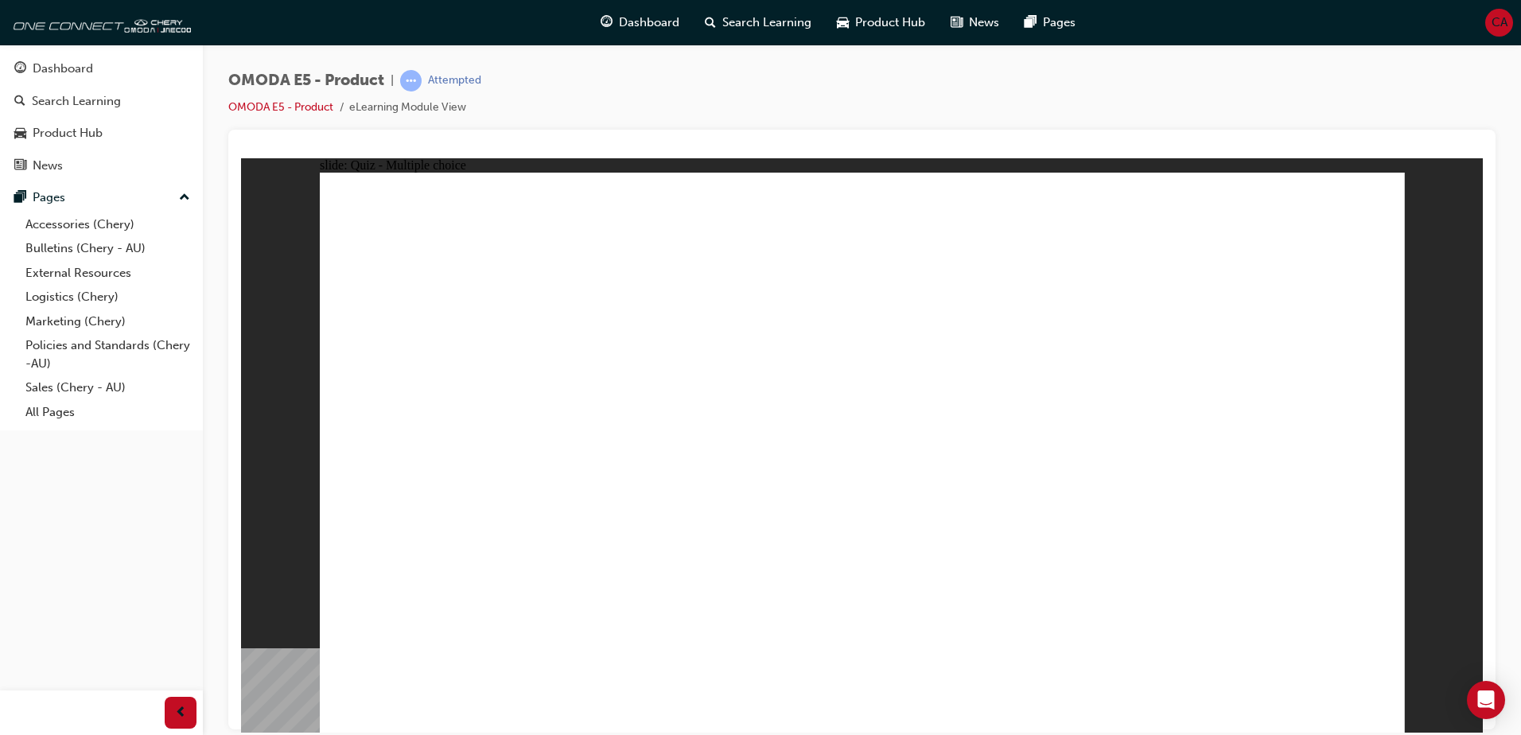
radio input "false"
radio input "true"
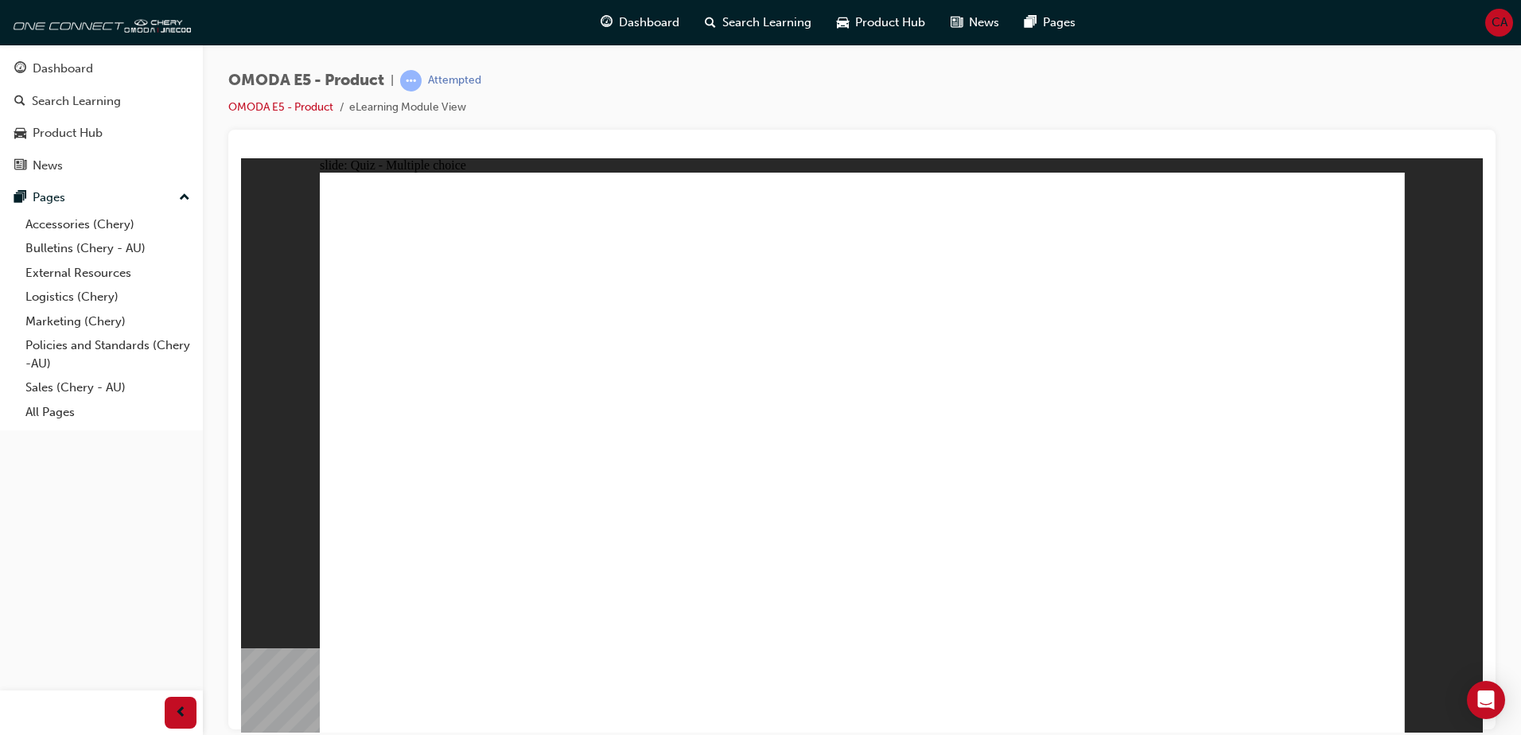
radio input "true"
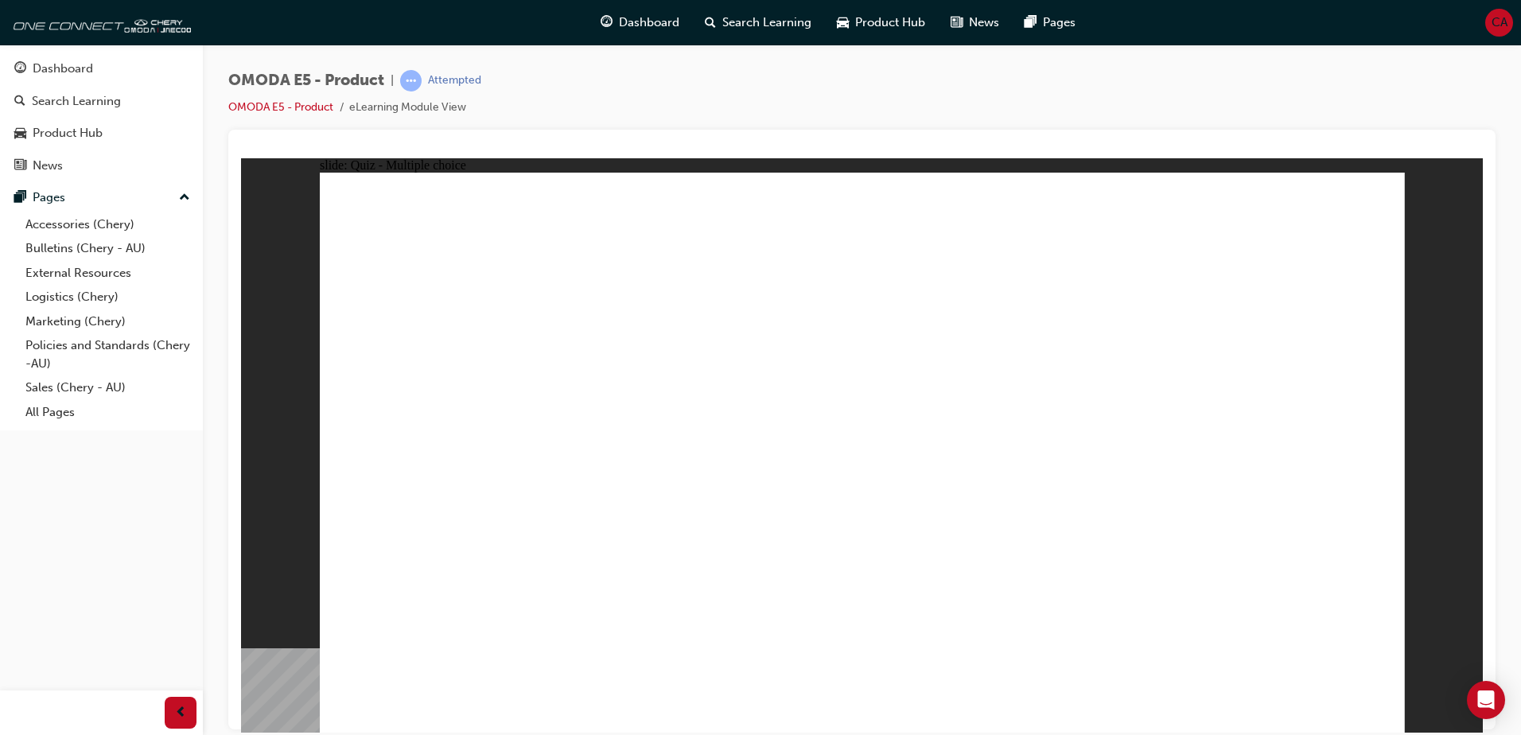
radio input "false"
radio input "true"
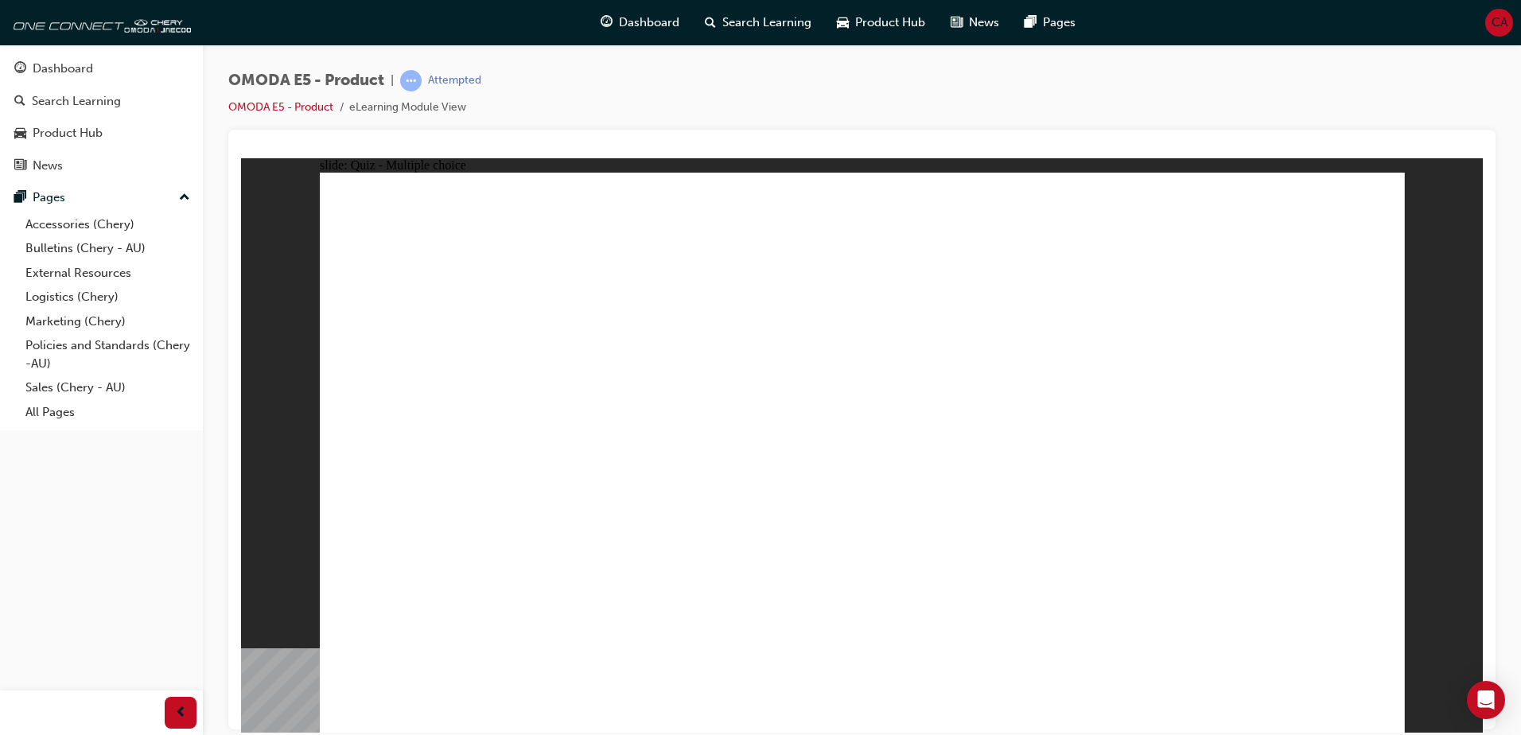
radio input "true"
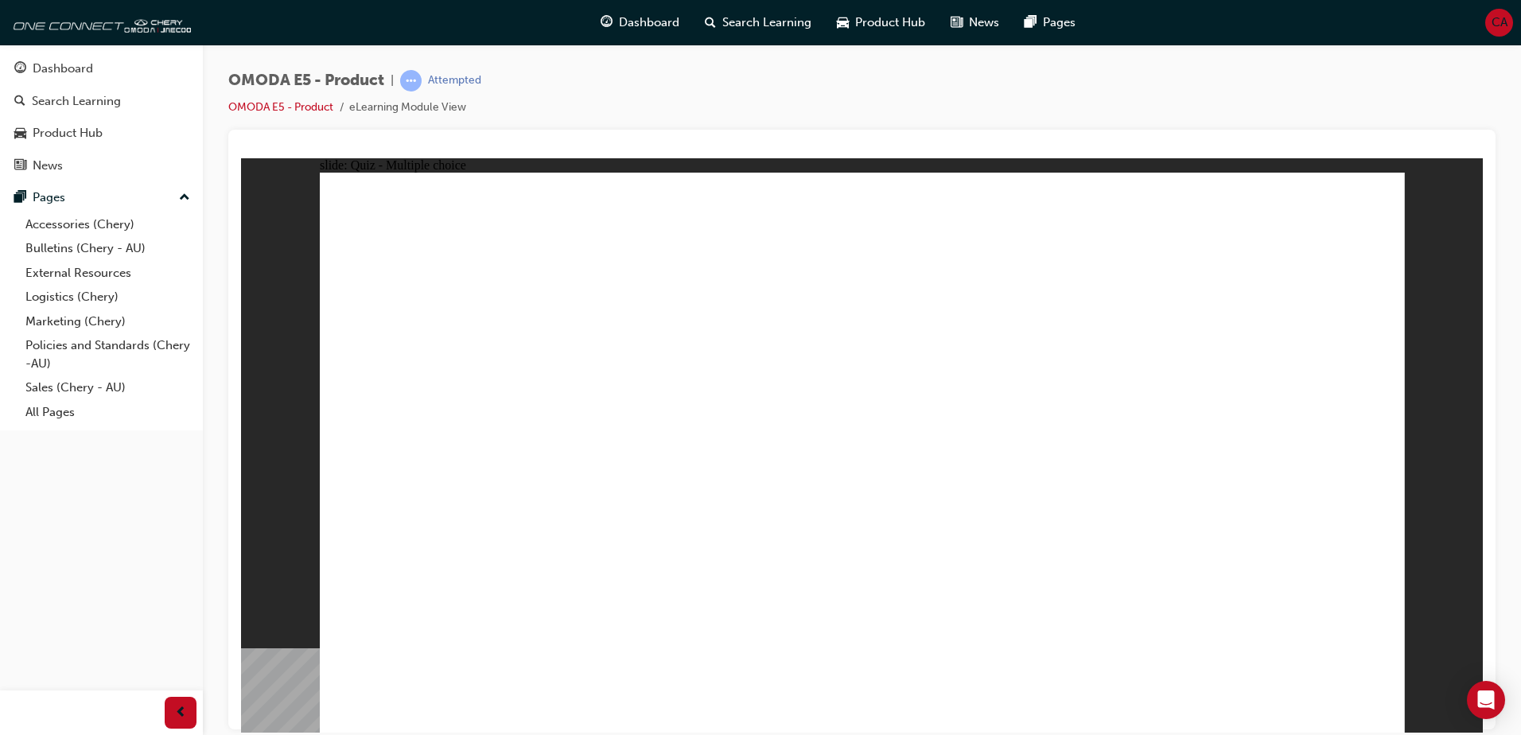
radio input "true"
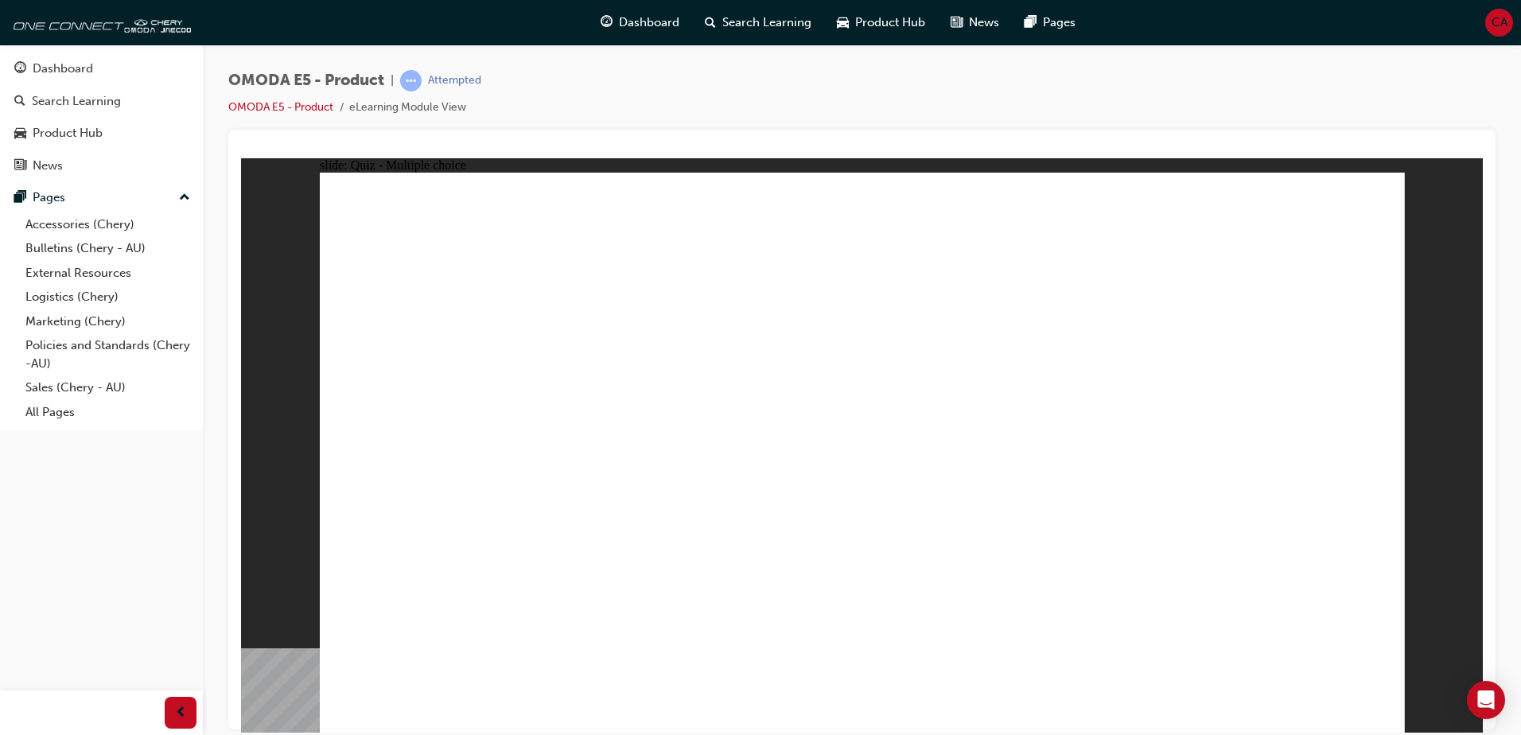
radio input "true"
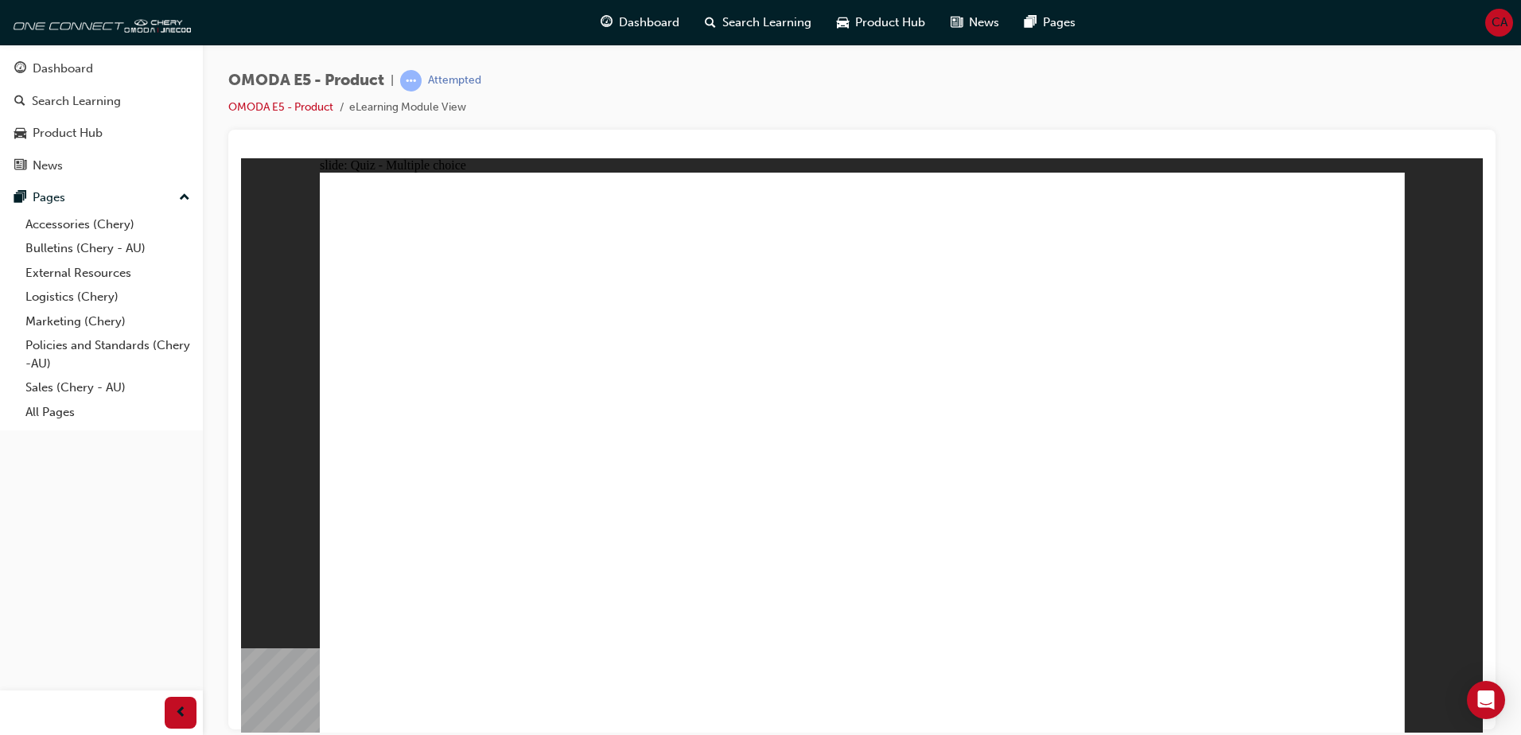
radio input "true"
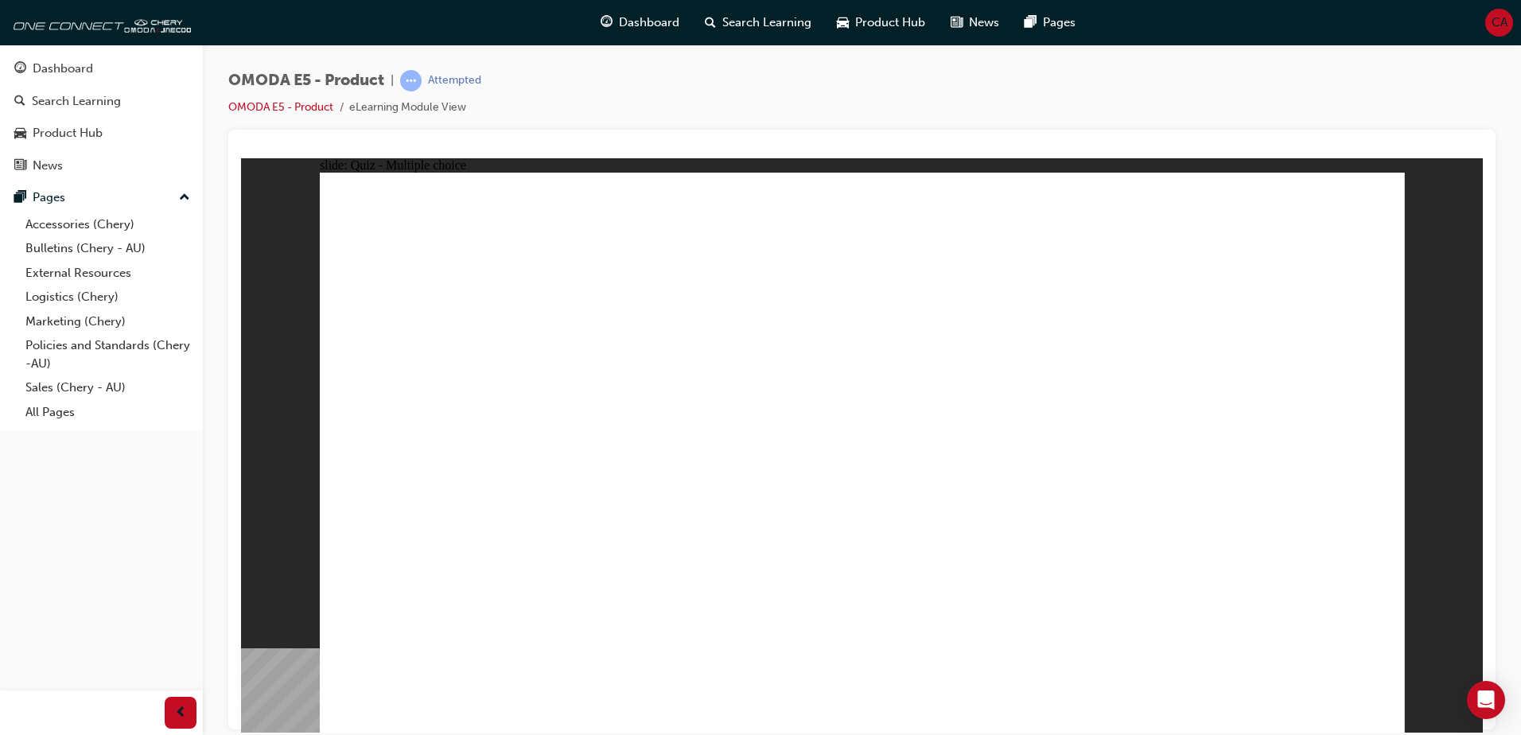
radio input "true"
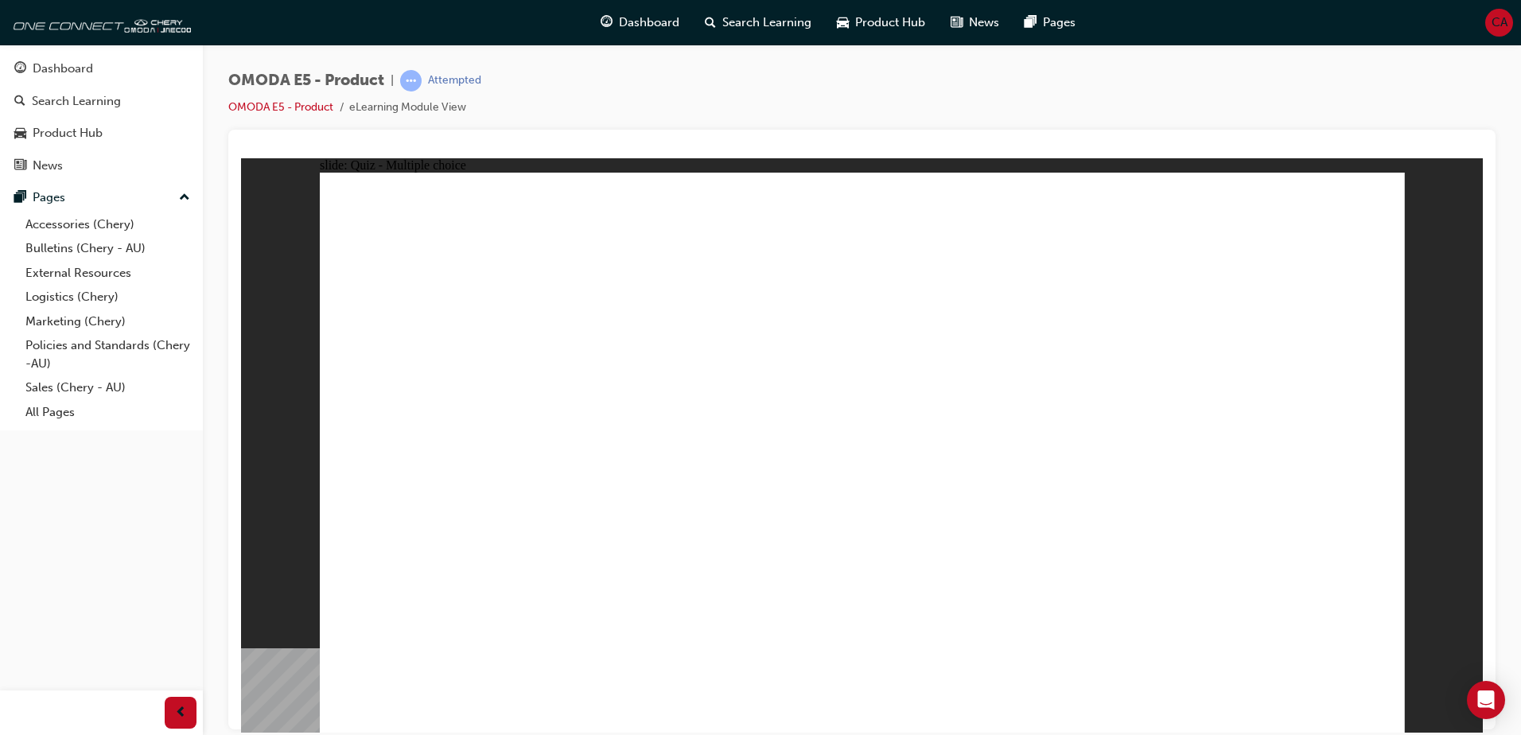
radio input "true"
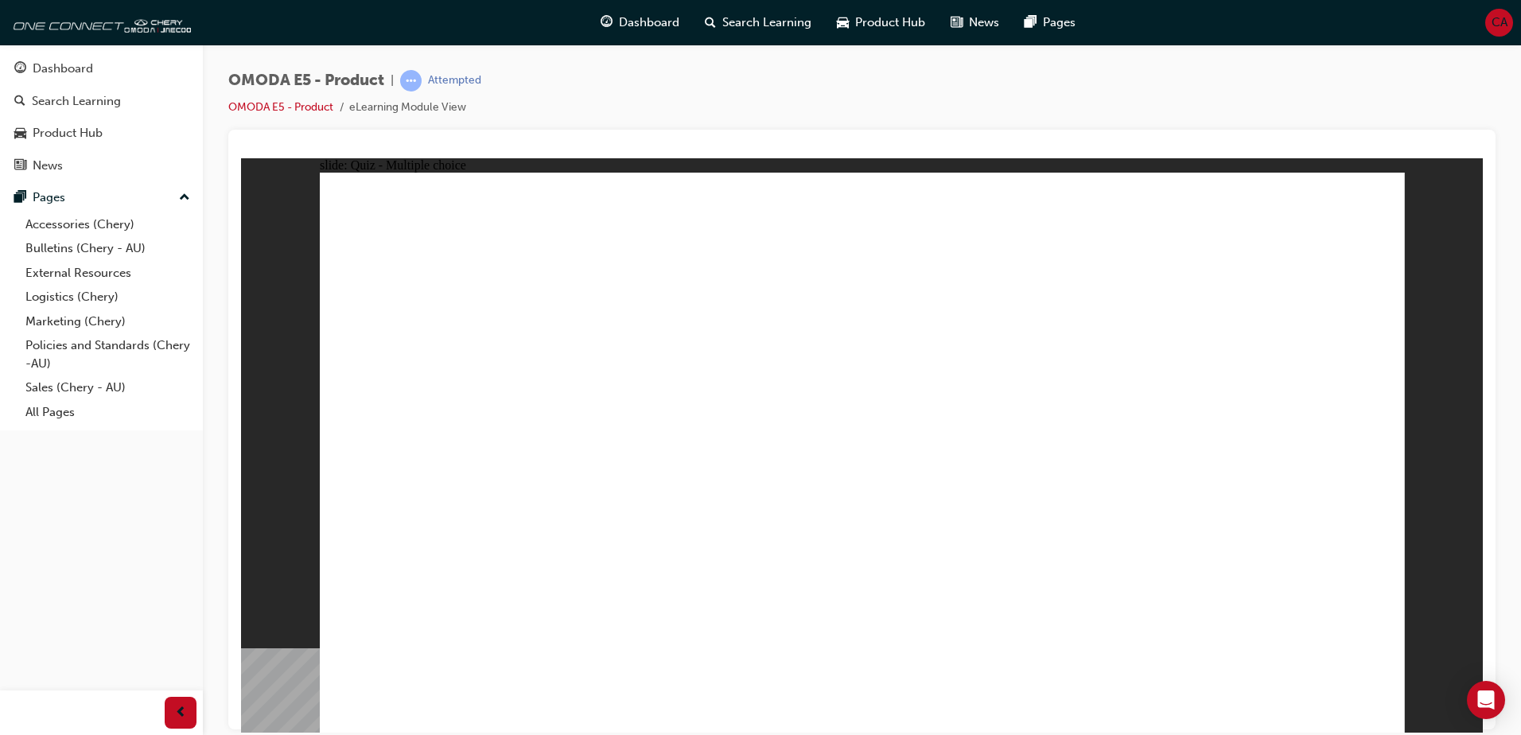
radio input "false"
radio input "true"
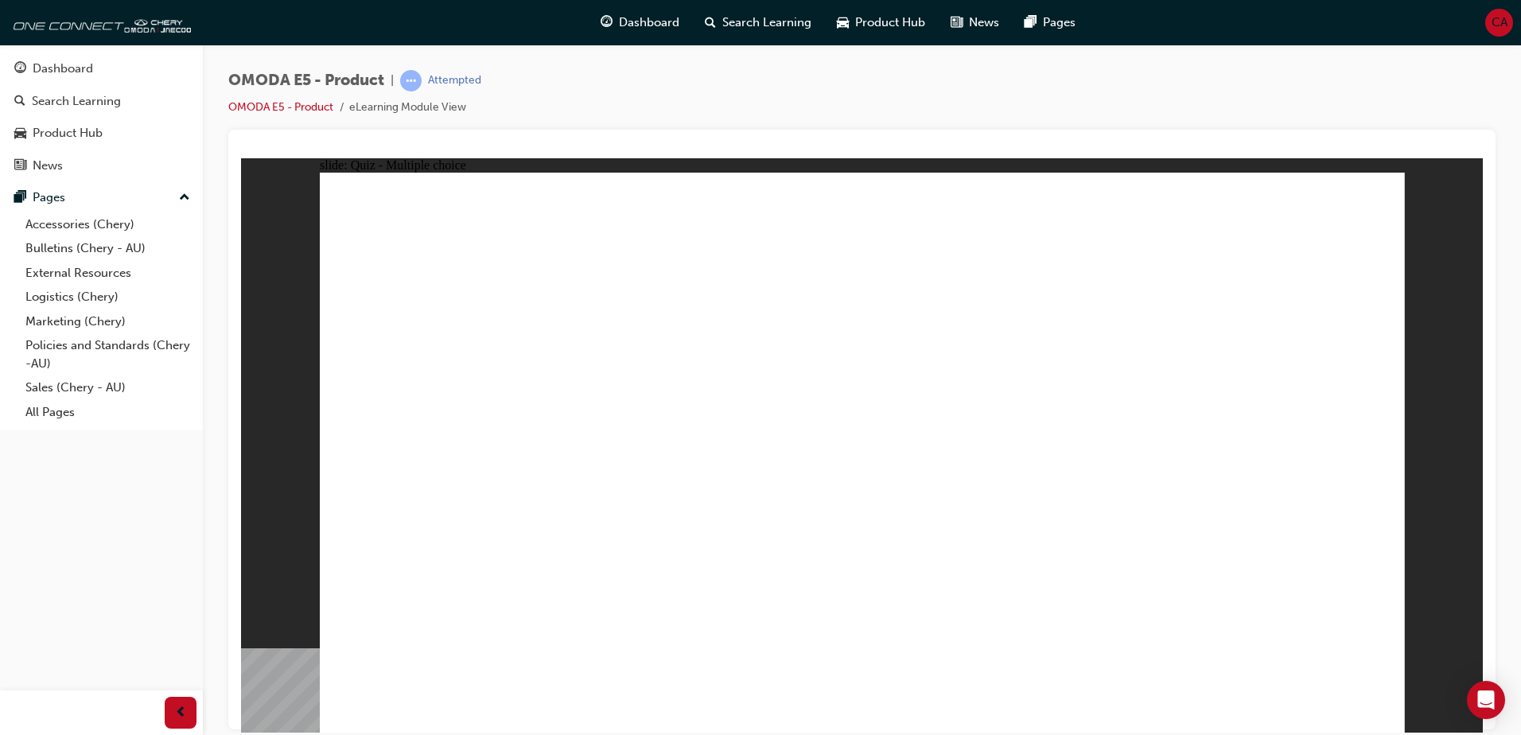
radio input "true"
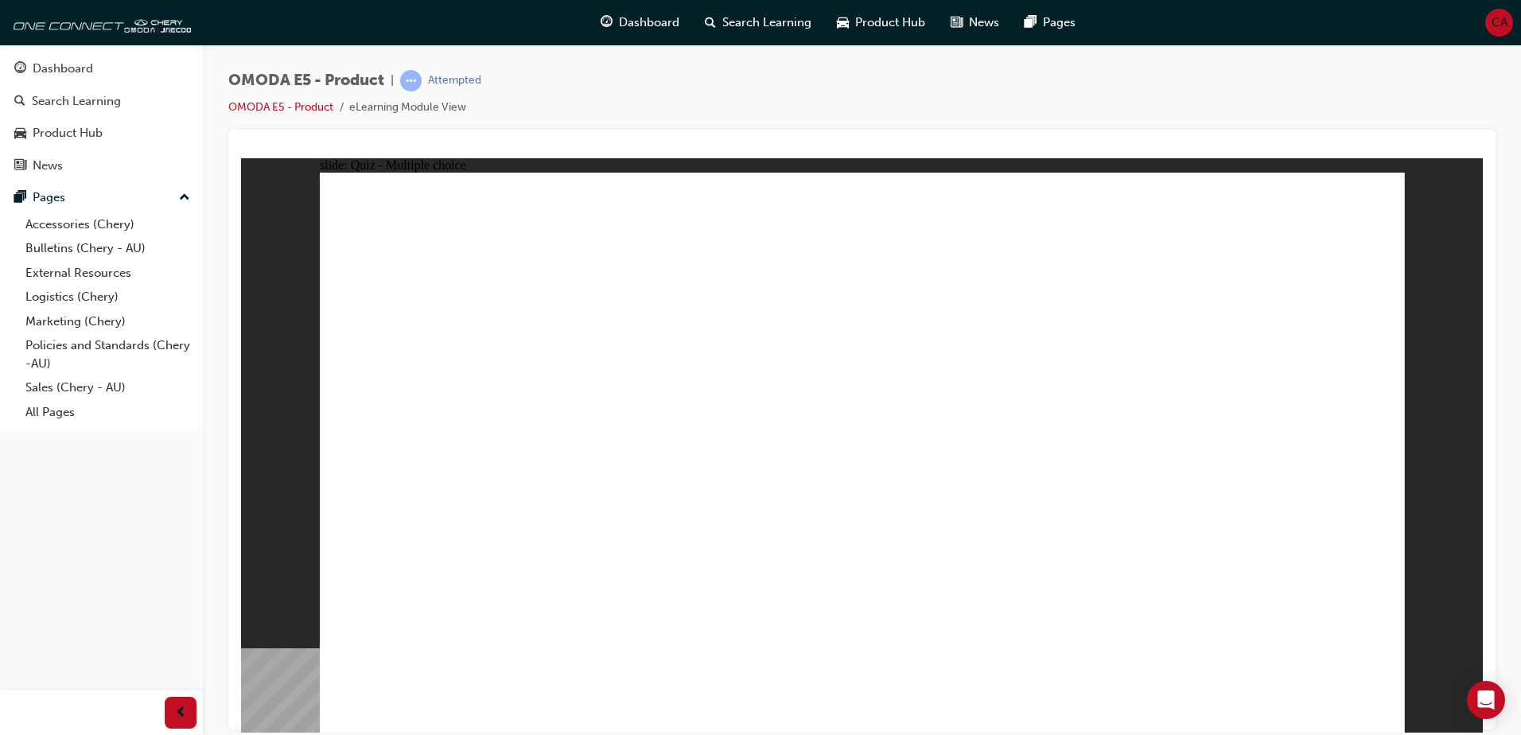
radio input "true"
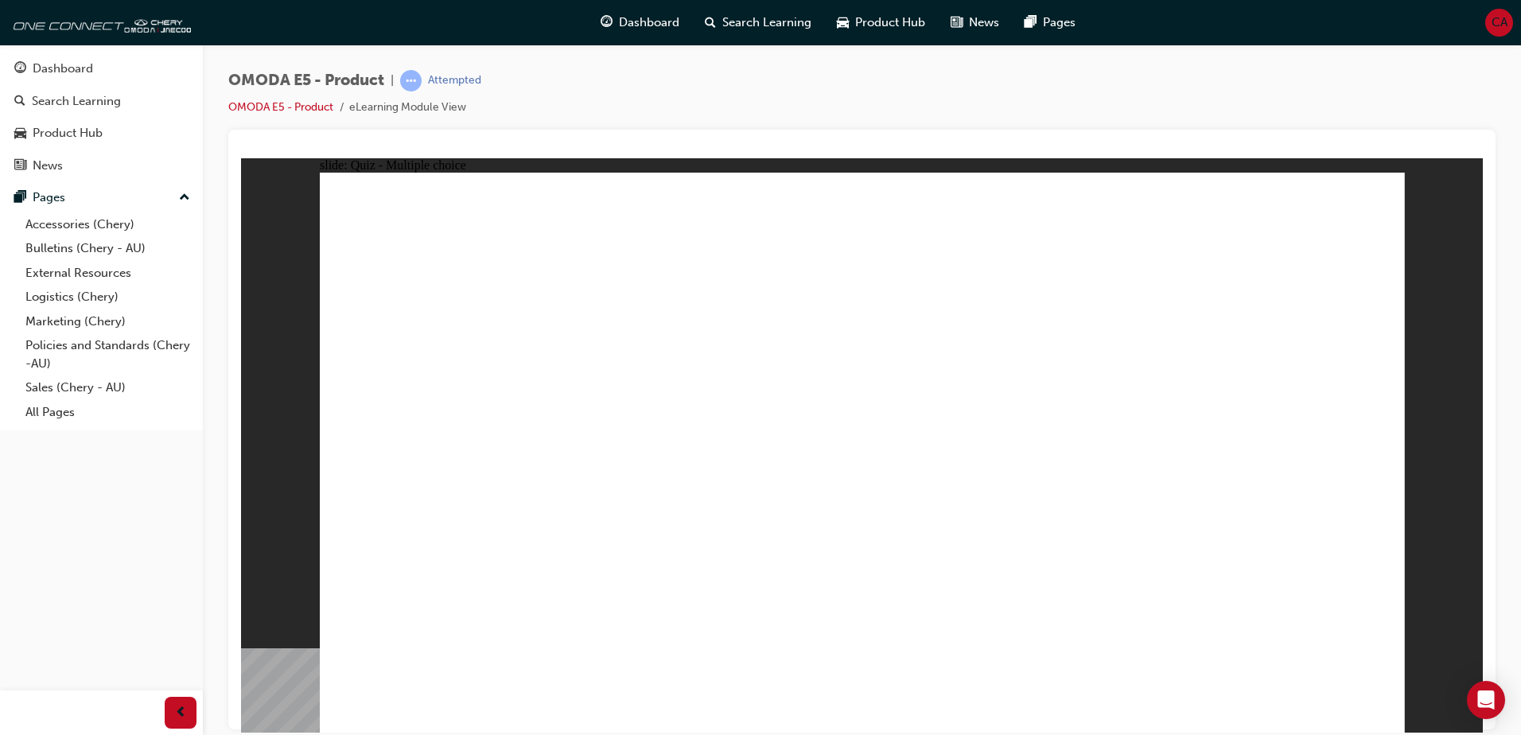
radio input "true"
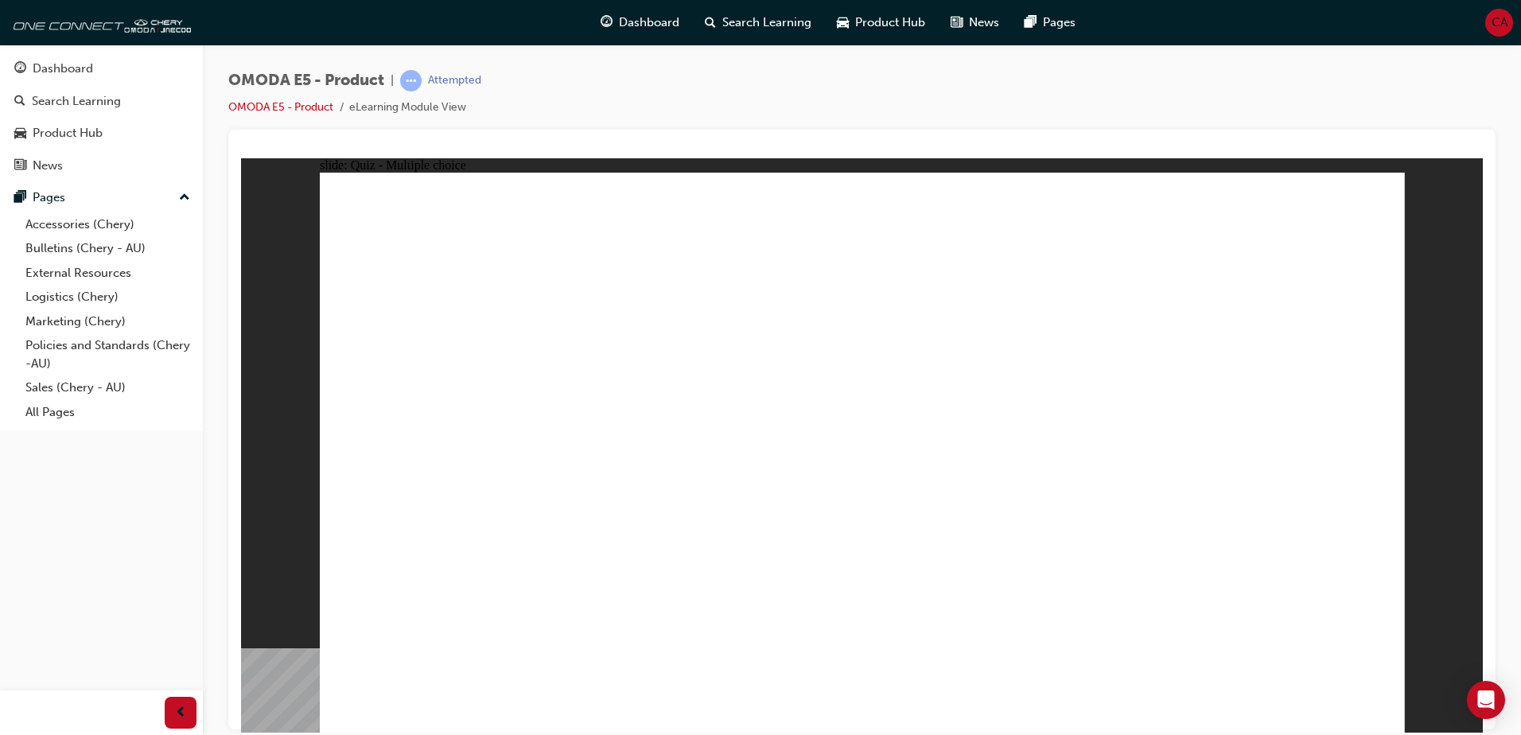
radio input "true"
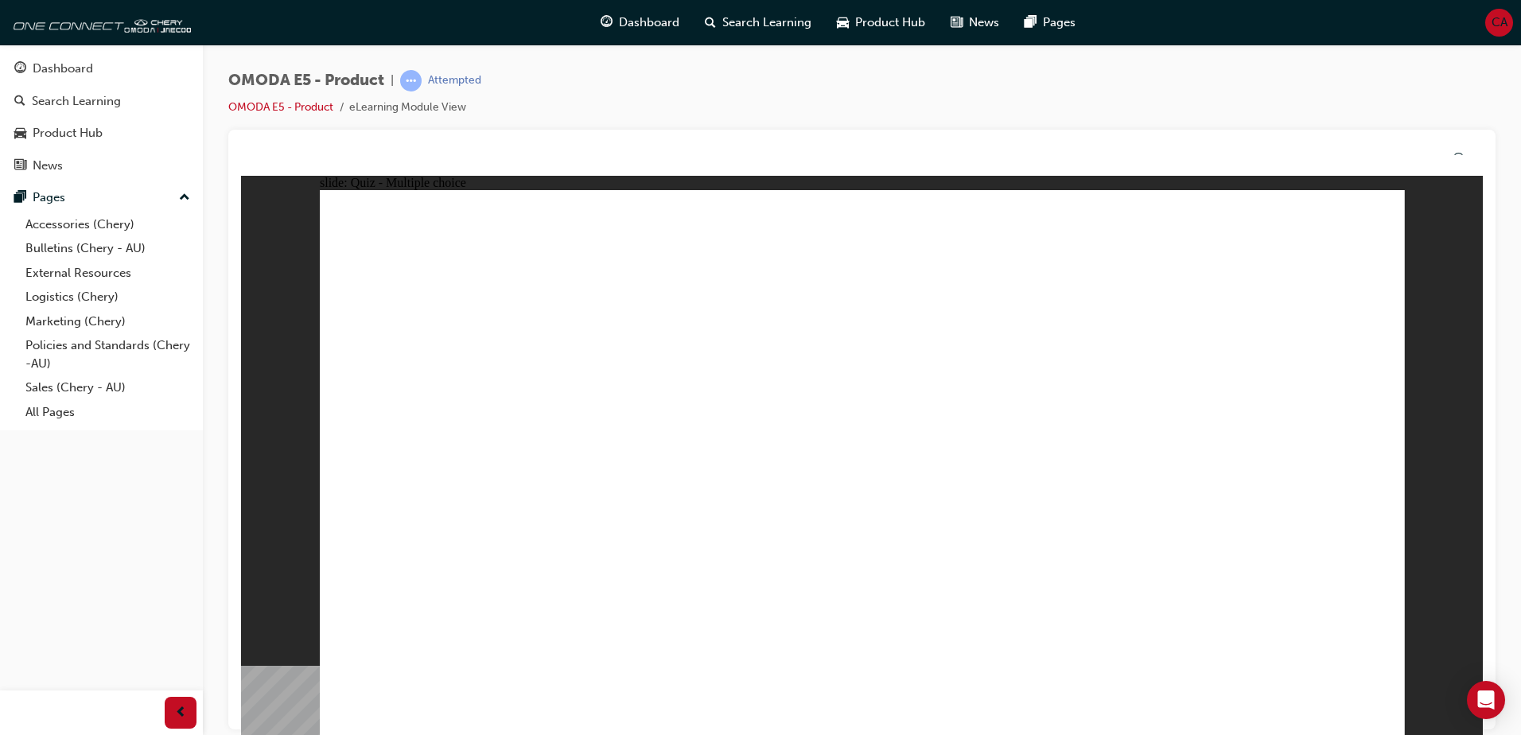
drag, startPoint x: 768, startPoint y: 568, endPoint x: 796, endPoint y: 567, distance: 28.7
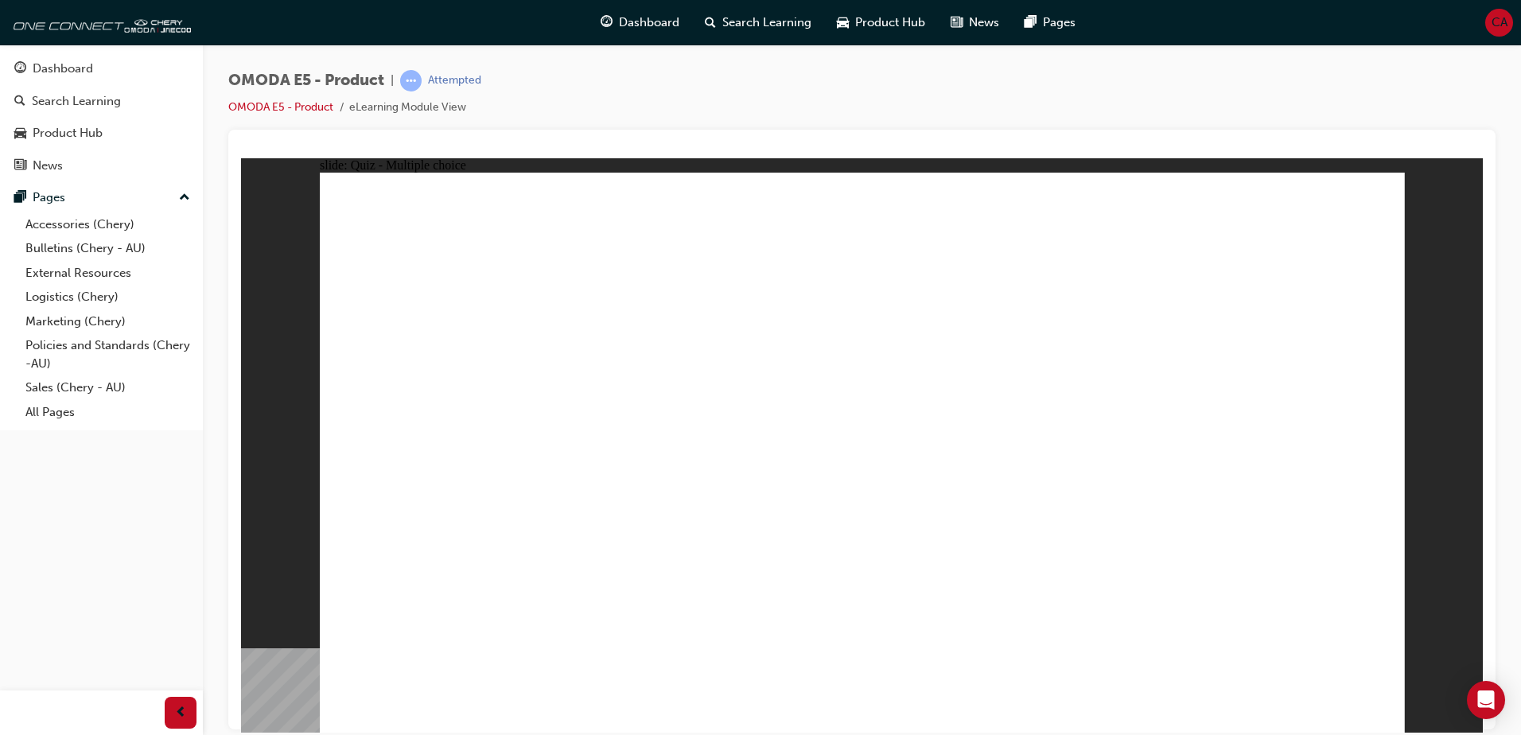
radio input "true"
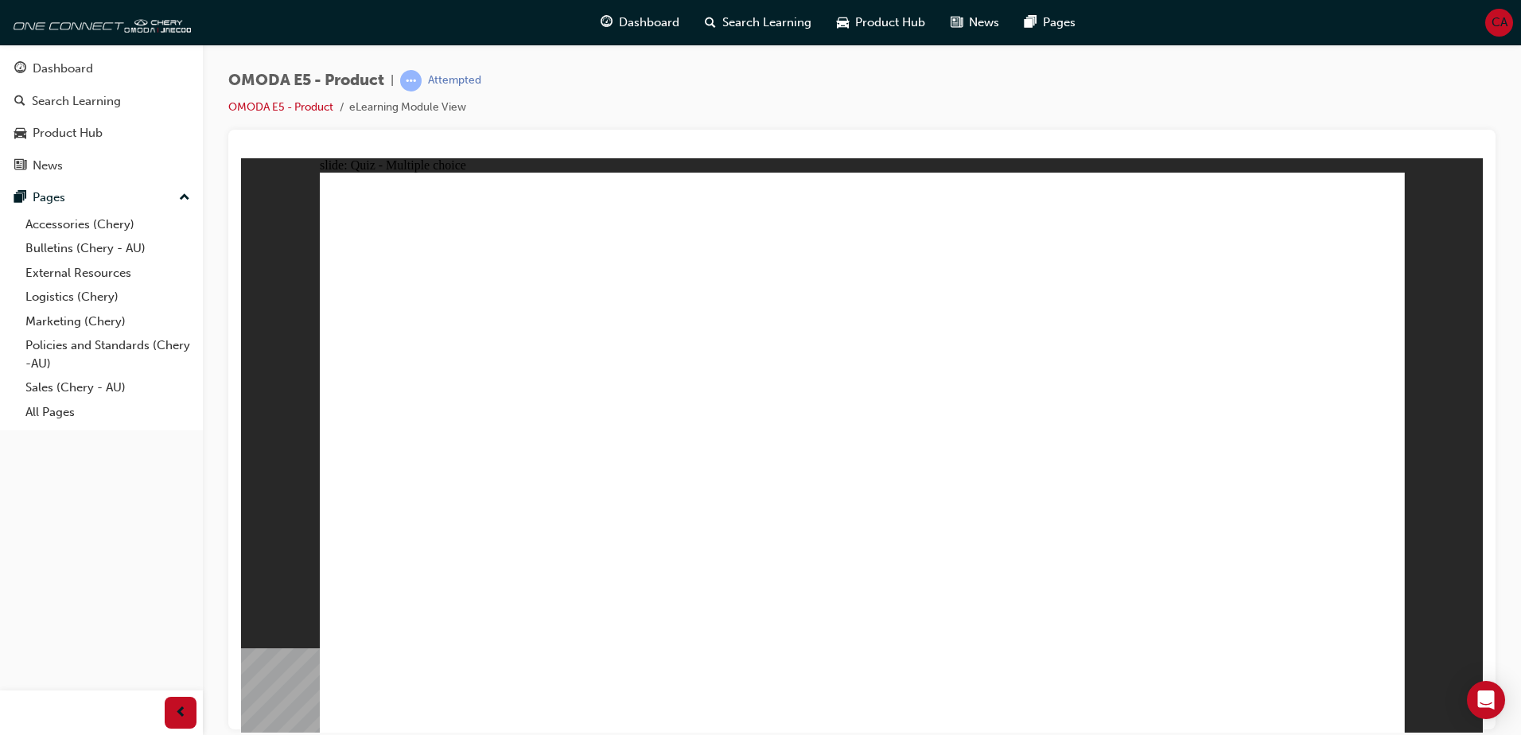
radio input "true"
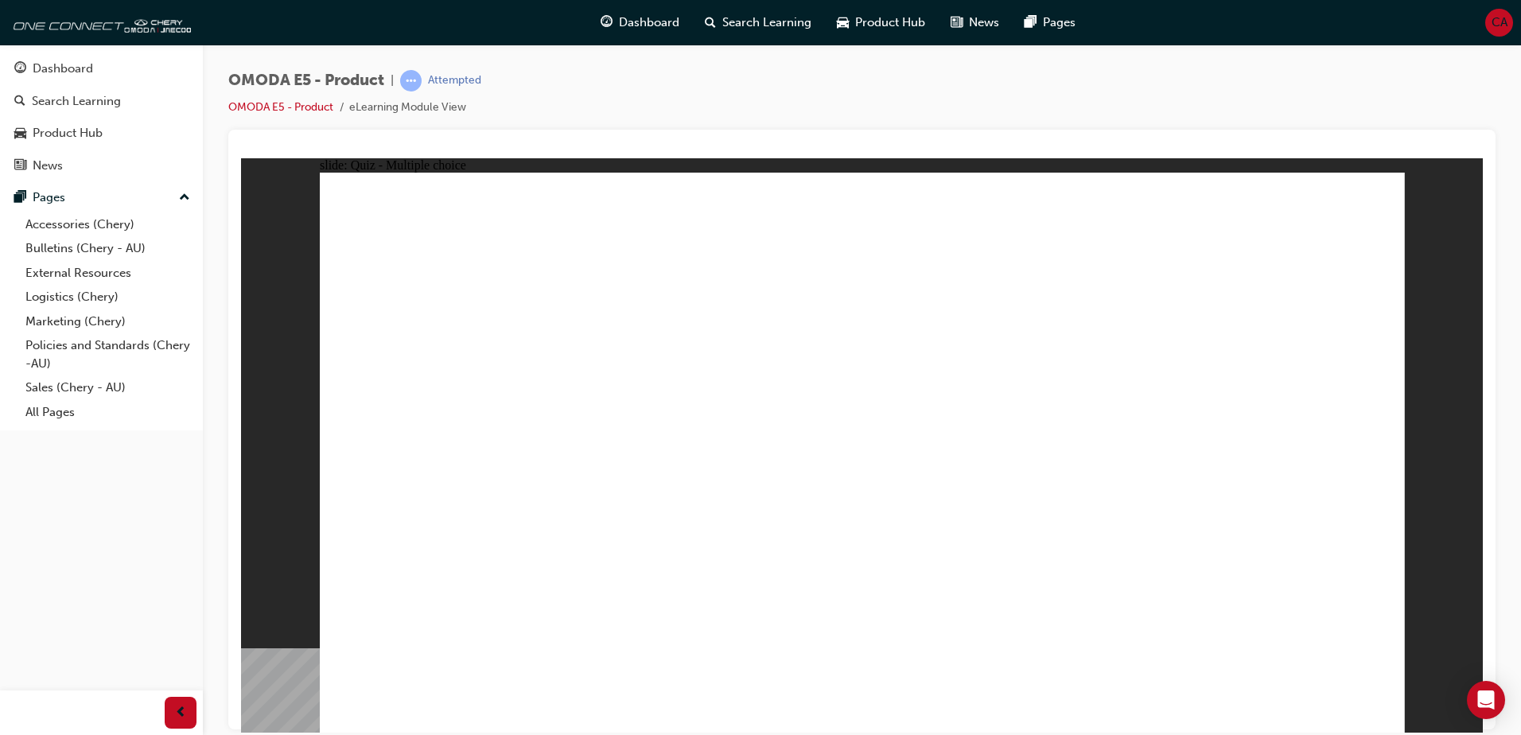
radio input "true"
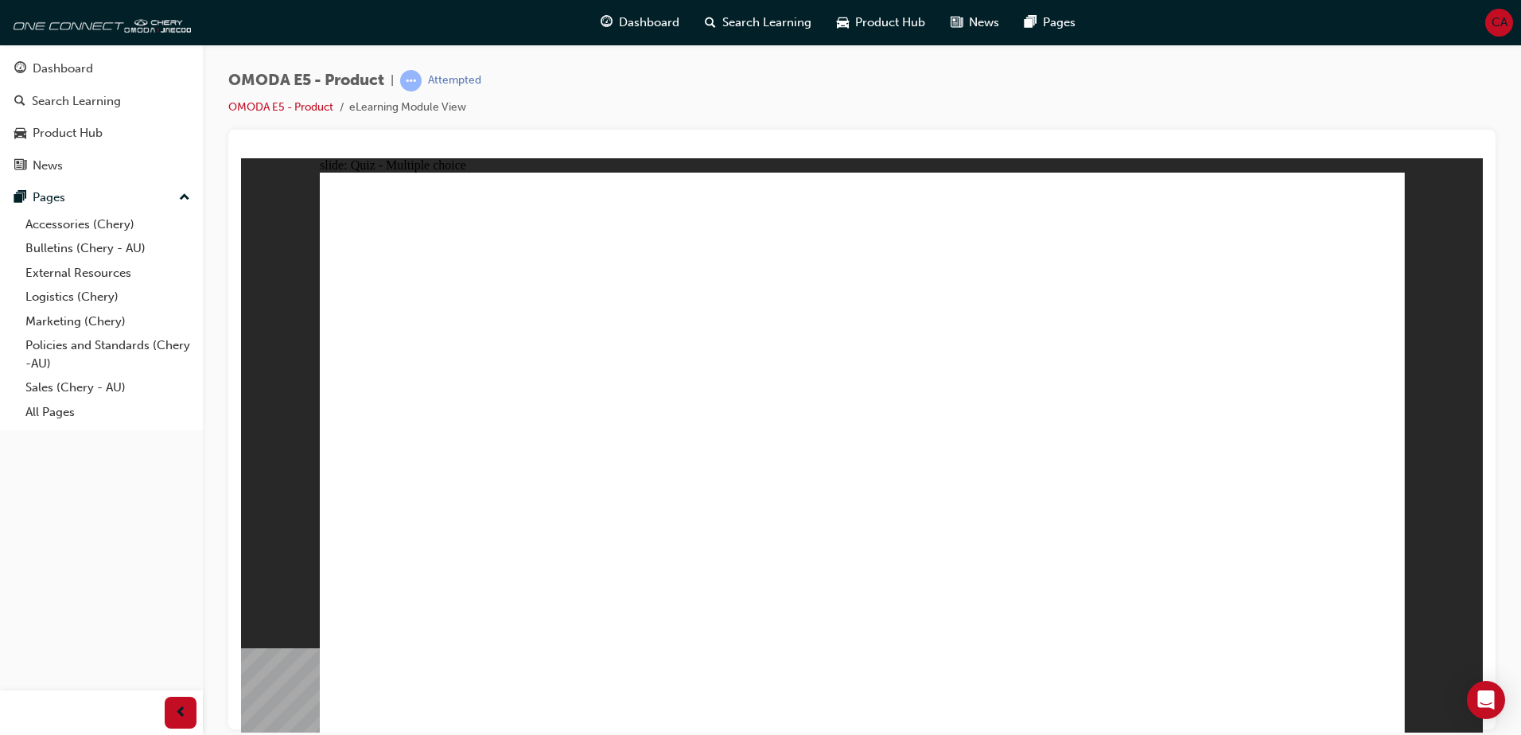
radio input "true"
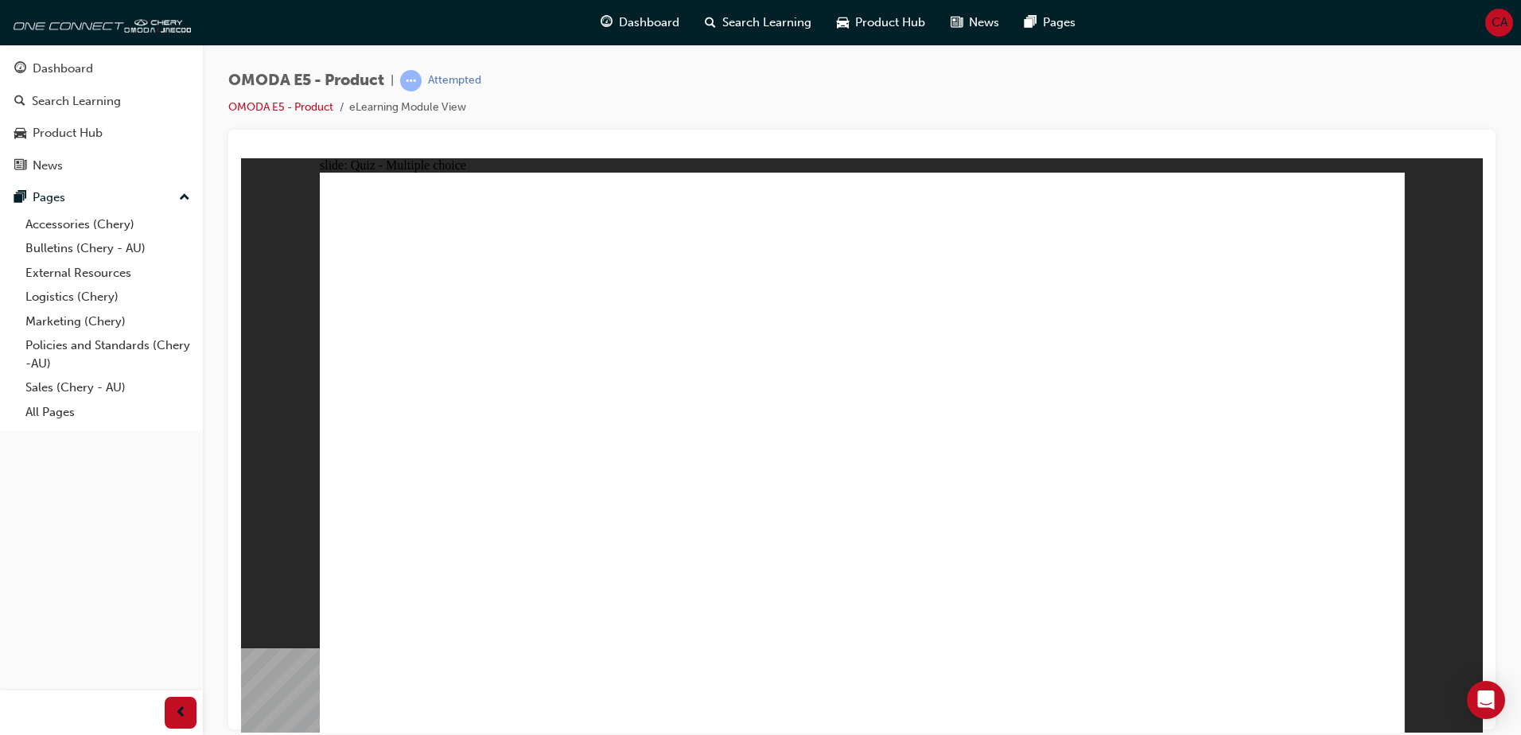
radio input "true"
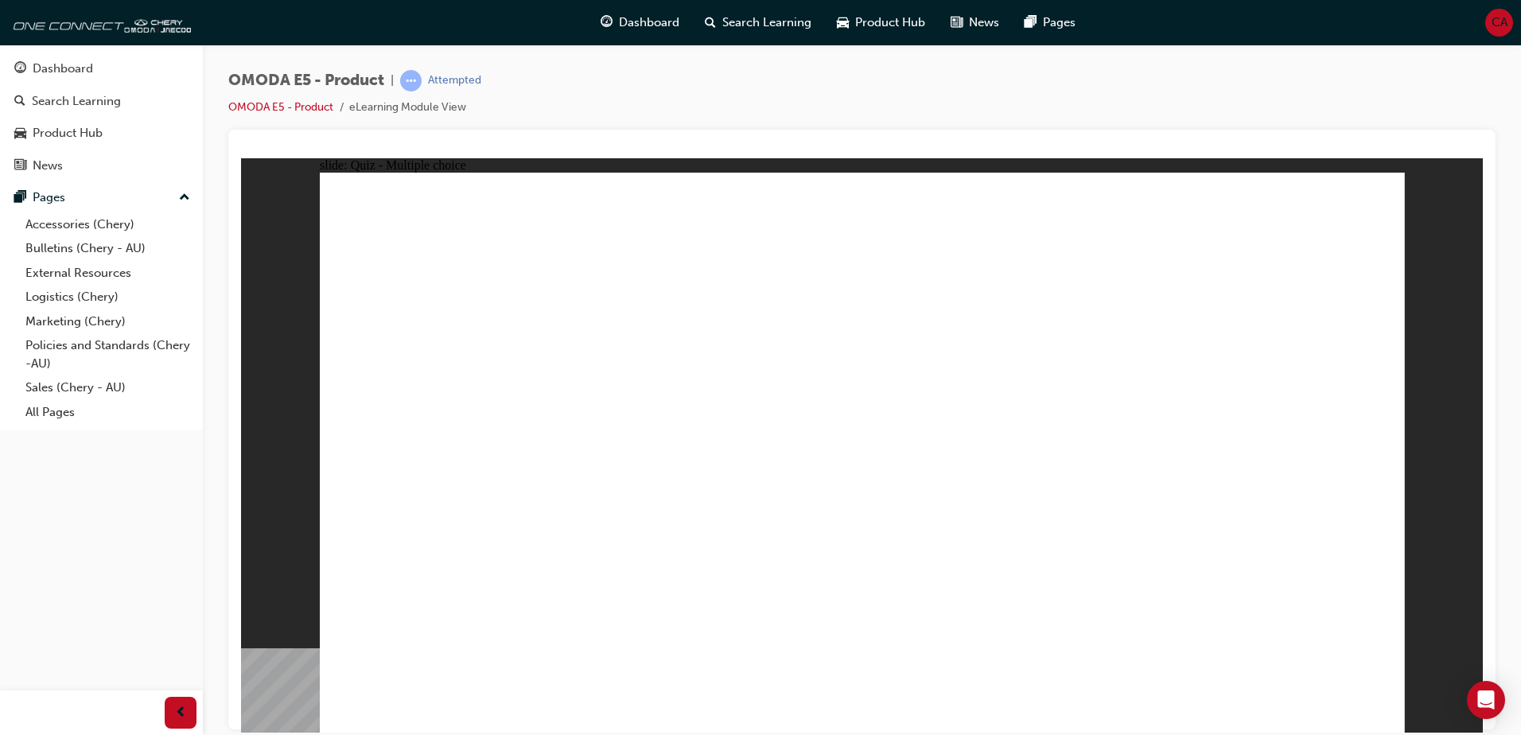
radio input "true"
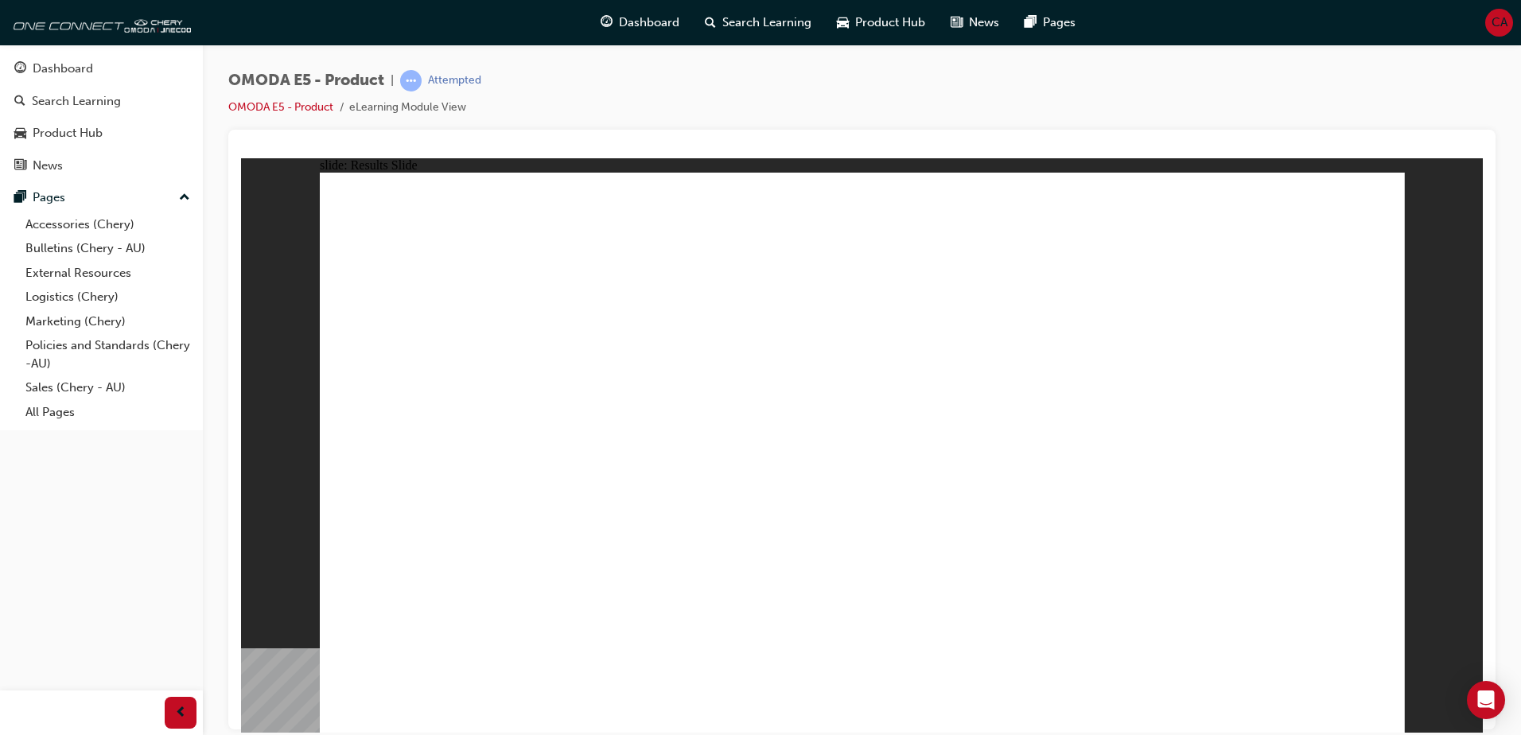
radio input "true"
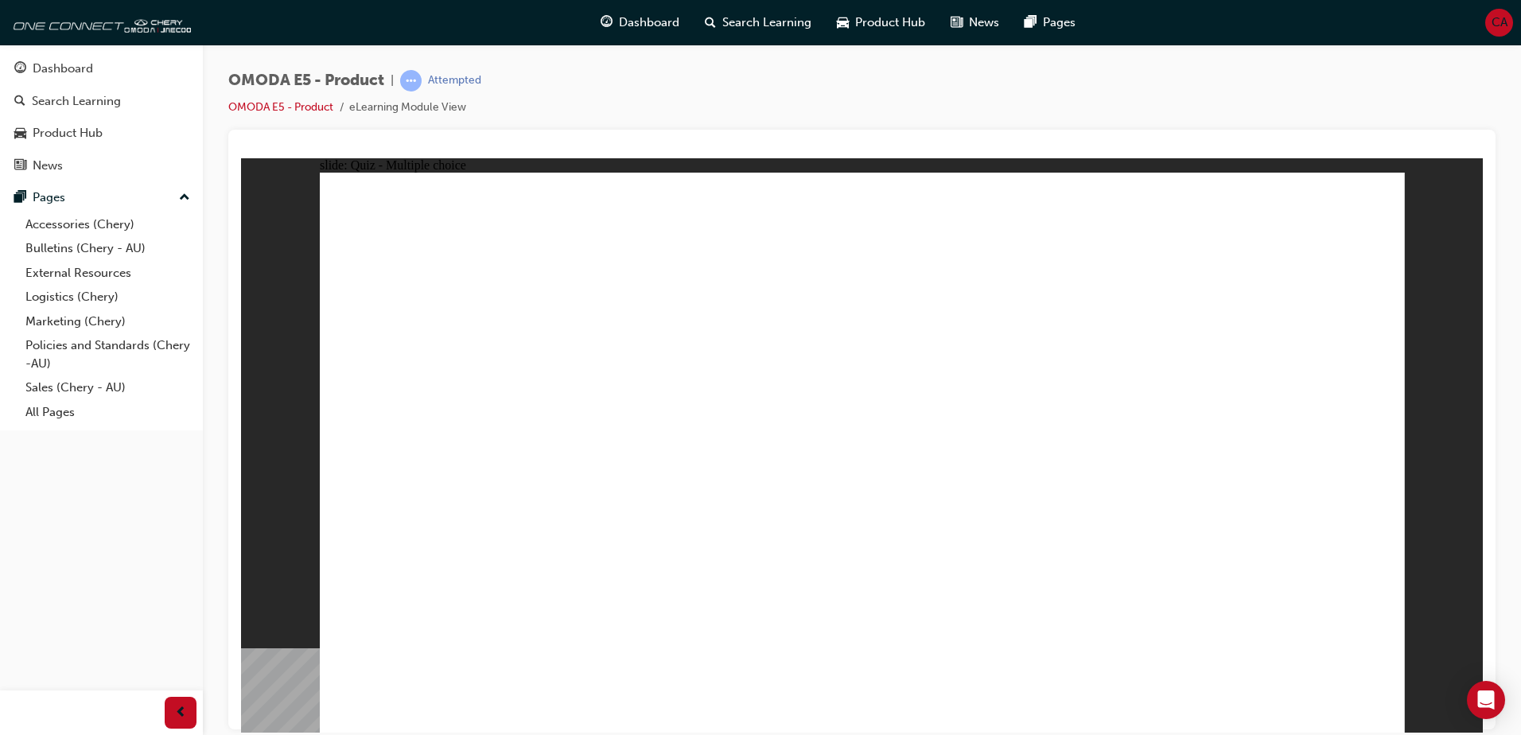
radio input "true"
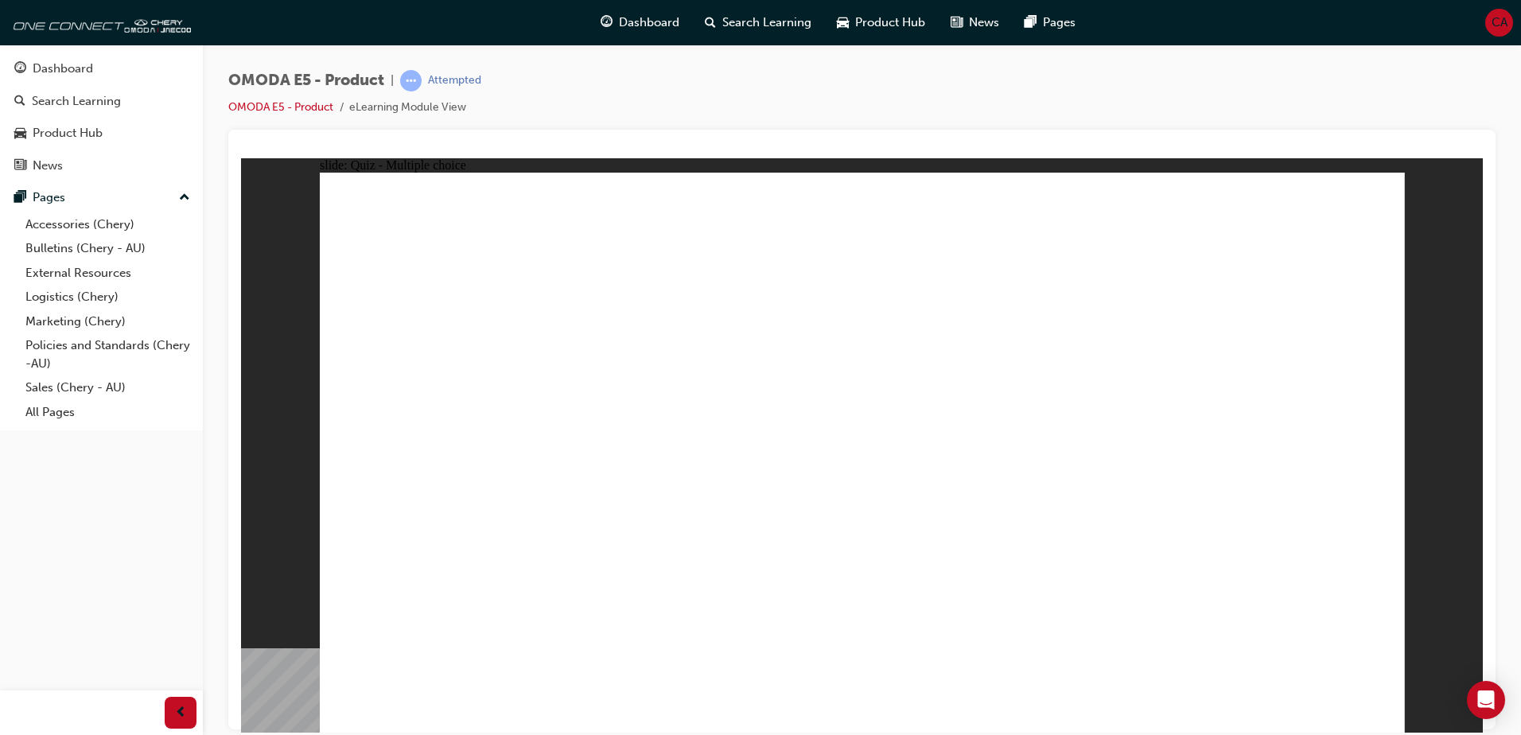
radio input "true"
drag, startPoint x: 843, startPoint y: 560, endPoint x: 892, endPoint y: 541, distance: 52.9
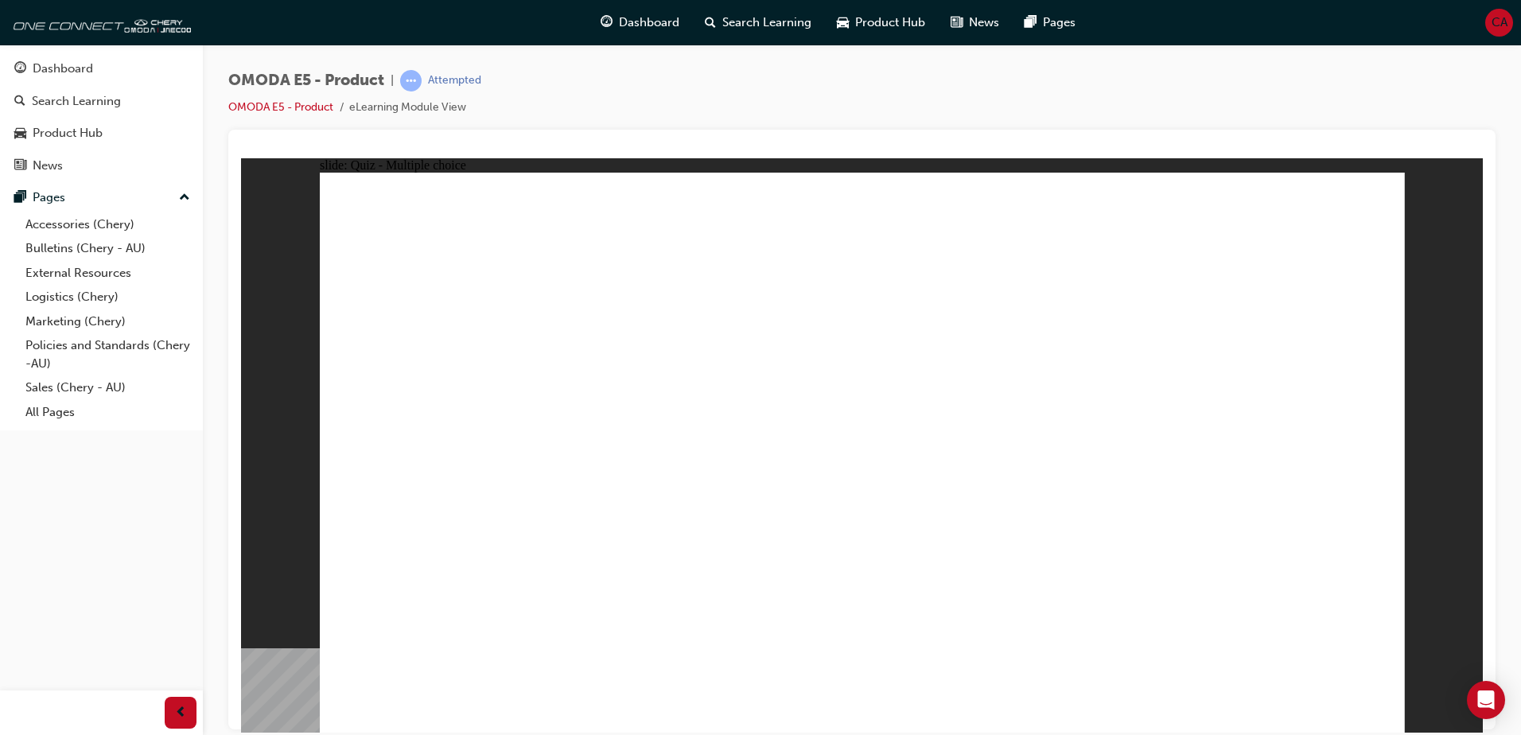
radio input "true"
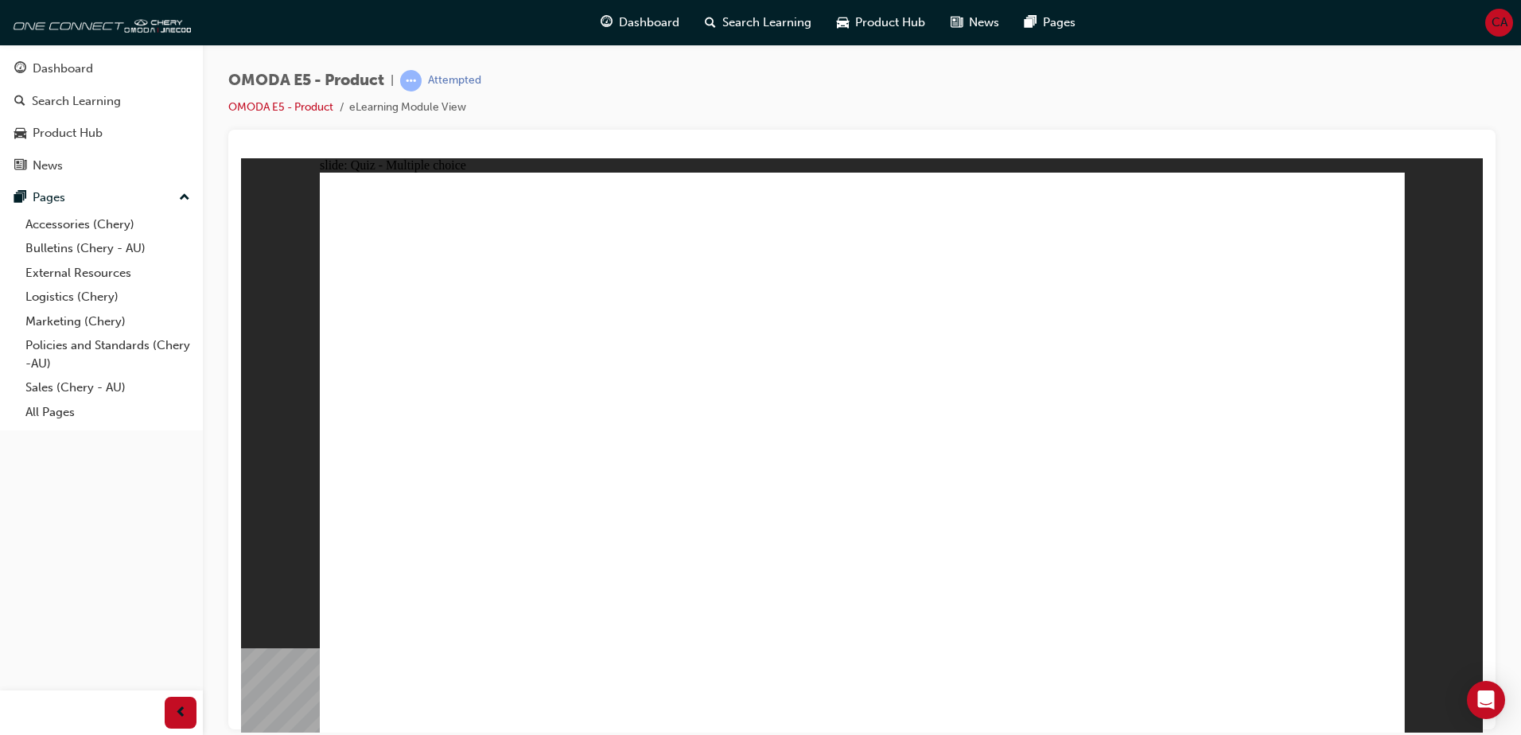
radio input "true"
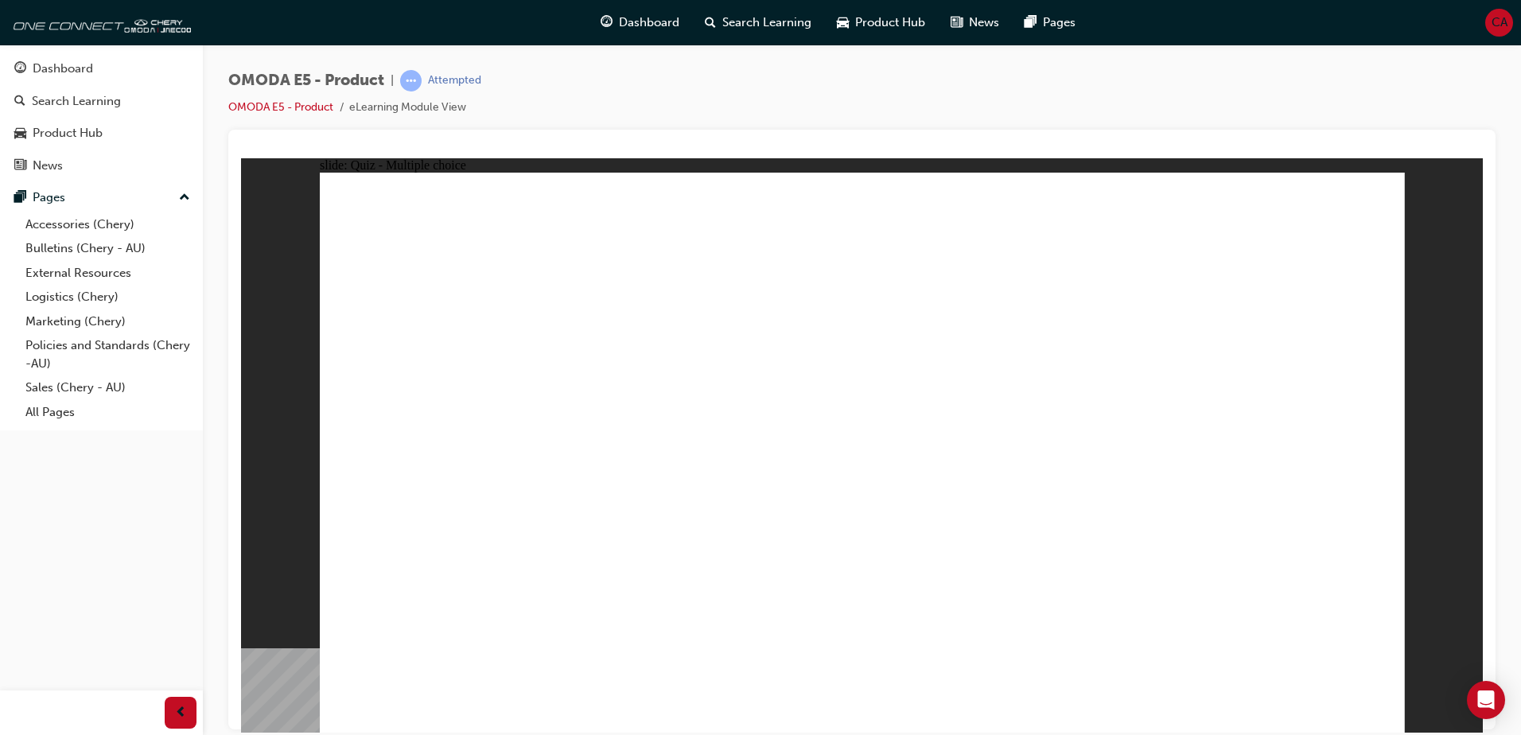
radio input "true"
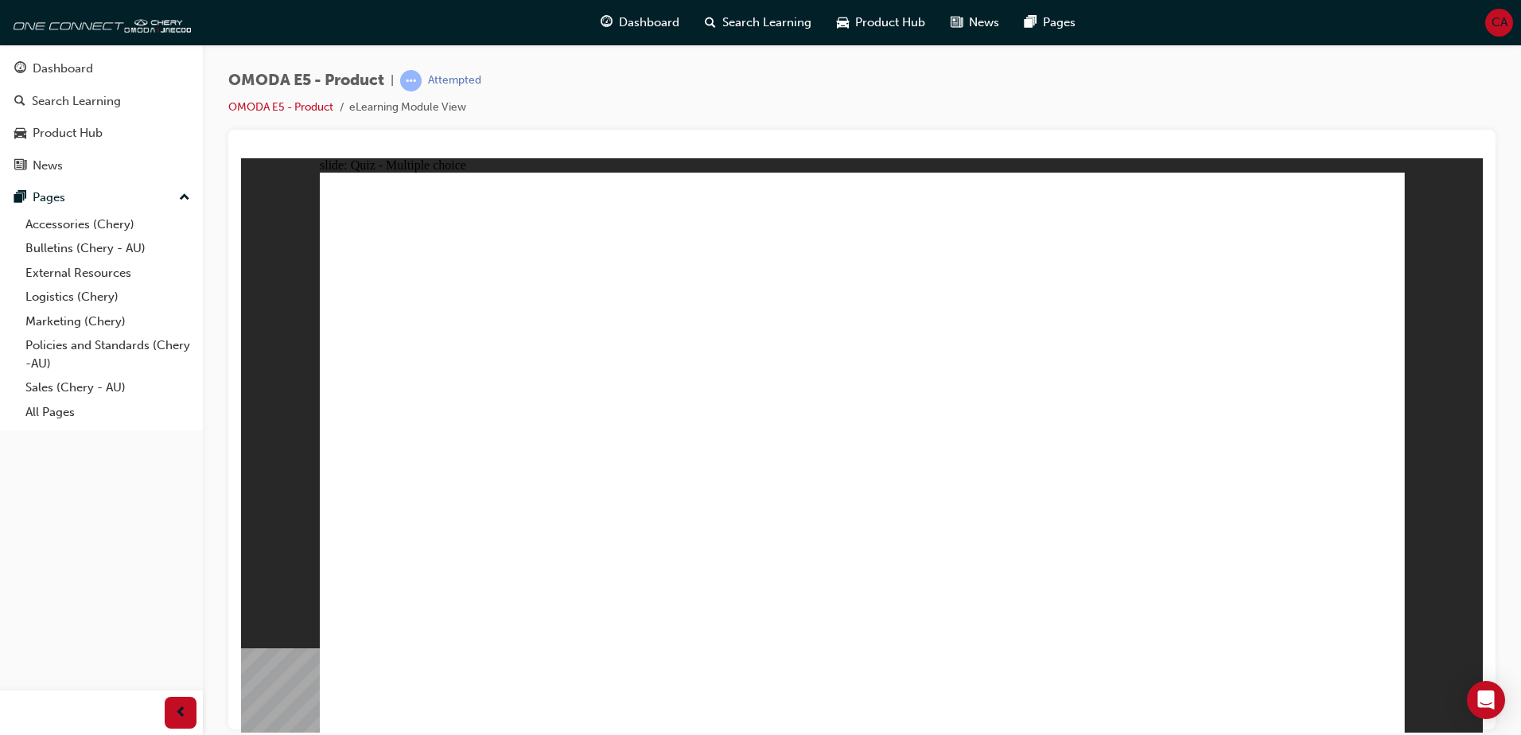
radio input "false"
radio input "true"
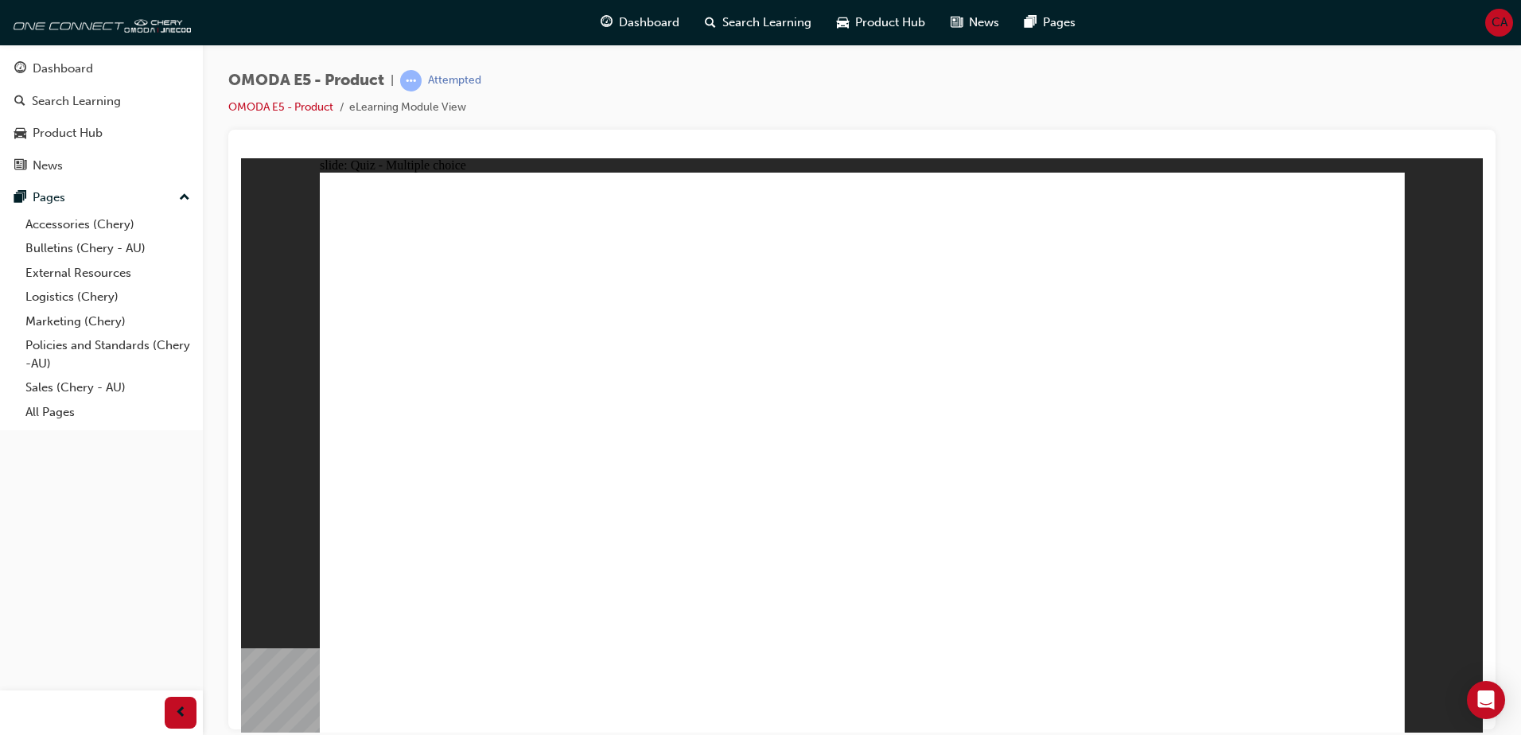
drag, startPoint x: 855, startPoint y: 439, endPoint x: 859, endPoint y: 447, distance: 8.9
radio input "true"
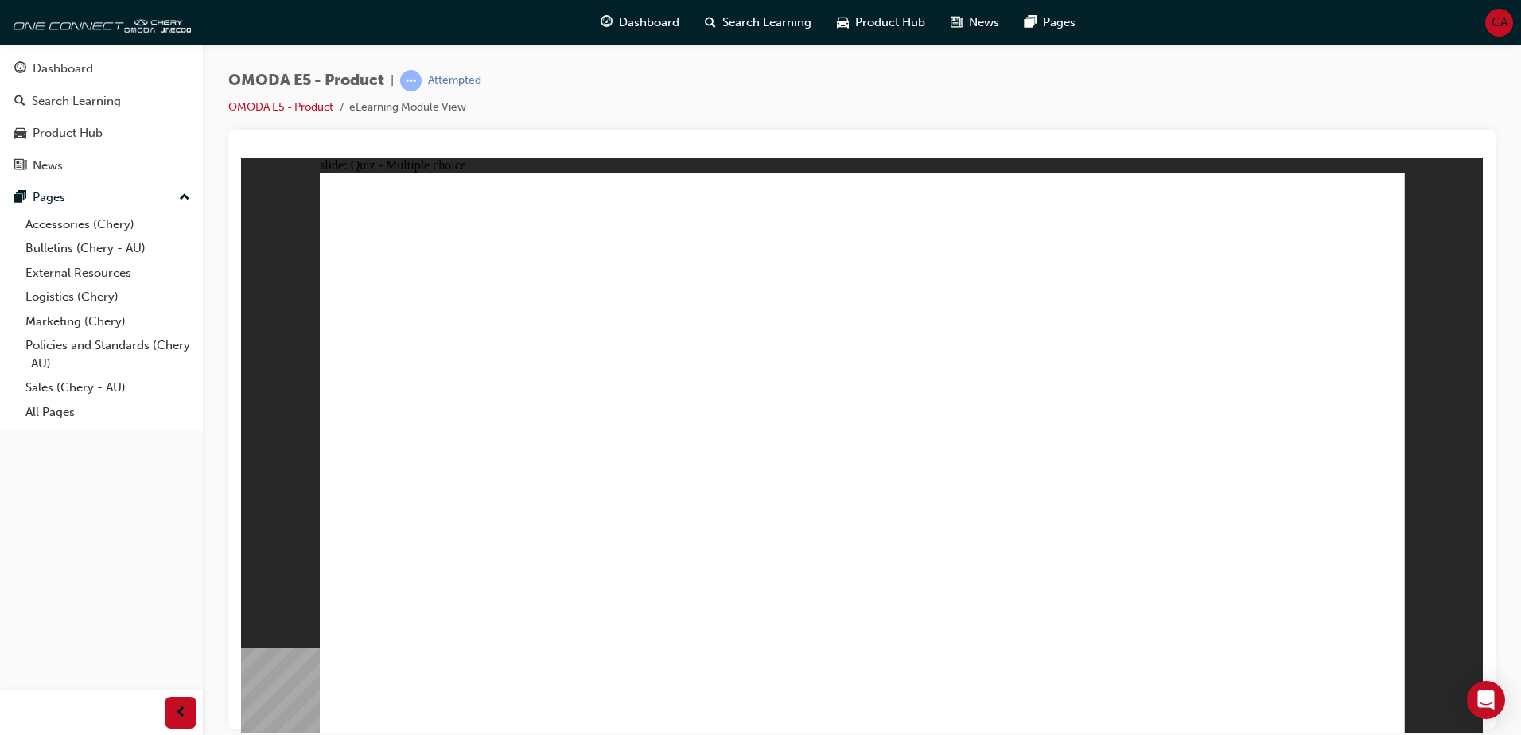
radio input "true"
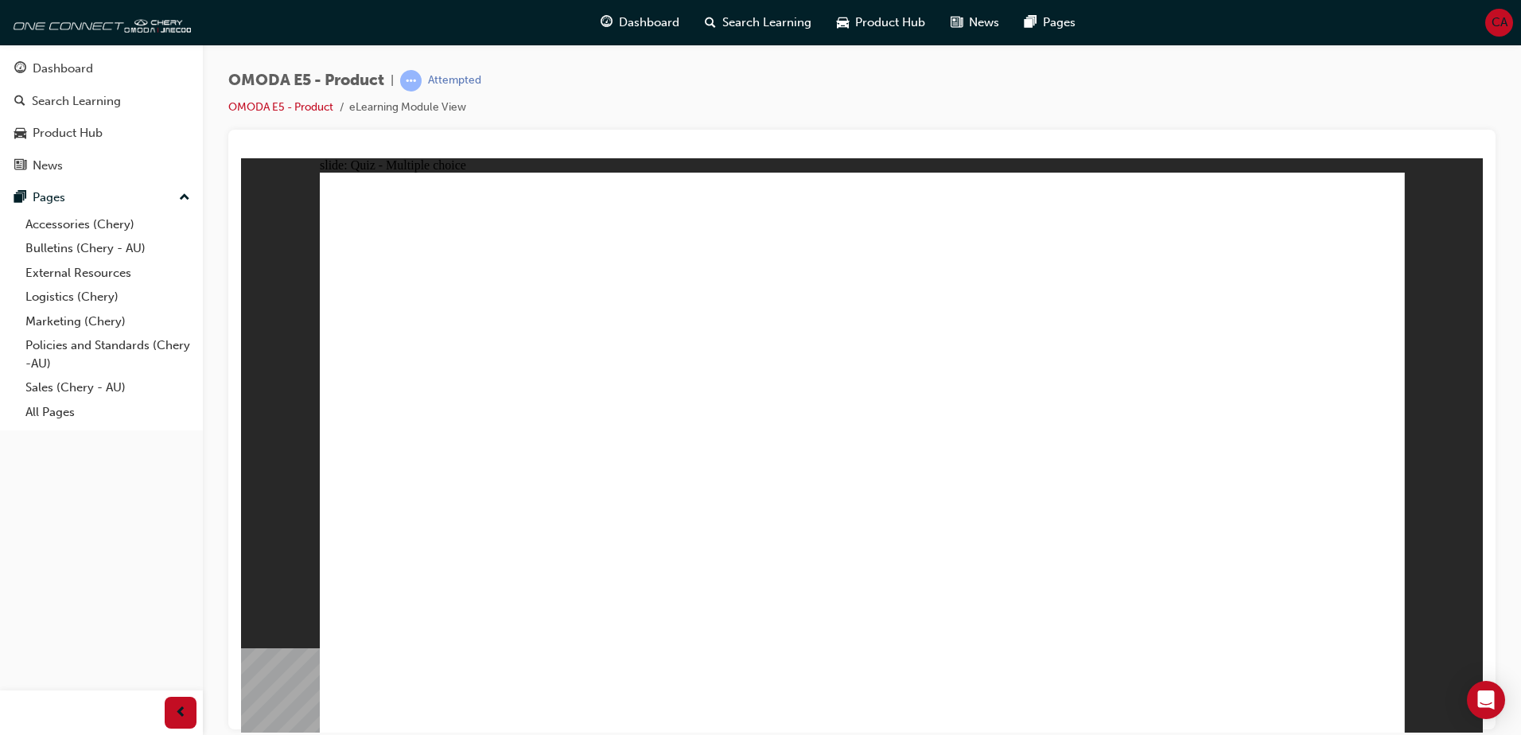
radio input "true"
drag, startPoint x: 891, startPoint y: 535, endPoint x: 879, endPoint y: 549, distance: 18.6
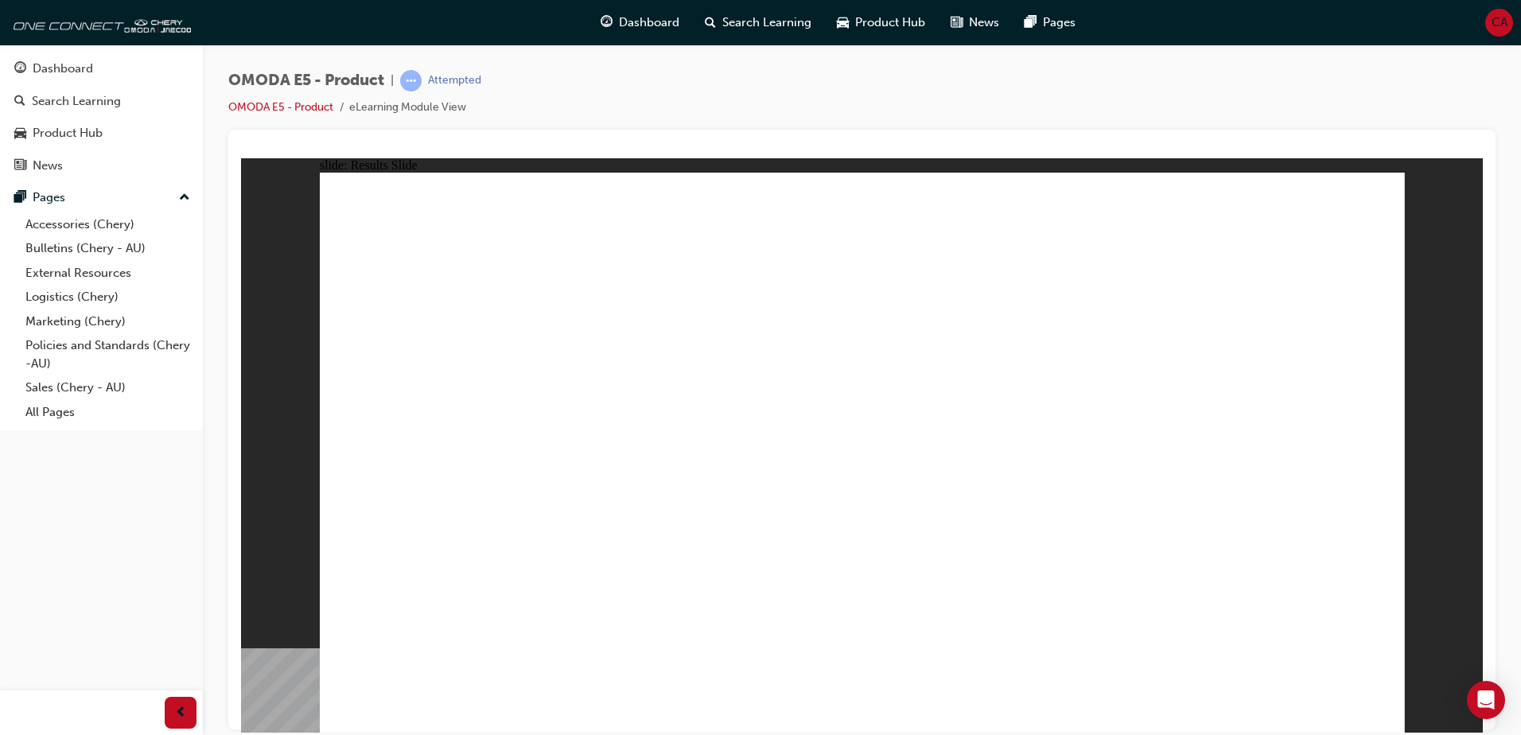
radio input "true"
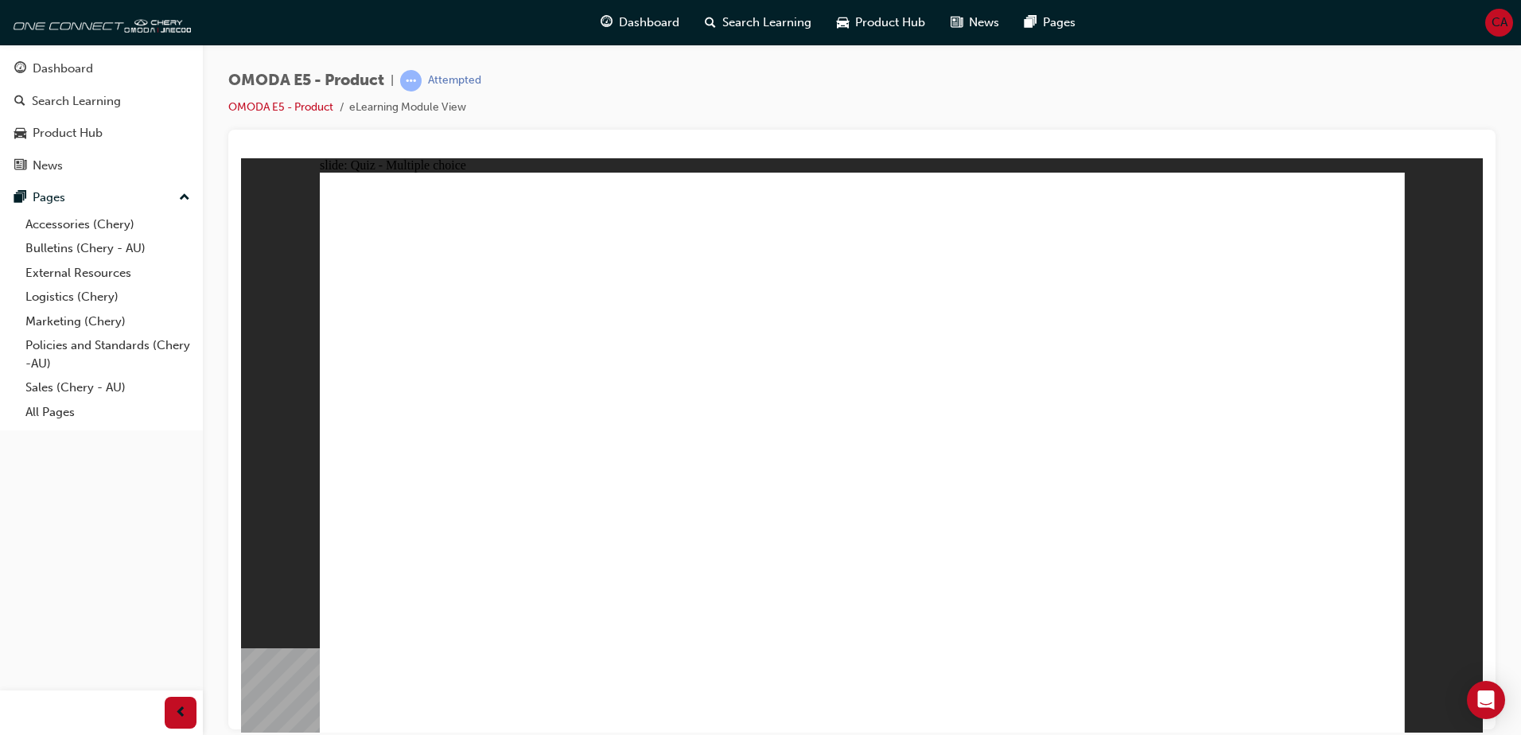
radio input "true"
drag, startPoint x: 803, startPoint y: 551, endPoint x: 813, endPoint y: 552, distance: 10.5
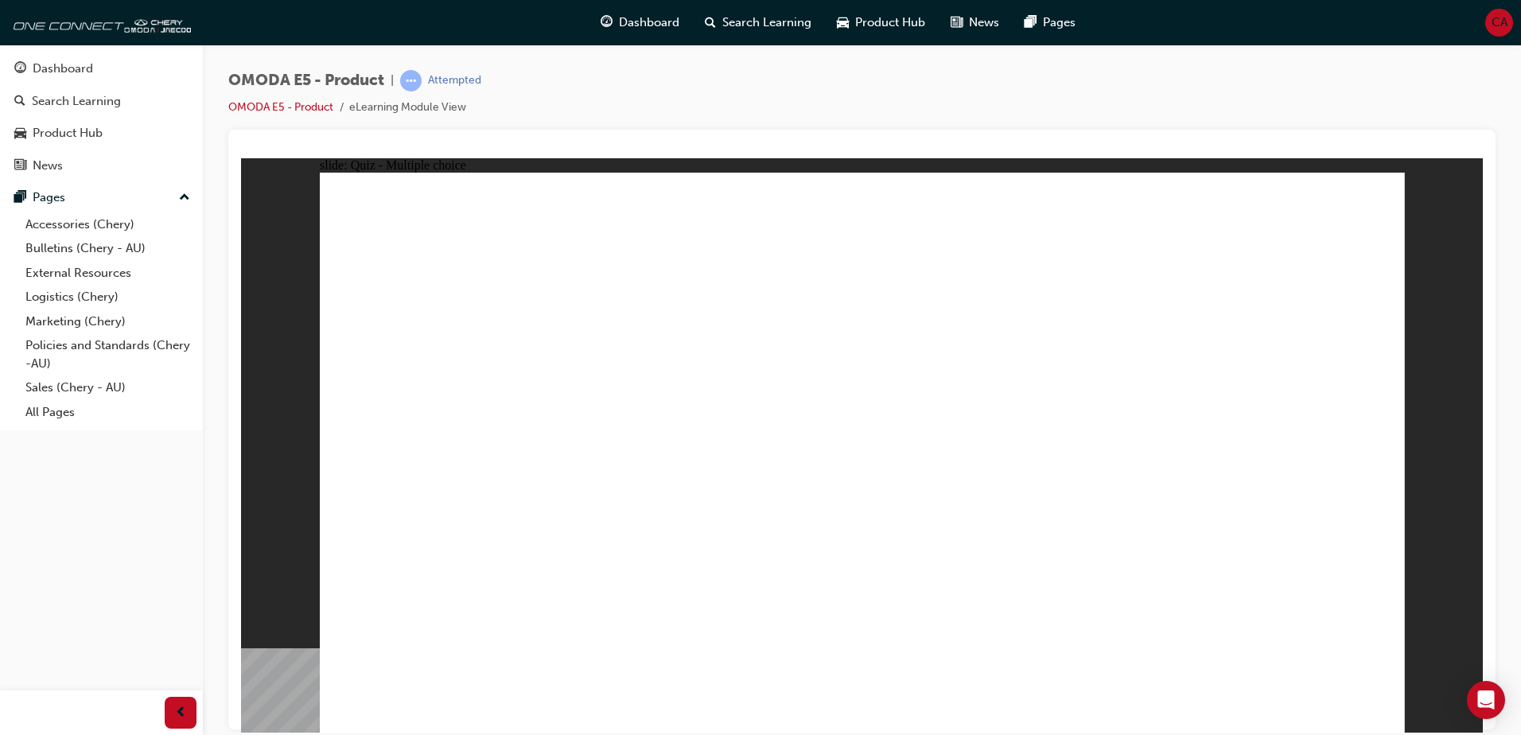
drag, startPoint x: 802, startPoint y: 544, endPoint x: 843, endPoint y: 534, distance: 41.9
radio input "true"
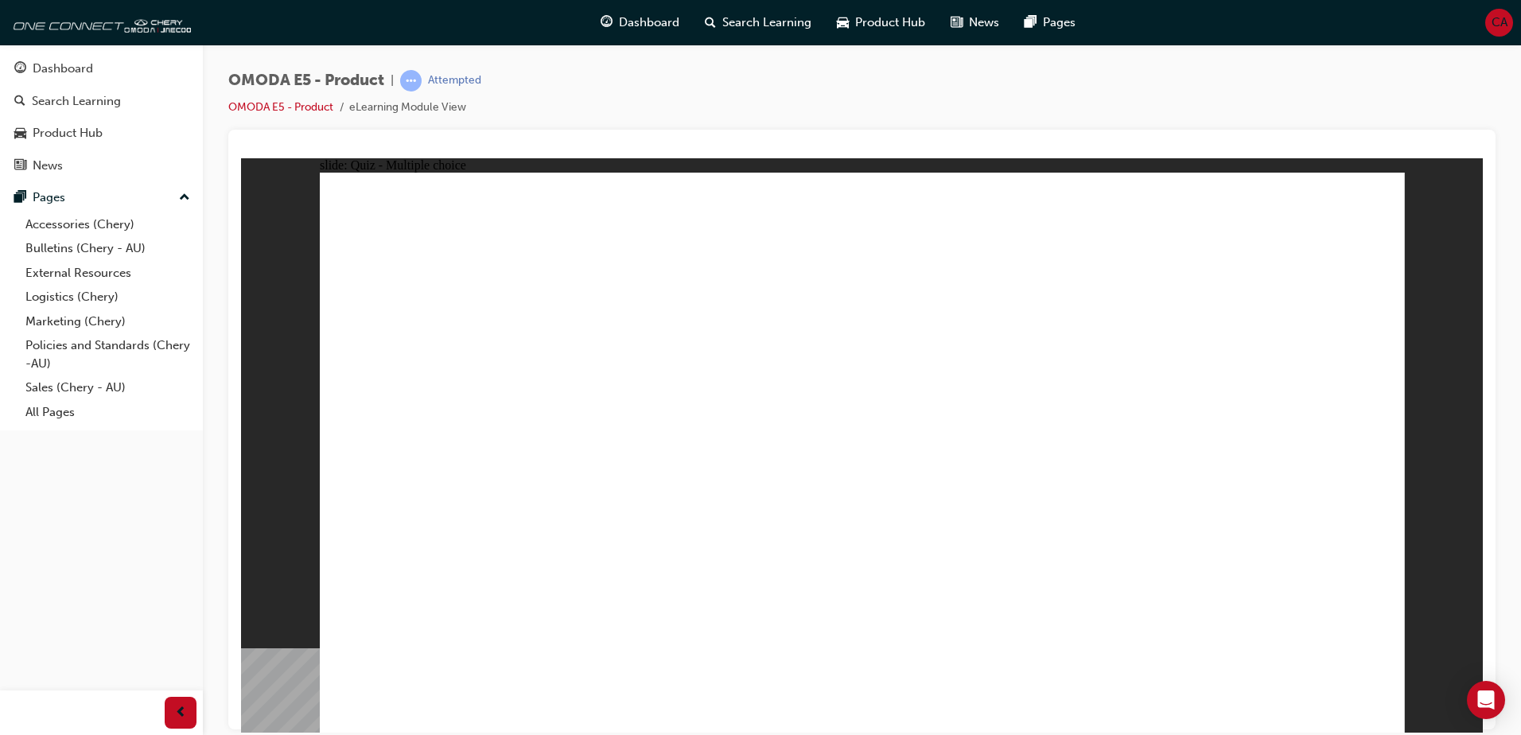
radio input "true"
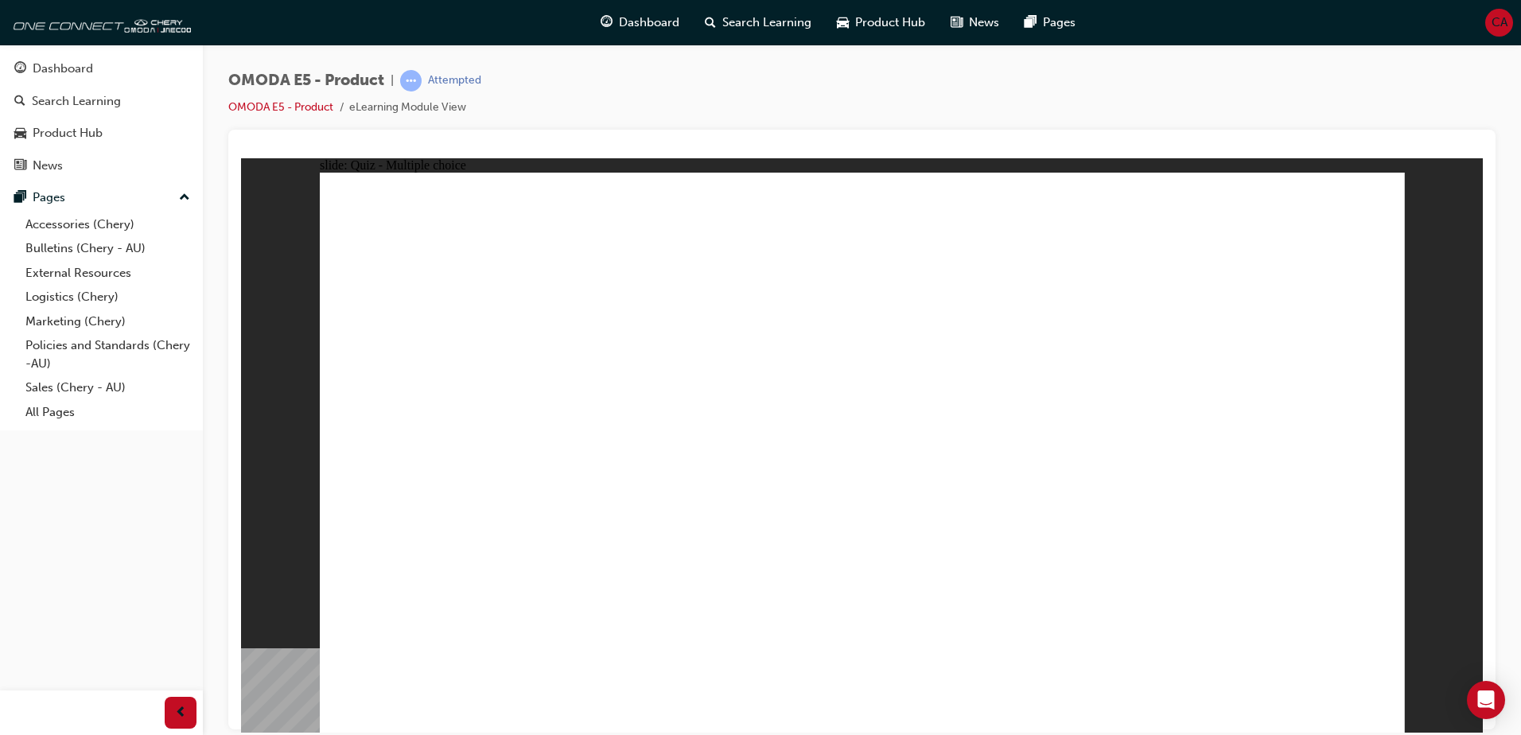
radio input "true"
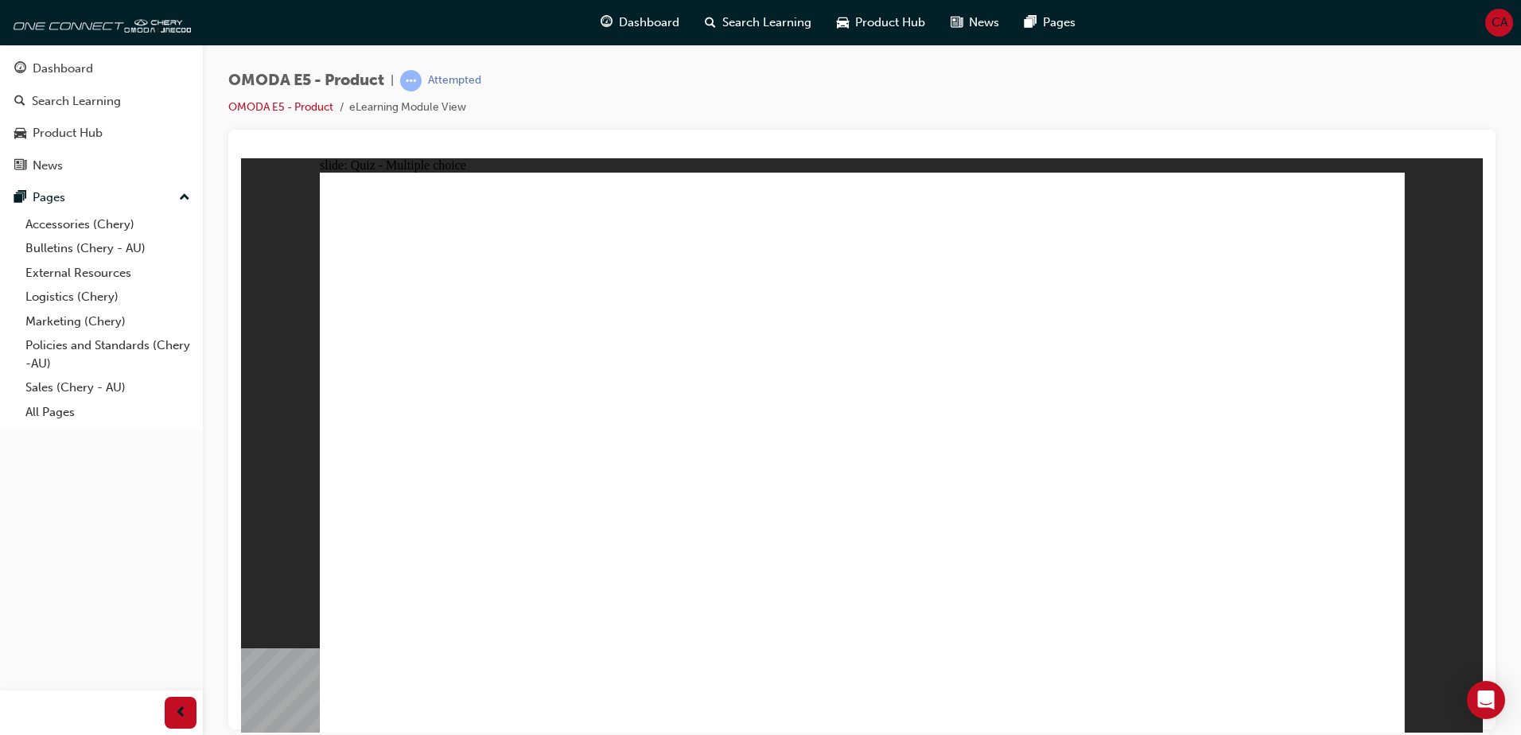
radio input "true"
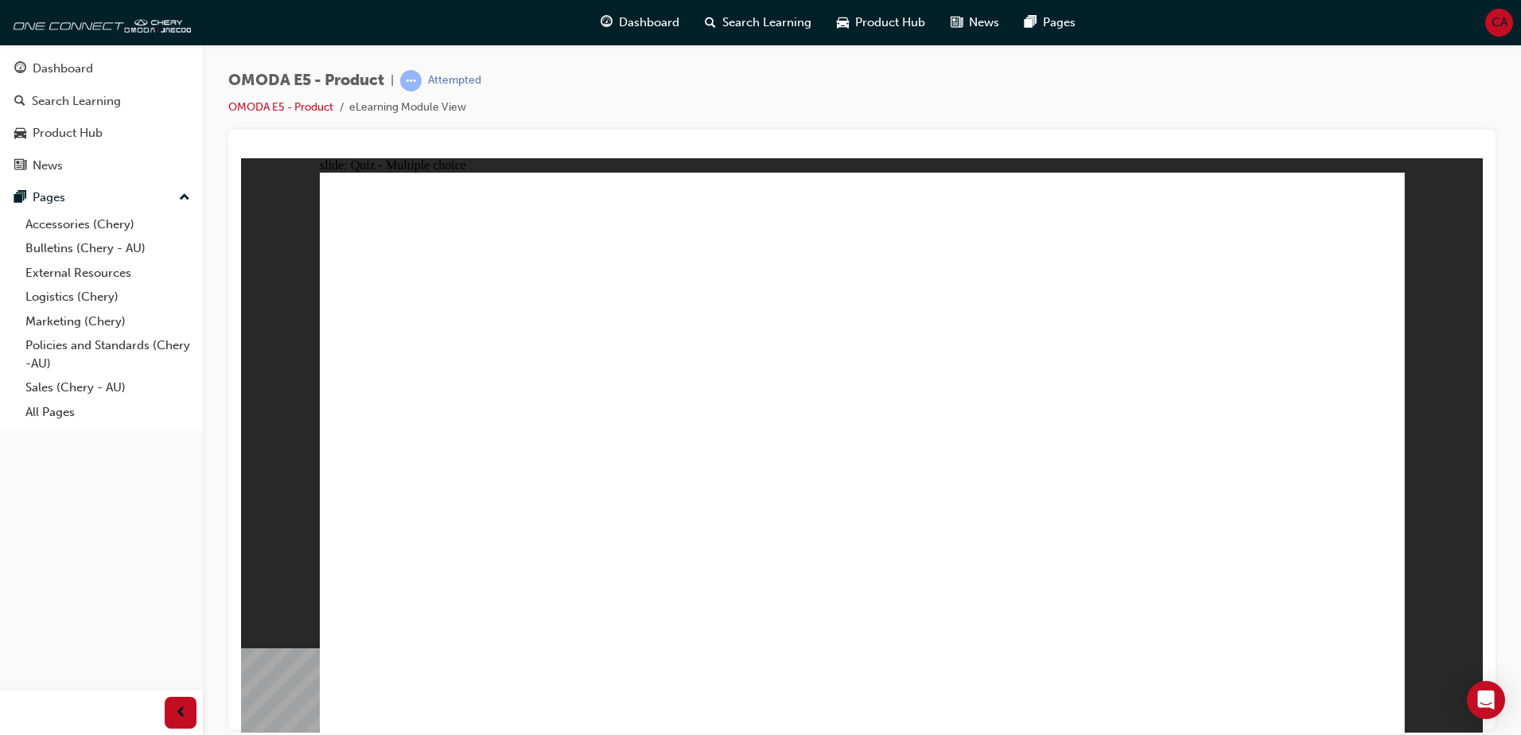
radio input "true"
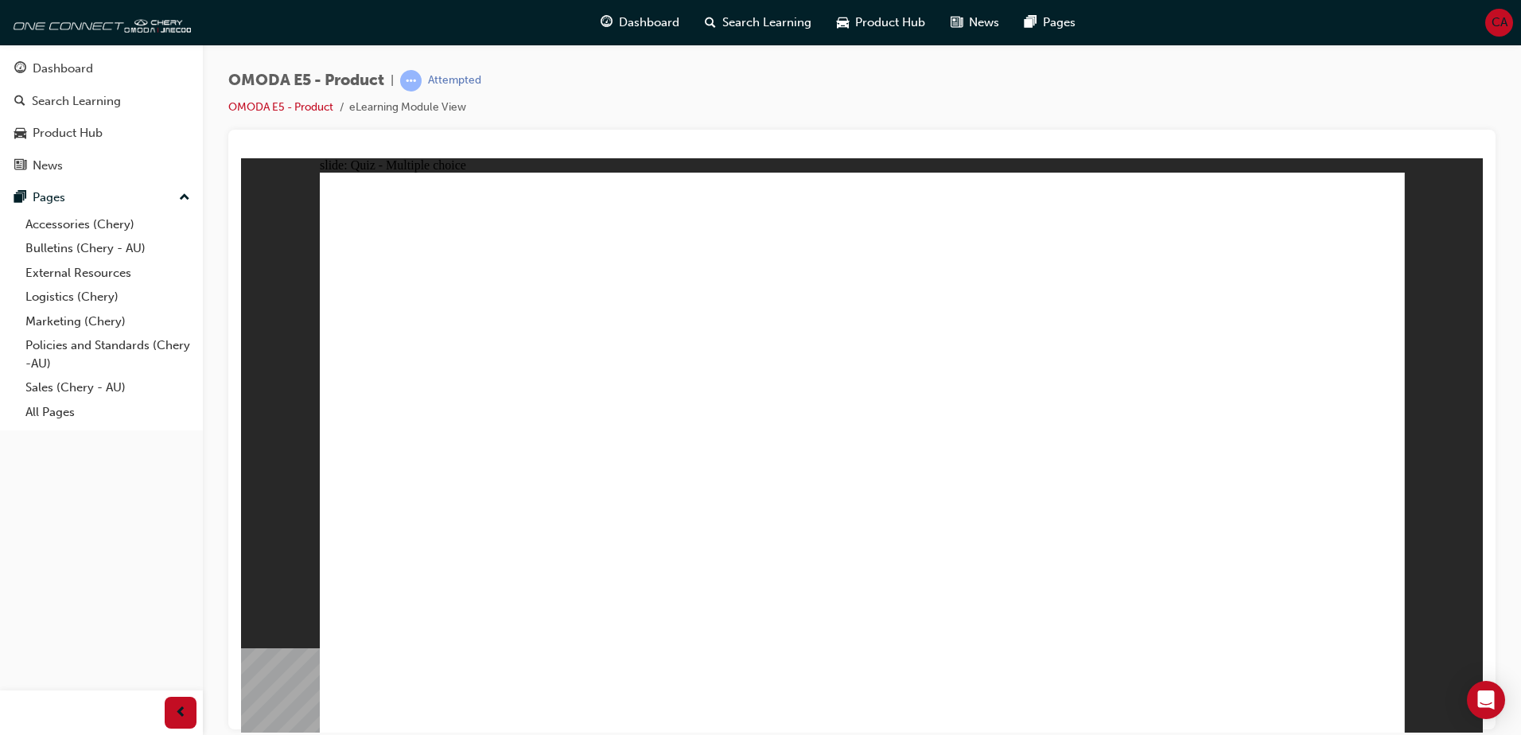
radio input "true"
drag, startPoint x: 923, startPoint y: 506, endPoint x: 916, endPoint y: 512, distance: 8.5
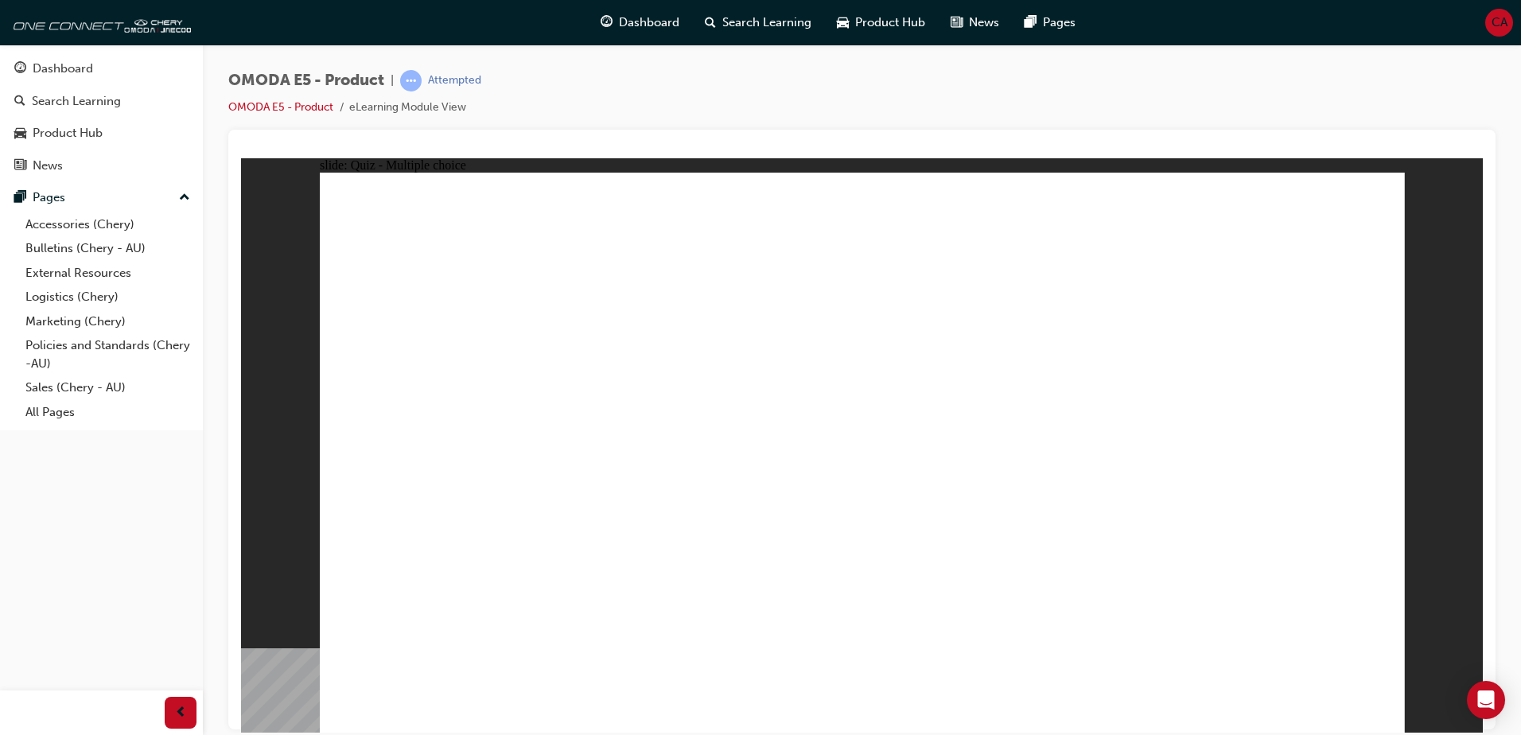
radio input "true"
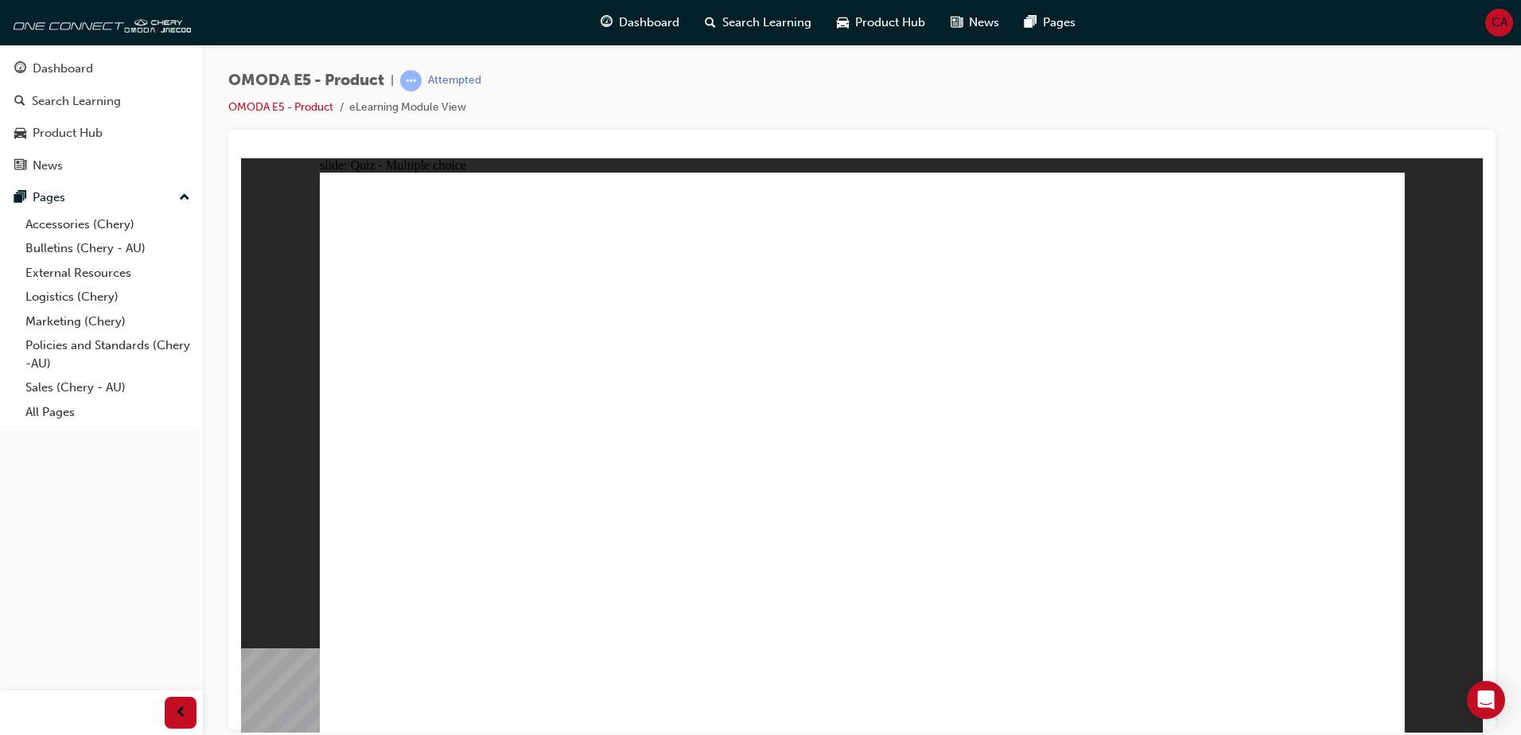
radio input "true"
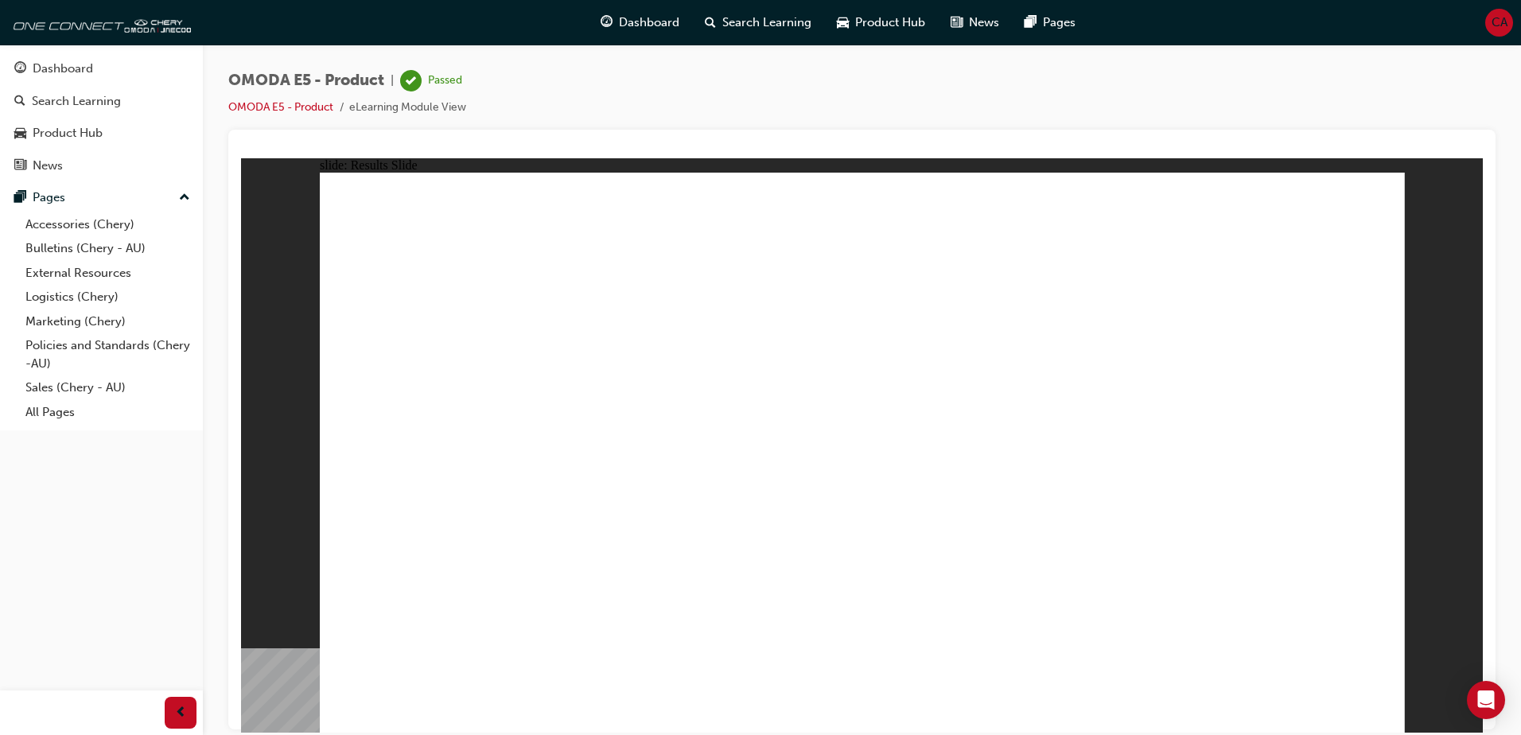
click at [623, 38] on div "Dashboard" at bounding box center [640, 22] width 104 height 33
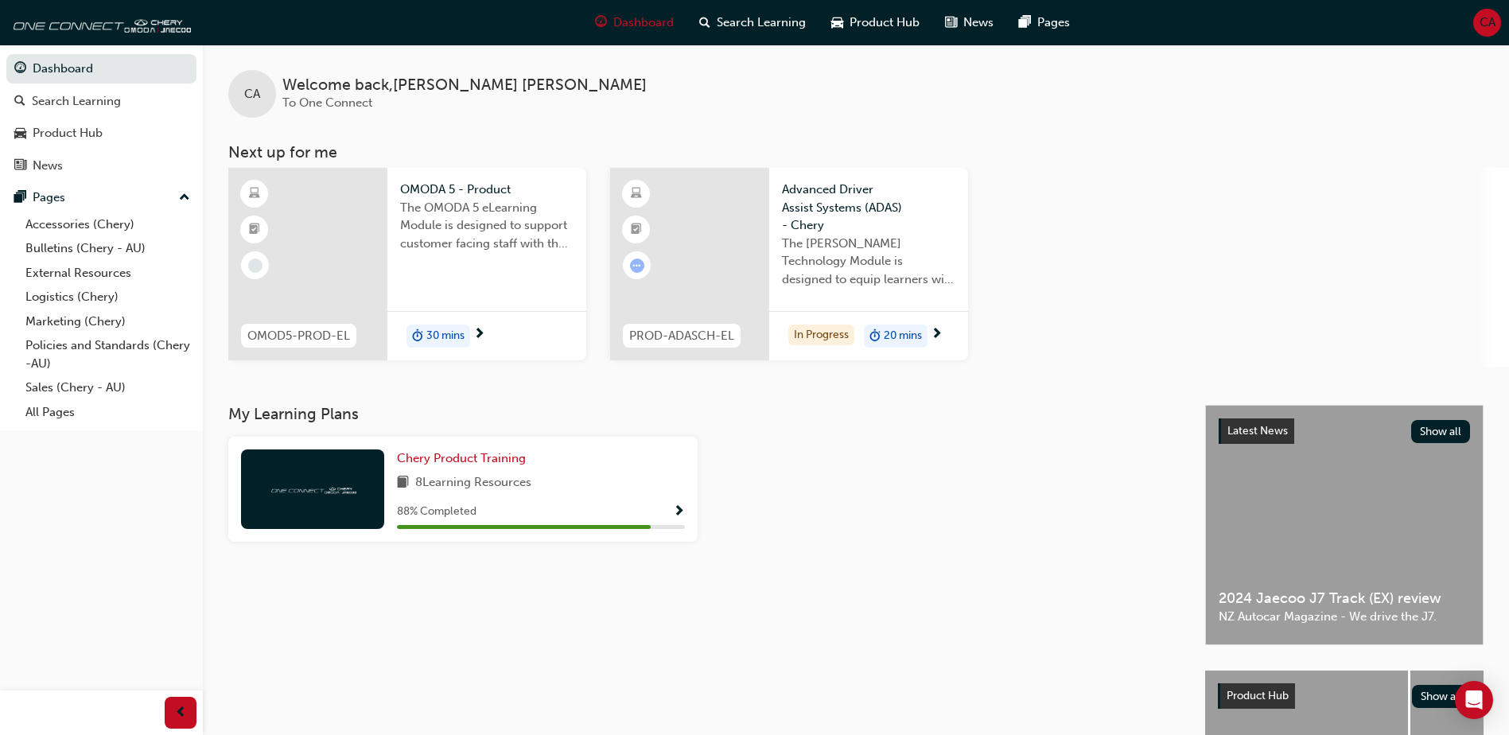
click at [532, 215] on span "The OMODA 5 eLearning Module is designed to support customer facing staff with …" at bounding box center [486, 226] width 173 height 54
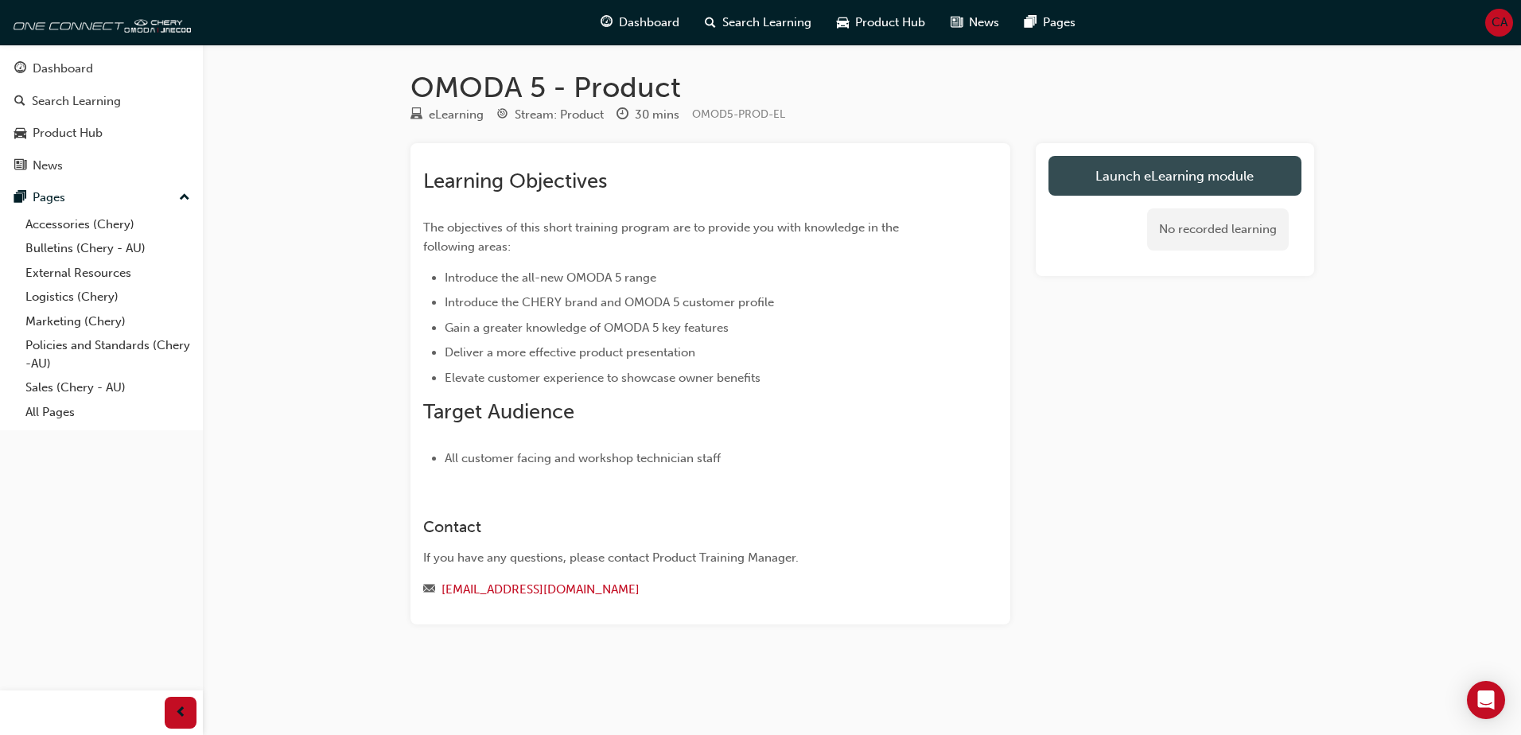
click at [1162, 169] on link "Launch eLearning module" at bounding box center [1175, 176] width 253 height 40
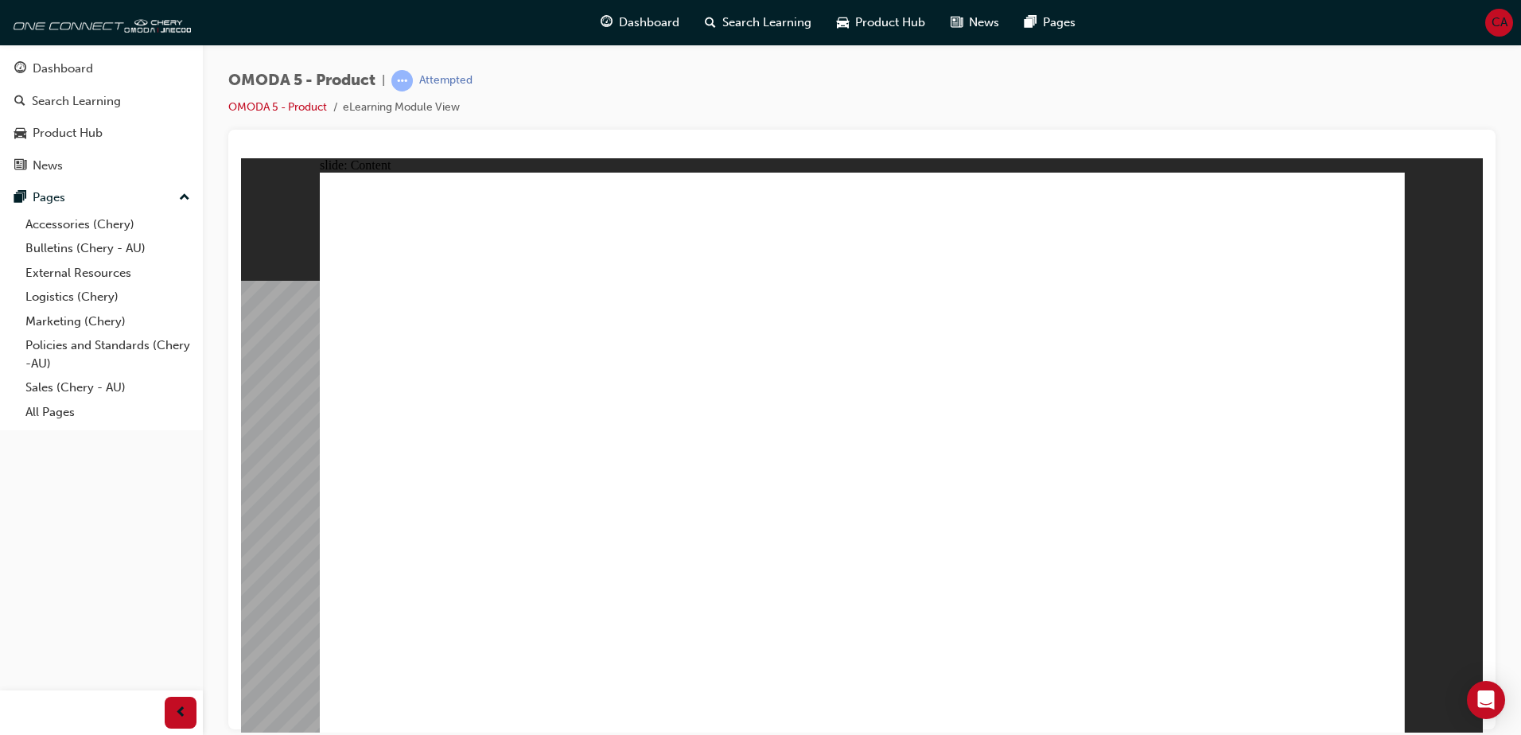
drag, startPoint x: 1010, startPoint y: 257, endPoint x: 1111, endPoint y: 258, distance: 101.0
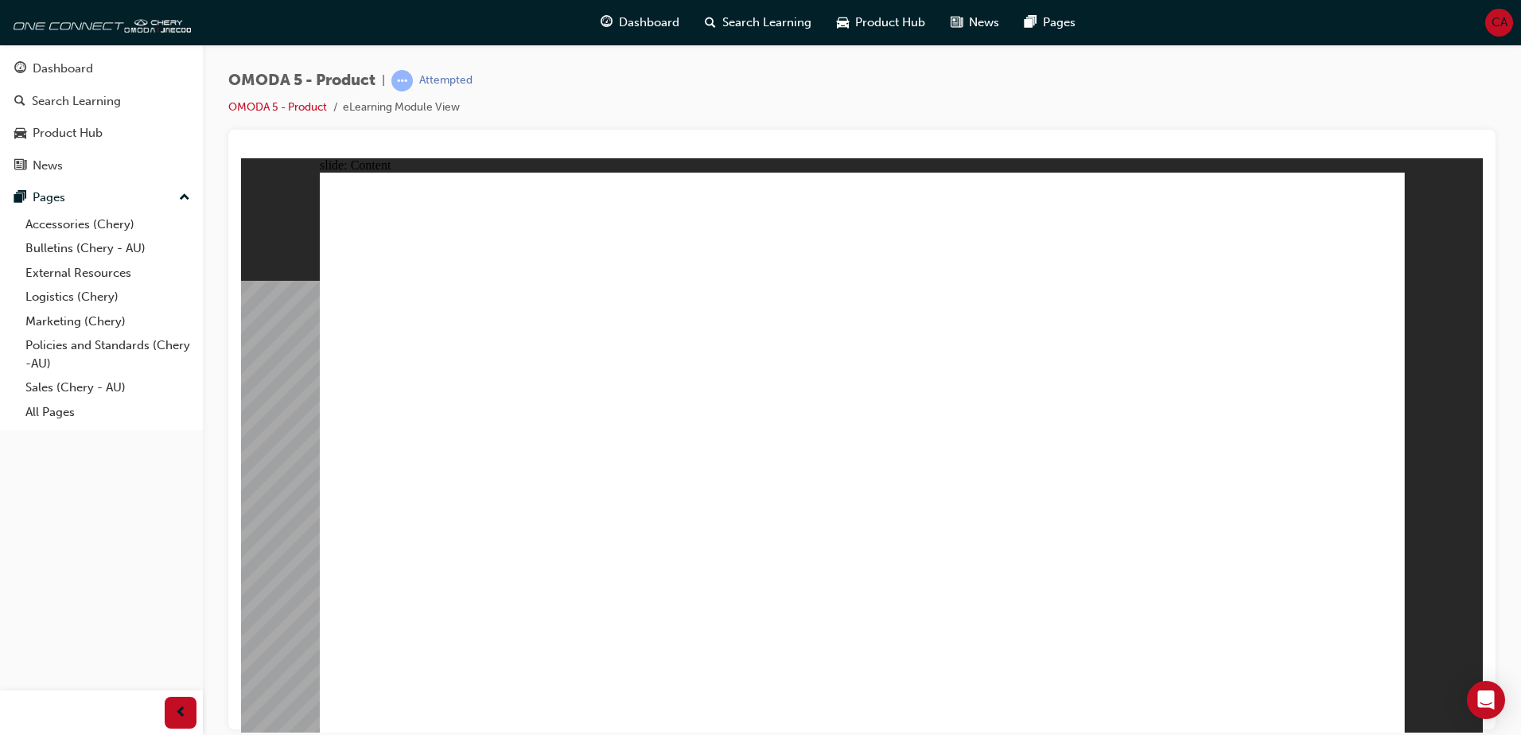
drag, startPoint x: 517, startPoint y: 469, endPoint x: 674, endPoint y: 447, distance: 158.3
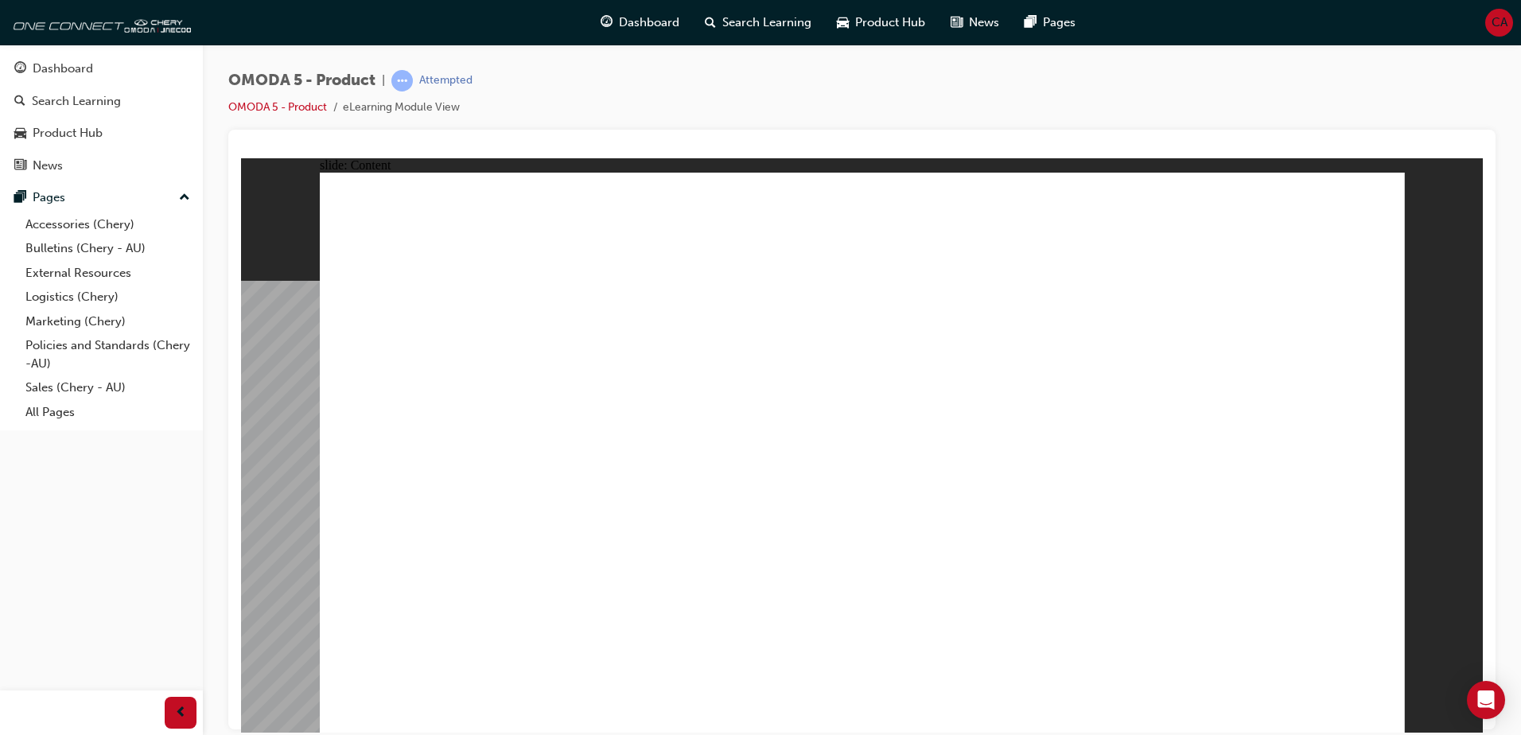
click at [241, 158] on image at bounding box center [241, 158] width 0 height 0
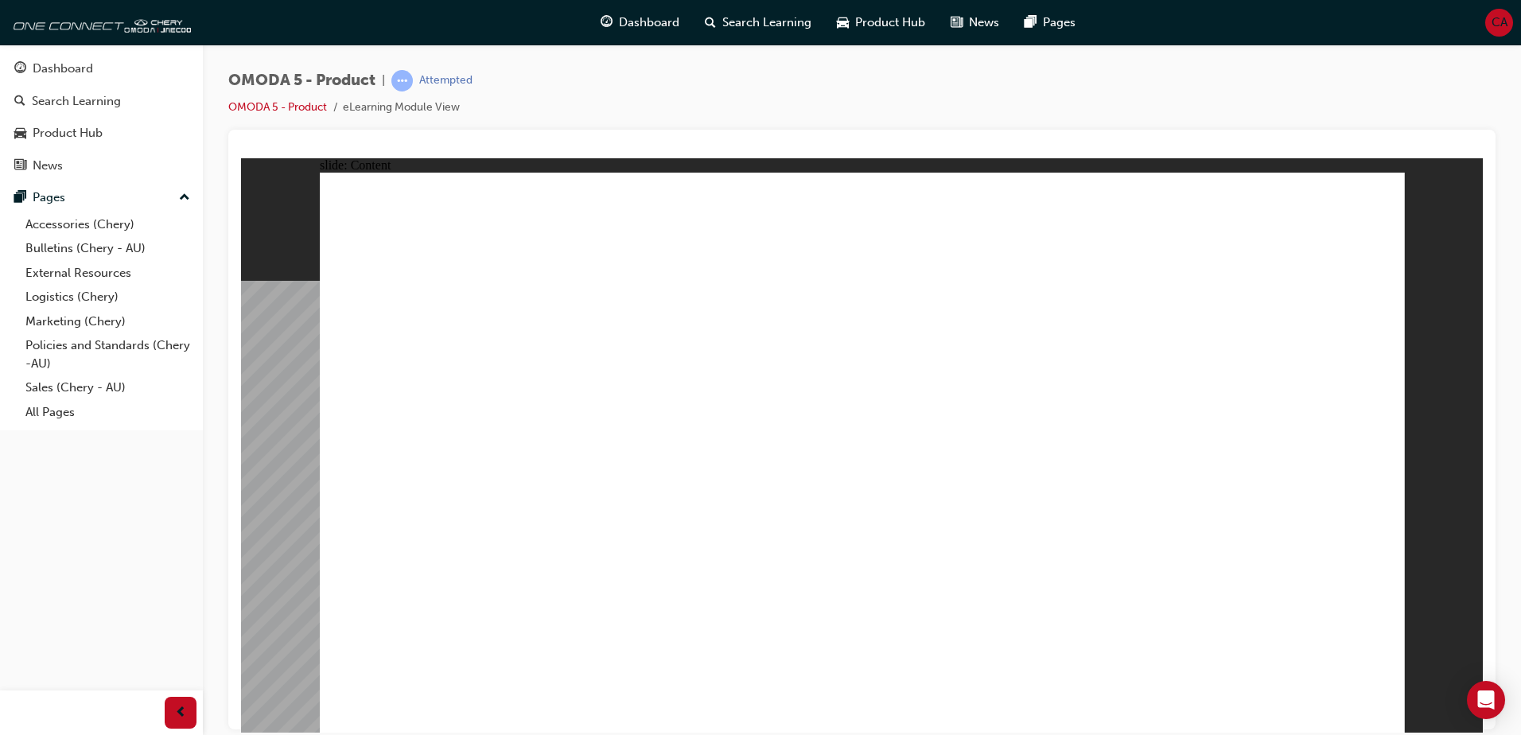
click at [241, 158] on image at bounding box center [241, 158] width 0 height 0
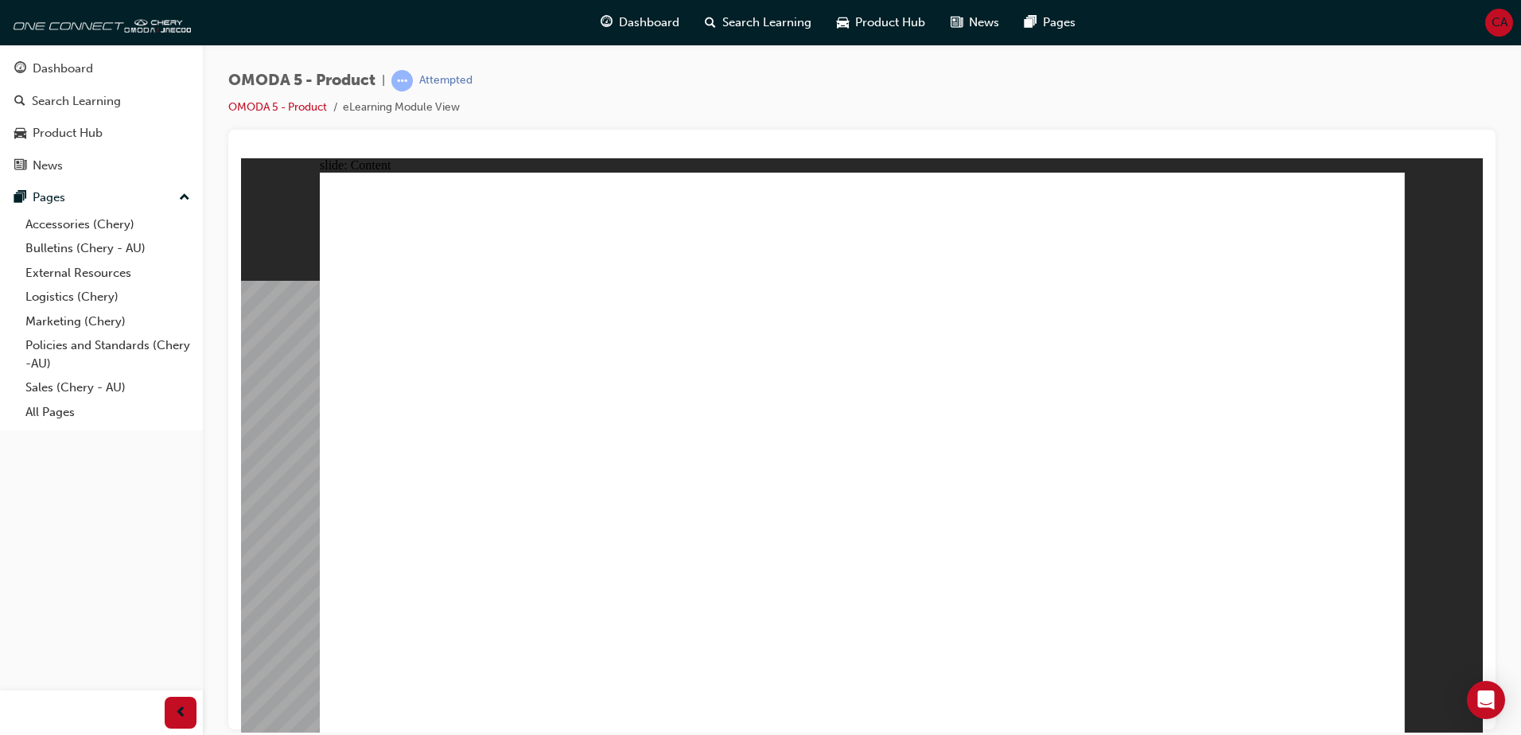
click at [241, 158] on image at bounding box center [241, 158] width 0 height 0
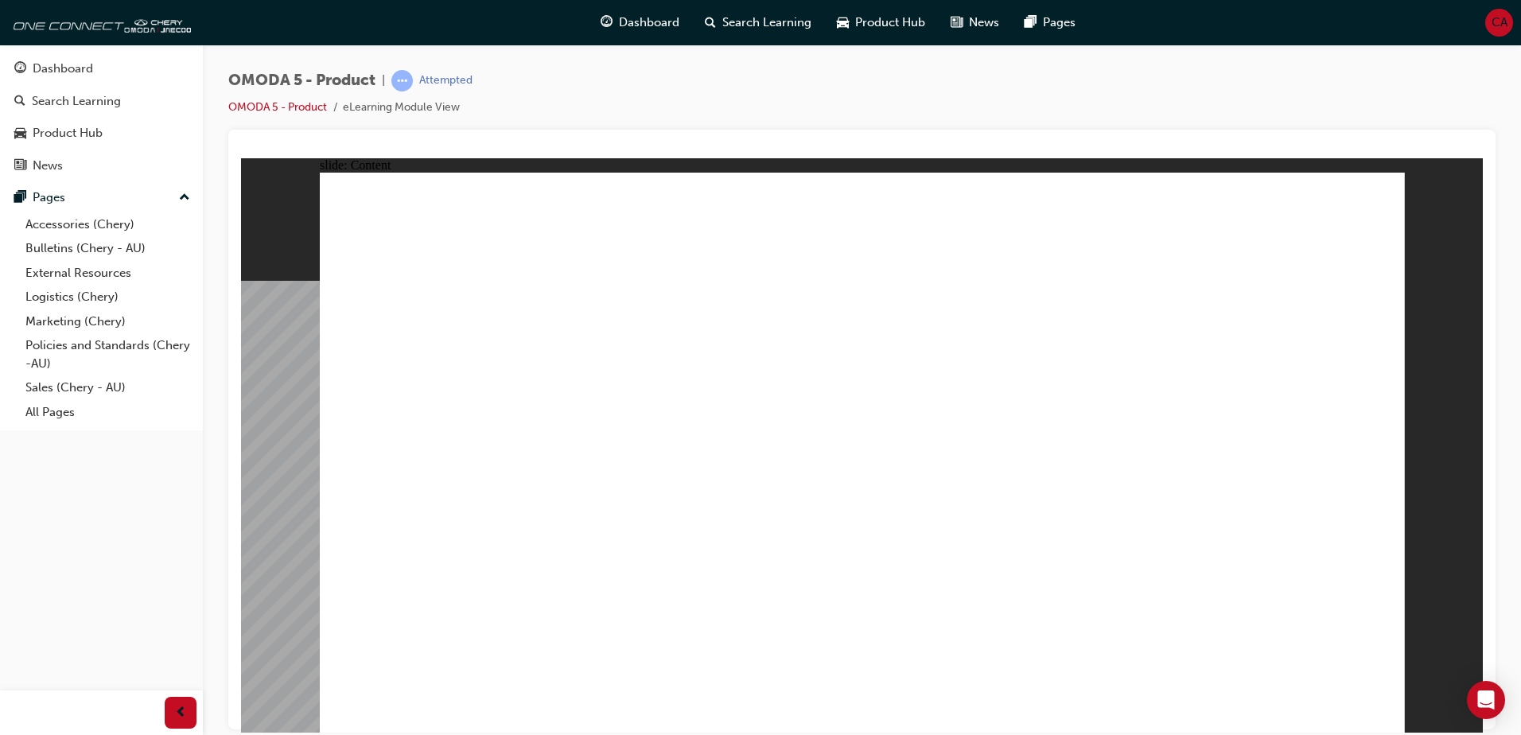
drag, startPoint x: 1180, startPoint y: 250, endPoint x: 1184, endPoint y: 259, distance: 9.6
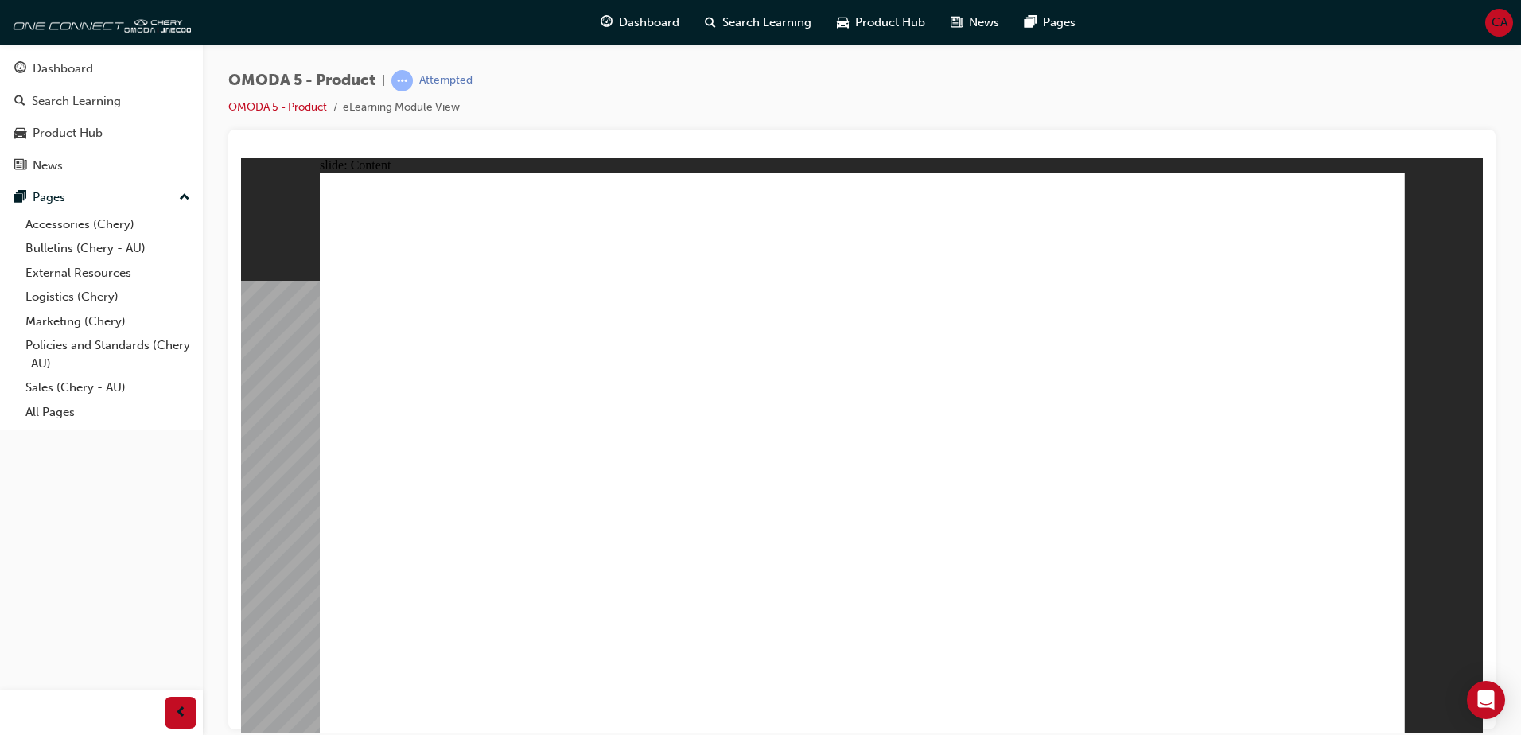
drag, startPoint x: 1191, startPoint y: 347, endPoint x: 1185, endPoint y: 334, distance: 13.9
click at [241, 158] on image at bounding box center [241, 158] width 0 height 0
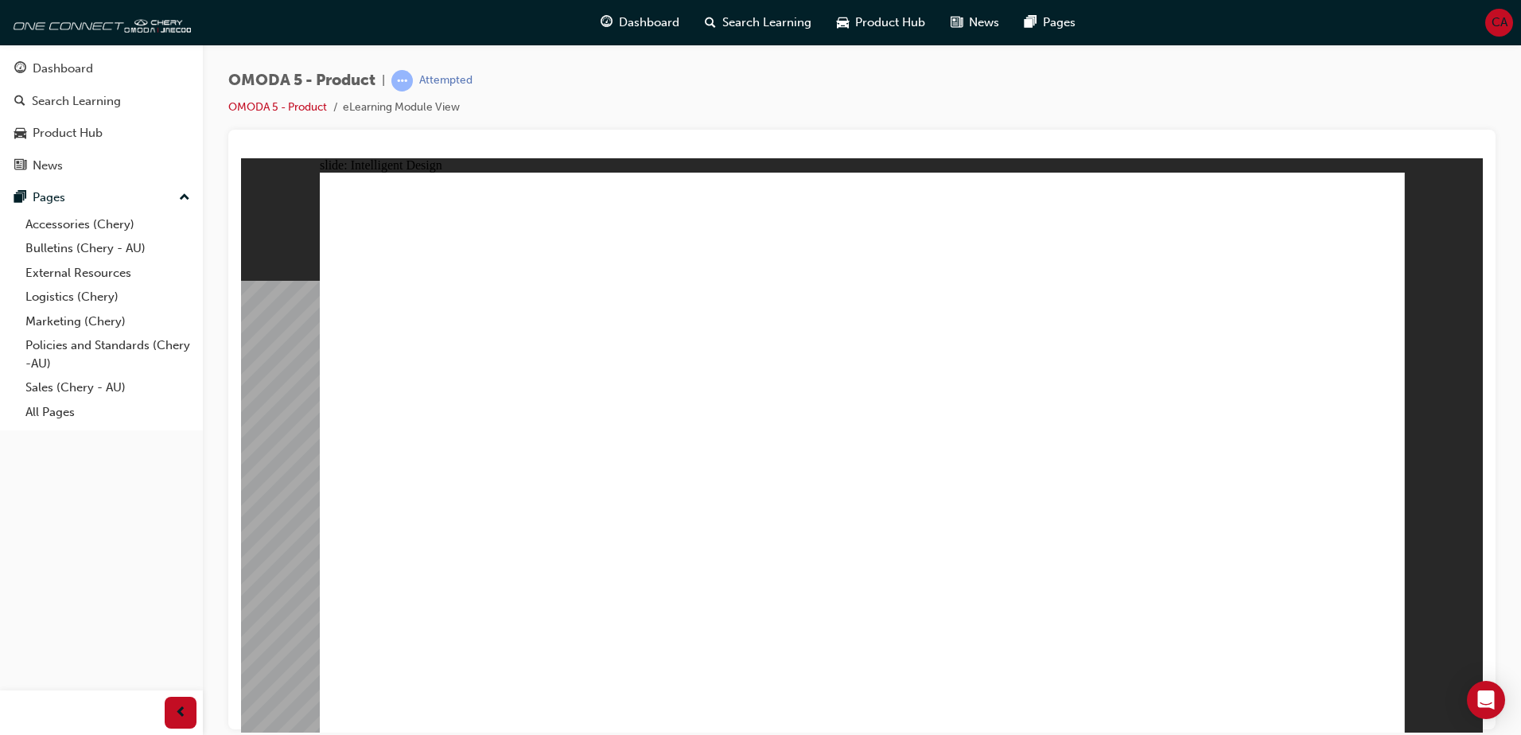
drag, startPoint x: 488, startPoint y: 348, endPoint x: 526, endPoint y: 356, distance: 38.4
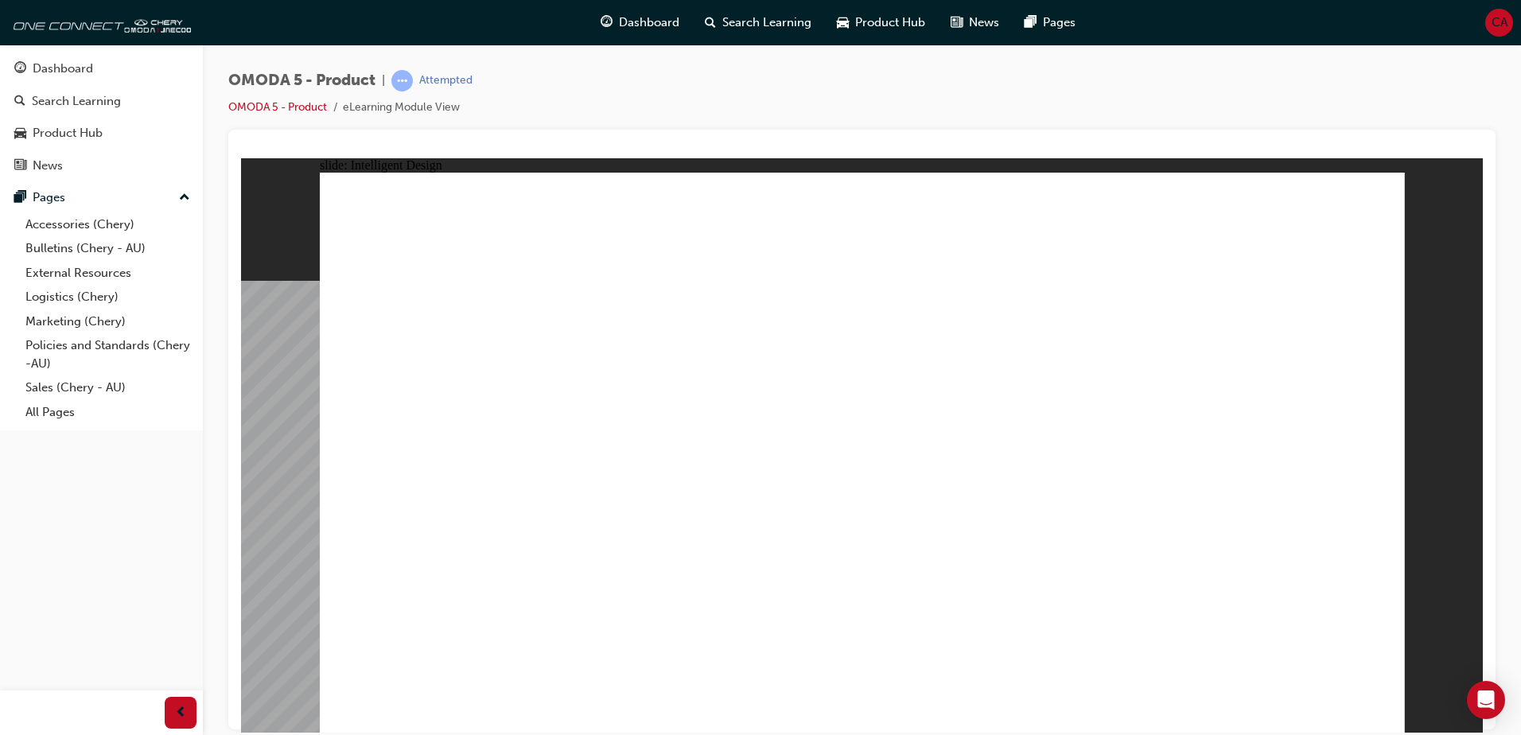
drag, startPoint x: 362, startPoint y: 516, endPoint x: 362, endPoint y: 507, distance: 9.5
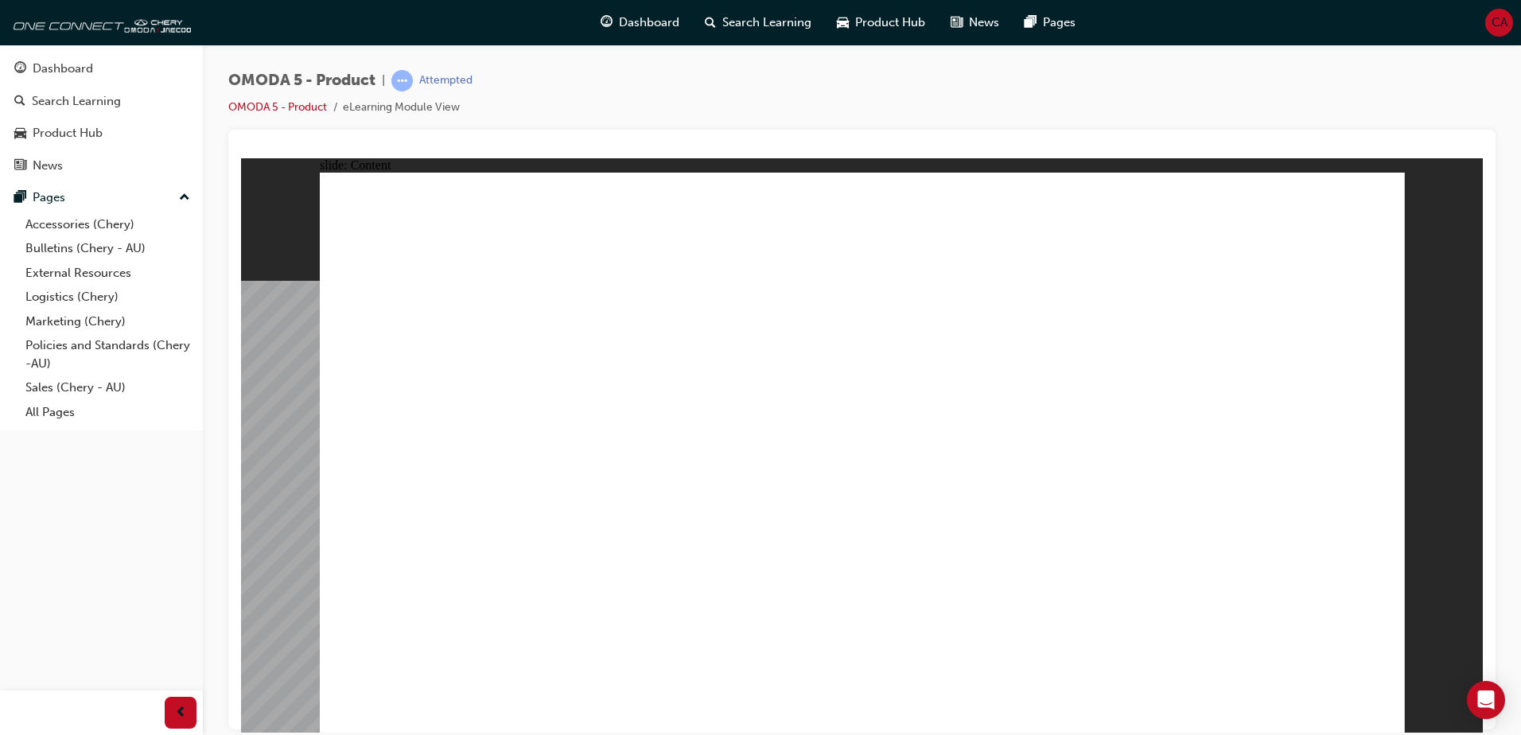
drag, startPoint x: 689, startPoint y: 585, endPoint x: 800, endPoint y: 567, distance: 112.7
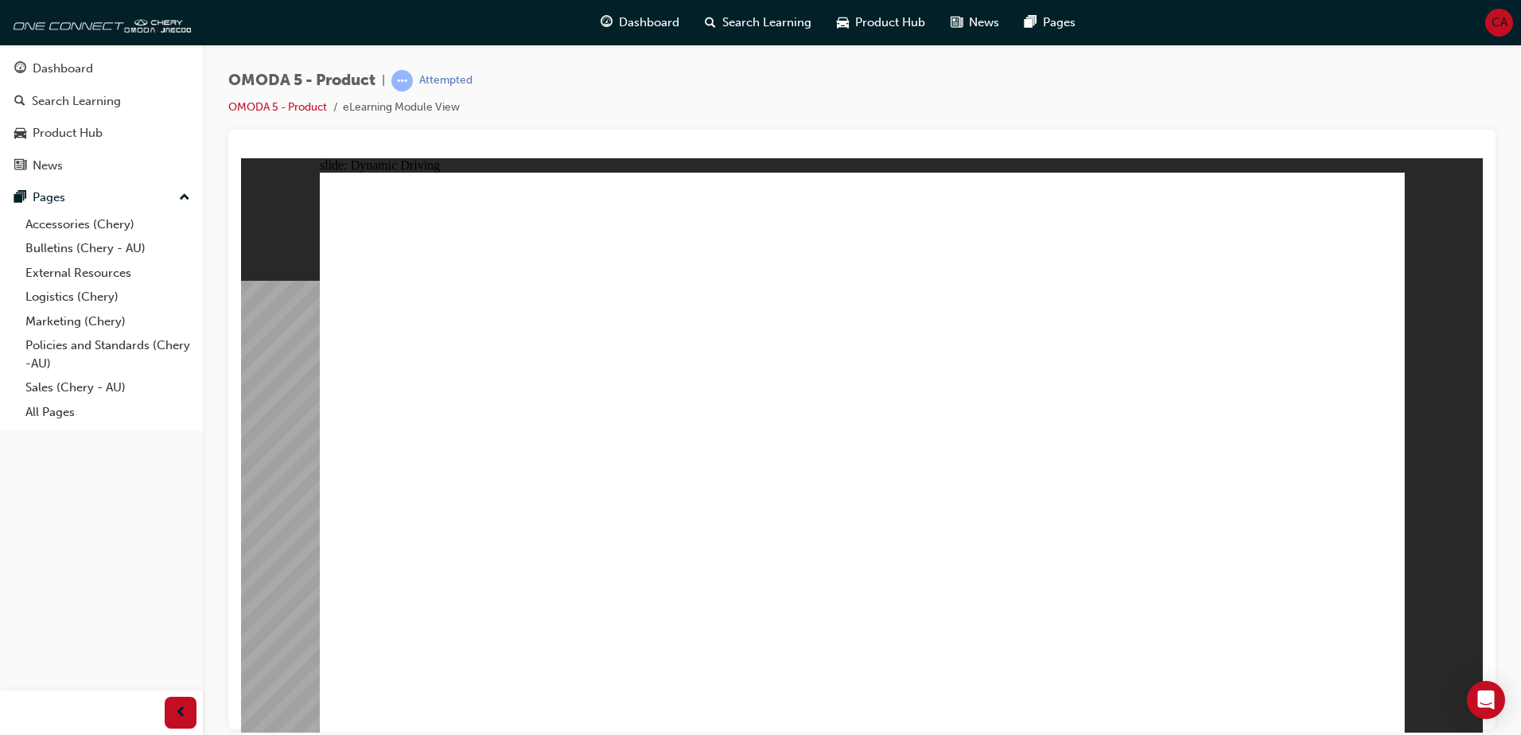
drag, startPoint x: 1365, startPoint y: 712, endPoint x: 1364, endPoint y: 702, distance: 9.7
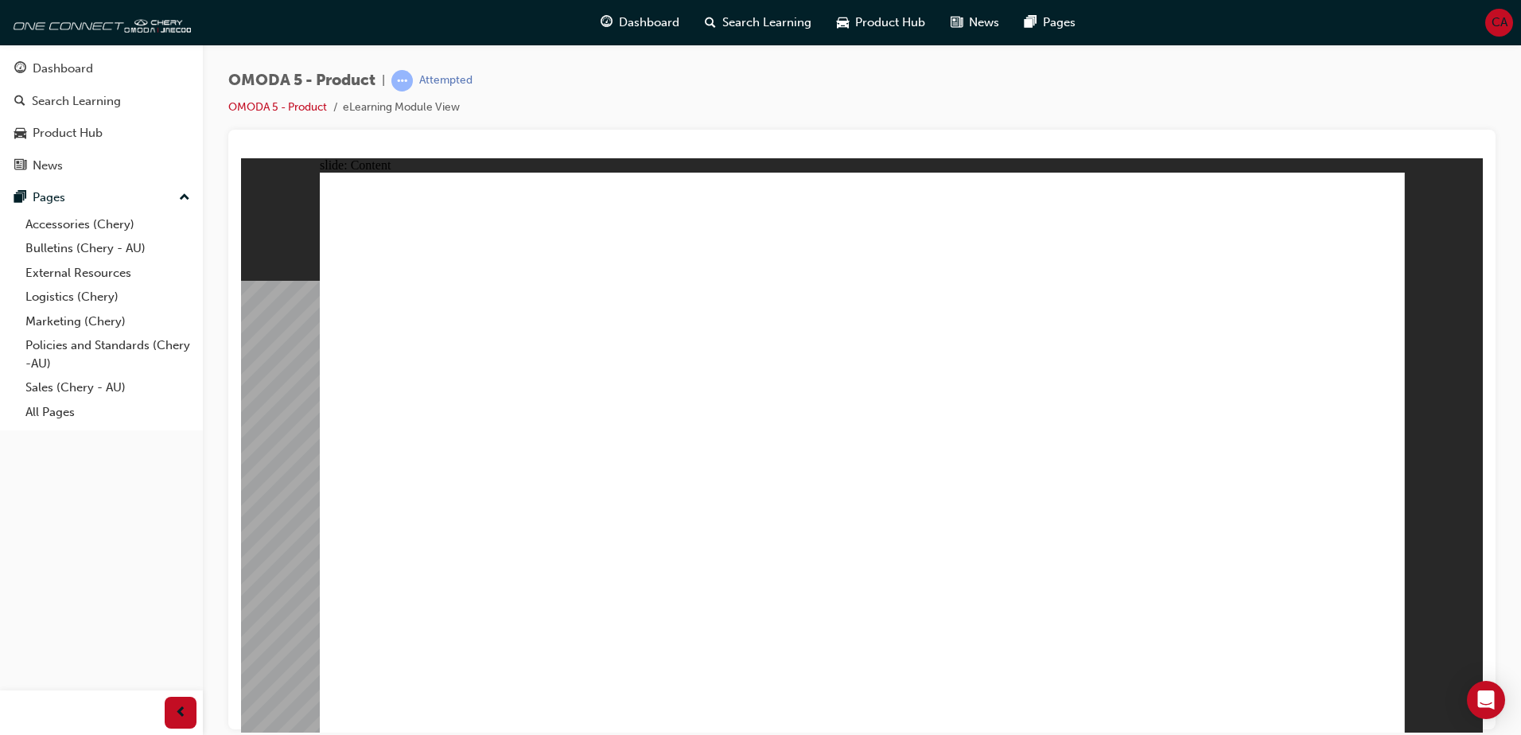
click at [241, 158] on image at bounding box center [241, 158] width 0 height 0
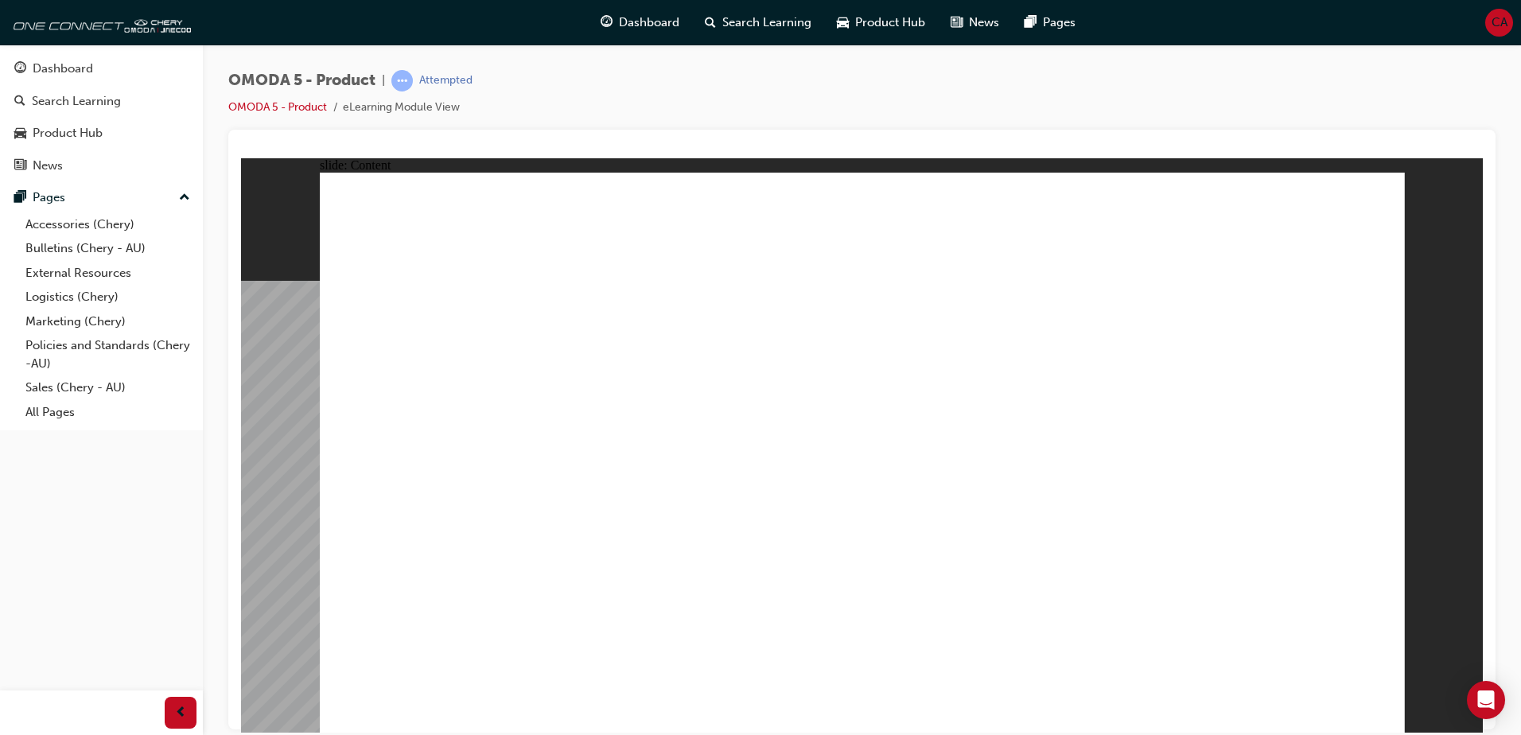
click at [241, 158] on image at bounding box center [241, 158] width 0 height 0
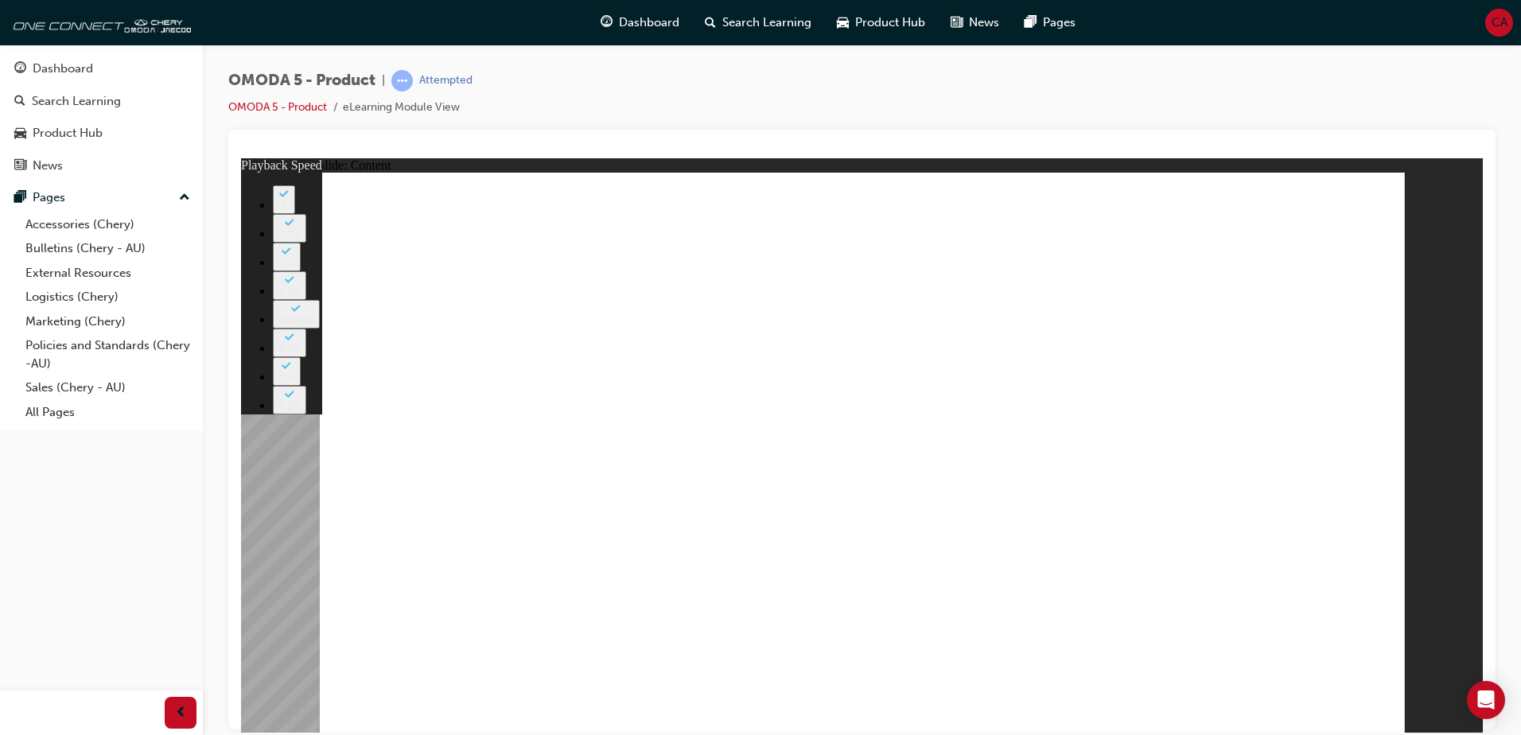
click at [241, 158] on image at bounding box center [241, 158] width 0 height 0
type input "0"
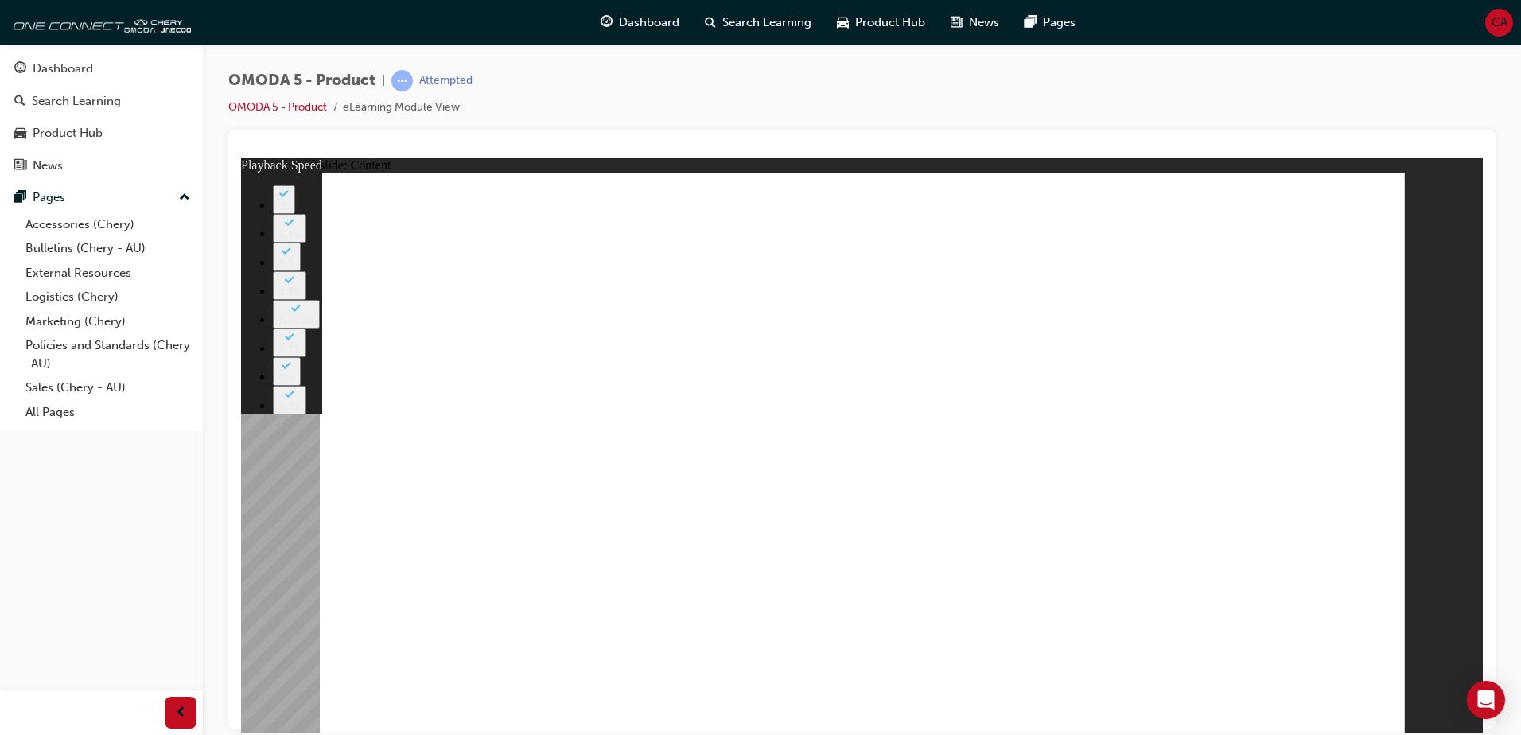
click at [241, 158] on image at bounding box center [241, 158] width 0 height 0
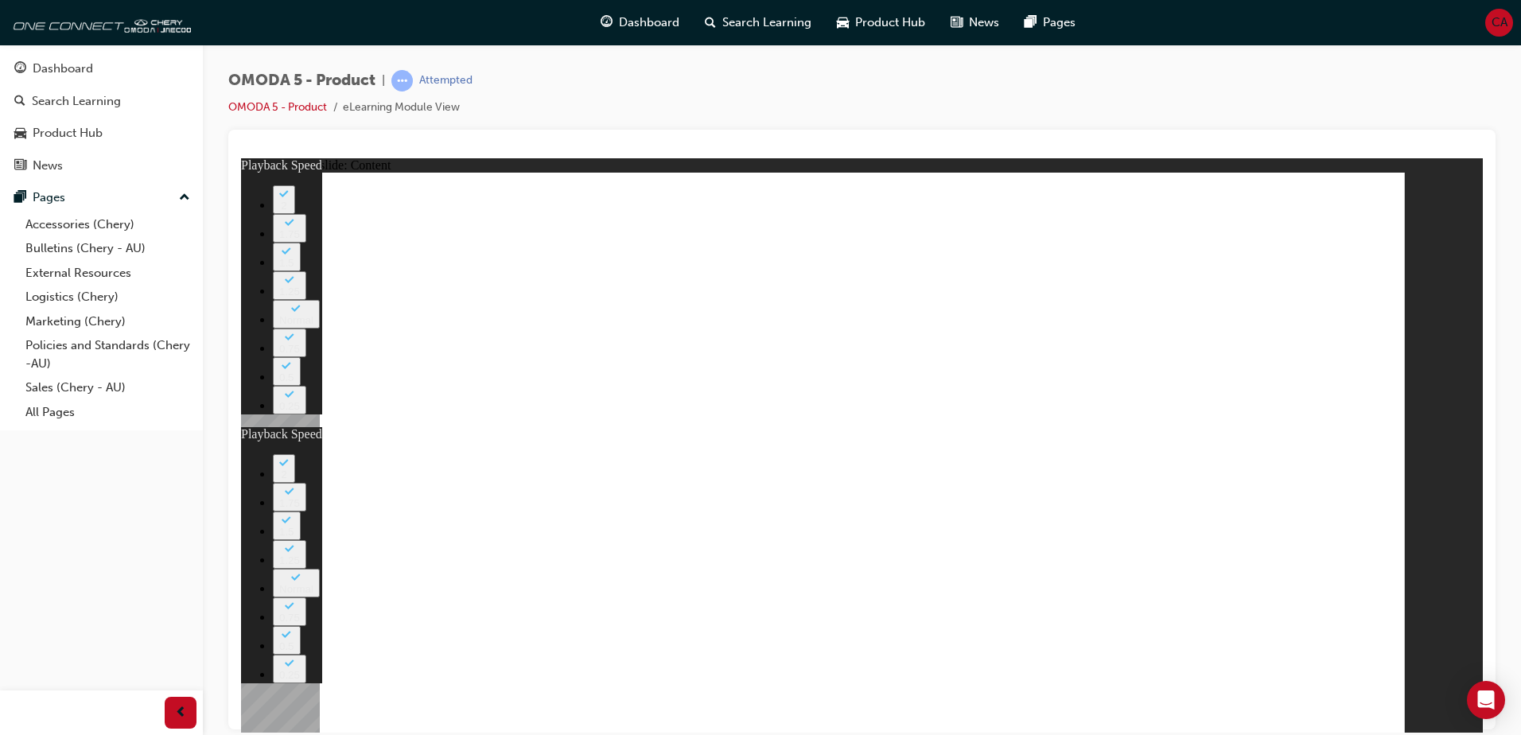
type input "0"
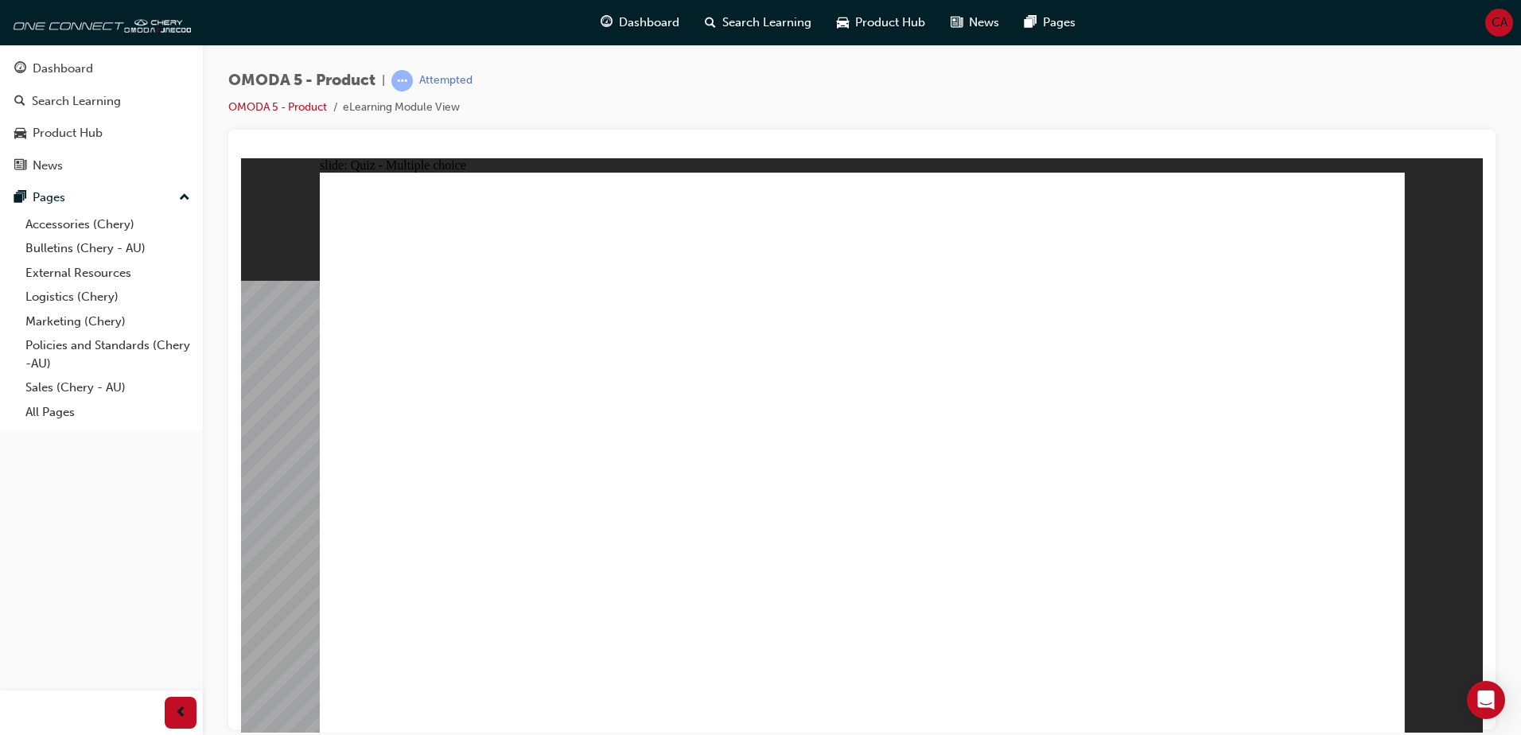
radio input "true"
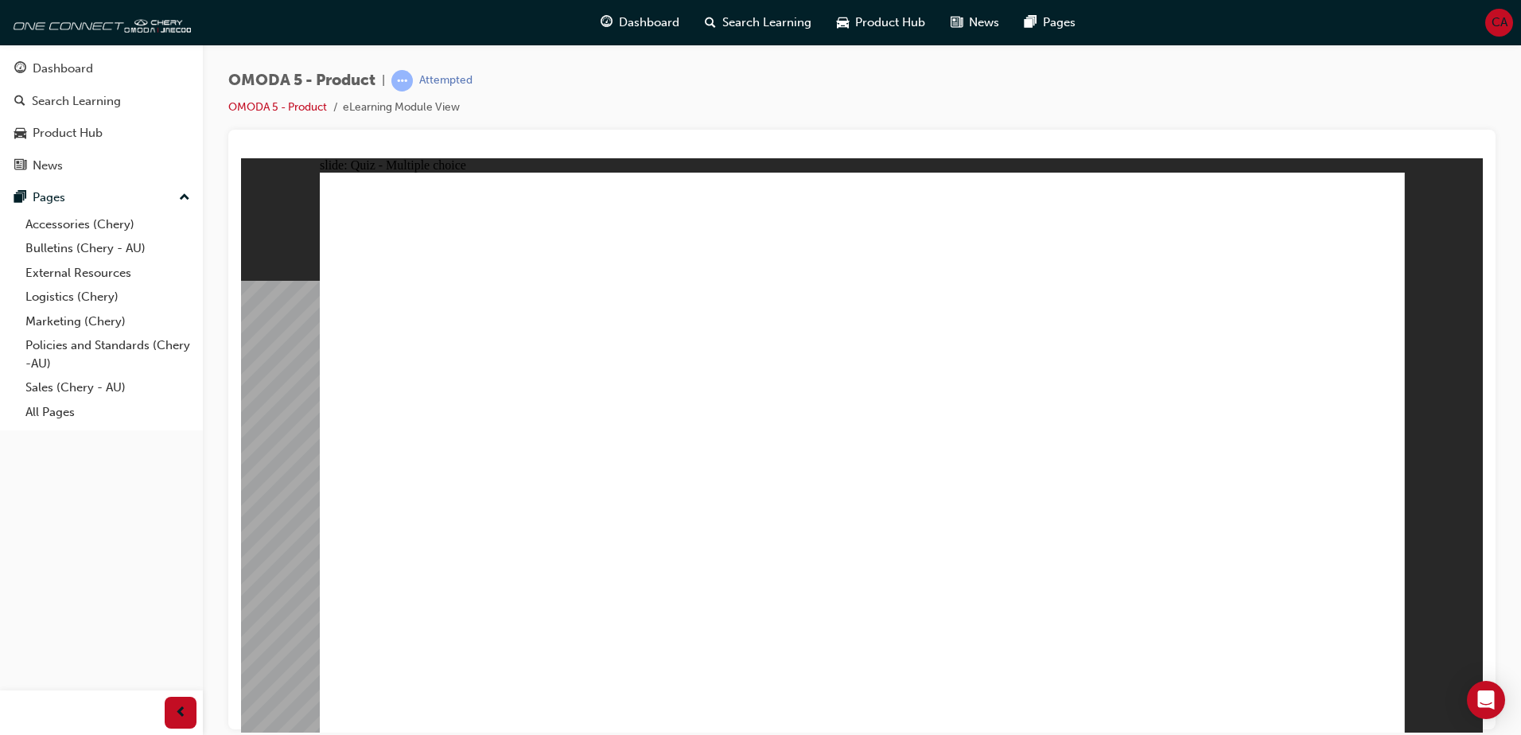
radio input "true"
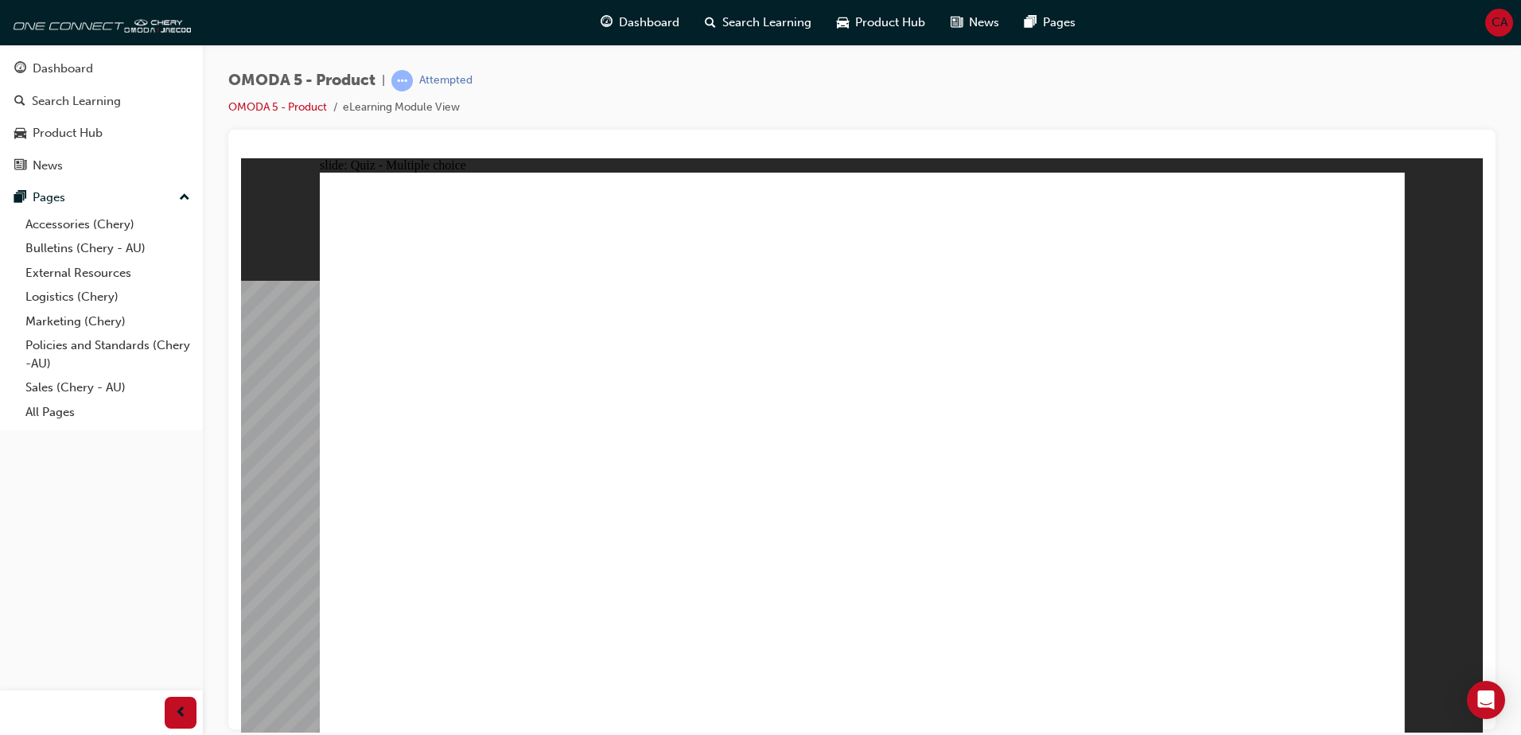
radio input "true"
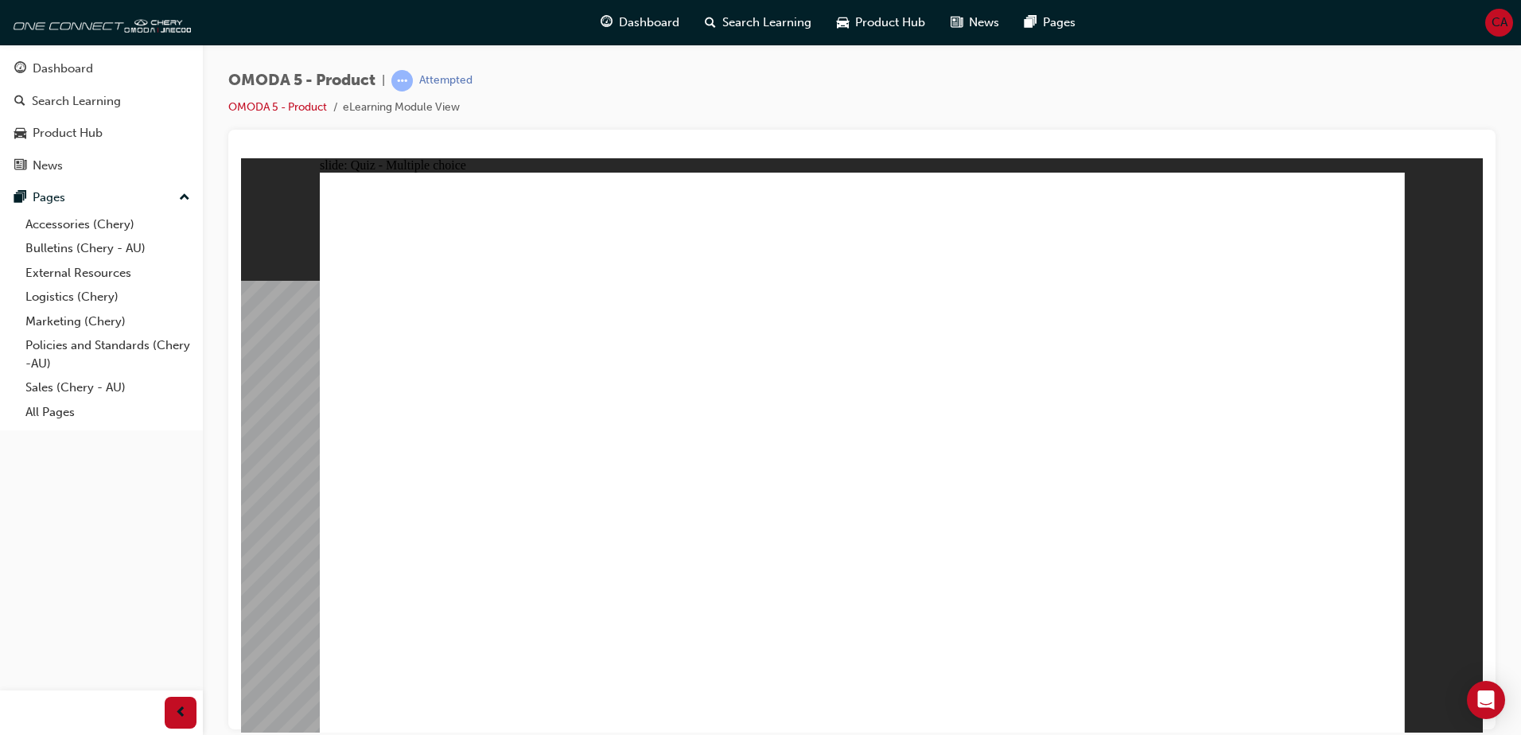
drag, startPoint x: 883, startPoint y: 201, endPoint x: 509, endPoint y: 551, distance: 511.7
drag, startPoint x: 859, startPoint y: 263, endPoint x: 675, endPoint y: 561, distance: 349.7
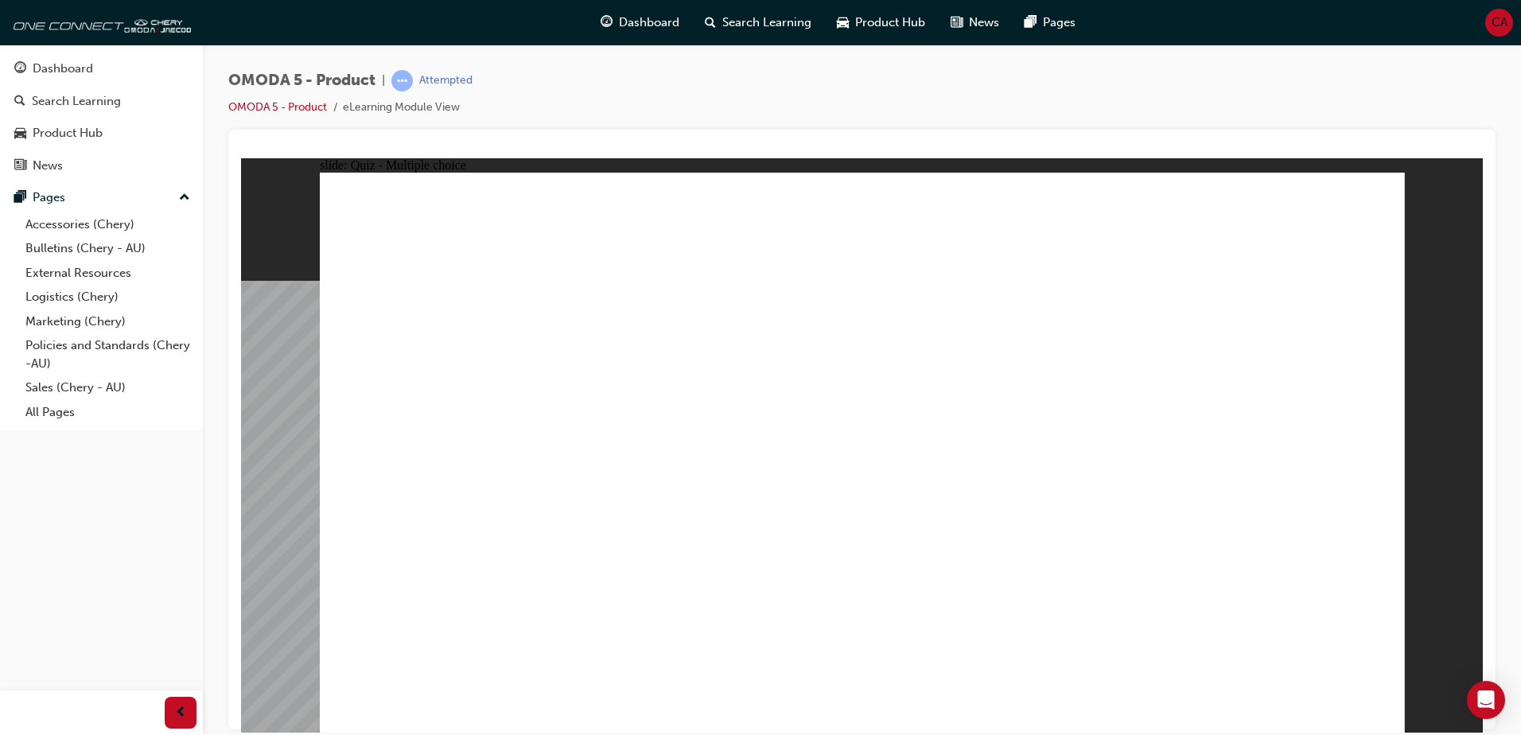
drag, startPoint x: 898, startPoint y: 306, endPoint x: 504, endPoint y: 551, distance: 463.4
drag, startPoint x: 878, startPoint y: 388, endPoint x: 691, endPoint y: 555, distance: 250.2
drag, startPoint x: 817, startPoint y: 437, endPoint x: 645, endPoint y: 578, distance: 222.7
drag, startPoint x: 1119, startPoint y: 337, endPoint x: 1127, endPoint y: 514, distance: 176.8
drag, startPoint x: 1115, startPoint y: 260, endPoint x: 495, endPoint y: 561, distance: 689.6
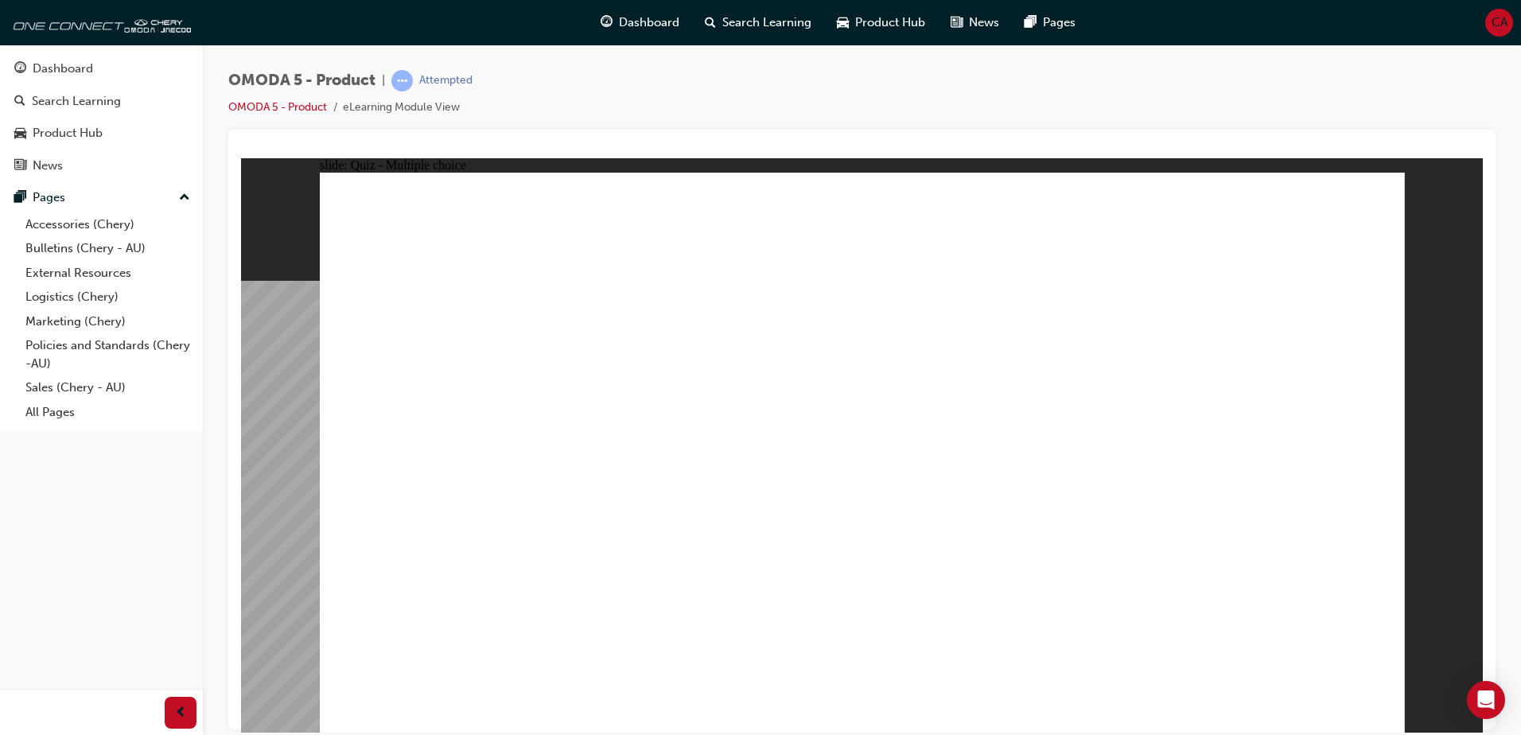
drag, startPoint x: 1078, startPoint y: 329, endPoint x: 743, endPoint y: 579, distance: 417.8
drag, startPoint x: 1092, startPoint y: 380, endPoint x: 527, endPoint y: 555, distance: 591.1
drag, startPoint x: 959, startPoint y: 465, endPoint x: 511, endPoint y: 558, distance: 457.5
drag, startPoint x: 1299, startPoint y: 208, endPoint x: 758, endPoint y: 527, distance: 627.6
drag, startPoint x: 1278, startPoint y: 290, endPoint x: 532, endPoint y: 555, distance: 792.1
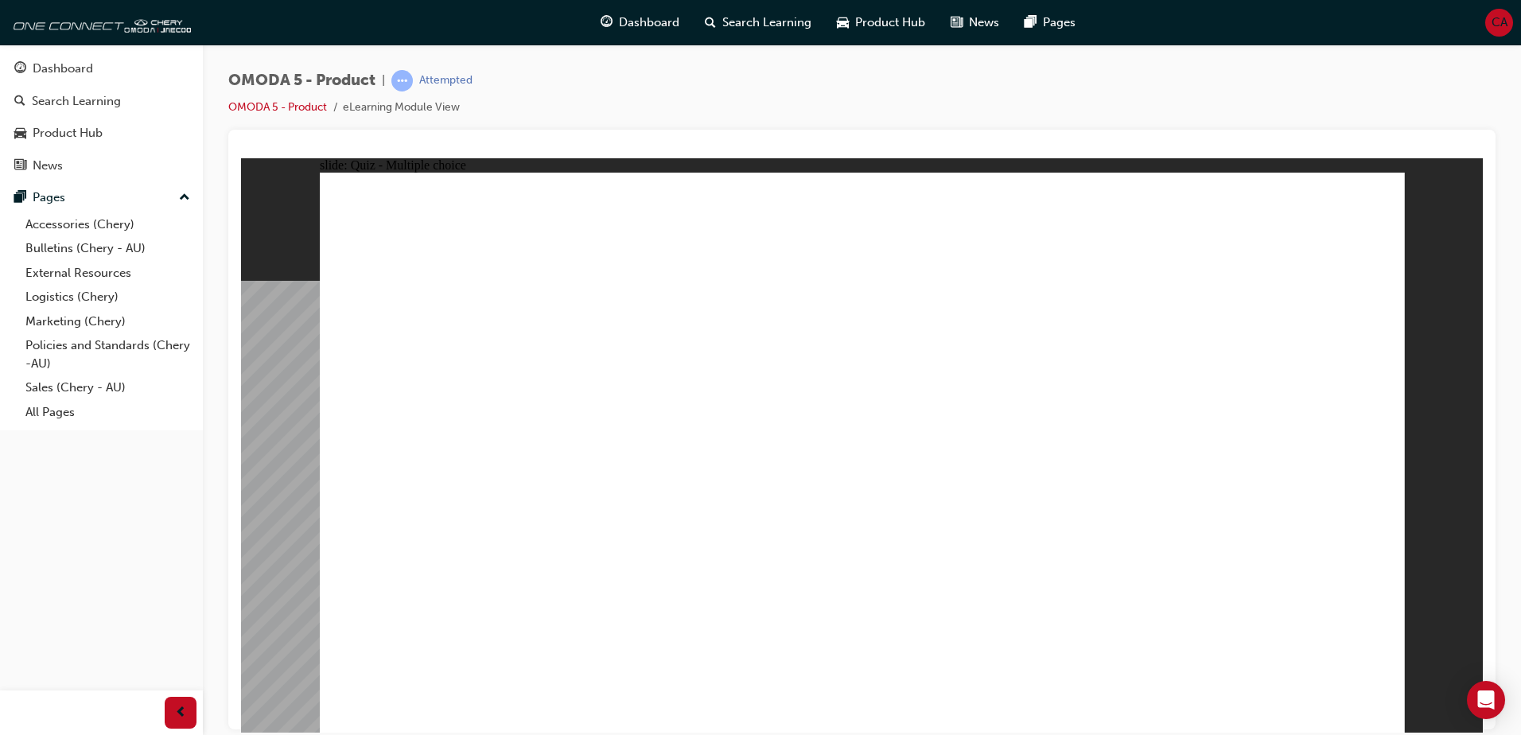
drag, startPoint x: 1258, startPoint y: 309, endPoint x: 947, endPoint y: 539, distance: 386.8
drag, startPoint x: 1274, startPoint y: 351, endPoint x: 1269, endPoint y: 363, distance: 12.9
drag, startPoint x: 1269, startPoint y: 364, endPoint x: 477, endPoint y: 554, distance: 814.9
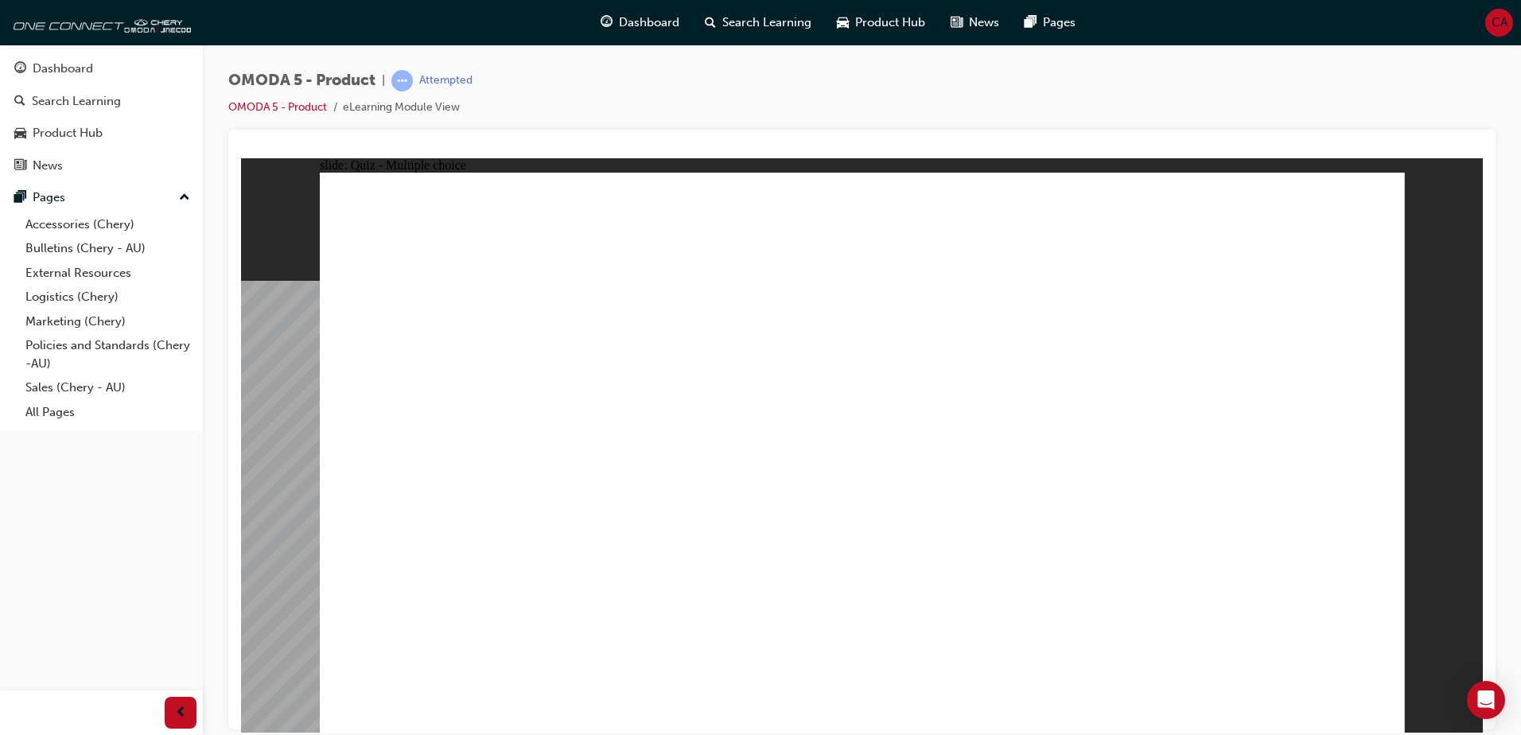
drag, startPoint x: 961, startPoint y: 427, endPoint x: 907, endPoint y: 448, distance: 57.9
radio input "true"
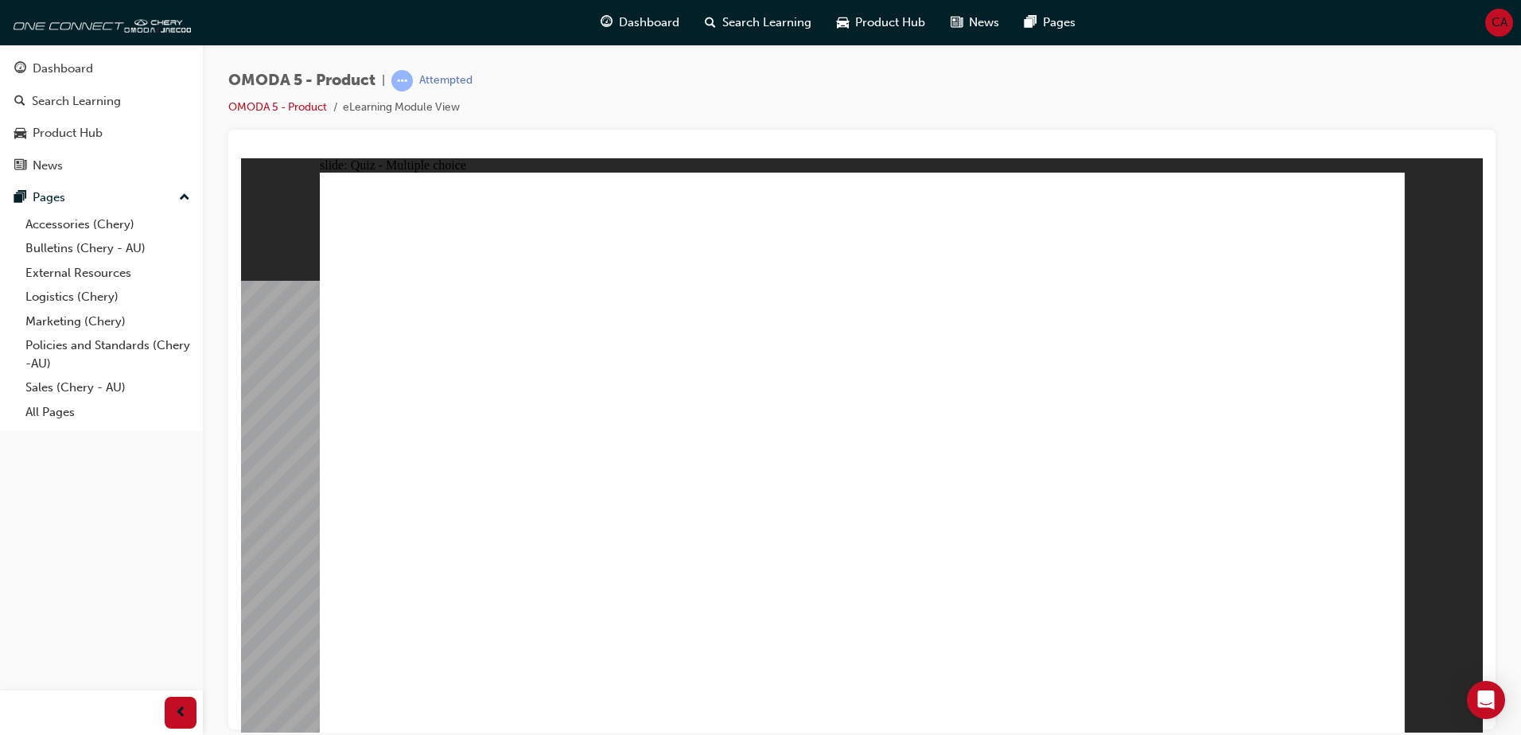
drag, startPoint x: 806, startPoint y: 548, endPoint x: 823, endPoint y: 548, distance: 16.7
drag, startPoint x: 971, startPoint y: 283, endPoint x: 892, endPoint y: 487, distance: 218.7
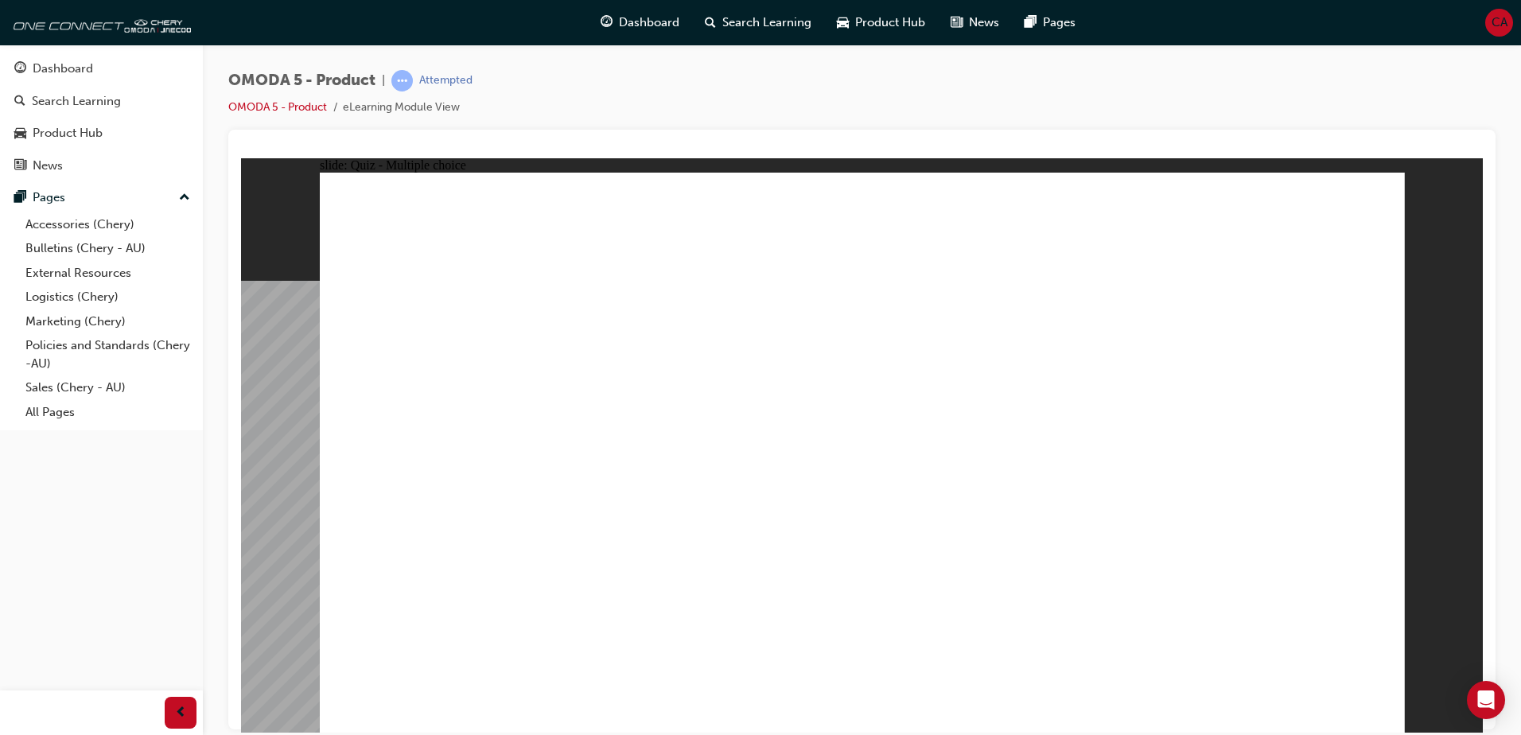
drag, startPoint x: 1149, startPoint y: 268, endPoint x: 1134, endPoint y: 413, distance: 145.6
drag, startPoint x: 1173, startPoint y: 344, endPoint x: 407, endPoint y: 492, distance: 780.3
drag, startPoint x: 951, startPoint y: 367, endPoint x: 649, endPoint y: 530, distance: 342.8
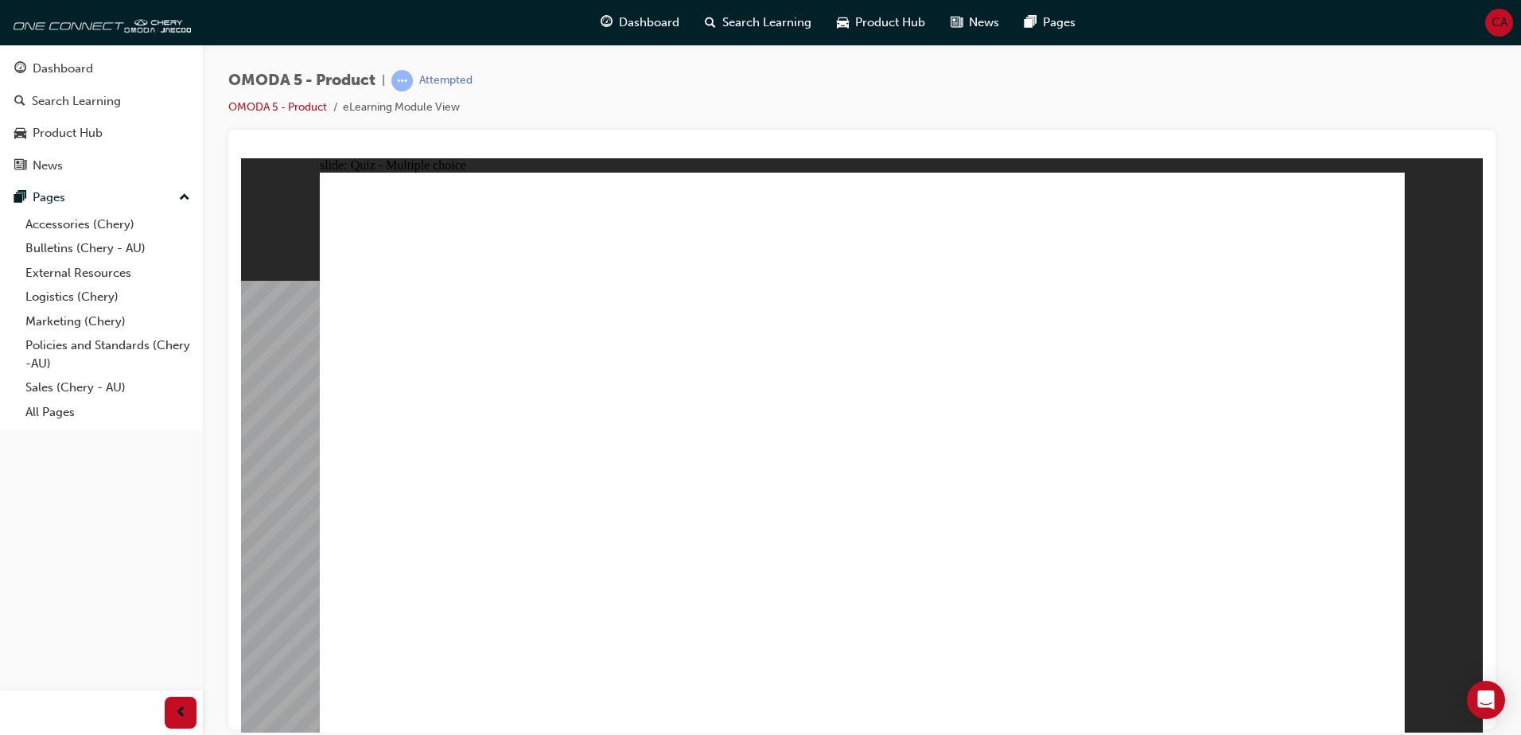
radio input "true"
drag, startPoint x: 1033, startPoint y: 292, endPoint x: 746, endPoint y: 459, distance: 332.3
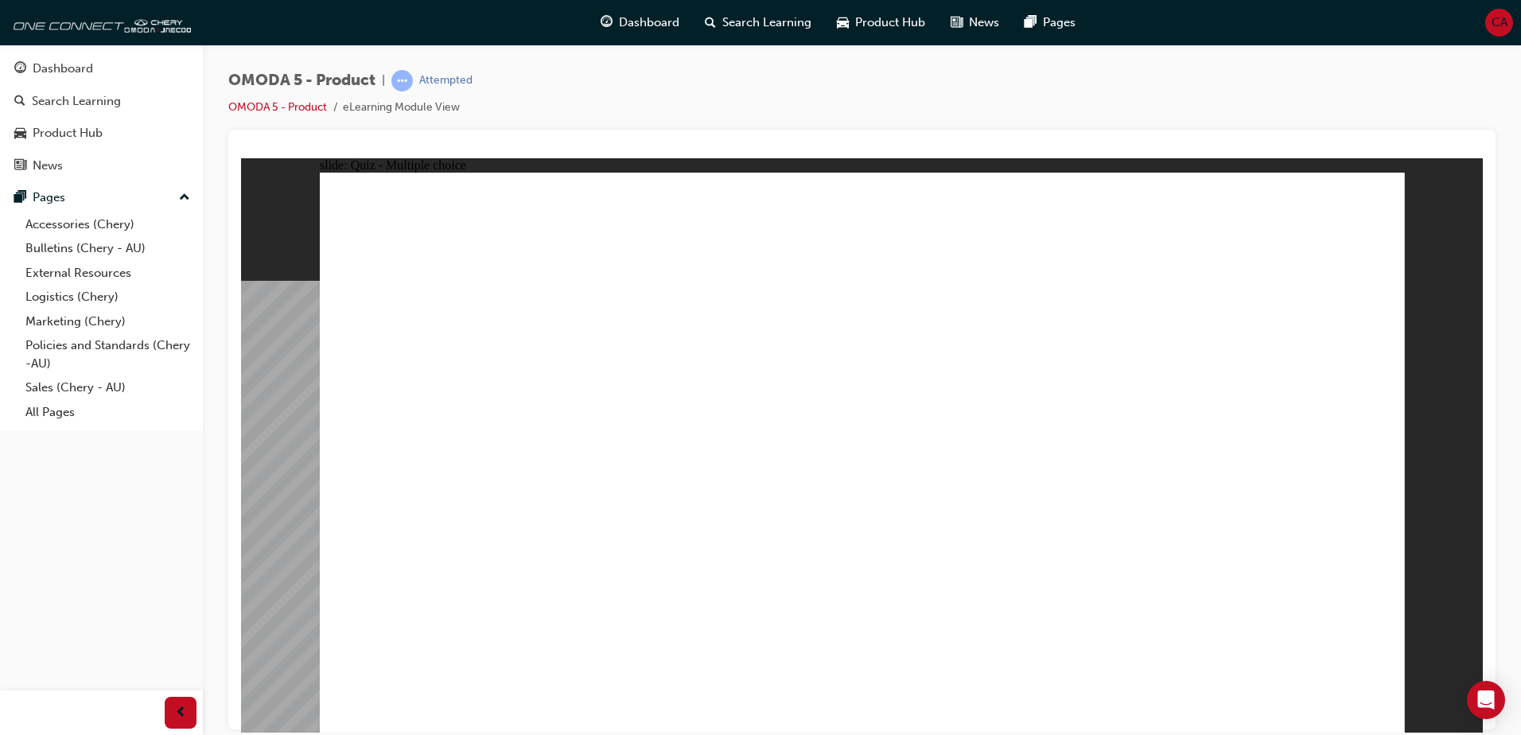
drag, startPoint x: 1016, startPoint y: 399, endPoint x: 726, endPoint y: 443, distance: 293.7
drag, startPoint x: 788, startPoint y: 463, endPoint x: 759, endPoint y: 463, distance: 29.4
drag, startPoint x: 1183, startPoint y: 345, endPoint x: 1204, endPoint y: 312, distance: 39.7
drag, startPoint x: 1165, startPoint y: 277, endPoint x: 636, endPoint y: 504, distance: 575.2
drag, startPoint x: 1179, startPoint y: 226, endPoint x: 671, endPoint y: 499, distance: 577.0
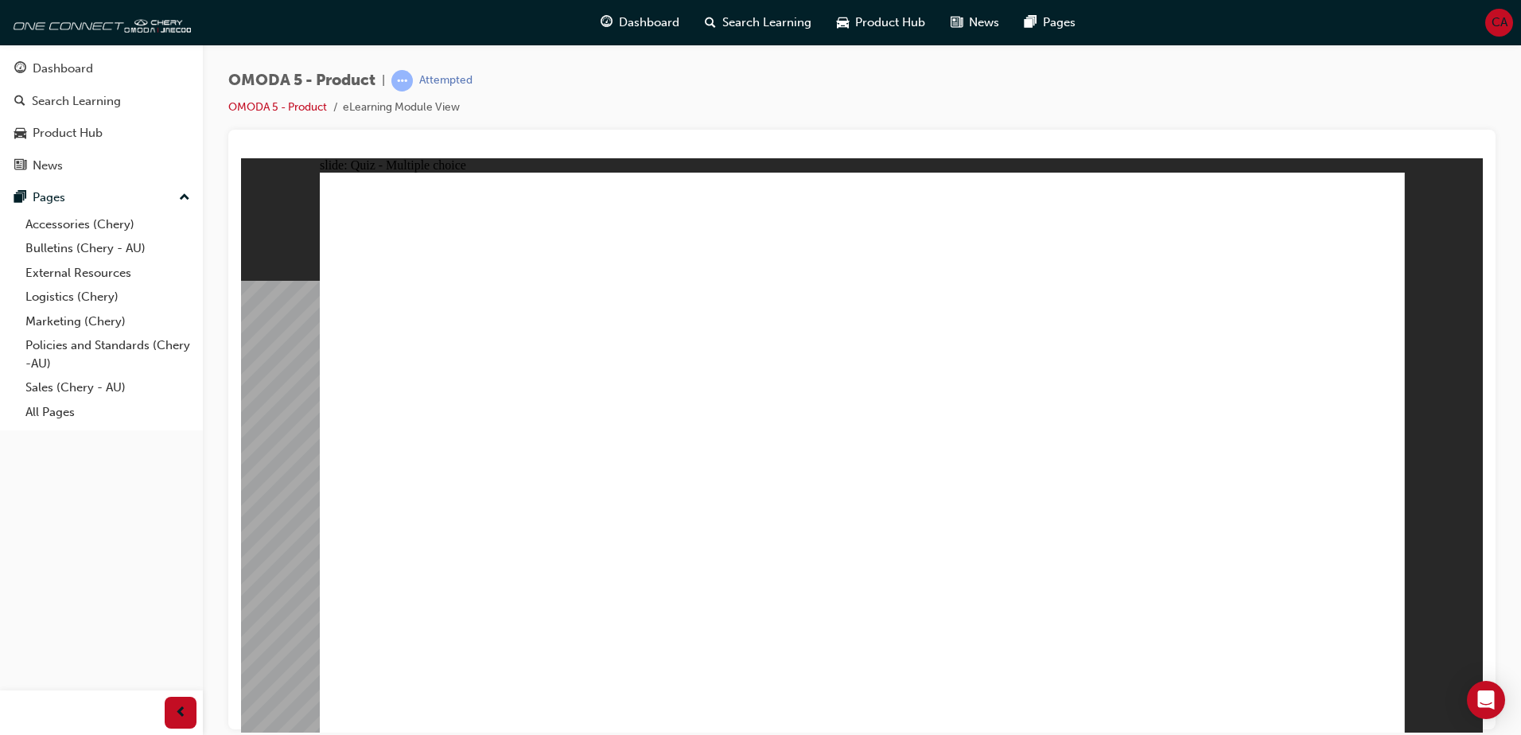
drag, startPoint x: 1020, startPoint y: 224, endPoint x: 683, endPoint y: 467, distance: 414.9
drag, startPoint x: 1045, startPoint y: 343, endPoint x: 666, endPoint y: 500, distance: 410.1
drag, startPoint x: 1154, startPoint y: 344, endPoint x: 645, endPoint y: 499, distance: 531.5
drag, startPoint x: 1206, startPoint y: 407, endPoint x: 735, endPoint y: 510, distance: 482.2
drag, startPoint x: 1019, startPoint y: 482, endPoint x: 729, endPoint y: 491, distance: 290.5
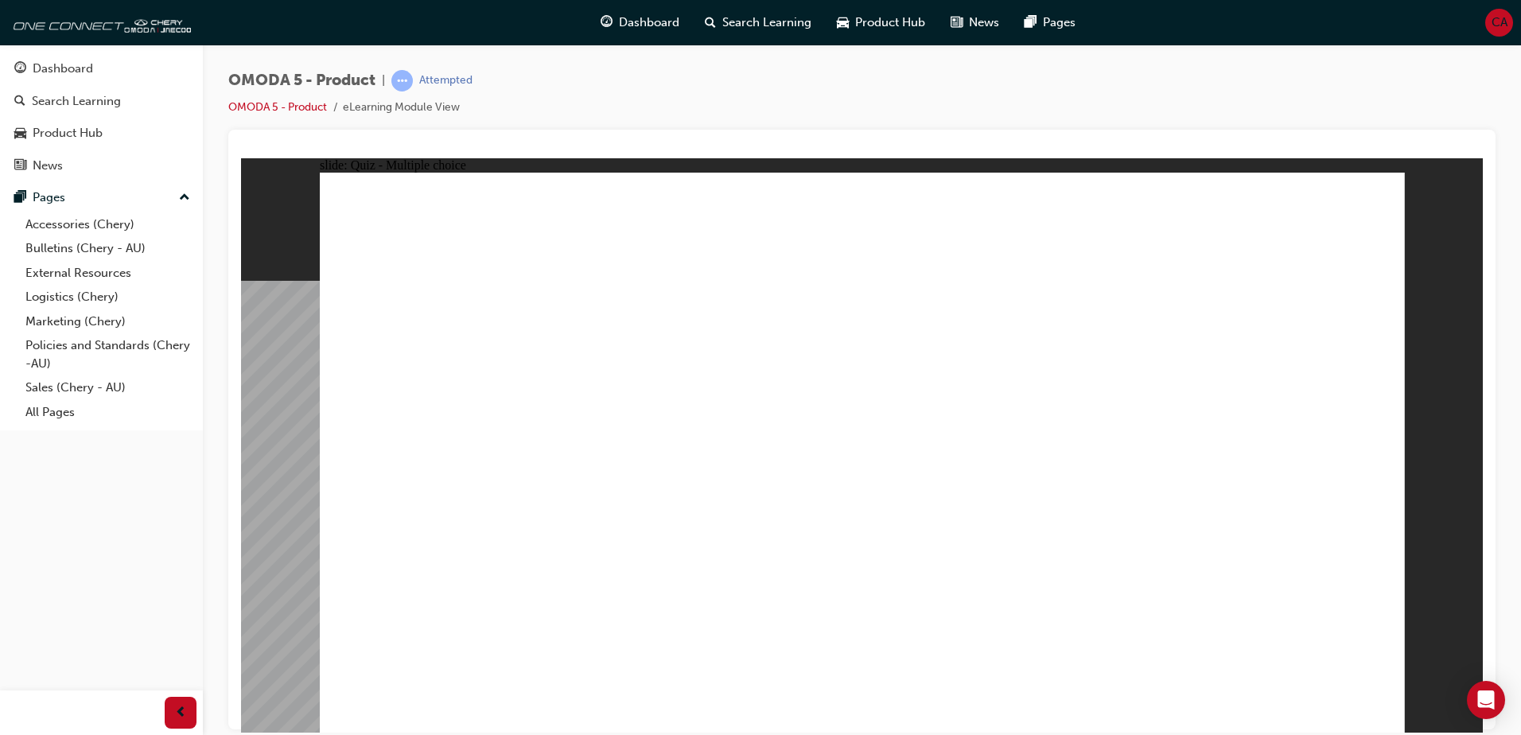
radio input "true"
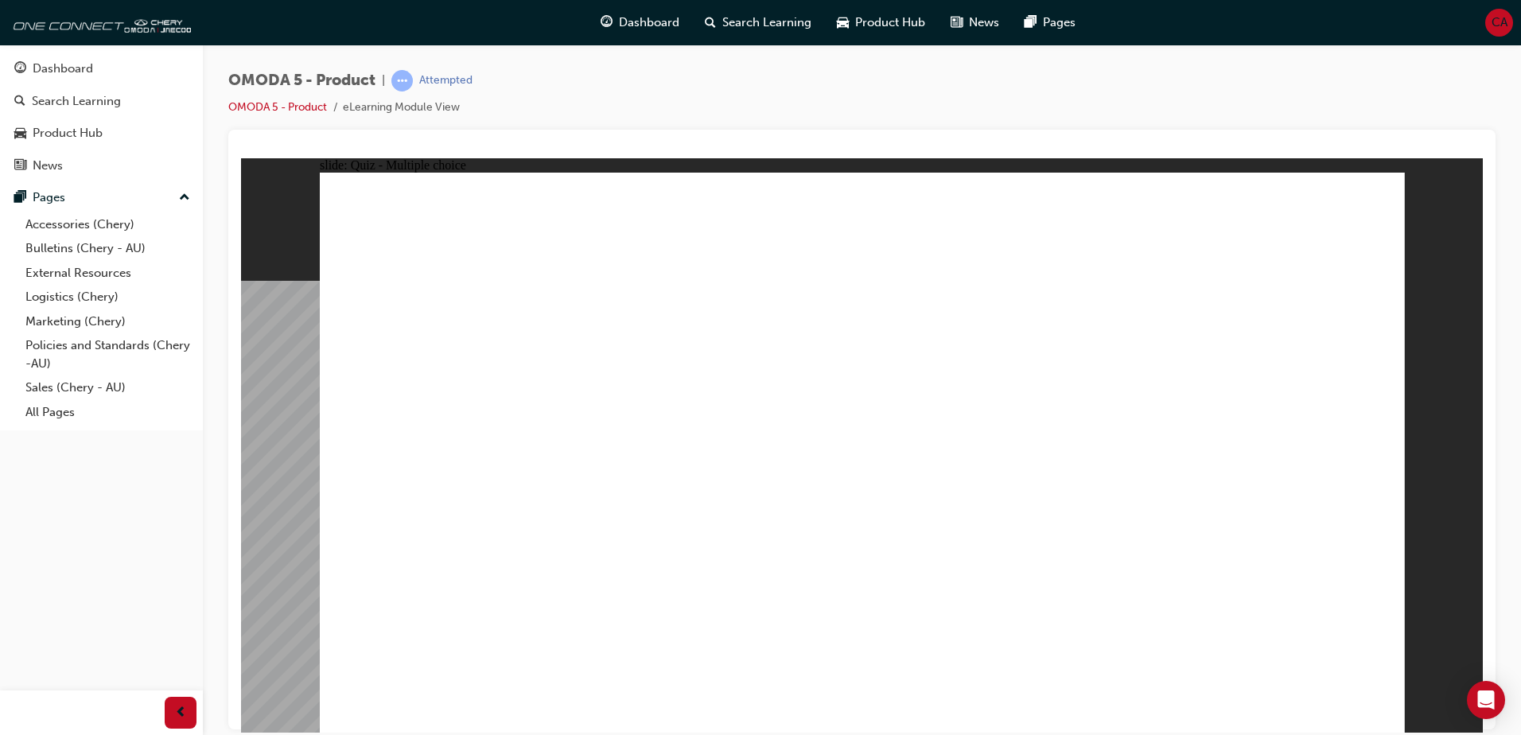
radio input "true"
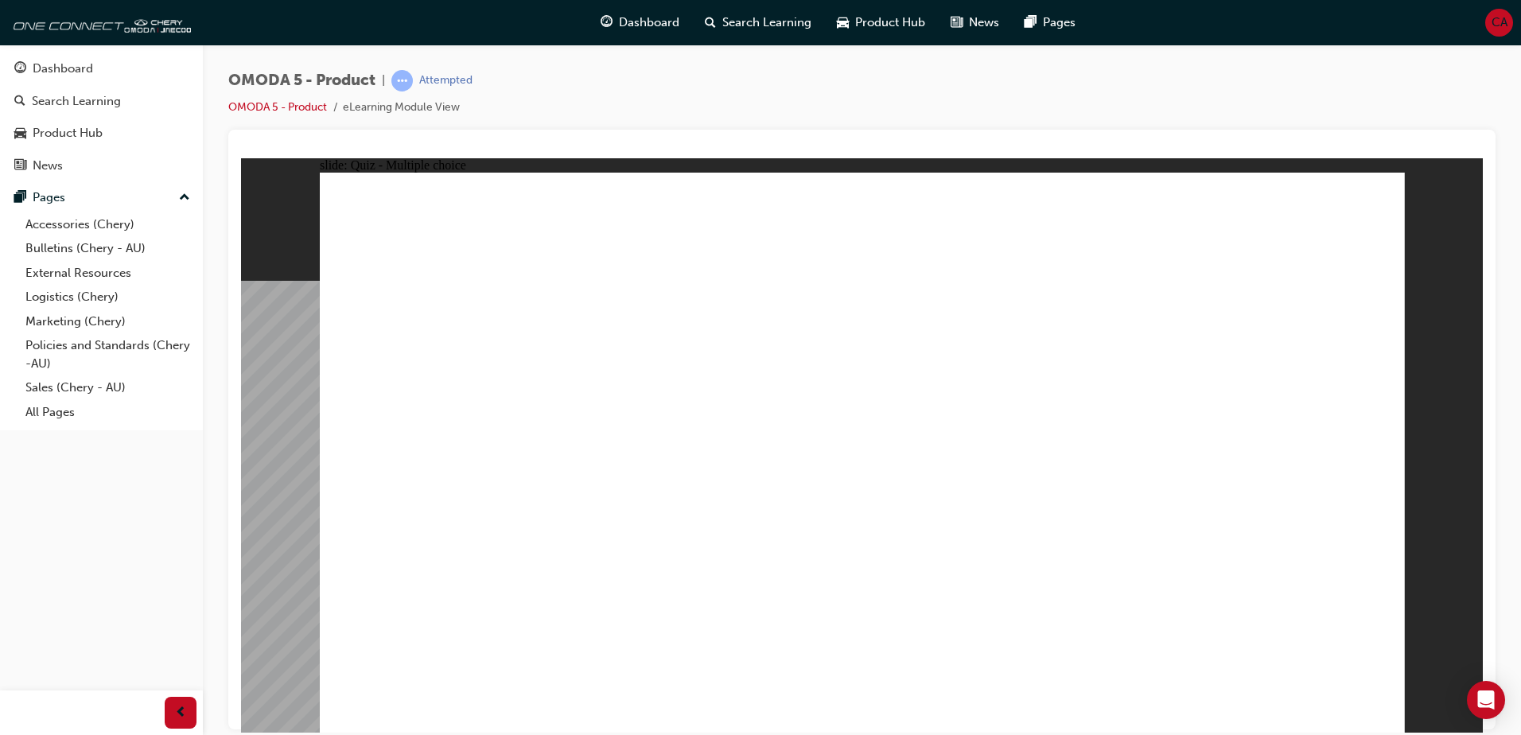
radio input "true"
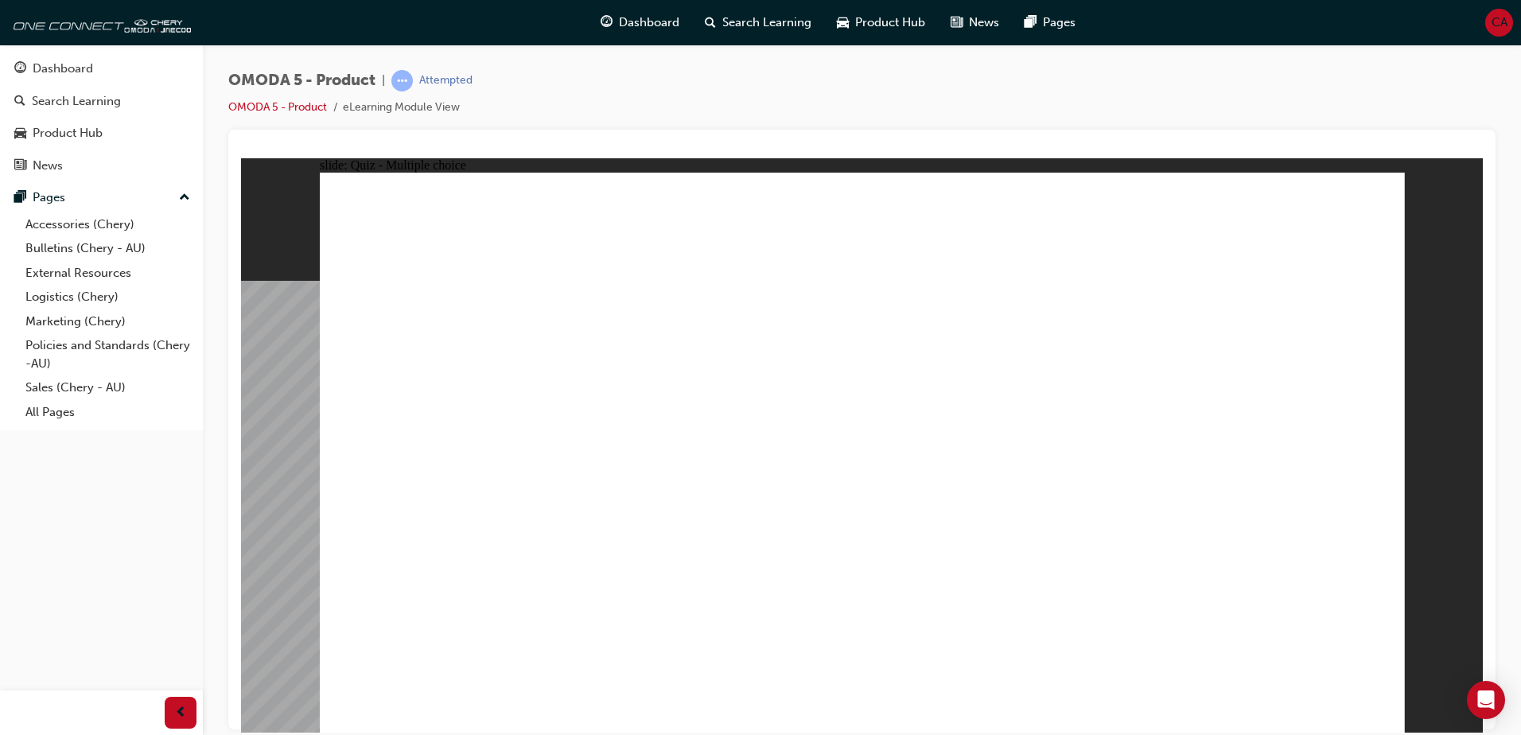
radio input "true"
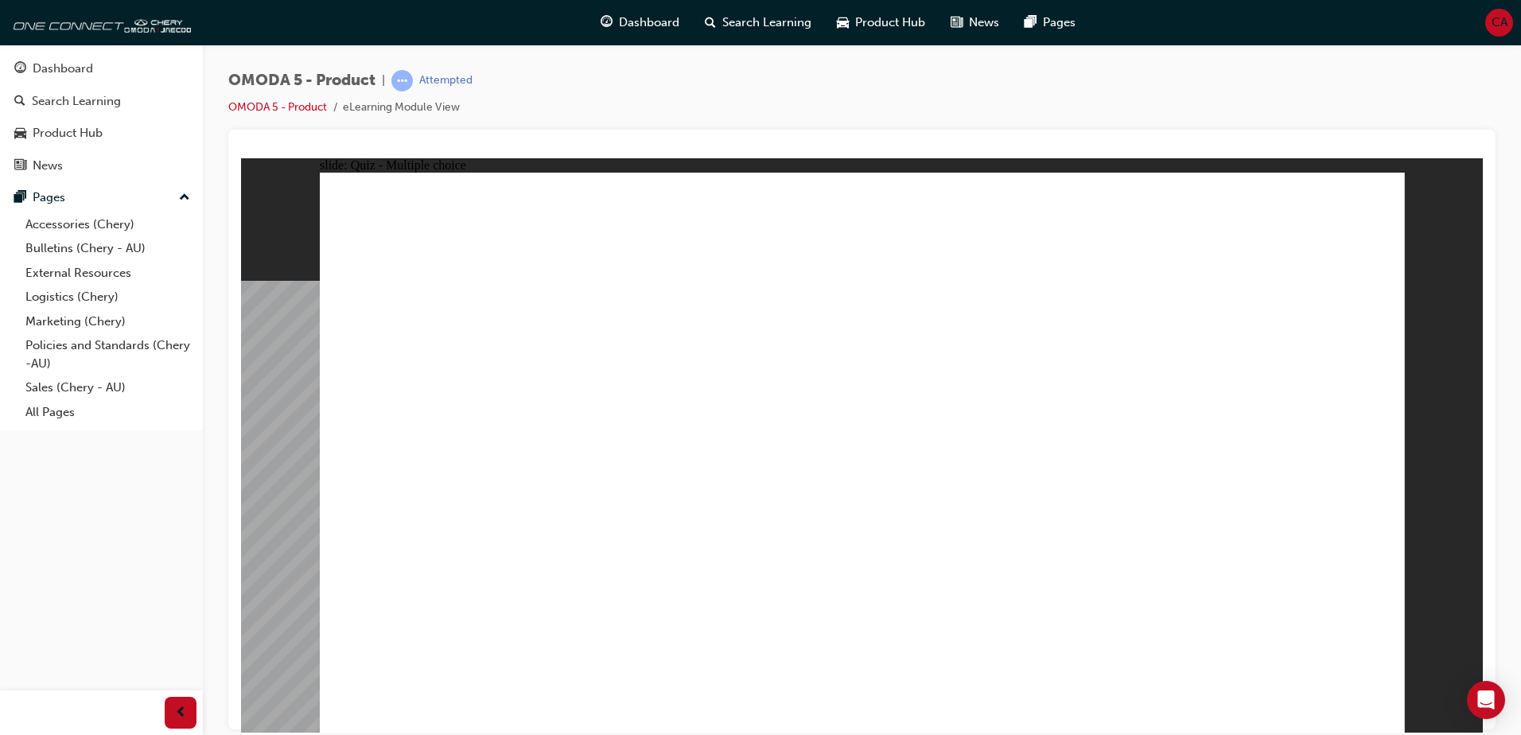
drag, startPoint x: 1294, startPoint y: 206, endPoint x: 738, endPoint y: 573, distance: 666.2
drag, startPoint x: 1252, startPoint y: 258, endPoint x: 448, endPoint y: 566, distance: 861.5
drag, startPoint x: 1268, startPoint y: 331, endPoint x: 920, endPoint y: 562, distance: 417.3
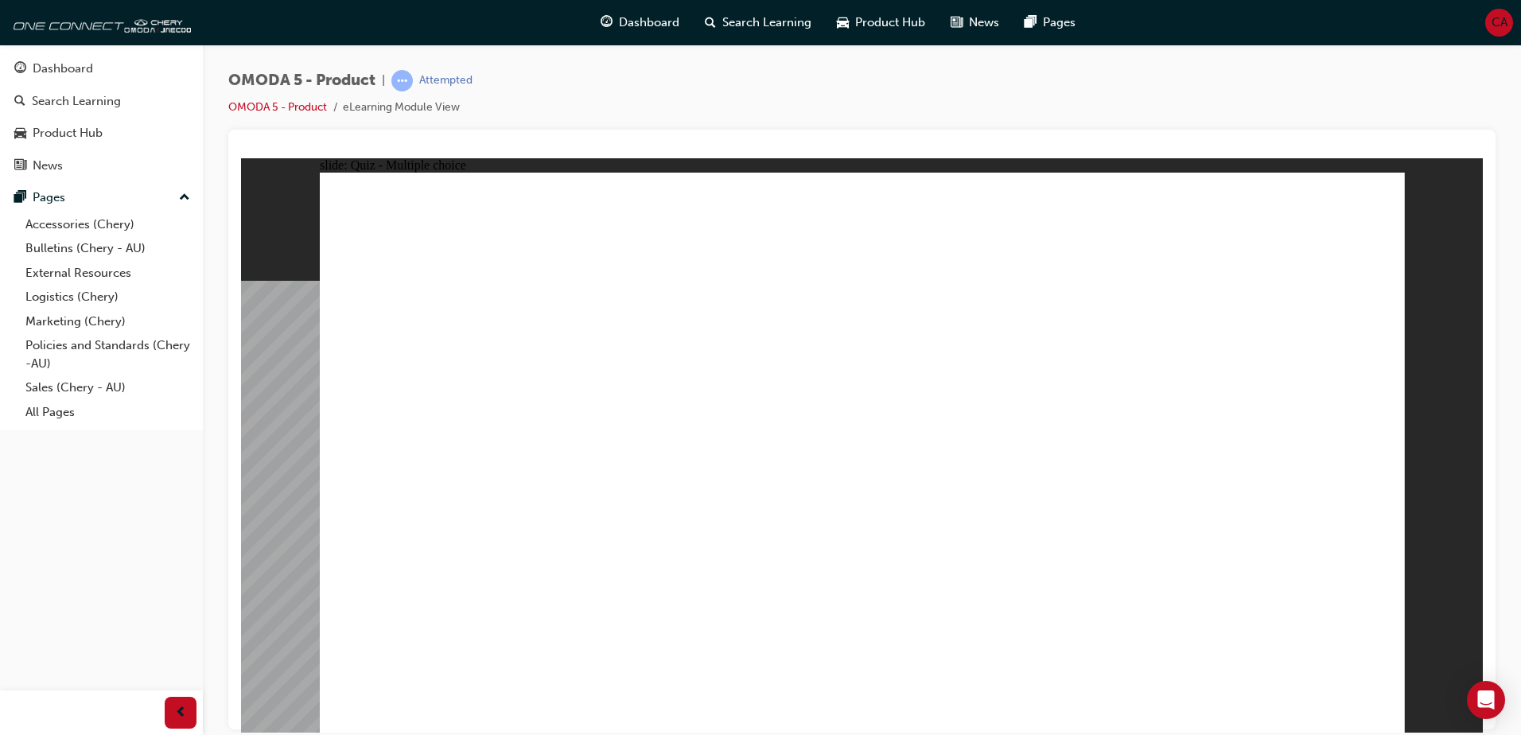
drag, startPoint x: 1241, startPoint y: 374, endPoint x: 442, endPoint y: 558, distance: 819.8
drag, startPoint x: 1055, startPoint y: 446, endPoint x: 868, endPoint y: 547, distance: 212.9
drag, startPoint x: 1016, startPoint y: 383, endPoint x: 864, endPoint y: 578, distance: 246.5
drag, startPoint x: 1054, startPoint y: 328, endPoint x: 756, endPoint y: 489, distance: 339.2
drag, startPoint x: 1060, startPoint y: 260, endPoint x: 469, endPoint y: 561, distance: 663.9
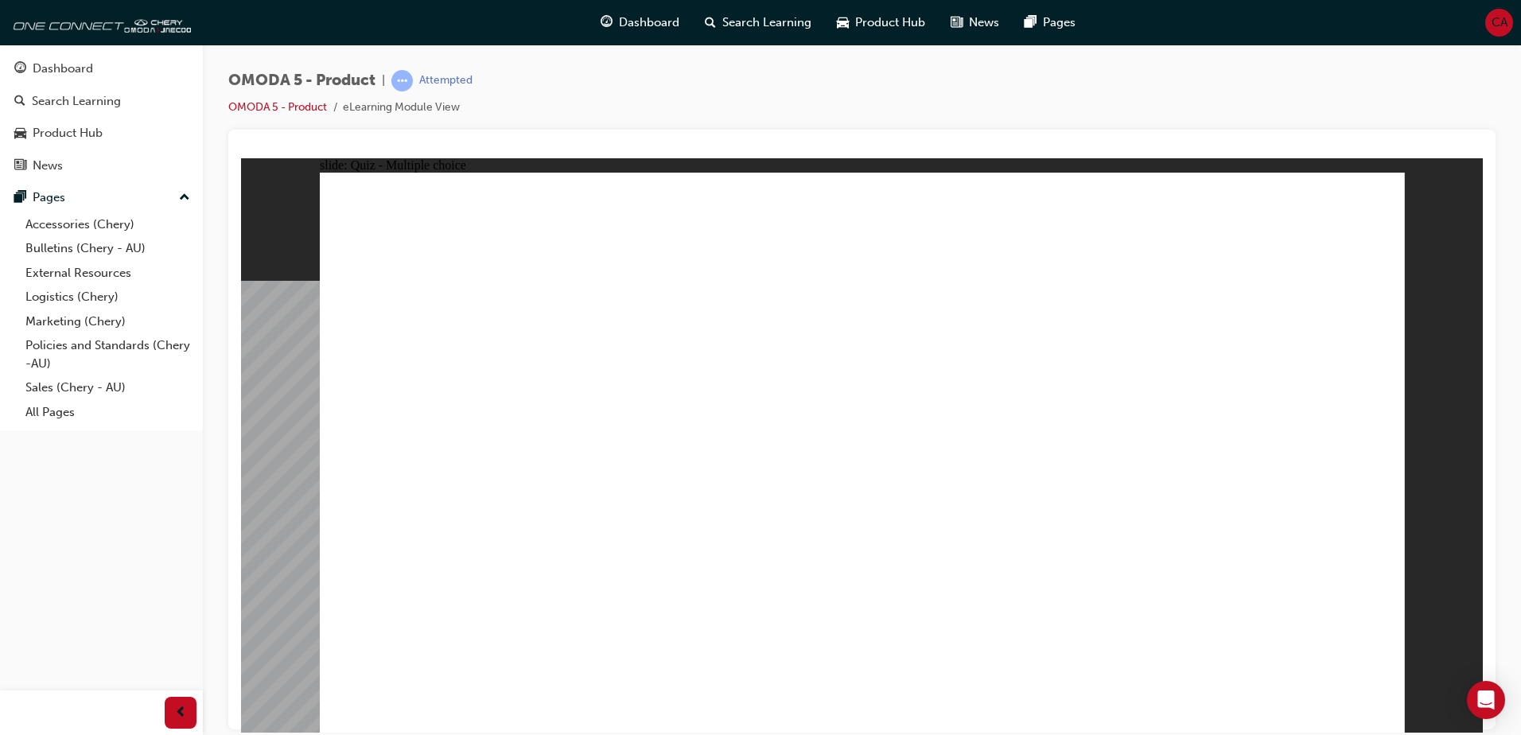
drag, startPoint x: 1064, startPoint y: 208, endPoint x: 694, endPoint y: 565, distance: 514.2
drag, startPoint x: 849, startPoint y: 424, endPoint x: 640, endPoint y: 564, distance: 251.1
drag, startPoint x: 897, startPoint y: 393, endPoint x: 703, endPoint y: 565, distance: 258.7
drag, startPoint x: 844, startPoint y: 320, endPoint x: 687, endPoint y: 565, distance: 291.3
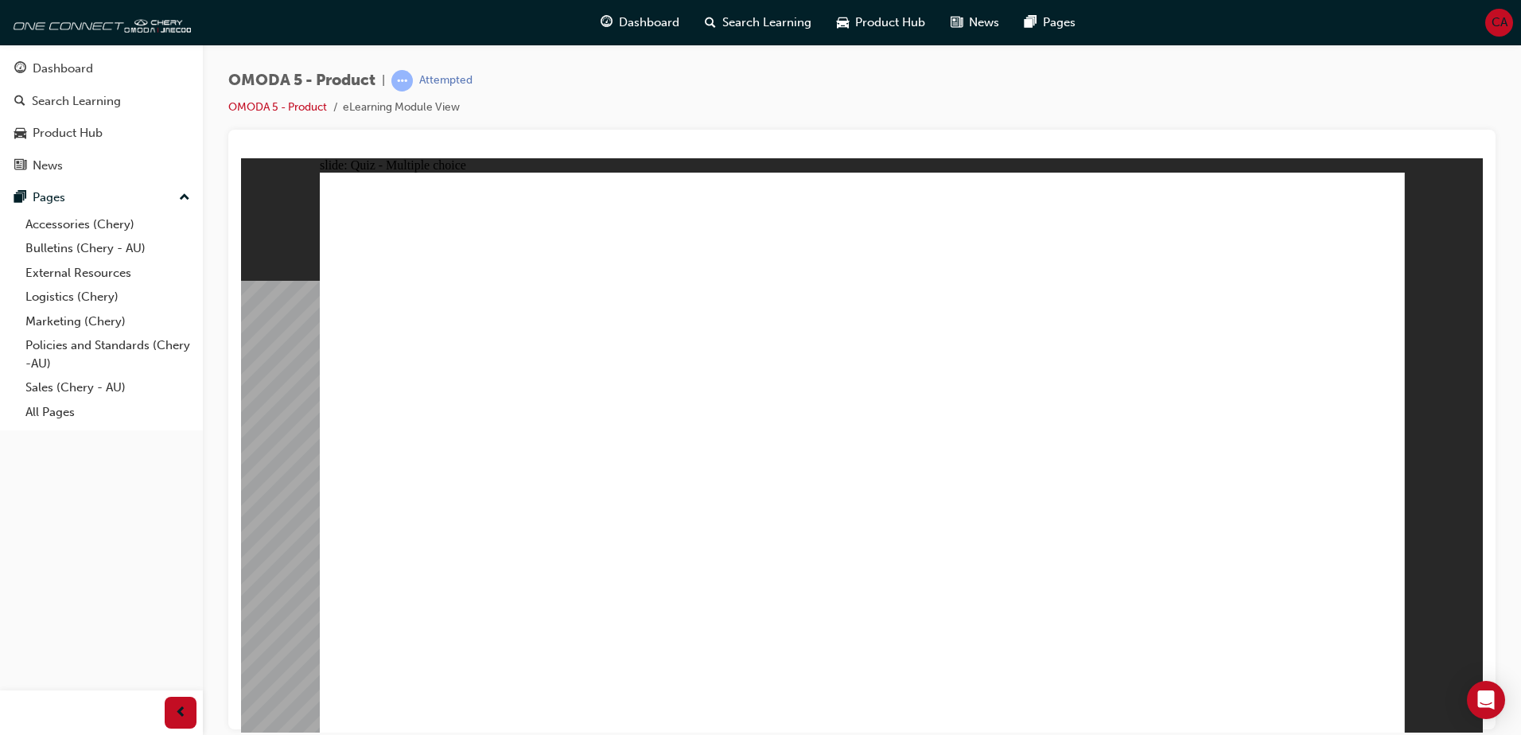
radio input "true"
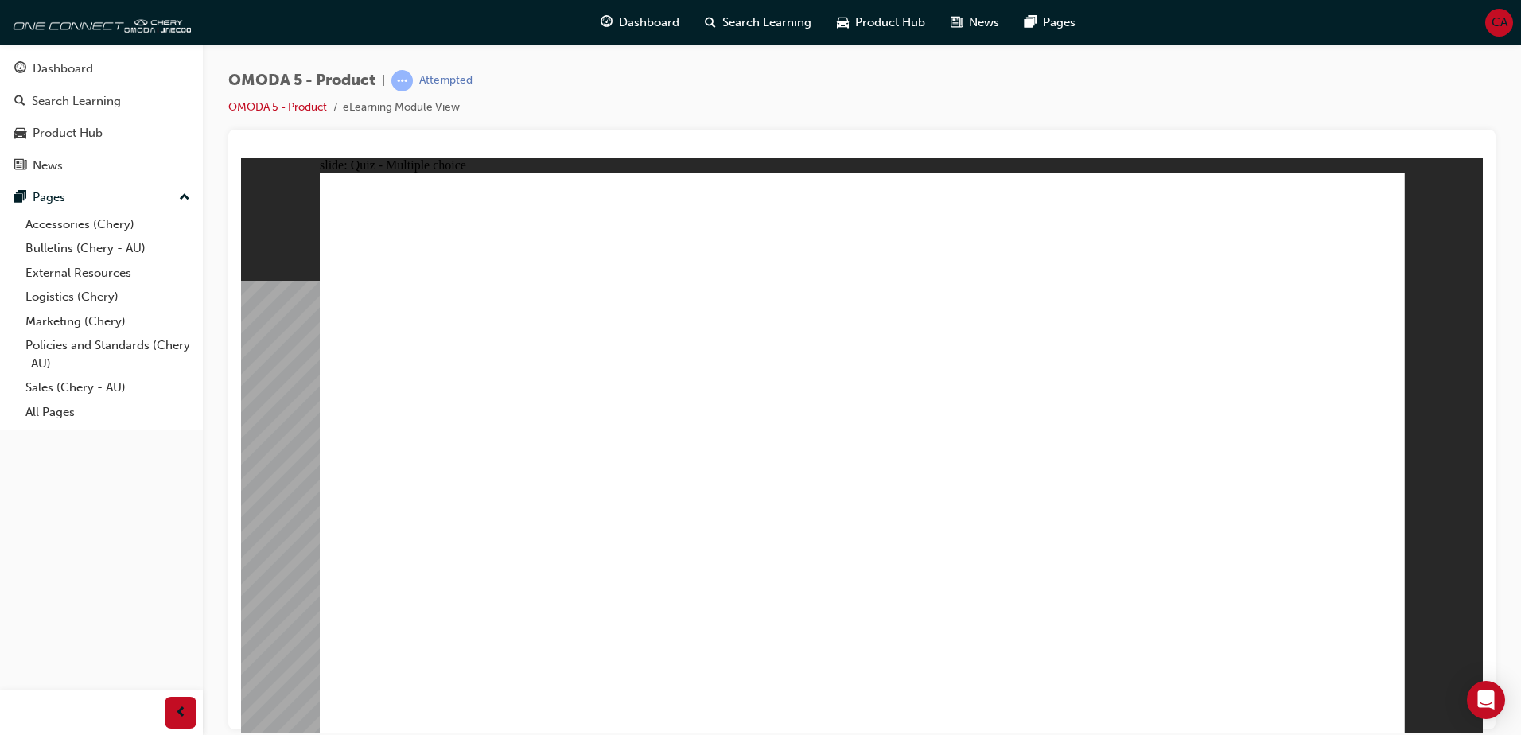
drag, startPoint x: 1010, startPoint y: 272, endPoint x: 898, endPoint y: 501, distance: 255.1
drag, startPoint x: 934, startPoint y: 373, endPoint x: 635, endPoint y: 509, distance: 328.6
drag, startPoint x: 1221, startPoint y: 262, endPoint x: 1133, endPoint y: 496, distance: 250.8
drag, startPoint x: 1193, startPoint y: 365, endPoint x: 529, endPoint y: 491, distance: 675.3
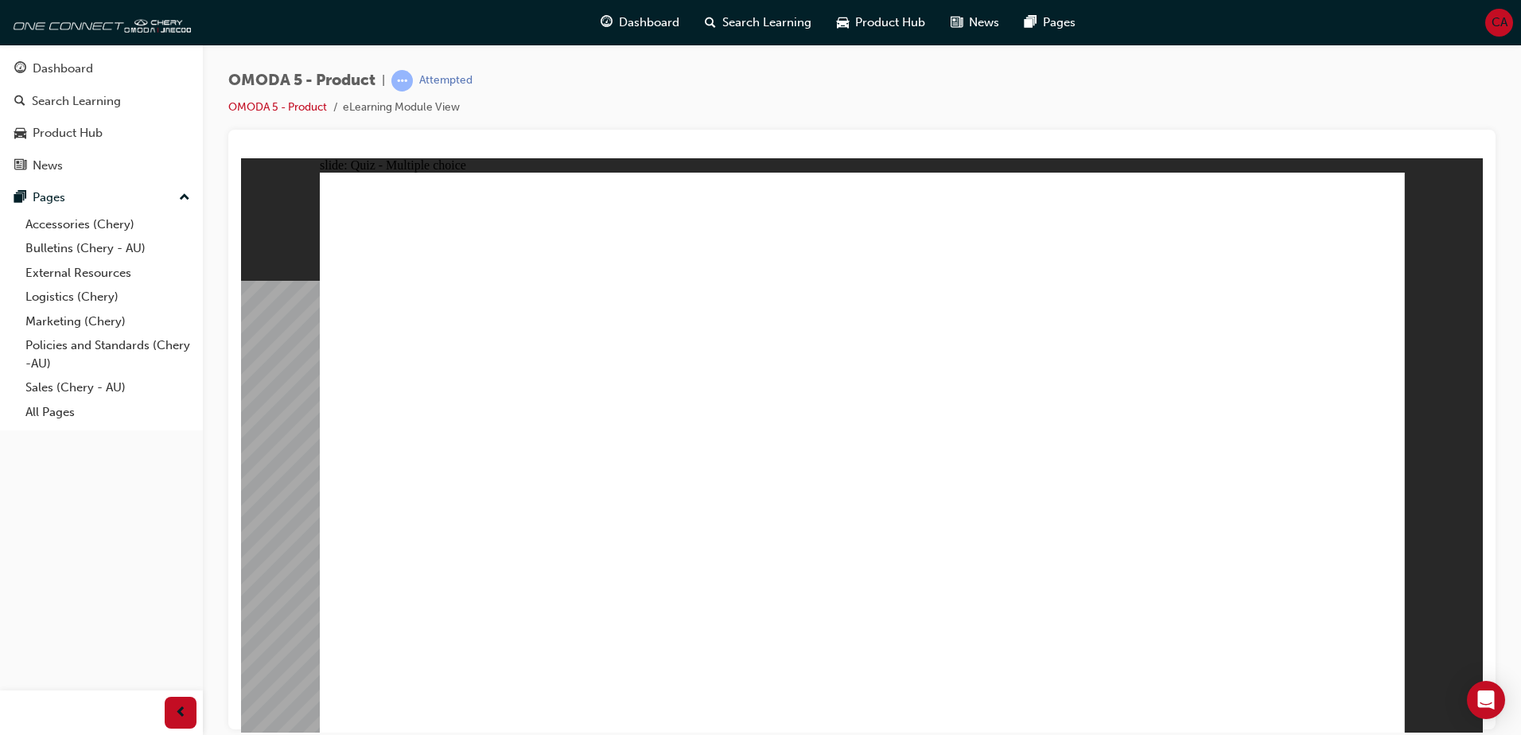
radio input "true"
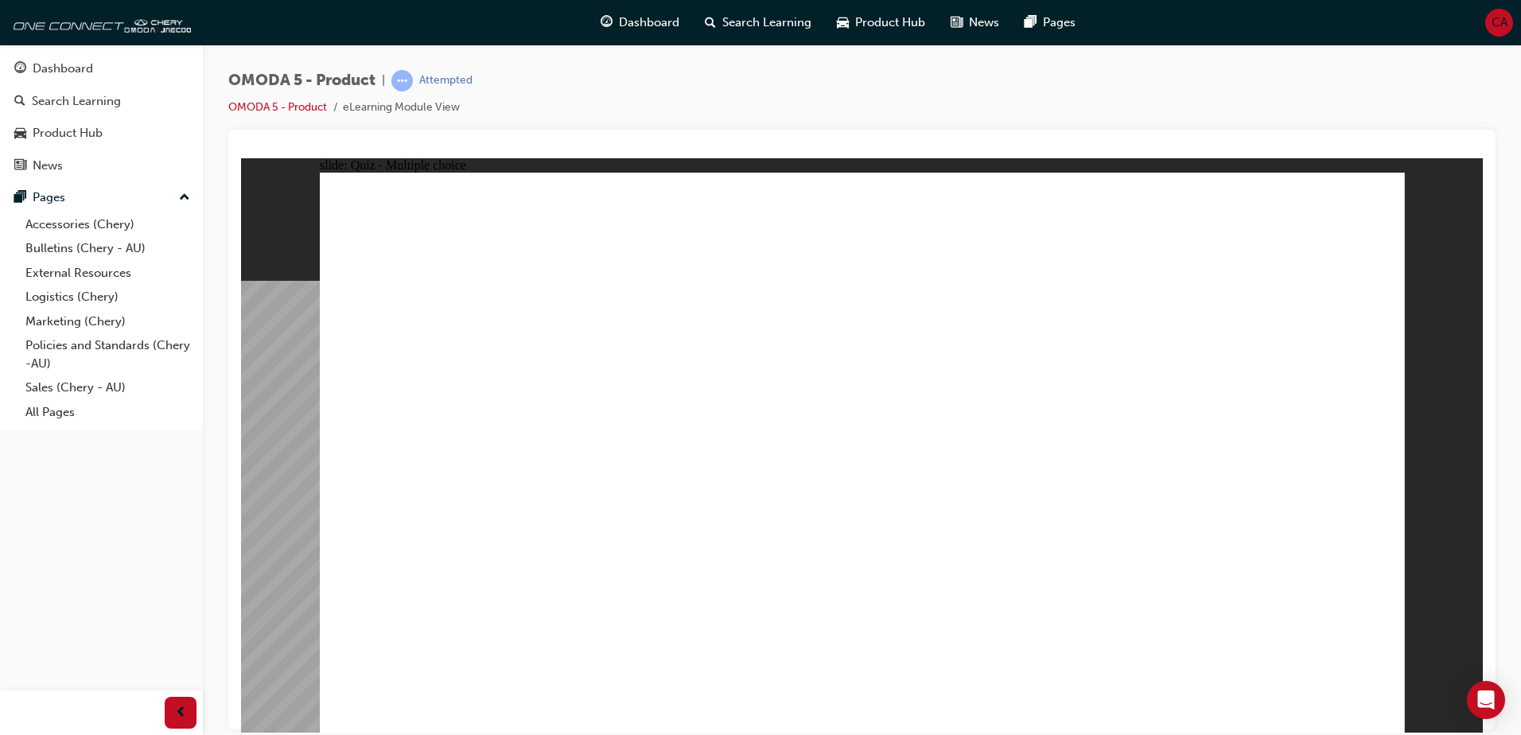
drag, startPoint x: 930, startPoint y: 367, endPoint x: 633, endPoint y: 516, distance: 332.0
drag, startPoint x: 999, startPoint y: 405, endPoint x: 681, endPoint y: 481, distance: 327.1
drag, startPoint x: 980, startPoint y: 460, endPoint x: 715, endPoint y: 440, distance: 265.7
drag, startPoint x: 1194, startPoint y: 222, endPoint x: 604, endPoint y: 552, distance: 676.4
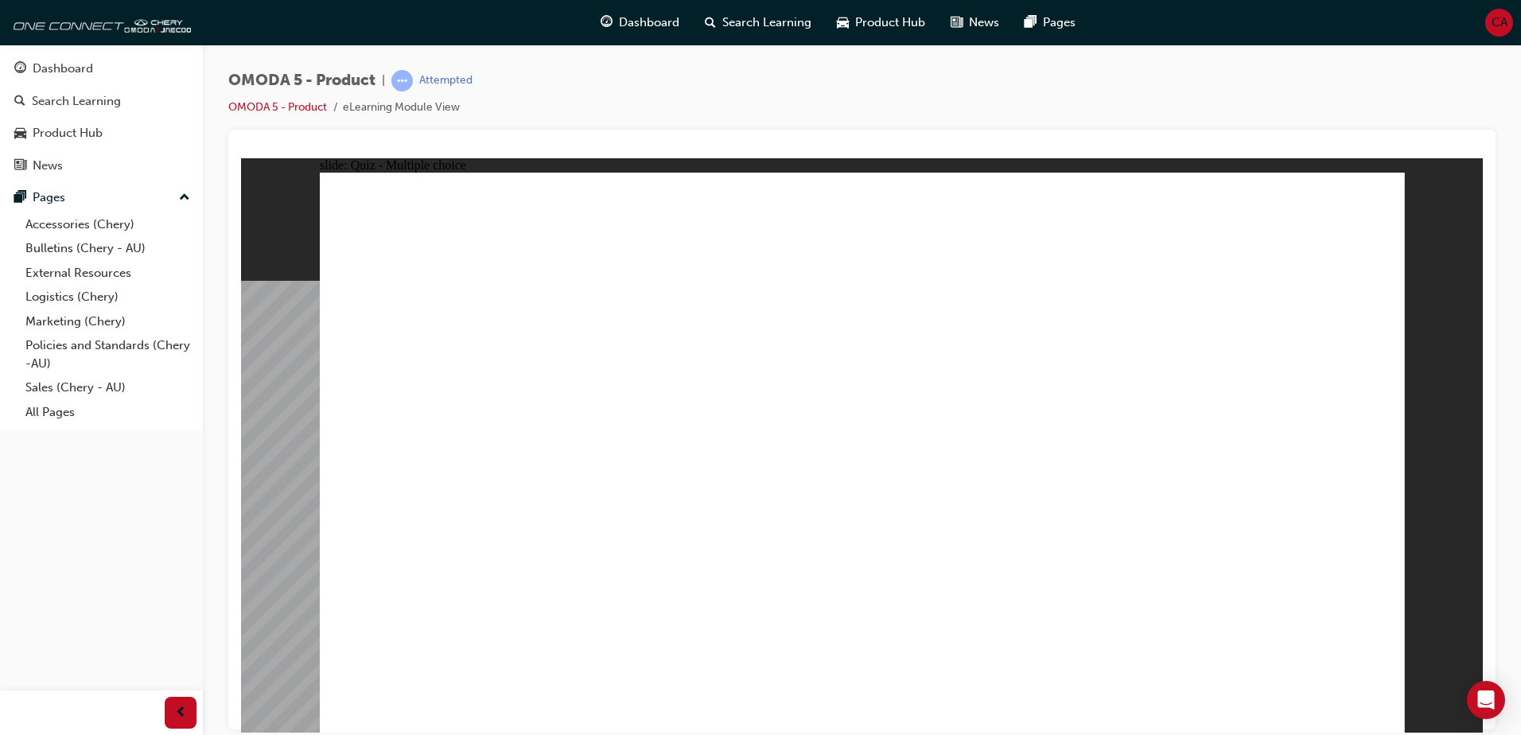
radio input "true"
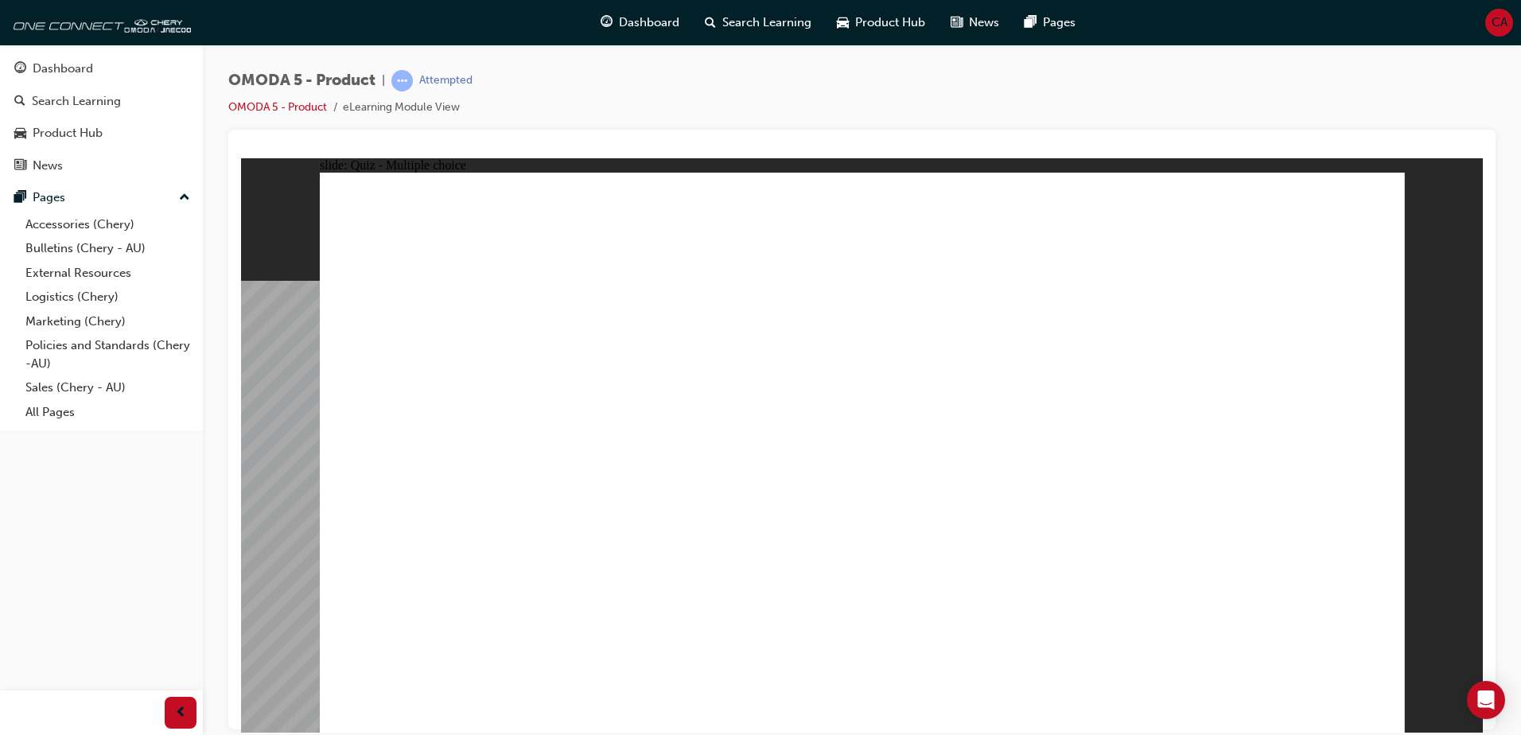
click at [658, 19] on span "Dashboard" at bounding box center [649, 23] width 60 height 18
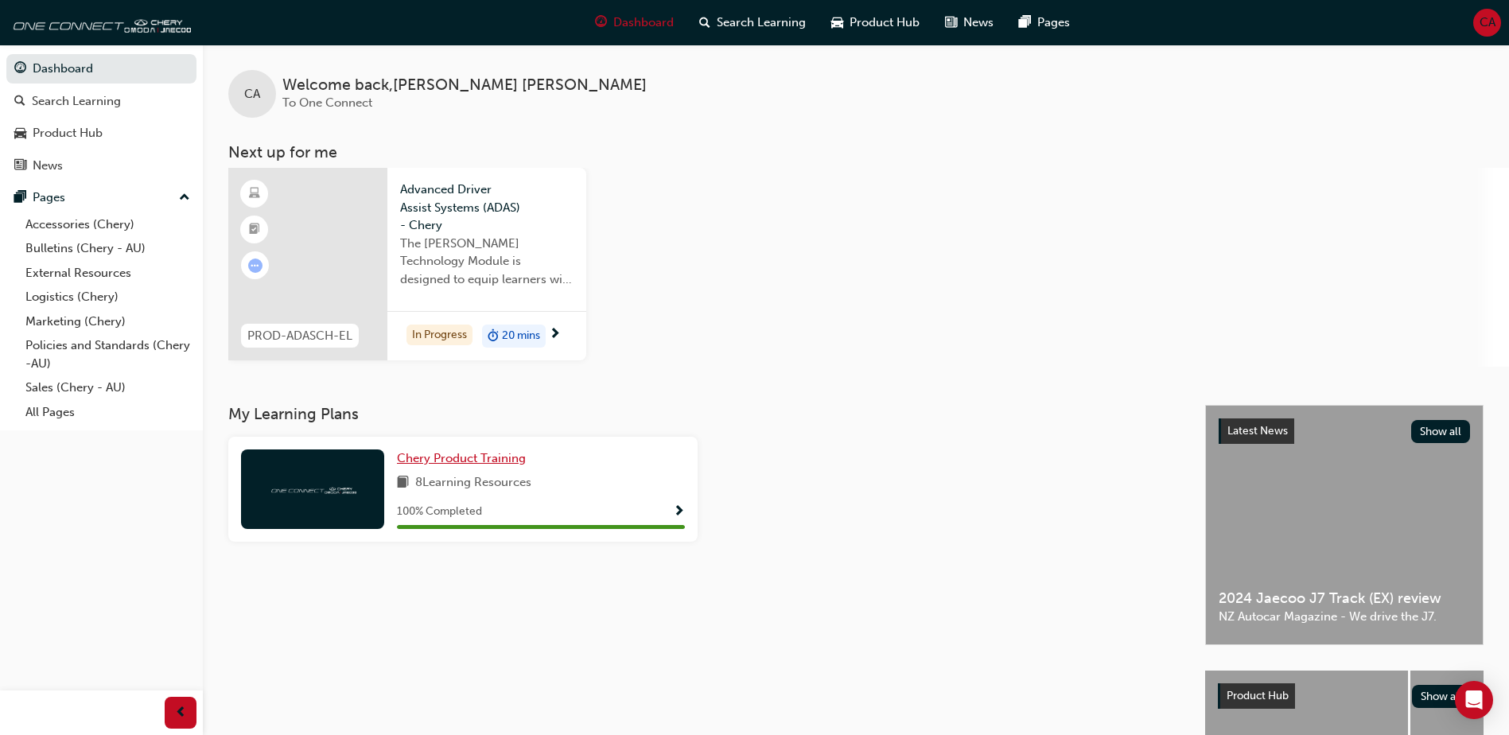
click at [482, 465] on link "Chery Product Training" at bounding box center [464, 458] width 135 height 18
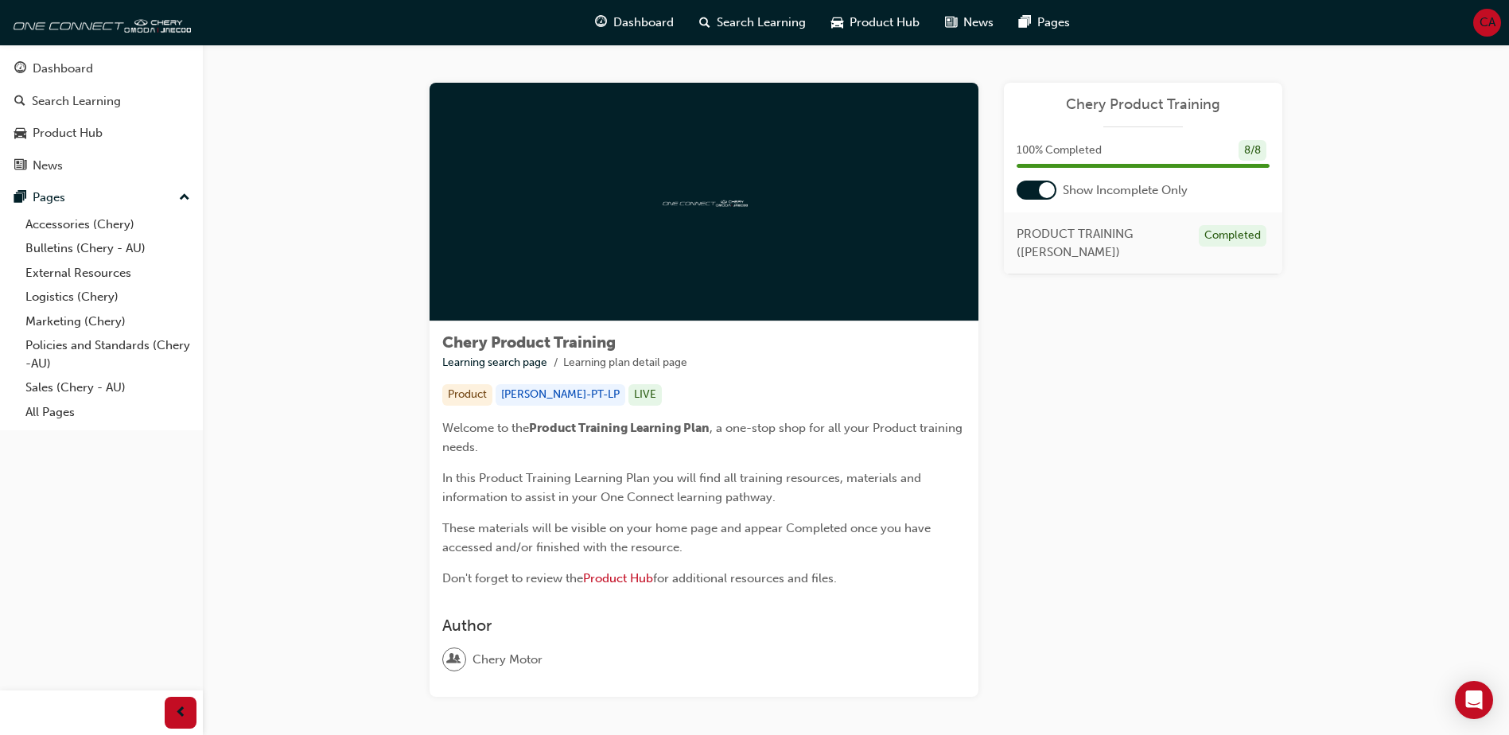
click at [1025, 174] on div "100 % Completed 8 / 8" at bounding box center [1143, 160] width 278 height 41
click at [1029, 192] on div at bounding box center [1037, 190] width 40 height 19
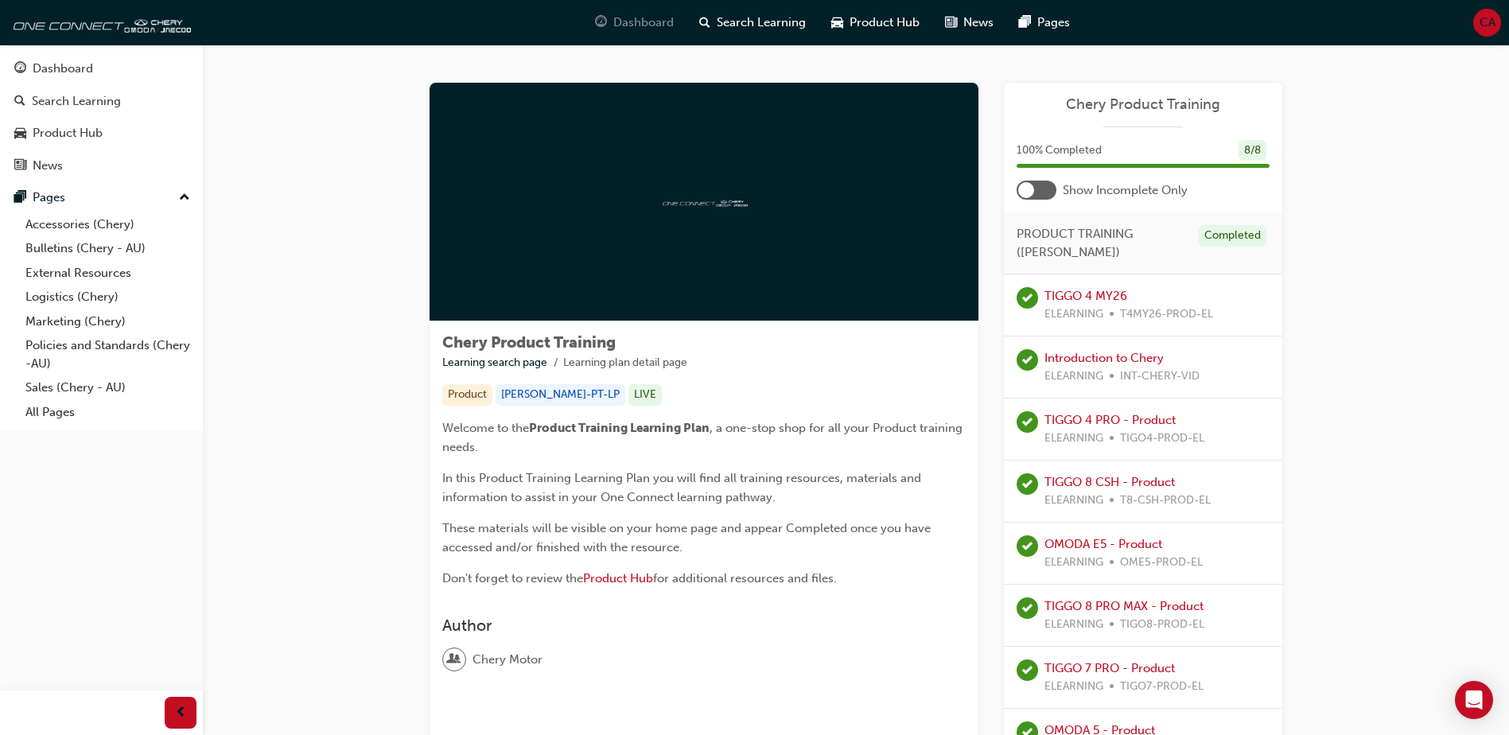
drag, startPoint x: 604, startPoint y: 6, endPoint x: 610, endPoint y: 14, distance: 10.2
click at [604, 6] on div "Dashboard Search Learning Product Hub News Pages" at bounding box center [832, 22] width 513 height 45
click at [612, 17] on div "Dashboard" at bounding box center [634, 22] width 104 height 33
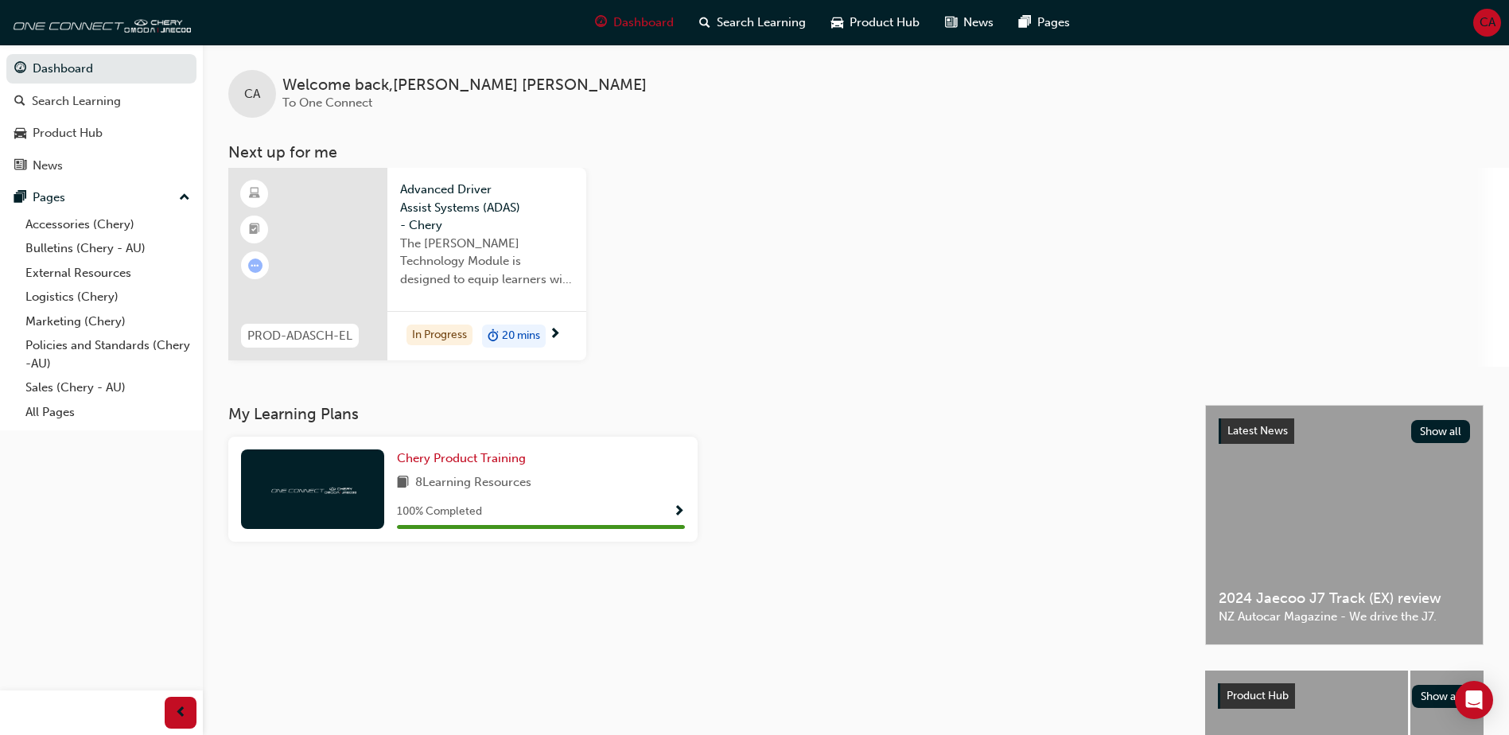
click at [562, 339] on div "In Progress 20 mins" at bounding box center [486, 336] width 199 height 50
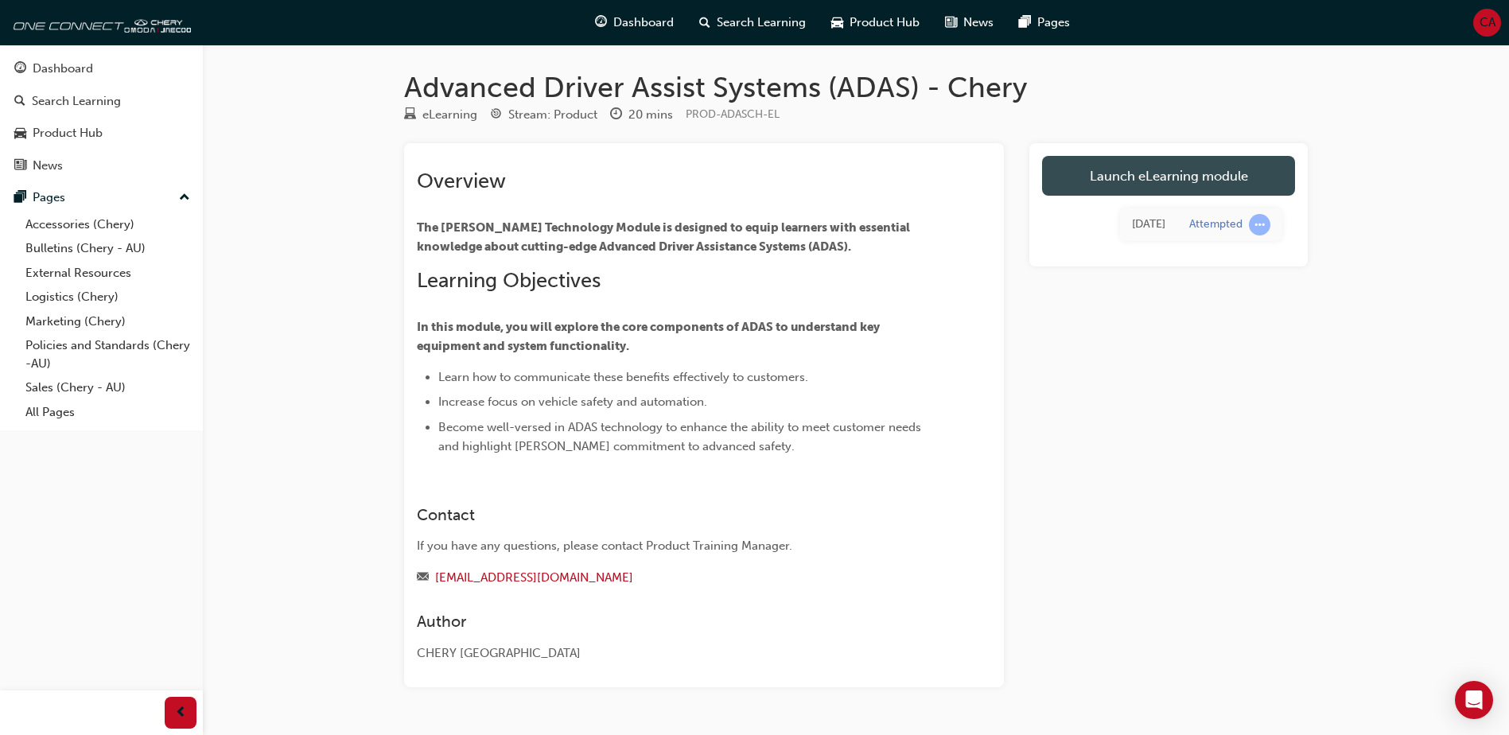
click at [1145, 179] on link "Launch eLearning module" at bounding box center [1168, 176] width 253 height 40
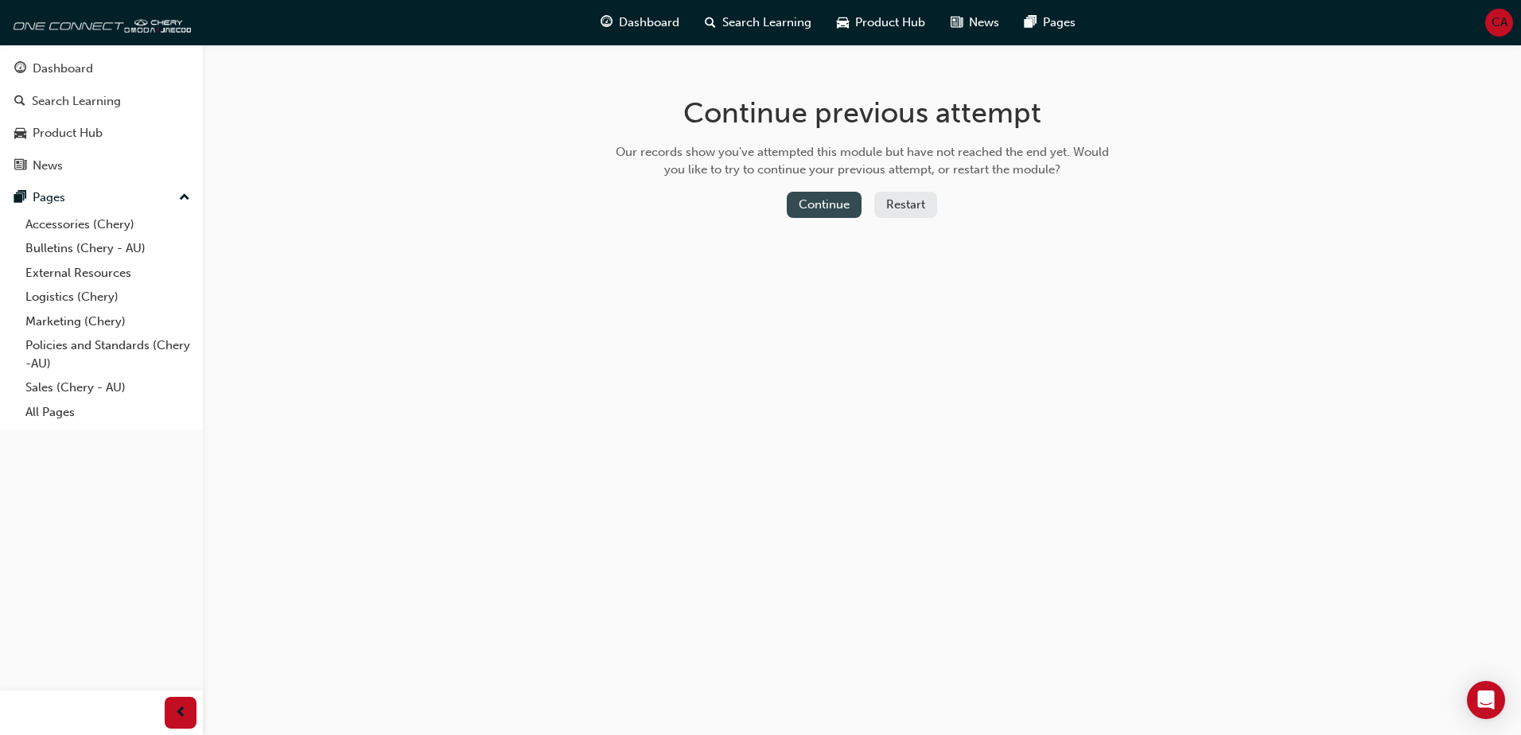
click at [829, 206] on button "Continue" at bounding box center [824, 205] width 75 height 26
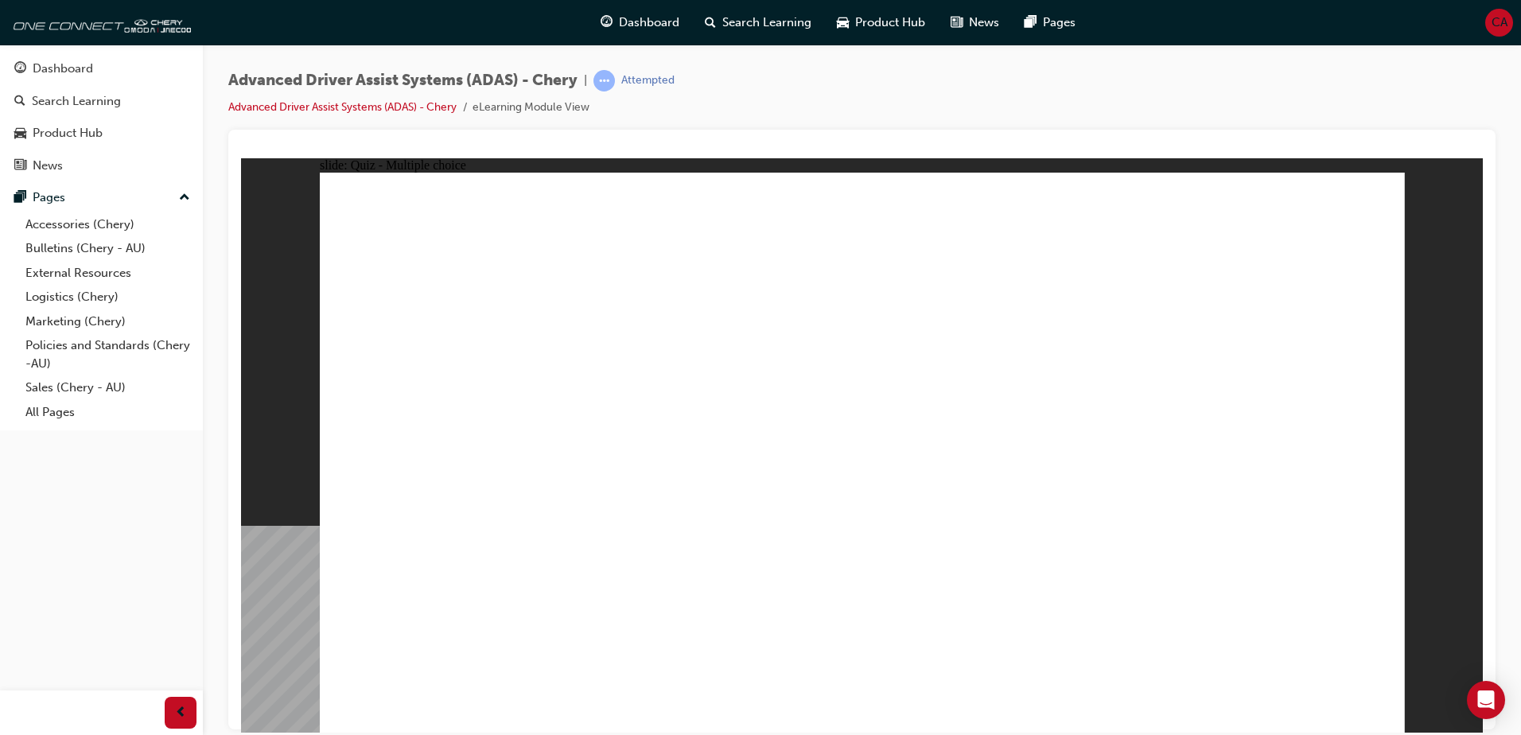
checkbox input "true"
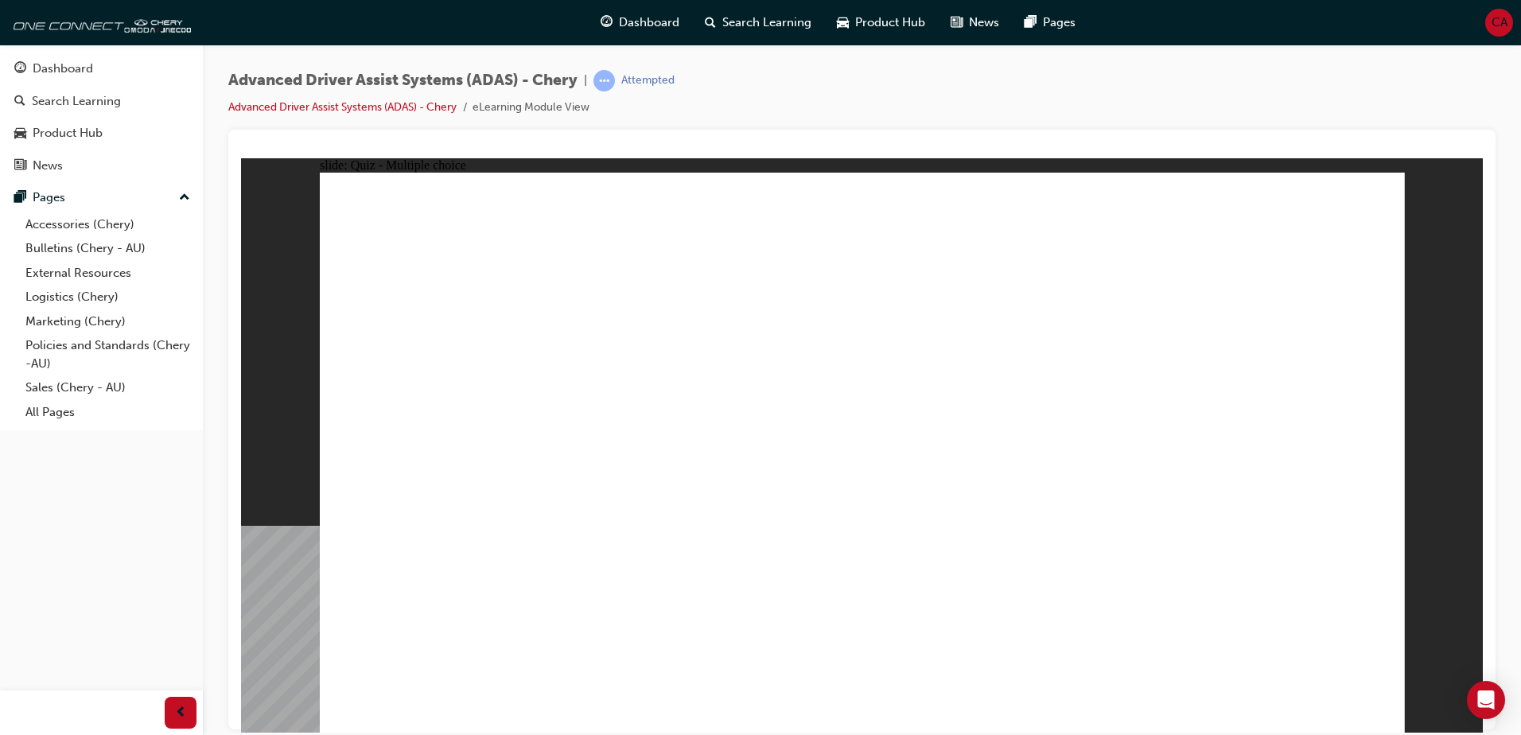
checkbox input "true"
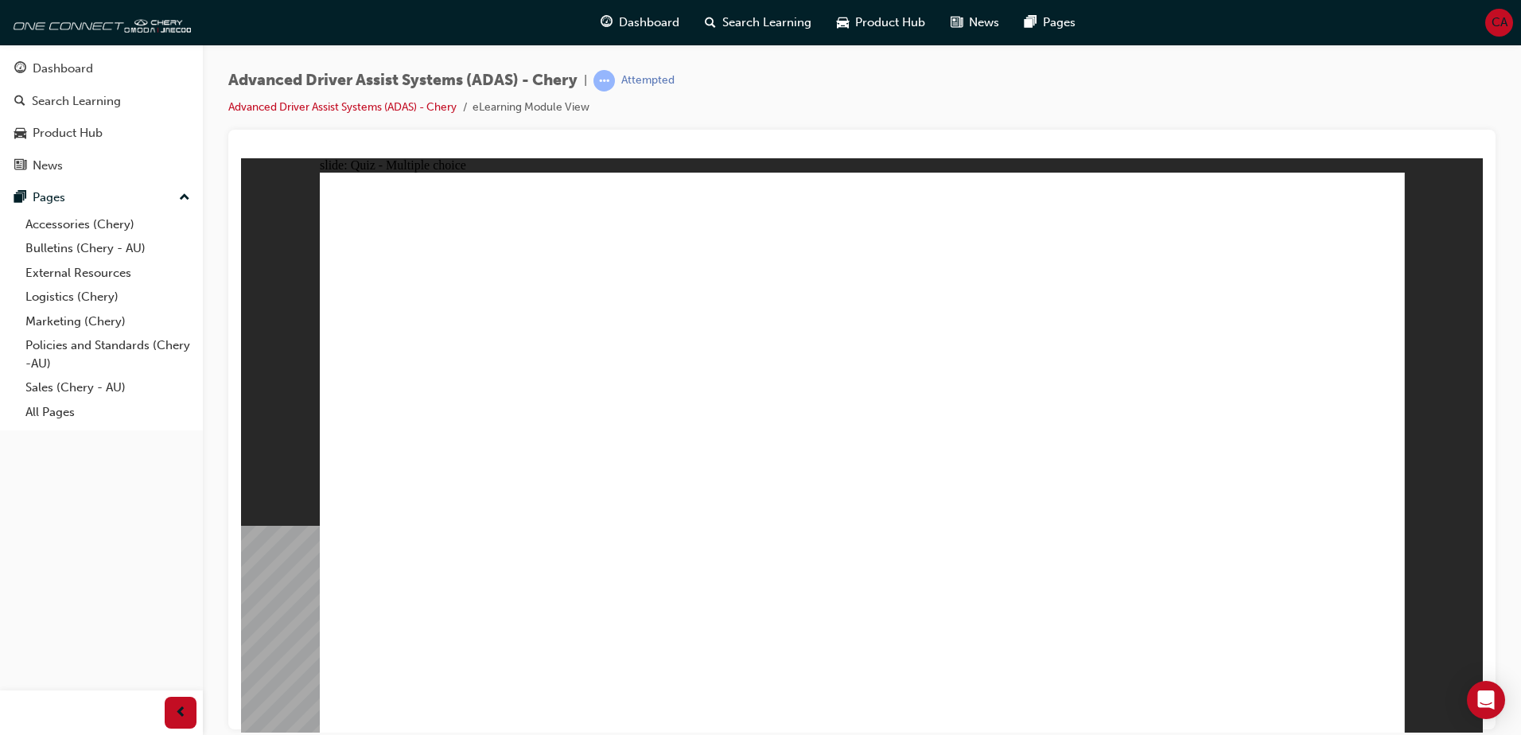
drag, startPoint x: 885, startPoint y: 226, endPoint x: 671, endPoint y: 462, distance: 319.3
drag, startPoint x: 875, startPoint y: 273, endPoint x: 682, endPoint y: 540, distance: 329.9
drag, startPoint x: 985, startPoint y: 223, endPoint x: 973, endPoint y: 528, distance: 305.7
drag, startPoint x: 1077, startPoint y: 272, endPoint x: 1045, endPoint y: 514, distance: 243.9
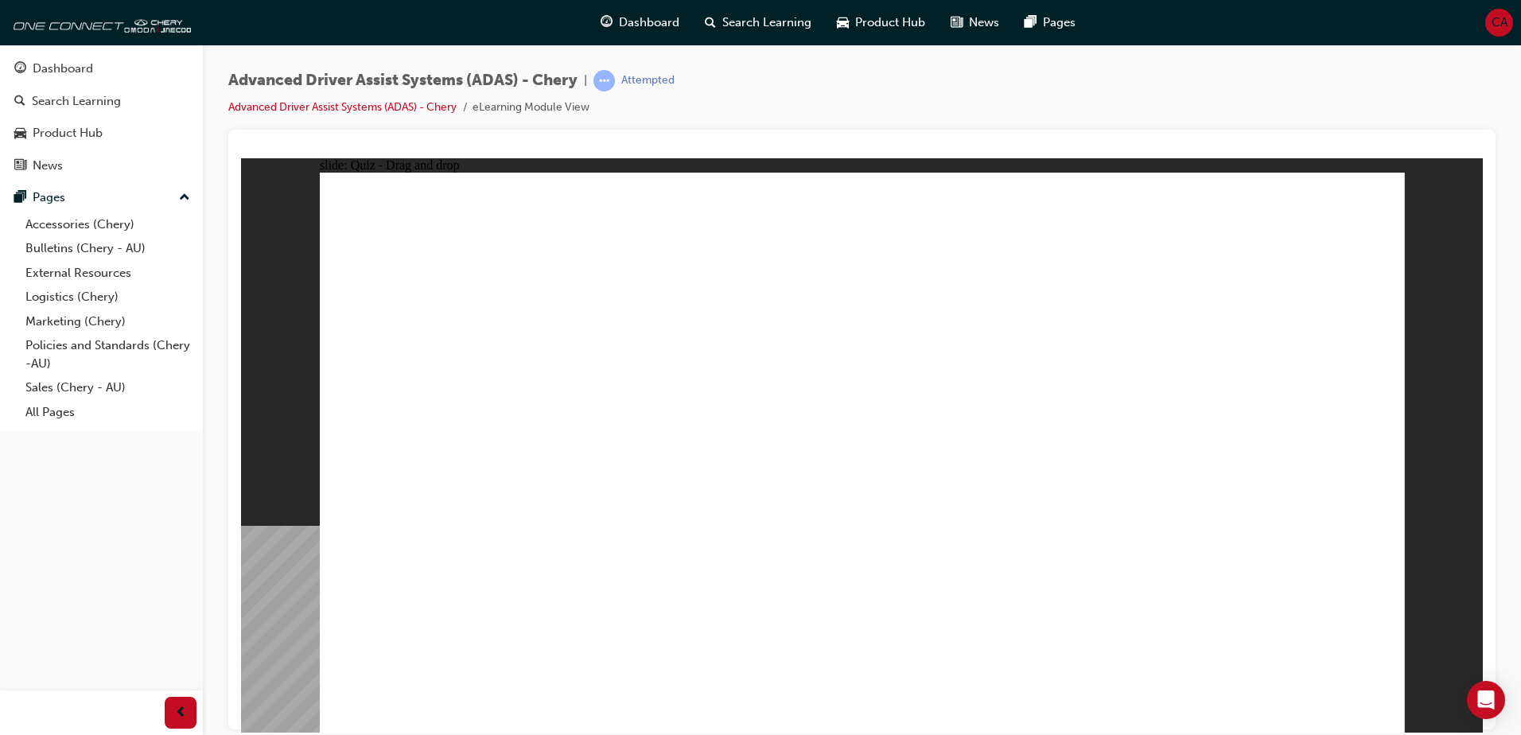
drag, startPoint x: 1127, startPoint y: 259, endPoint x: 1090, endPoint y: 525, distance: 268.2
drag, startPoint x: 1253, startPoint y: 227, endPoint x: 839, endPoint y: 438, distance: 465.4
drag, startPoint x: 1021, startPoint y: 296, endPoint x: 954, endPoint y: 561, distance: 273.2
drag, startPoint x: 1080, startPoint y: 323, endPoint x: 1029, endPoint y: 542, distance: 224.8
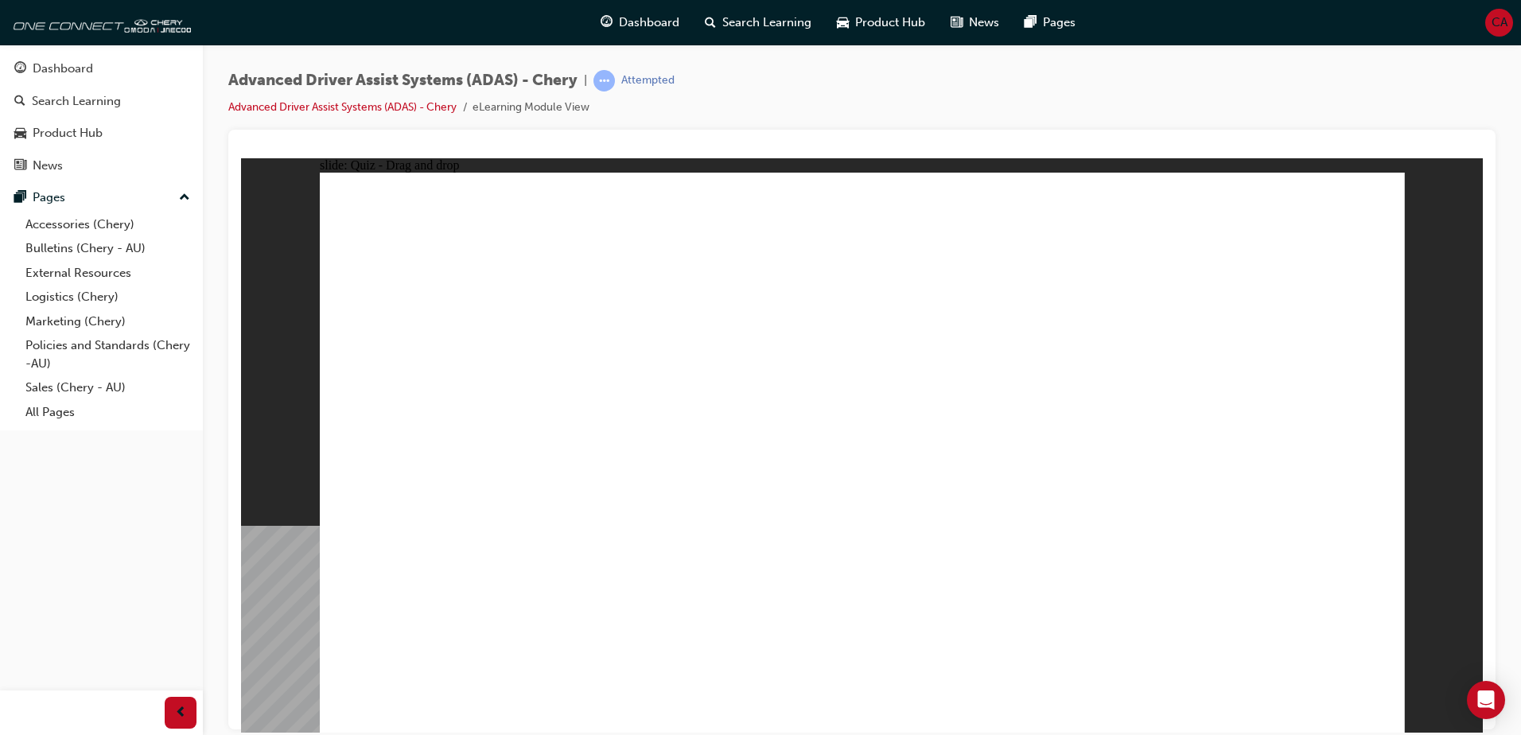
drag, startPoint x: 1202, startPoint y: 285, endPoint x: 1193, endPoint y: 601, distance: 316.8
drag, startPoint x: 855, startPoint y: 530, endPoint x: 853, endPoint y: 512, distance: 17.7
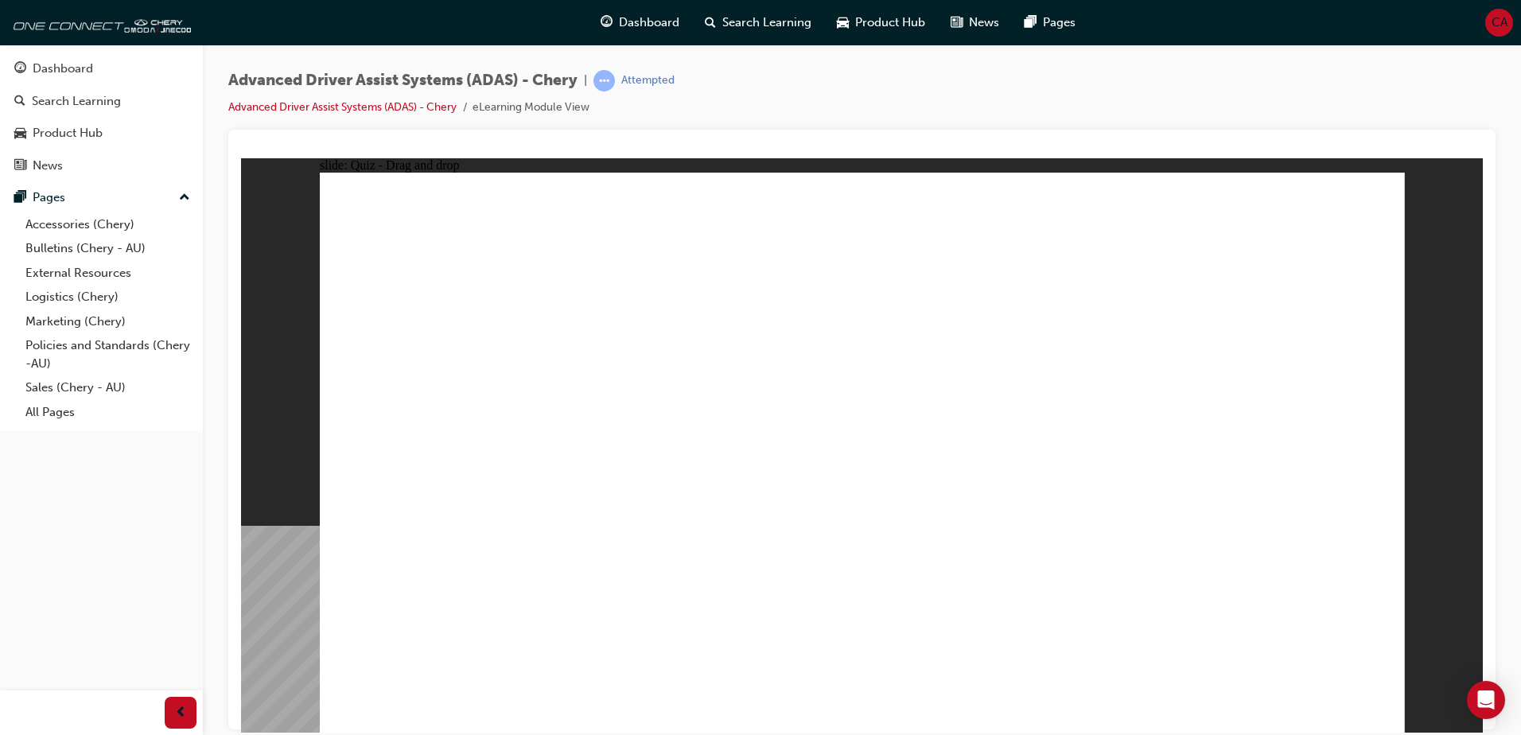
drag, startPoint x: 461, startPoint y: 623, endPoint x: 461, endPoint y: 597, distance: 26.3
drag, startPoint x: 461, startPoint y: 601, endPoint x: 888, endPoint y: 310, distance: 516.6
drag, startPoint x: 632, startPoint y: 625, endPoint x: 868, endPoint y: 368, distance: 349.1
drag, startPoint x: 777, startPoint y: 612, endPoint x: 1186, endPoint y: 312, distance: 507.1
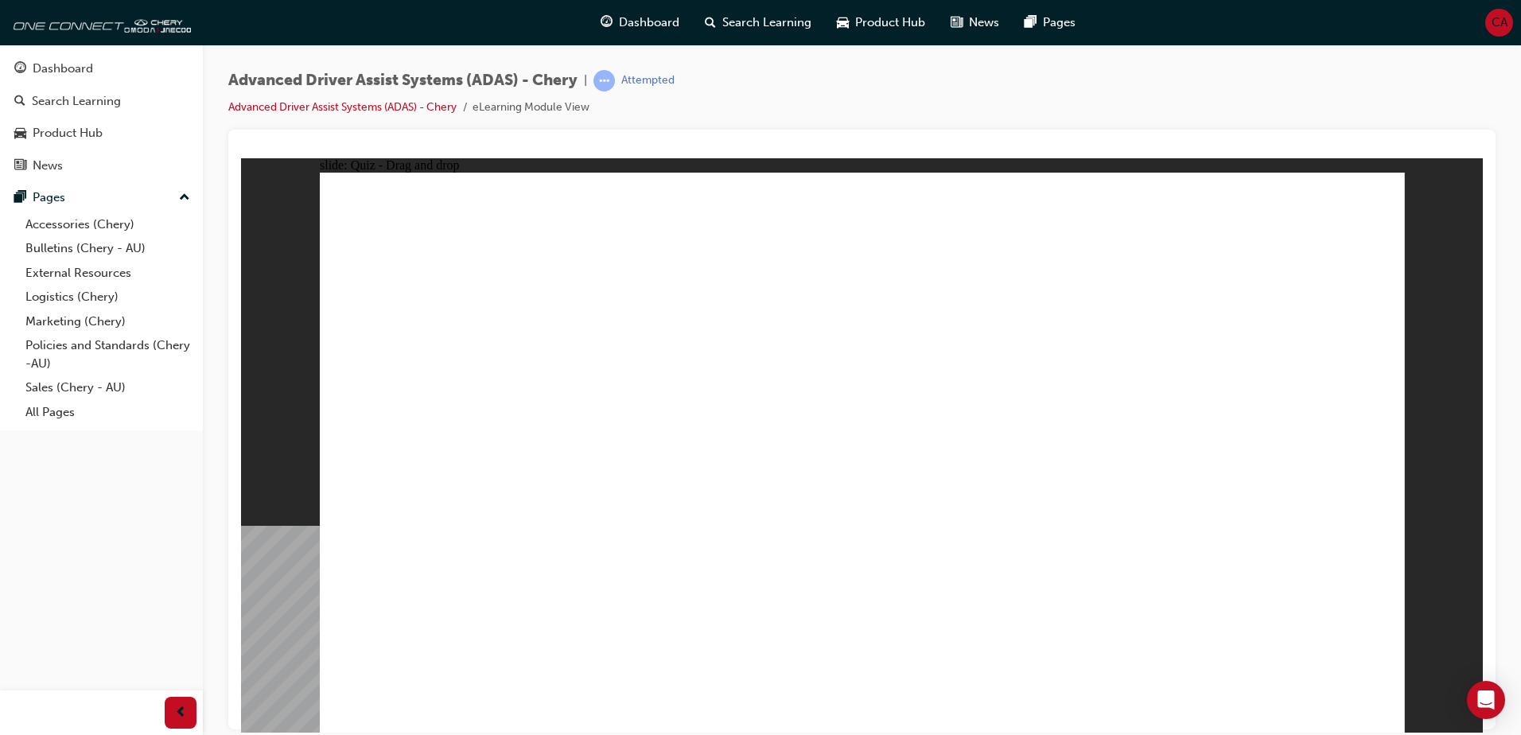
drag, startPoint x: 922, startPoint y: 617, endPoint x: 1158, endPoint y: 385, distance: 330.8
drag, startPoint x: 1109, startPoint y: 619, endPoint x: 823, endPoint y: 317, distance: 415.9
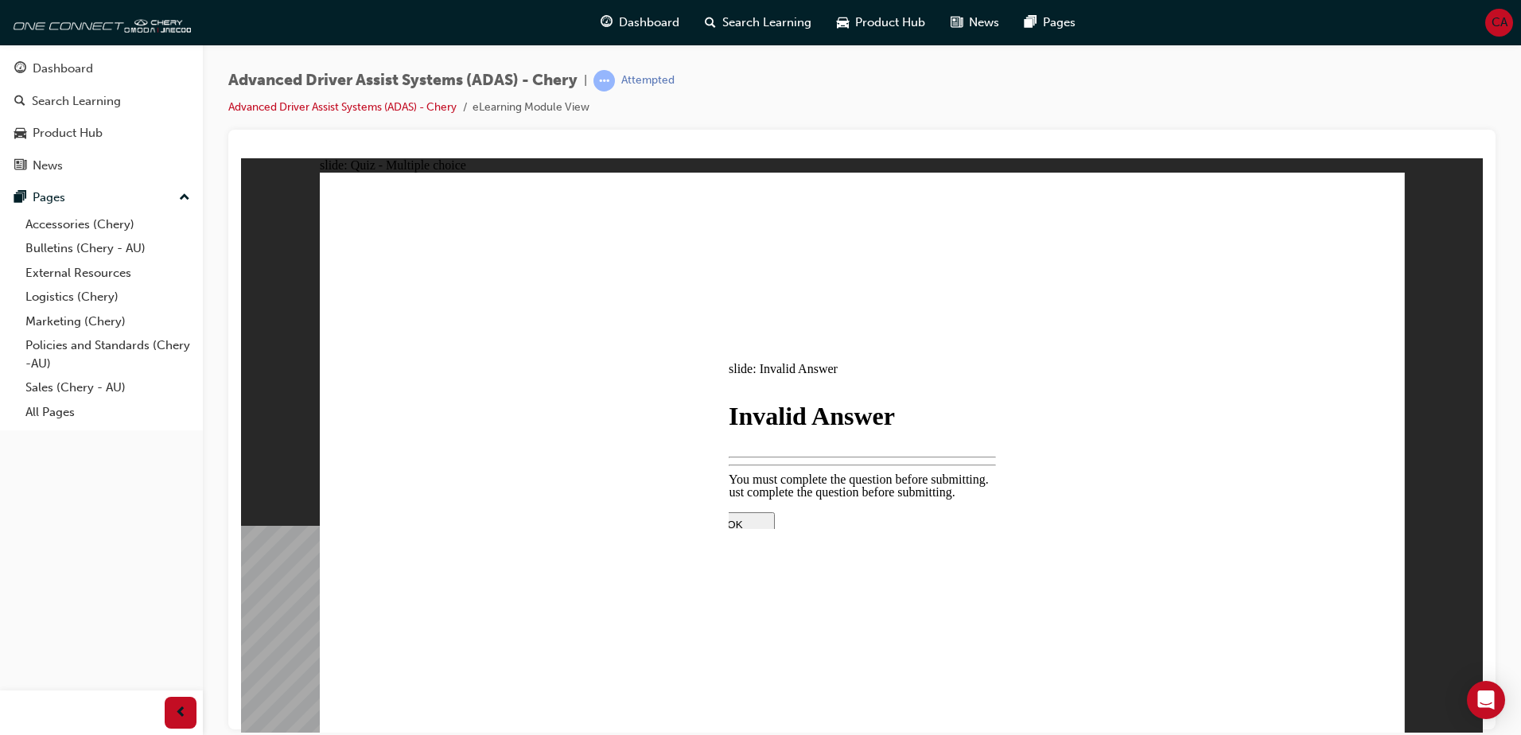
drag, startPoint x: 888, startPoint y: 512, endPoint x: 871, endPoint y: 500, distance: 20.1
click at [887, 652] on div at bounding box center [862, 652] width 334 height 0
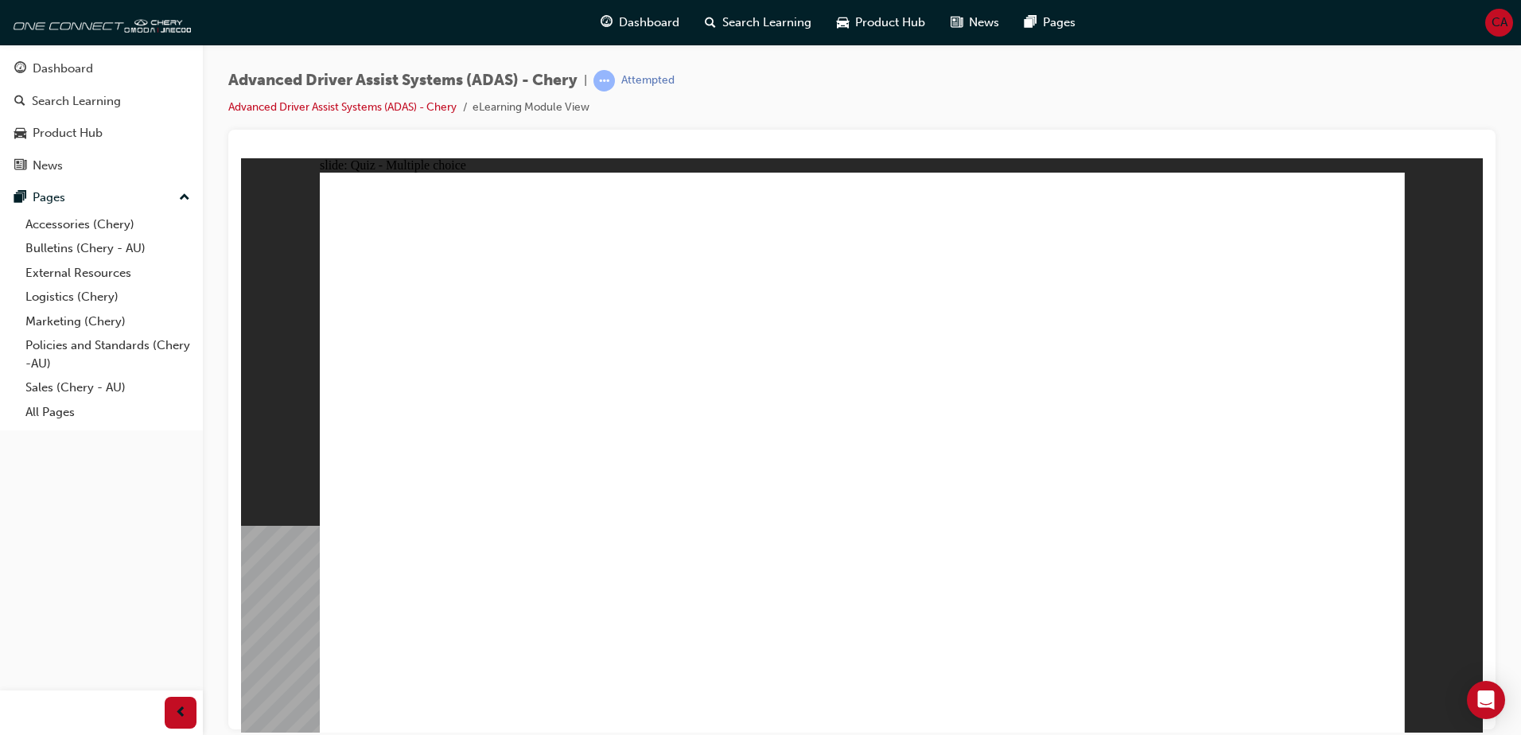
drag, startPoint x: 671, startPoint y: 454, endPoint x: 719, endPoint y: 470, distance: 51.1
checkbox input "true"
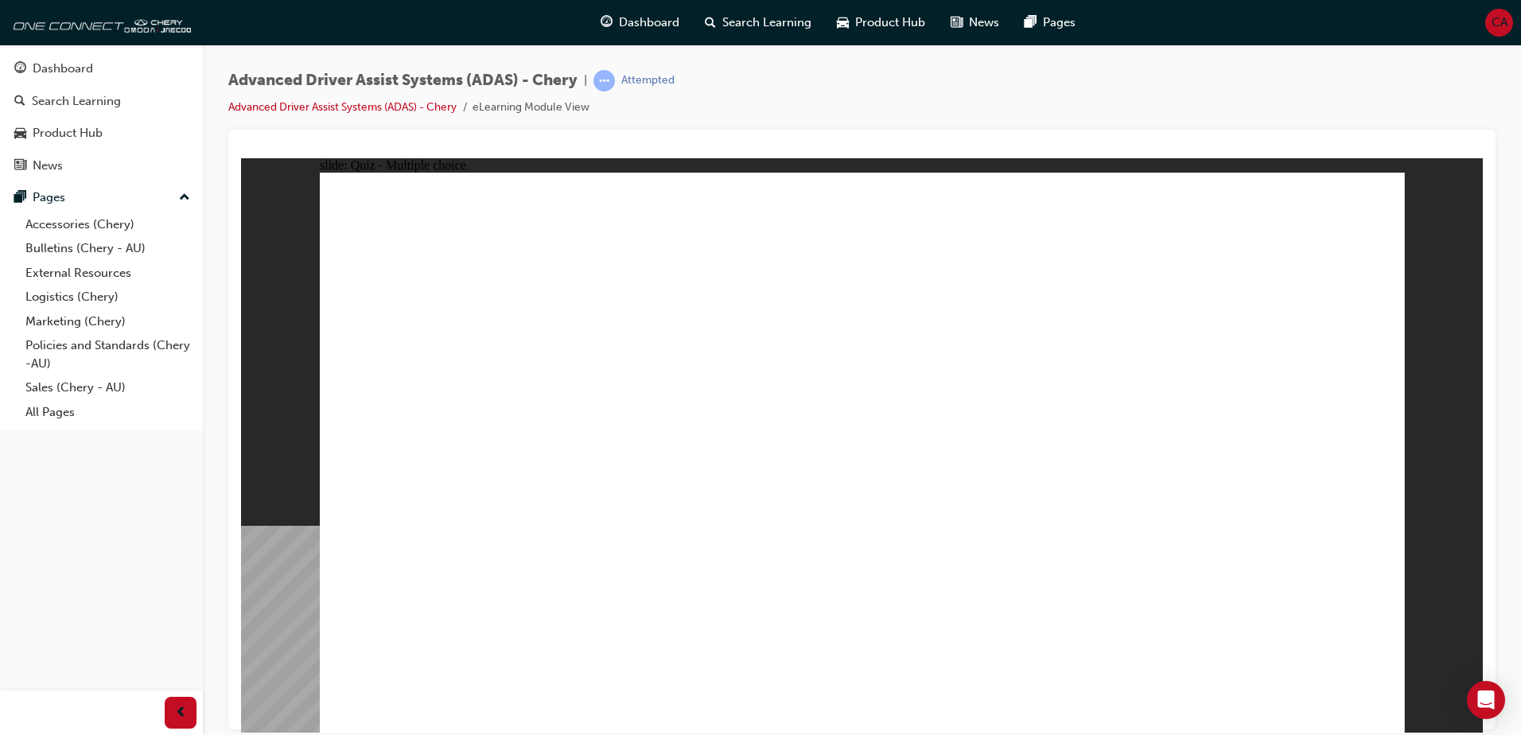
checkbox input "true"
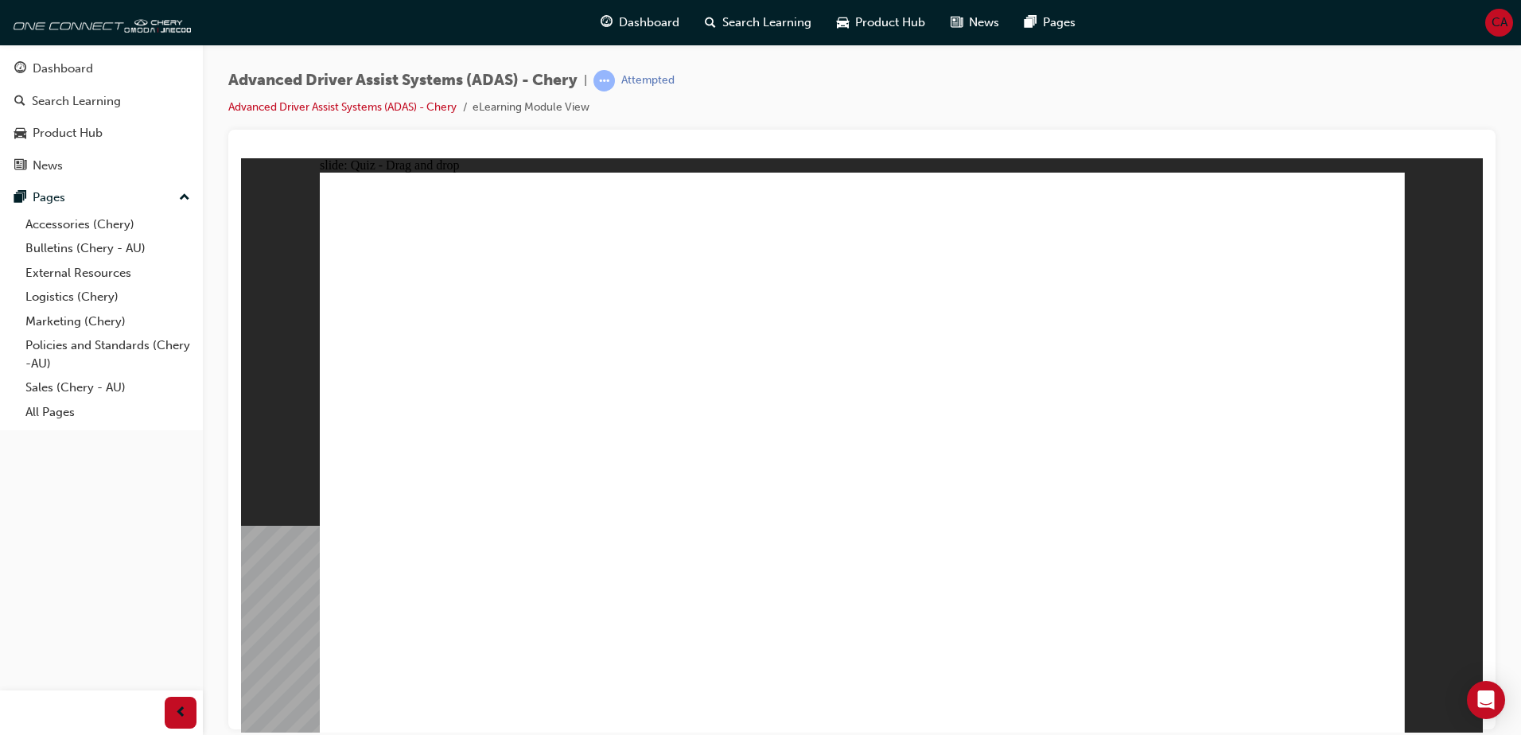
drag, startPoint x: 827, startPoint y: 244, endPoint x: 525, endPoint y: 623, distance: 484.1
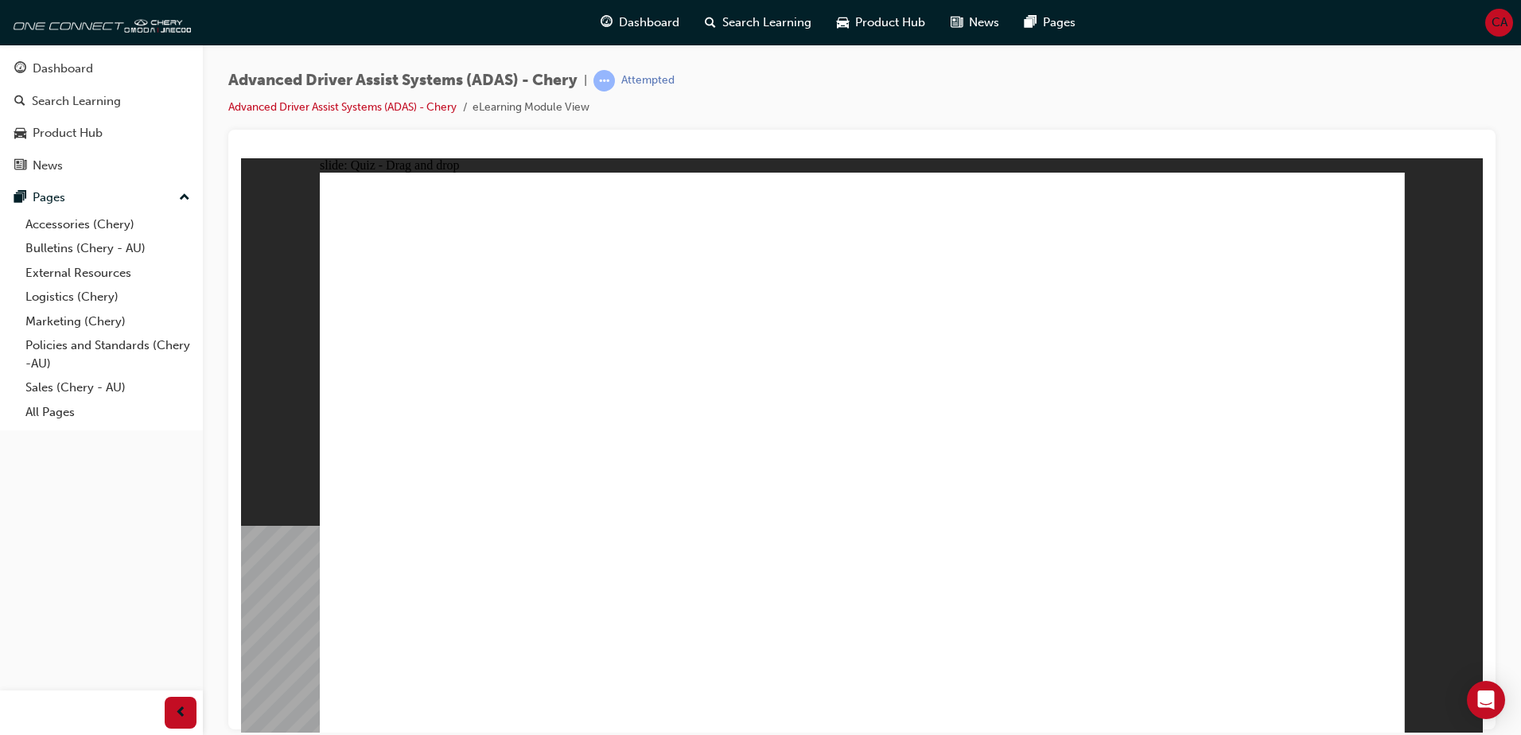
drag, startPoint x: 747, startPoint y: 449, endPoint x: 631, endPoint y: 635, distance: 219.4
drag, startPoint x: 966, startPoint y: 270, endPoint x: 635, endPoint y: 644, distance: 498.7
drag, startPoint x: 981, startPoint y: 293, endPoint x: 589, endPoint y: 636, distance: 521.5
drag, startPoint x: 976, startPoint y: 284, endPoint x: 590, endPoint y: 662, distance: 540.1
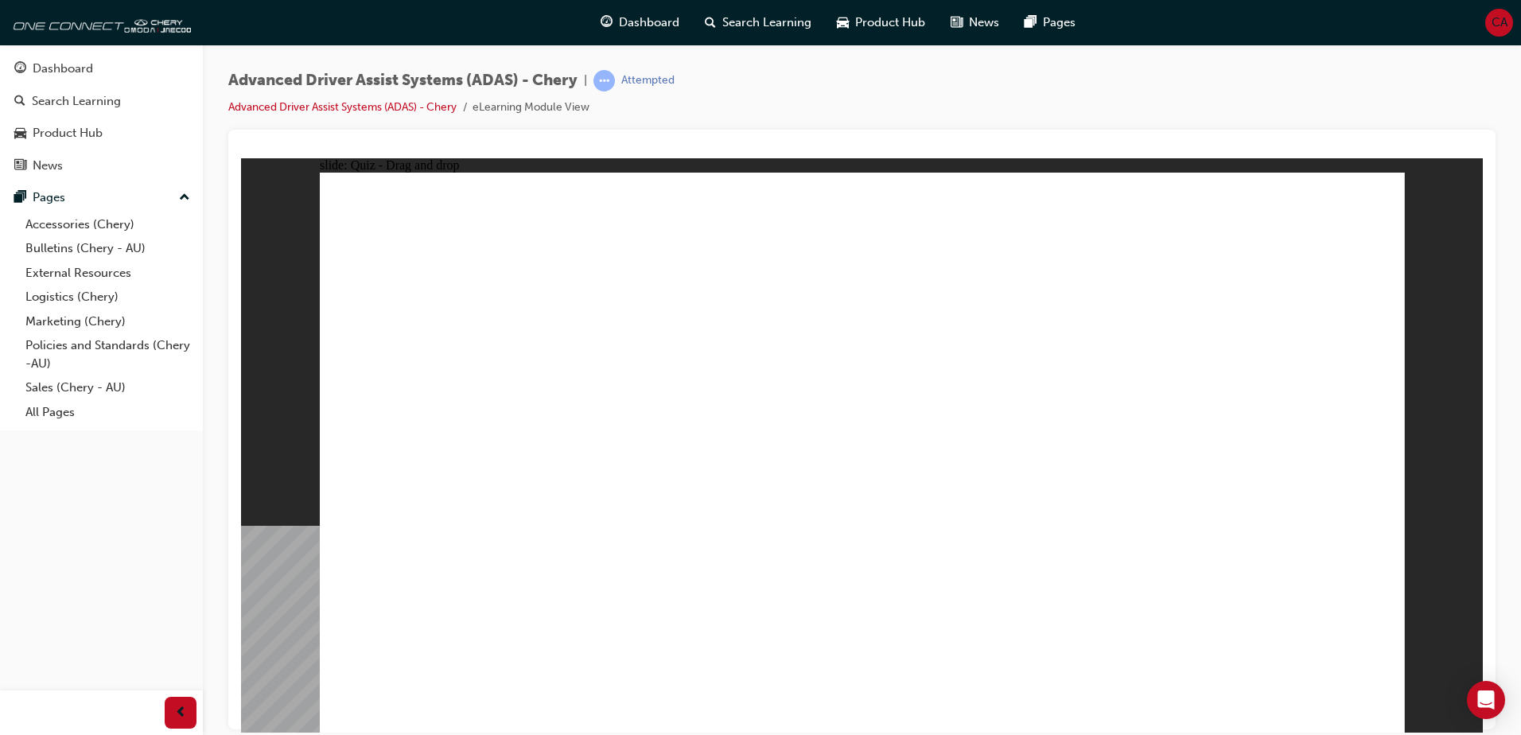
drag, startPoint x: 987, startPoint y: 288, endPoint x: 383, endPoint y: 590, distance: 674.9
drag, startPoint x: 1069, startPoint y: 302, endPoint x: 907, endPoint y: 457, distance: 224.0
drag, startPoint x: 1112, startPoint y: 283, endPoint x: 500, endPoint y: 540, distance: 664.3
drag, startPoint x: 1214, startPoint y: 285, endPoint x: 642, endPoint y: 574, distance: 640.8
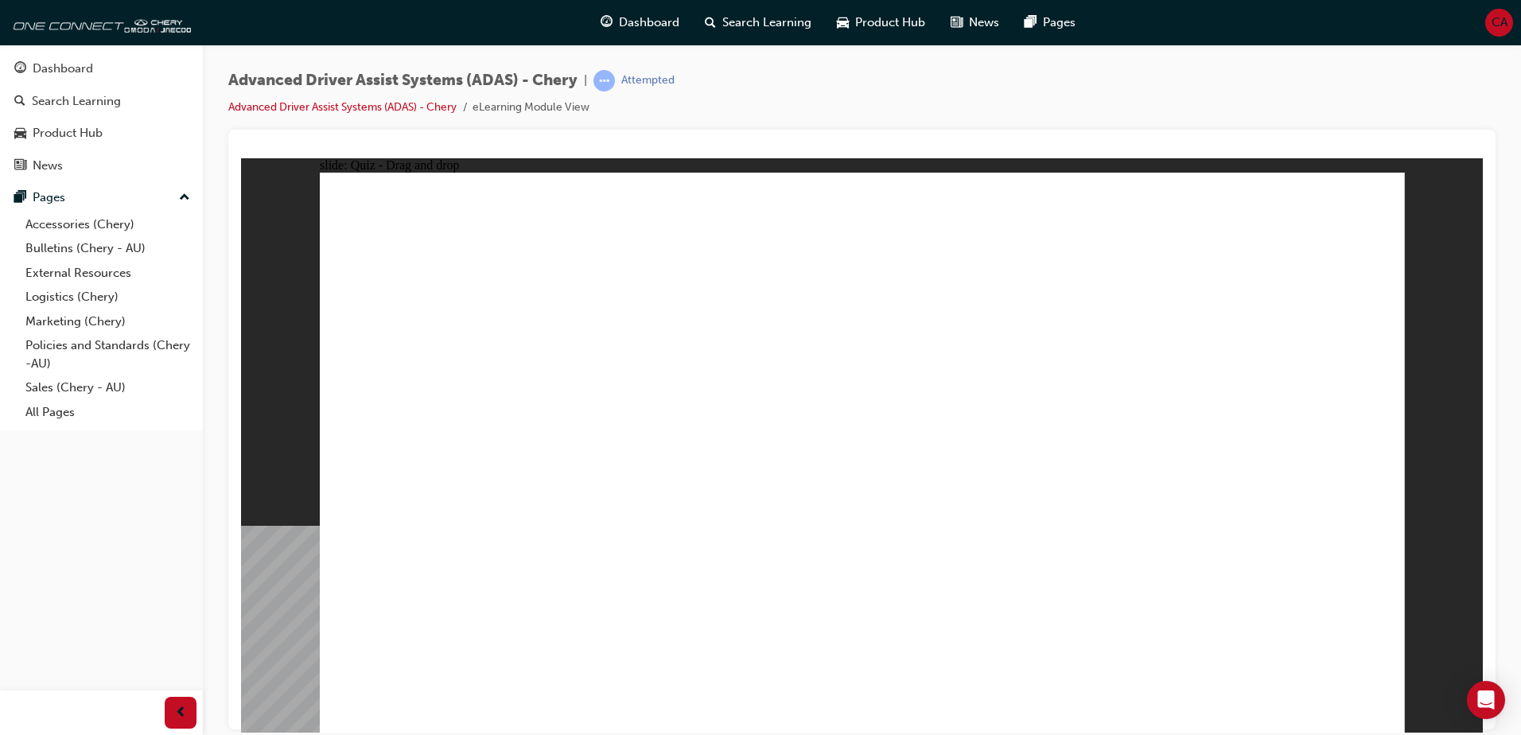
drag, startPoint x: 1096, startPoint y: 231, endPoint x: 750, endPoint y: 564, distance: 480.5
drag, startPoint x: 1119, startPoint y: 293, endPoint x: 691, endPoint y: 580, distance: 515.4
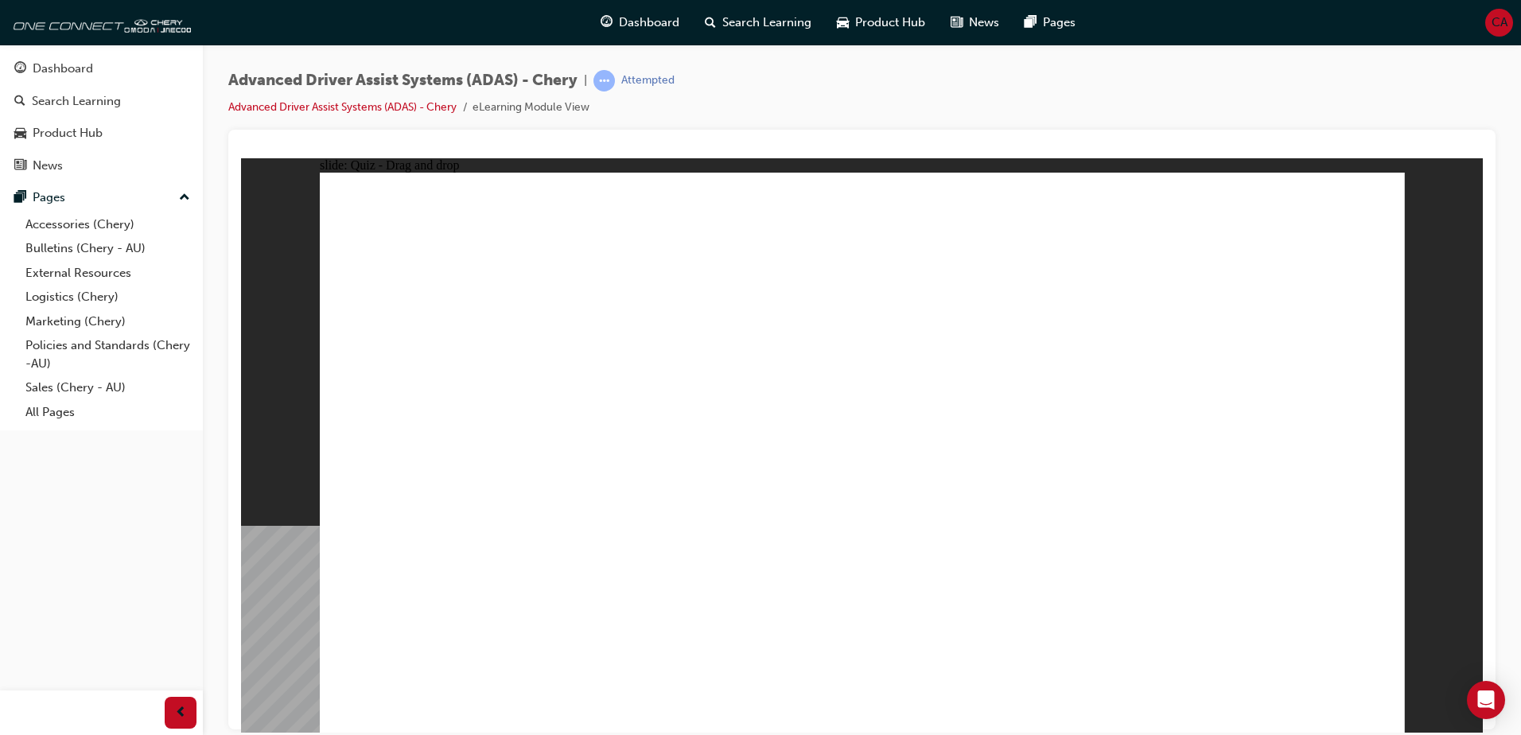
drag, startPoint x: 463, startPoint y: 601, endPoint x: 1000, endPoint y: 433, distance: 562.6
drag, startPoint x: 649, startPoint y: 611, endPoint x: 1194, endPoint y: 256, distance: 650.3
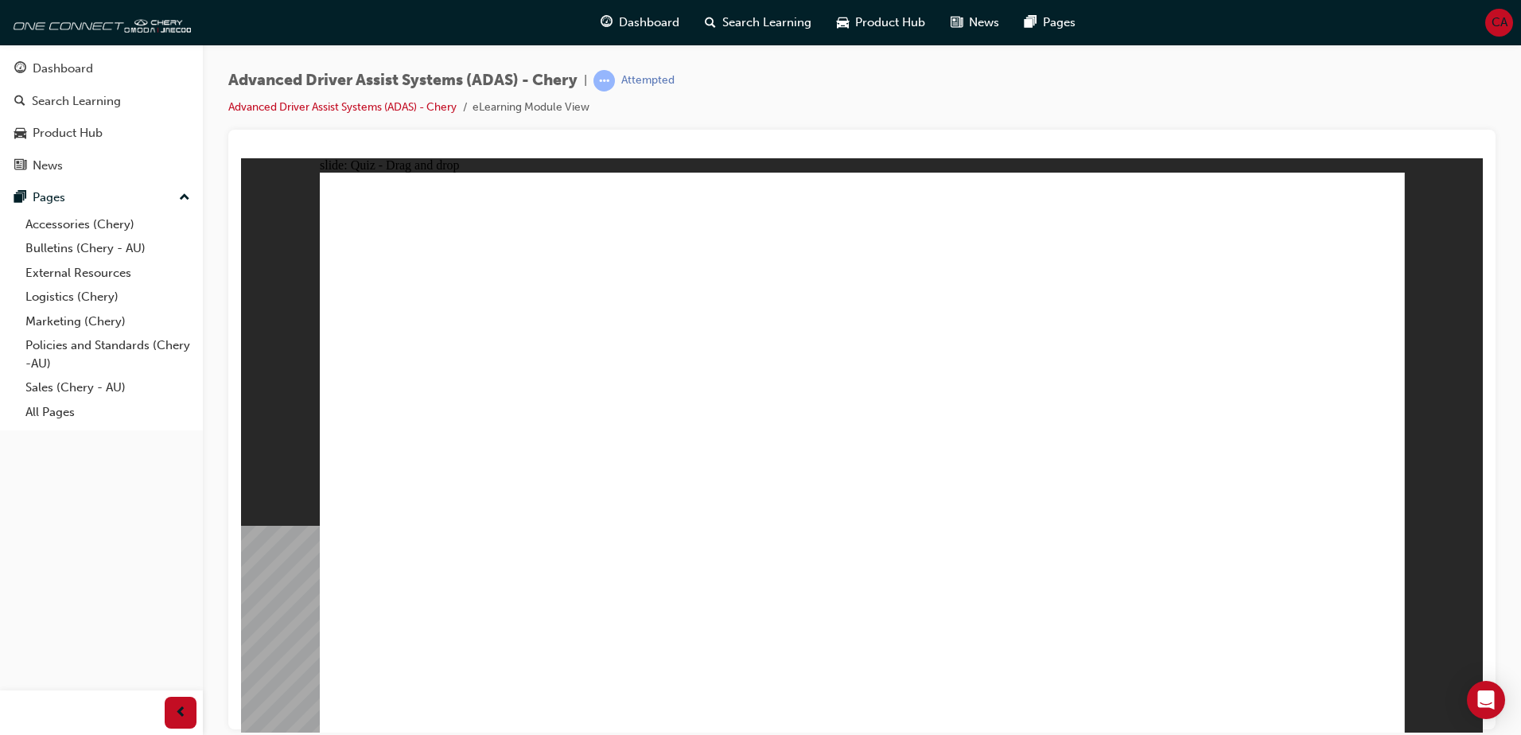
drag, startPoint x: 779, startPoint y: 619, endPoint x: 796, endPoint y: 293, distance: 326.6
drag, startPoint x: 965, startPoint y: 606, endPoint x: 936, endPoint y: 370, distance: 238.1
drag, startPoint x: 1154, startPoint y: 584, endPoint x: 862, endPoint y: 360, distance: 367.7
drag, startPoint x: 1099, startPoint y: 237, endPoint x: 1179, endPoint y: 265, distance: 85.0
drag, startPoint x: 974, startPoint y: 233, endPoint x: 1186, endPoint y: 302, distance: 223.4
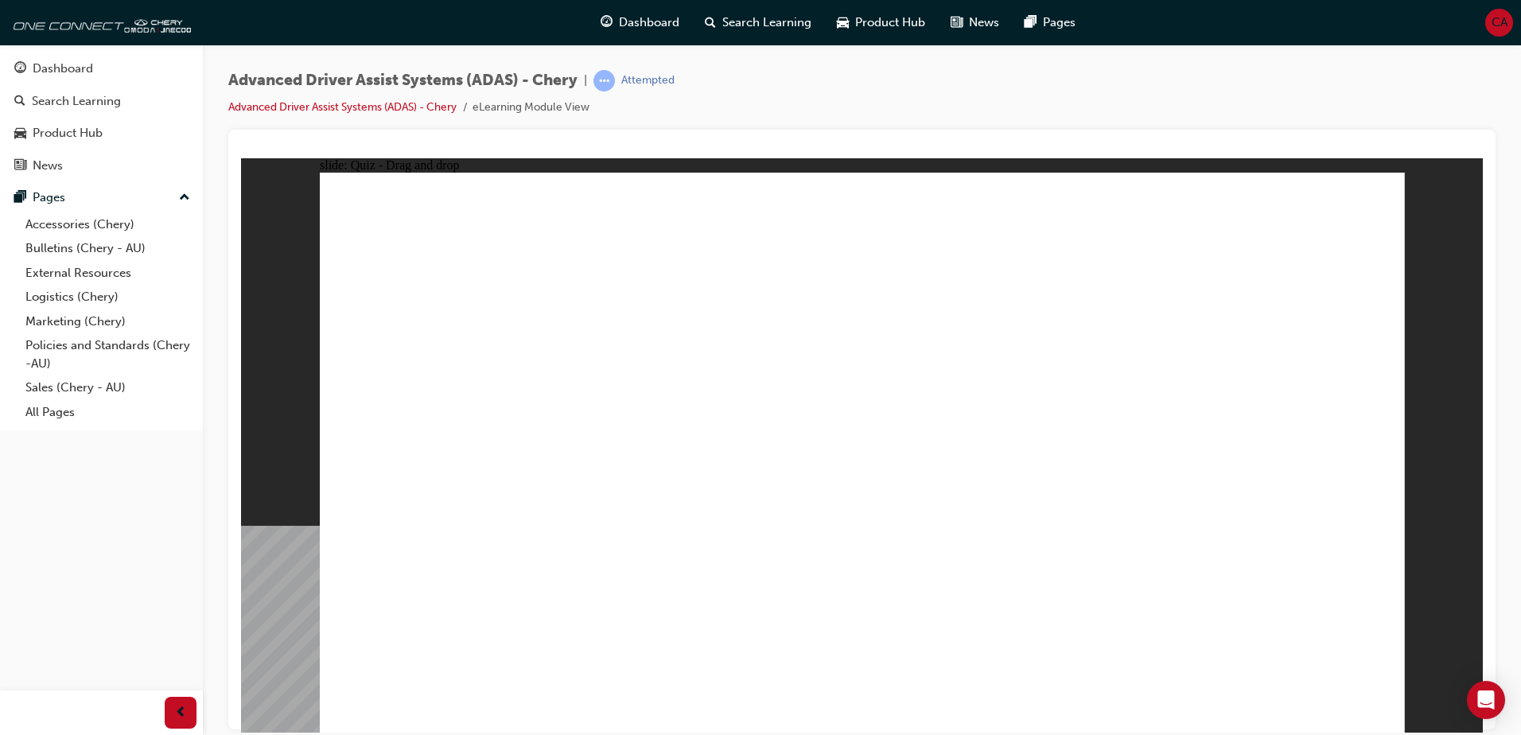
drag, startPoint x: 892, startPoint y: 257, endPoint x: 1240, endPoint y: 305, distance: 351.8
drag, startPoint x: 853, startPoint y: 239, endPoint x: 1224, endPoint y: 341, distance: 385.4
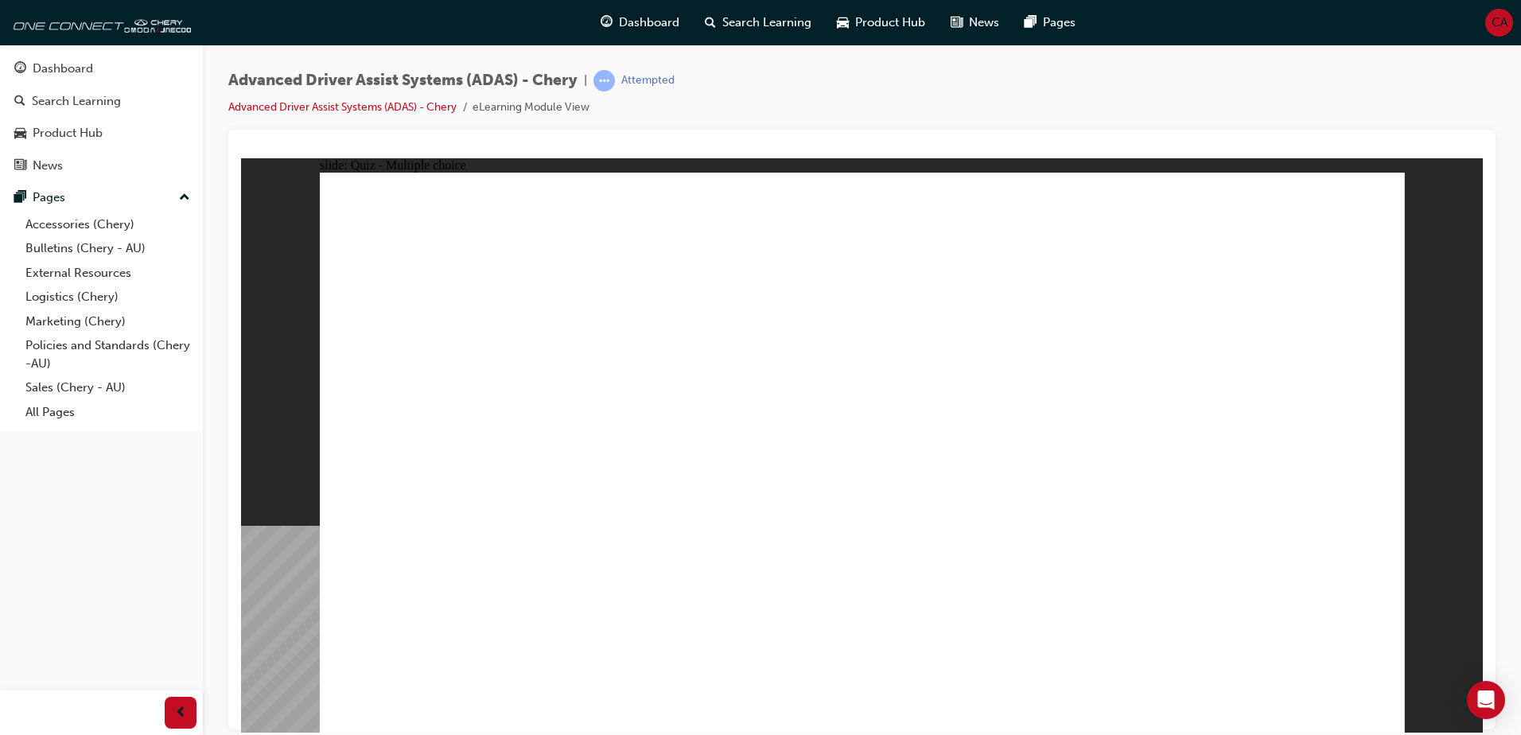
checkbox input "true"
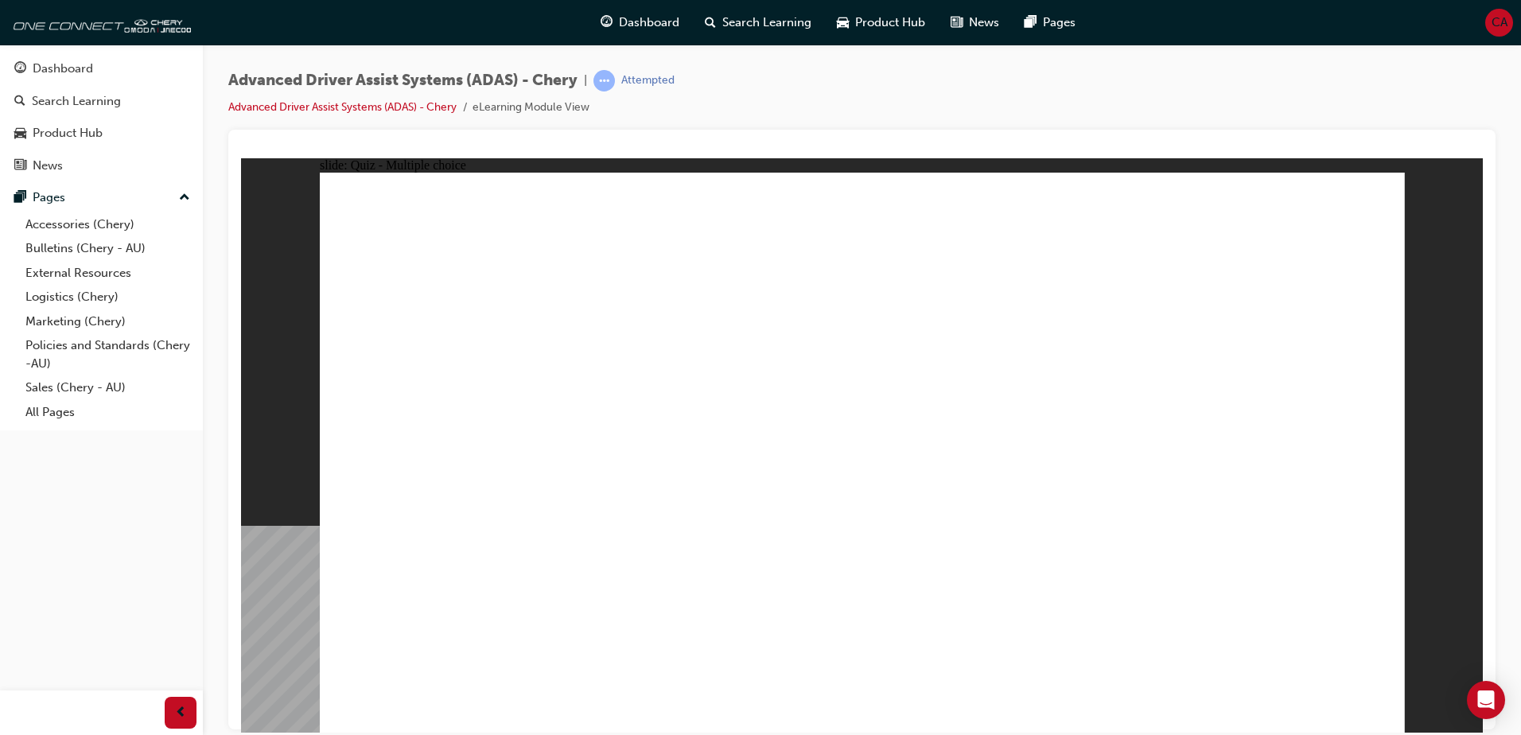
checkbox input "true"
drag, startPoint x: 921, startPoint y: 621, endPoint x: 900, endPoint y: 620, distance: 21.5
checkbox input "true"
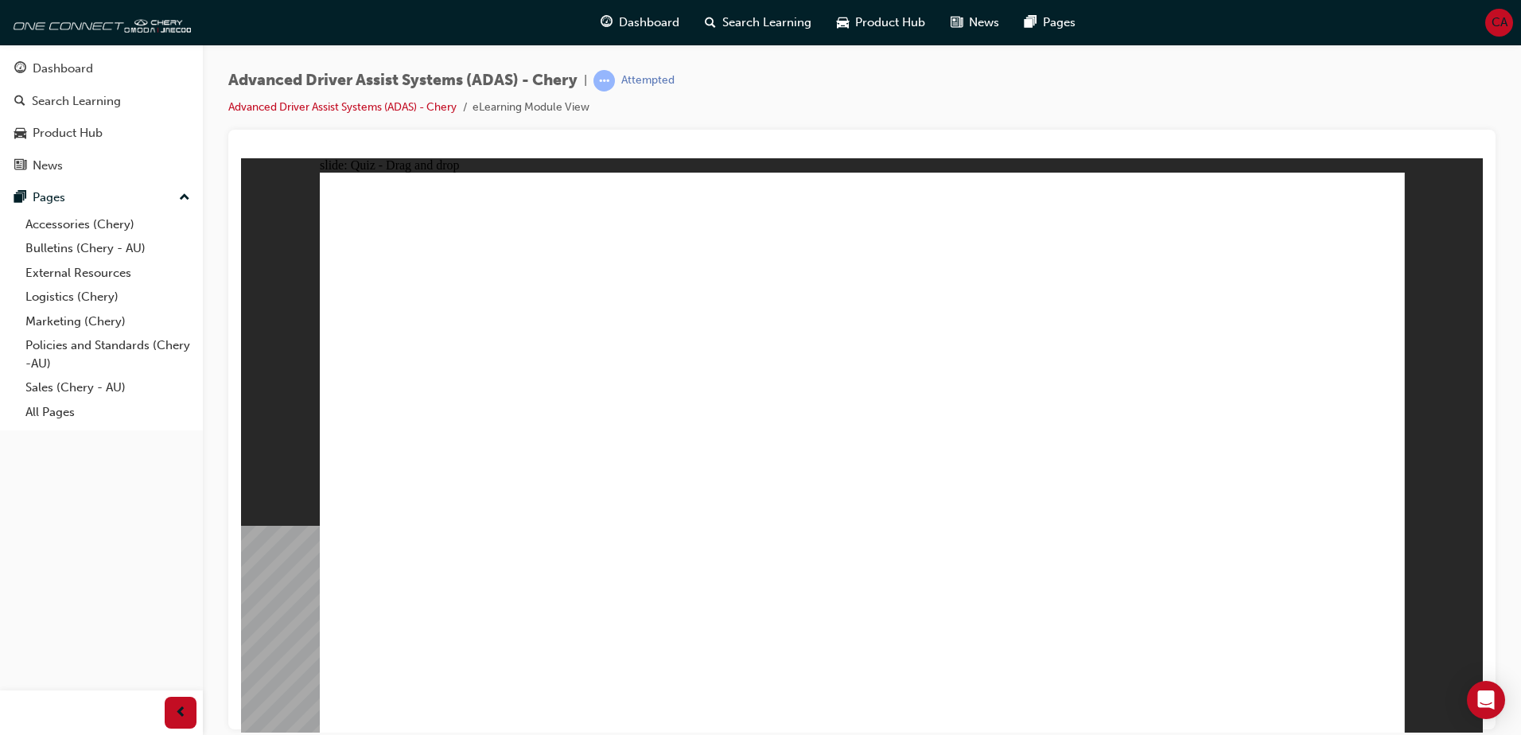
drag, startPoint x: 599, startPoint y: 421, endPoint x: 595, endPoint y: 429, distance: 8.9
drag, startPoint x: 1052, startPoint y: 250, endPoint x: 1362, endPoint y: 465, distance: 377.8
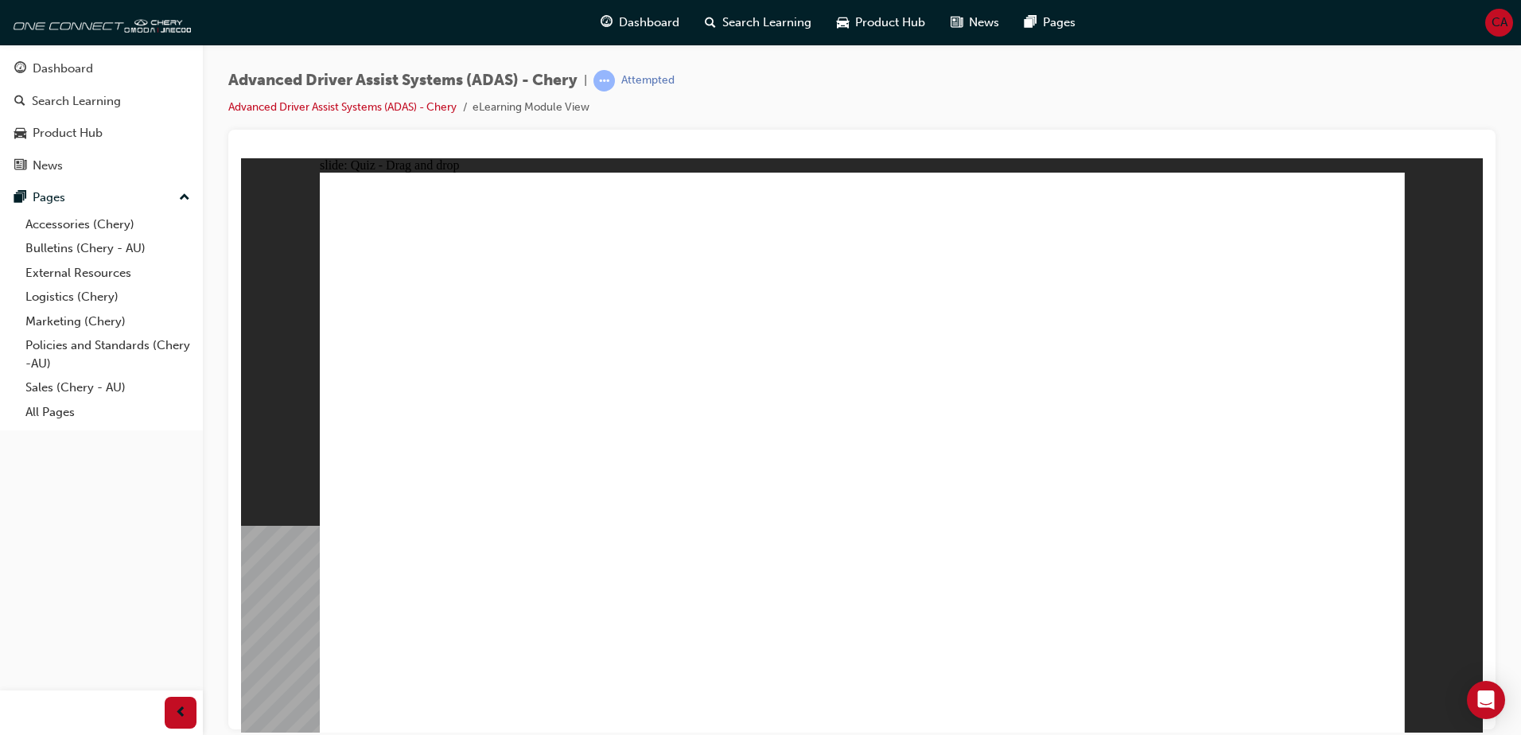
drag, startPoint x: 1153, startPoint y: 228, endPoint x: 1140, endPoint y: 265, distance: 38.7
drag, startPoint x: 1103, startPoint y: 234, endPoint x: 1242, endPoint y: 592, distance: 383.8
drag, startPoint x: 1100, startPoint y: 223, endPoint x: 1118, endPoint y: 561, distance: 338.6
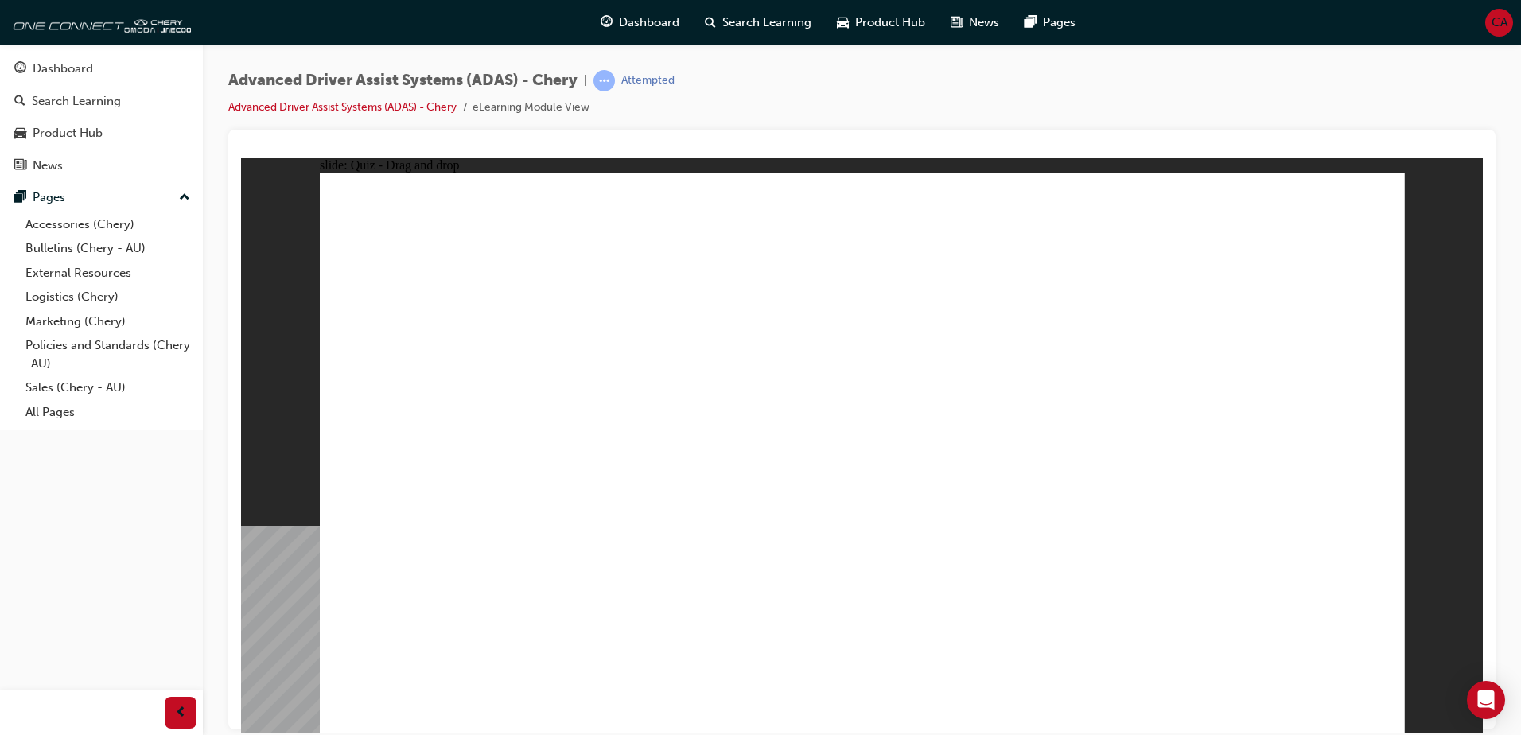
drag, startPoint x: 659, startPoint y: 480, endPoint x: 868, endPoint y: 321, distance: 262.9
drag, startPoint x: 625, startPoint y: 619, endPoint x: 825, endPoint y: 330, distance: 351.1
drag, startPoint x: 781, startPoint y: 615, endPoint x: 927, endPoint y: 317, distance: 332.0
drag, startPoint x: 961, startPoint y: 605, endPoint x: 1023, endPoint y: 360, distance: 252.0
drag, startPoint x: 1137, startPoint y: 619, endPoint x: 932, endPoint y: 409, distance: 293.1
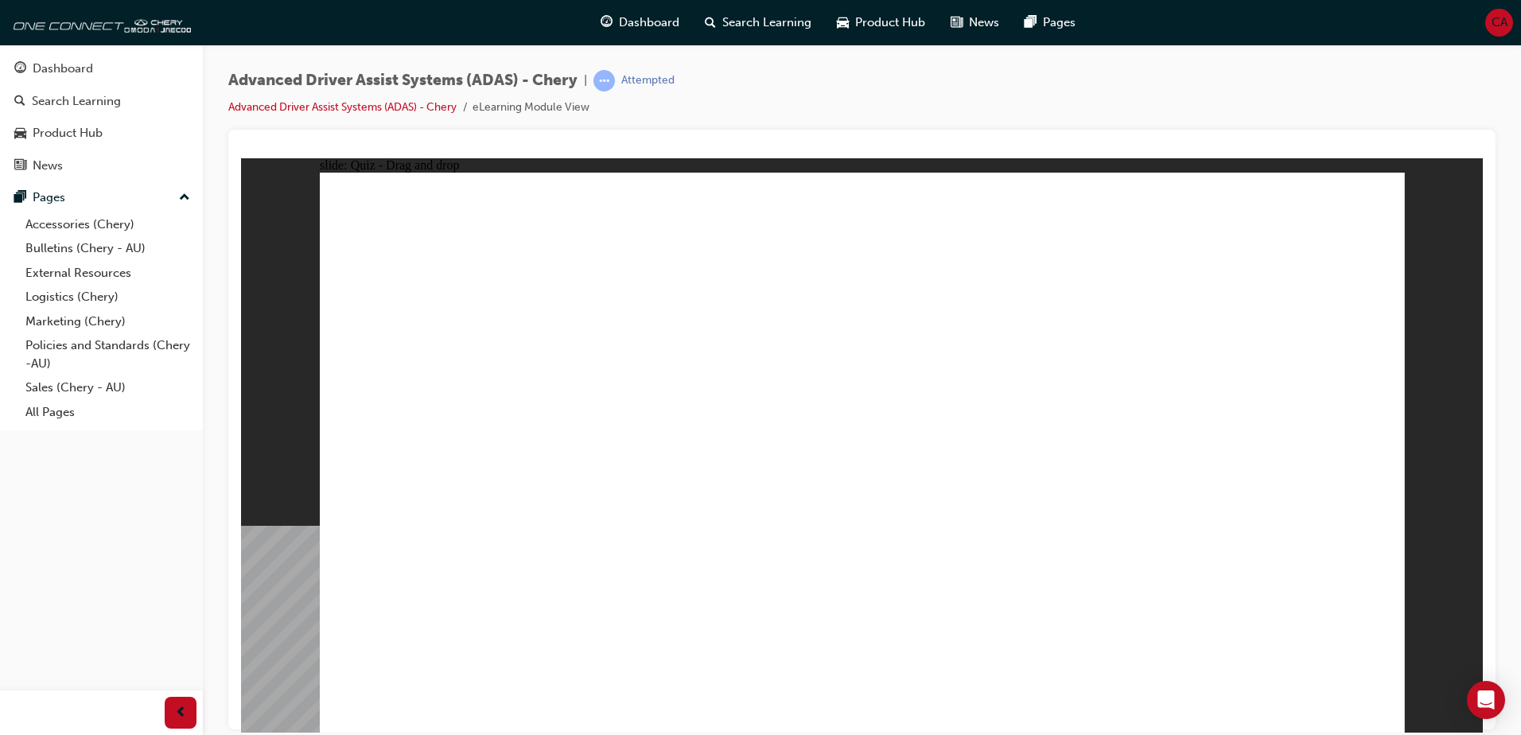
drag, startPoint x: 897, startPoint y: 545, endPoint x: 924, endPoint y: 542, distance: 27.2
checkbox input "true"
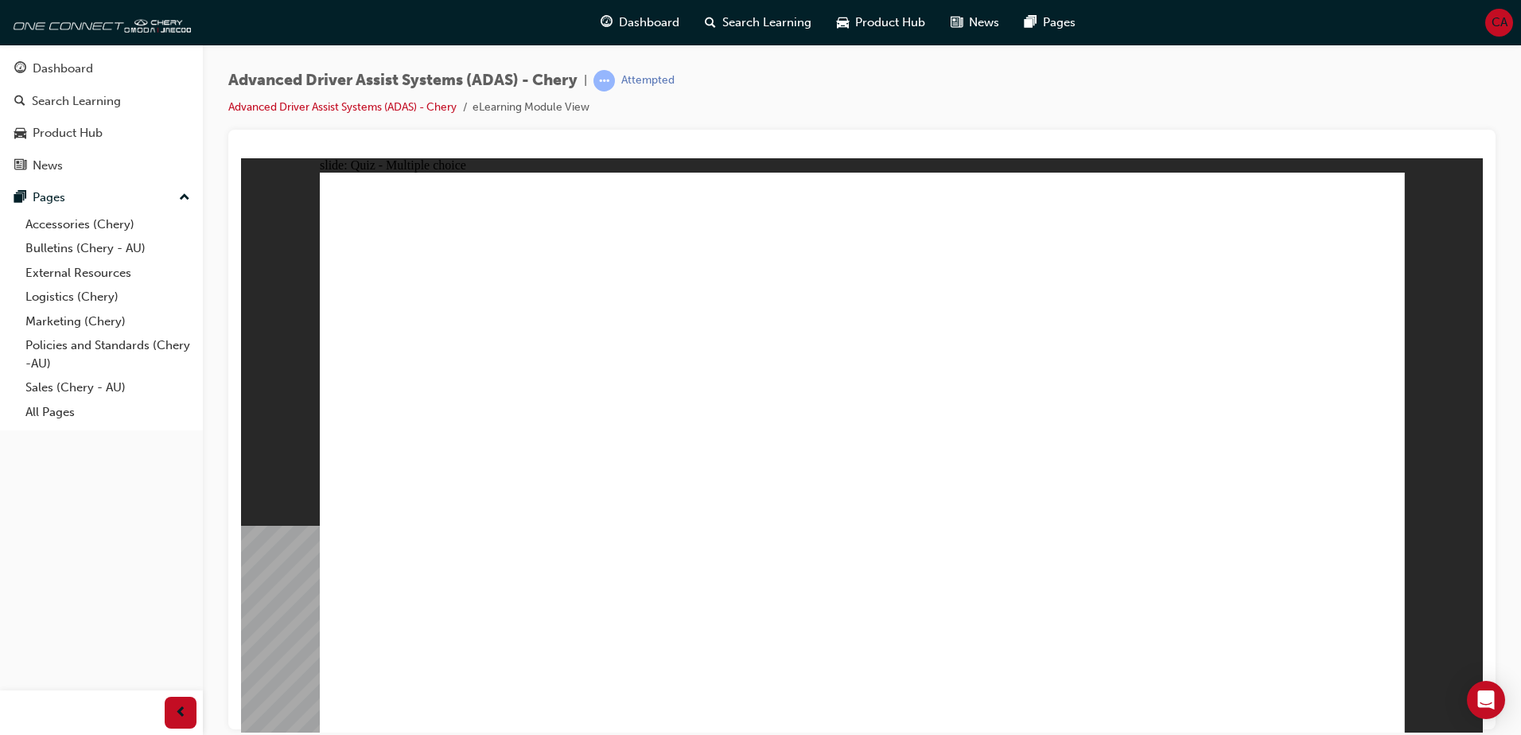
checkbox input "true"
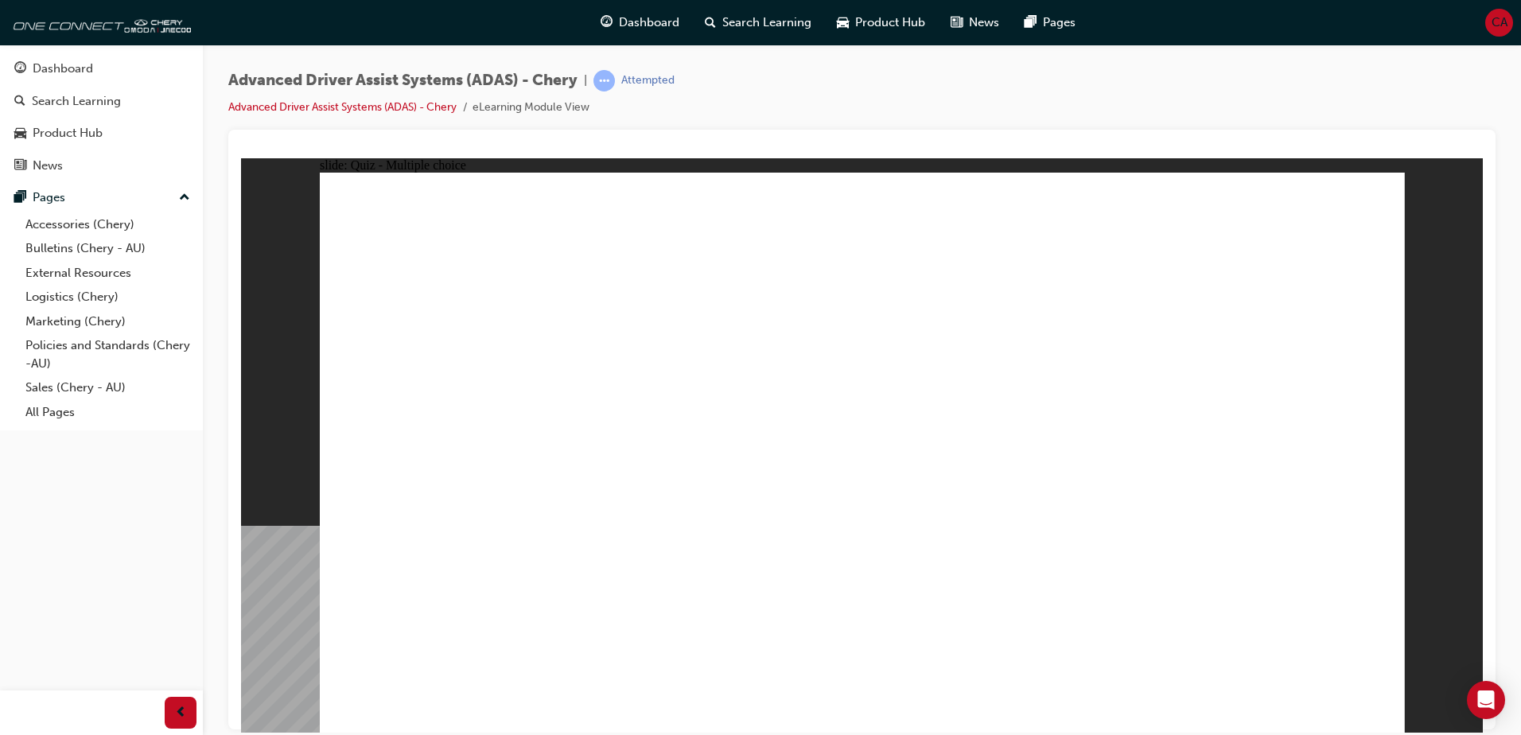
checkbox input "true"
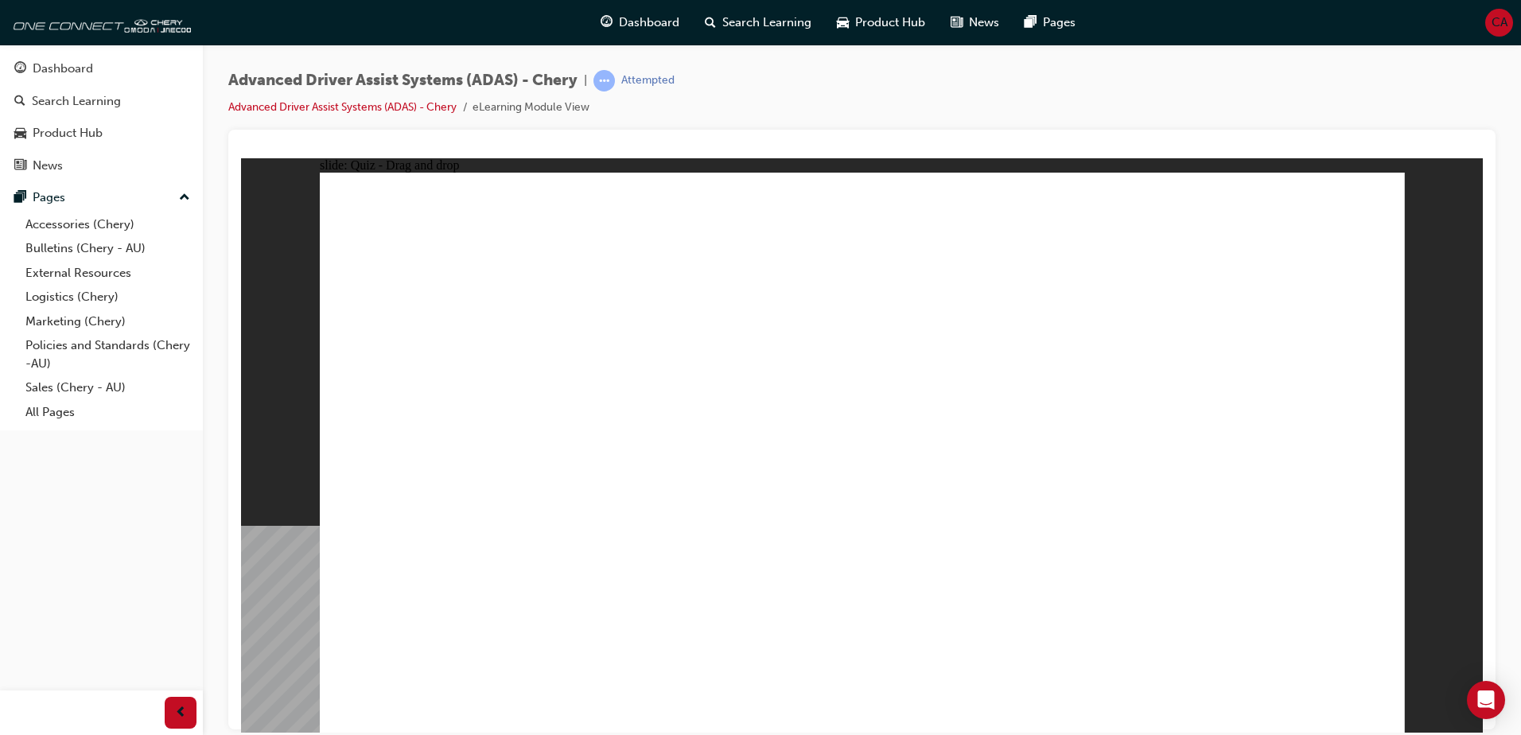
drag, startPoint x: 836, startPoint y: 232, endPoint x: 642, endPoint y: 483, distance: 317.6
drag, startPoint x: 868, startPoint y: 239, endPoint x: 621, endPoint y: 616, distance: 451.0
click at [171, 712] on div "button" at bounding box center [181, 713] width 32 height 32
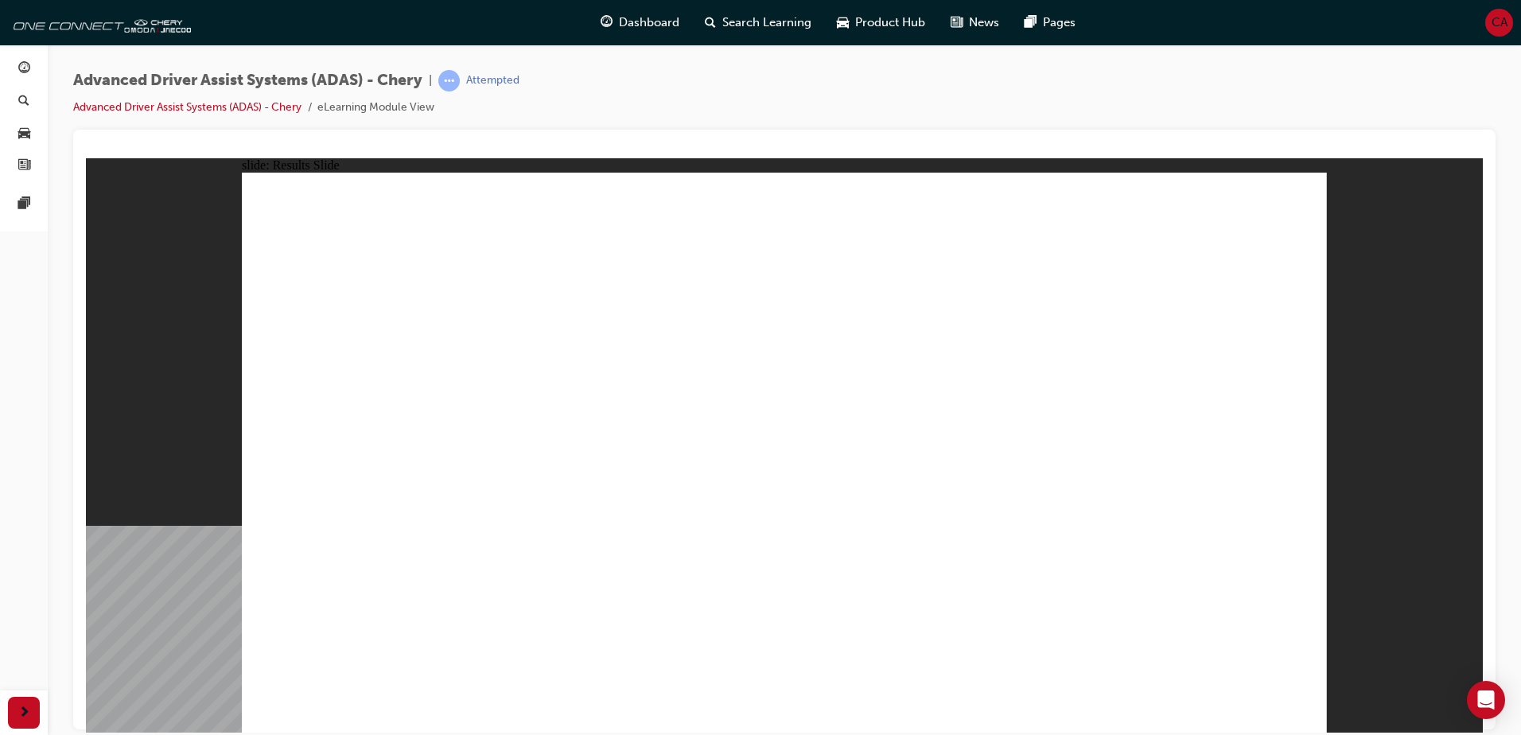
click at [140, 112] on link "Advanced Driver Assist Systems (ADAS) - Chery" at bounding box center [187, 107] width 228 height 14
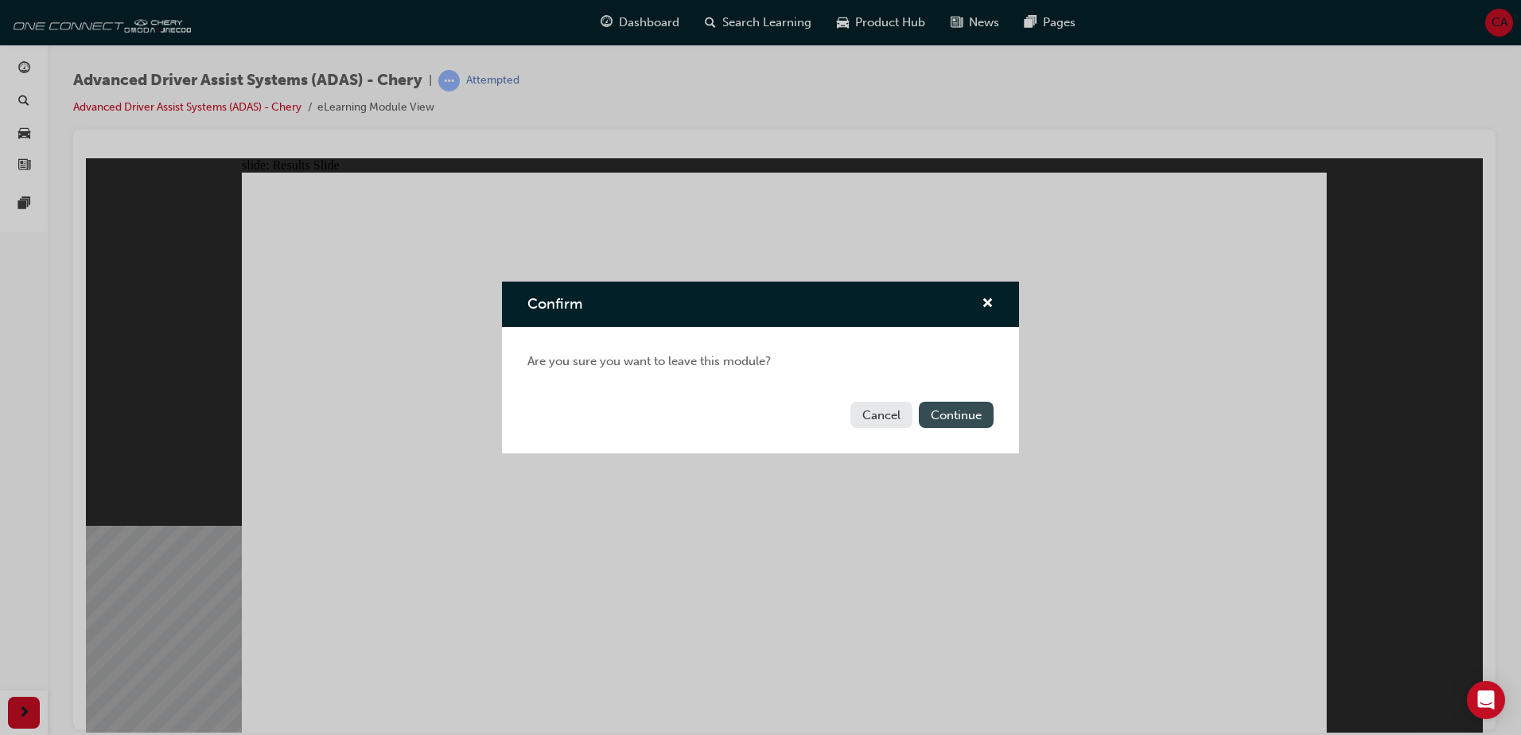
click at [987, 409] on button "Continue" at bounding box center [956, 415] width 75 height 26
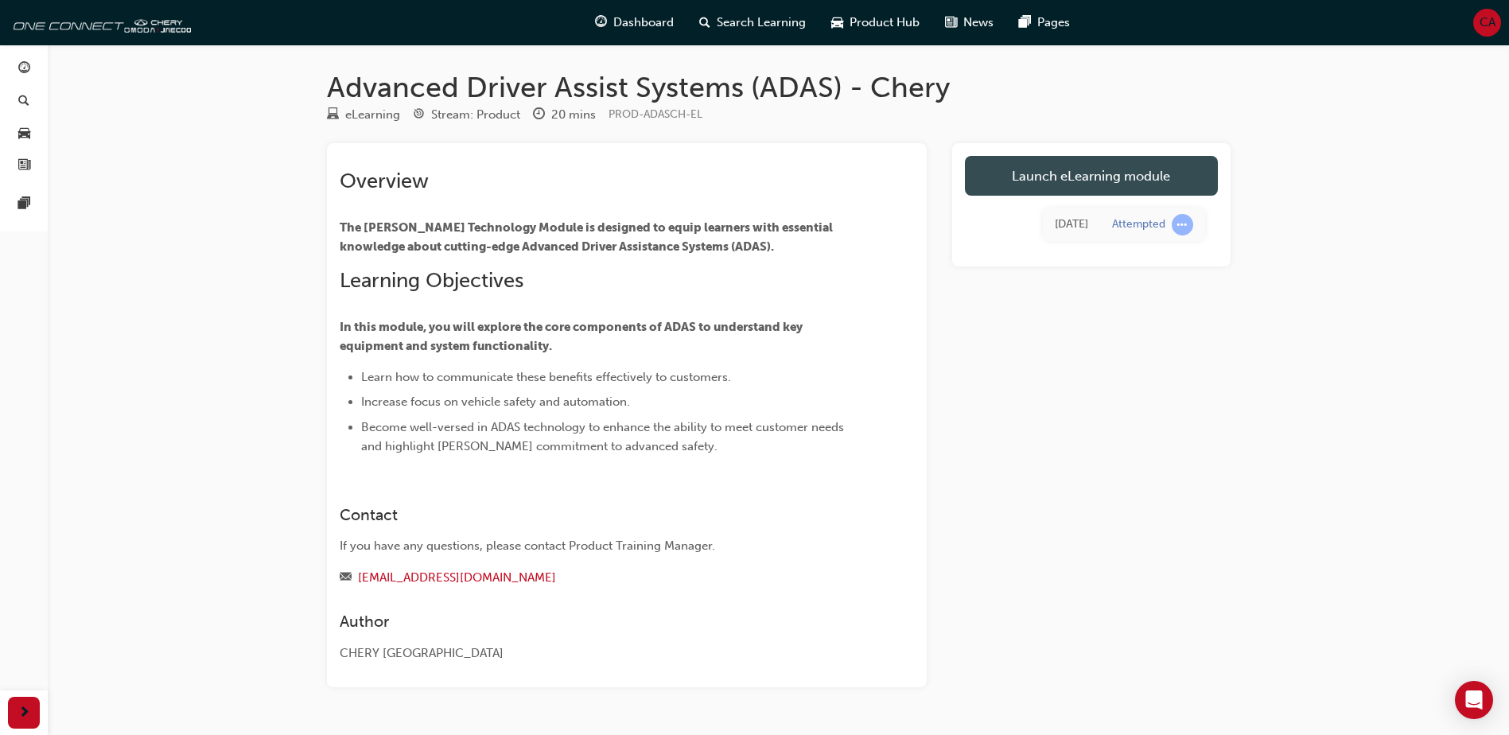
click at [1078, 176] on link "Launch eLearning module" at bounding box center [1091, 176] width 253 height 40
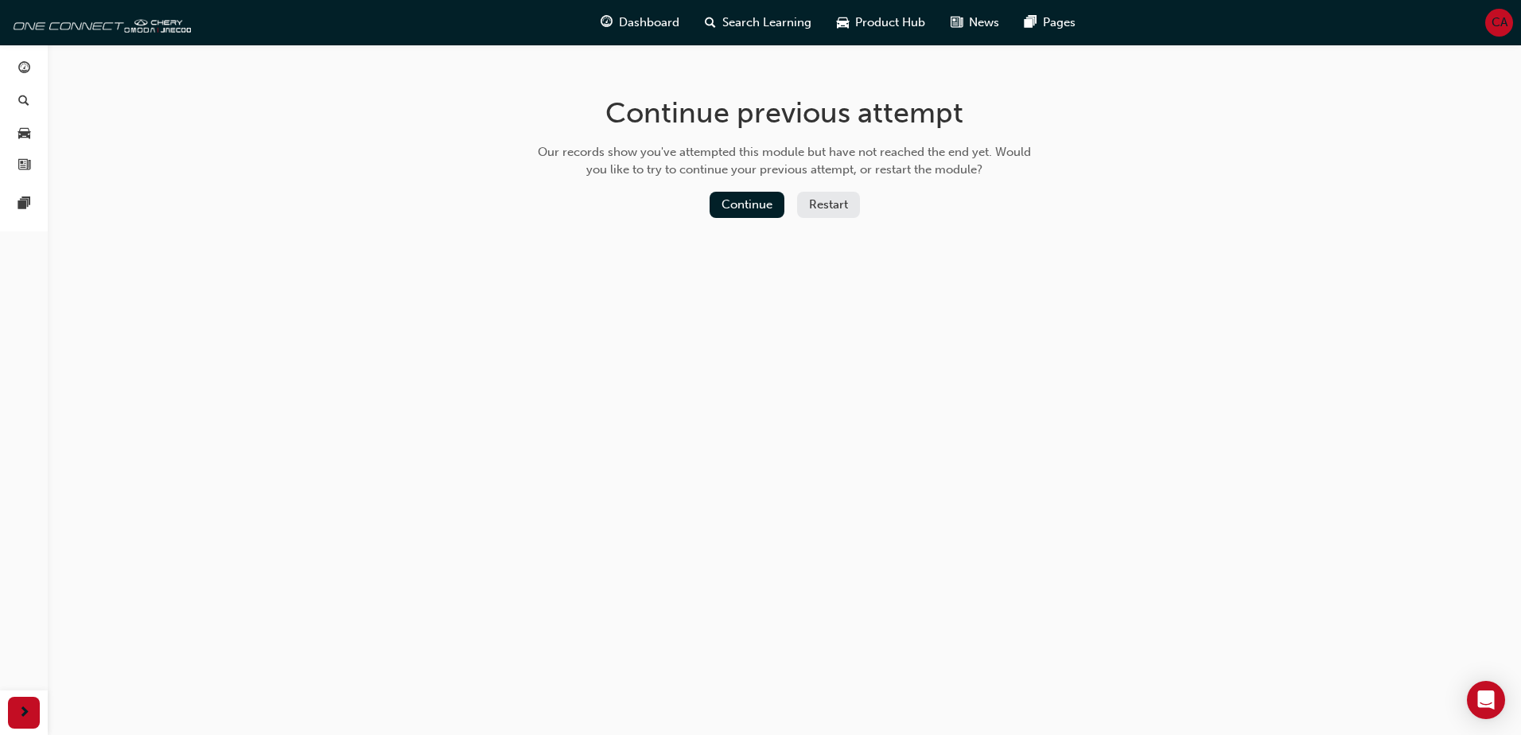
click at [808, 217] on button "Restart" at bounding box center [828, 205] width 63 height 26
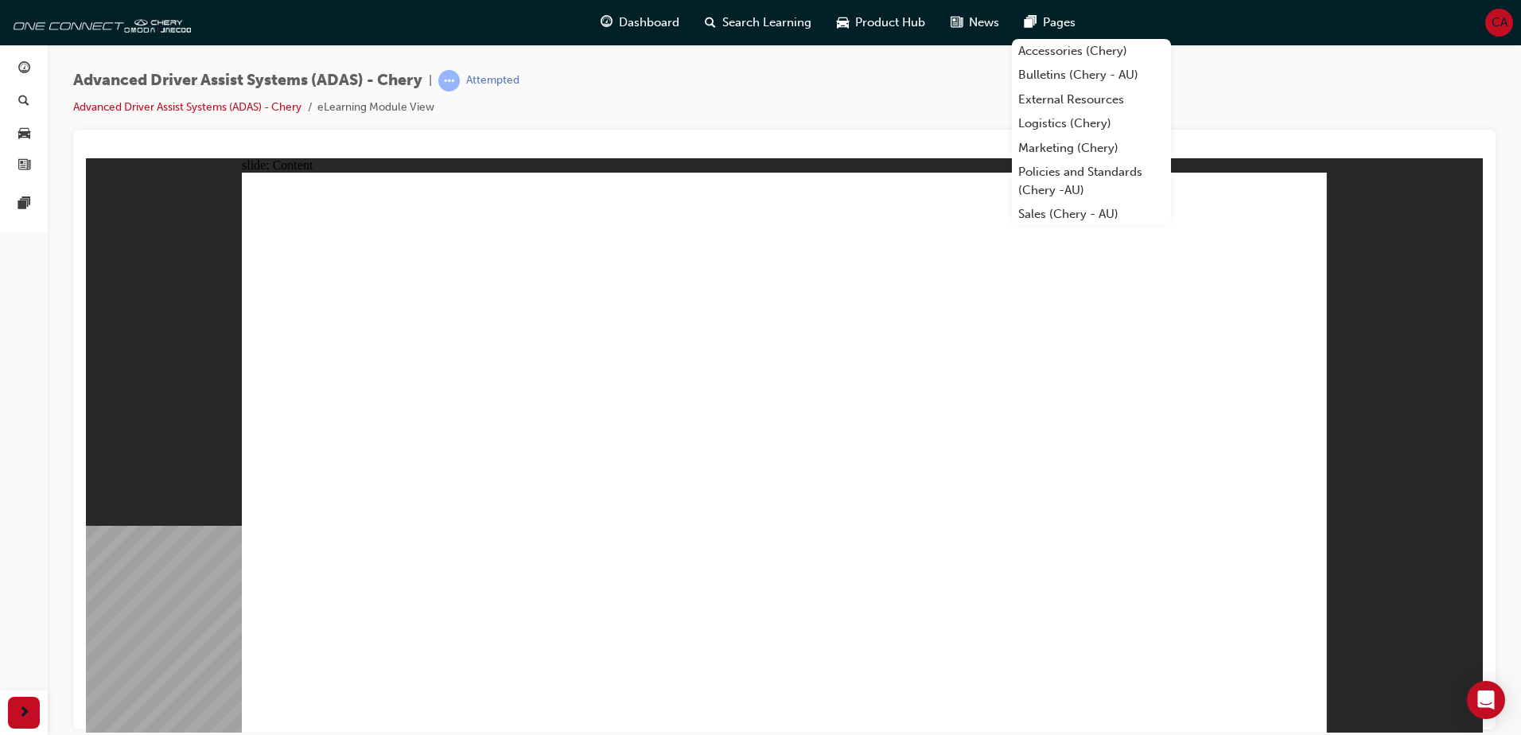
click at [1449, 89] on div "Advanced Driver Assist Systems (ADAS) - Chery | Attempted Advanced Driver Assis…" at bounding box center [784, 100] width 1422 height 60
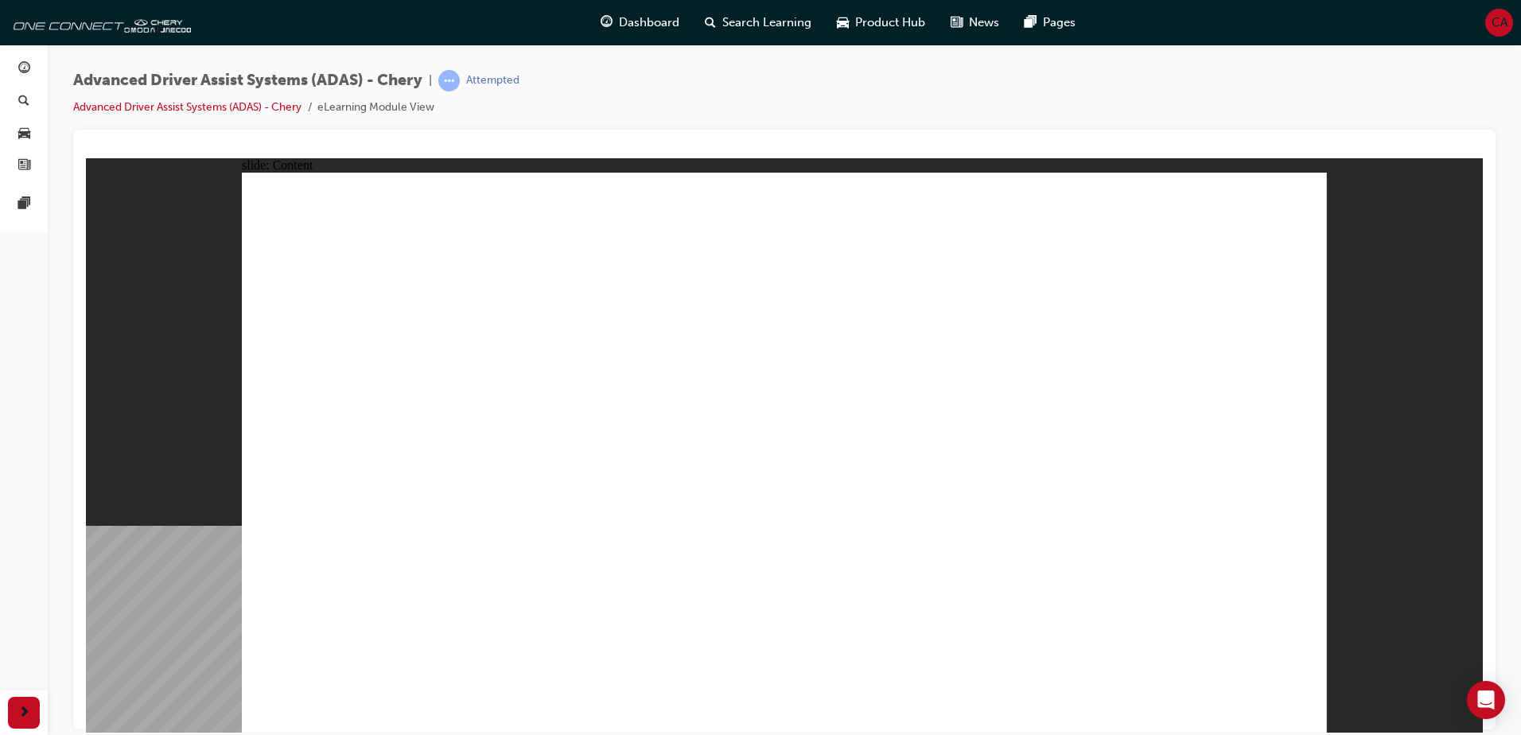
drag, startPoint x: 772, startPoint y: 298, endPoint x: 284, endPoint y: 500, distance: 528.6
drag, startPoint x: 470, startPoint y: 531, endPoint x: 600, endPoint y: 535, distance: 129.7
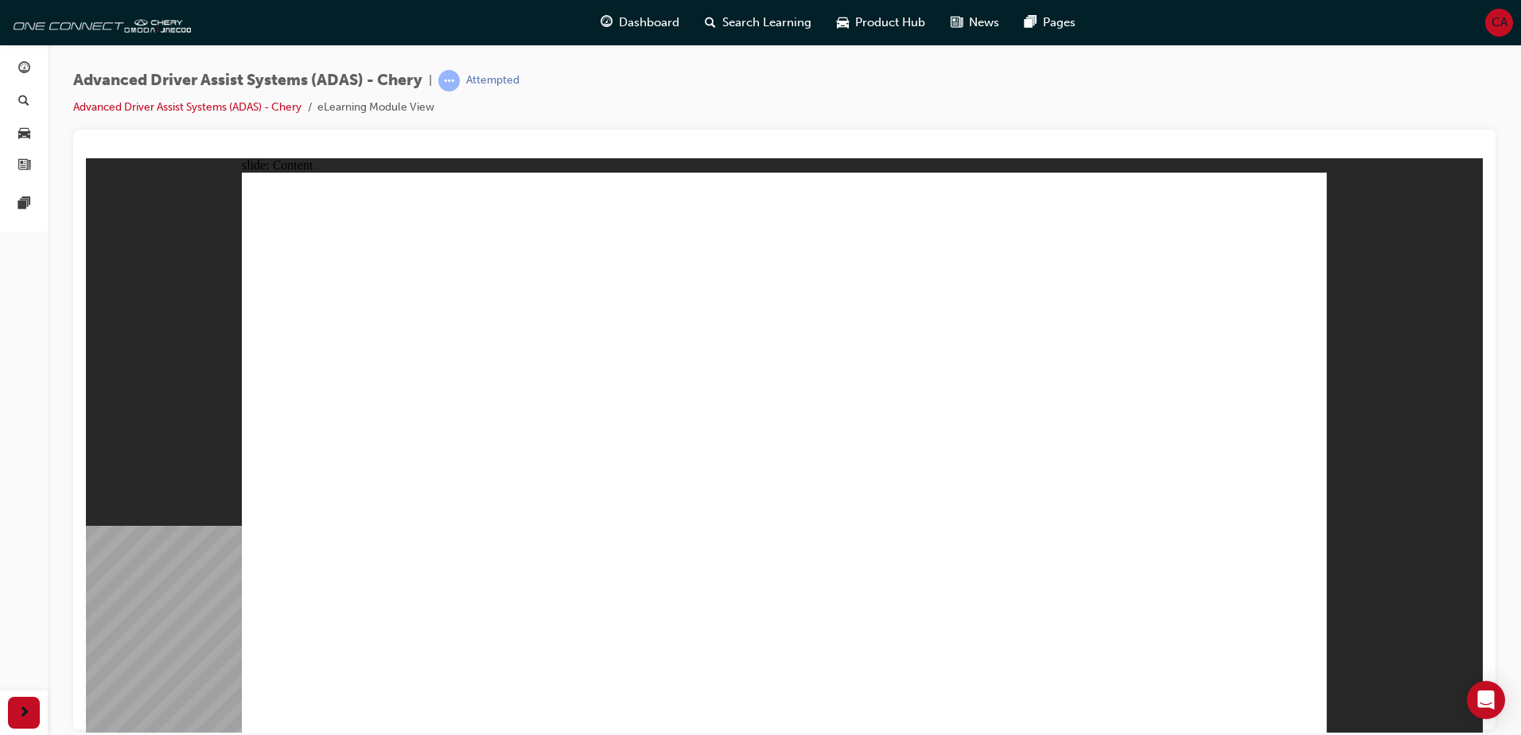
drag, startPoint x: 1079, startPoint y: 382, endPoint x: 1126, endPoint y: 398, distance: 49.6
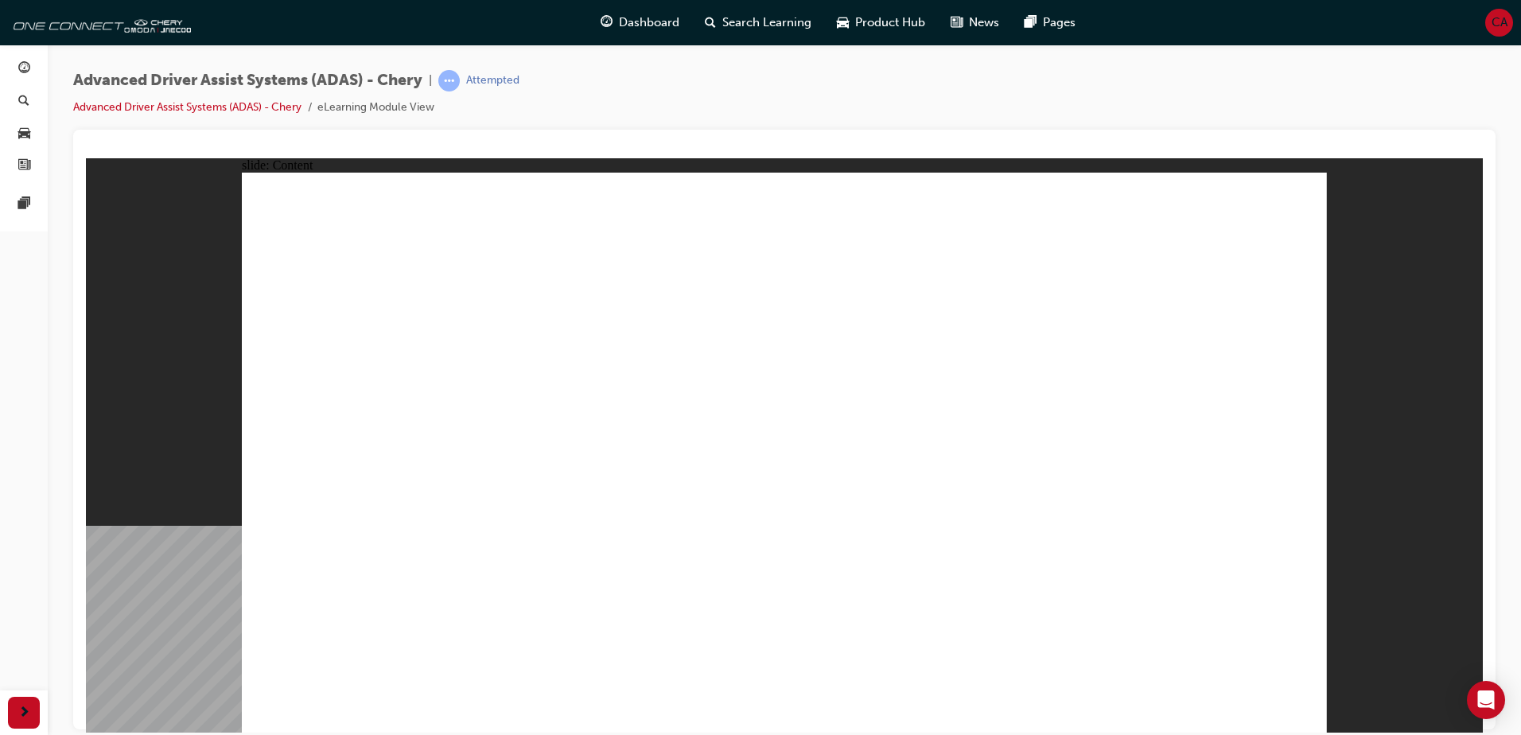
drag, startPoint x: 1210, startPoint y: 370, endPoint x: 1216, endPoint y: 438, distance: 68.6
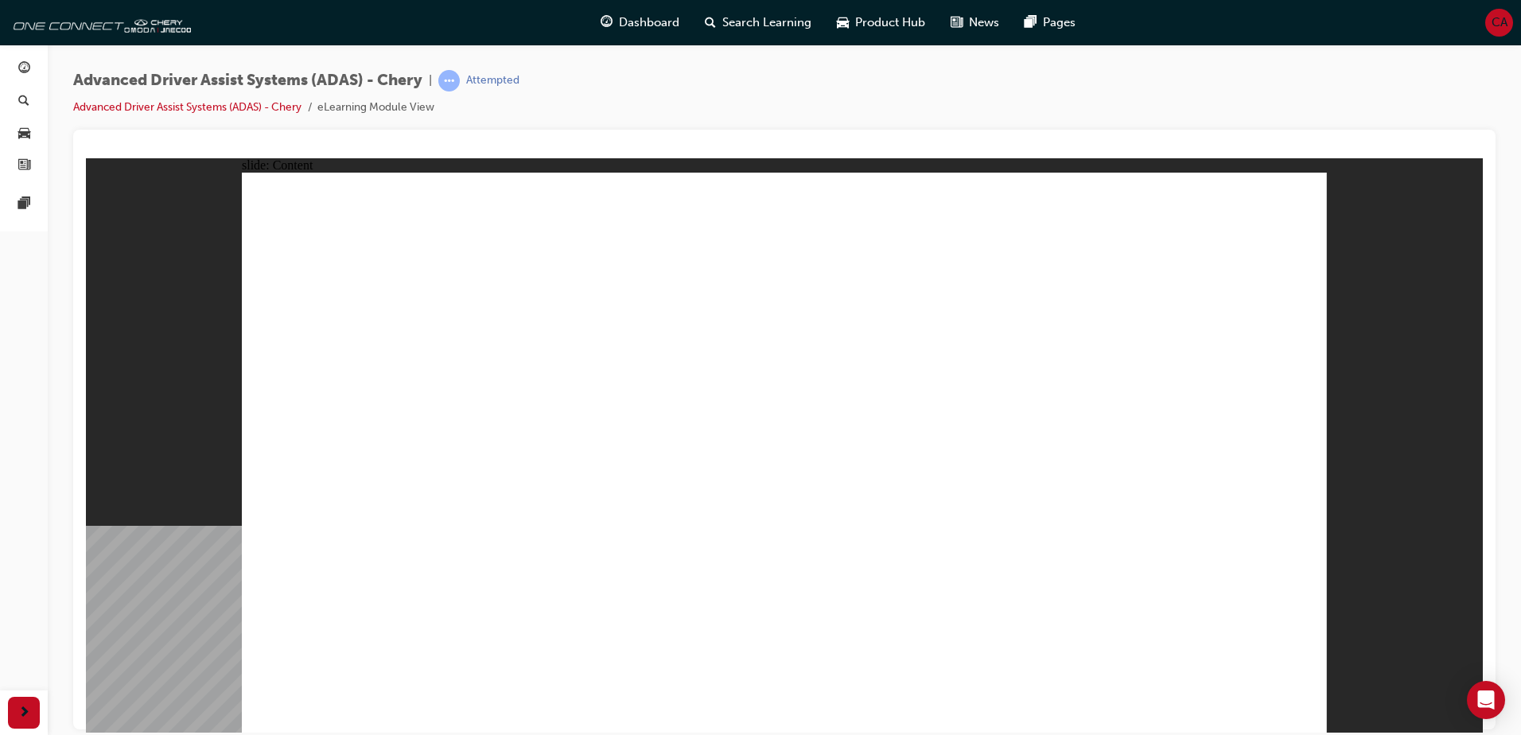
drag, startPoint x: 1293, startPoint y: 194, endPoint x: 1298, endPoint y: 204, distance: 11.4
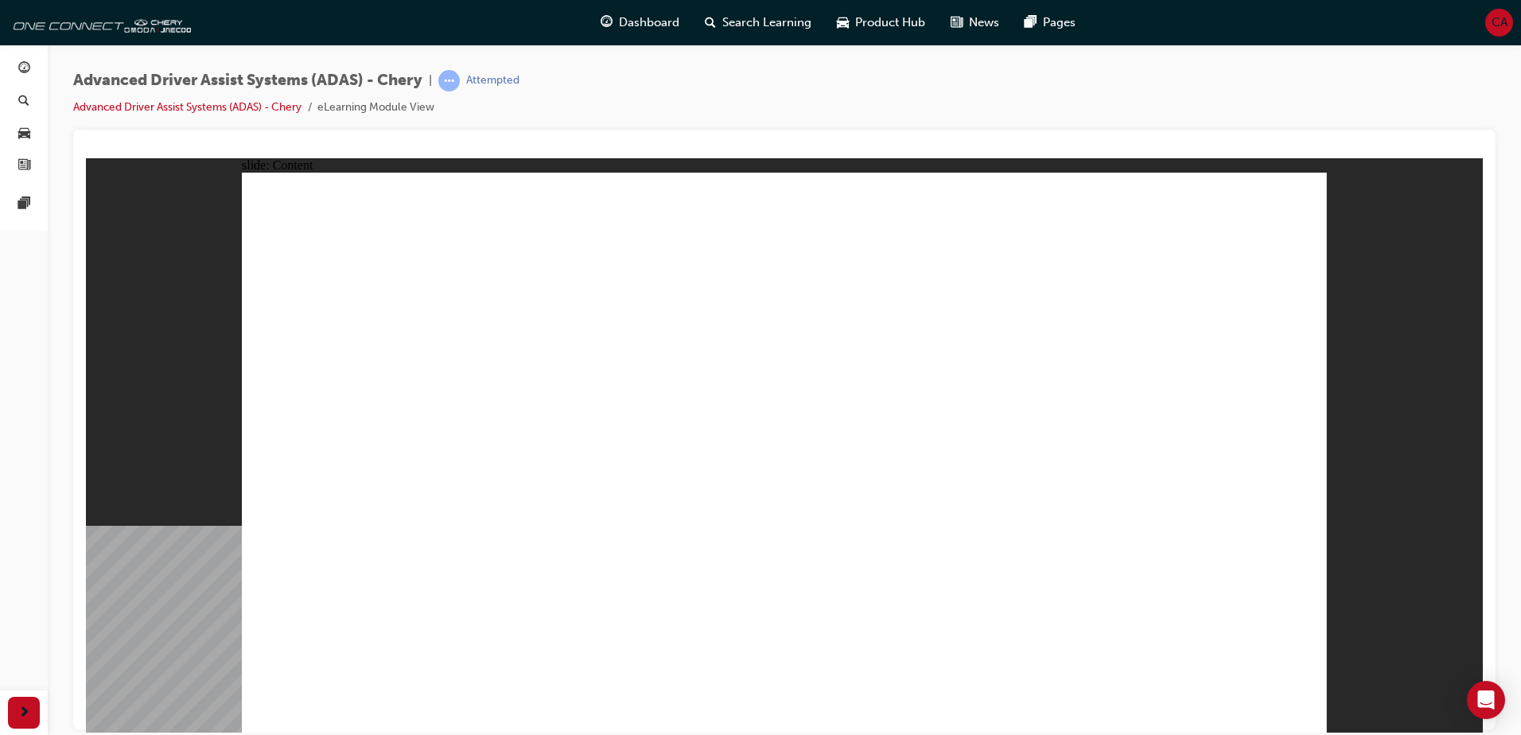
drag, startPoint x: 980, startPoint y: 305, endPoint x: 974, endPoint y: 286, distance: 20.1
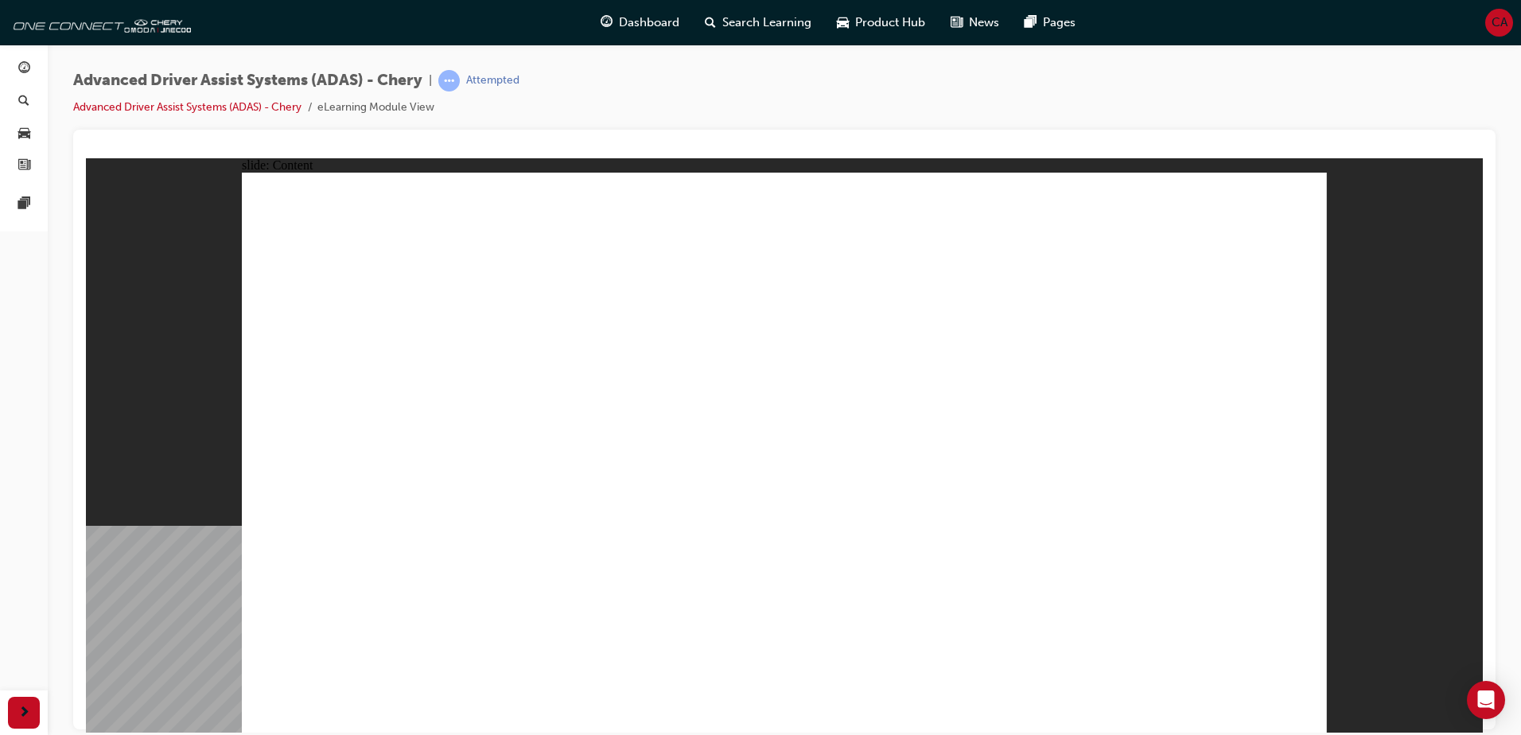
drag, startPoint x: 1123, startPoint y: 557, endPoint x: 1053, endPoint y: 539, distance: 72.4
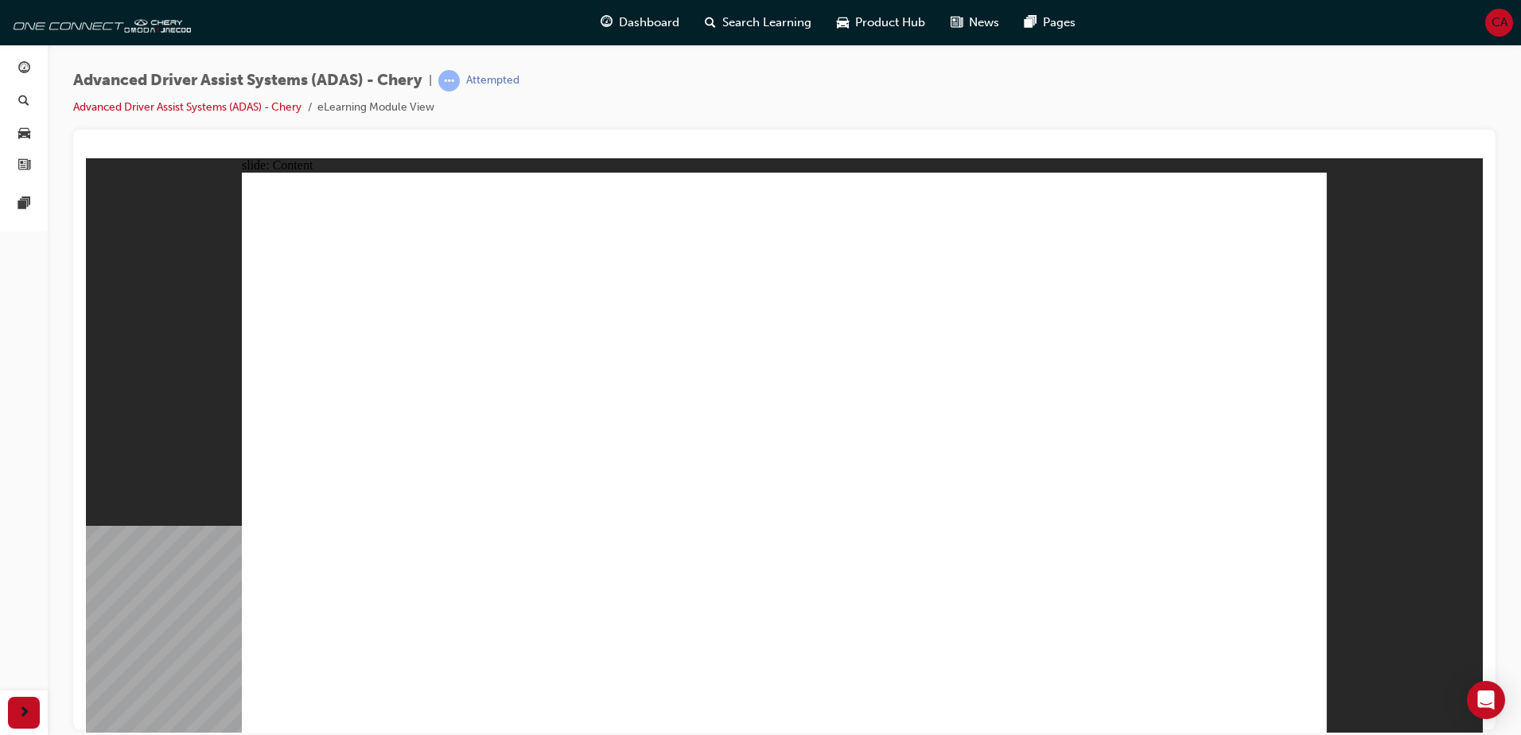
drag, startPoint x: 527, startPoint y: 531, endPoint x: 556, endPoint y: 526, distance: 29.2
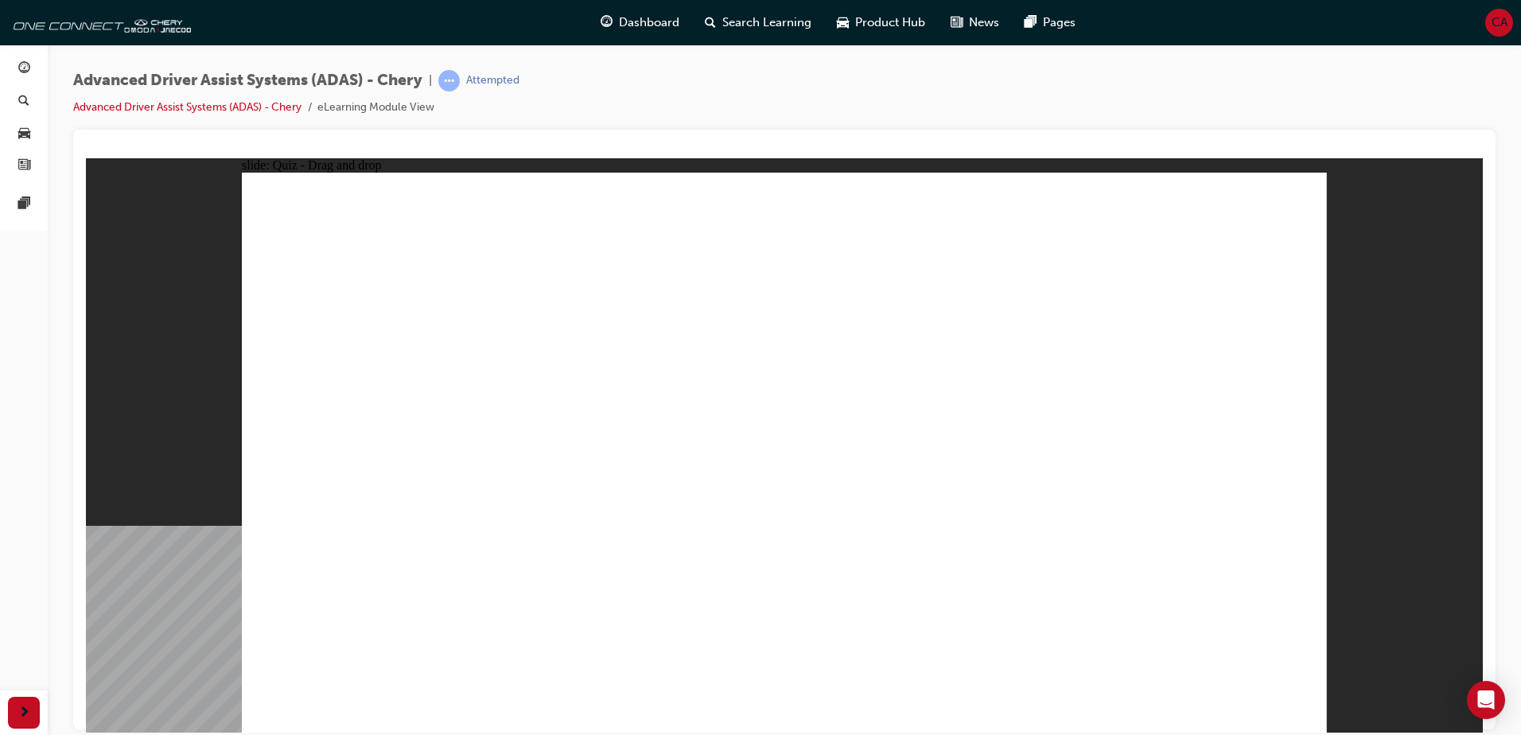
drag, startPoint x: 312, startPoint y: 622, endPoint x: 705, endPoint y: 271, distance: 526.8
drag, startPoint x: 866, startPoint y: 622, endPoint x: 774, endPoint y: 305, distance: 329.8
drag, startPoint x: 907, startPoint y: 508, endPoint x: 779, endPoint y: 317, distance: 229.9
drag, startPoint x: 716, startPoint y: 620, endPoint x: 979, endPoint y: 399, distance: 342.8
drag, startPoint x: 574, startPoint y: 620, endPoint x: 1100, endPoint y: 427, distance: 560.8
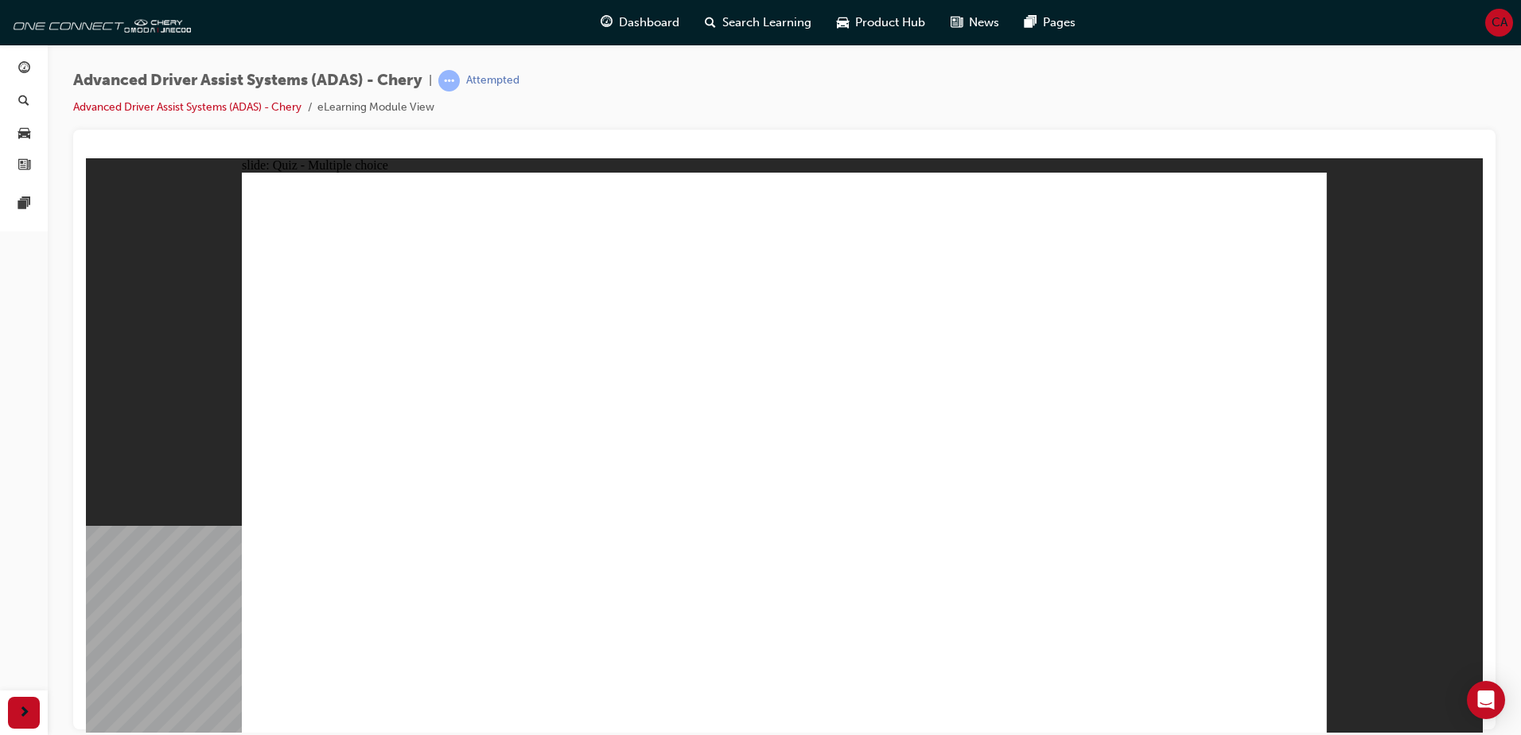
checkbox input "true"
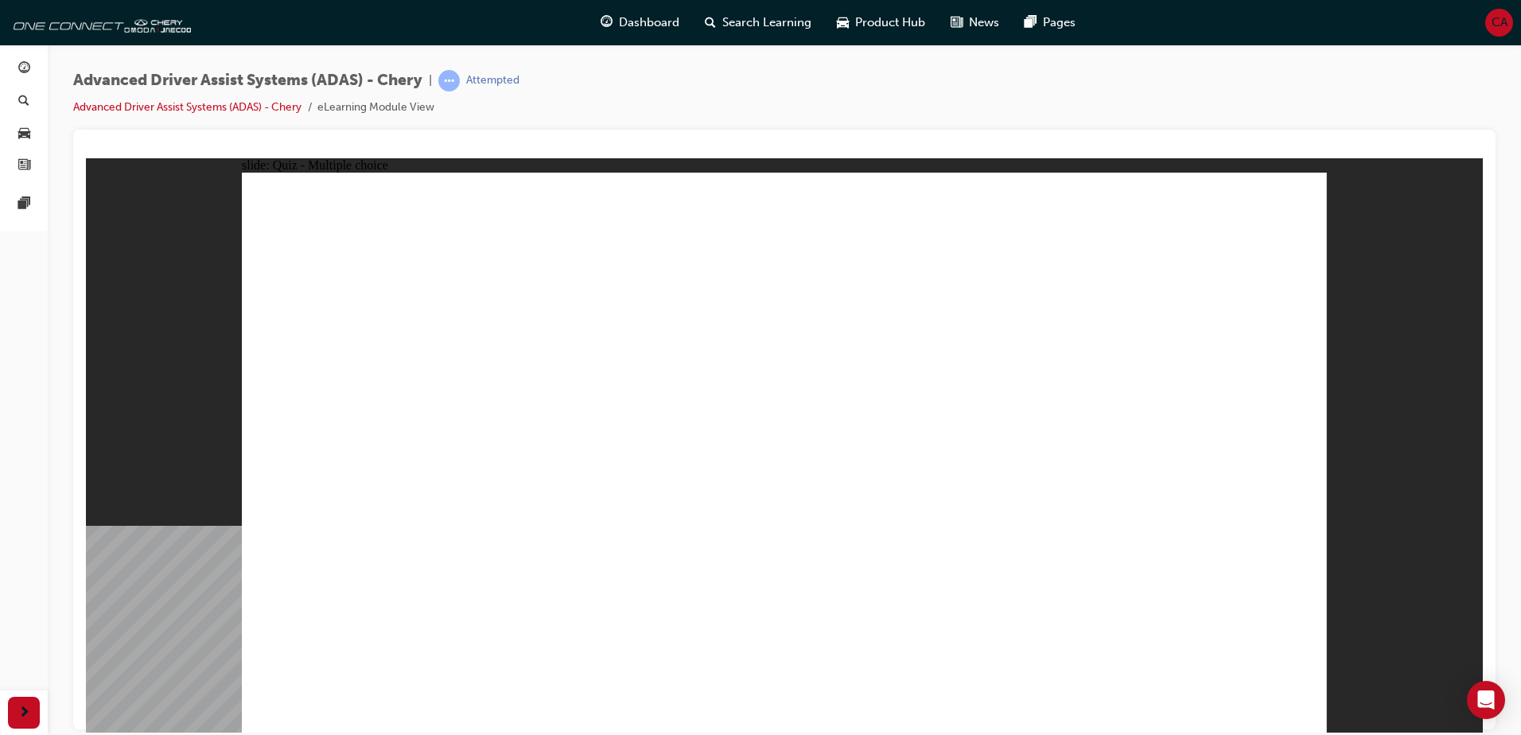
checkbox input "true"
drag, startPoint x: 589, startPoint y: 531, endPoint x: 630, endPoint y: 531, distance: 41.4
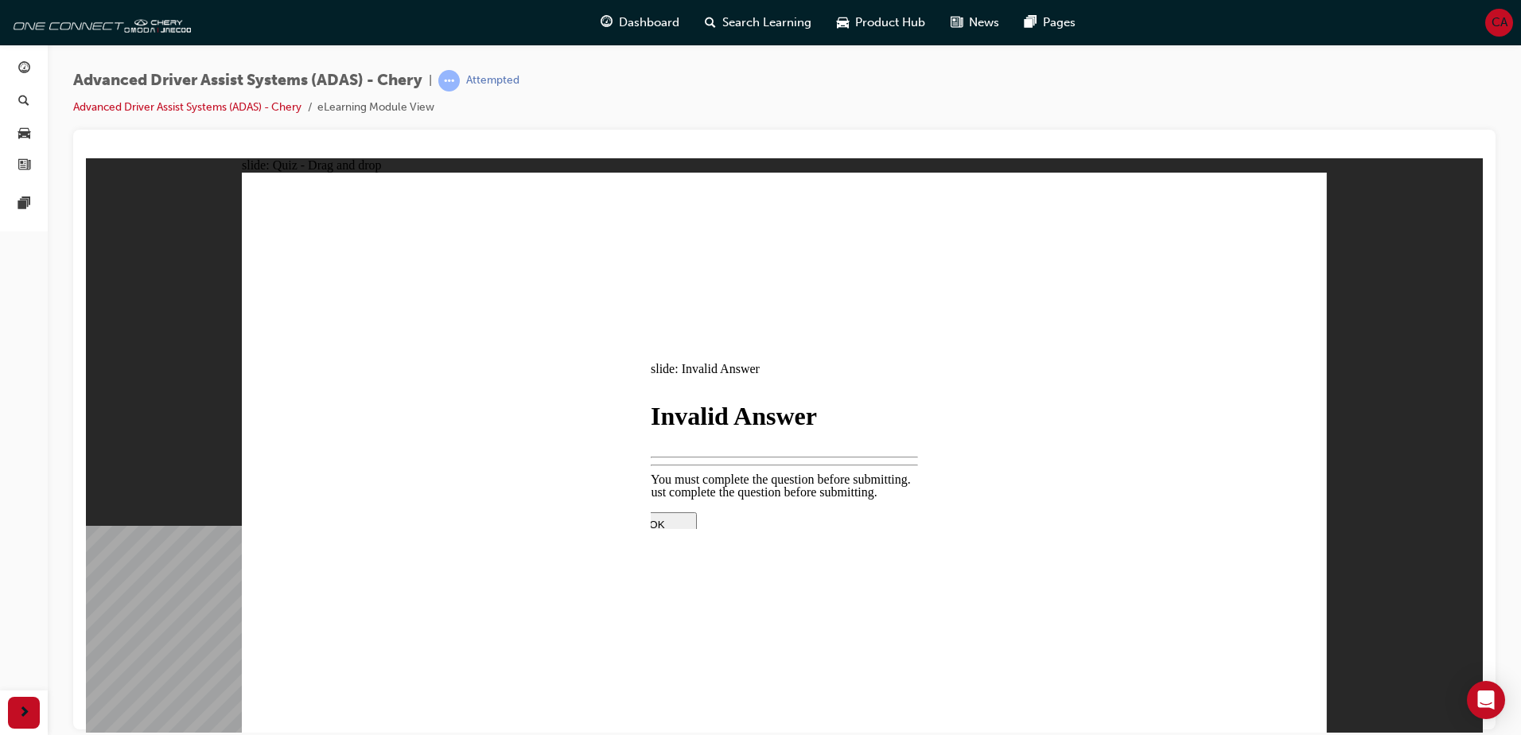
drag, startPoint x: 770, startPoint y: 488, endPoint x: 773, endPoint y: 423, distance: 64.5
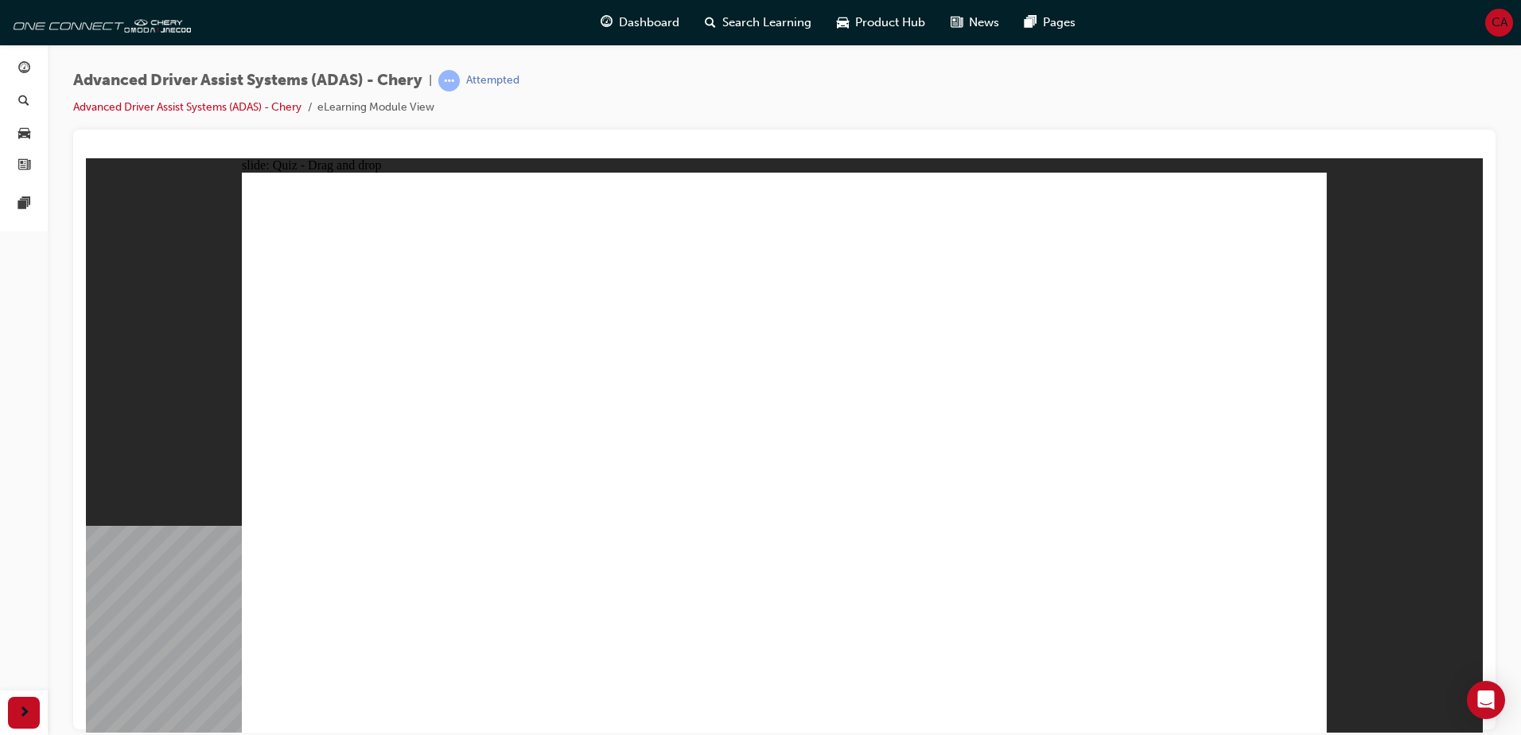
drag, startPoint x: 797, startPoint y: 341, endPoint x: 854, endPoint y: 553, distance: 219.8
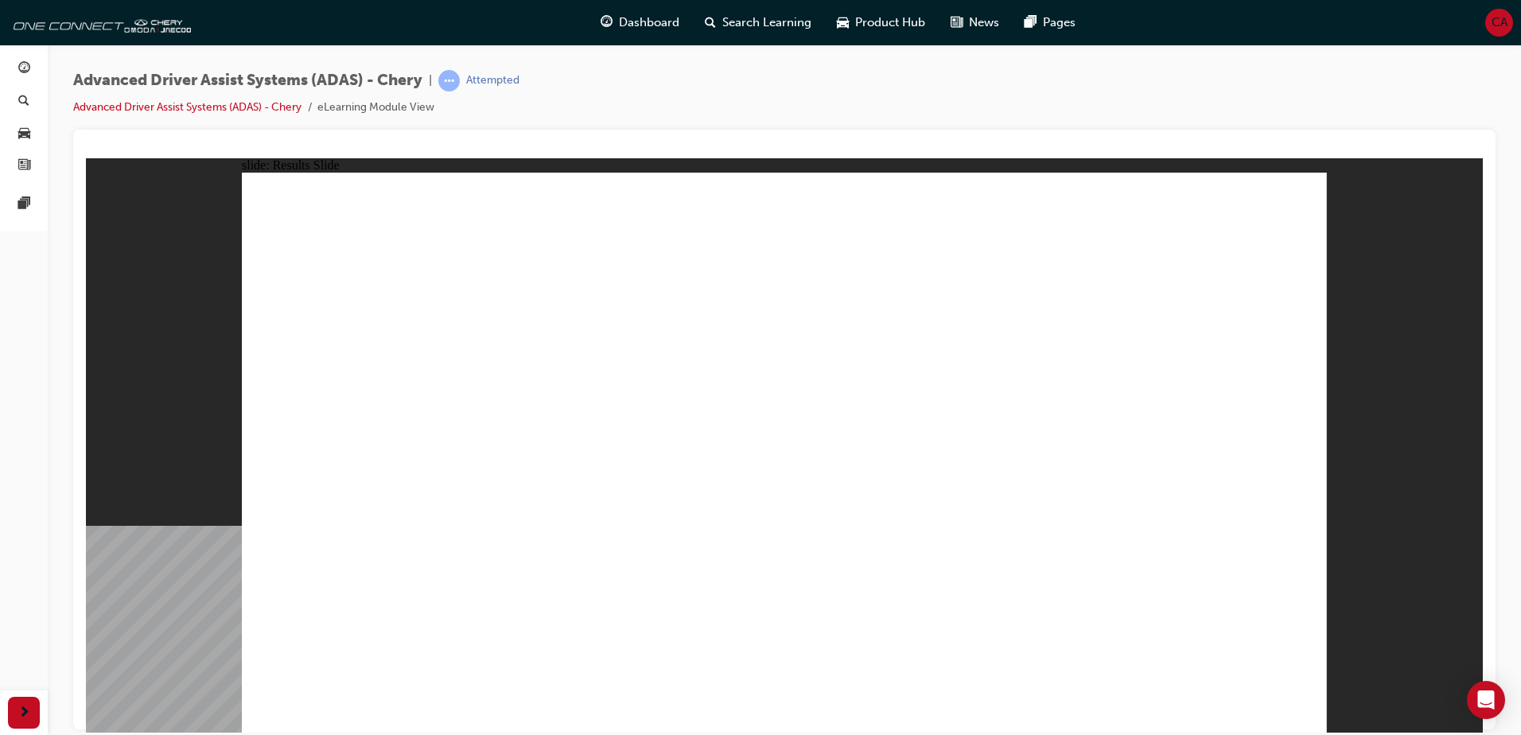
drag, startPoint x: 575, startPoint y: 377, endPoint x: 605, endPoint y: 376, distance: 30.3
drag, startPoint x: 356, startPoint y: 620, endPoint x: 1060, endPoint y: 312, distance: 769.2
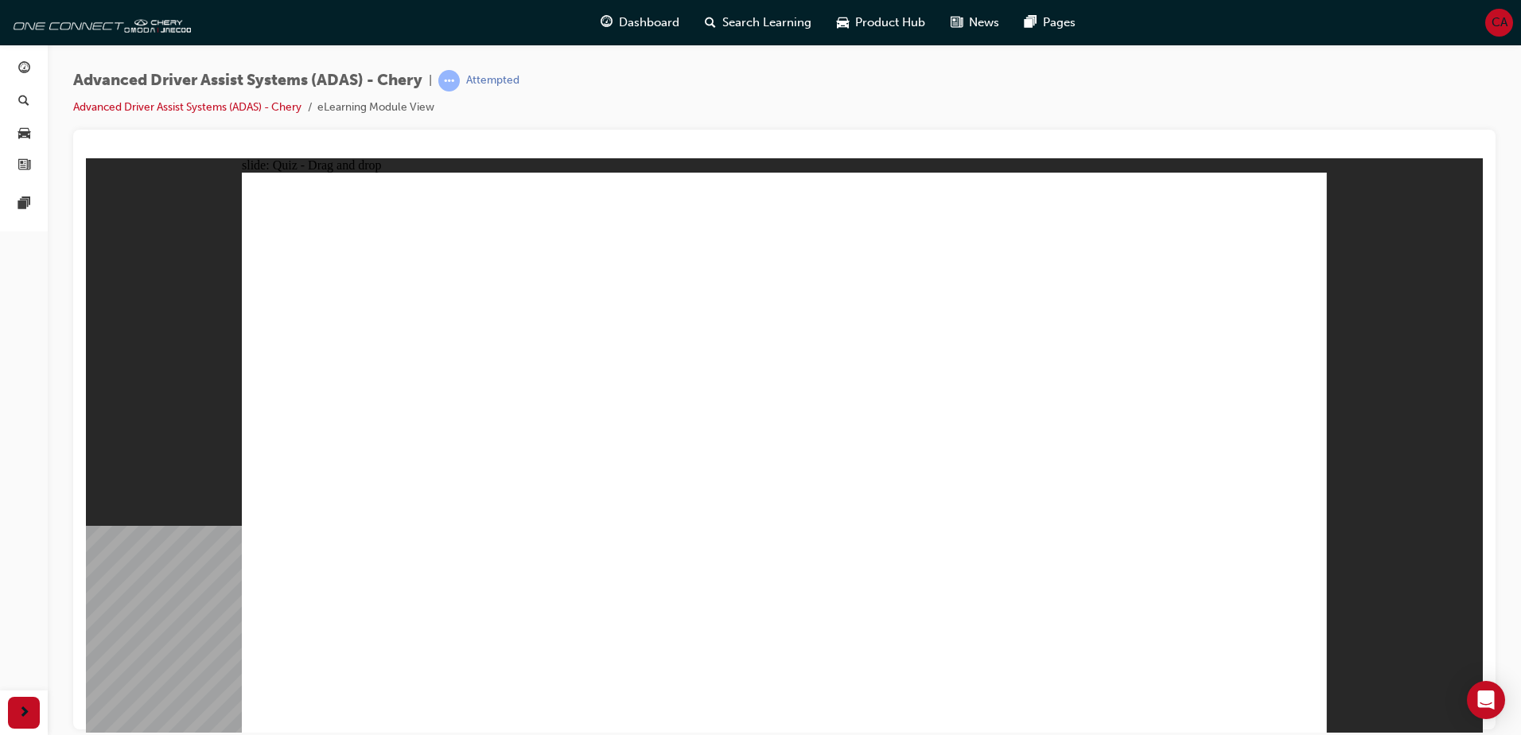
drag, startPoint x: 901, startPoint y: 545, endPoint x: 1058, endPoint y: 263, distance: 322.3
drag, startPoint x: 1092, startPoint y: 629, endPoint x: 1130, endPoint y: 327, distance: 304.7
drag, startPoint x: 733, startPoint y: 527, endPoint x: 737, endPoint y: 274, distance: 252.2
drag, startPoint x: 524, startPoint y: 614, endPoint x: 796, endPoint y: 294, distance: 420.0
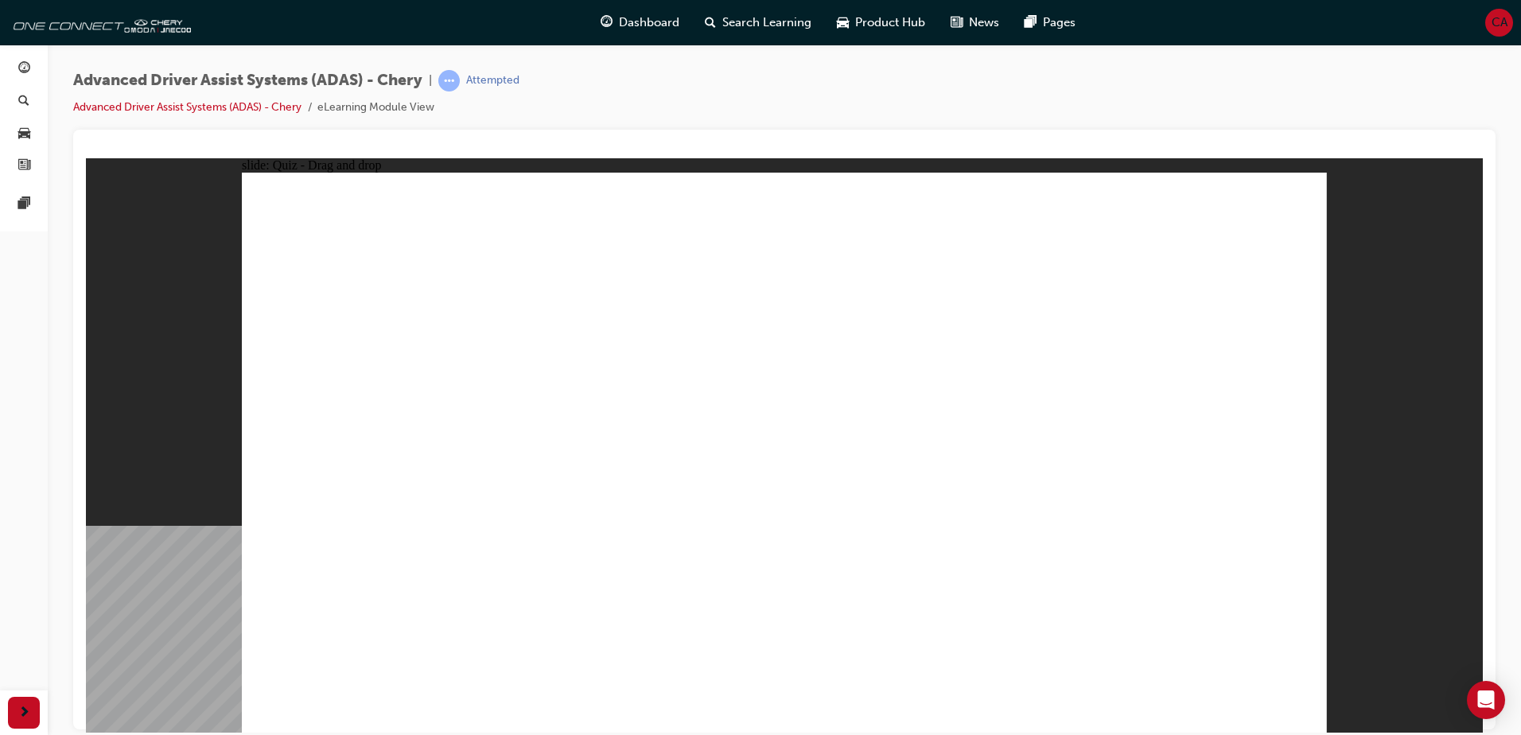
checkbox input "true"
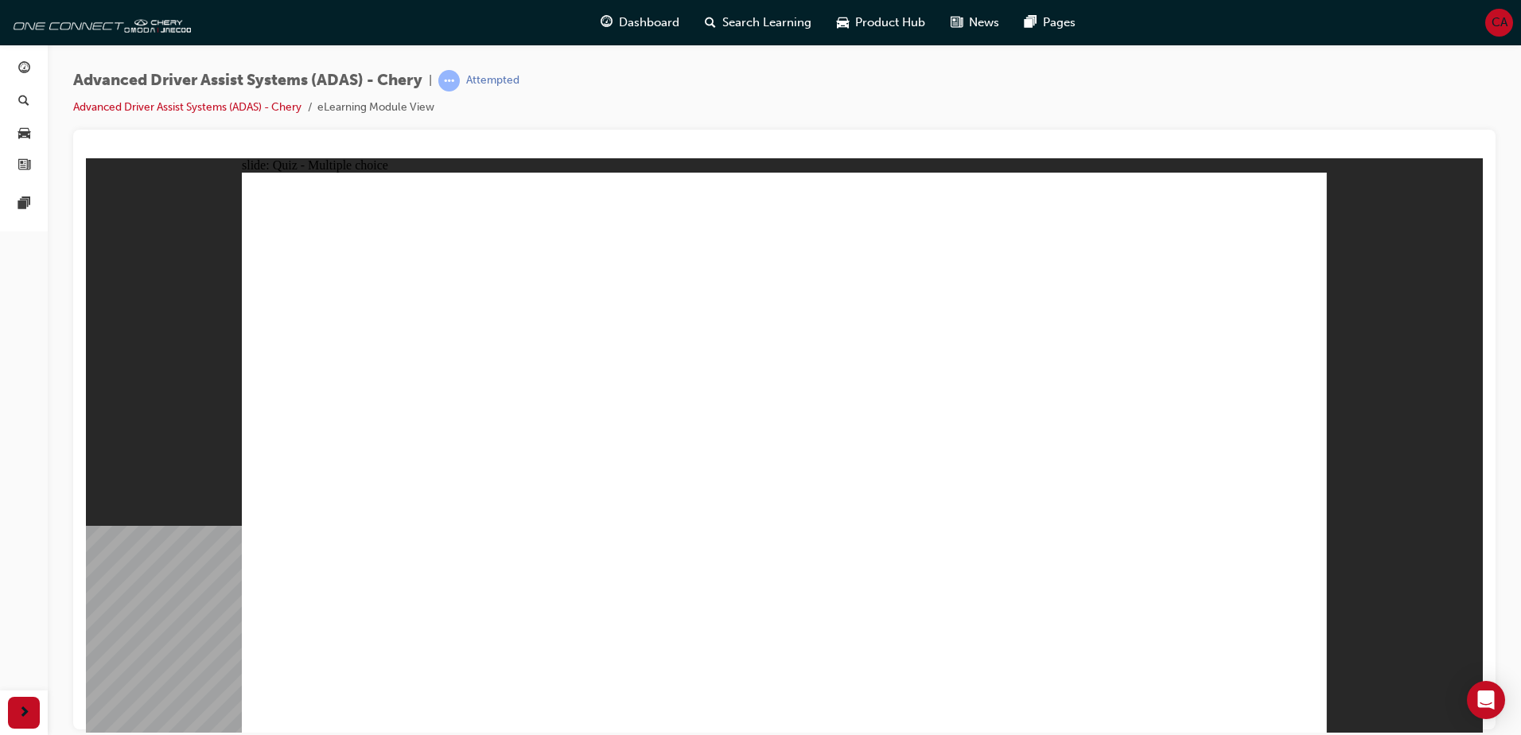
checkbox input "true"
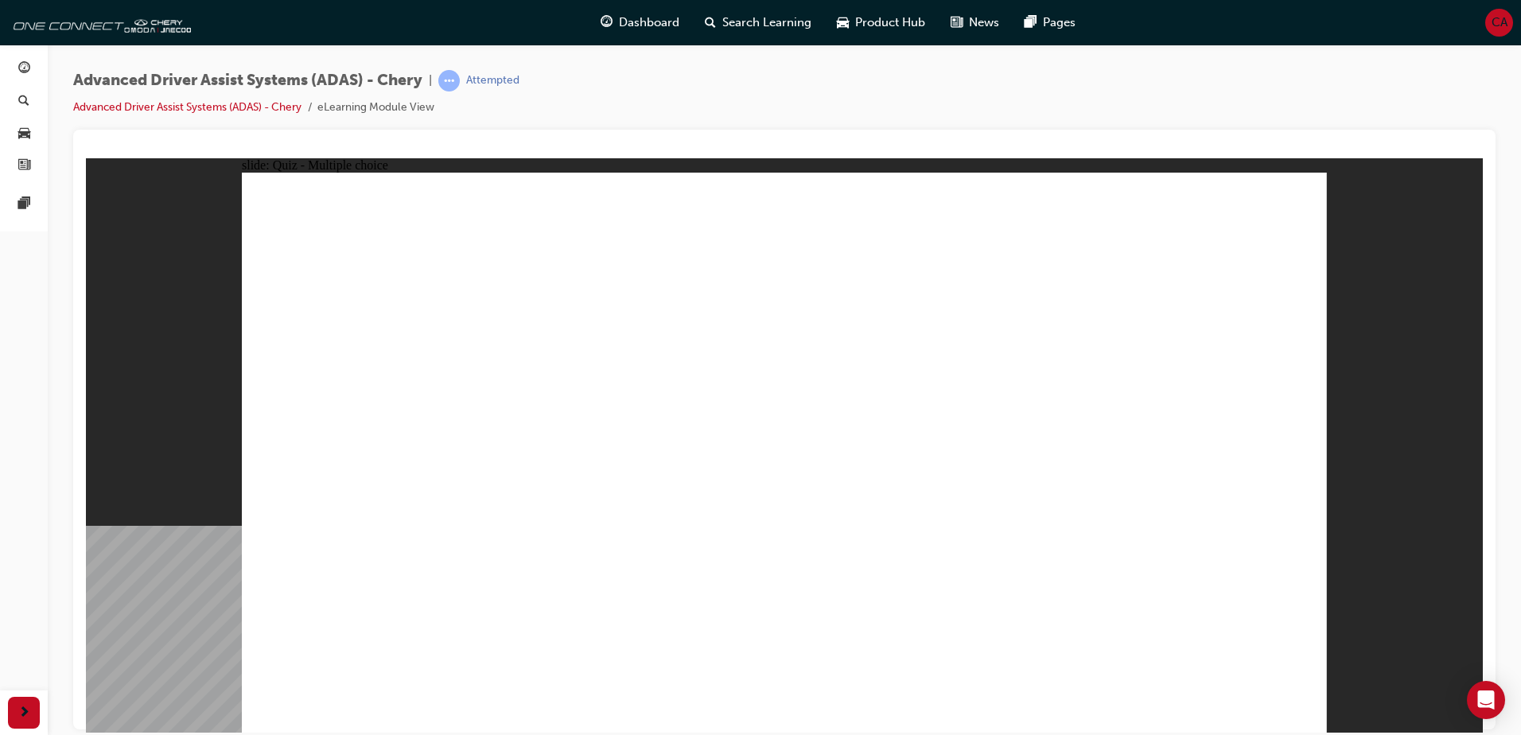
drag, startPoint x: 770, startPoint y: 266, endPoint x: 543, endPoint y: 548, distance: 362.2
drag, startPoint x: 811, startPoint y: 228, endPoint x: 538, endPoint y: 521, distance: 400.8
drag, startPoint x: 879, startPoint y: 224, endPoint x: 967, endPoint y: 541, distance: 329.3
drag, startPoint x: 1037, startPoint y: 228, endPoint x: 508, endPoint y: 562, distance: 624.6
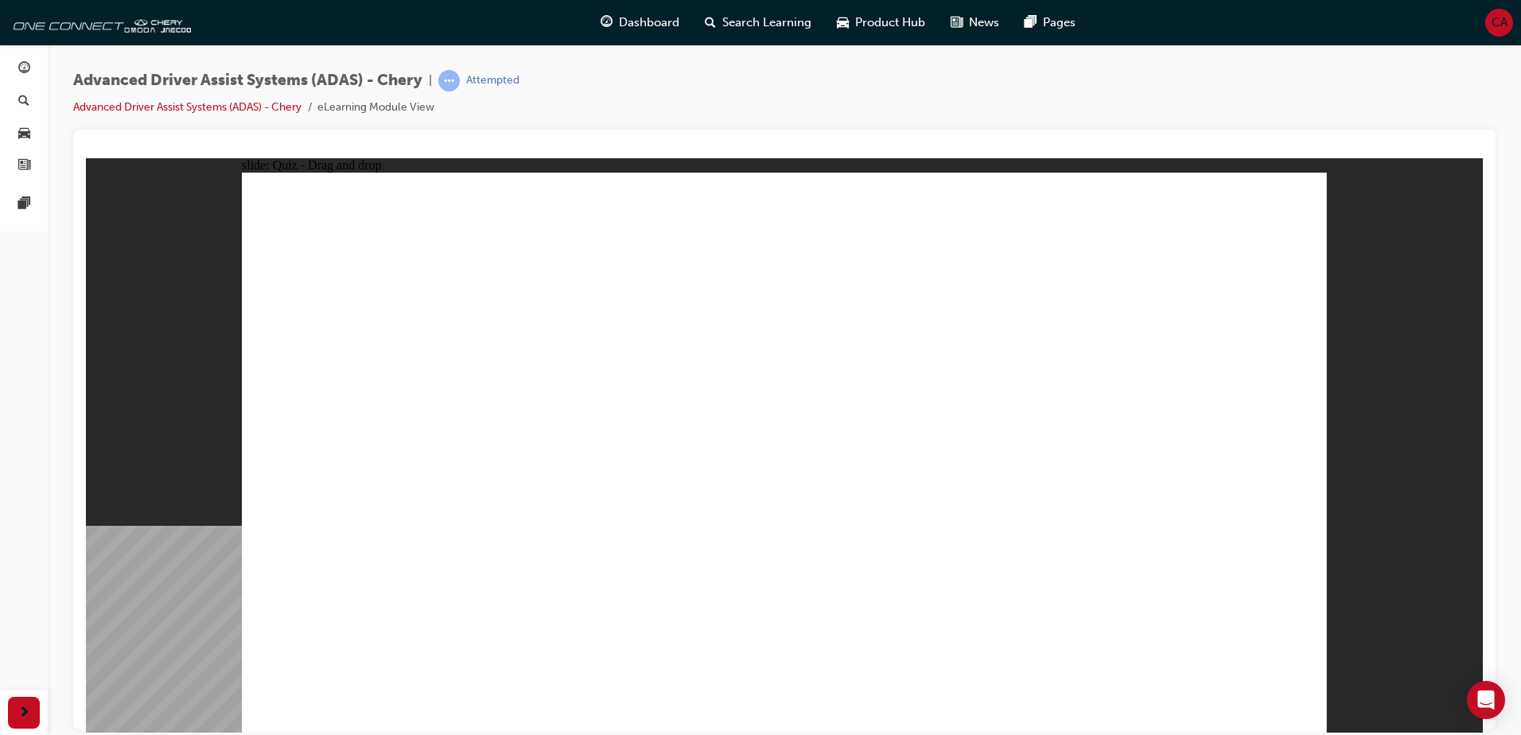
drag, startPoint x: 1154, startPoint y: 229, endPoint x: 546, endPoint y: 544, distance: 685.3
drag, startPoint x: 891, startPoint y: 280, endPoint x: 570, endPoint y: 539, distance: 412.5
drag, startPoint x: 1002, startPoint y: 272, endPoint x: 491, endPoint y: 518, distance: 567.6
drag, startPoint x: 1116, startPoint y: 286, endPoint x: 975, endPoint y: 558, distance: 306.4
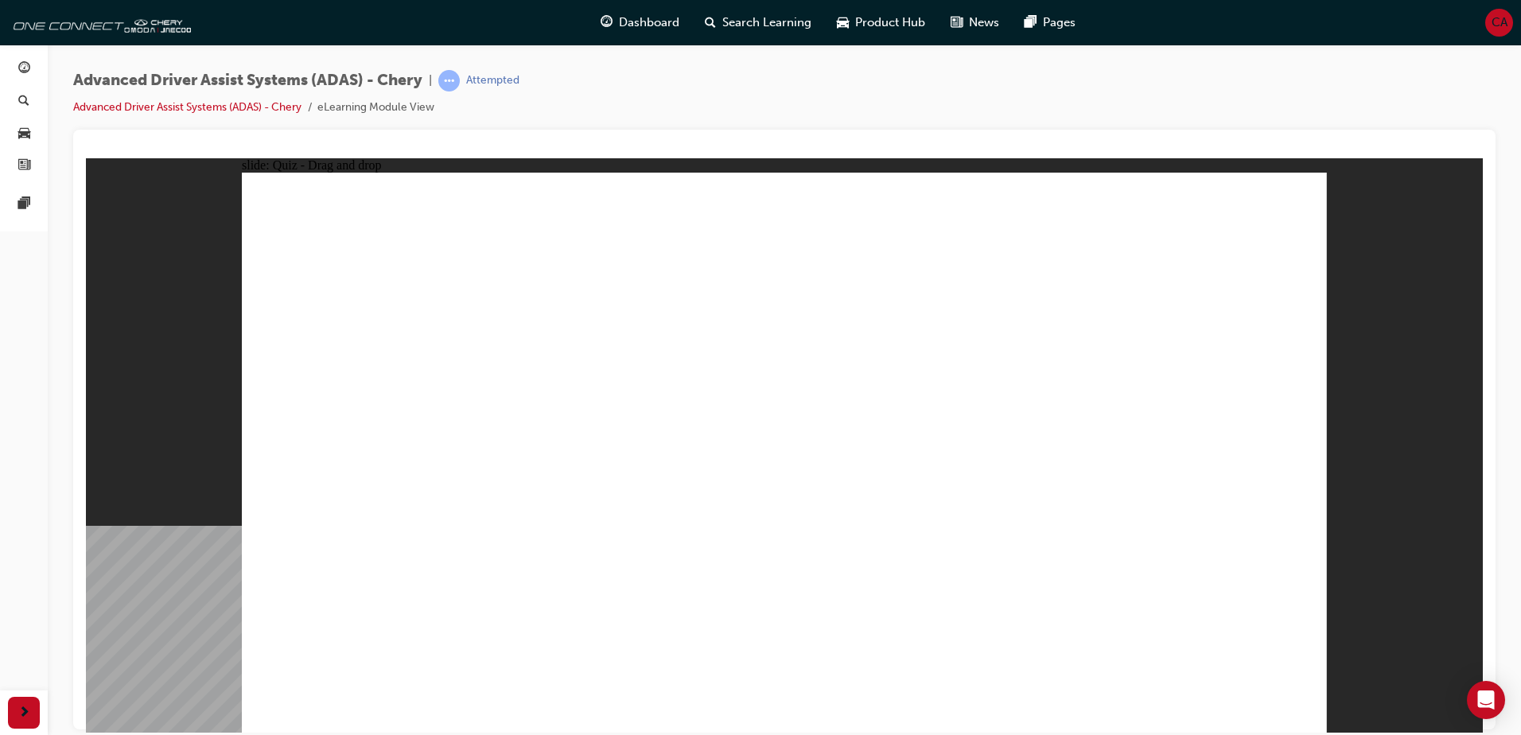
drag, startPoint x: 1194, startPoint y: 640, endPoint x: 1249, endPoint y: 649, distance: 55.6
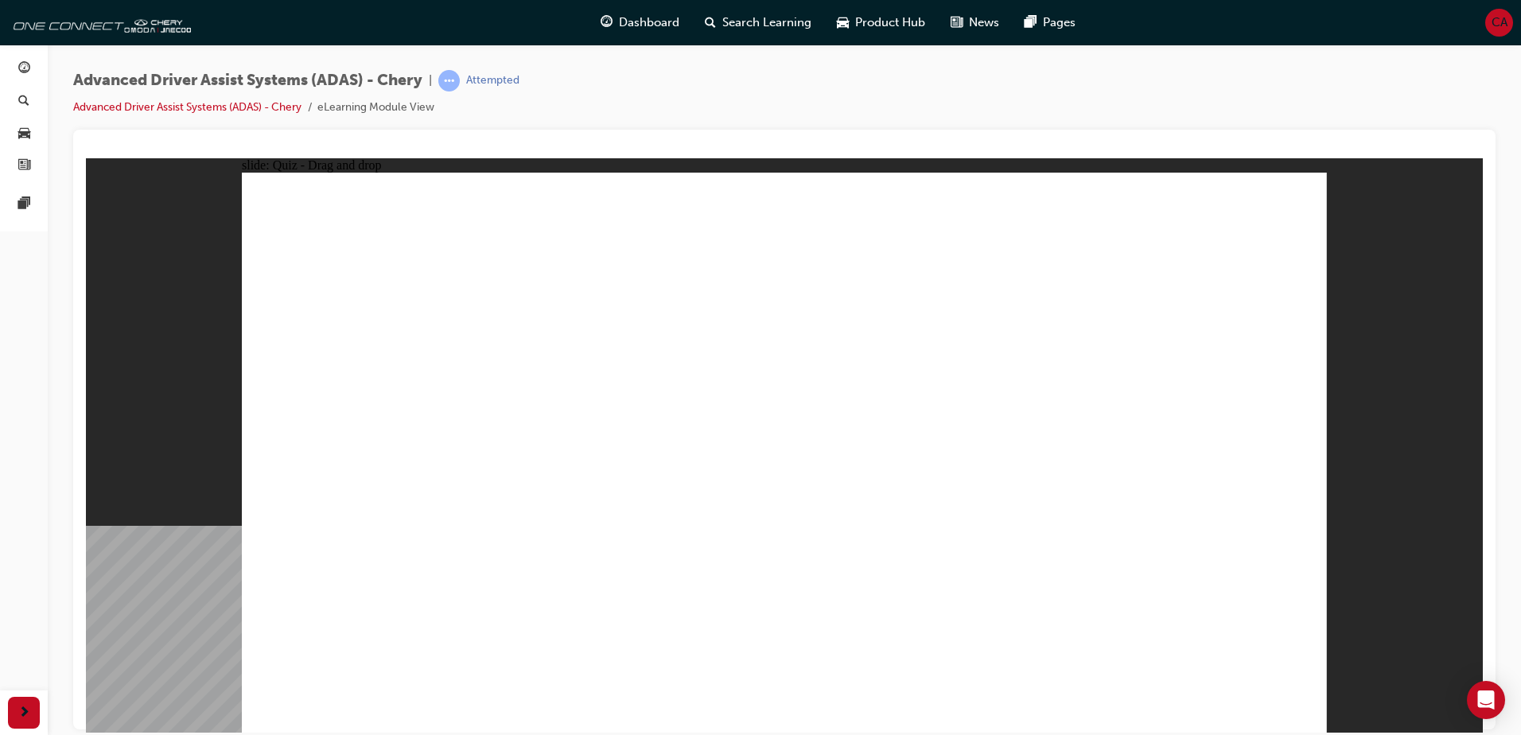
drag, startPoint x: 387, startPoint y: 624, endPoint x: 1128, endPoint y: 267, distance: 823.0
drag, startPoint x: 858, startPoint y: 623, endPoint x: 1083, endPoint y: 331, distance: 368.2
drag, startPoint x: 1107, startPoint y: 636, endPoint x: 1076, endPoint y: 566, distance: 76.6
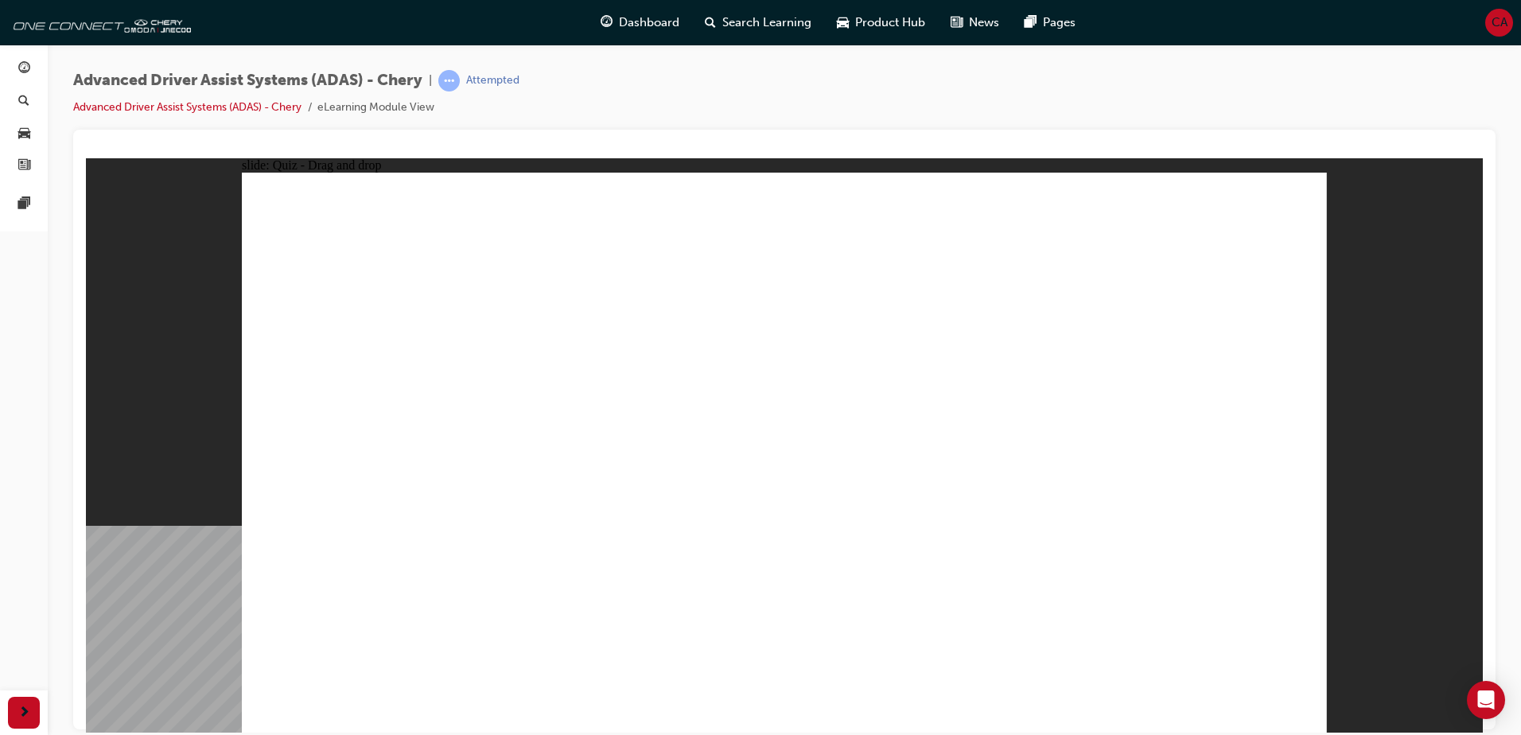
drag, startPoint x: 1049, startPoint y: 602, endPoint x: 1119, endPoint y: 317, distance: 293.3
drag, startPoint x: 743, startPoint y: 603, endPoint x: 734, endPoint y: 373, distance: 230.1
drag, startPoint x: 517, startPoint y: 632, endPoint x: 726, endPoint y: 327, distance: 369.6
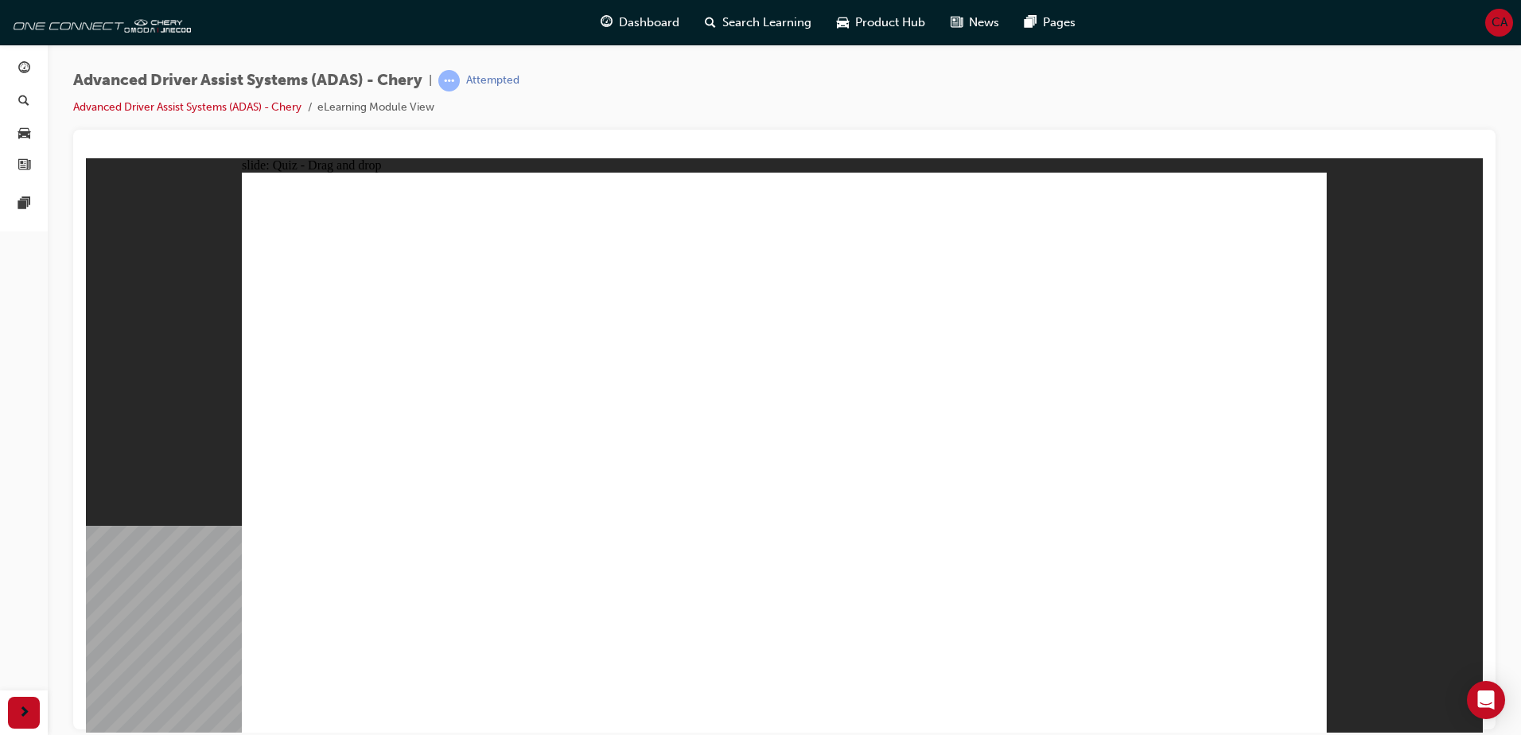
checkbox input "true"
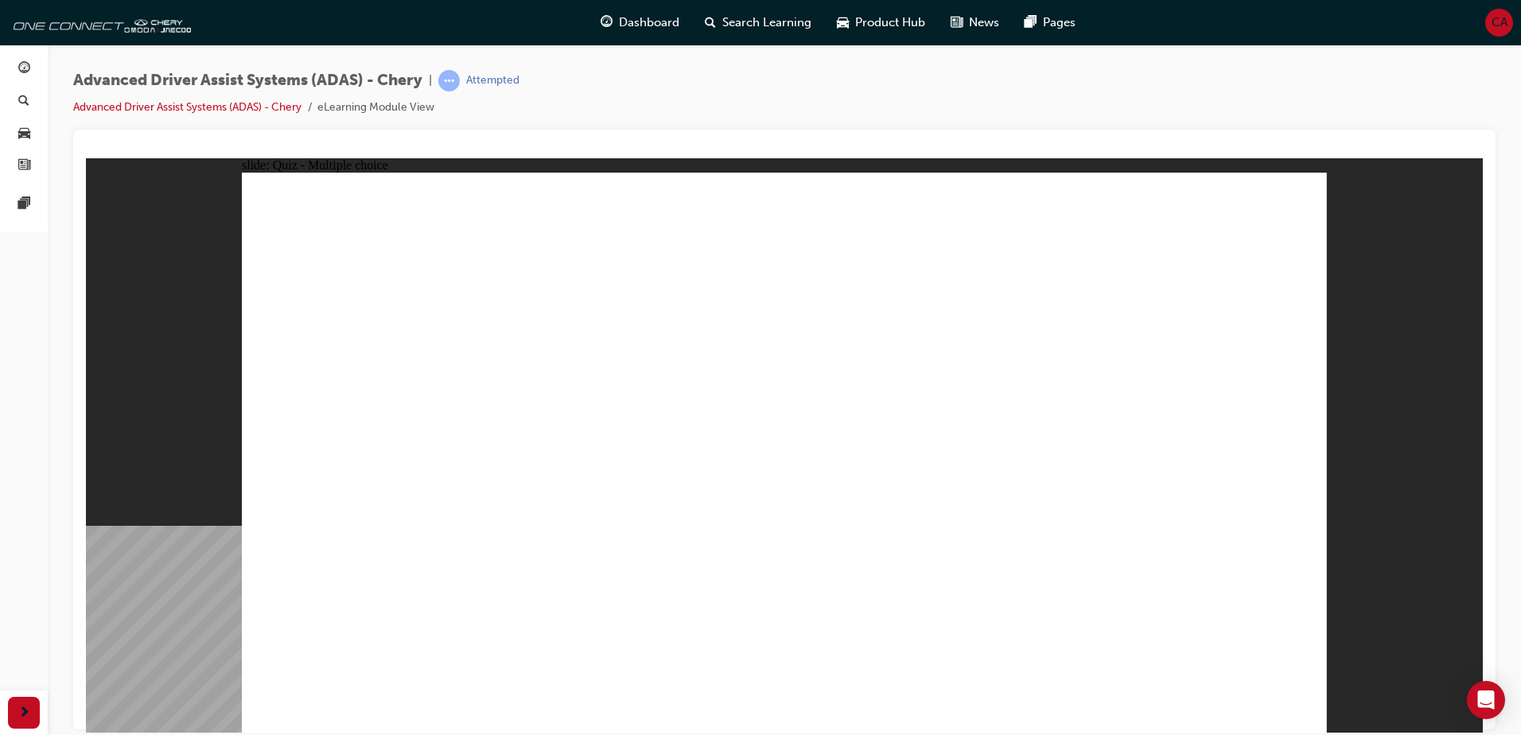
checkbox input "true"
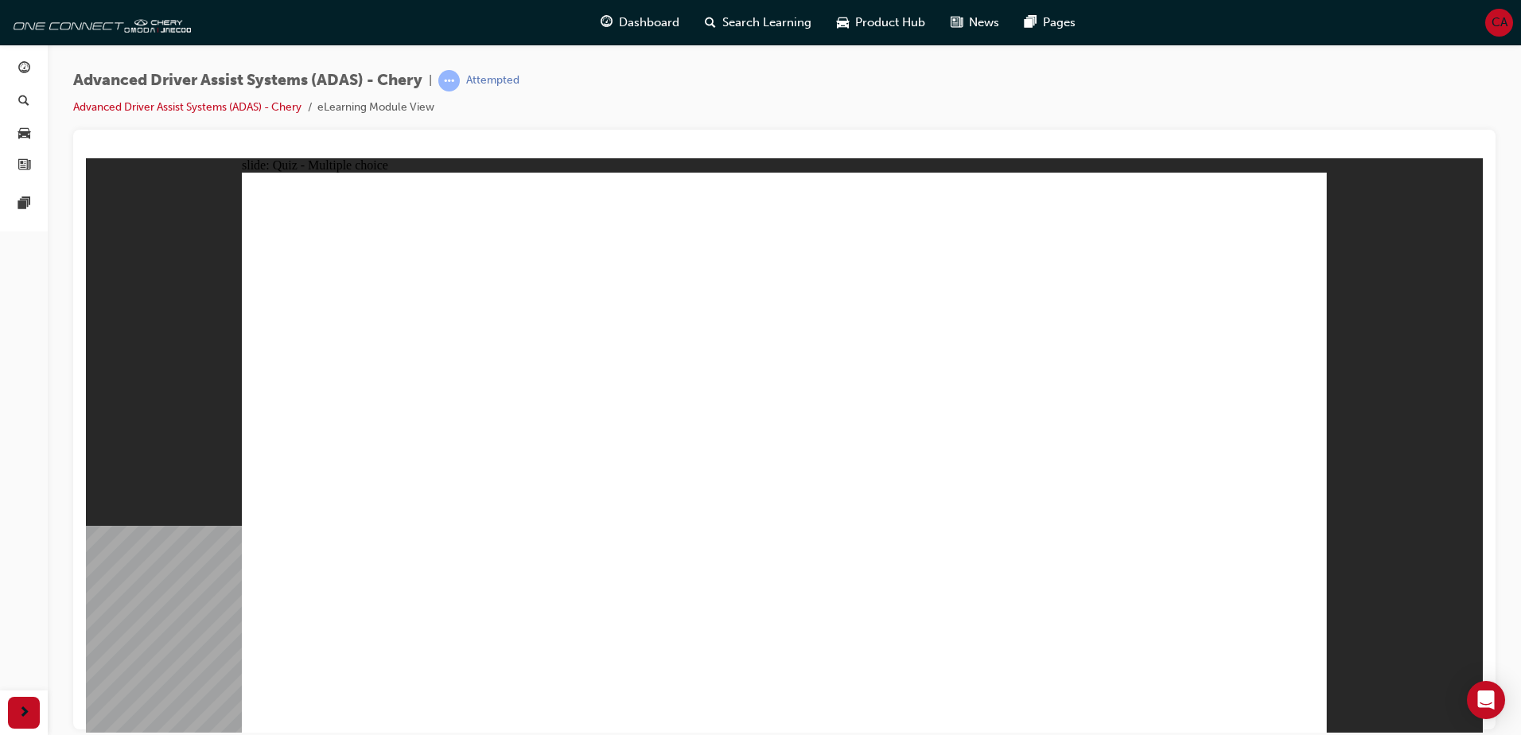
checkbox input "true"
drag, startPoint x: 623, startPoint y: 543, endPoint x: 626, endPoint y: 531, distance: 12.4
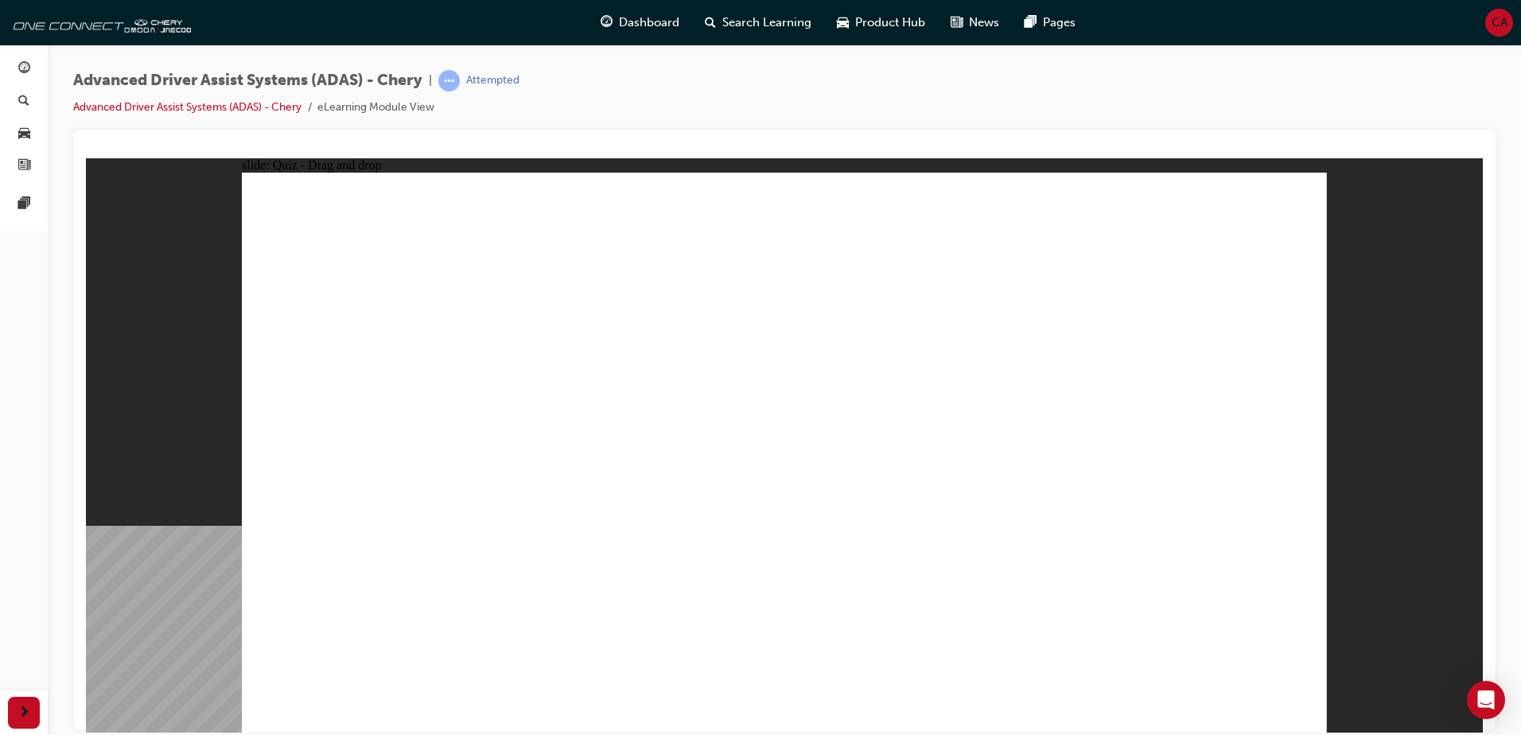
drag, startPoint x: 806, startPoint y: 230, endPoint x: 782, endPoint y: 558, distance: 329.4
drag, startPoint x: 891, startPoint y: 238, endPoint x: 886, endPoint y: 494, distance: 256.2
drag, startPoint x: 946, startPoint y: 237, endPoint x: 959, endPoint y: 517, distance: 280.4
drag, startPoint x: 1045, startPoint y: 227, endPoint x: 578, endPoint y: 551, distance: 568.7
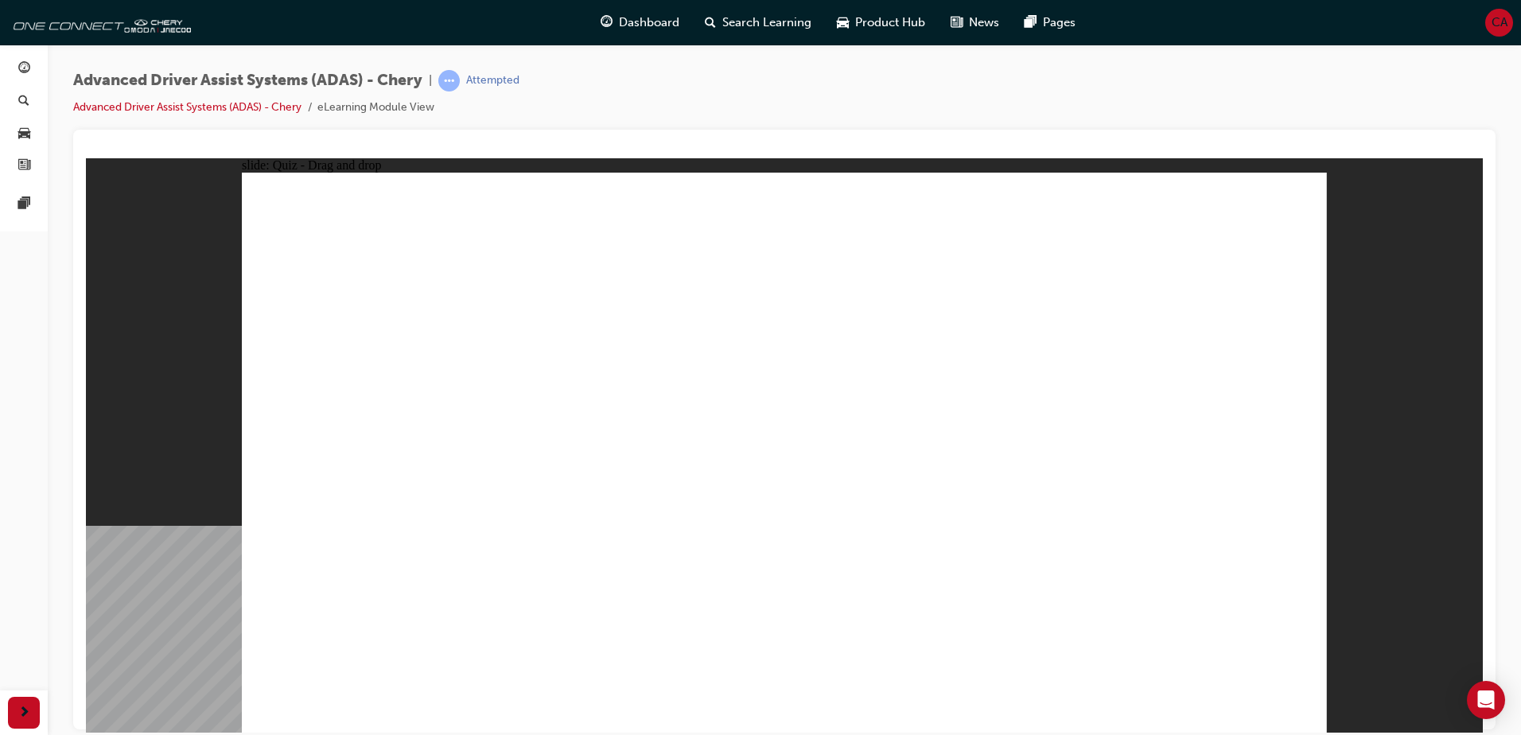
drag, startPoint x: 1133, startPoint y: 229, endPoint x: 438, endPoint y: 560, distance: 769.4
drag, startPoint x: 801, startPoint y: 279, endPoint x: 449, endPoint y: 535, distance: 434.6
drag, startPoint x: 886, startPoint y: 282, endPoint x: 1009, endPoint y: 551, distance: 295.5
drag, startPoint x: 1005, startPoint y: 280, endPoint x: 633, endPoint y: 559, distance: 464.8
drag, startPoint x: 1105, startPoint y: 278, endPoint x: 1075, endPoint y: 527, distance: 250.8
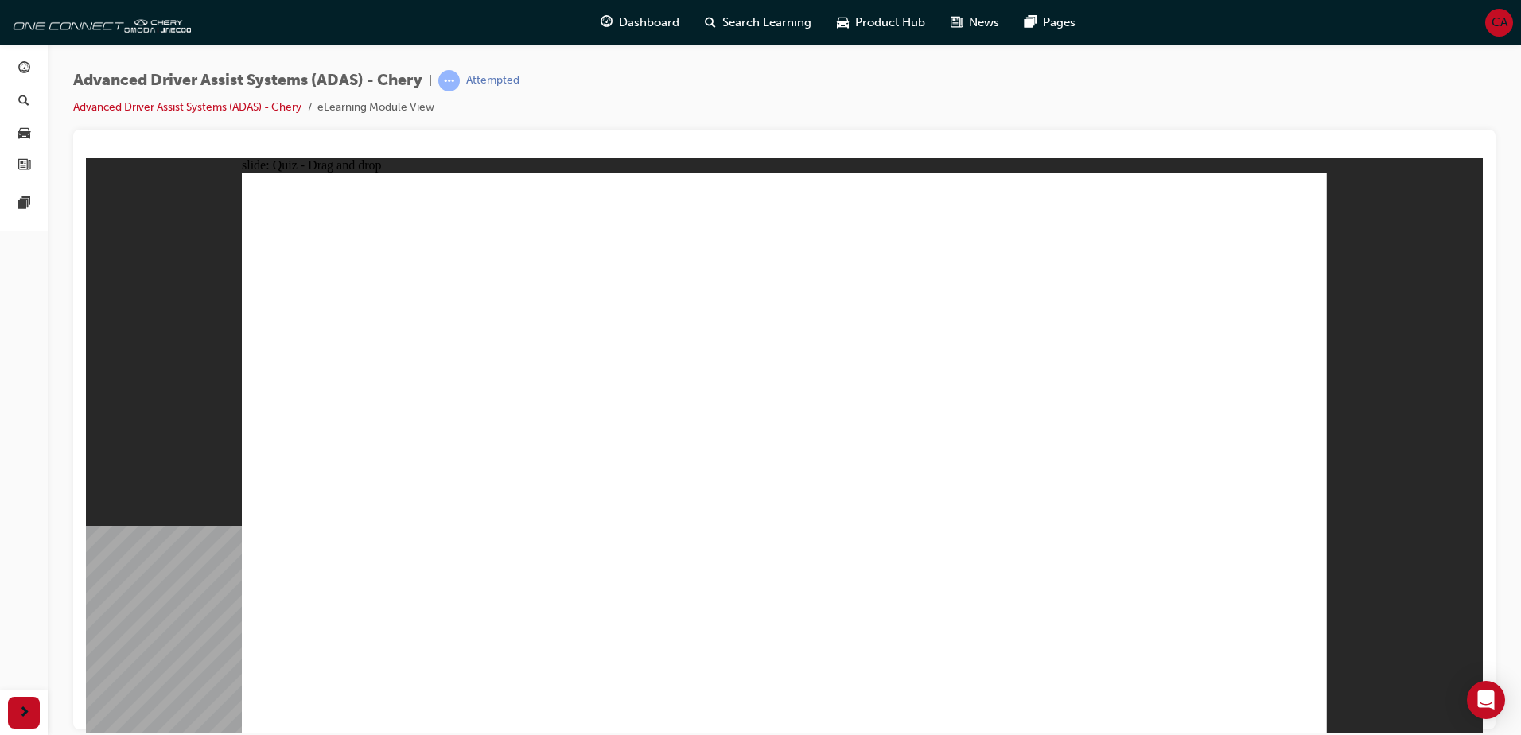
drag, startPoint x: 352, startPoint y: 629, endPoint x: 1115, endPoint y: 352, distance: 812.4
drag, startPoint x: 915, startPoint y: 608, endPoint x: 1126, endPoint y: 327, distance: 351.2
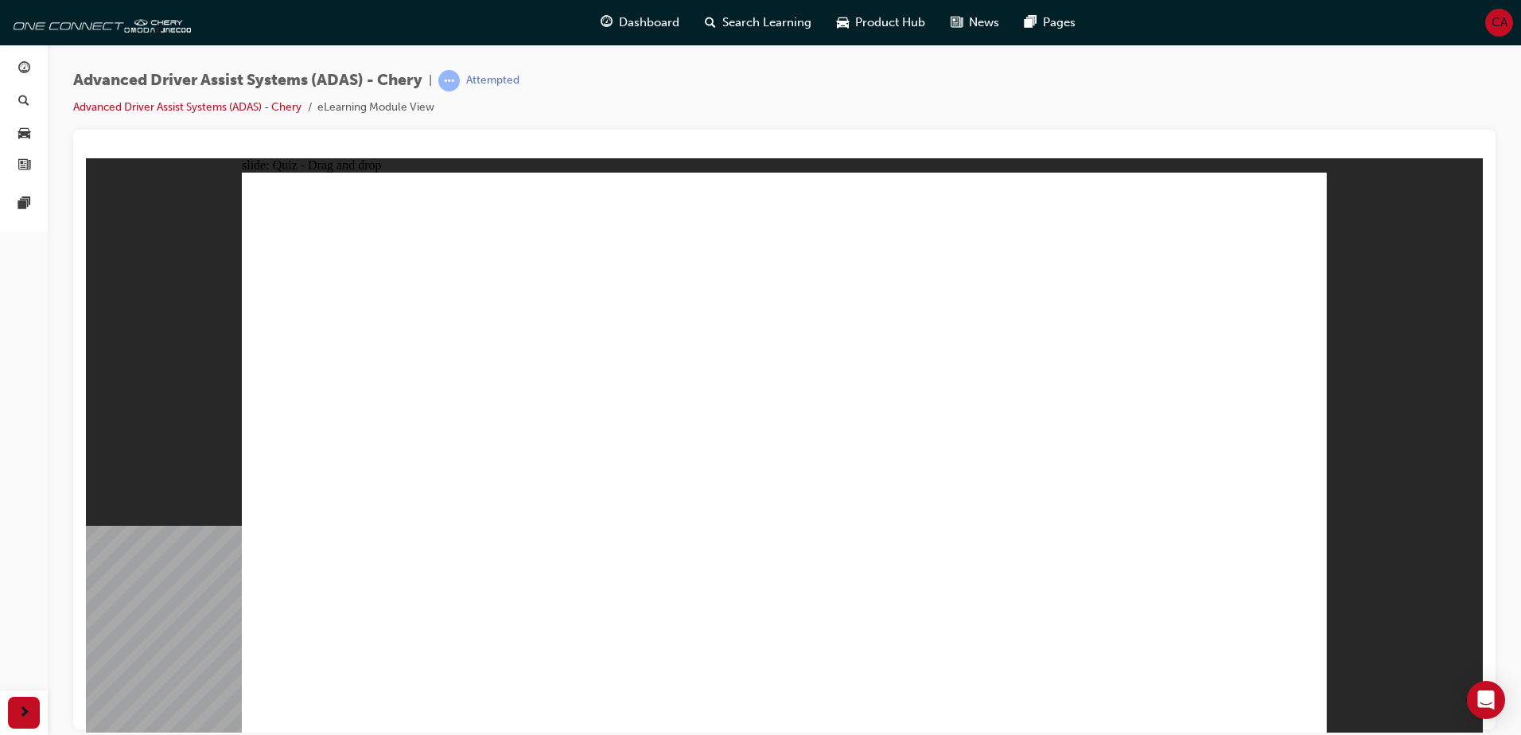
drag, startPoint x: 1057, startPoint y: 617, endPoint x: 1088, endPoint y: 368, distance: 251.0
drag, startPoint x: 746, startPoint y: 605, endPoint x: 711, endPoint y: 373, distance: 234.1
drag, startPoint x: 690, startPoint y: 442, endPoint x: 754, endPoint y: 355, distance: 108.0
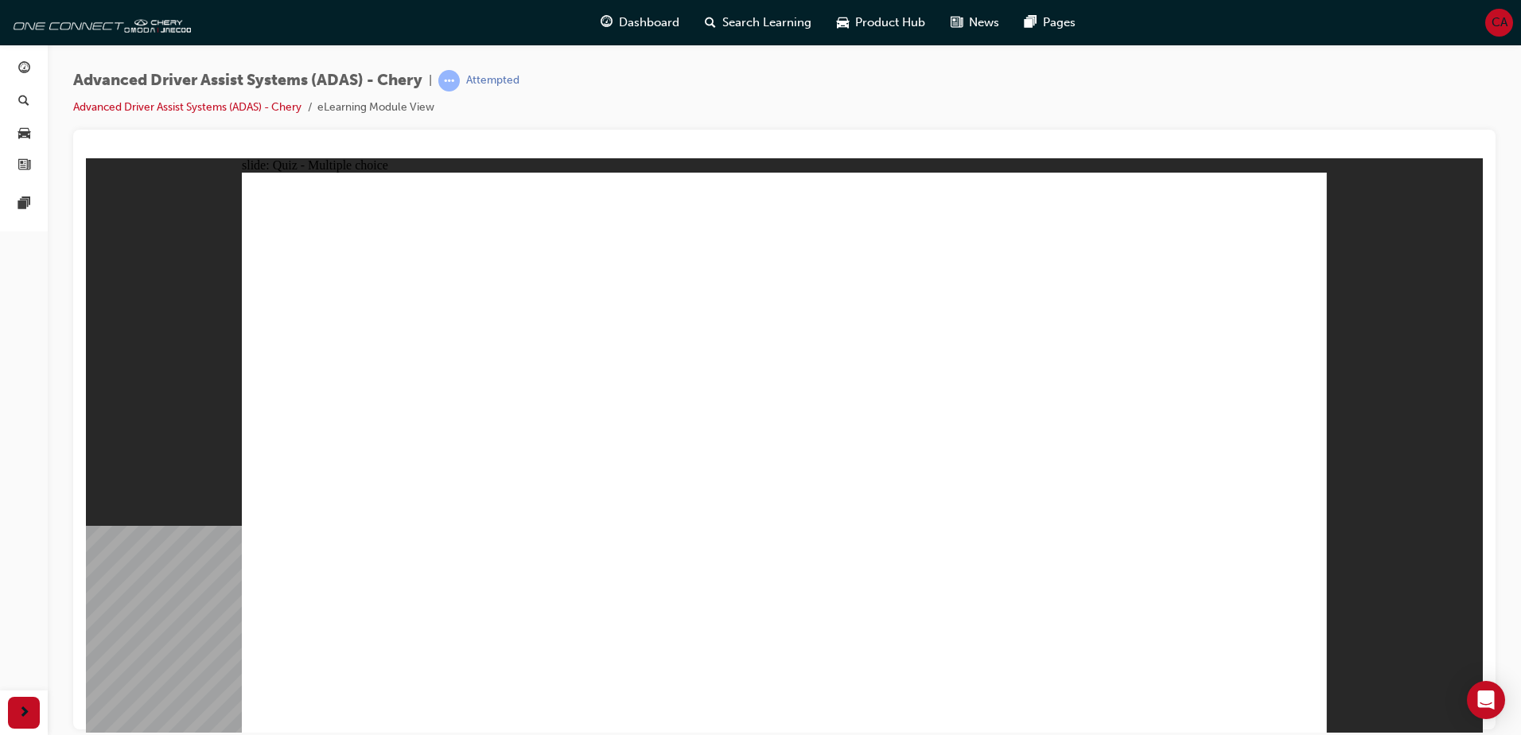
checkbox input "true"
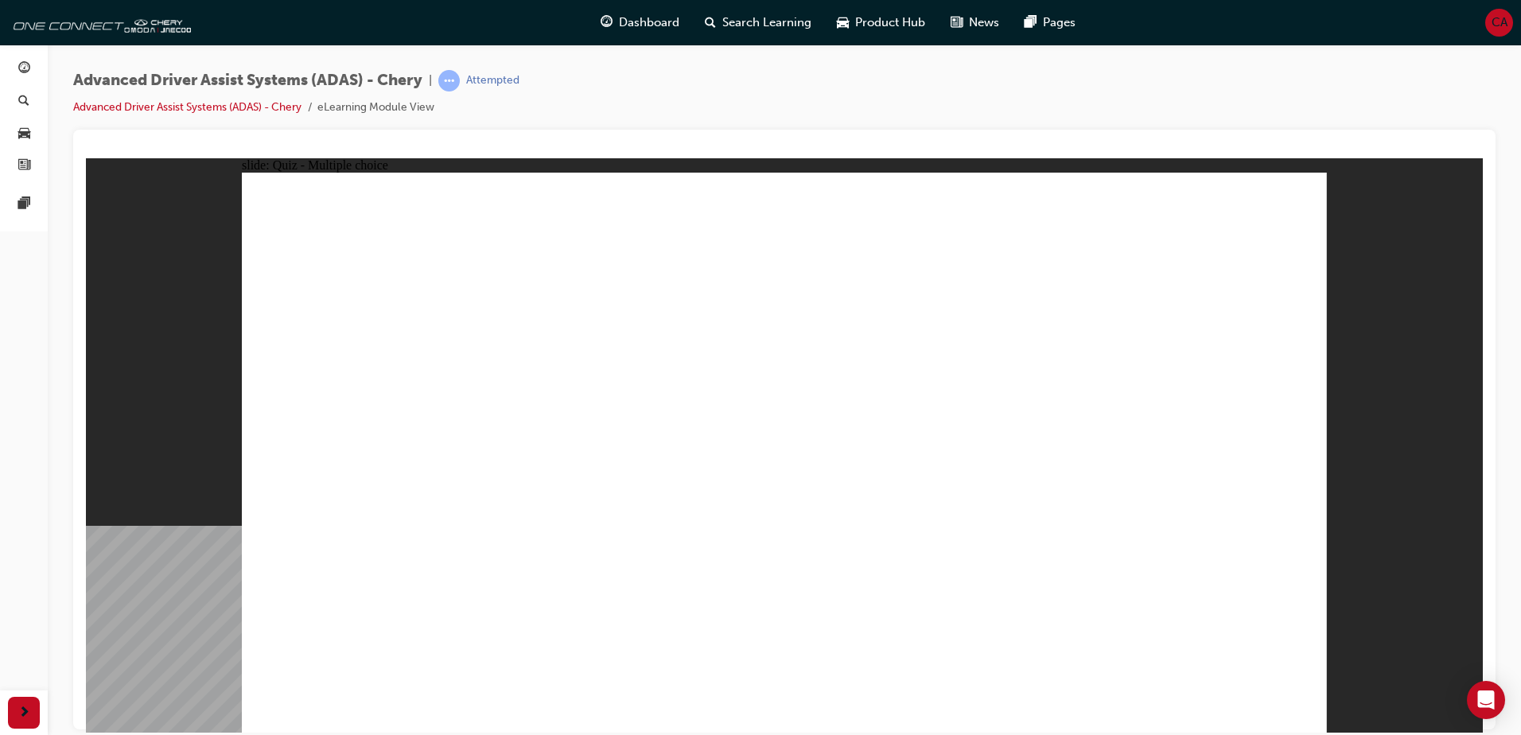
checkbox input "true"
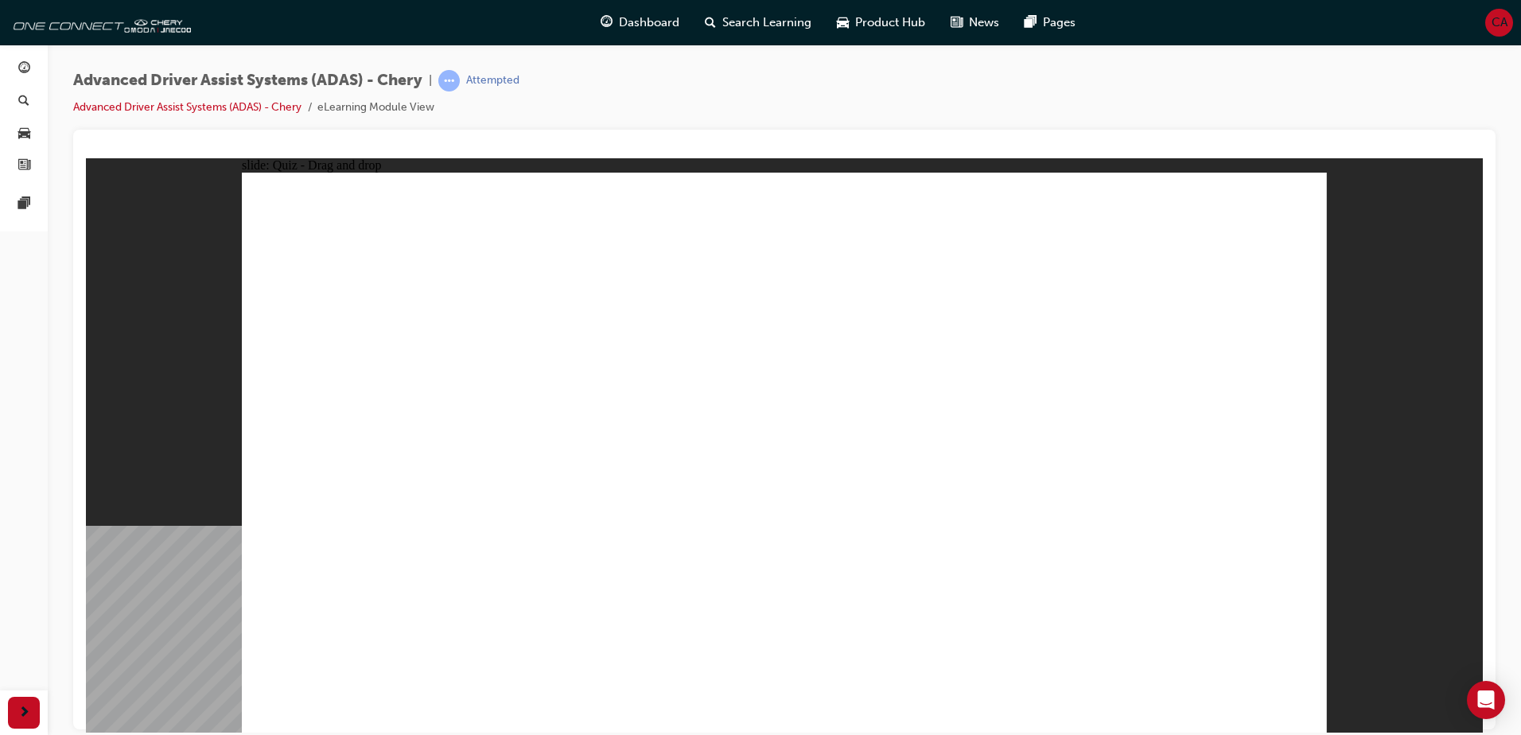
drag, startPoint x: 1119, startPoint y: 224, endPoint x: 1076, endPoint y: 543, distance: 321.9
drag, startPoint x: 761, startPoint y: 520, endPoint x: 1103, endPoint y: 239, distance: 441.5
drag, startPoint x: 819, startPoint y: 280, endPoint x: 858, endPoint y: 523, distance: 246.4
drag, startPoint x: 787, startPoint y: 229, endPoint x: 908, endPoint y: 574, distance: 365.8
drag, startPoint x: 950, startPoint y: 467, endPoint x: 1002, endPoint y: 535, distance: 85.6
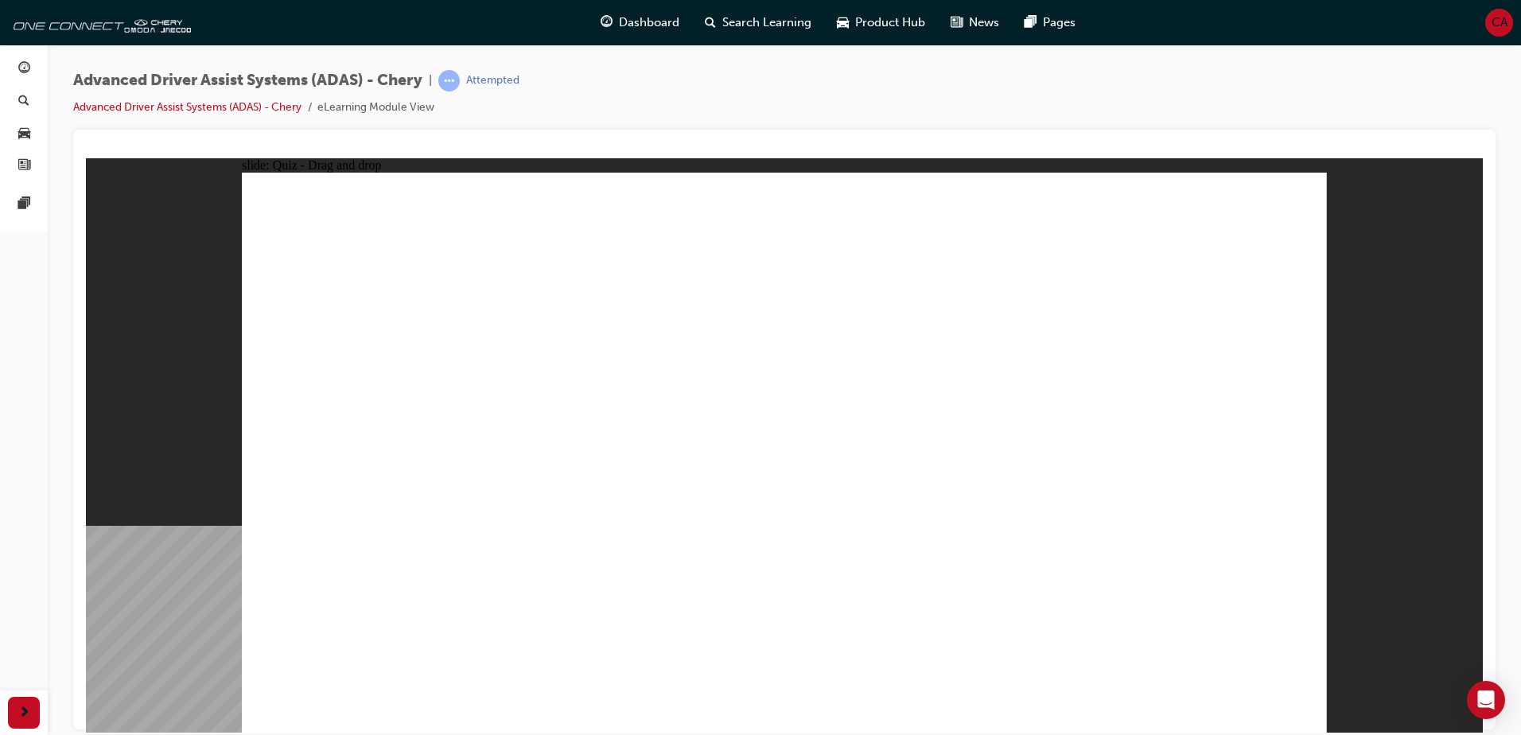
drag, startPoint x: 998, startPoint y: 251, endPoint x: 531, endPoint y: 606, distance: 587.6
drag, startPoint x: 1154, startPoint y: 239, endPoint x: 625, endPoint y: 563, distance: 621.4
drag, startPoint x: 938, startPoint y: 280, endPoint x: 637, endPoint y: 565, distance: 414.2
drag, startPoint x: 1050, startPoint y: 286, endPoint x: 677, endPoint y: 555, distance: 459.9
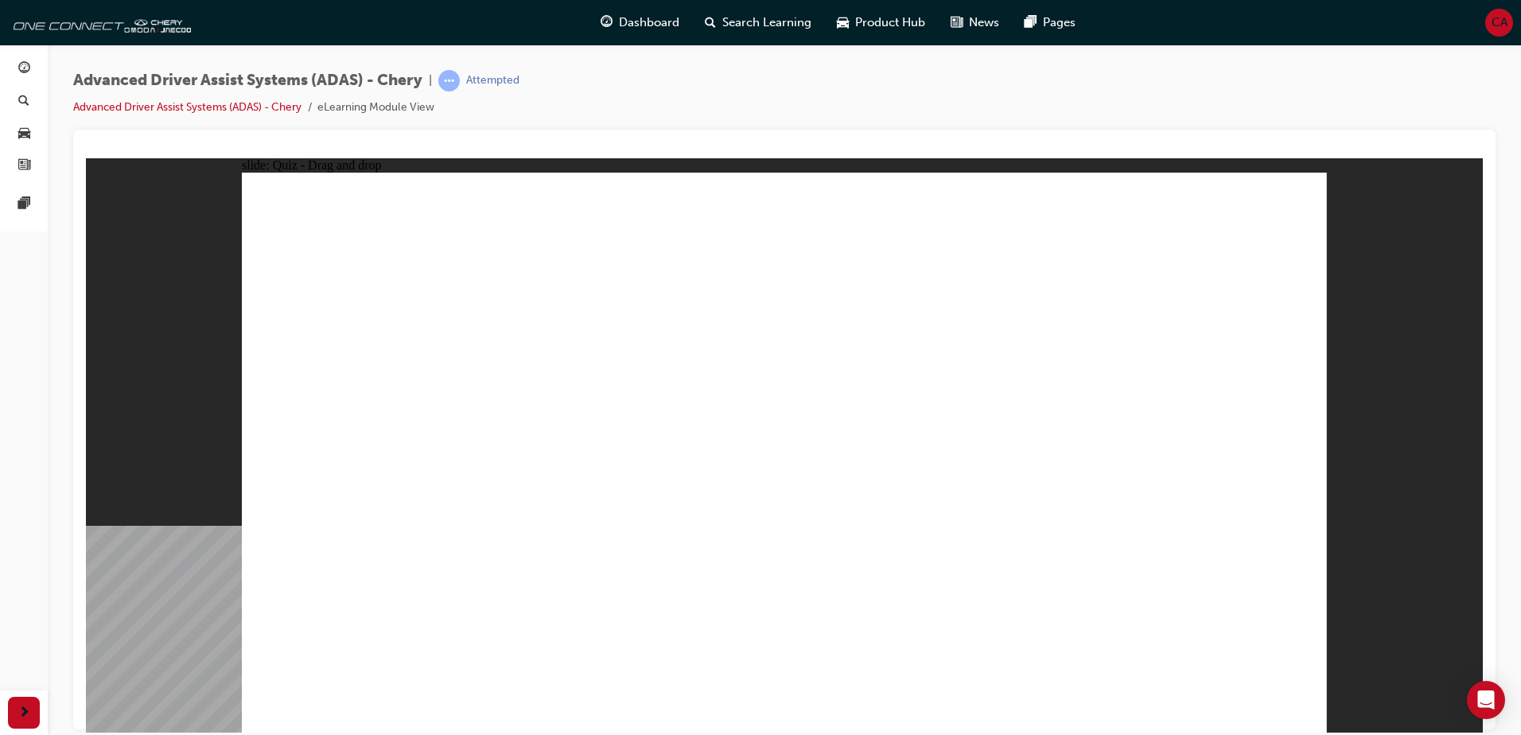
drag, startPoint x: 1159, startPoint y: 282, endPoint x: 1126, endPoint y: 545, distance: 265.4
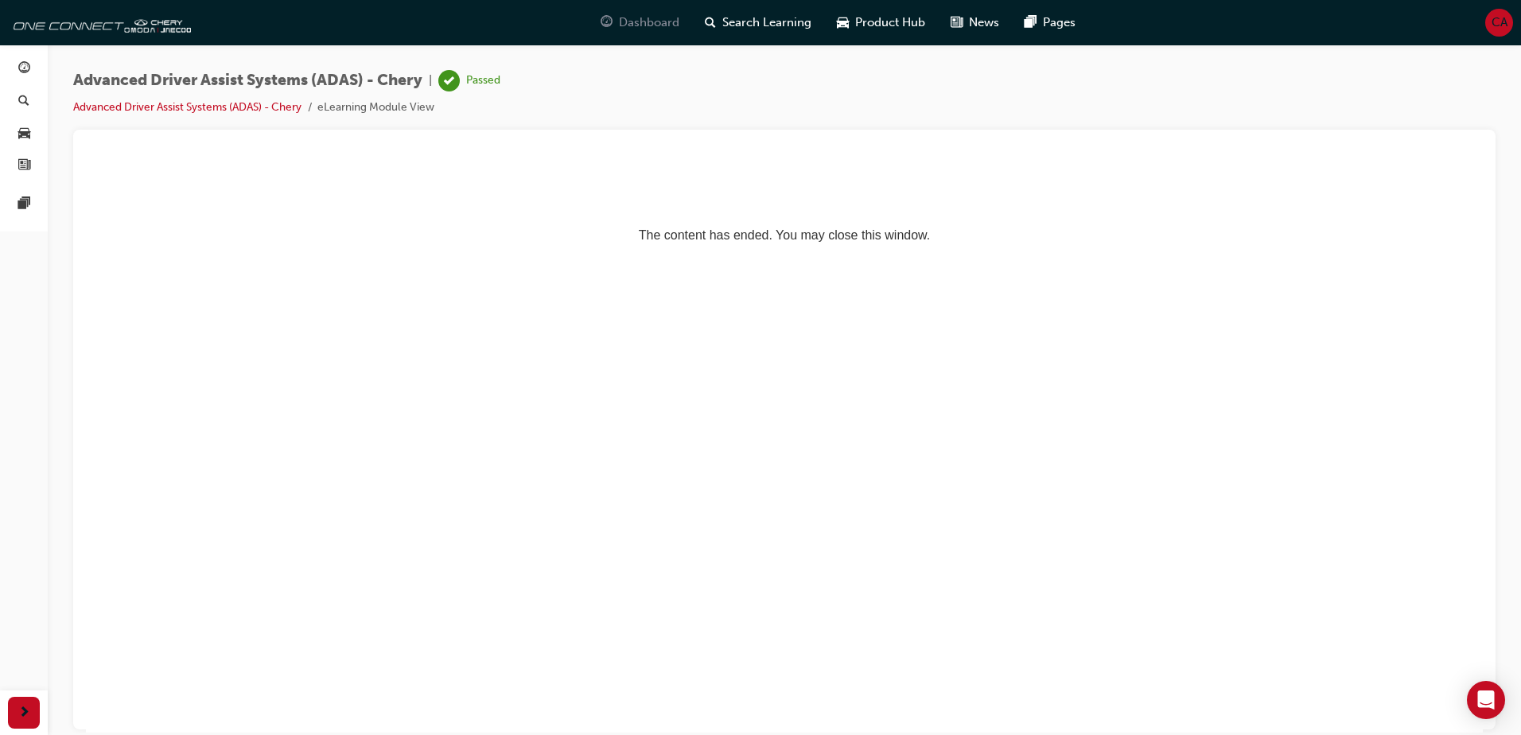
click at [662, 32] on div "Dashboard" at bounding box center [640, 22] width 104 height 33
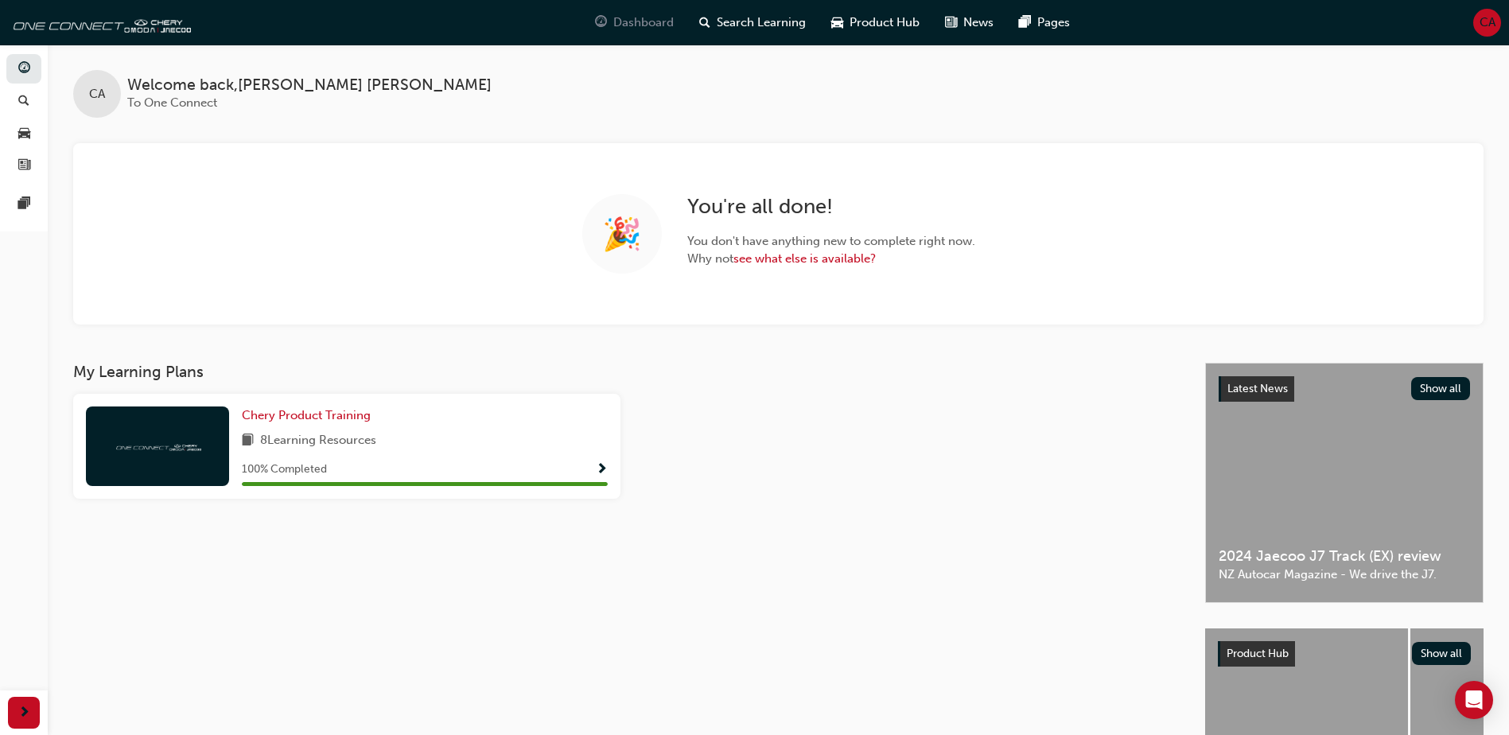
click at [657, 28] on span "Dashboard" at bounding box center [643, 23] width 60 height 18
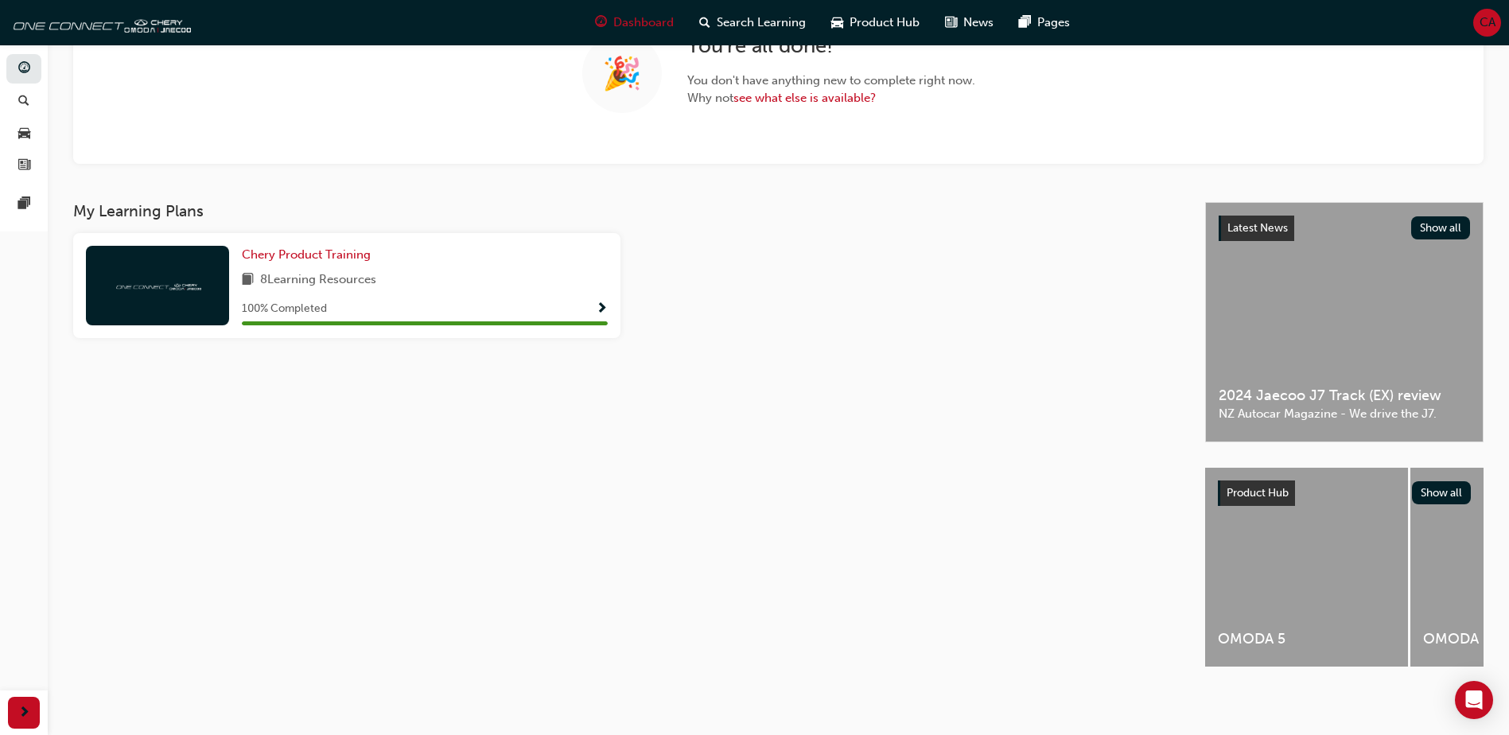
drag, startPoint x: 909, startPoint y: 479, endPoint x: 248, endPoint y: 355, distance: 672.7
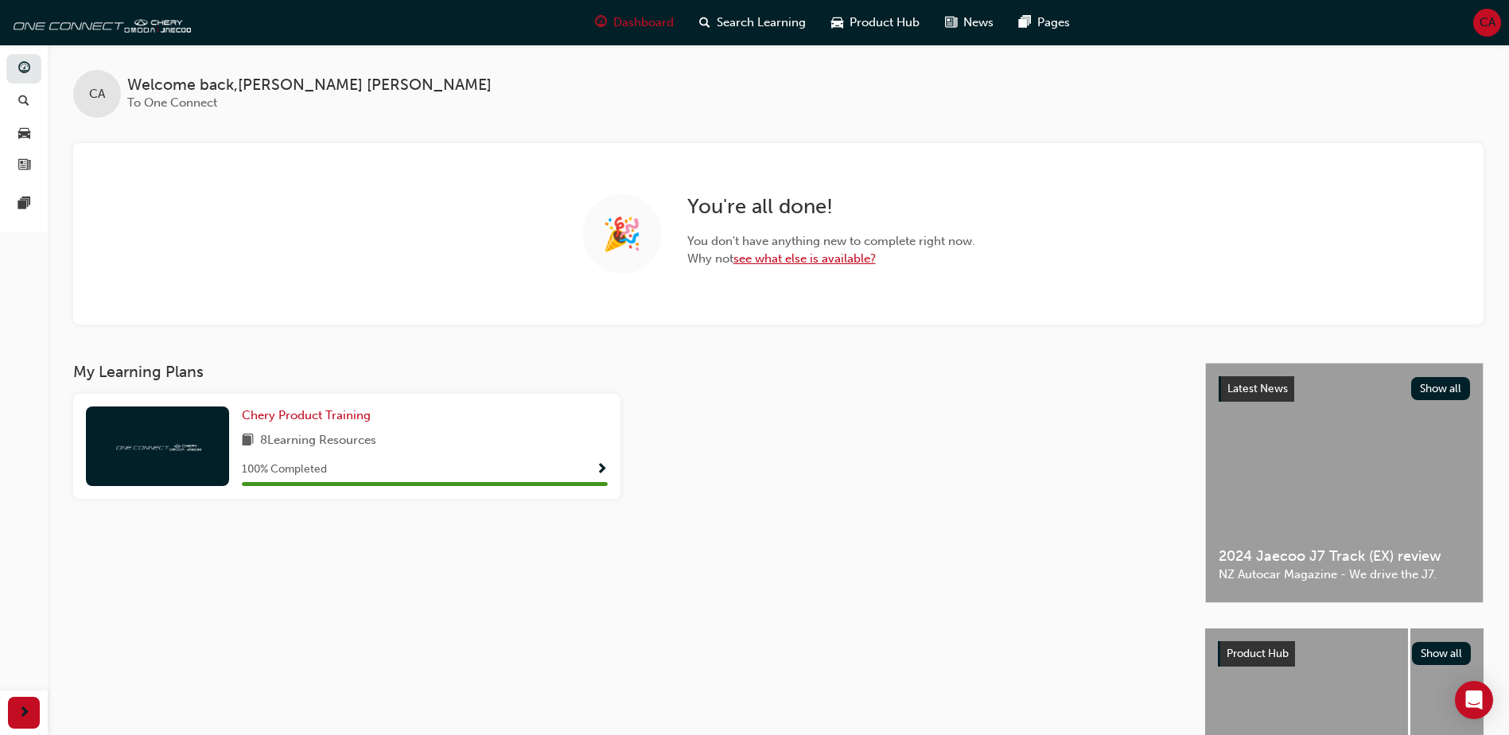
click at [854, 259] on link "see what else is available?" at bounding box center [805, 258] width 142 height 14
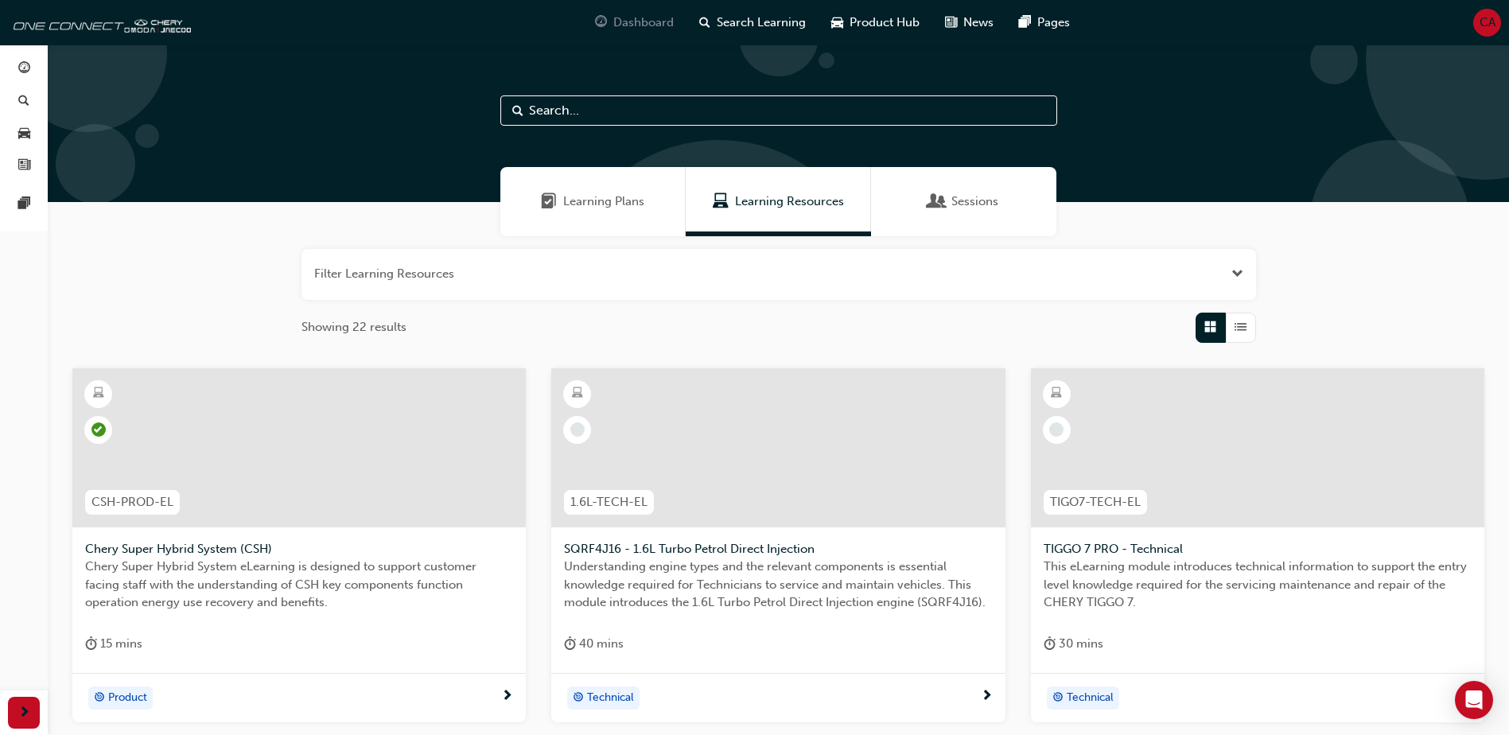
click at [629, 22] on span "Dashboard" at bounding box center [643, 23] width 60 height 18
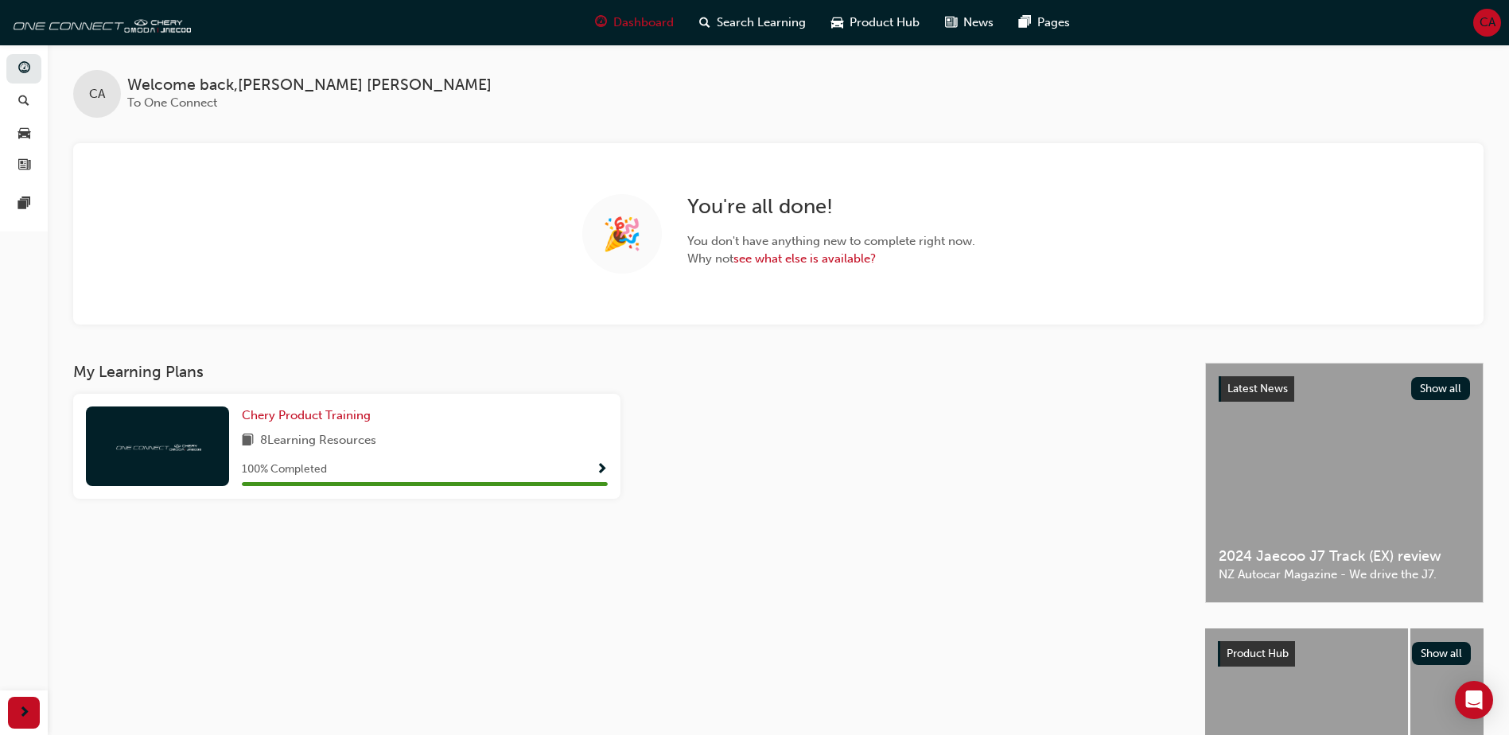
click at [917, 155] on div "🎉 You ' re all done! You don ' t have anything new to complete right now. Why n…" at bounding box center [778, 233] width 1411 height 181
click at [890, 32] on div "Product Hub" at bounding box center [876, 22] width 114 height 33
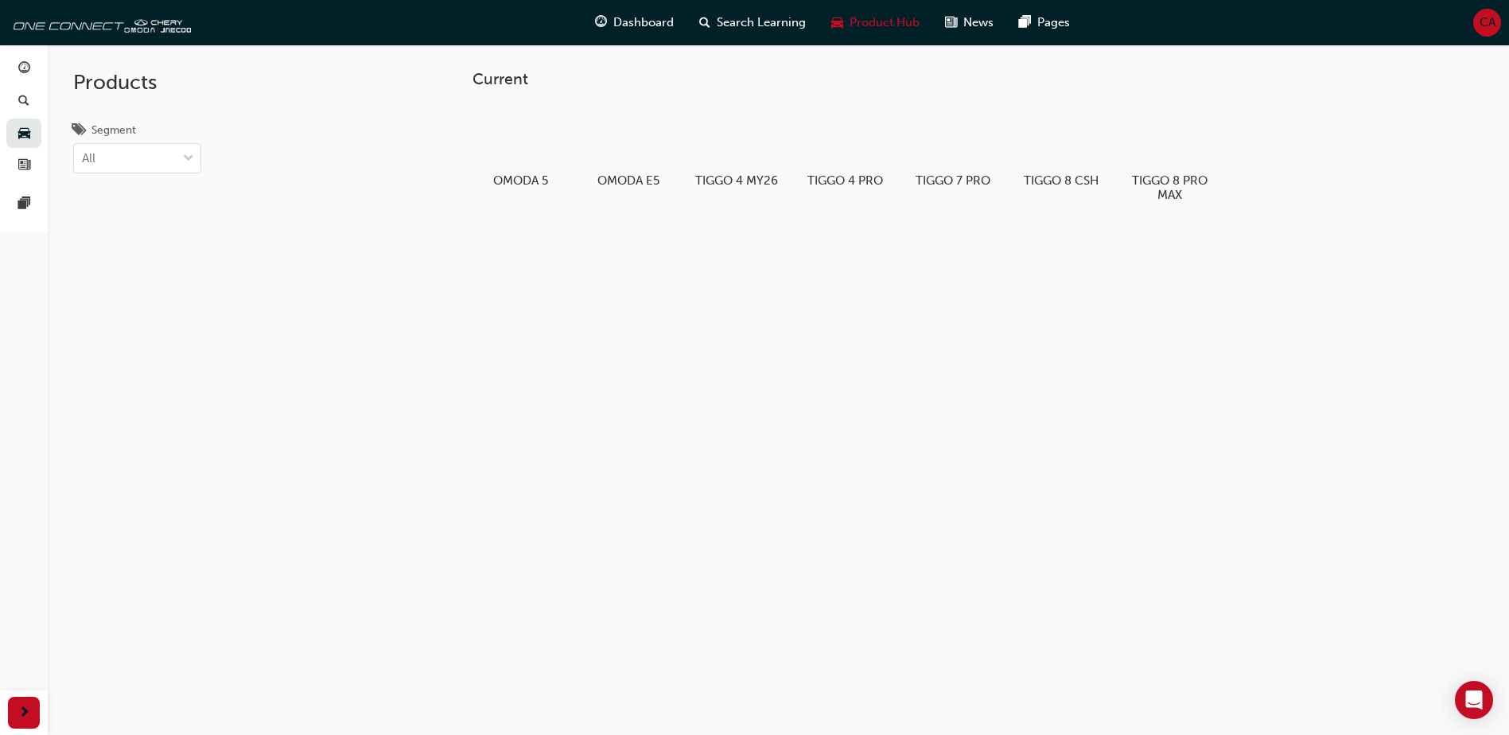
click at [769, 25] on span "Search Learning" at bounding box center [761, 23] width 89 height 18
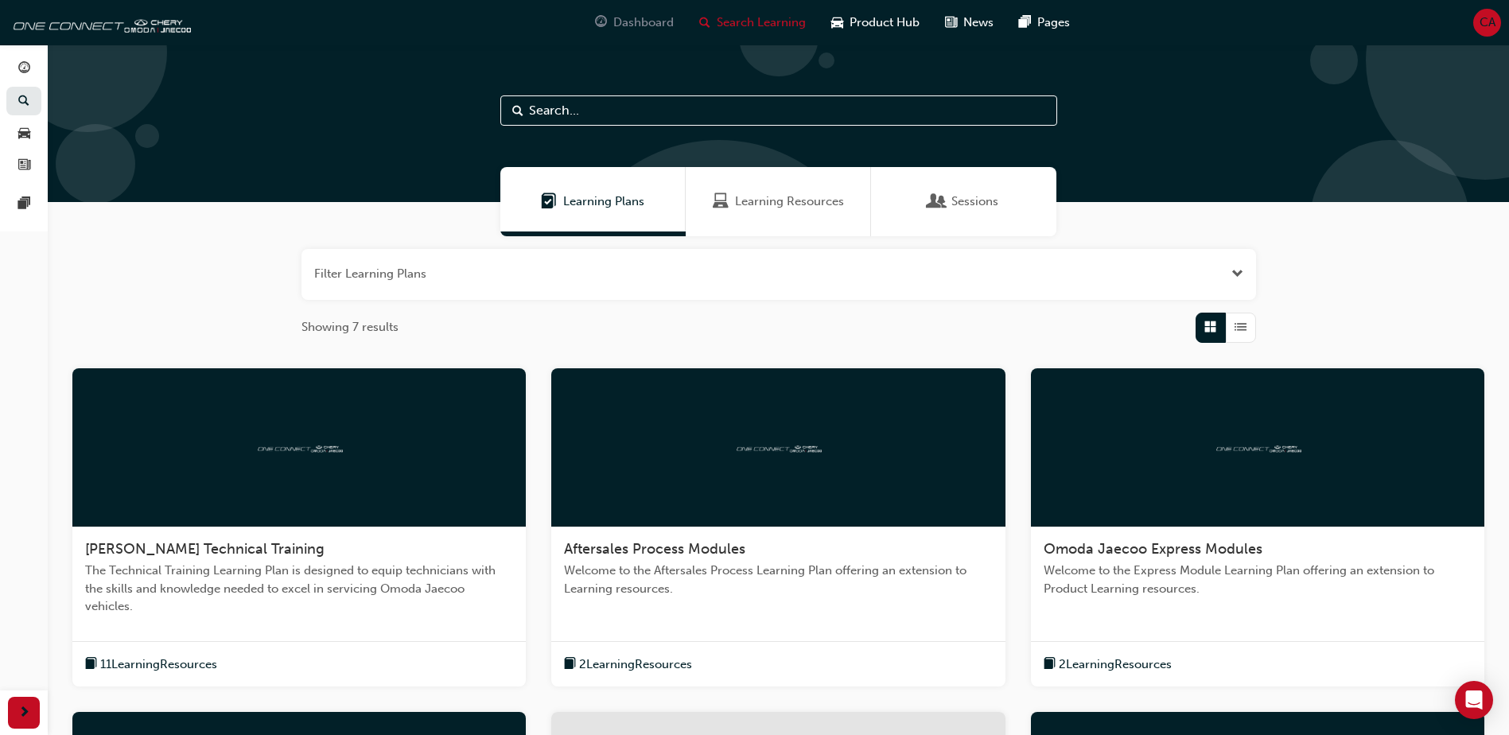
click at [659, 25] on span "Dashboard" at bounding box center [643, 23] width 60 height 18
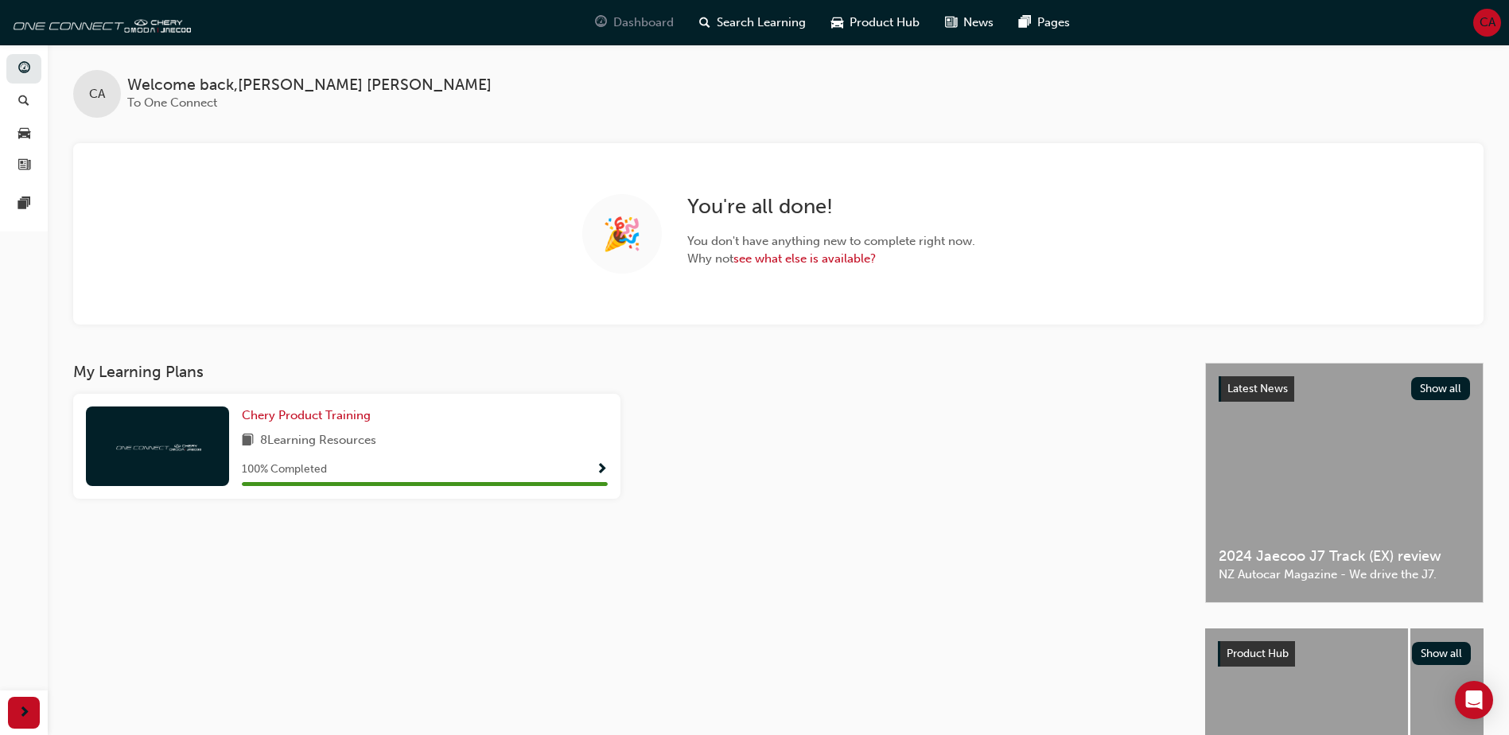
click at [660, 27] on span "Dashboard" at bounding box center [643, 23] width 60 height 18
click at [313, 111] on div "Welcome back , [PERSON_NAME] To One Connect" at bounding box center [309, 94] width 364 height 36
click at [348, 60] on div "CA Welcome back , [PERSON_NAME] To One Connect" at bounding box center [778, 81] width 1461 height 73
